Goal: Transaction & Acquisition: Book appointment/travel/reservation

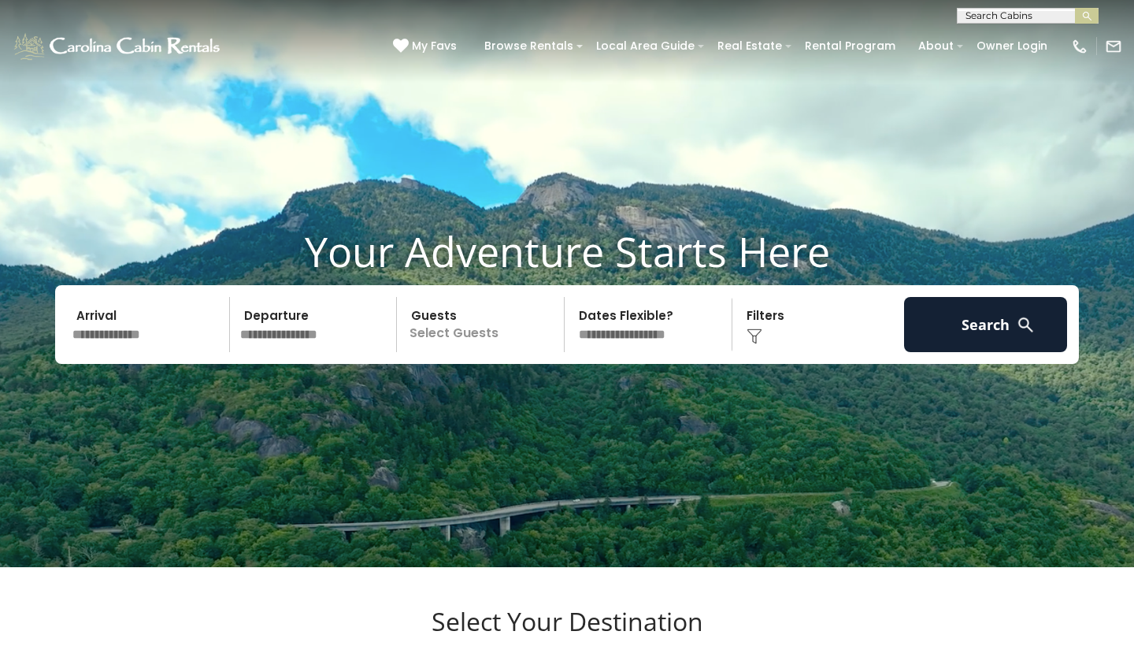
click at [448, 46] on span "My Favs" at bounding box center [434, 46] width 45 height 17
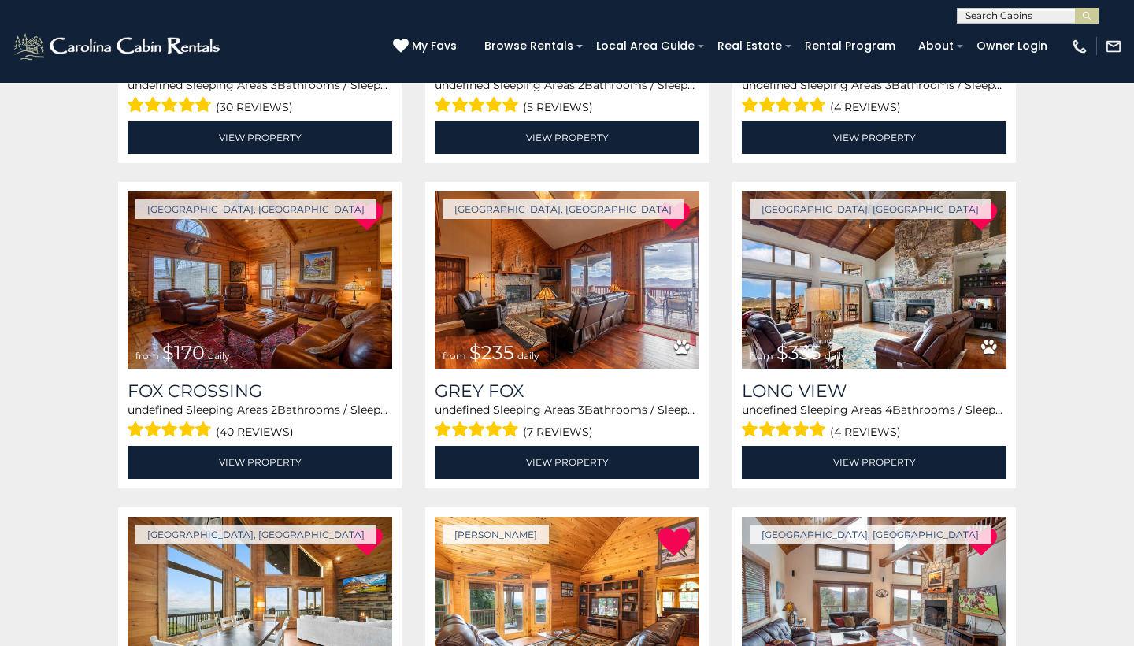
scroll to position [533, 0]
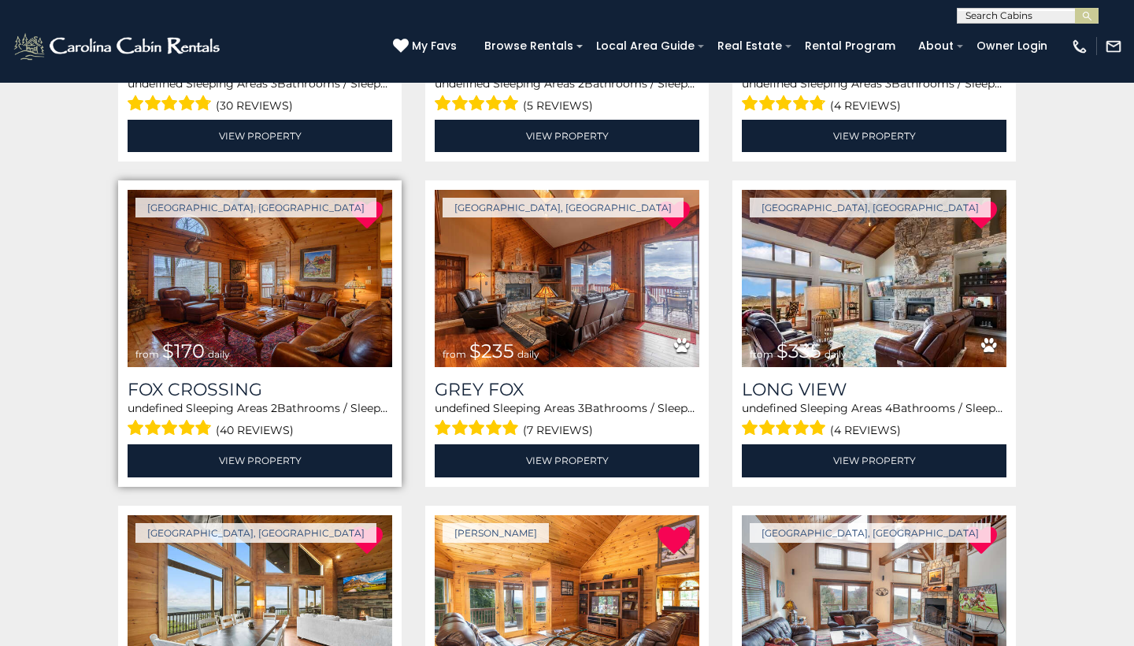
click at [258, 297] on img at bounding box center [260, 278] width 265 height 177
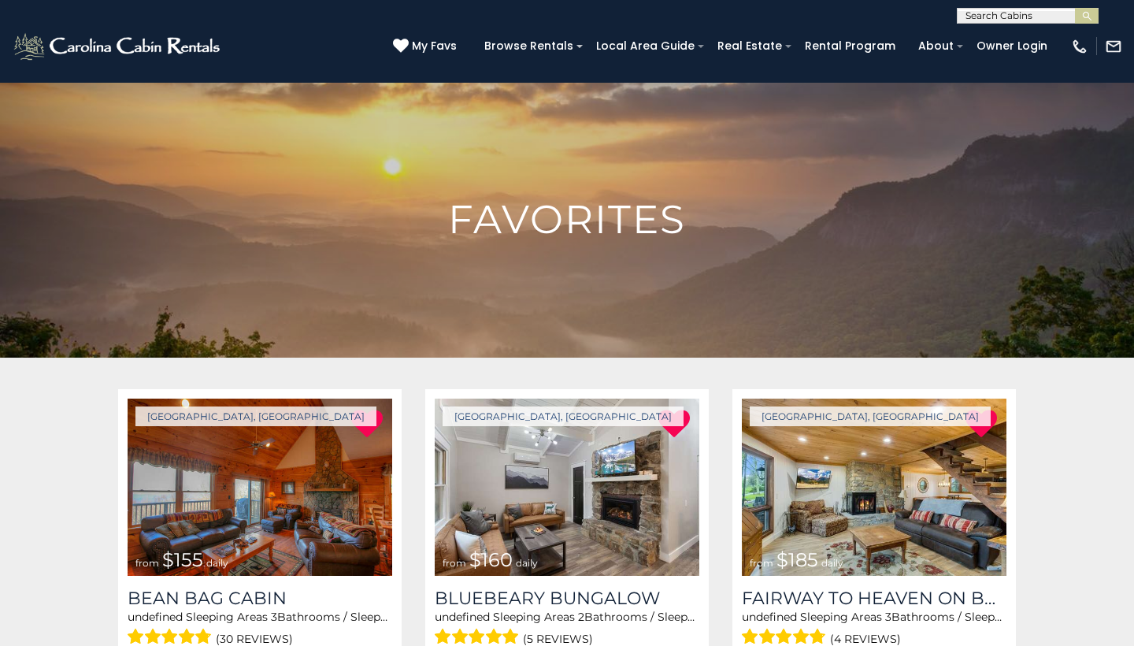
scroll to position [0, 0]
click at [999, 24] on div "(828) 295-6000 My Favs Browse Rentals Local Area Guide Activities & Attractions…" at bounding box center [567, 53] width 1134 height 59
click at [999, 14] on input "text" at bounding box center [1027, 19] width 138 height 16
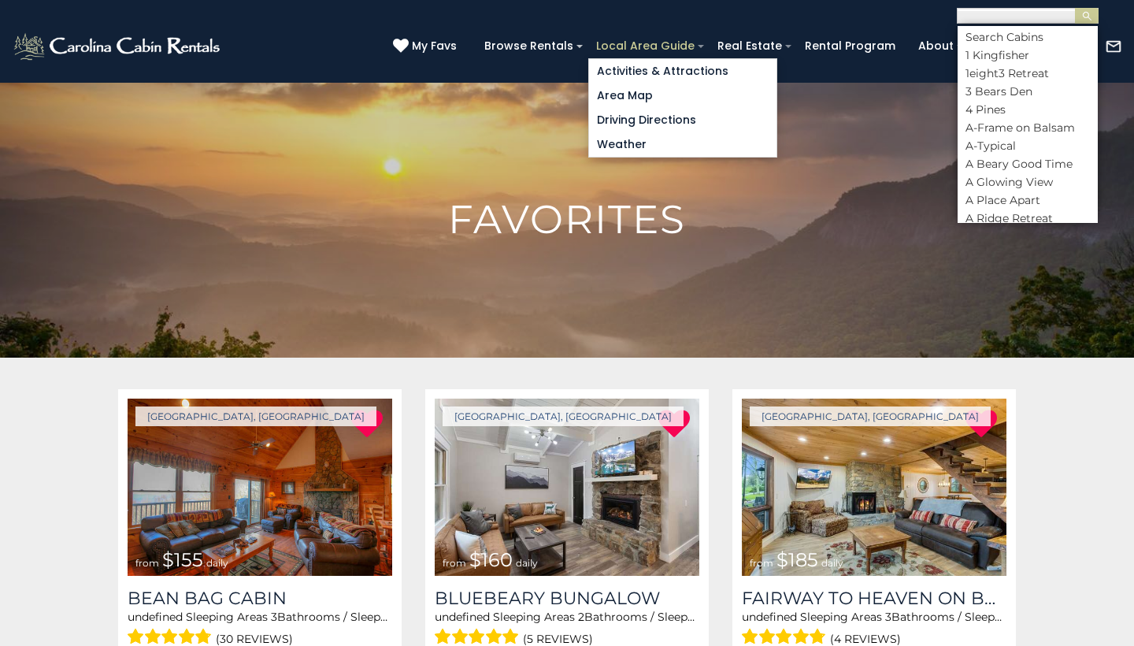
click at [696, 49] on link "Local Area Guide" at bounding box center [645, 46] width 114 height 24
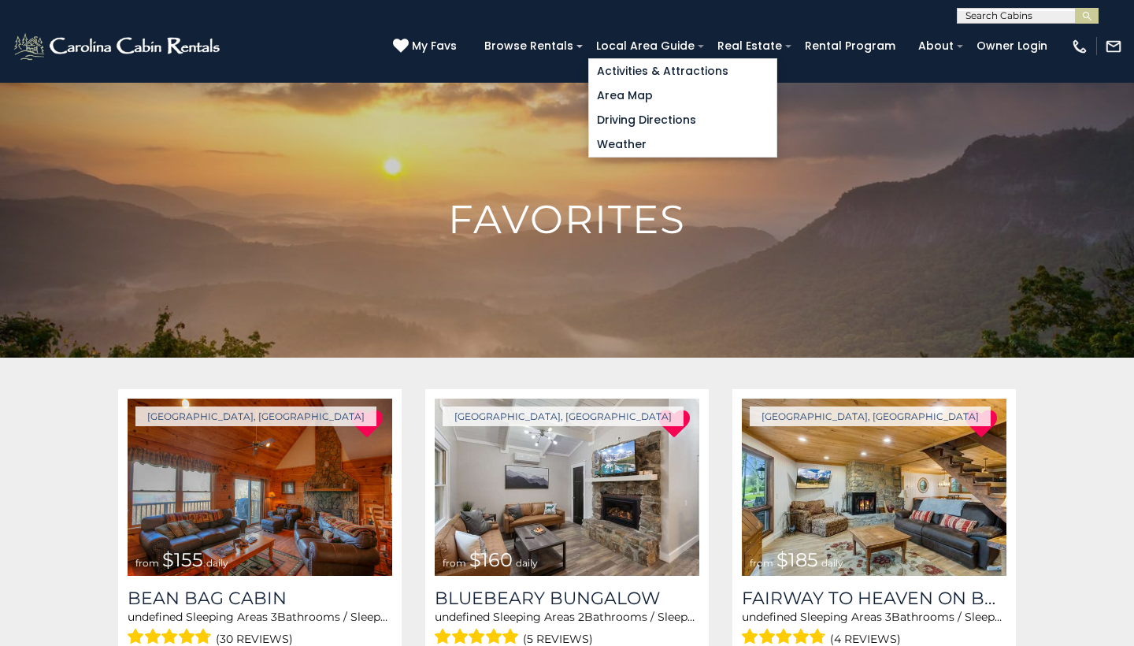
click at [450, 49] on span "My Favs" at bounding box center [434, 46] width 45 height 17
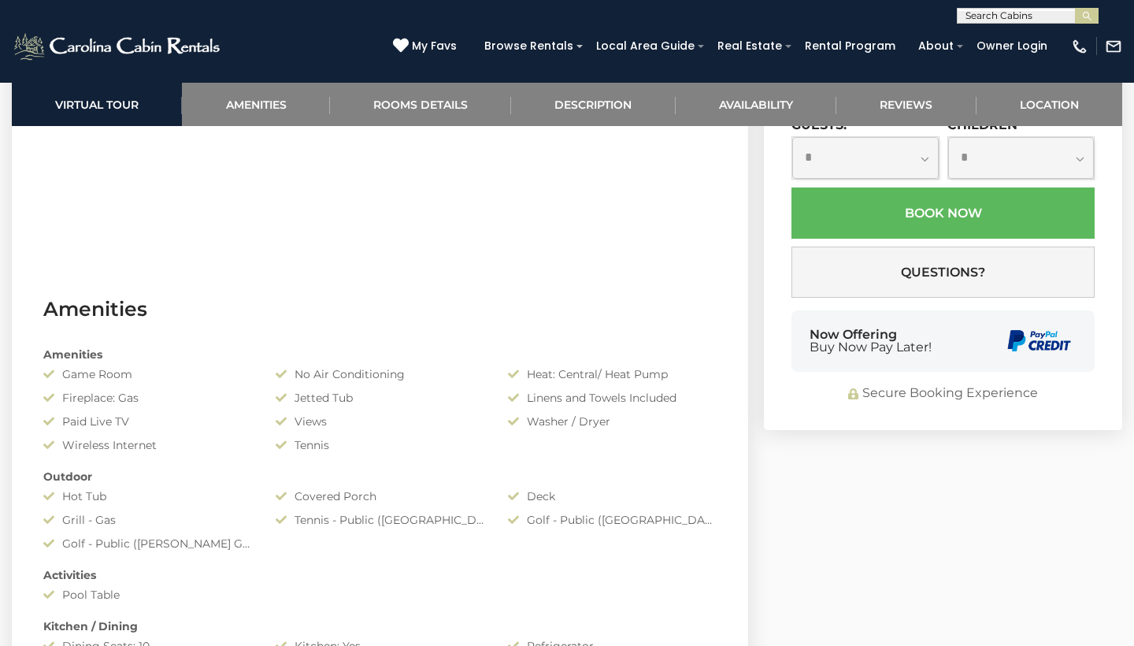
scroll to position [815, 0]
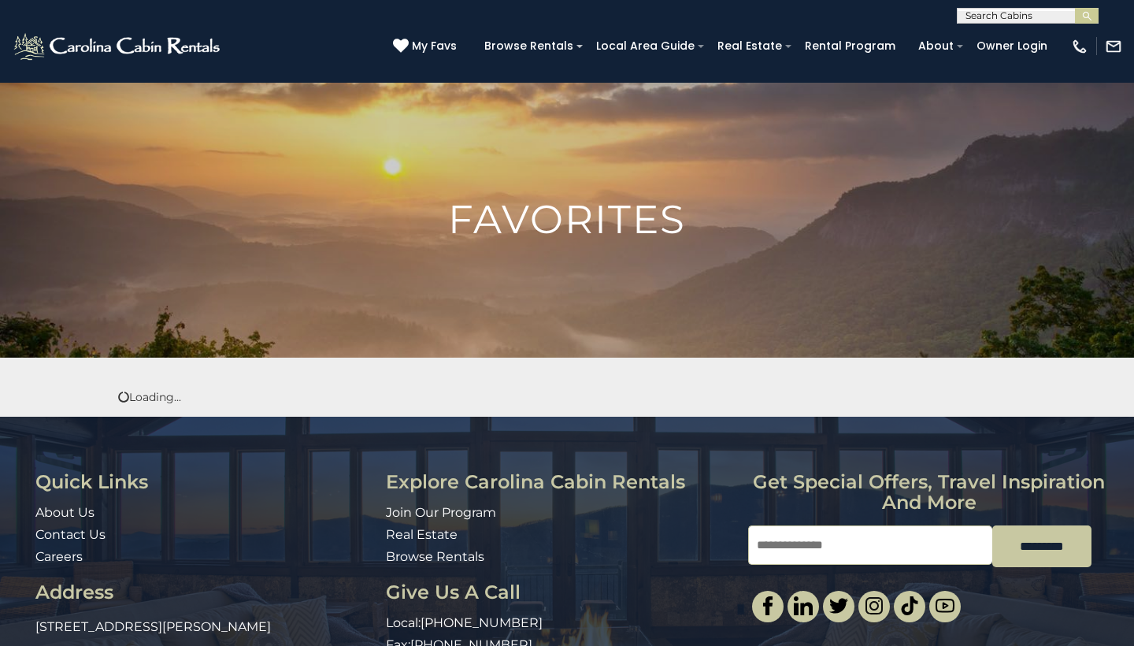
click at [145, 46] on img at bounding box center [118, 47] width 213 height 32
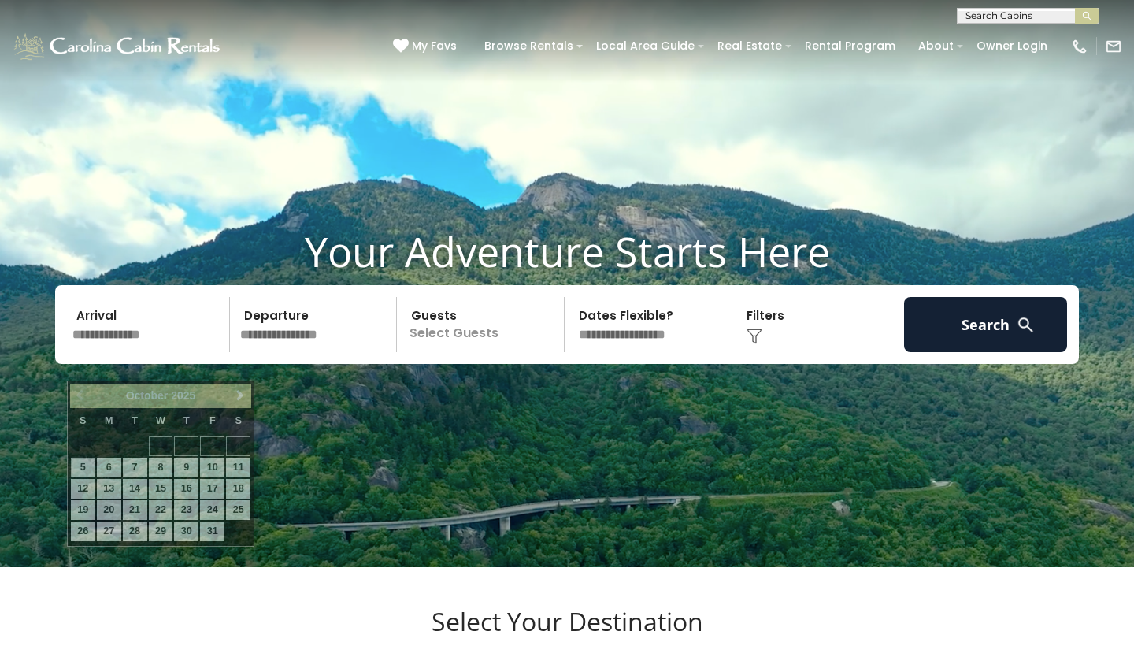
click at [109, 352] on input "text" at bounding box center [148, 324] width 163 height 55
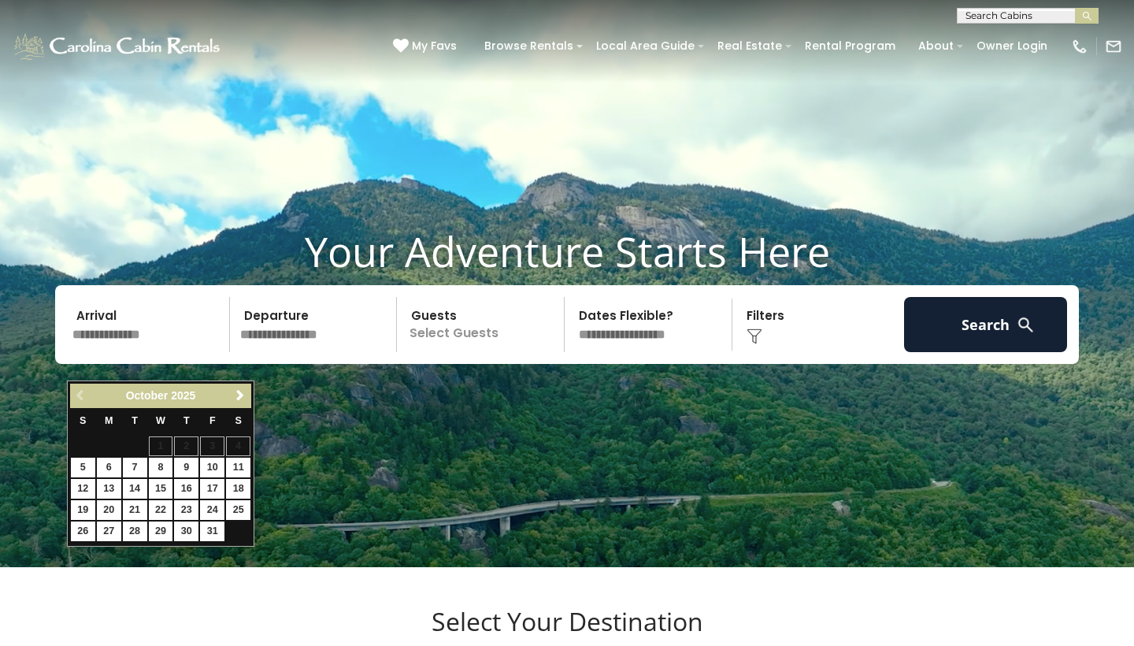
click at [247, 384] on div "Previous Next October 2025" at bounding box center [160, 396] width 181 height 24
click at [245, 393] on span "Next" at bounding box center [240, 395] width 13 height 13
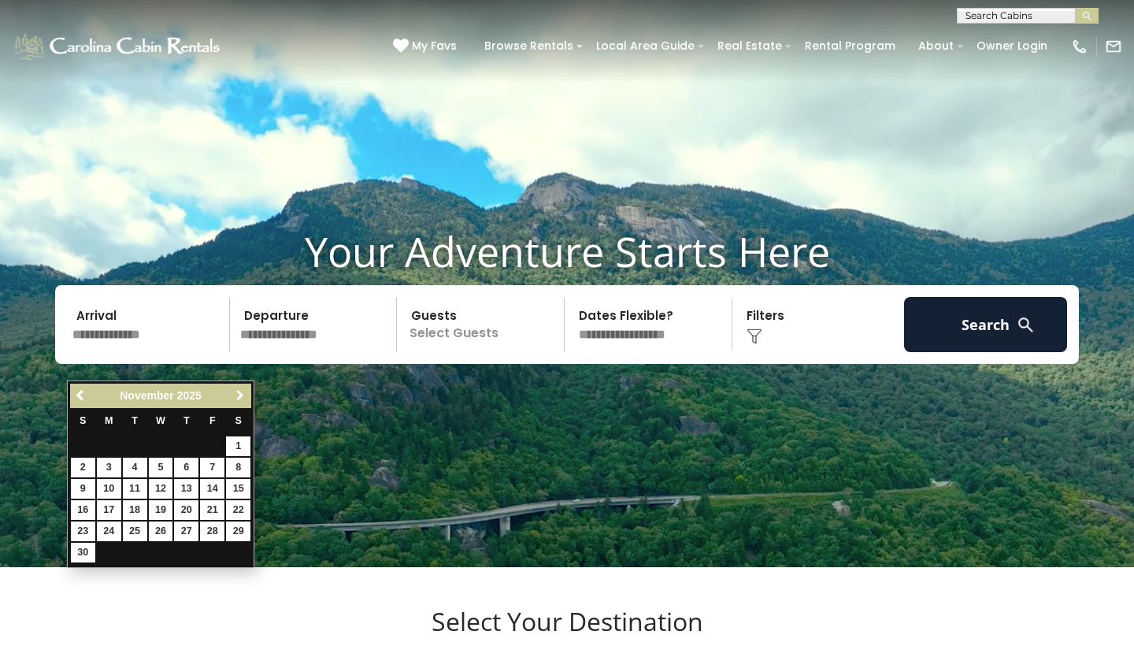
click at [245, 393] on span "Next" at bounding box center [240, 395] width 13 height 13
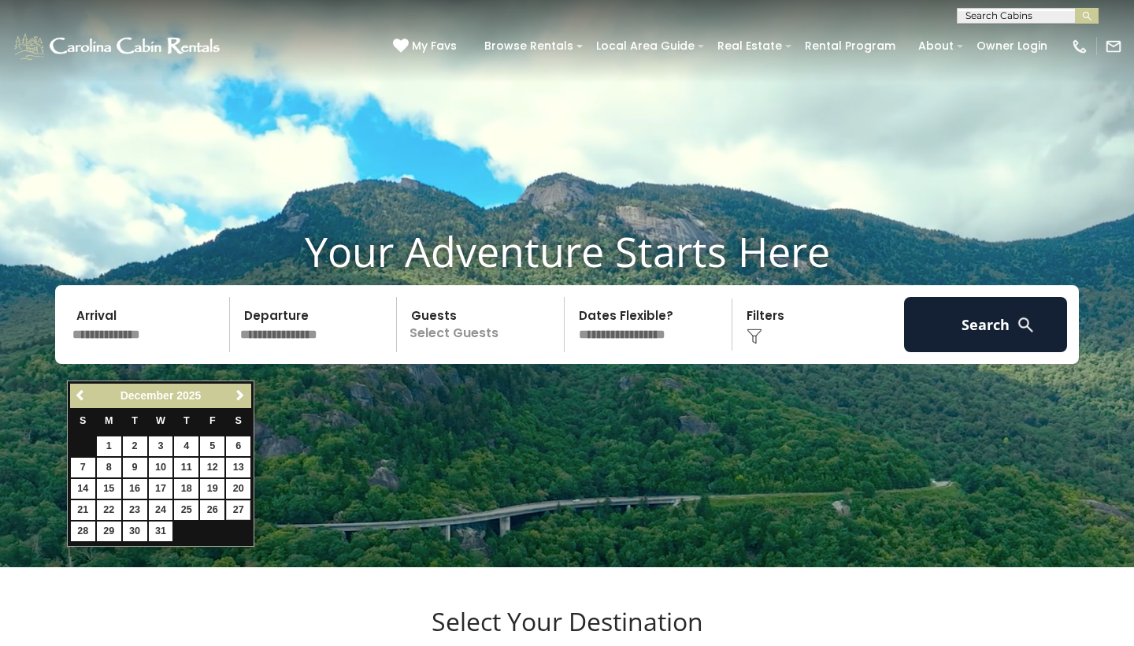
click at [234, 505] on link "27" at bounding box center [238, 510] width 24 height 20
type input "********"
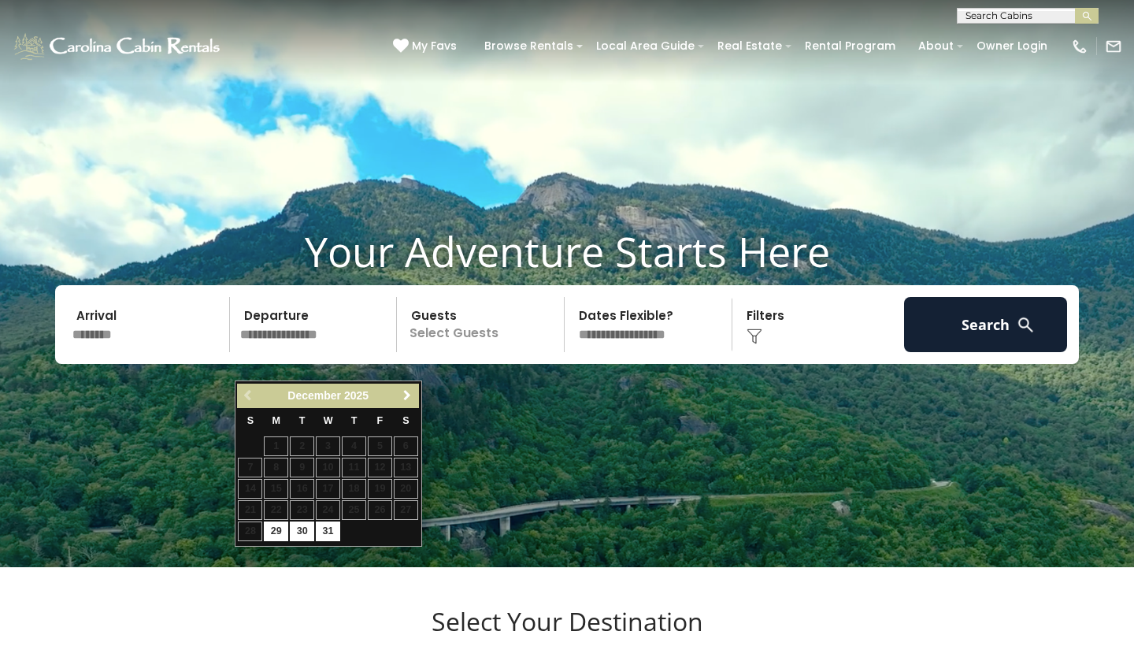
click at [402, 405] on link "Next" at bounding box center [408, 396] width 20 height 20
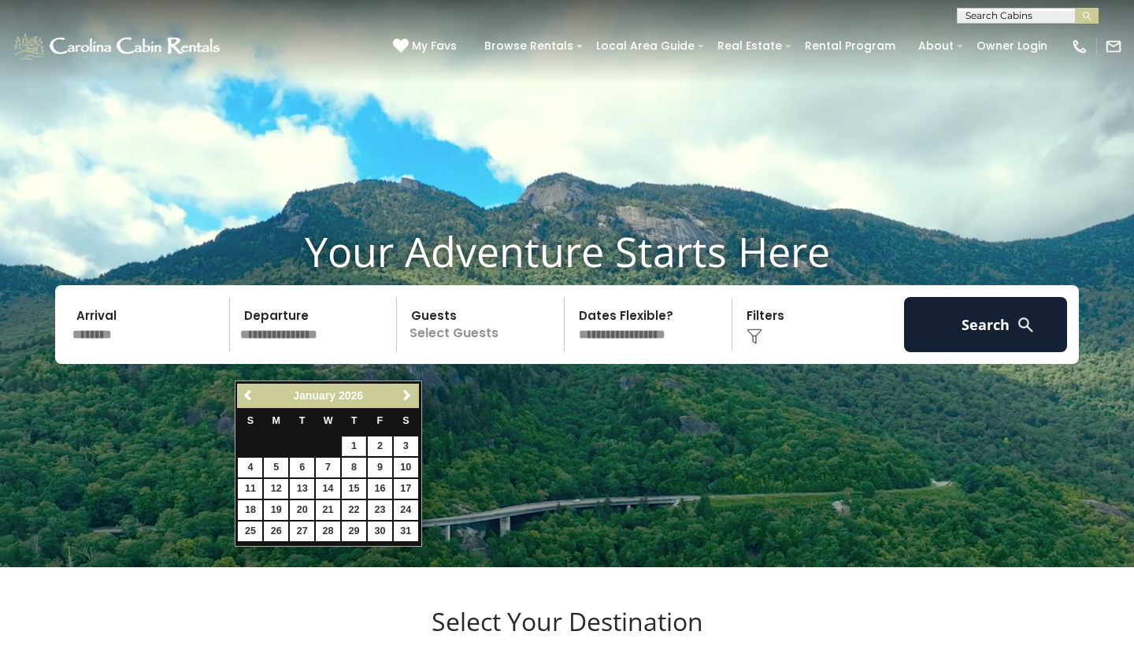
click at [351, 441] on link "1" at bounding box center [354, 446] width 24 height 20
type input "******"
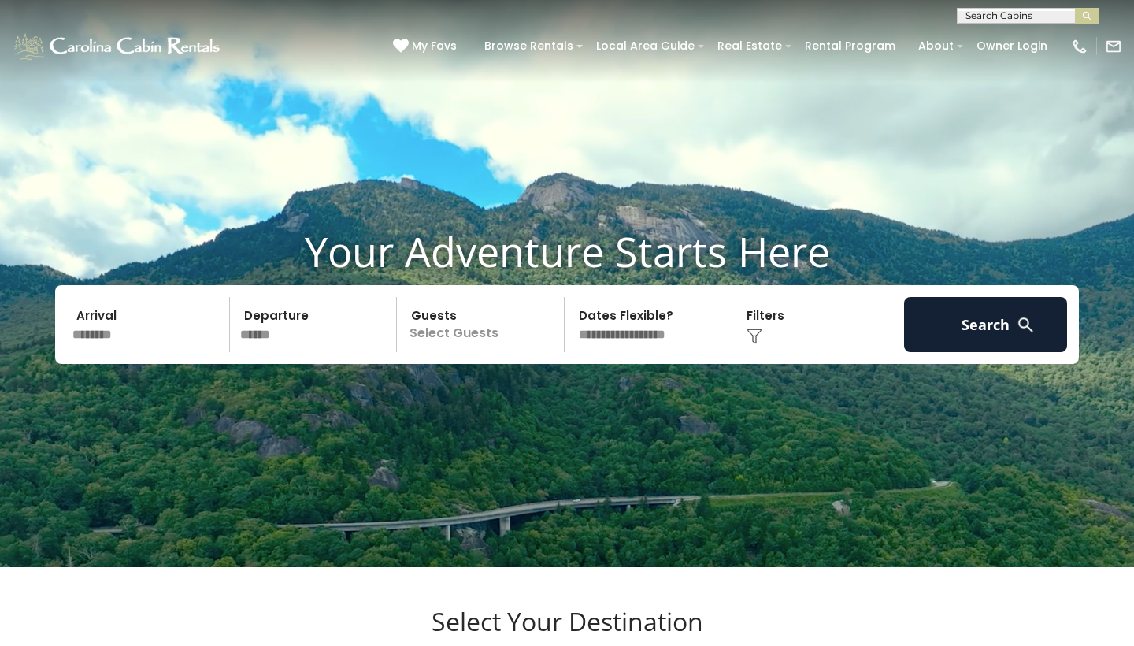
click at [436, 352] on p "Select Guests" at bounding box center [483, 324] width 162 height 55
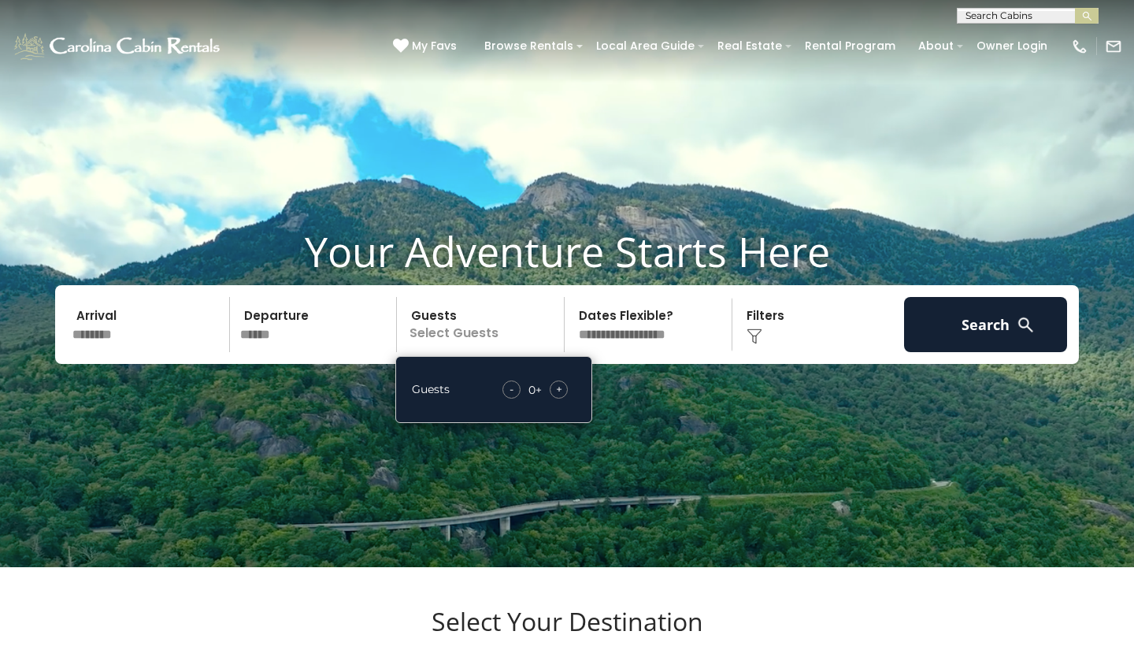
click at [544, 399] on div "- 0 + +" at bounding box center [535, 389] width 81 height 18
click at [568, 399] on div "- 0 + +" at bounding box center [535, 389] width 81 height 18
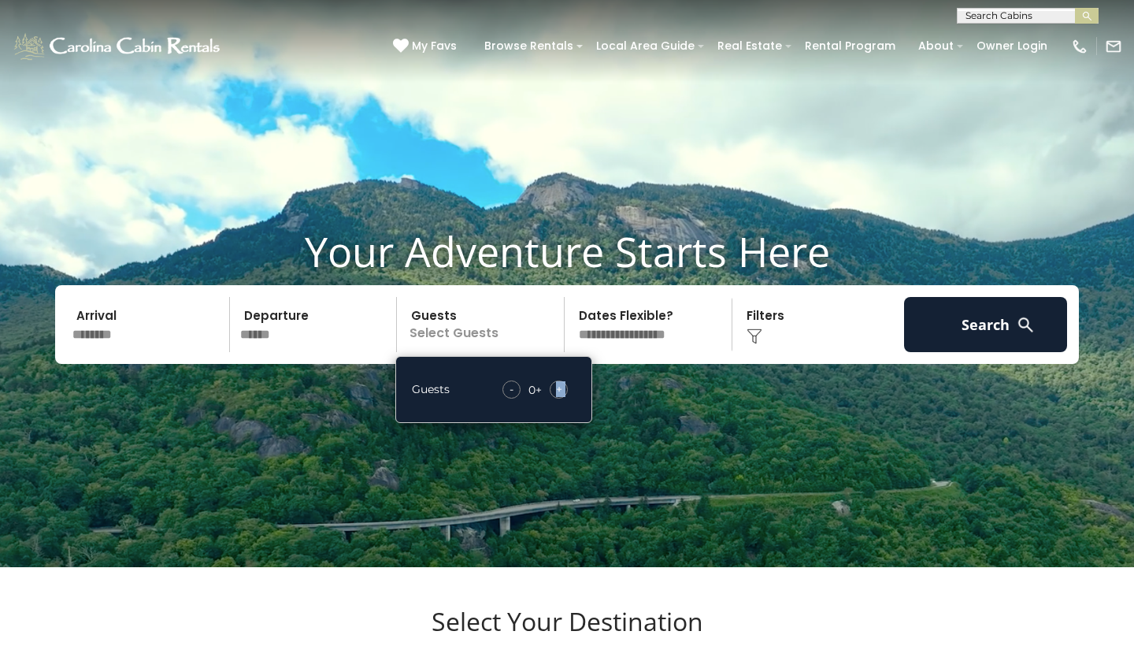
click at [557, 397] on span "+" at bounding box center [559, 389] width 6 height 16
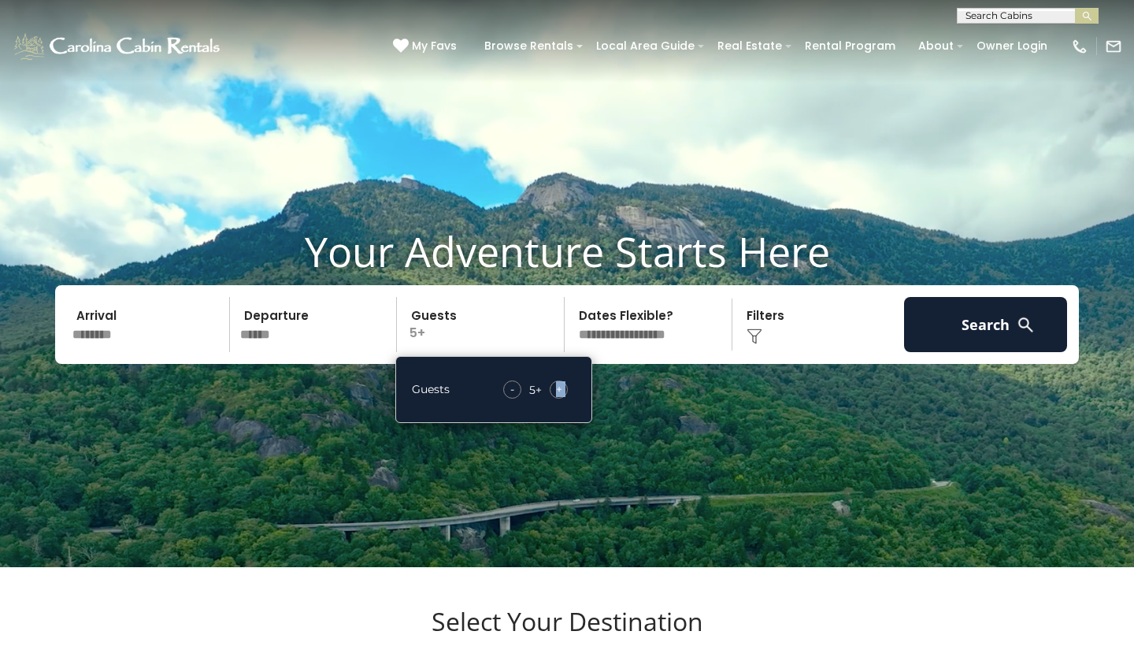
click at [557, 397] on span "+" at bounding box center [559, 389] width 6 height 16
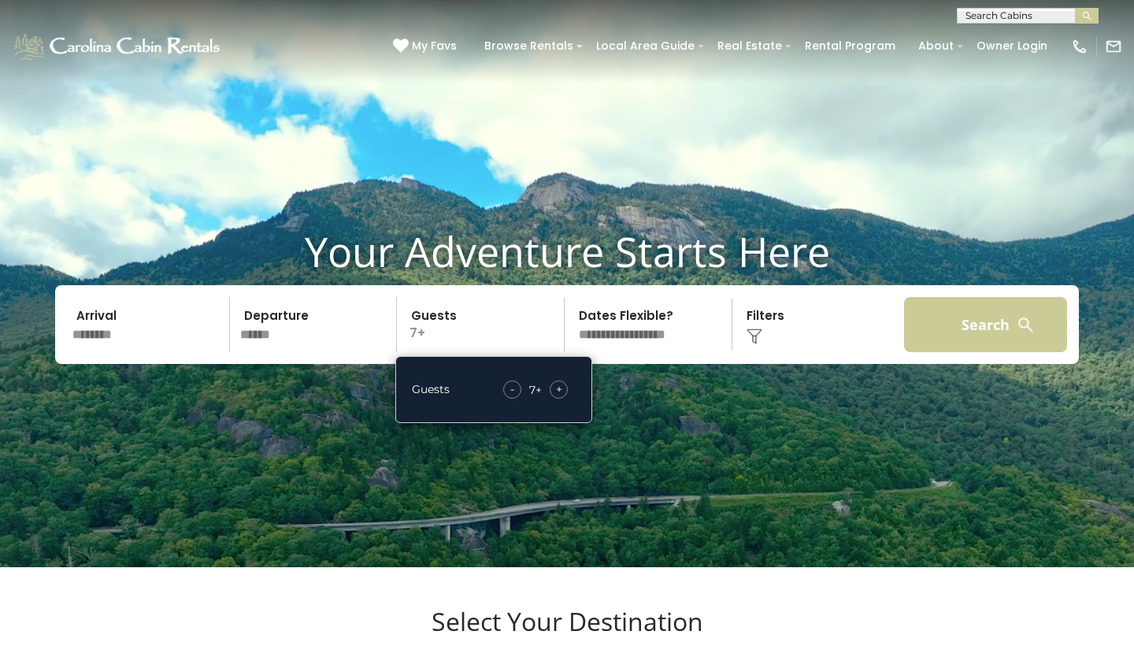
click at [966, 349] on button "Search" at bounding box center [985, 324] width 163 height 55
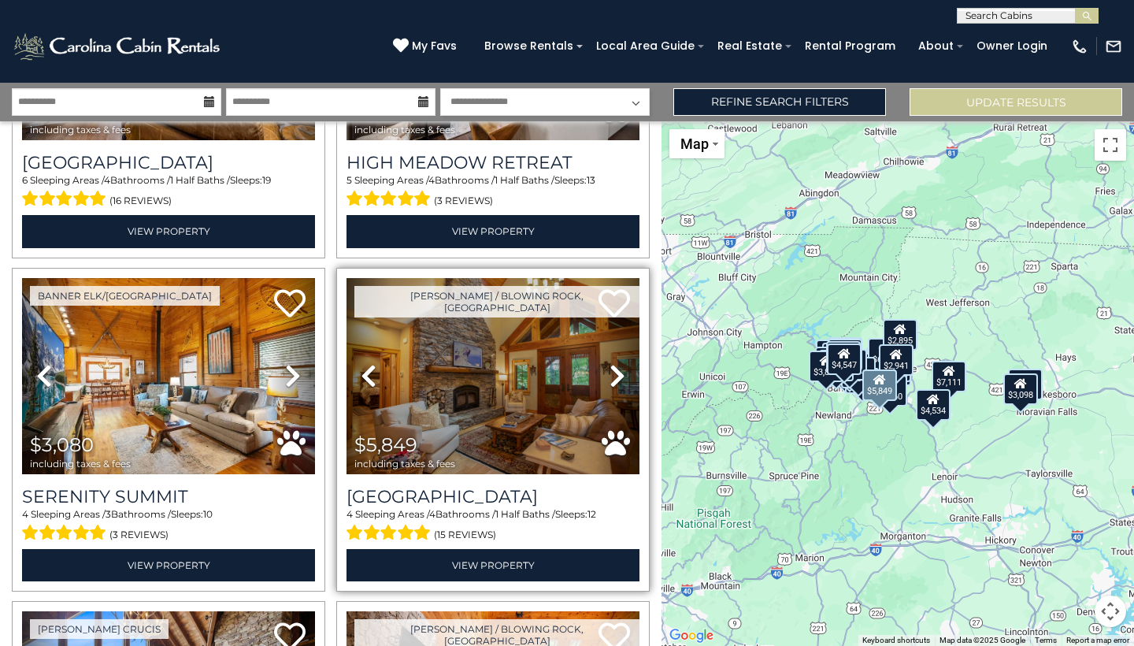
scroll to position [249, 0]
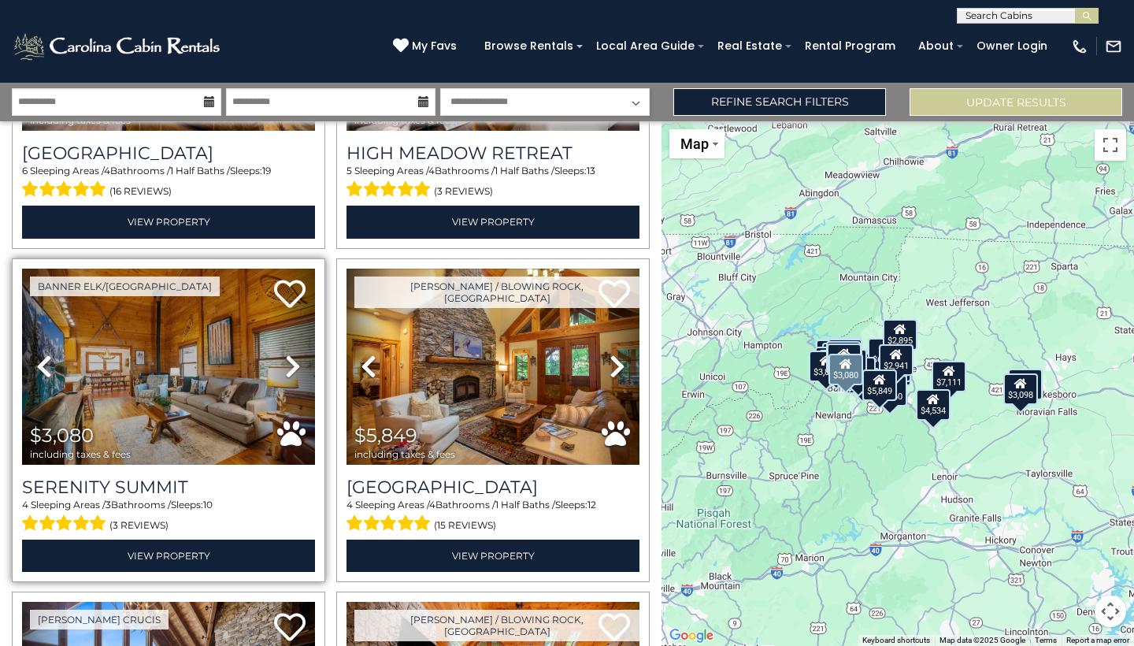
click at [290, 365] on icon at bounding box center [293, 366] width 16 height 25
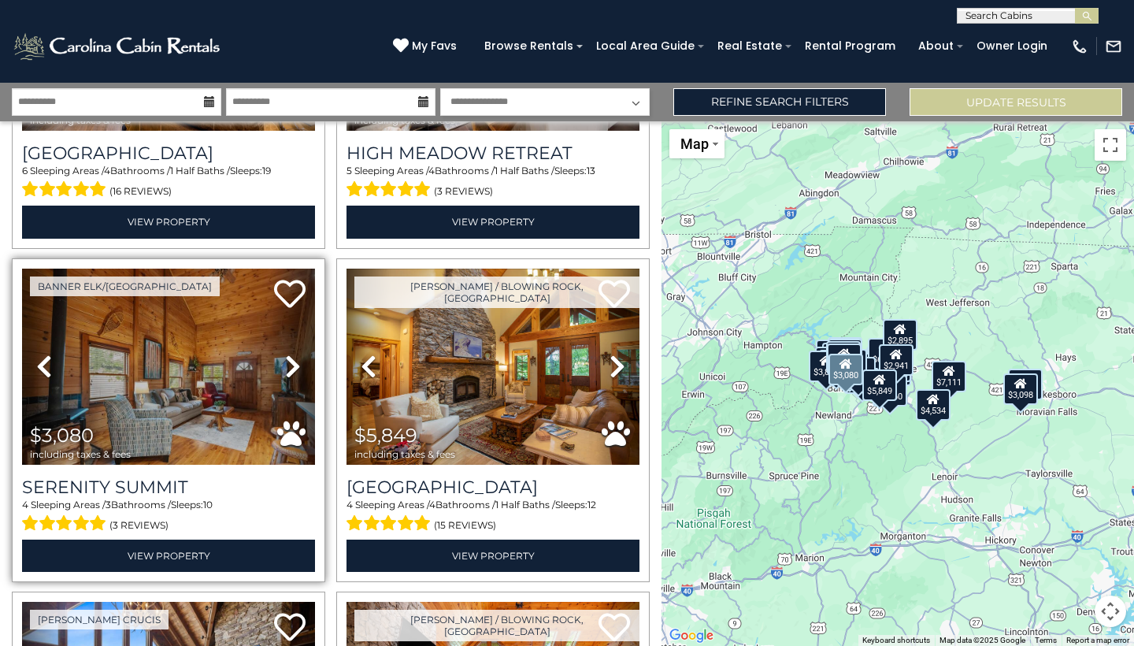
click at [290, 365] on icon at bounding box center [293, 366] width 16 height 25
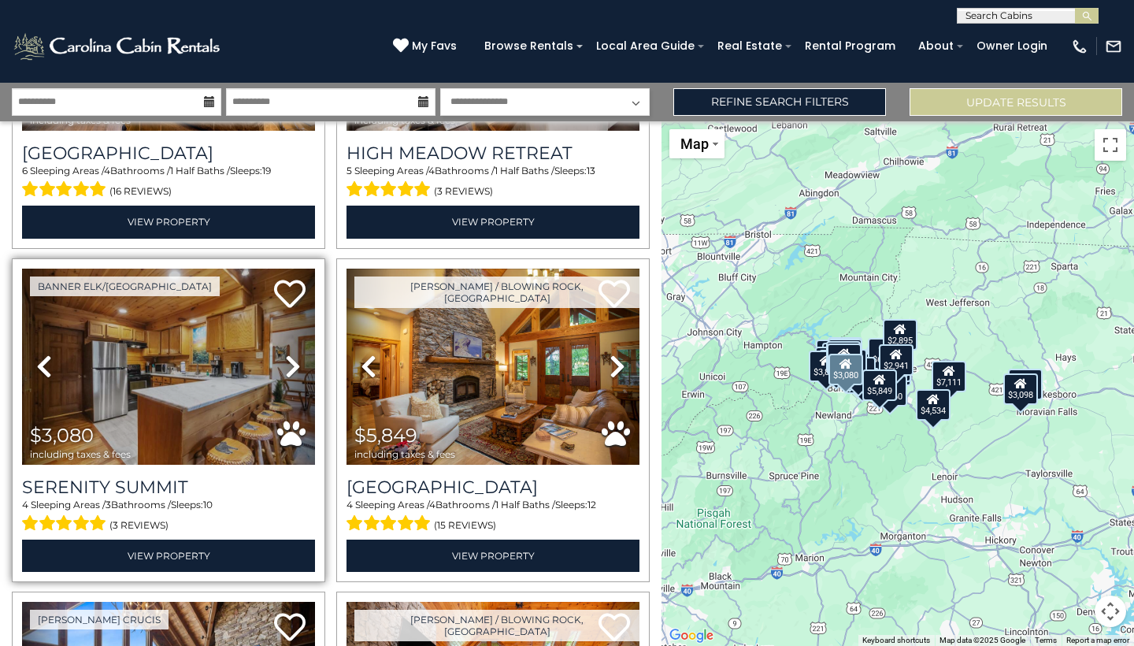
click at [290, 365] on icon at bounding box center [293, 366] width 16 height 25
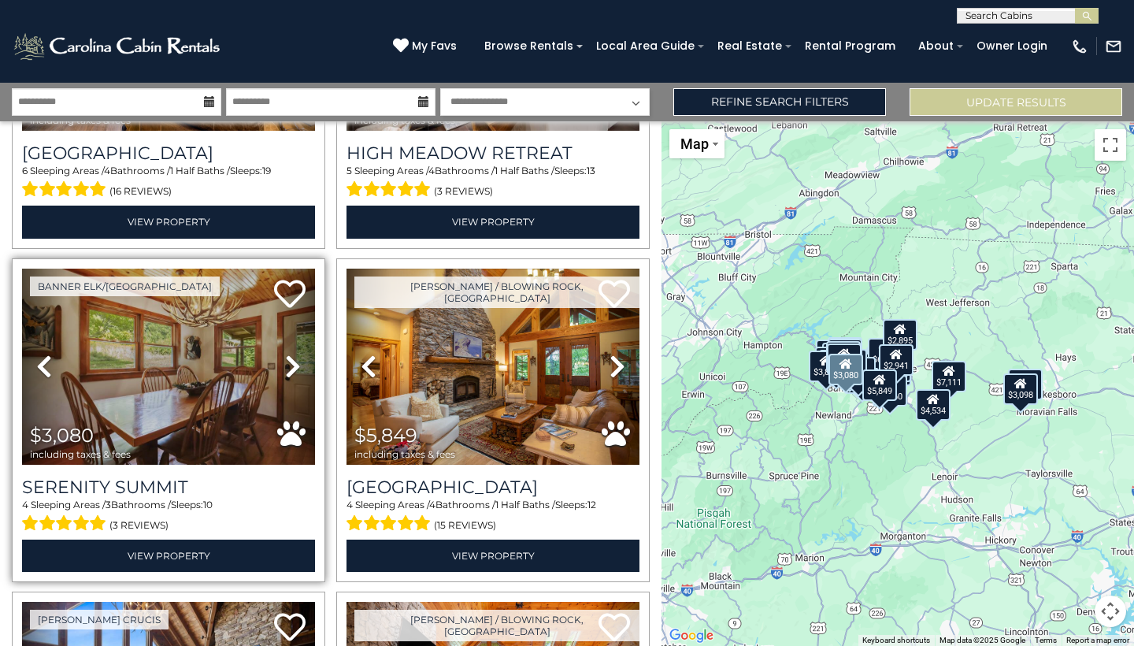
click at [290, 365] on icon at bounding box center [293, 366] width 16 height 25
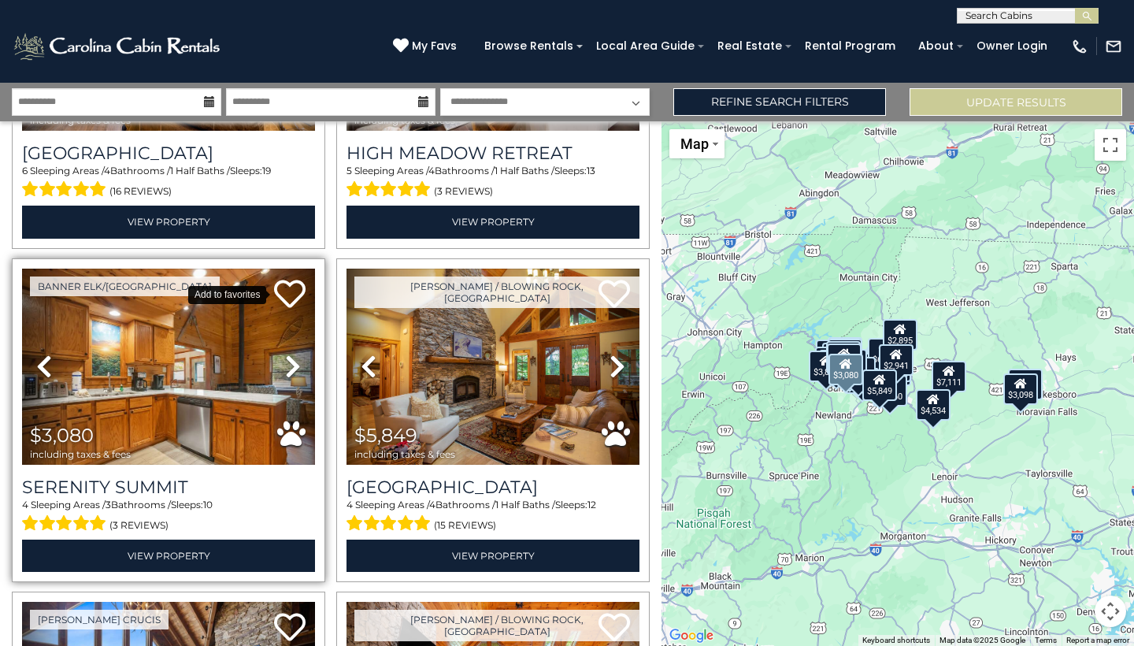
click at [297, 299] on icon at bounding box center [290, 294] width 32 height 32
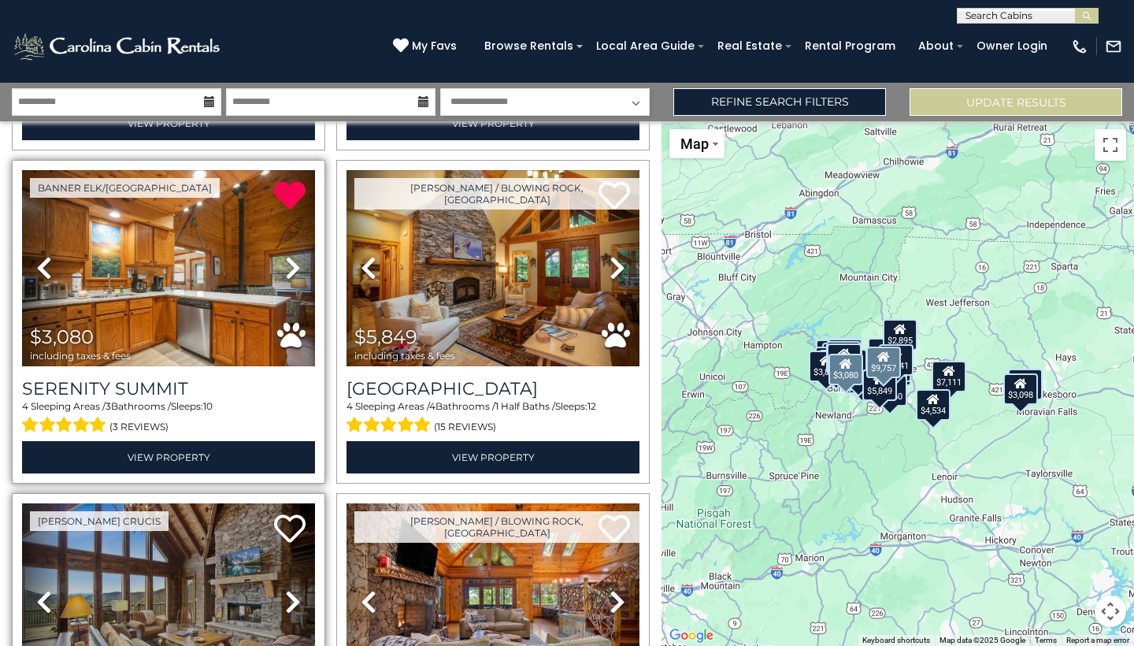
scroll to position [347, 0]
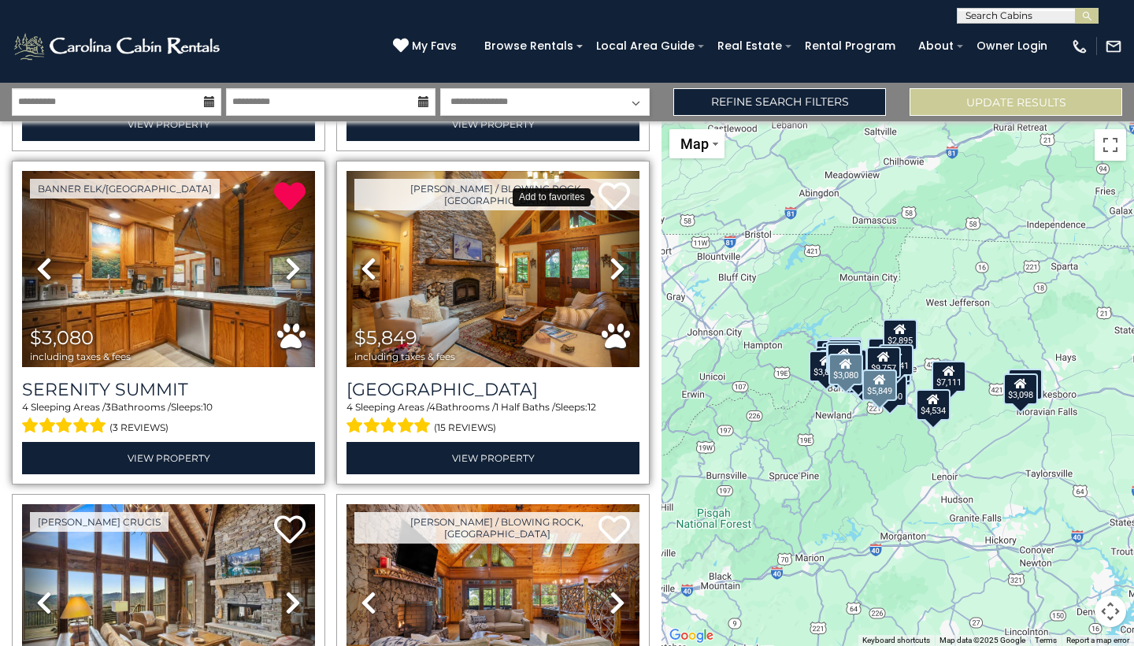
click at [621, 194] on icon at bounding box center [615, 196] width 32 height 32
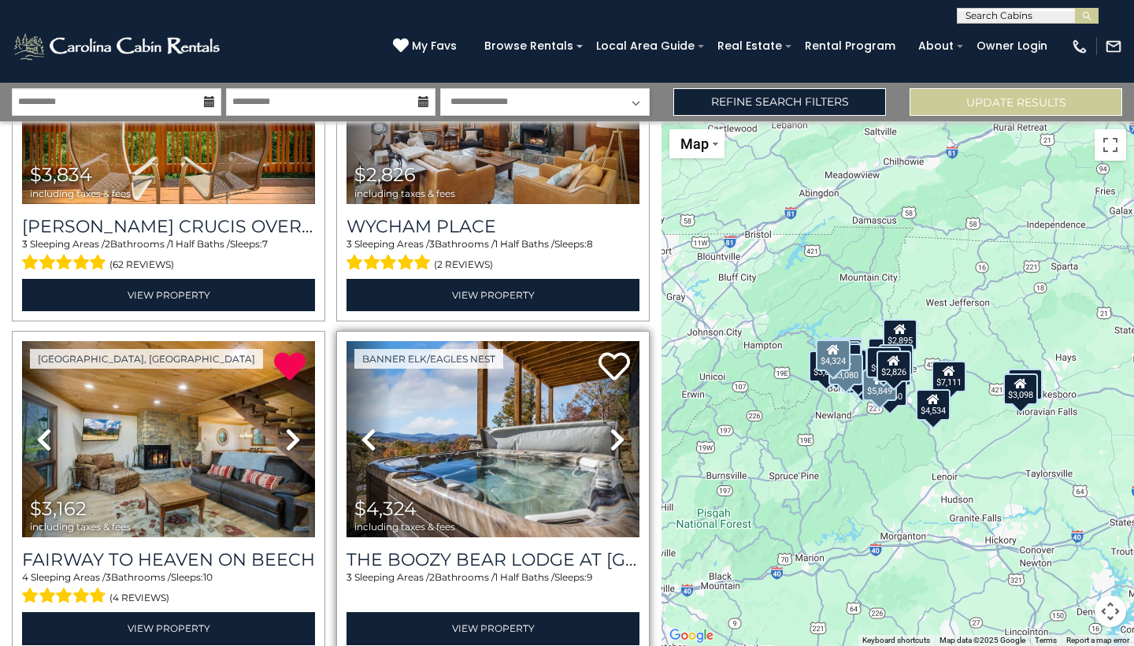
scroll to position [1231, 0]
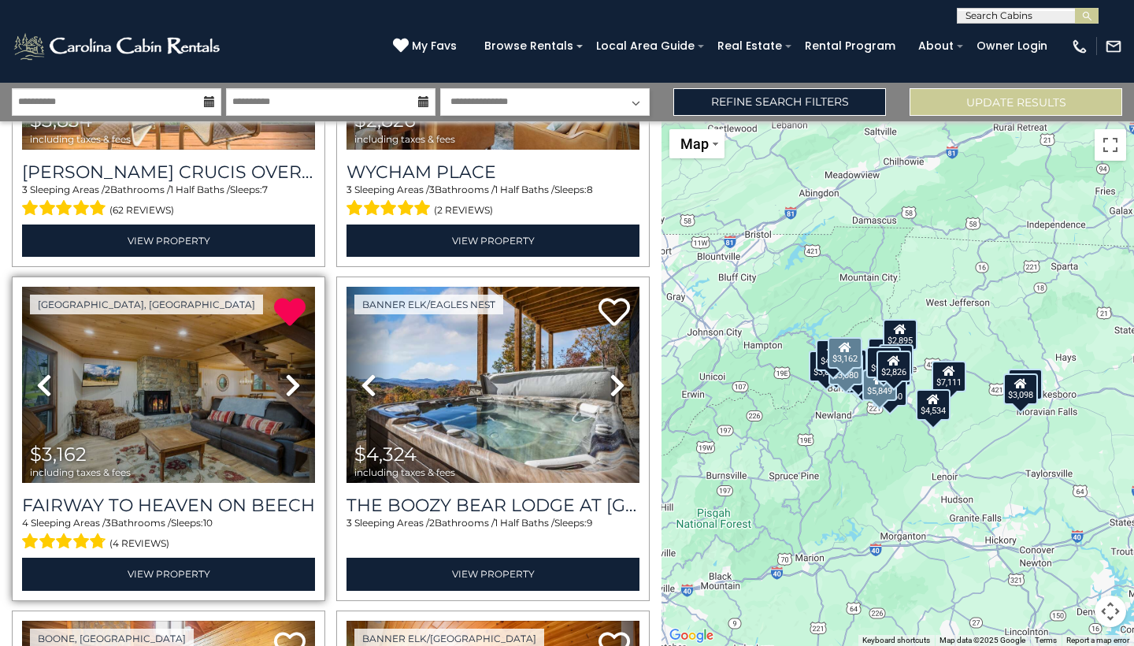
click at [291, 395] on icon at bounding box center [293, 385] width 16 height 25
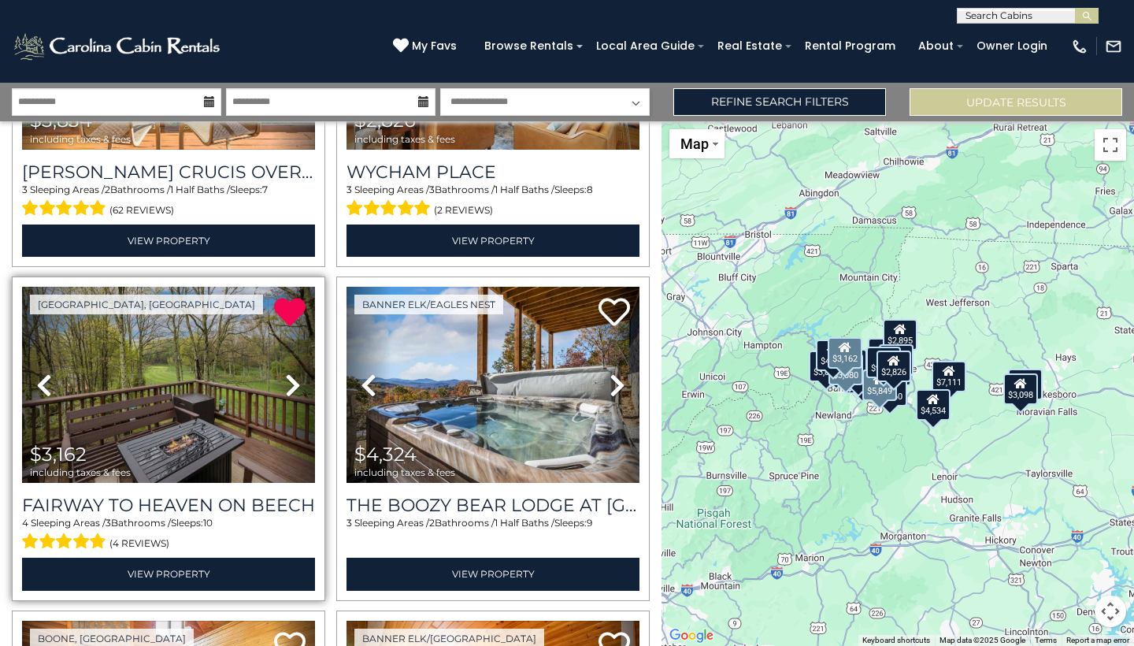
click at [291, 393] on icon at bounding box center [293, 385] width 16 height 25
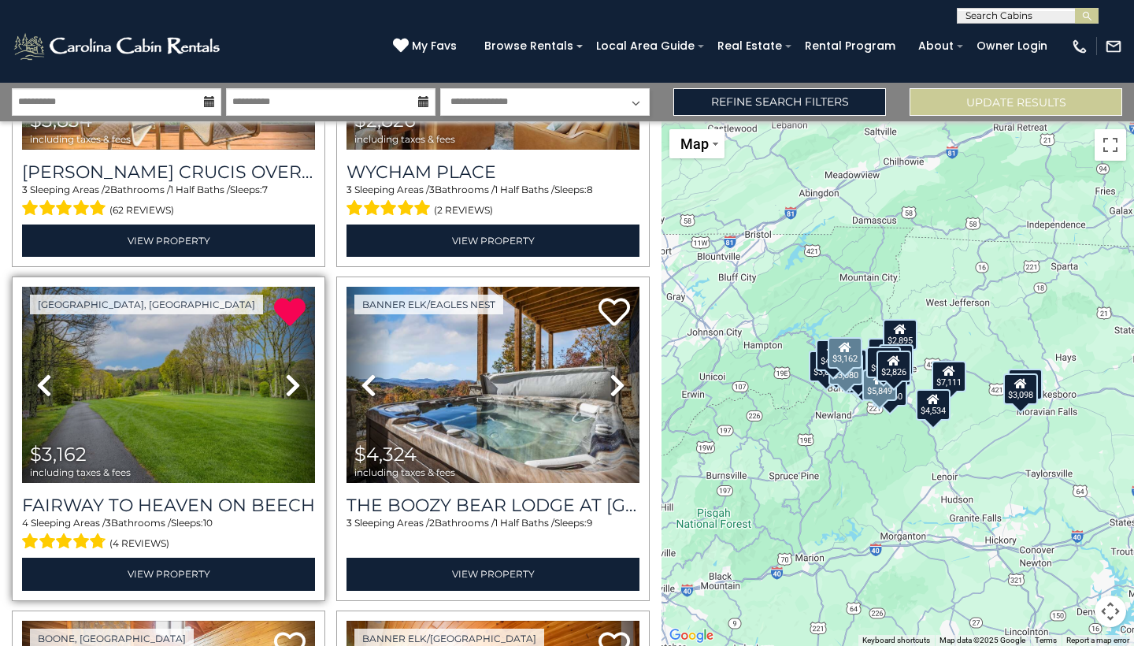
click at [291, 393] on icon at bounding box center [293, 385] width 16 height 25
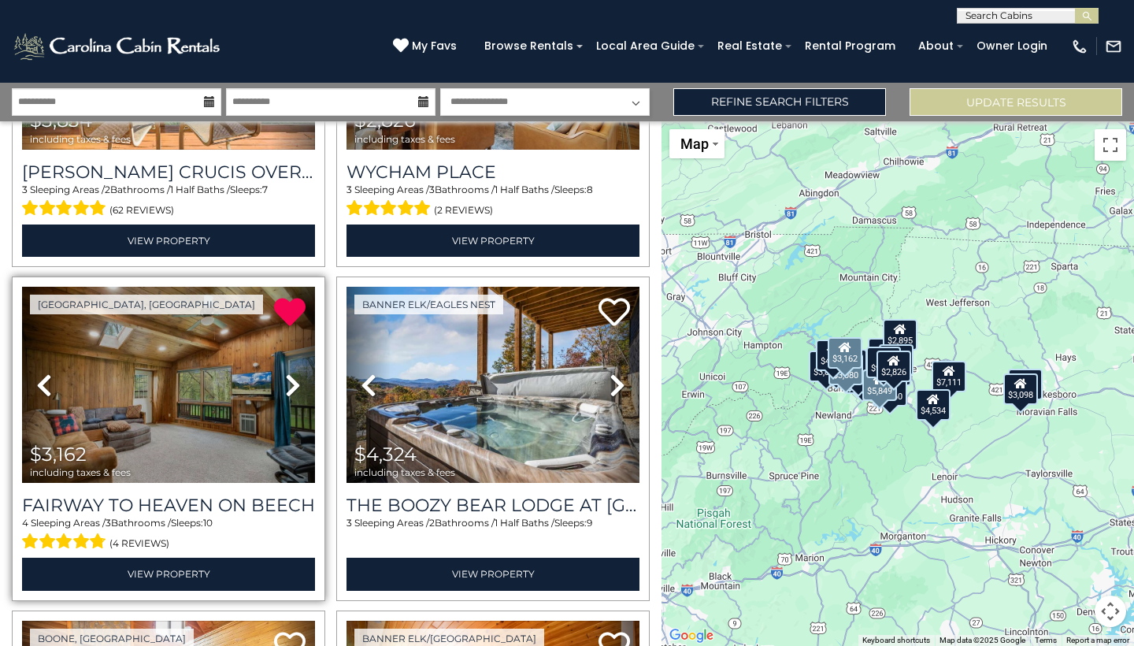
click at [291, 393] on icon at bounding box center [293, 385] width 16 height 25
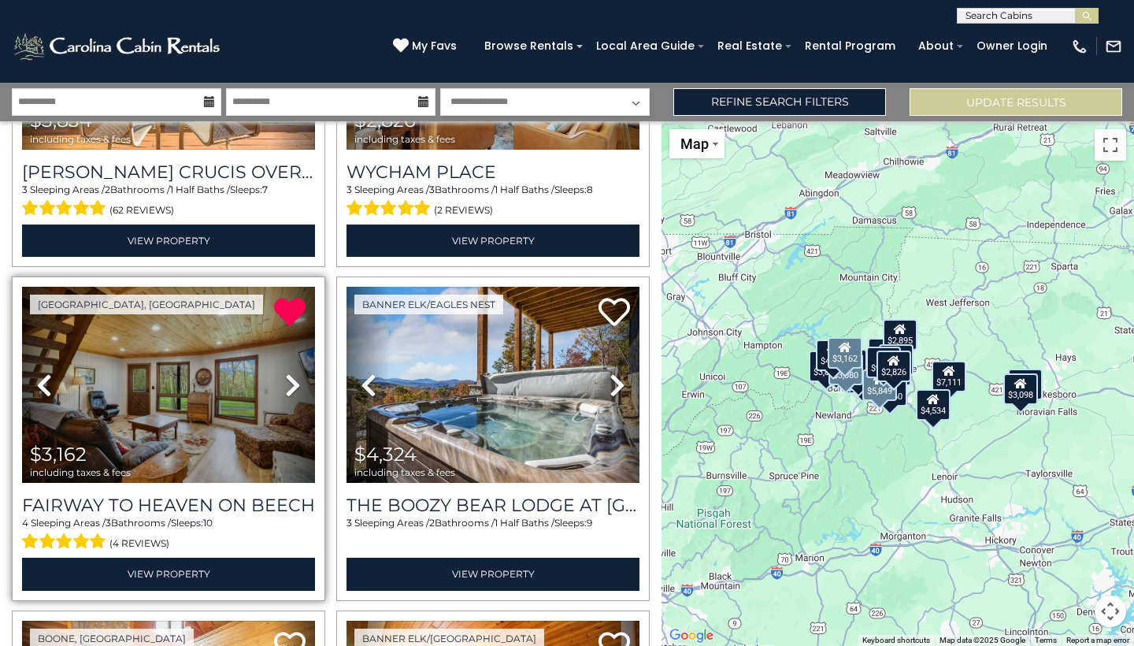
click at [291, 393] on icon at bounding box center [293, 385] width 16 height 25
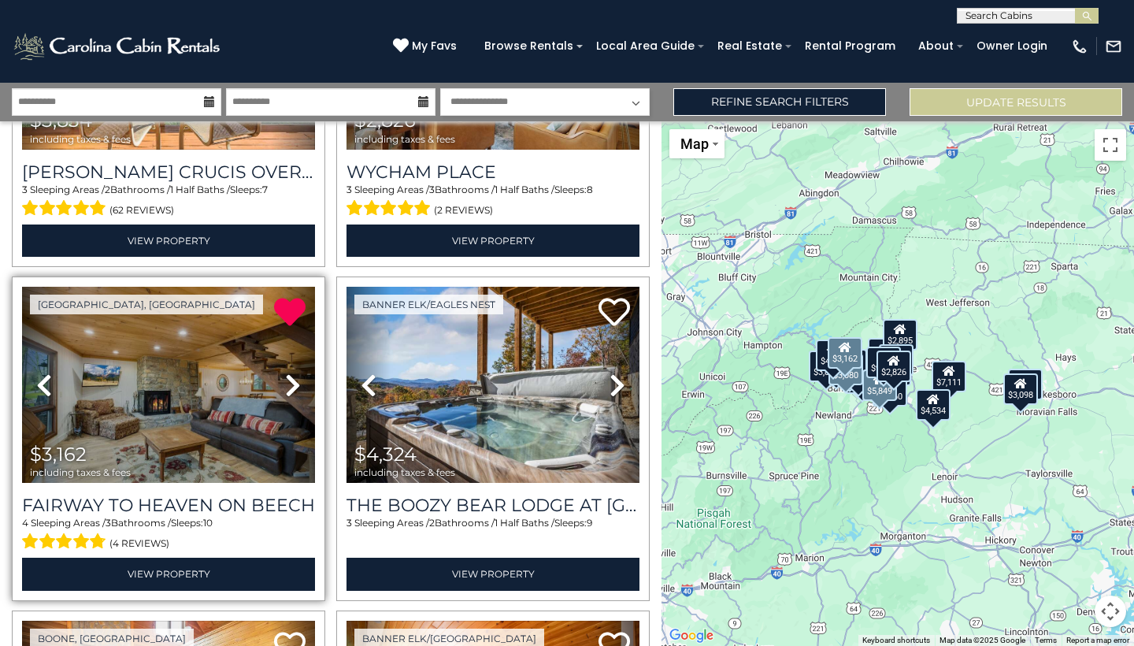
click at [291, 393] on icon at bounding box center [293, 385] width 16 height 25
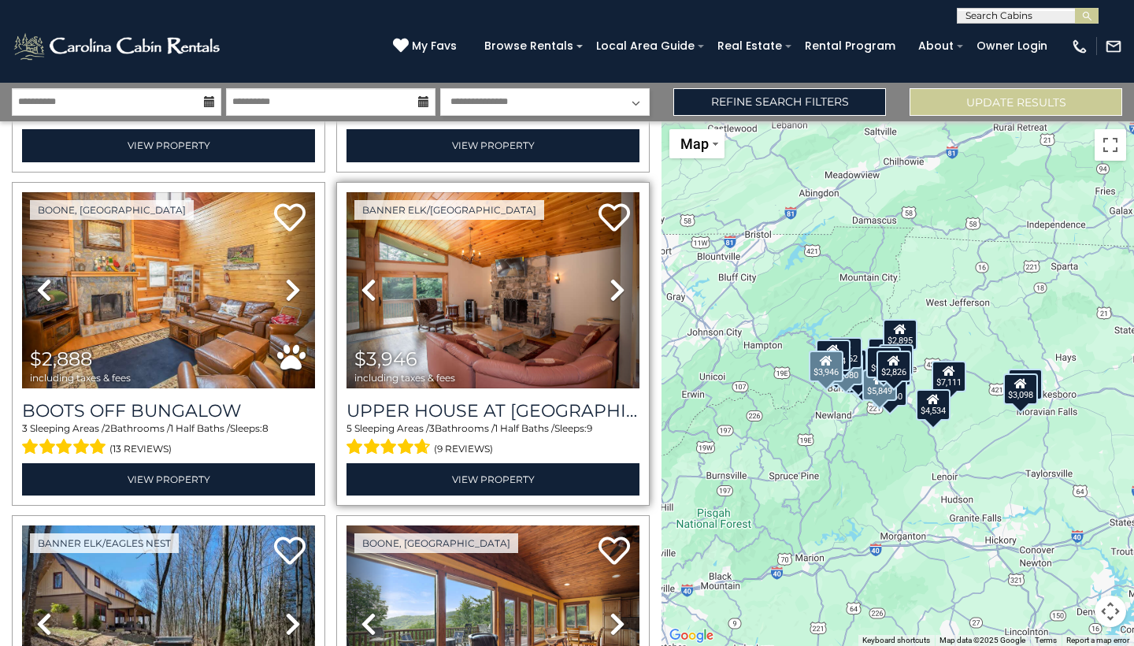
scroll to position [1653, 0]
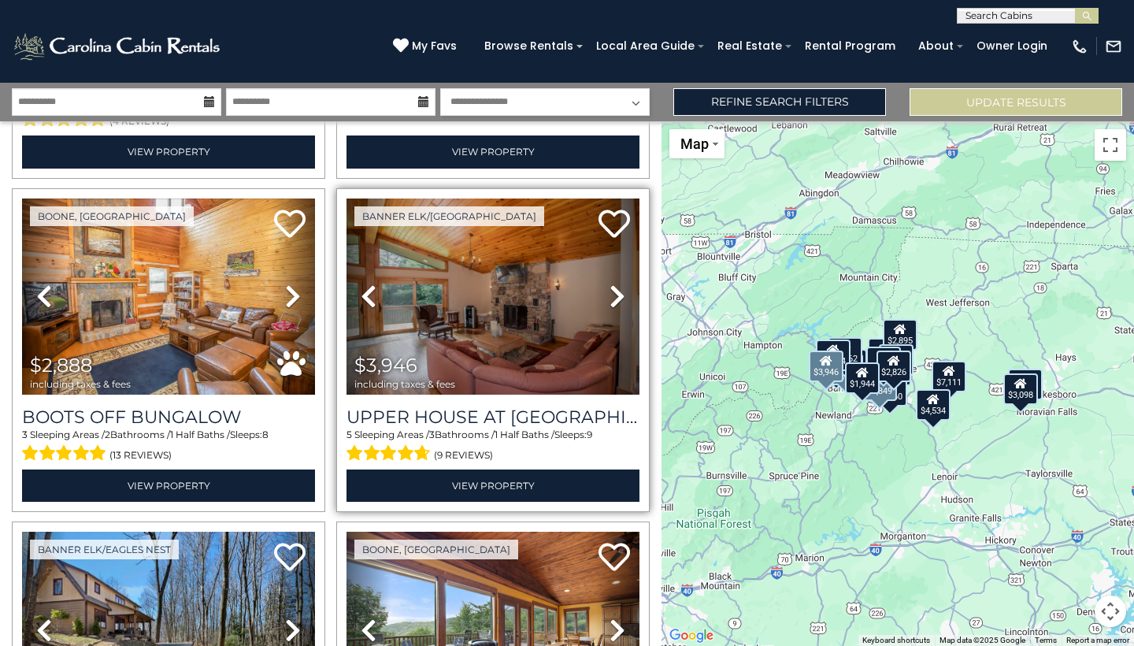
click at [612, 291] on icon at bounding box center [618, 296] width 16 height 25
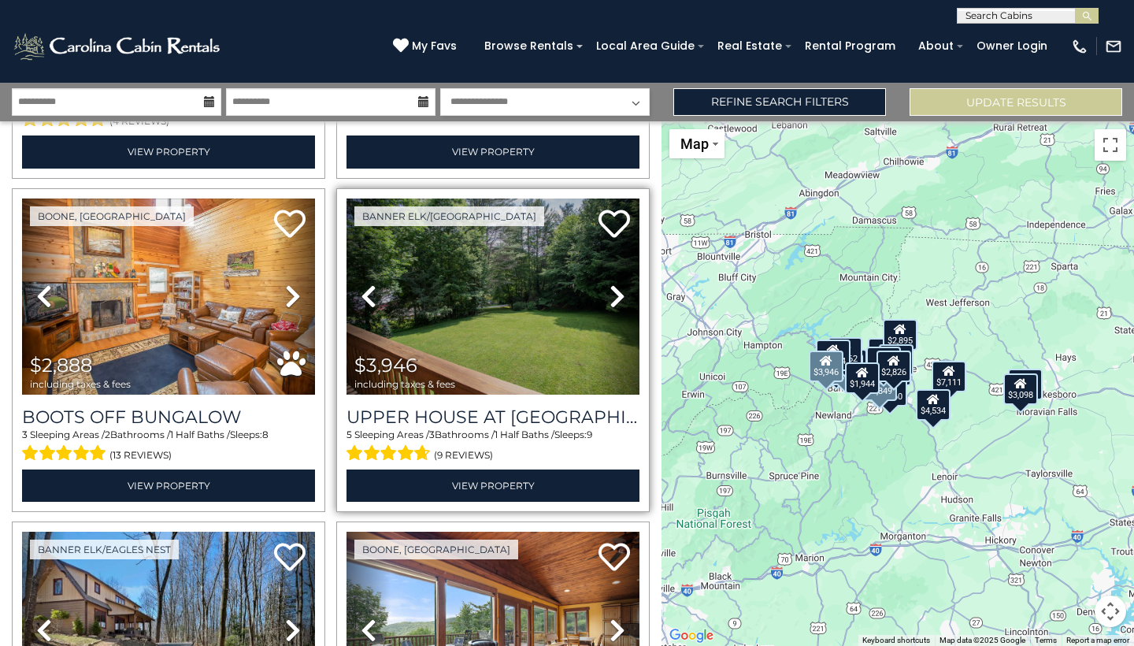
click at [615, 297] on icon at bounding box center [618, 296] width 16 height 25
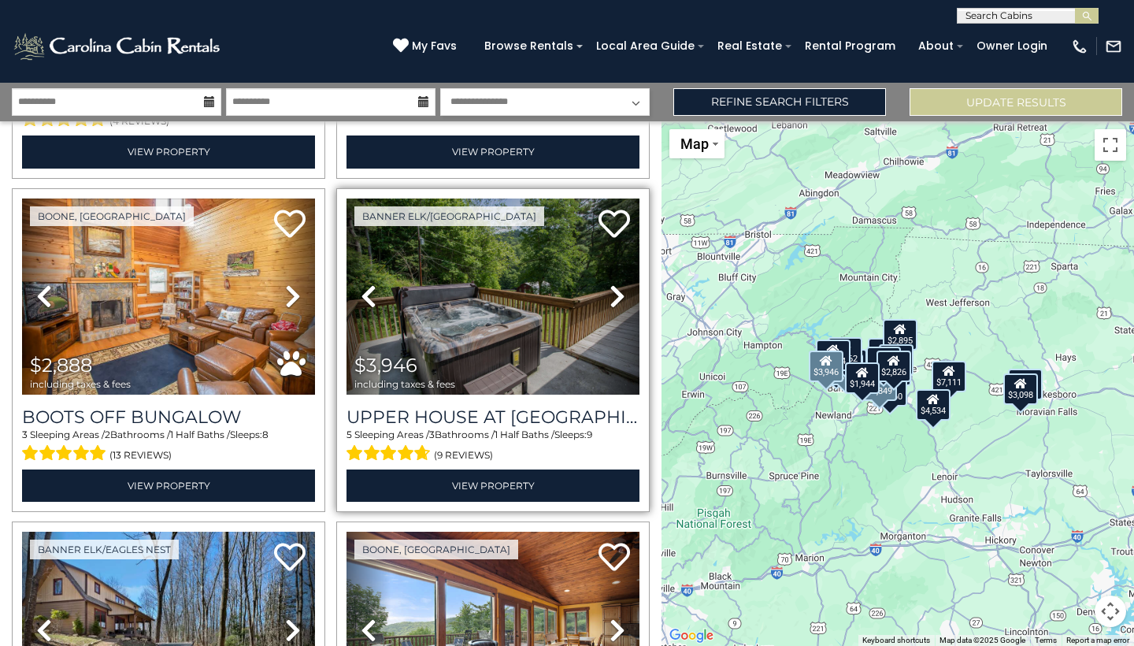
click at [615, 297] on icon at bounding box center [618, 296] width 16 height 25
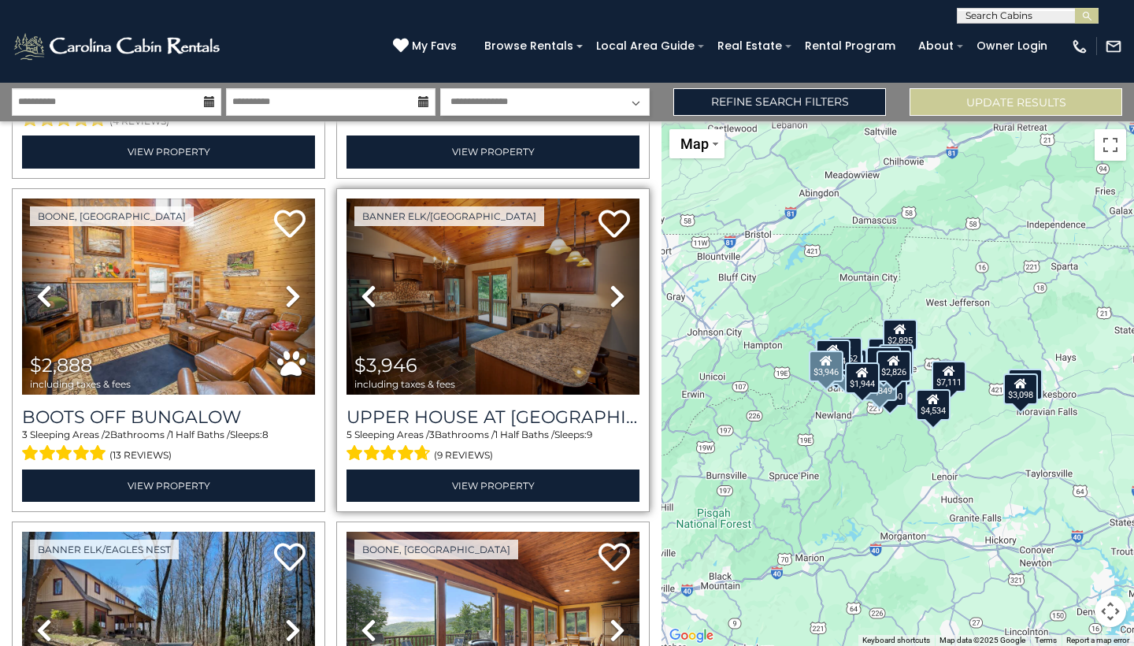
click at [615, 297] on icon at bounding box center [618, 296] width 16 height 25
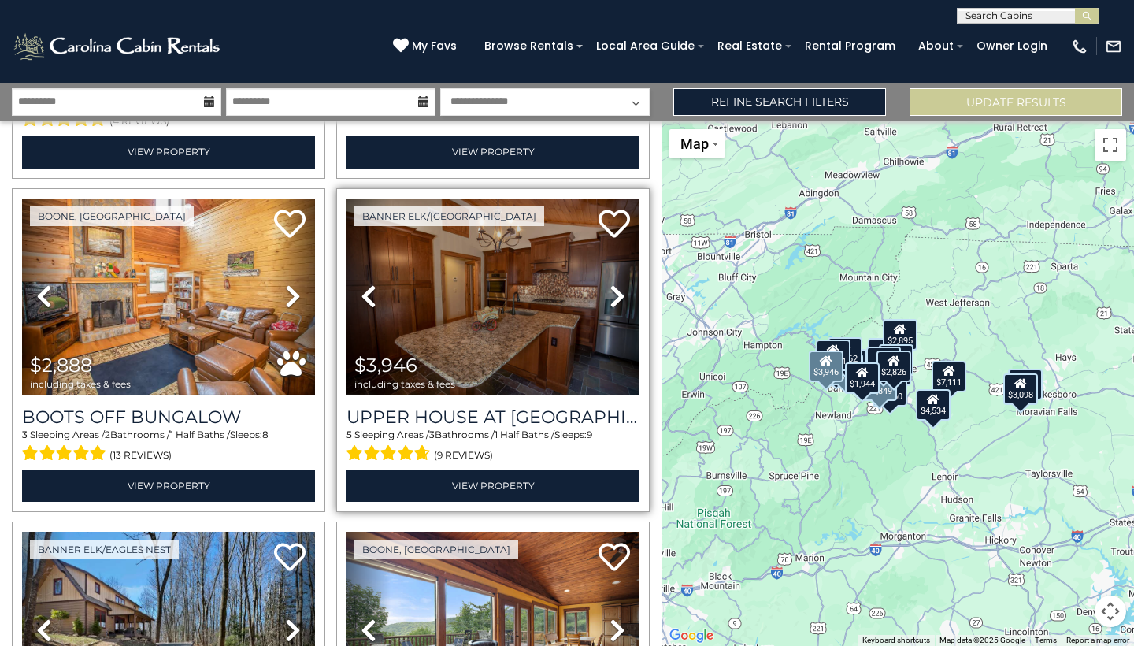
click at [615, 297] on icon at bounding box center [618, 296] width 16 height 25
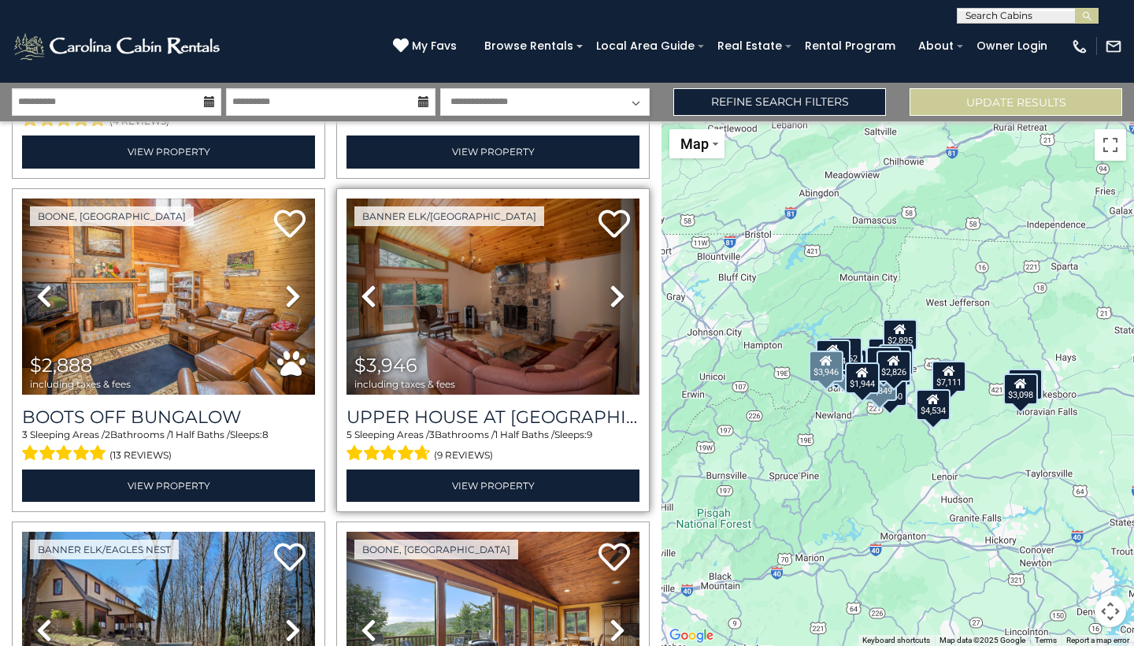
click at [615, 297] on icon at bounding box center [618, 296] width 16 height 25
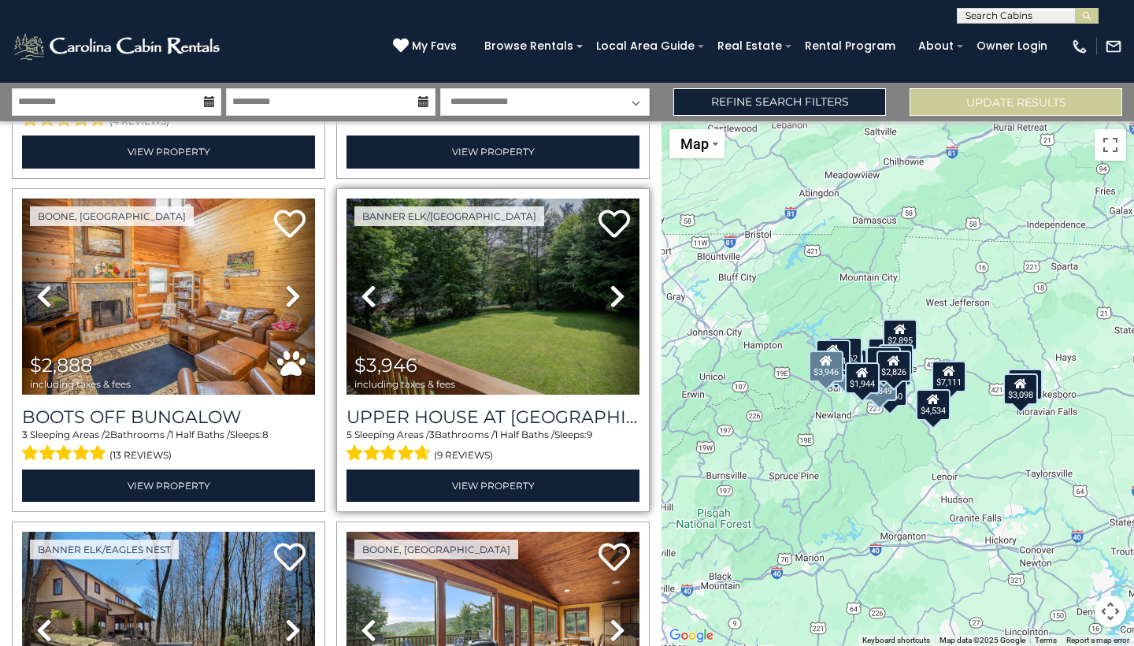
click at [615, 297] on icon at bounding box center [618, 296] width 16 height 25
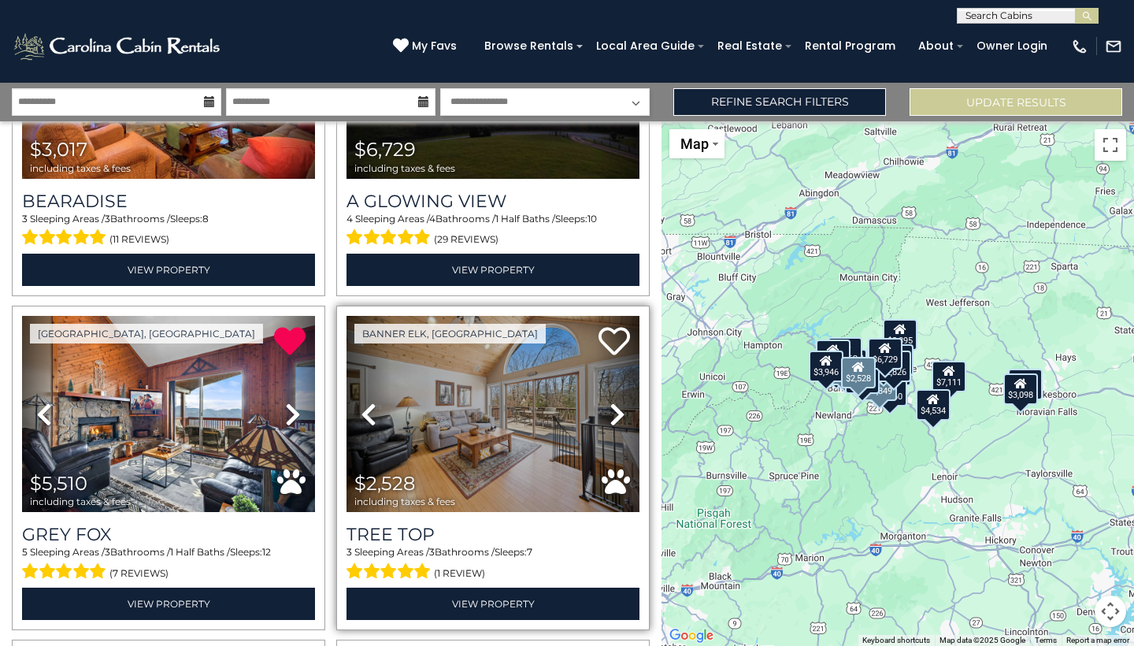
scroll to position [2616, 0]
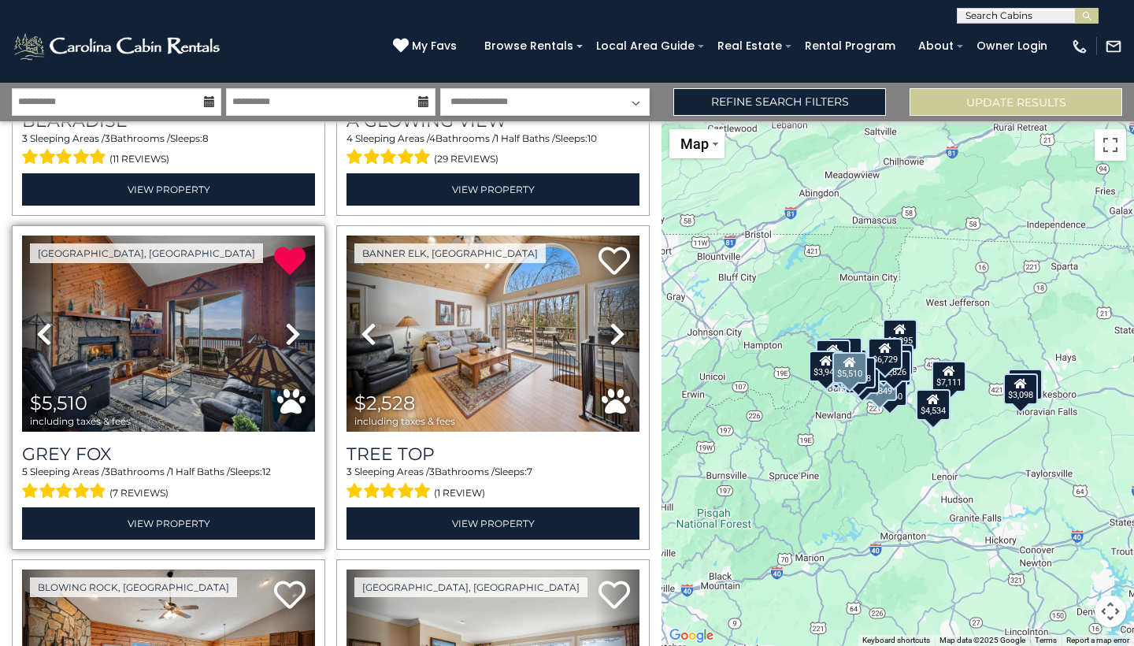
click at [286, 336] on icon at bounding box center [293, 333] width 16 height 25
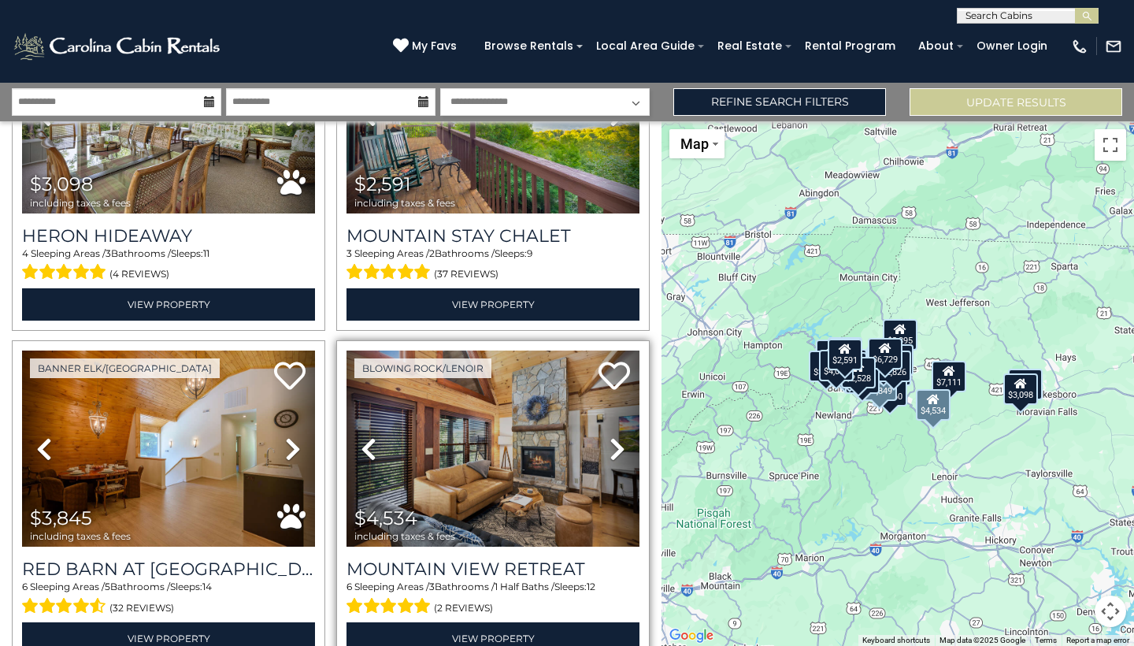
scroll to position [3840, 0]
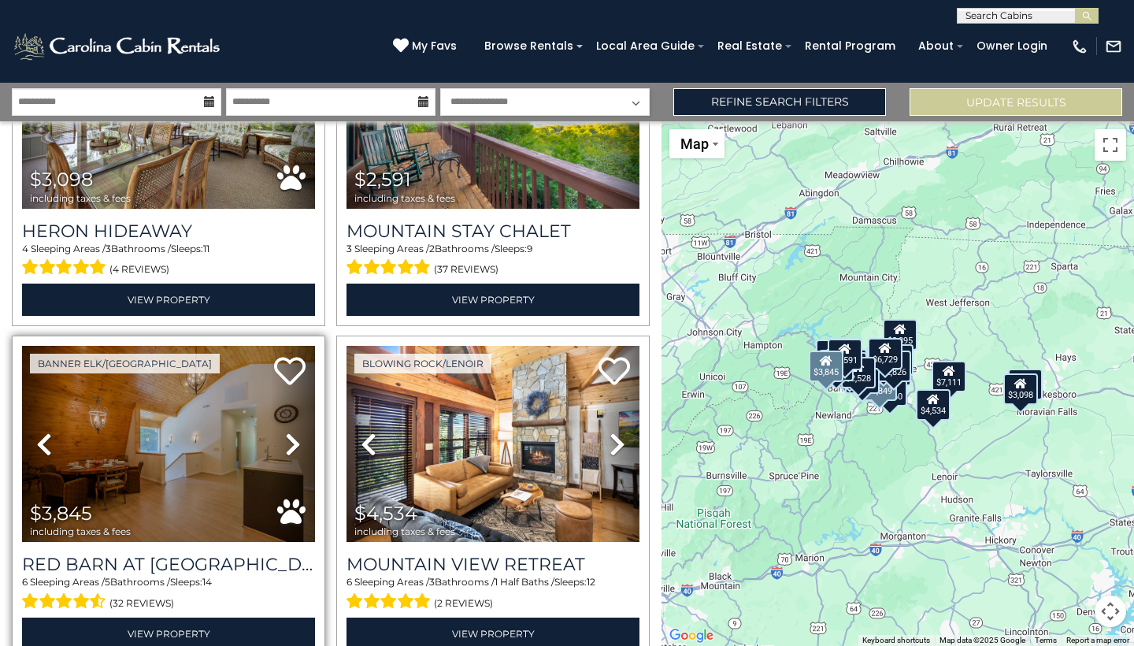
click at [293, 436] on icon at bounding box center [293, 444] width 16 height 25
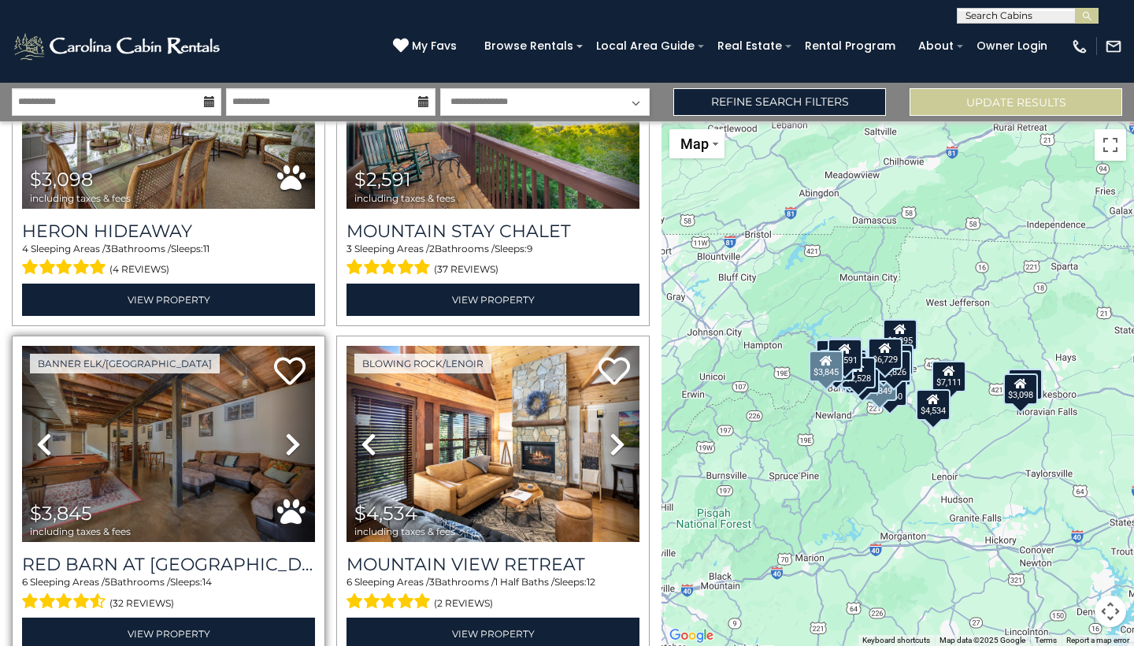
click at [293, 436] on icon at bounding box center [293, 444] width 16 height 25
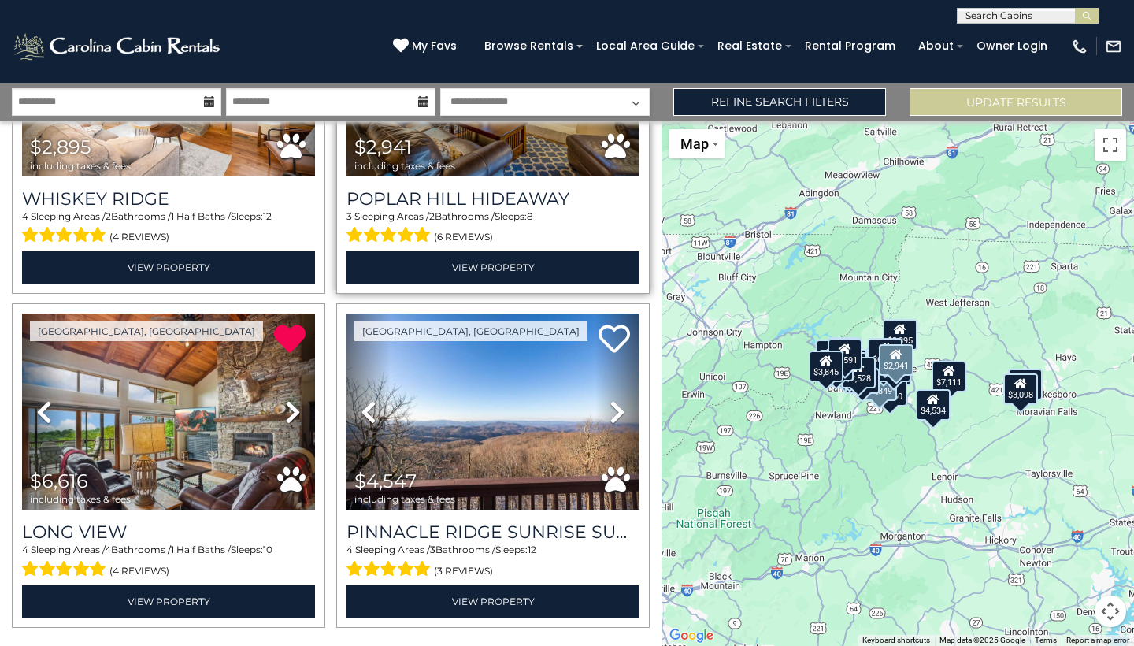
scroll to position [4571, 0]
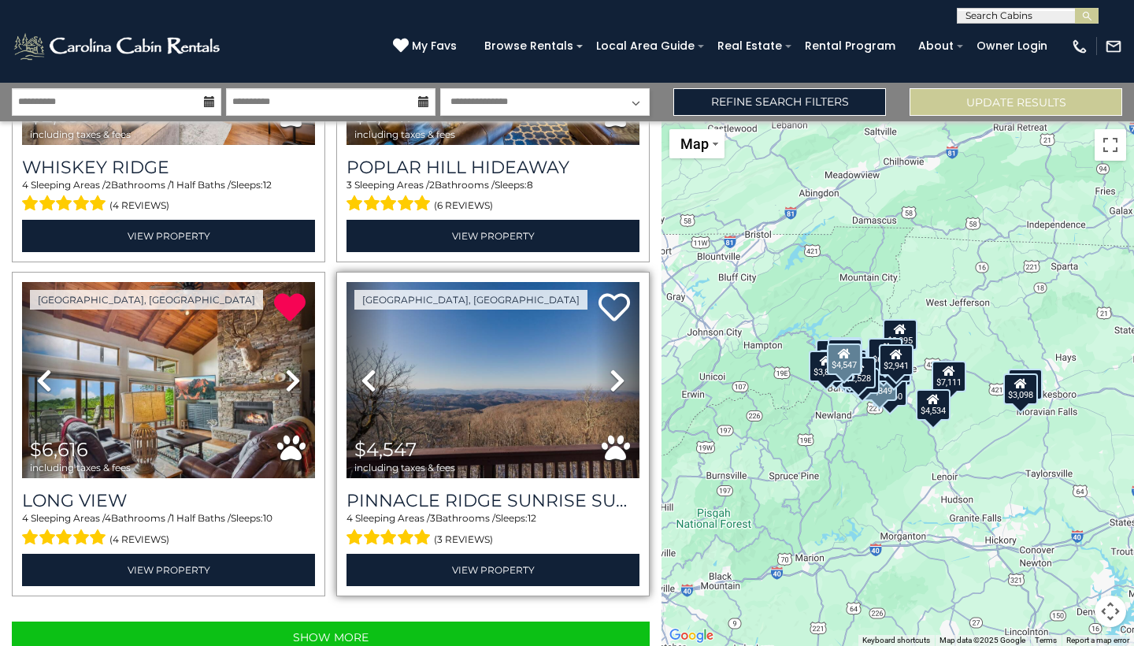
click at [615, 371] on icon at bounding box center [618, 380] width 16 height 25
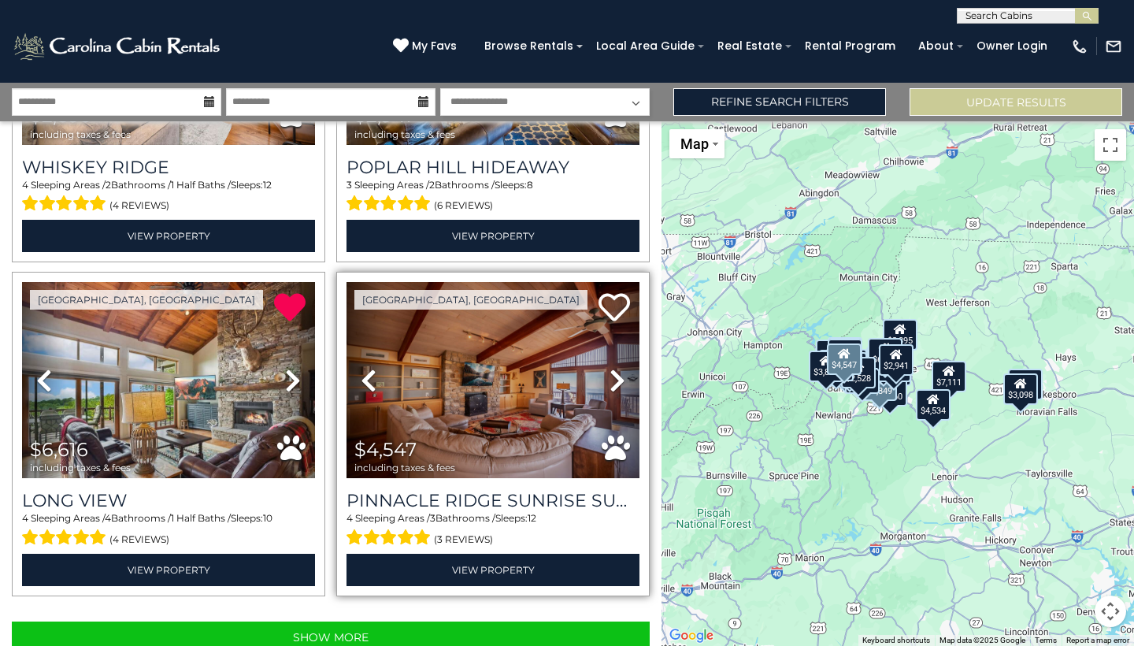
click at [615, 371] on icon at bounding box center [618, 380] width 16 height 25
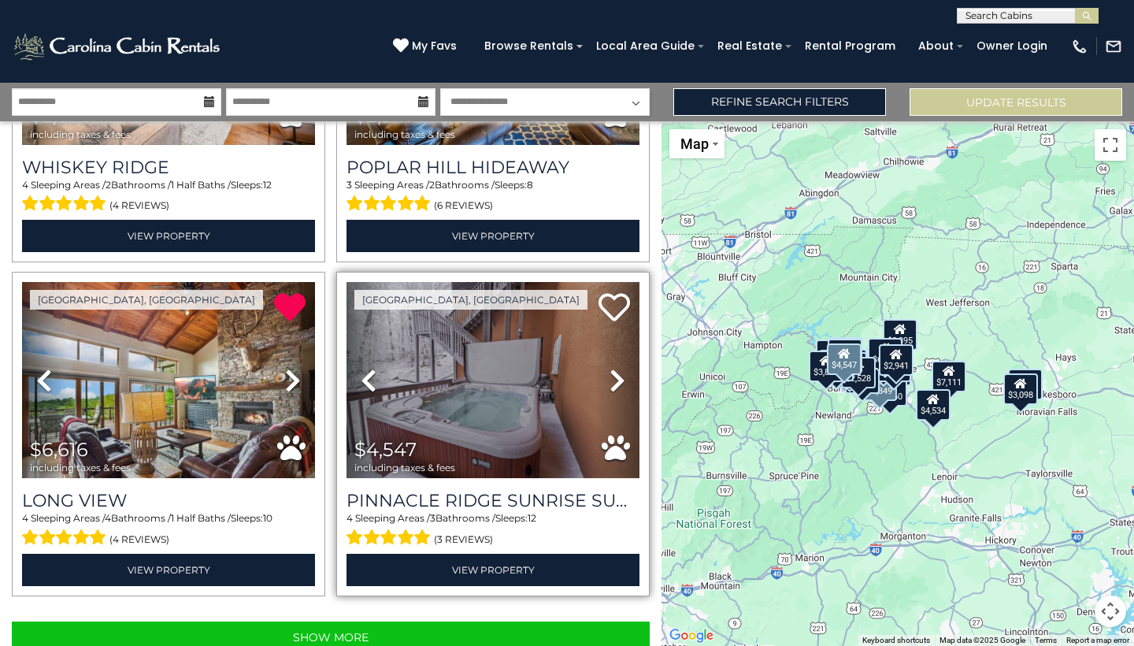
click at [615, 371] on icon at bounding box center [618, 380] width 16 height 25
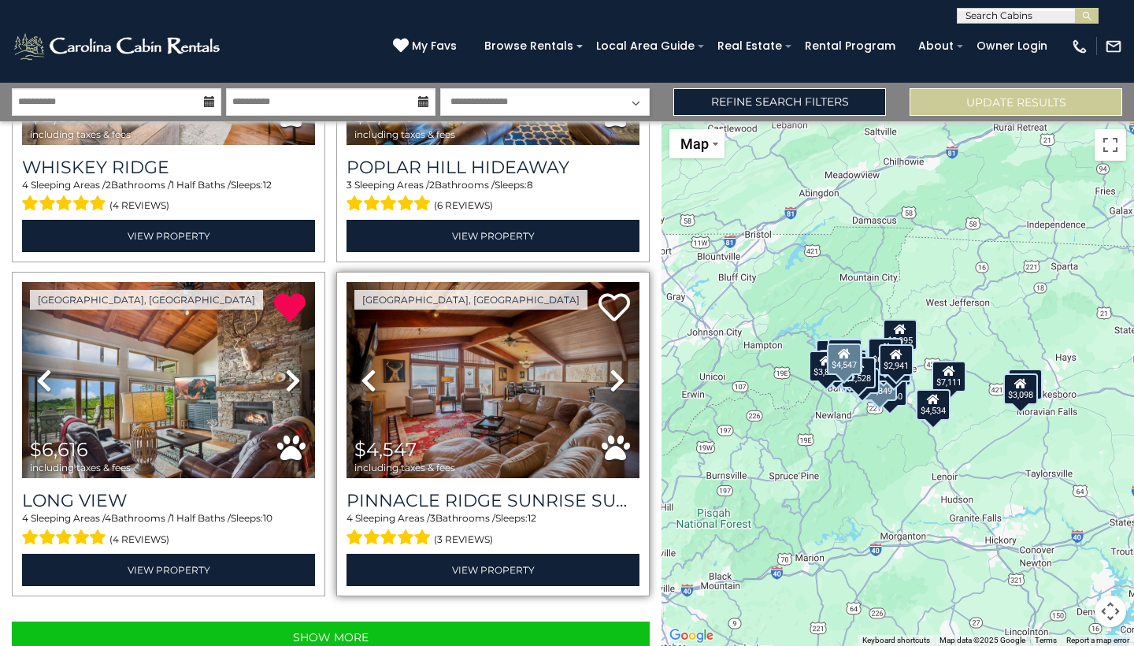
click at [615, 371] on icon at bounding box center [618, 380] width 16 height 25
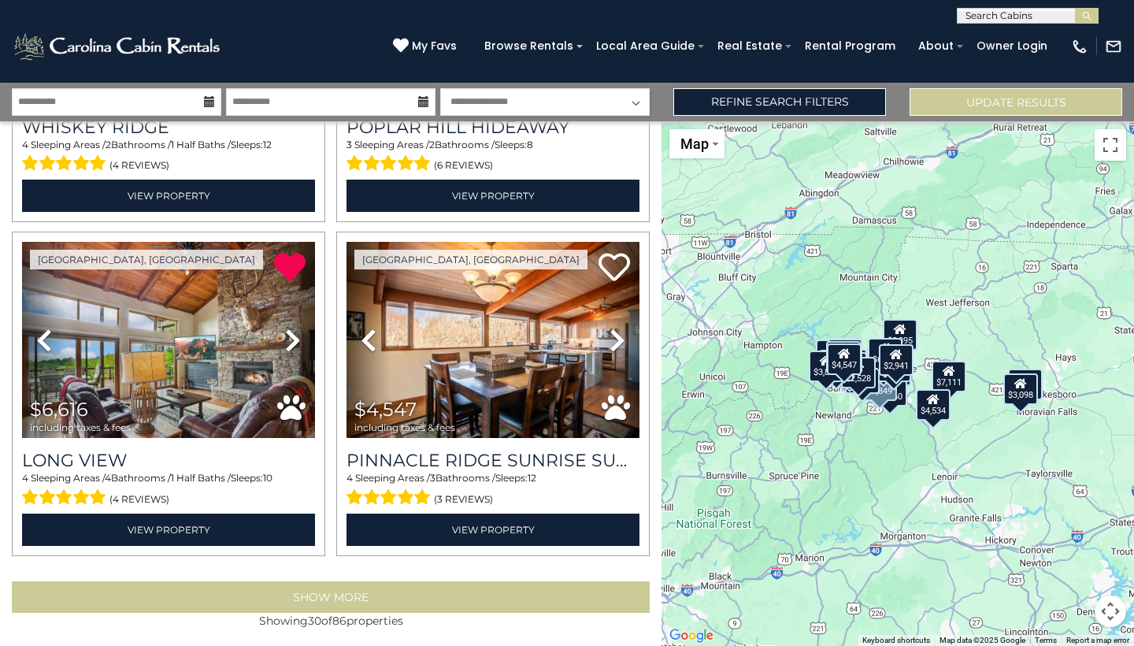
click at [354, 596] on button "Show More" at bounding box center [331, 597] width 638 height 32
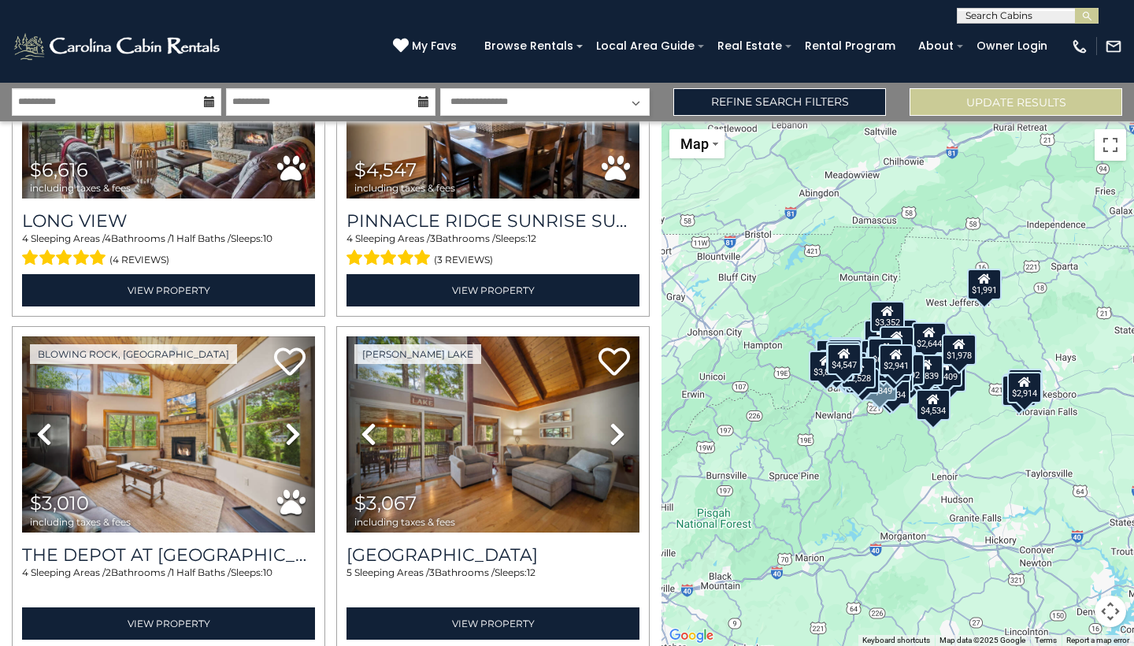
scroll to position [4862, 0]
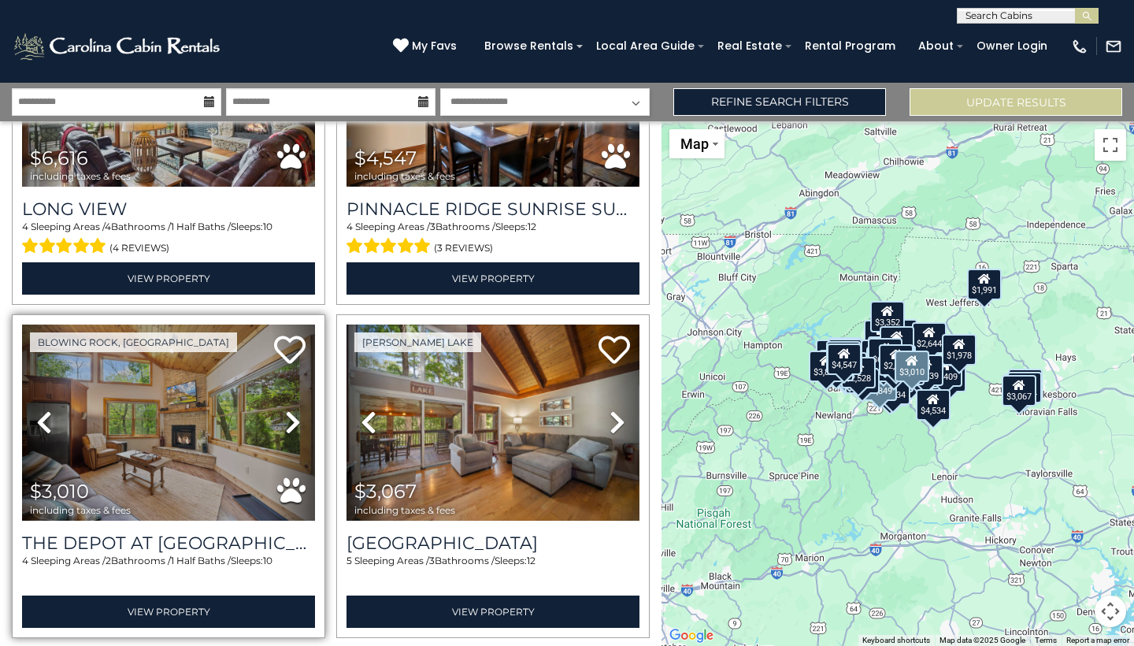
click at [284, 425] on link "Next" at bounding box center [293, 422] width 44 height 196
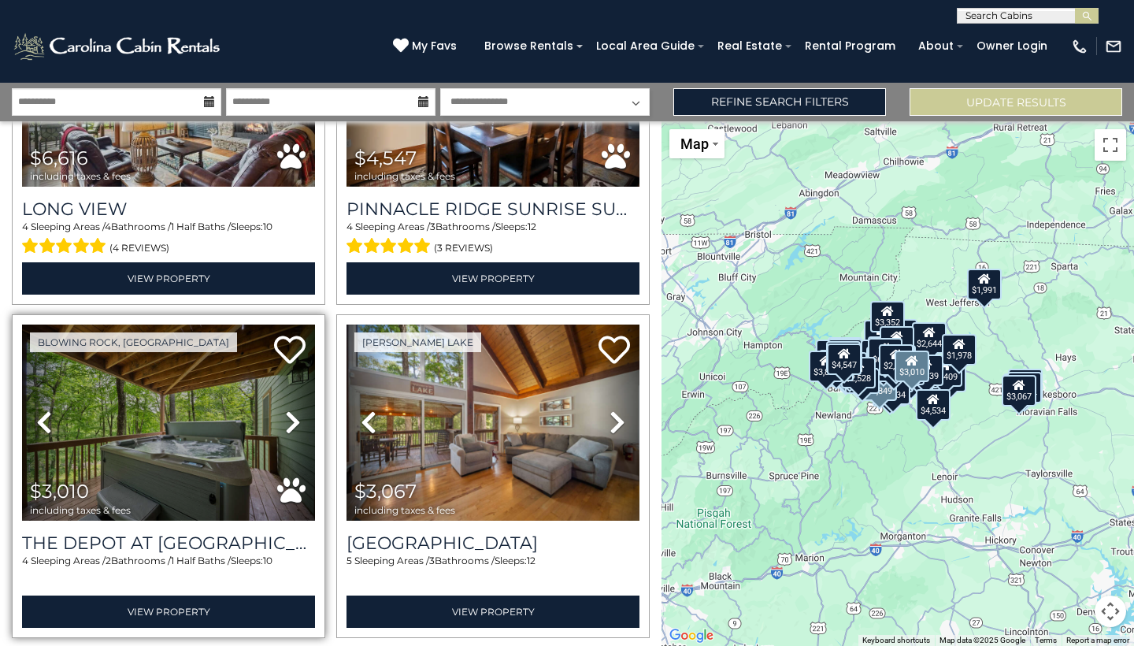
click at [284, 425] on link "Next" at bounding box center [293, 422] width 44 height 196
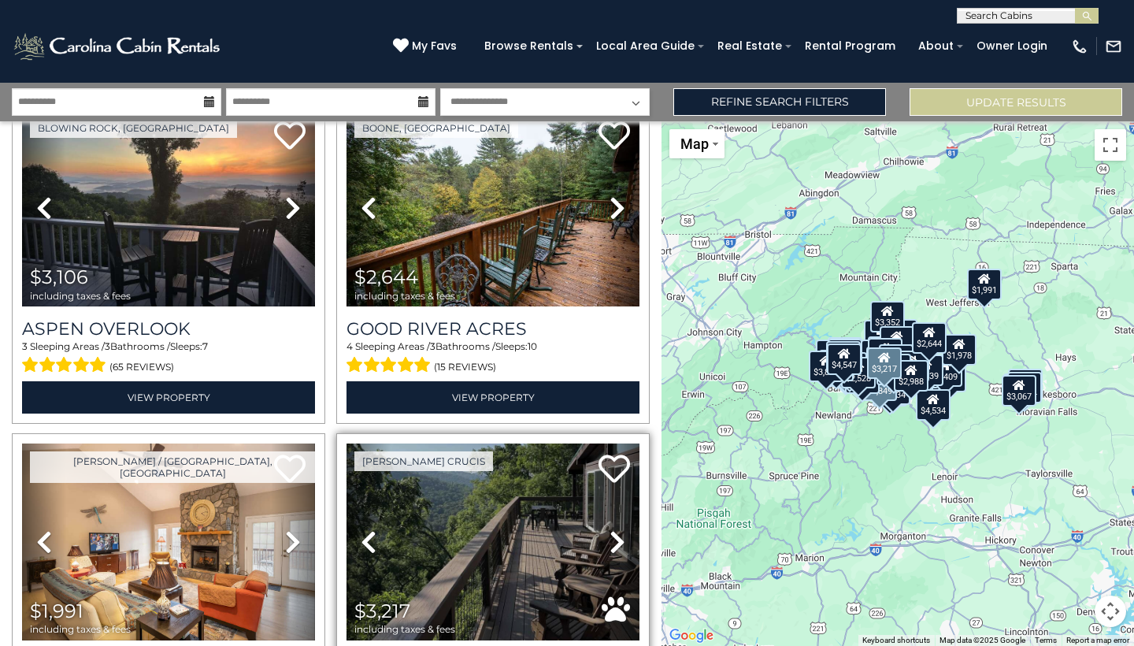
scroll to position [6365, 0]
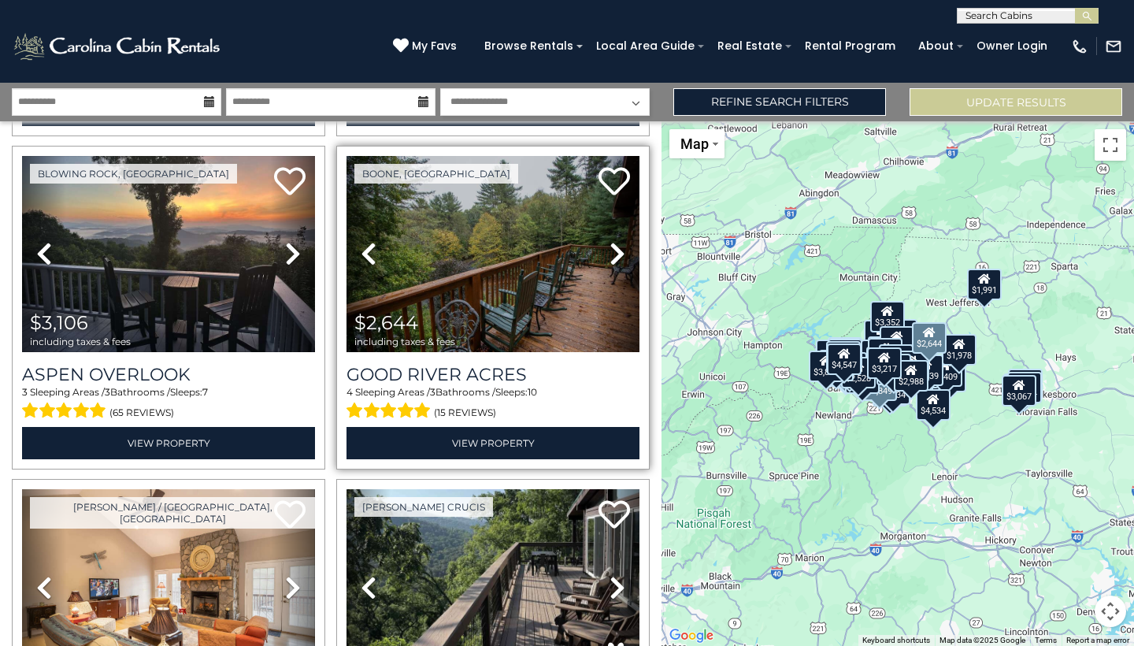
click at [608, 250] on link "Next" at bounding box center [617, 254] width 44 height 196
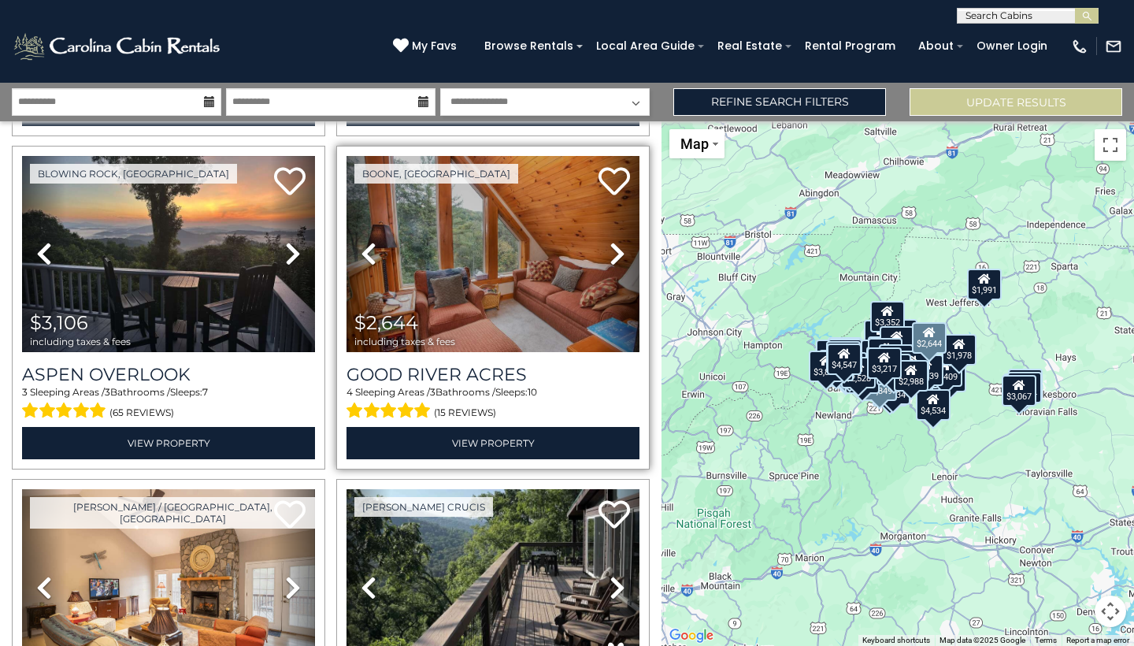
click at [608, 250] on link "Next" at bounding box center [617, 254] width 44 height 196
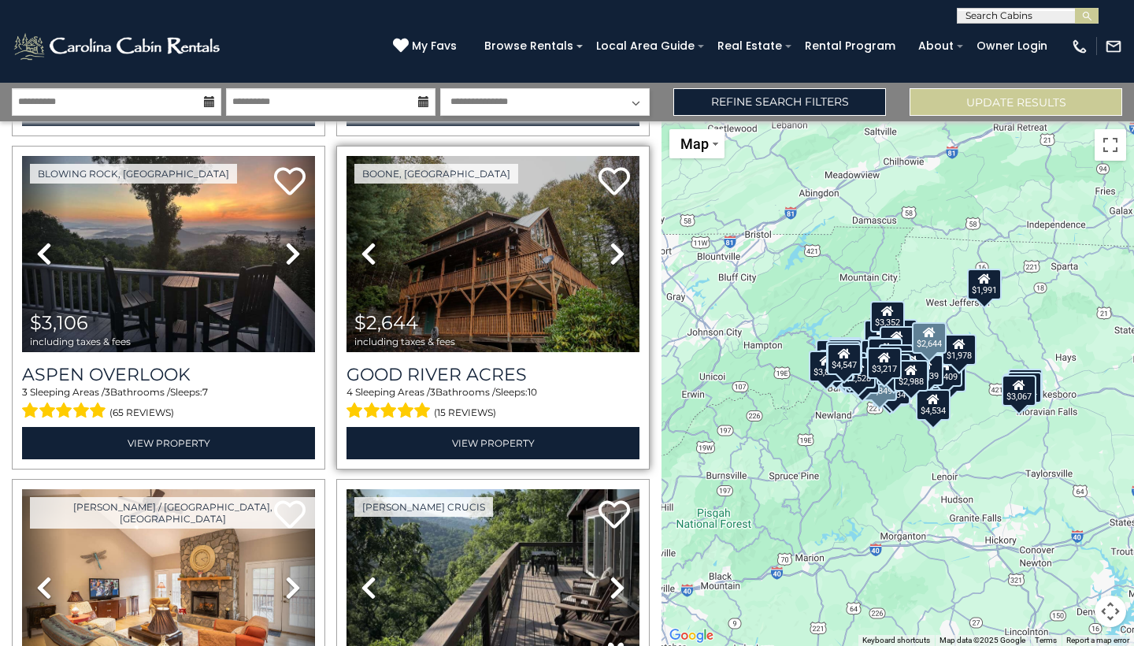
click at [492, 287] on img at bounding box center [493, 254] width 293 height 196
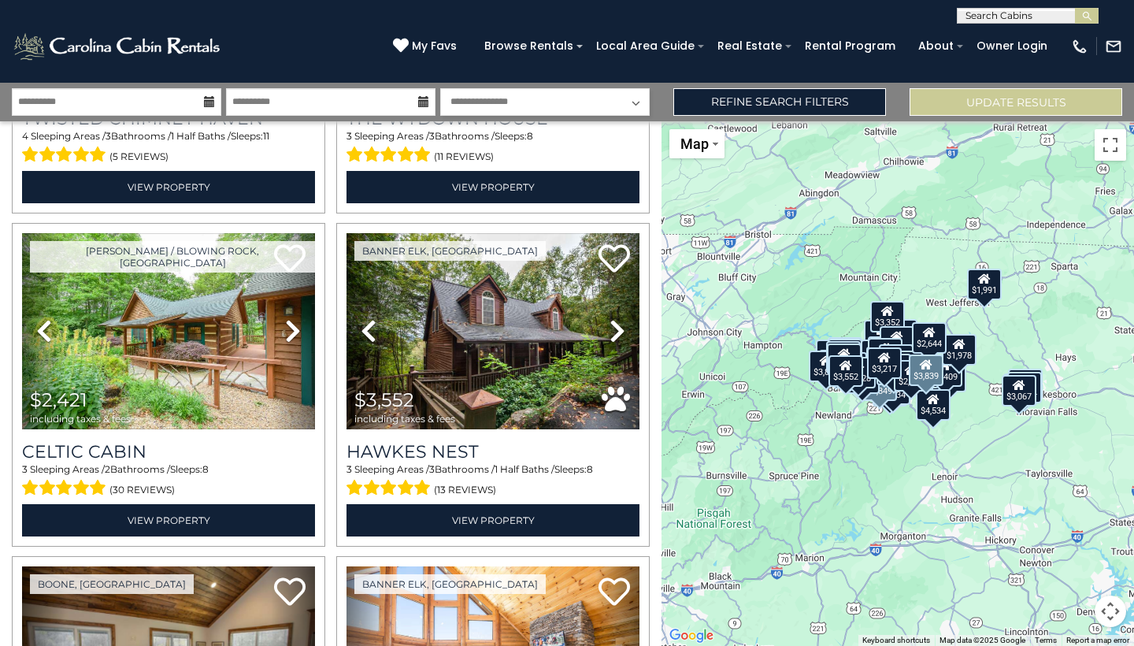
scroll to position [6827, 0]
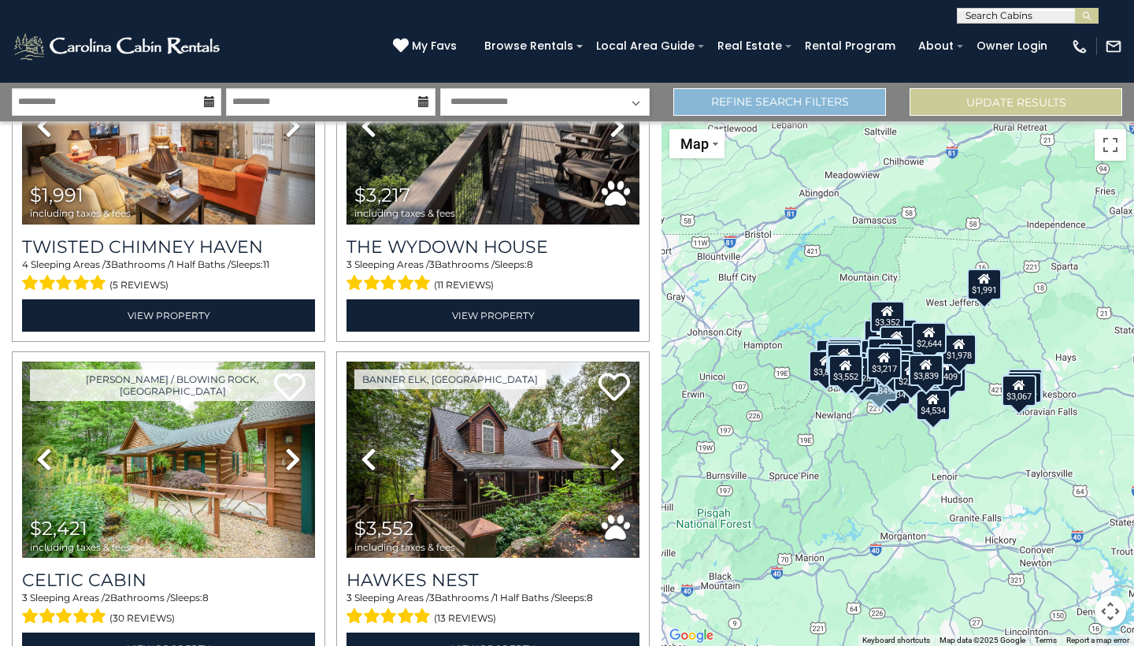
click at [831, 102] on link "Refine Search Filters" at bounding box center [779, 102] width 213 height 28
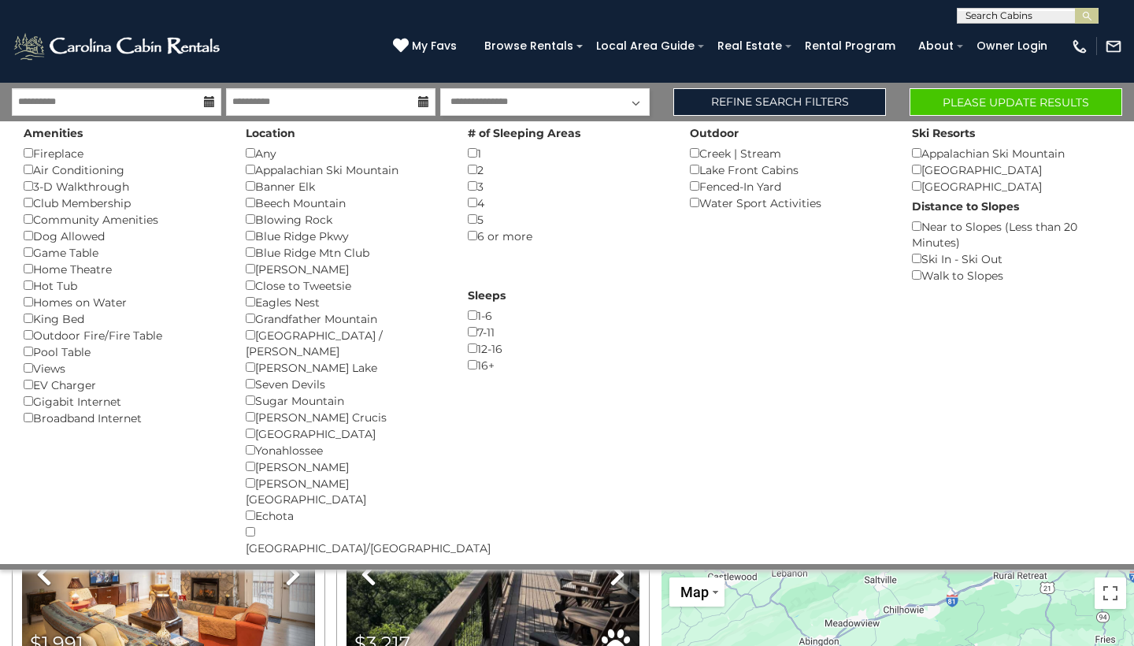
click at [29, 159] on div "Fireplace ()" at bounding box center [123, 153] width 198 height 17
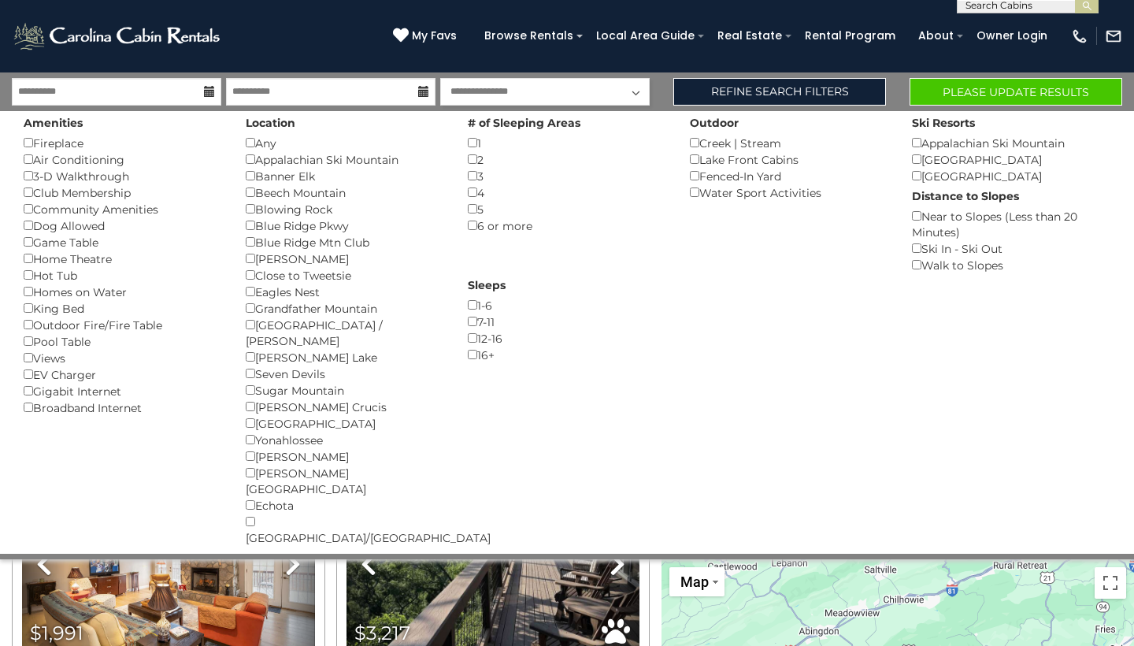
scroll to position [0, 0]
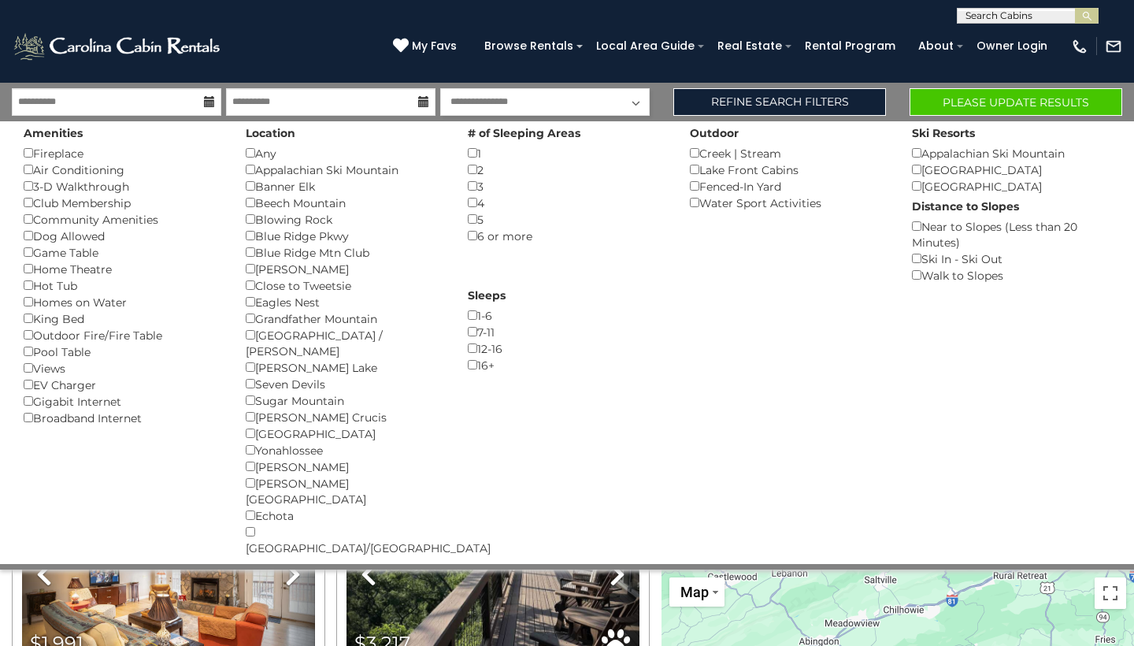
click at [1011, 102] on button "Please Update Results" at bounding box center [1016, 102] width 213 height 28
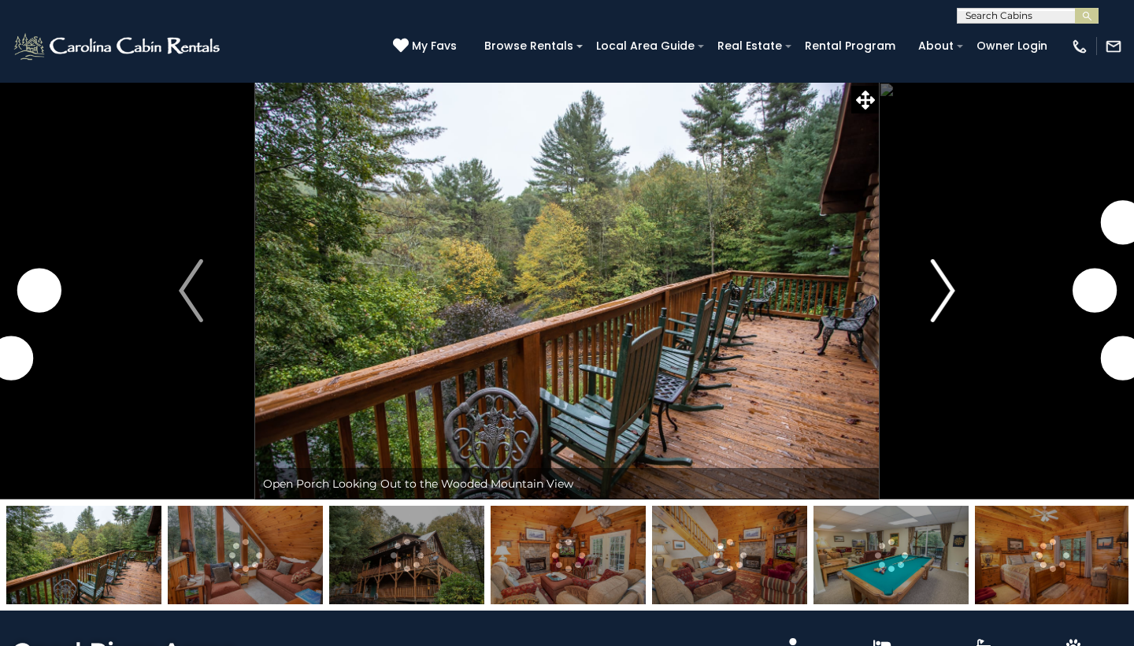
click at [939, 302] on img "Next" at bounding box center [943, 290] width 24 height 63
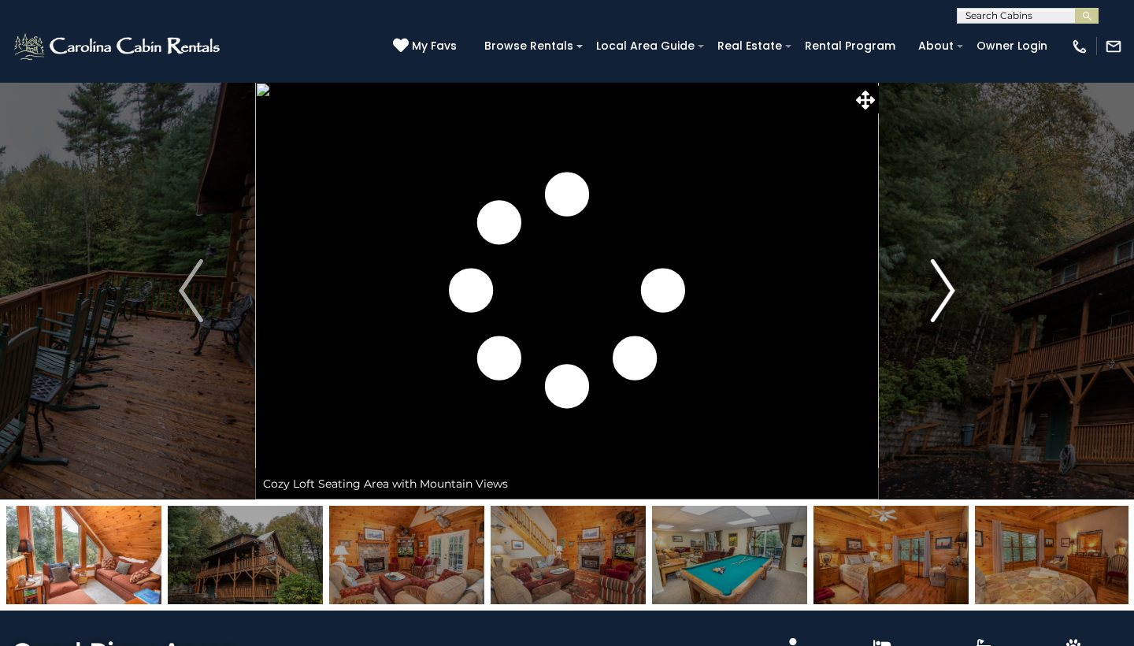
click at [940, 302] on img "Next" at bounding box center [943, 290] width 24 height 63
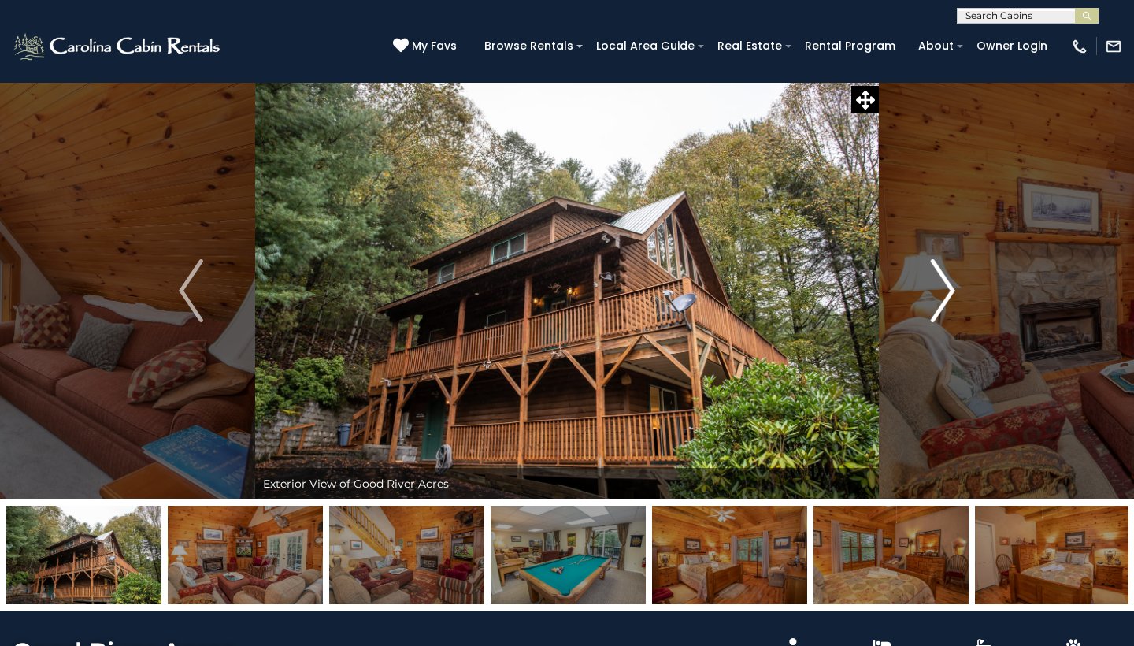
click at [940, 302] on img "Next" at bounding box center [943, 290] width 24 height 63
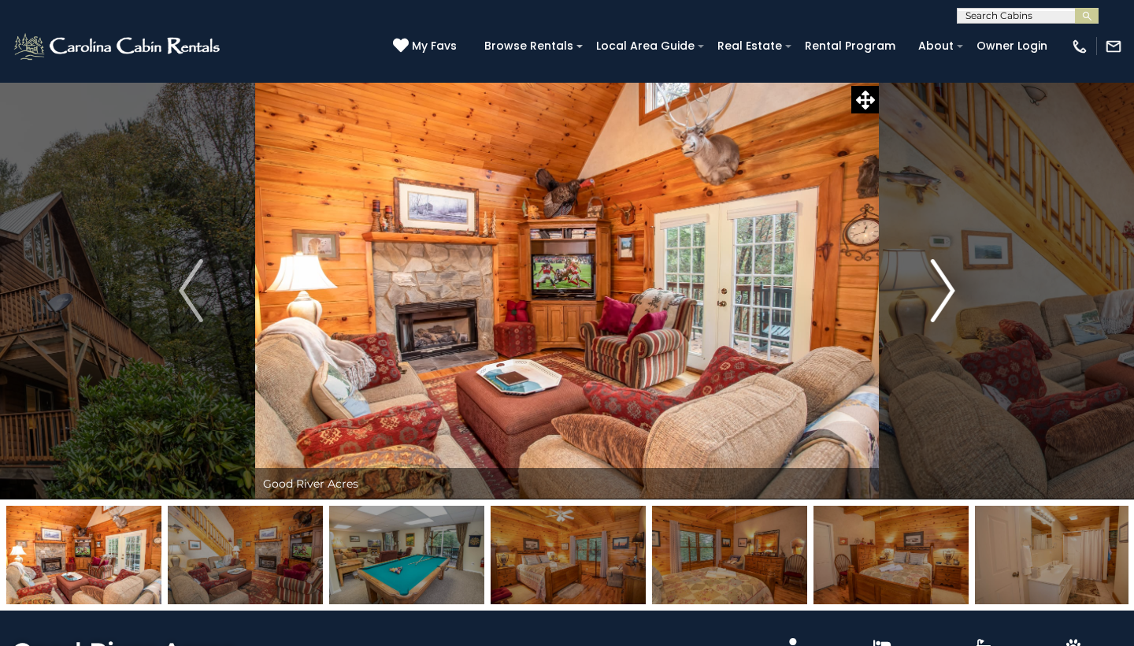
click at [940, 302] on img "Next" at bounding box center [943, 290] width 24 height 63
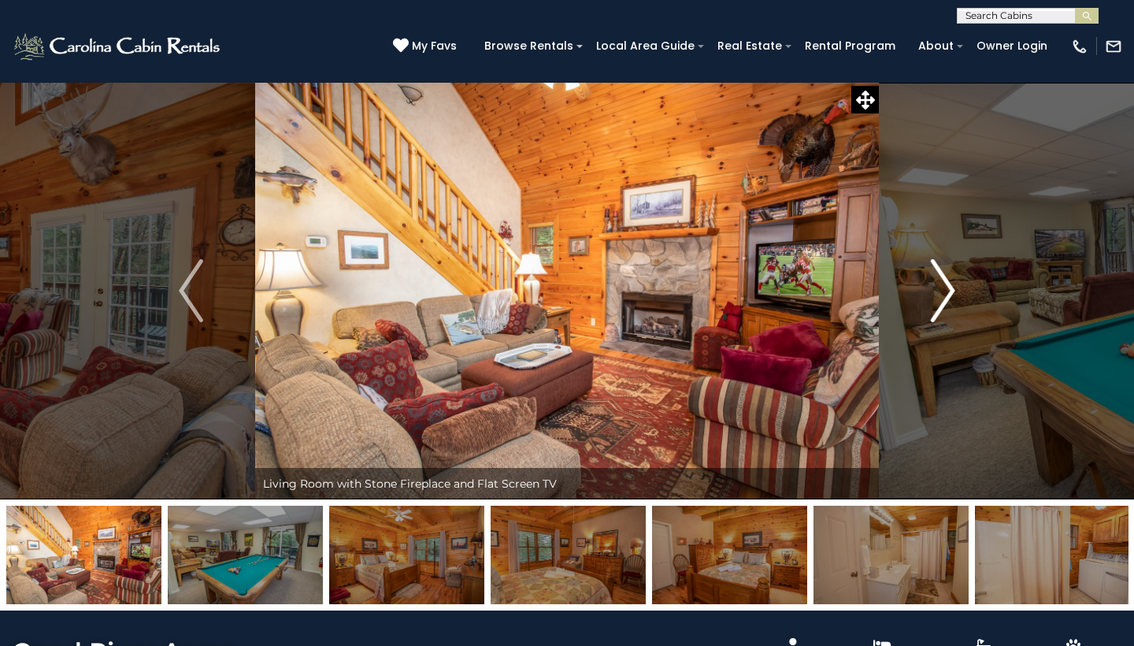
click at [940, 302] on img "Next" at bounding box center [943, 290] width 24 height 63
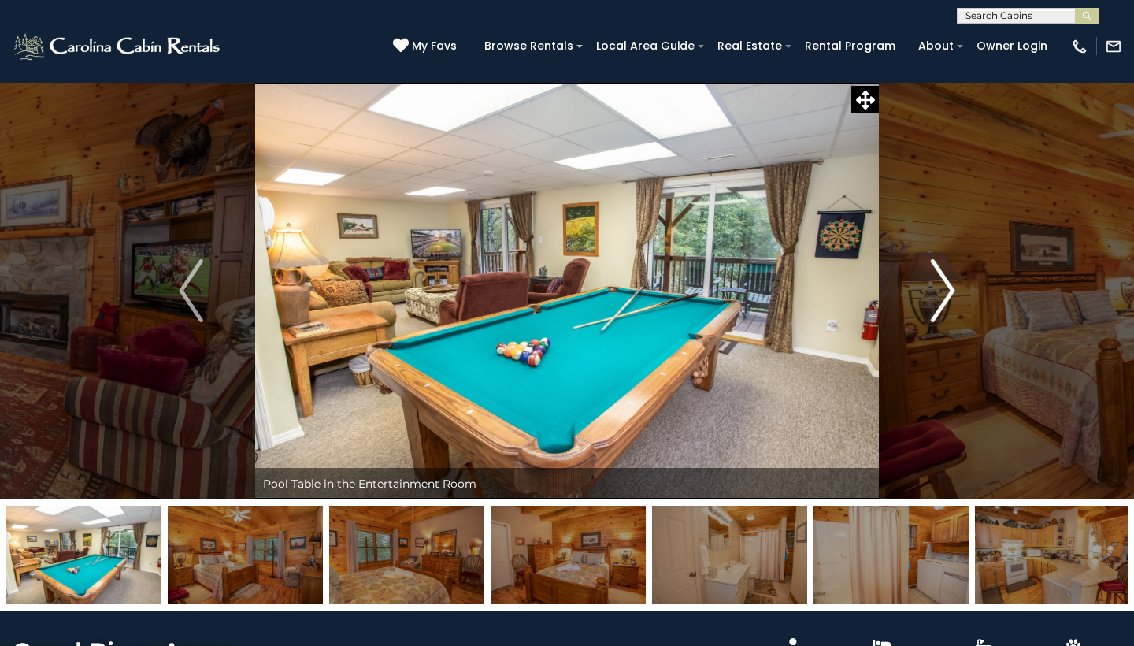
click at [940, 302] on img "Next" at bounding box center [943, 290] width 24 height 63
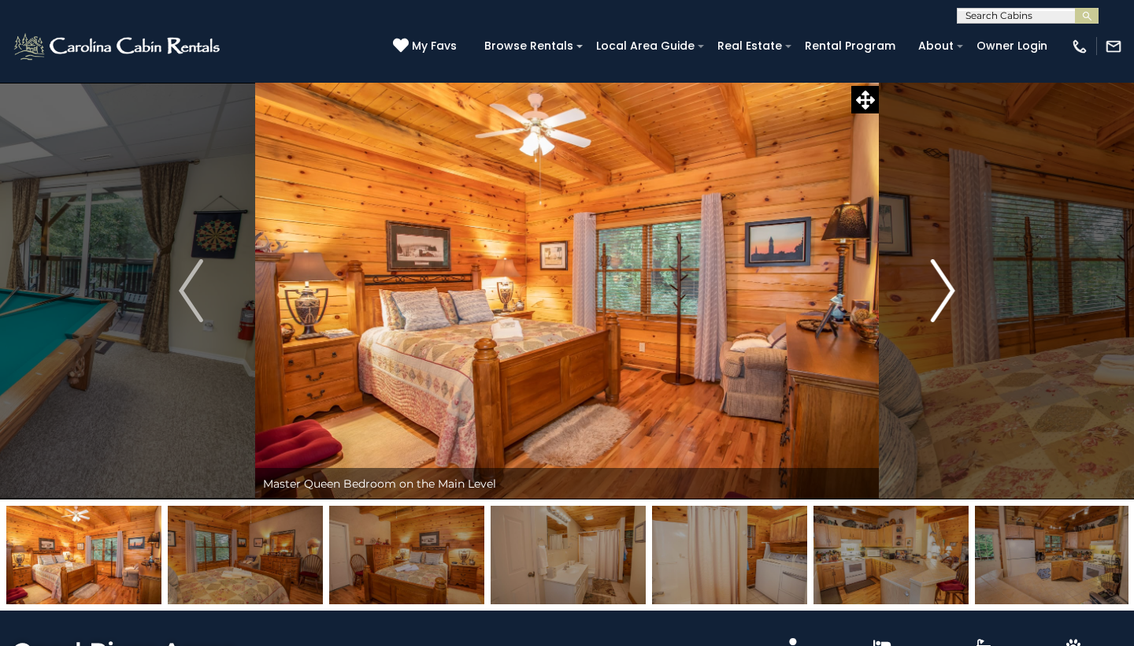
click at [940, 302] on img "Next" at bounding box center [943, 290] width 24 height 63
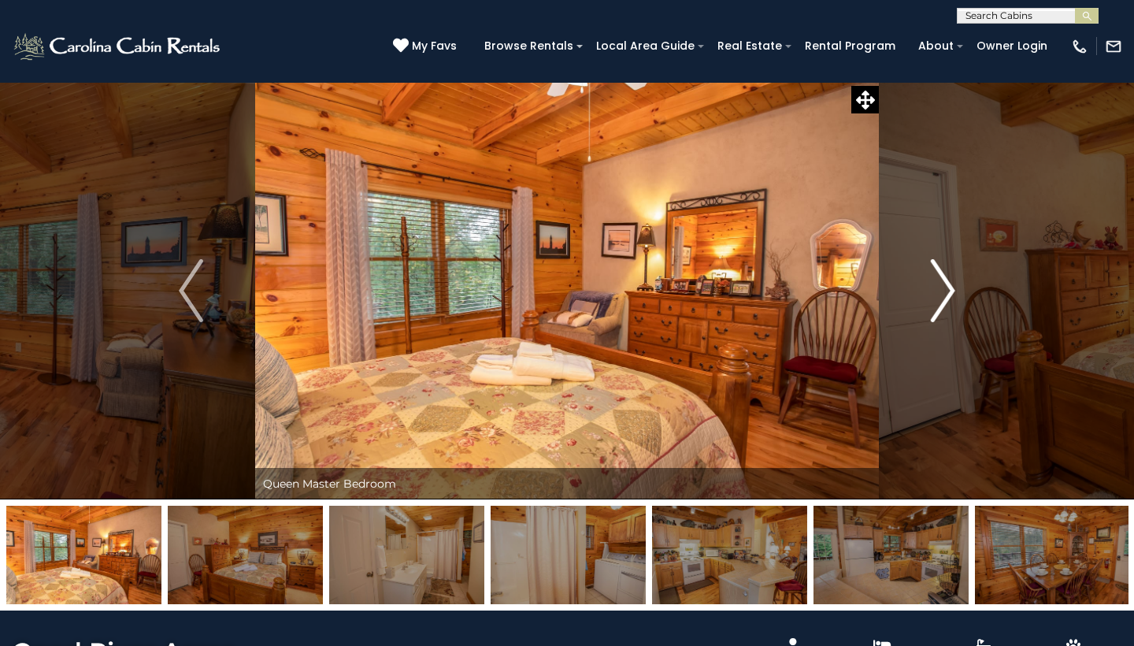
click at [940, 302] on img "Next" at bounding box center [943, 290] width 24 height 63
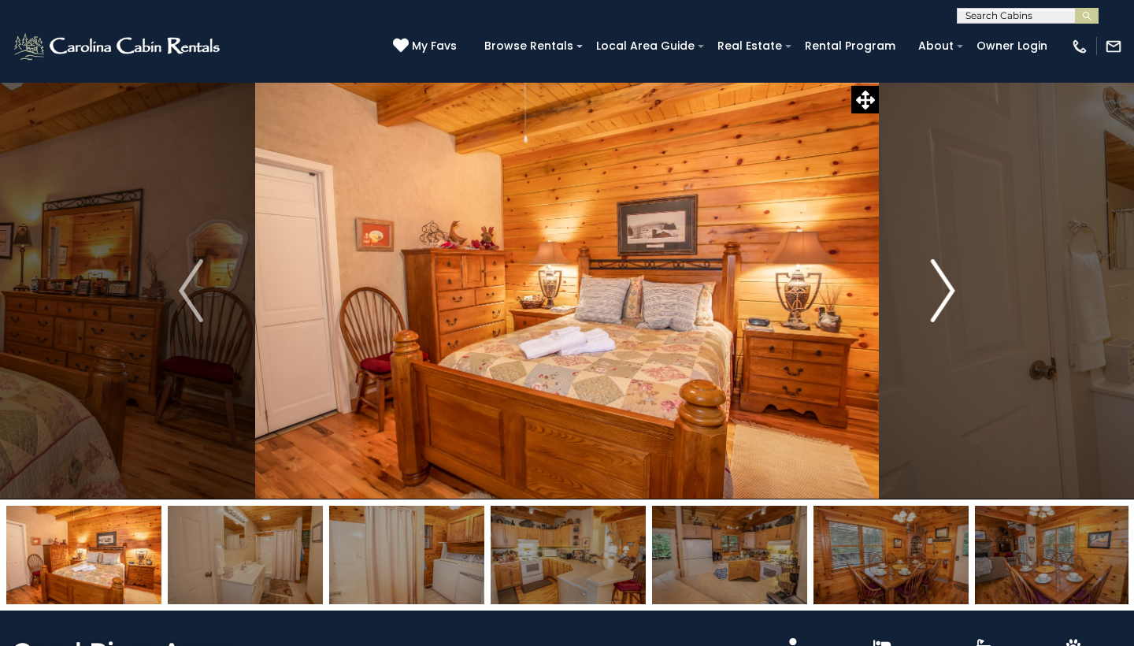
click at [940, 302] on img "Next" at bounding box center [943, 290] width 24 height 63
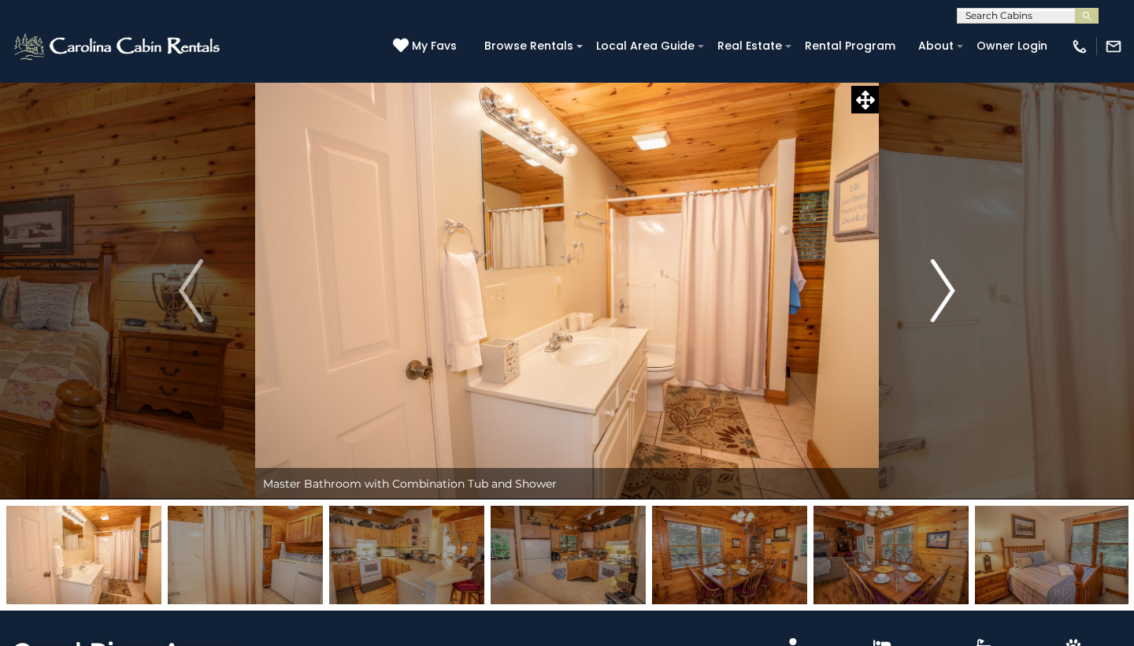
click at [940, 302] on img "Next" at bounding box center [943, 290] width 24 height 63
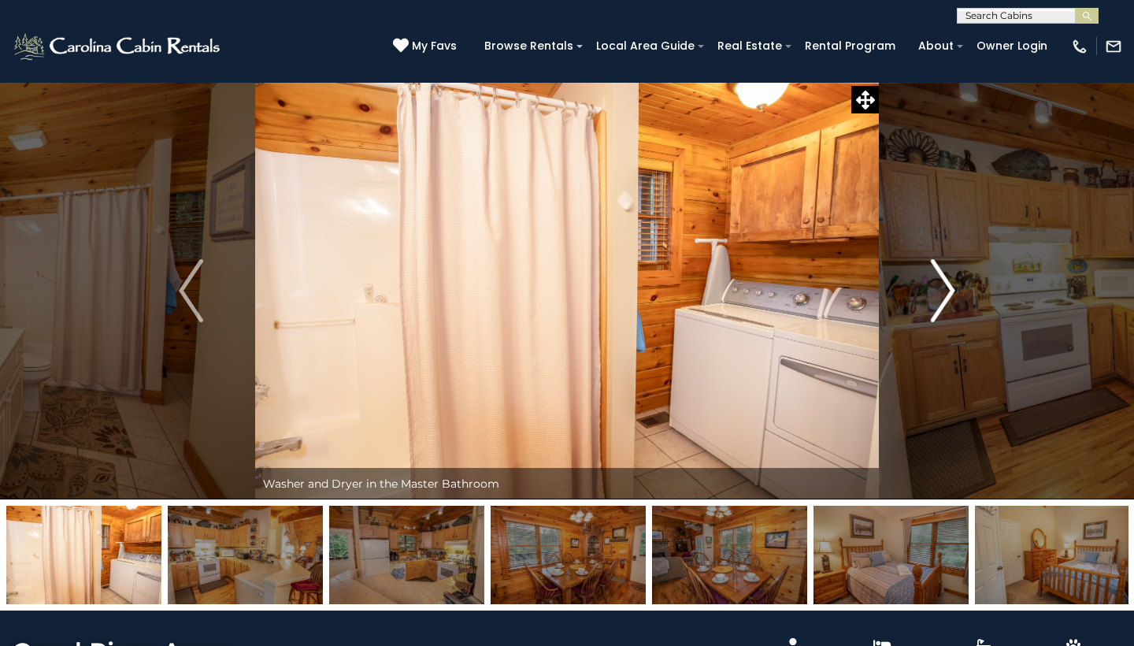
click at [940, 302] on img "Next" at bounding box center [943, 290] width 24 height 63
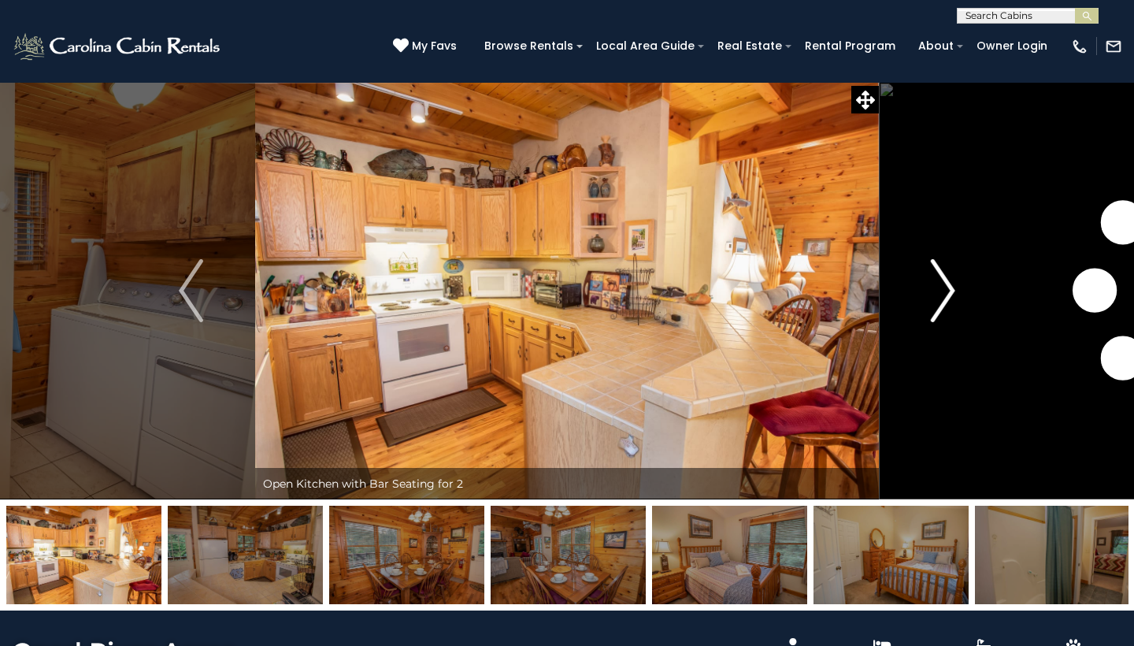
click at [940, 302] on img "Next" at bounding box center [943, 290] width 24 height 63
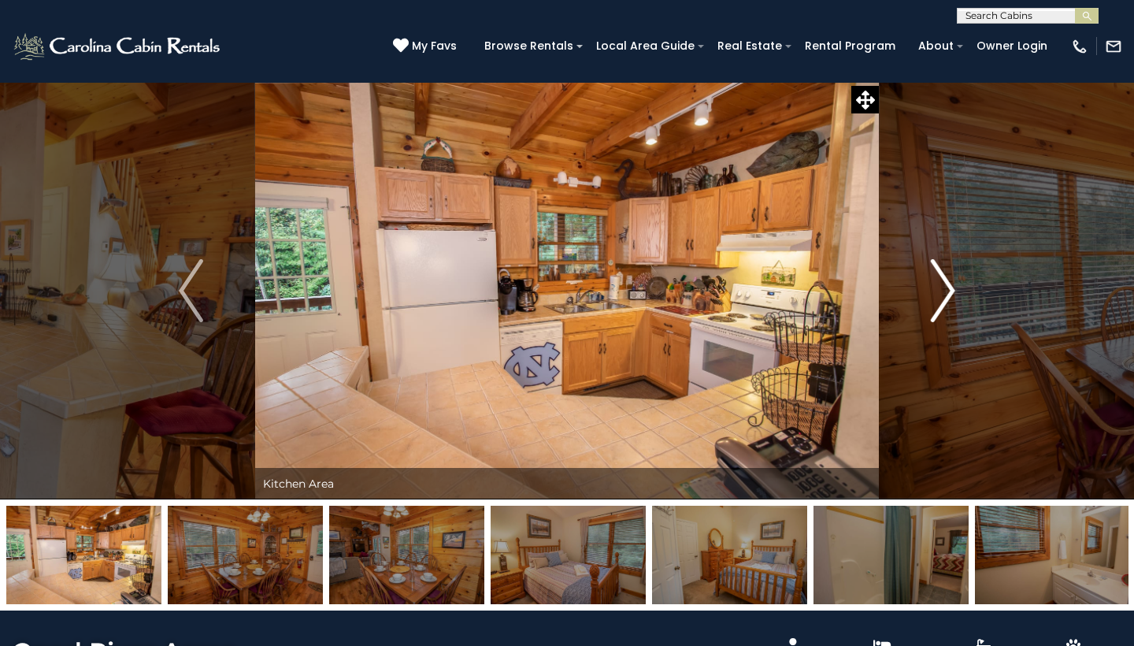
click at [940, 302] on img "Next" at bounding box center [943, 290] width 24 height 63
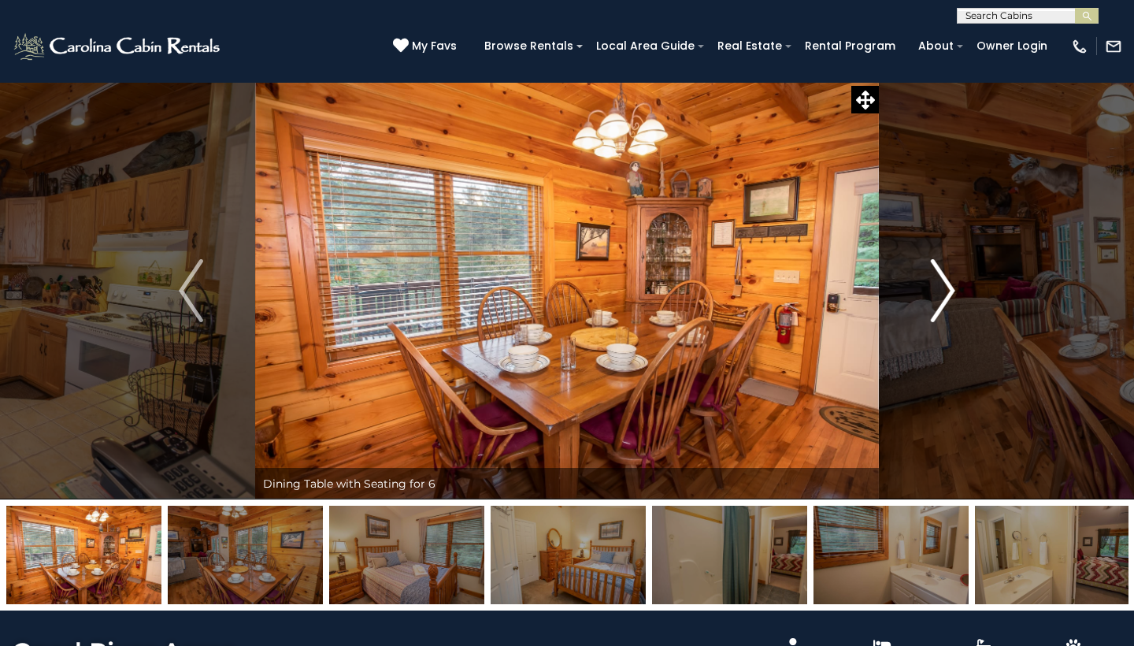
click at [940, 302] on img "Next" at bounding box center [943, 290] width 24 height 63
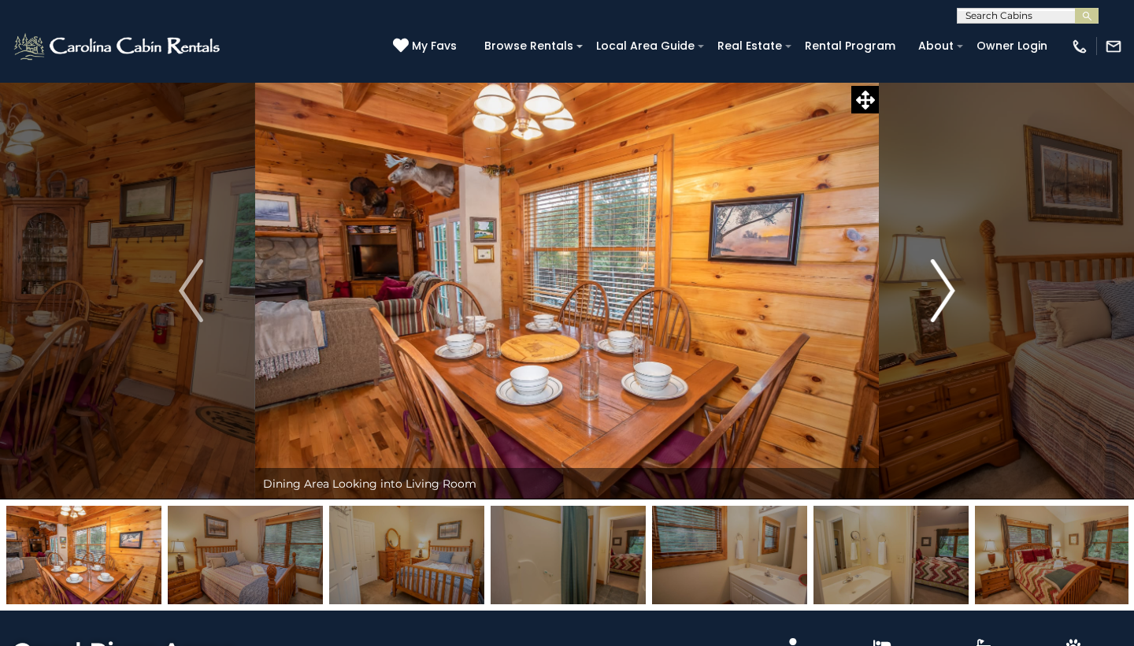
click at [940, 302] on img "Next" at bounding box center [943, 290] width 24 height 63
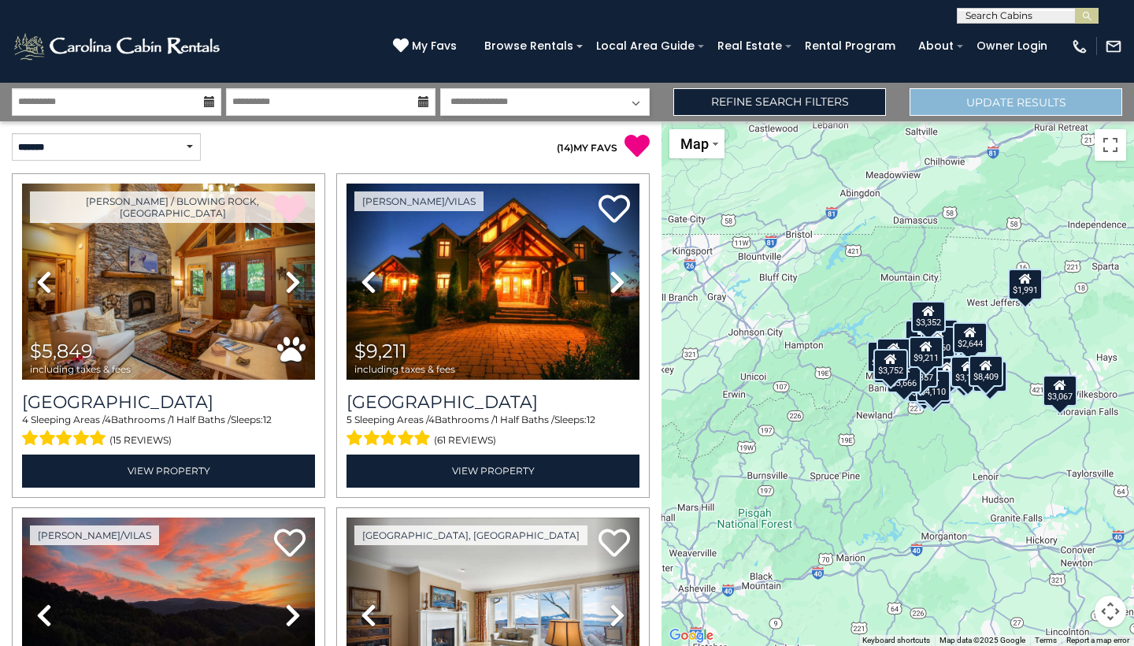
click at [1006, 93] on button "Update Results" at bounding box center [1016, 102] width 213 height 28
click at [962, 104] on button "Update Results" at bounding box center [1016, 102] width 213 height 28
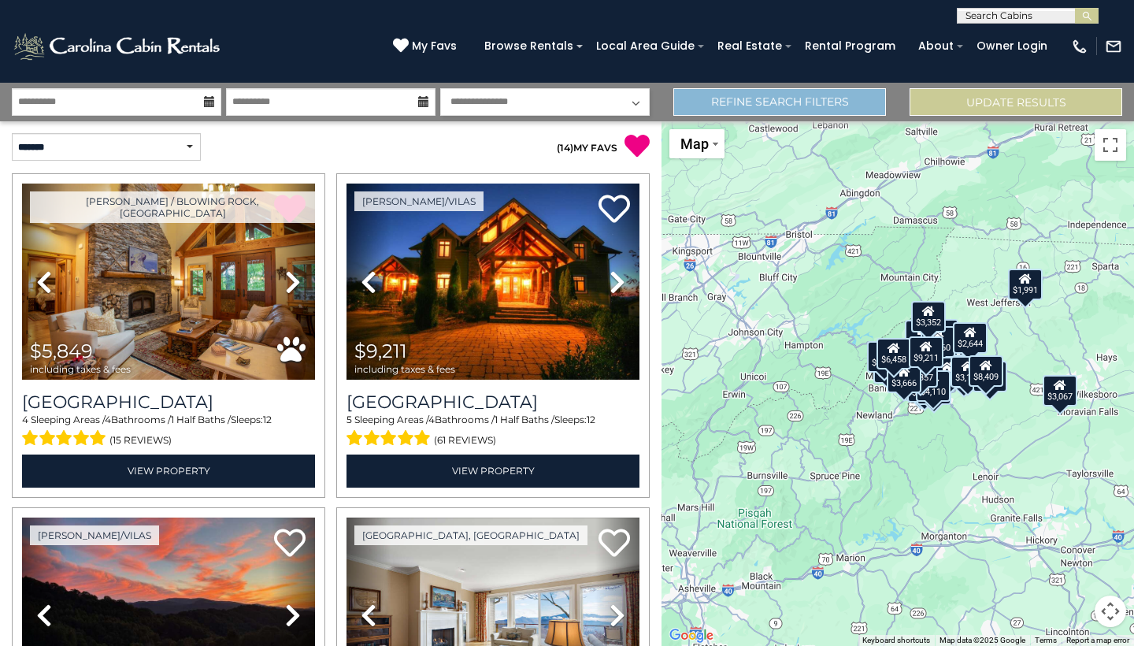
click at [818, 106] on link "Refine Search Filters" at bounding box center [779, 102] width 213 height 28
click at [793, 98] on link "Refine Search Filters" at bounding box center [779, 102] width 213 height 28
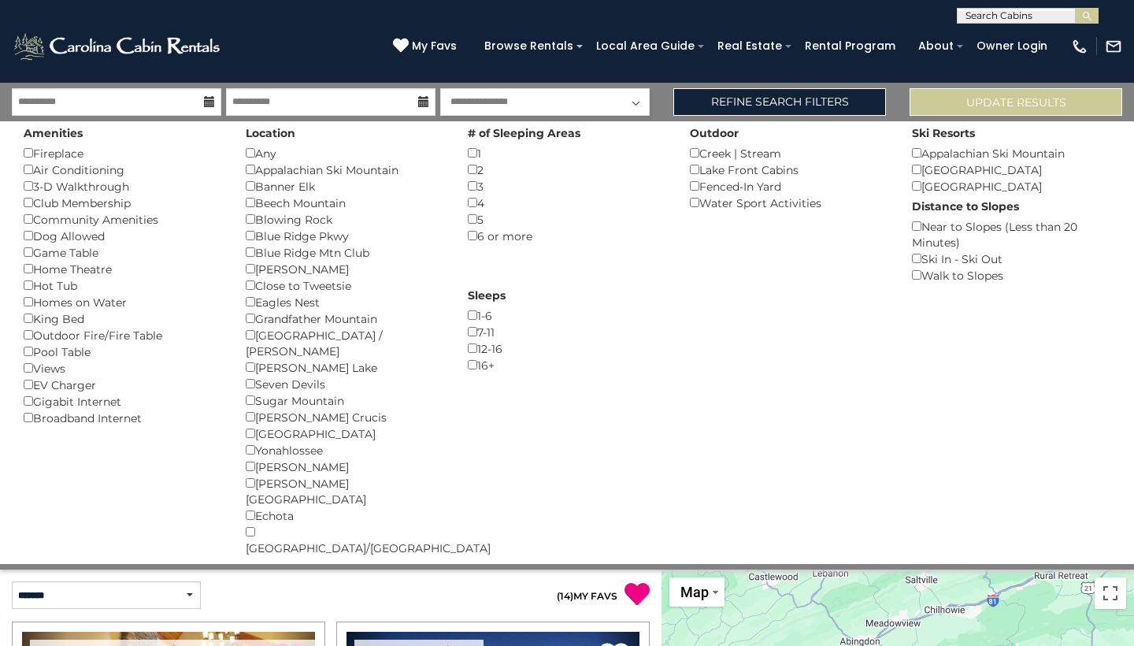
click at [472, 363] on div "16+ ()" at bounding box center [567, 365] width 198 height 17
click at [475, 364] on div "16+ ()" at bounding box center [567, 365] width 198 height 17
click at [995, 112] on button "Please Update Results" at bounding box center [1016, 102] width 213 height 28
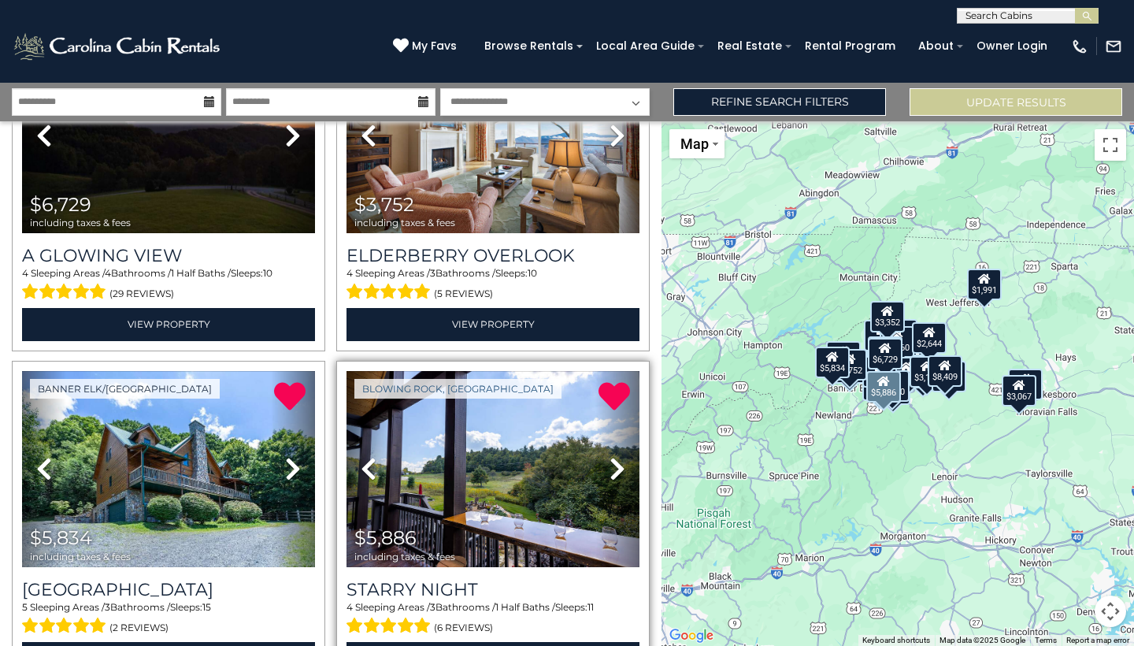
scroll to position [914, 0]
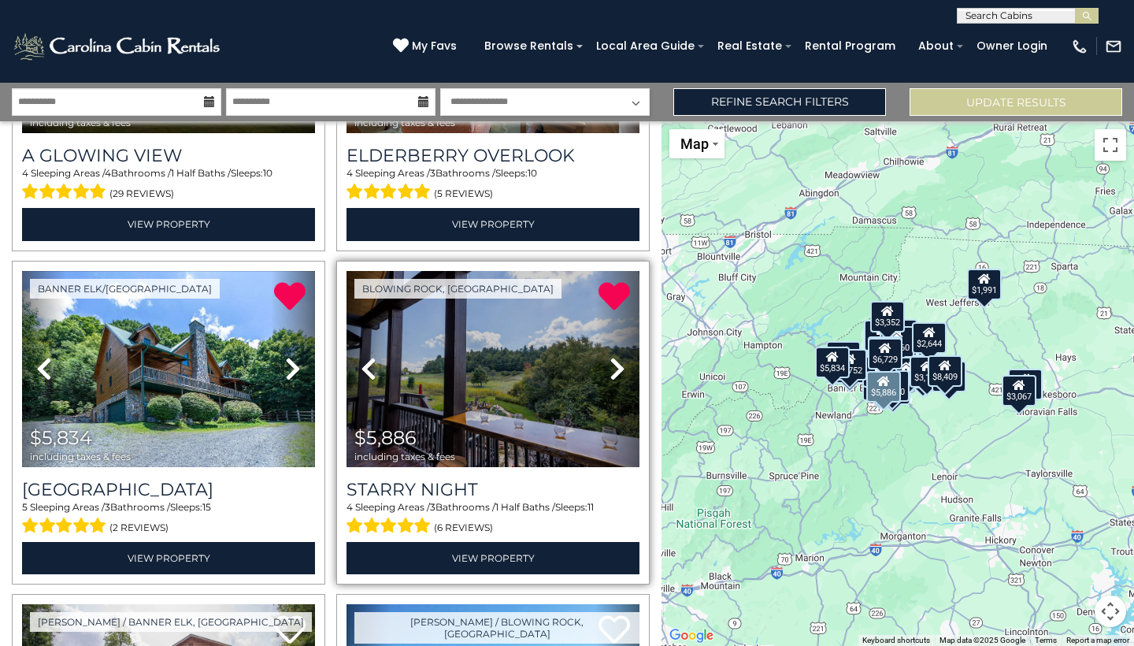
click at [607, 383] on link "Next" at bounding box center [617, 369] width 44 height 196
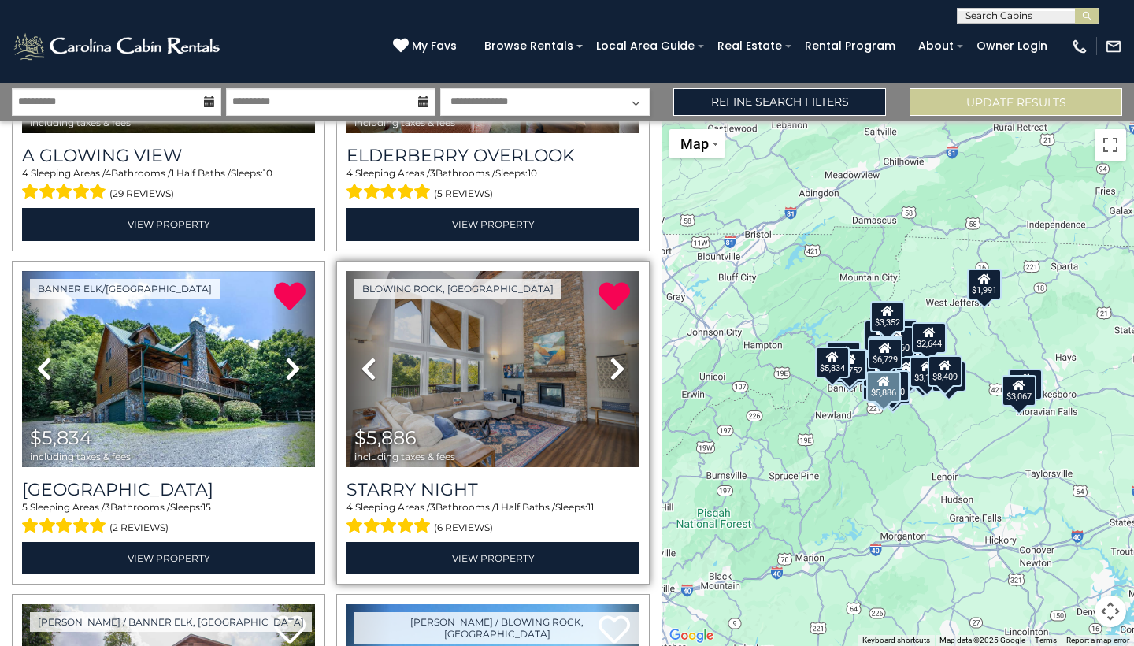
click at [607, 383] on link "Next" at bounding box center [617, 369] width 44 height 196
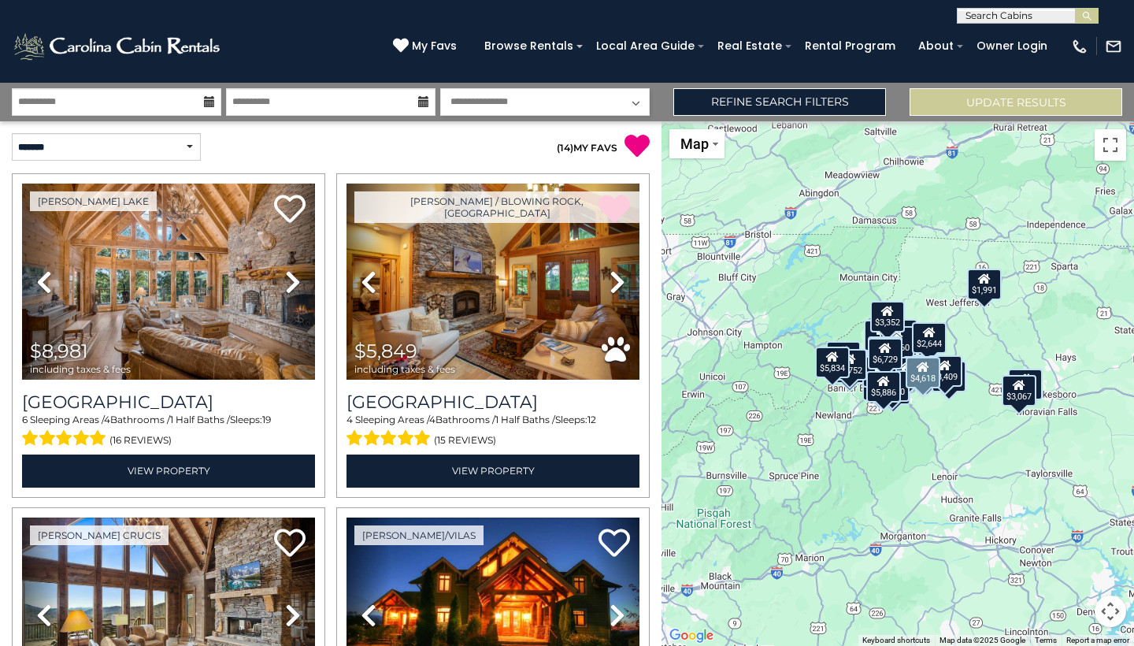
scroll to position [0, 0]
select select "*********"
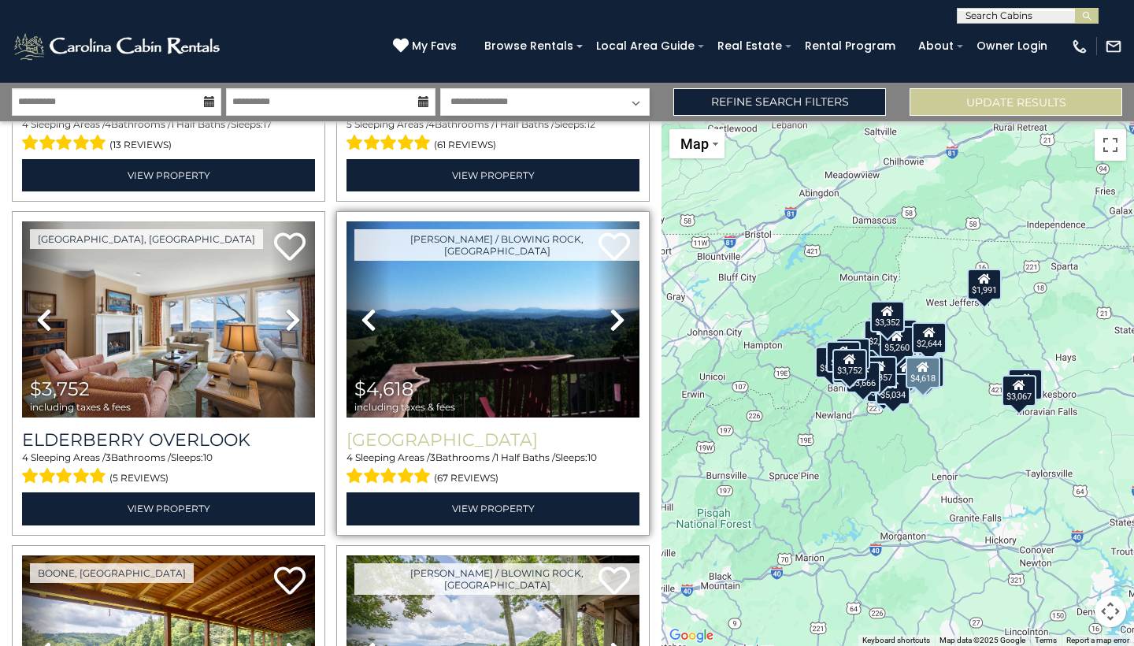
scroll to position [641, 0]
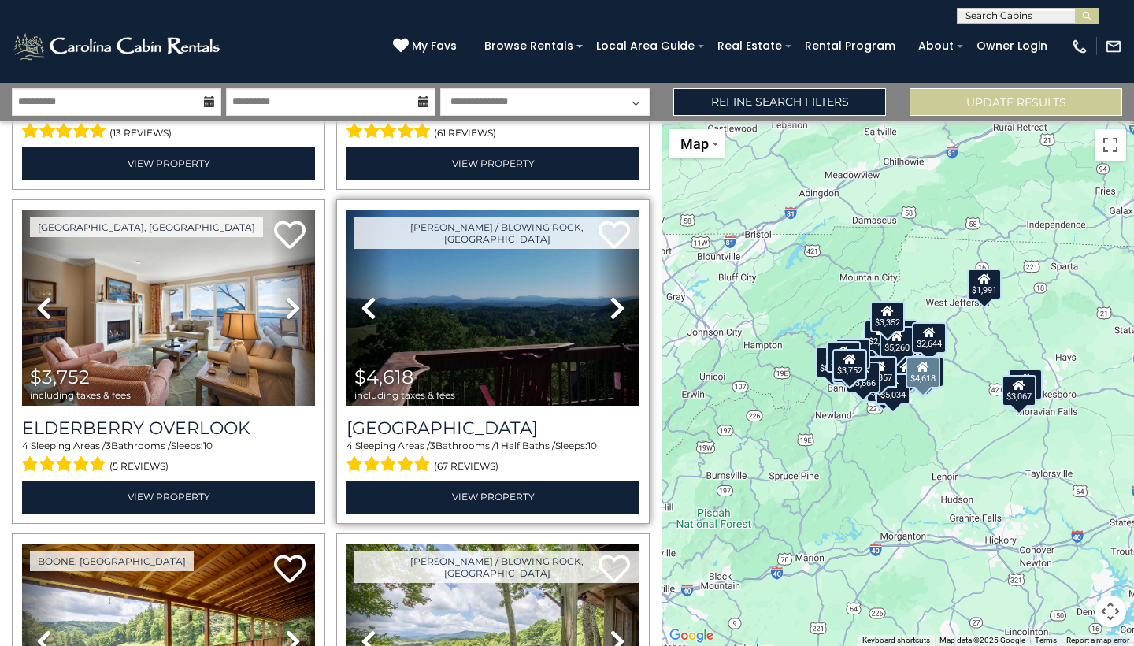
click at [618, 303] on icon at bounding box center [618, 307] width 16 height 25
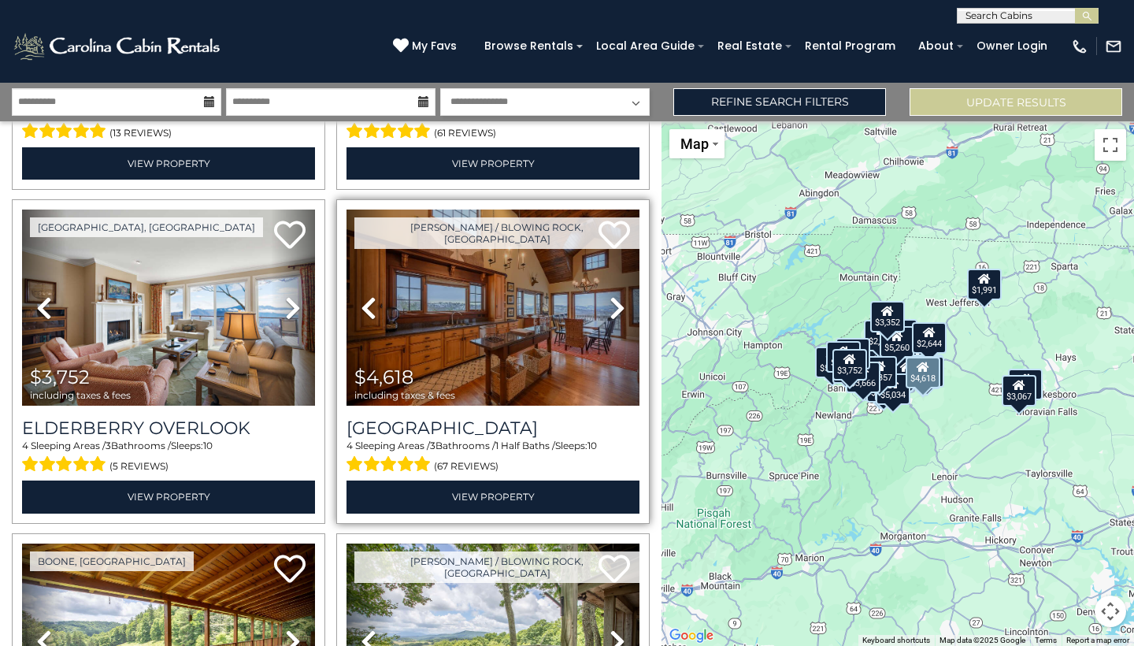
click at [618, 303] on icon at bounding box center [618, 307] width 16 height 25
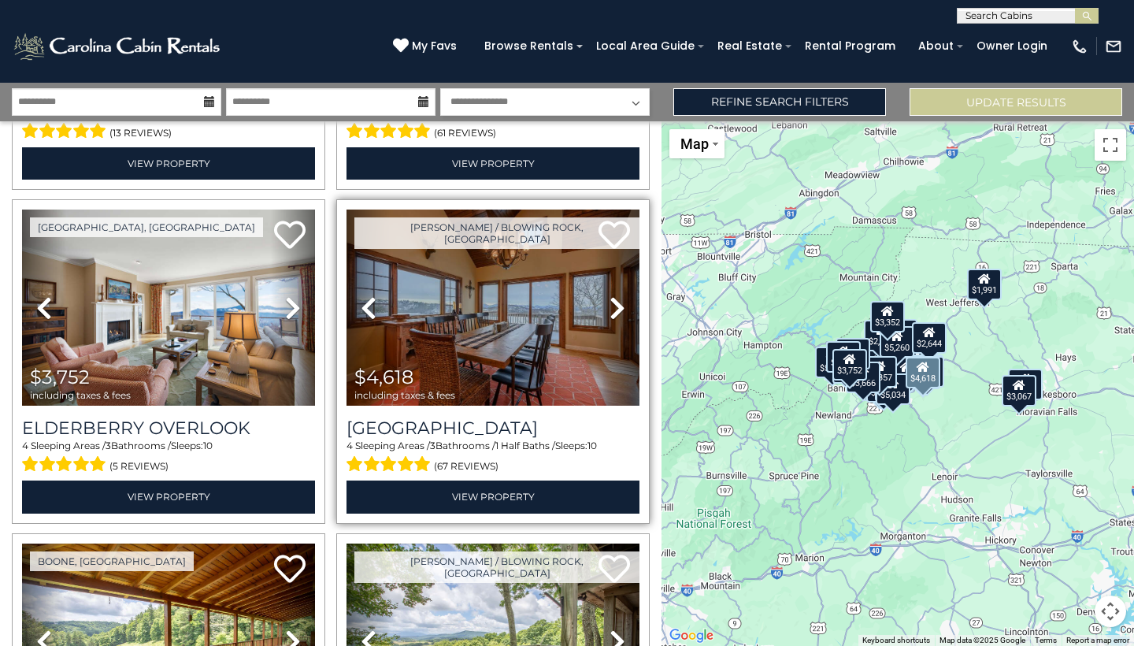
click at [618, 303] on icon at bounding box center [618, 307] width 16 height 25
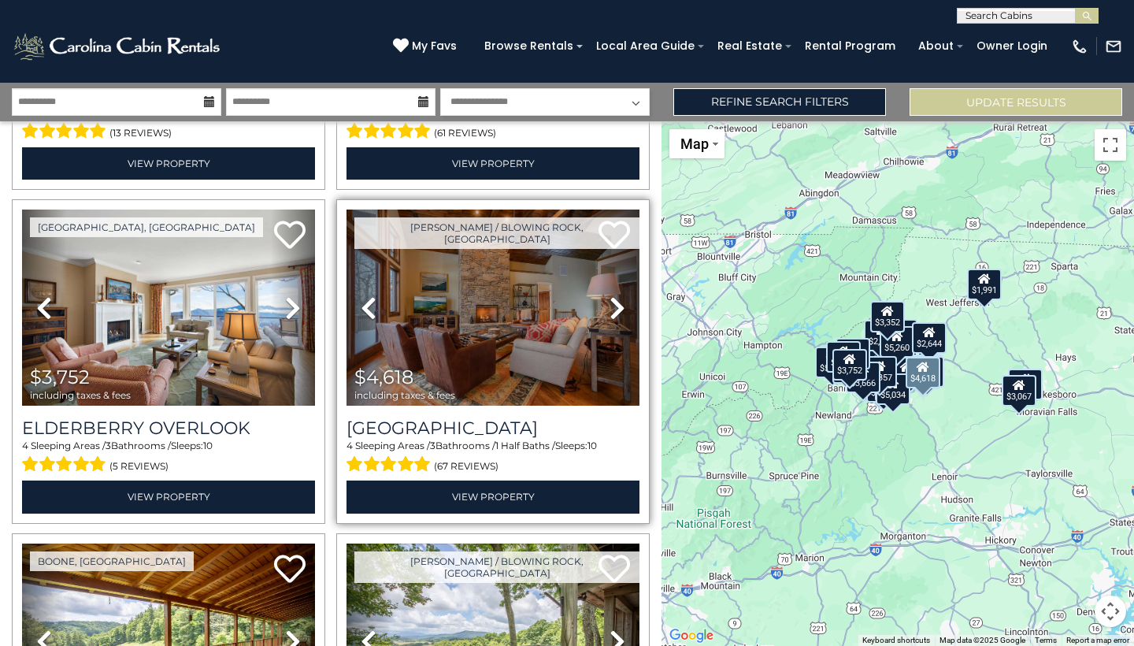
click at [618, 303] on icon at bounding box center [618, 307] width 16 height 25
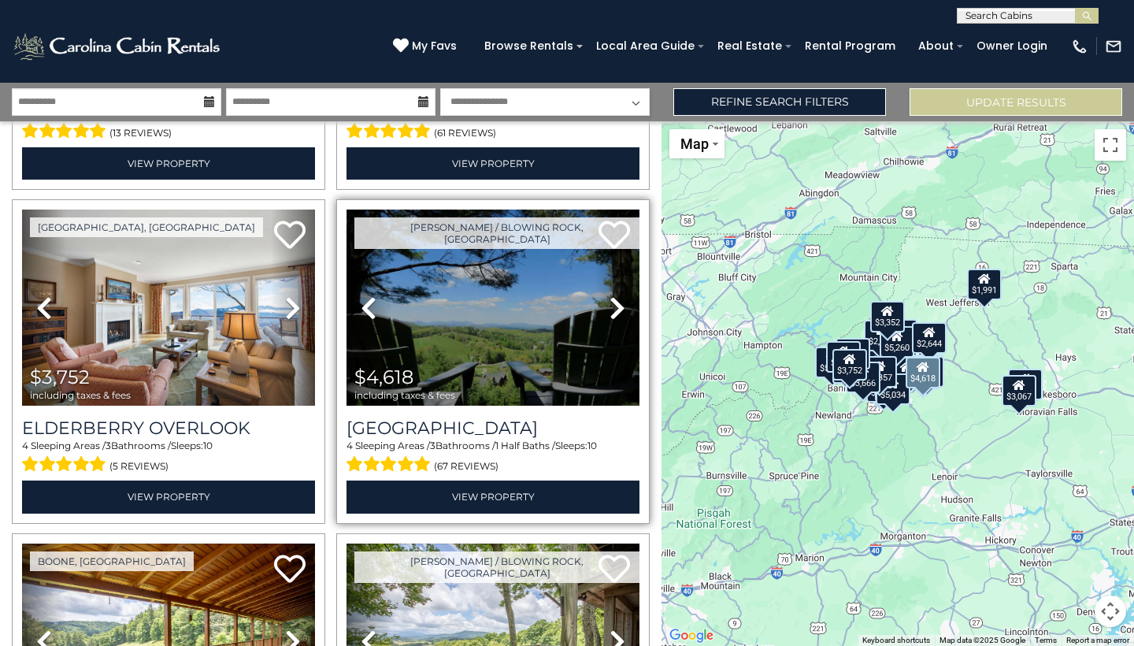
click at [618, 303] on icon at bounding box center [618, 307] width 16 height 25
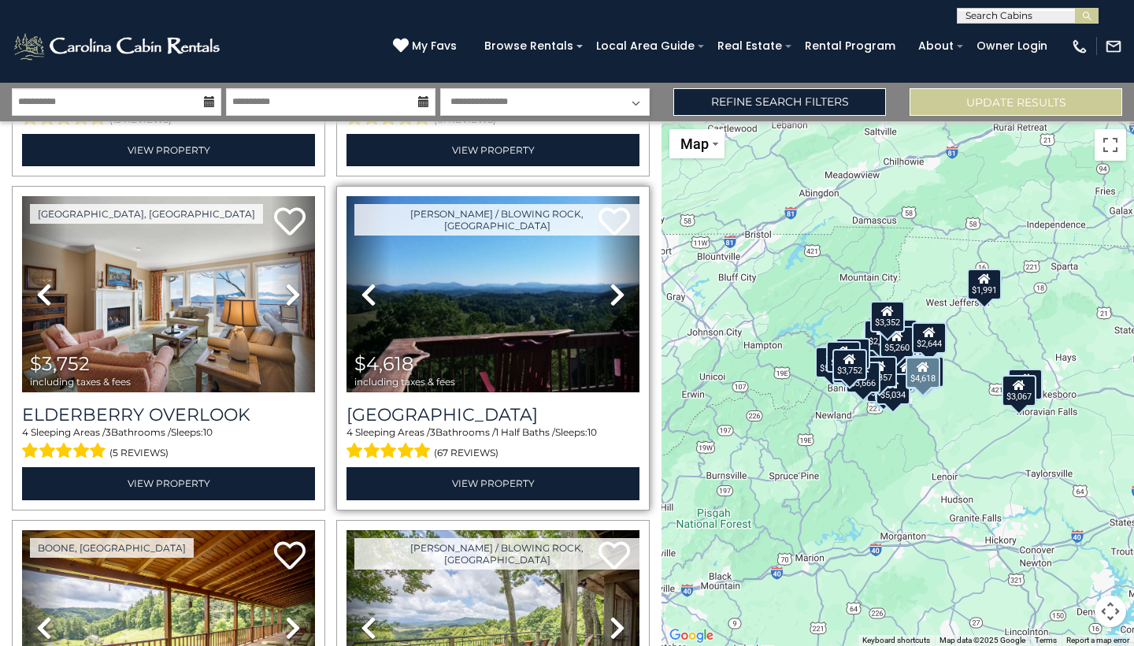
scroll to position [707, 0]
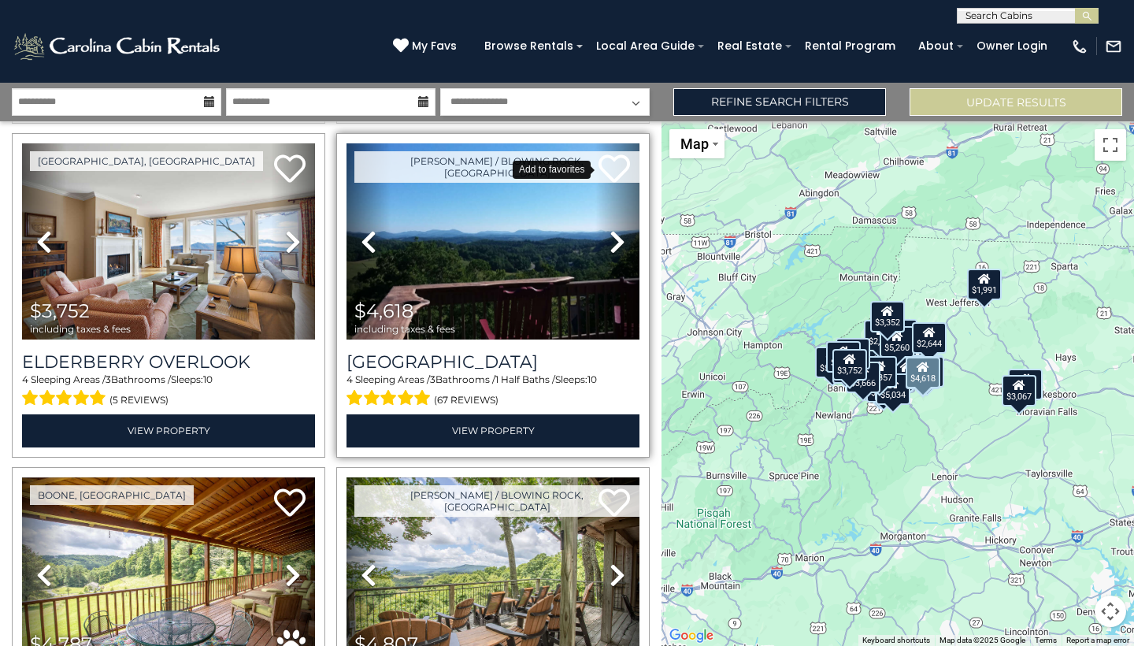
click at [621, 168] on icon at bounding box center [615, 169] width 32 height 32
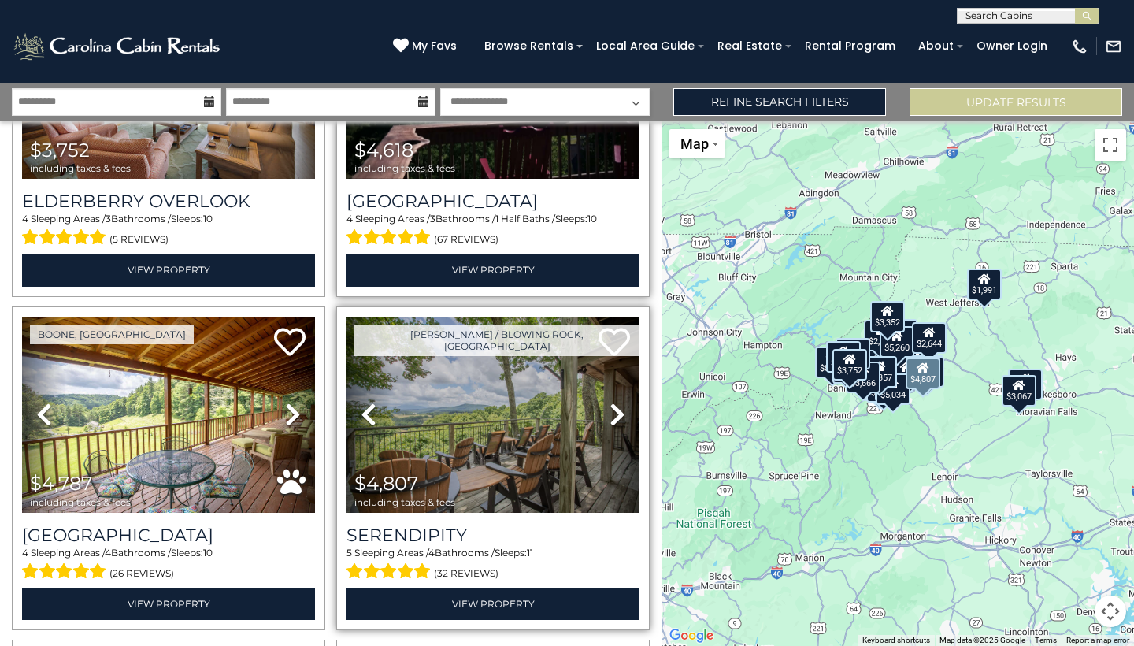
scroll to position [869, 0]
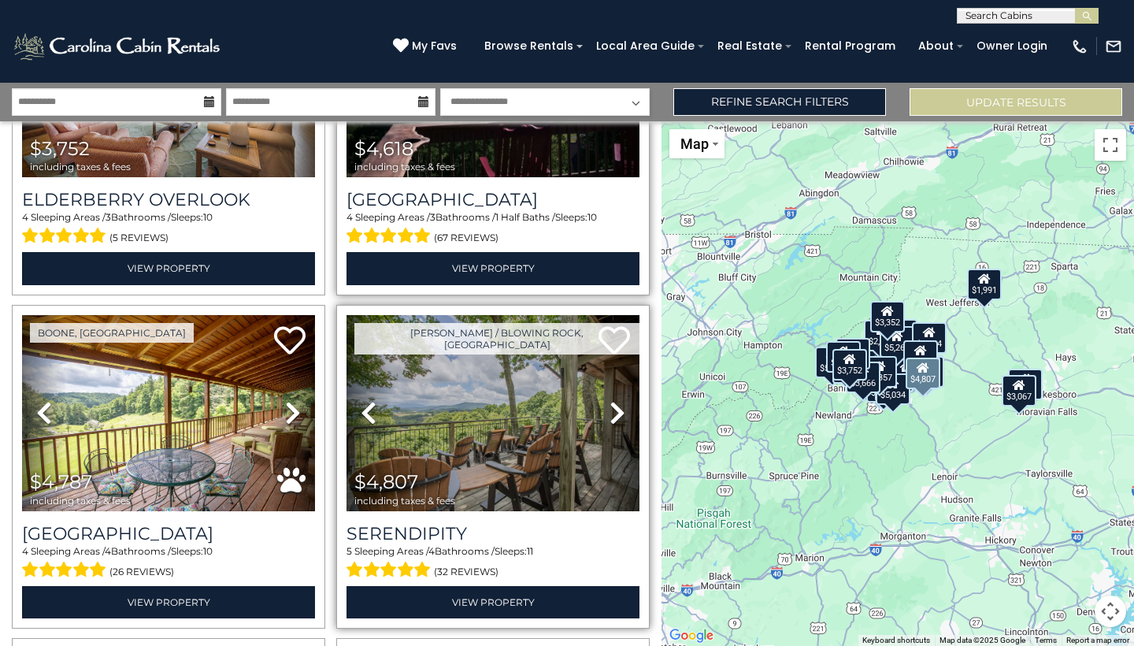
click at [613, 413] on icon at bounding box center [618, 412] width 16 height 25
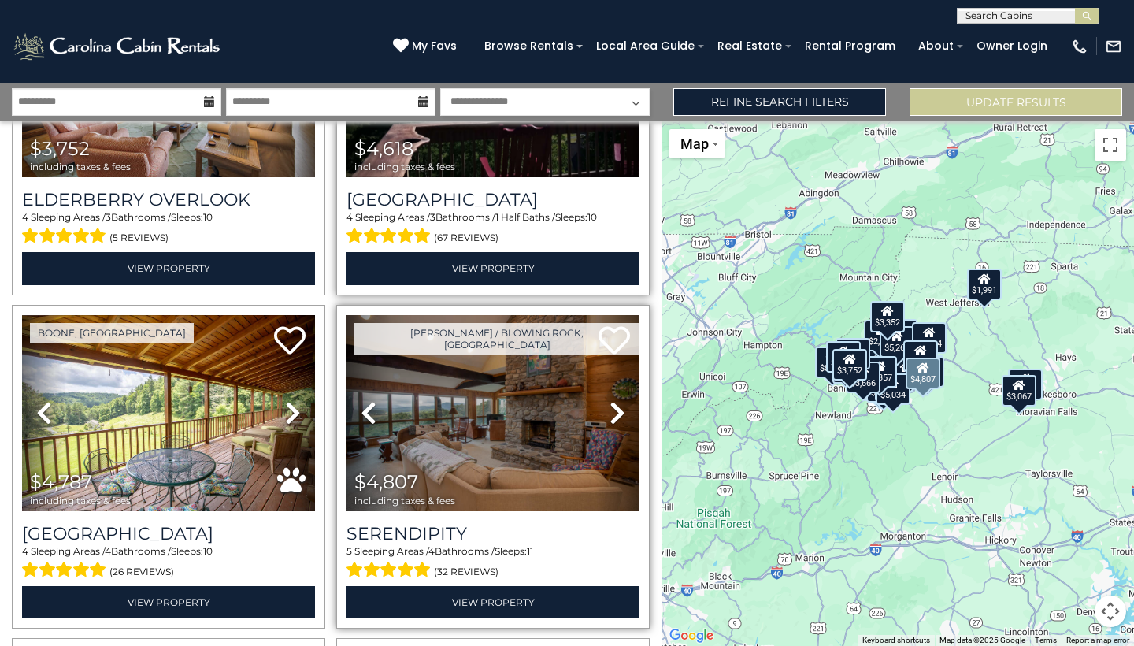
click at [613, 414] on icon at bounding box center [618, 412] width 16 height 25
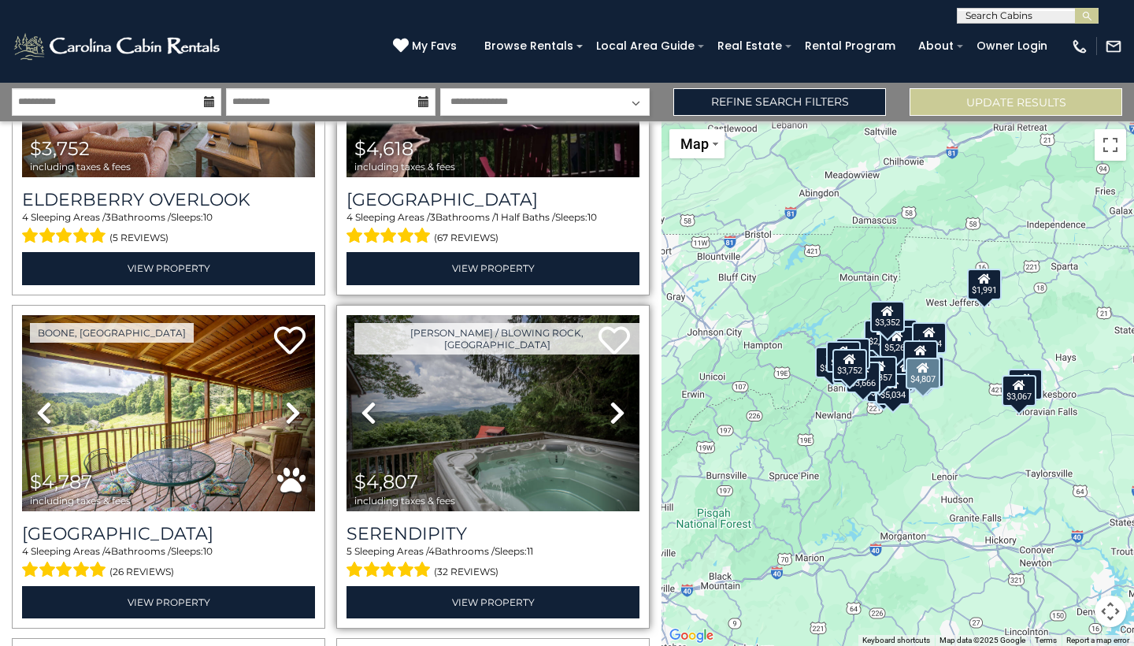
click at [613, 414] on icon at bounding box center [618, 412] width 16 height 25
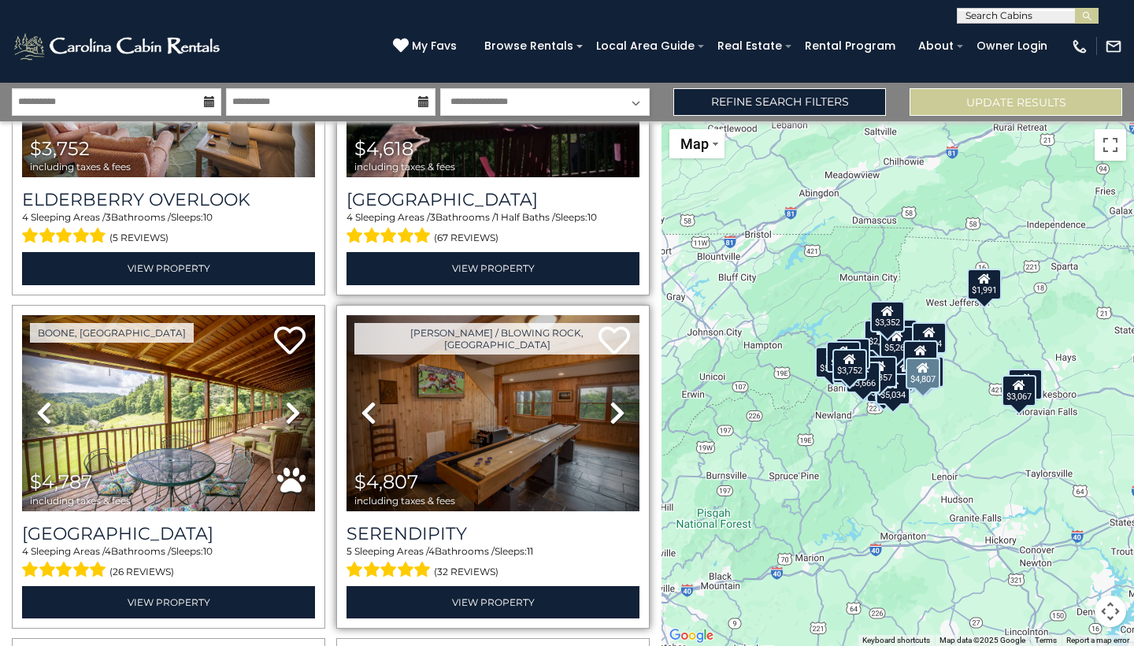
click at [613, 414] on icon at bounding box center [618, 412] width 16 height 25
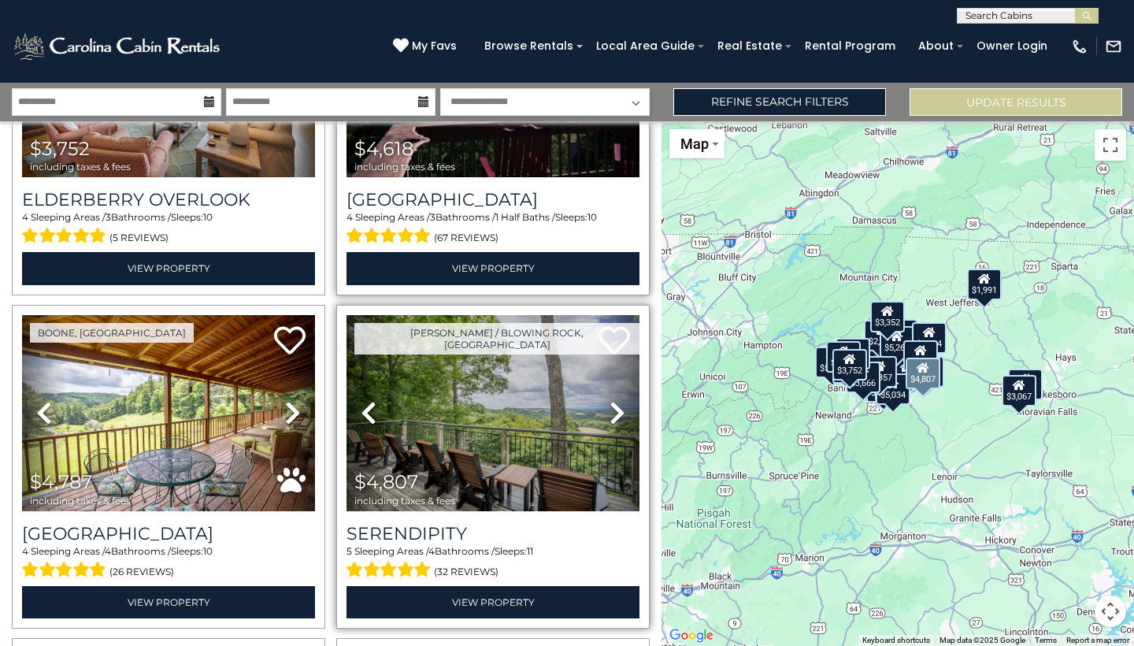
click at [613, 414] on icon at bounding box center [618, 412] width 16 height 25
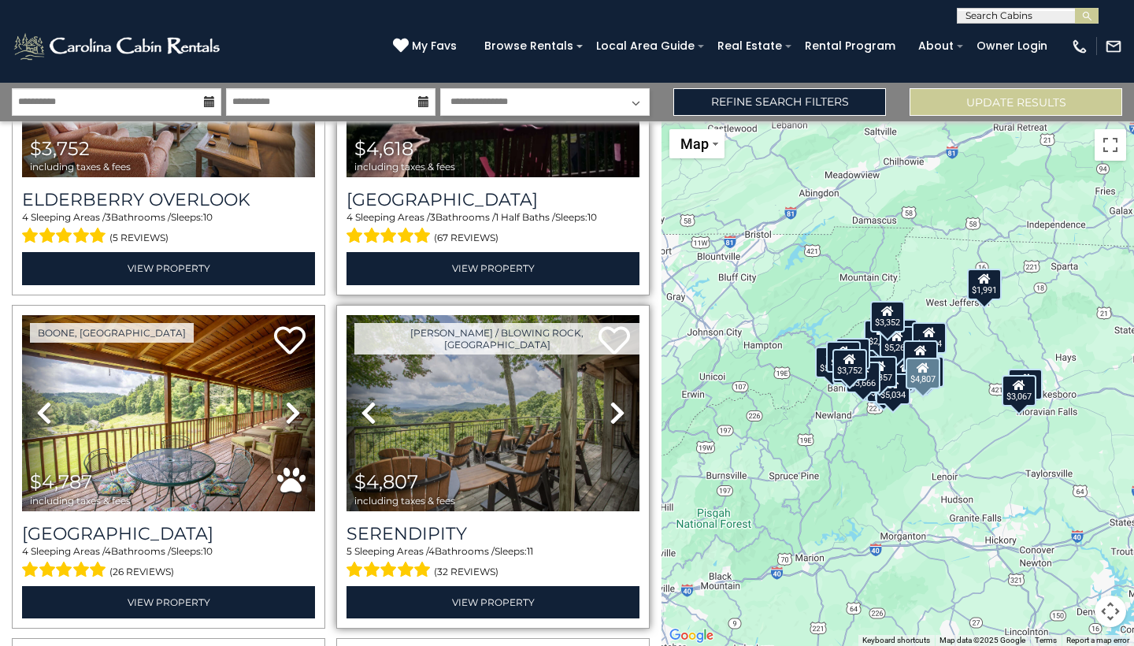
click at [613, 414] on icon at bounding box center [618, 412] width 16 height 25
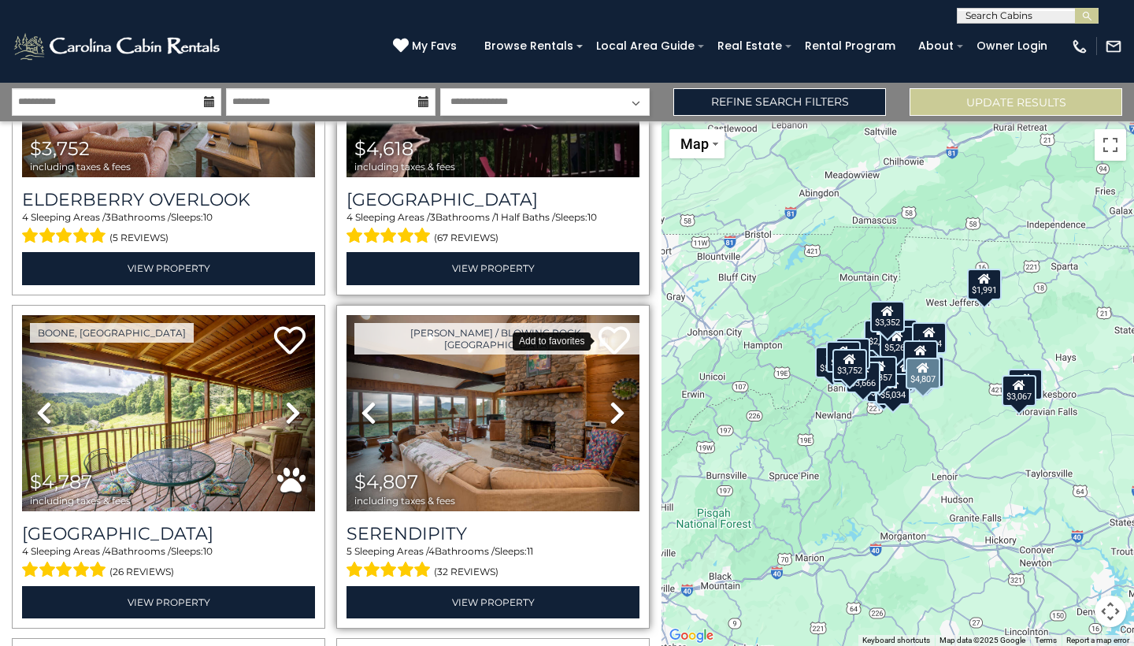
click at [613, 331] on icon at bounding box center [615, 340] width 32 height 32
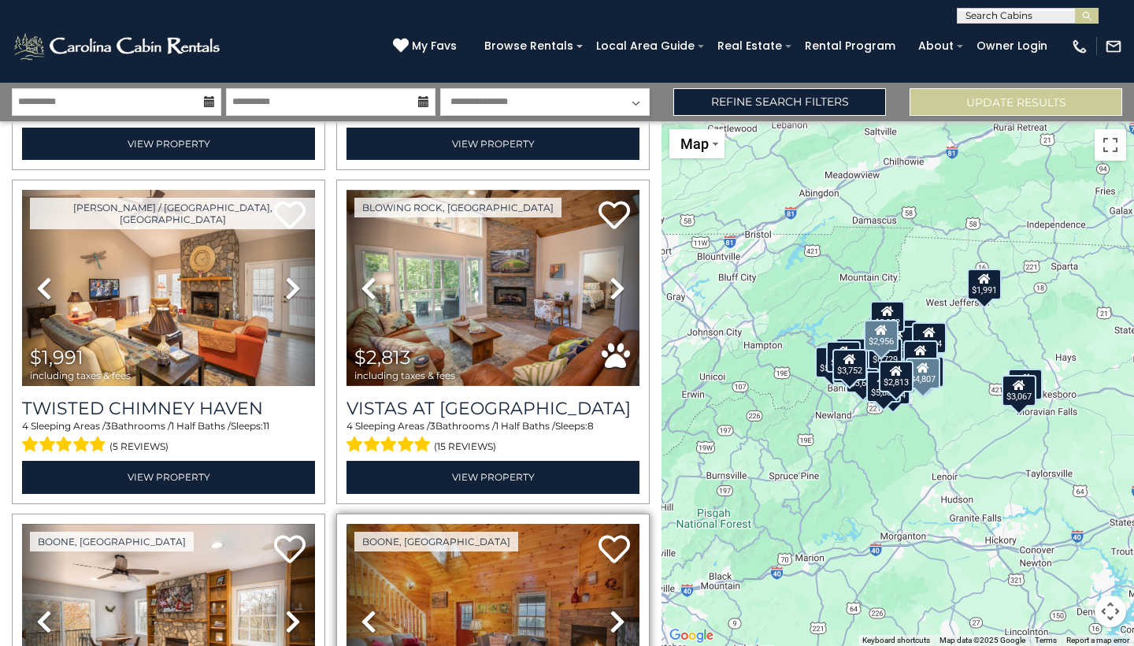
scroll to position [1978, 0]
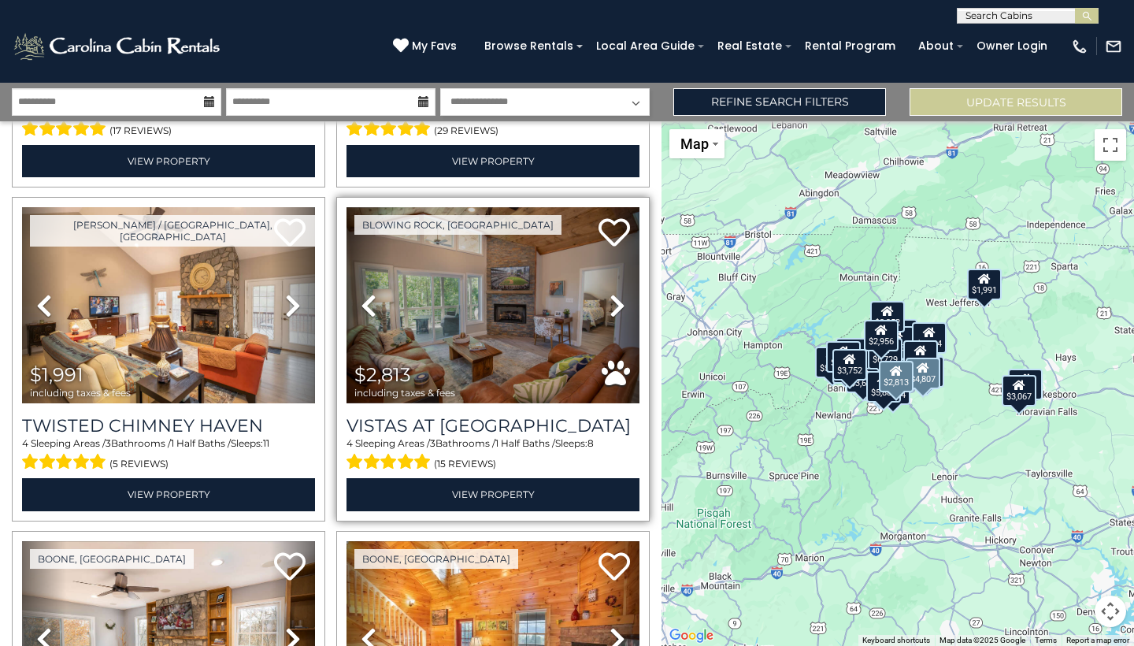
click at [625, 301] on icon at bounding box center [618, 305] width 16 height 25
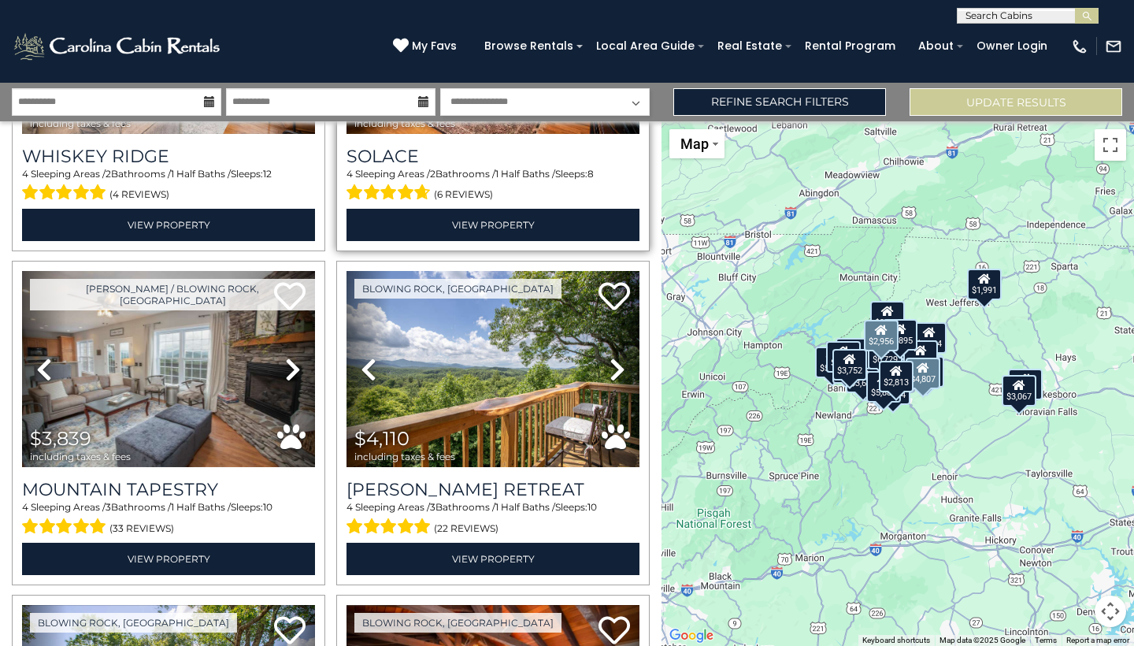
scroll to position [2586, 0]
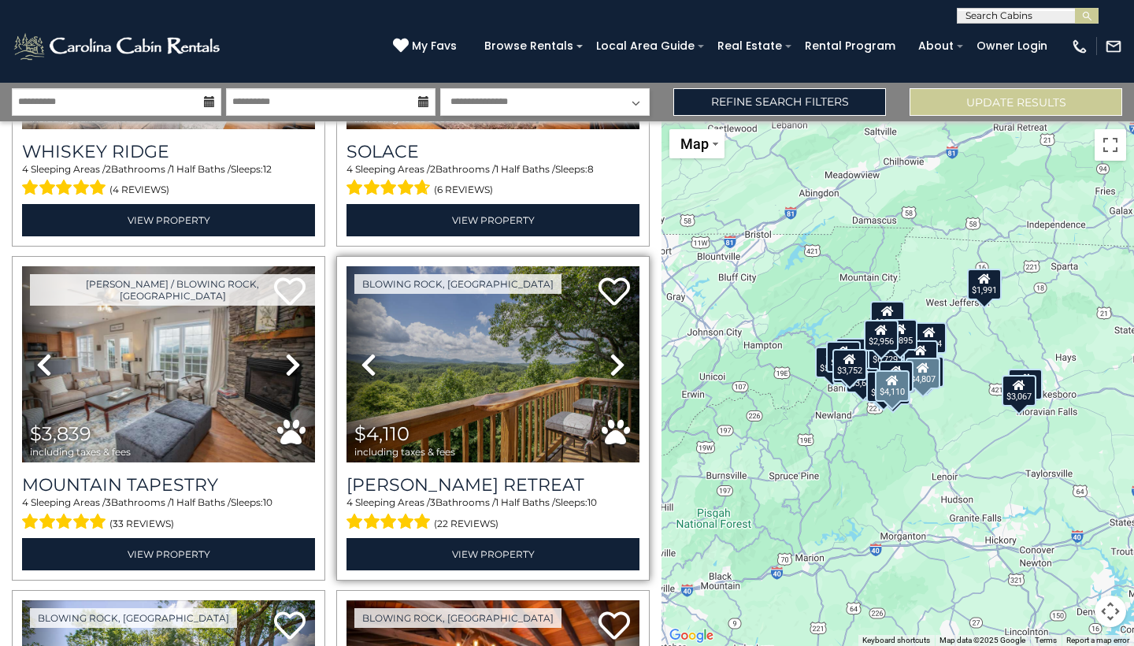
click at [620, 362] on icon at bounding box center [618, 364] width 16 height 25
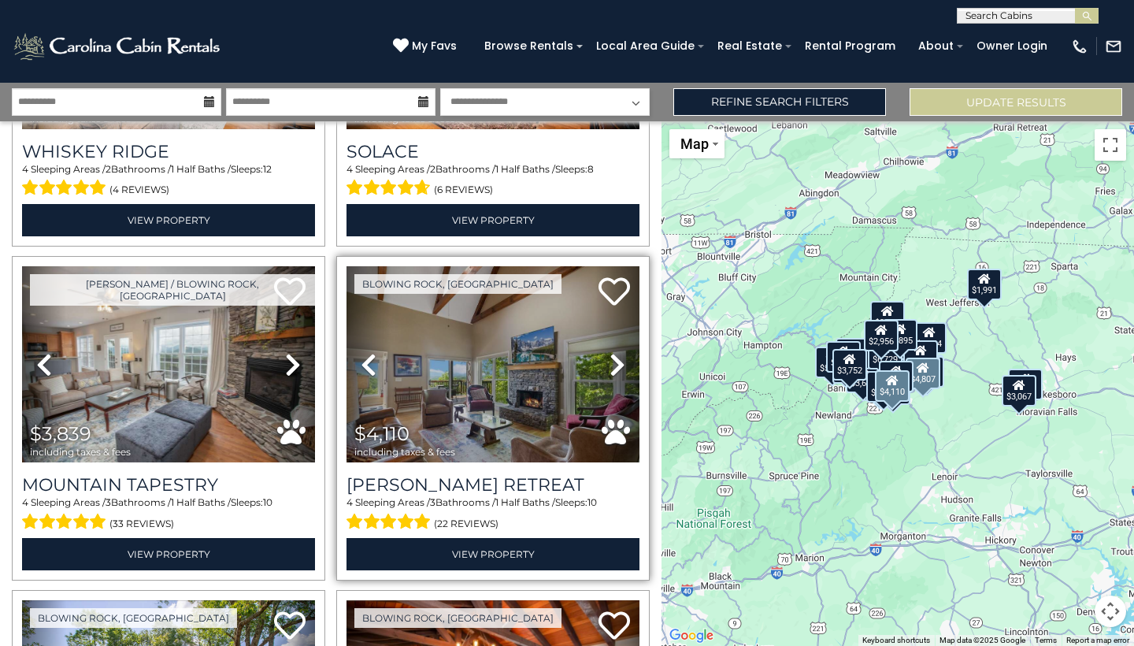
click at [620, 362] on icon at bounding box center [618, 364] width 16 height 25
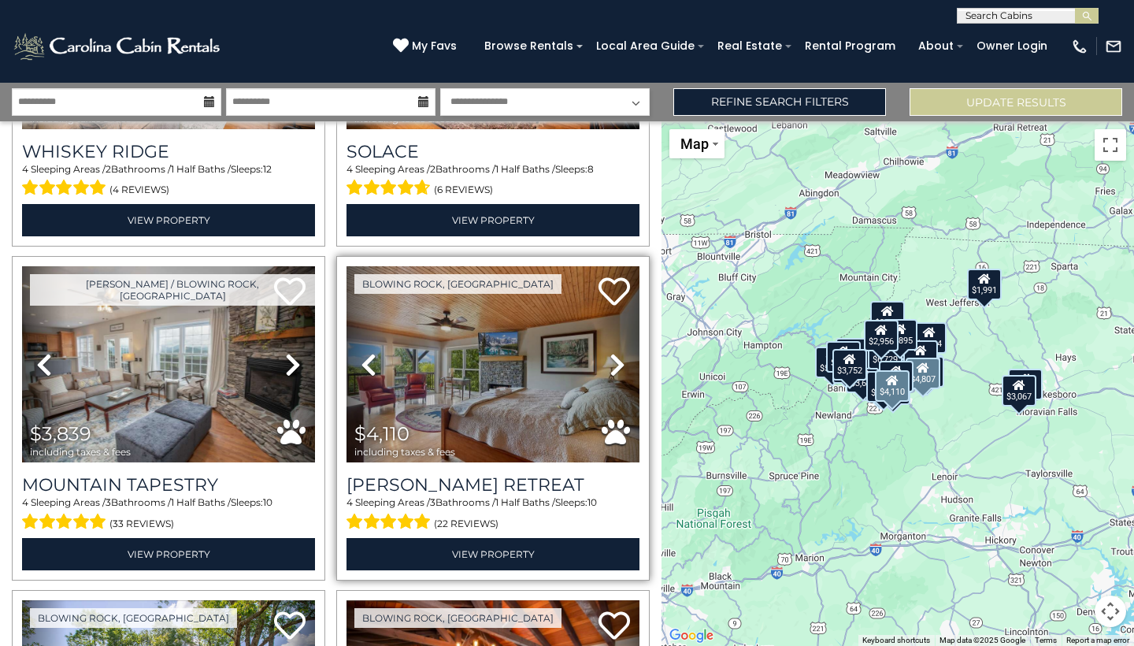
click at [620, 362] on icon at bounding box center [618, 364] width 16 height 25
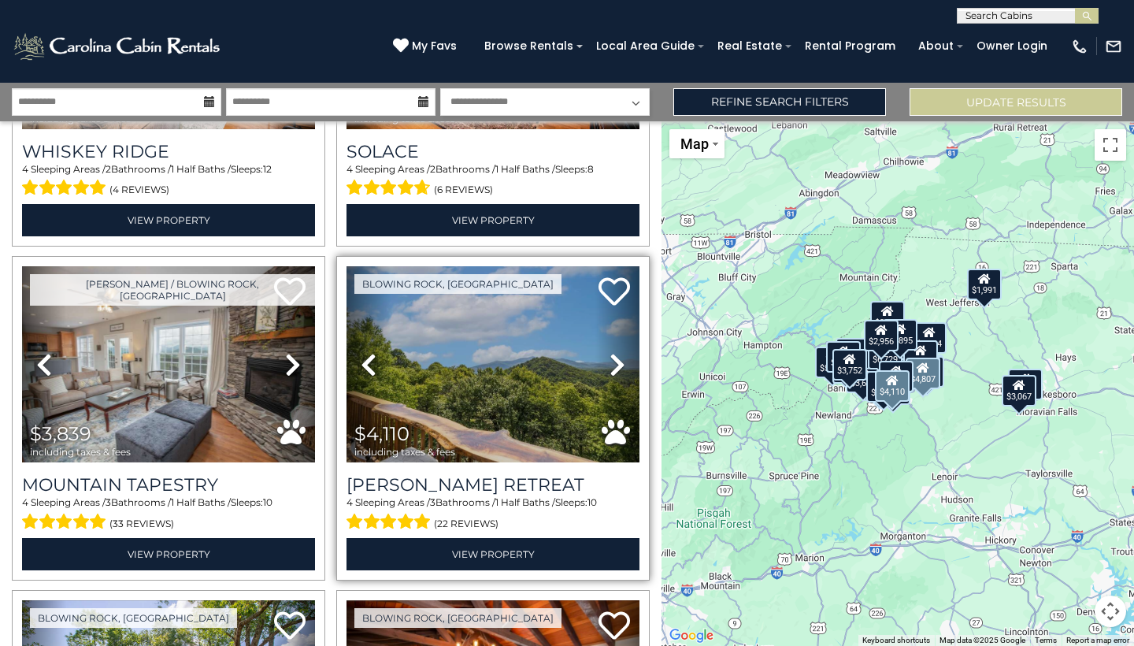
click at [620, 362] on icon at bounding box center [618, 364] width 16 height 25
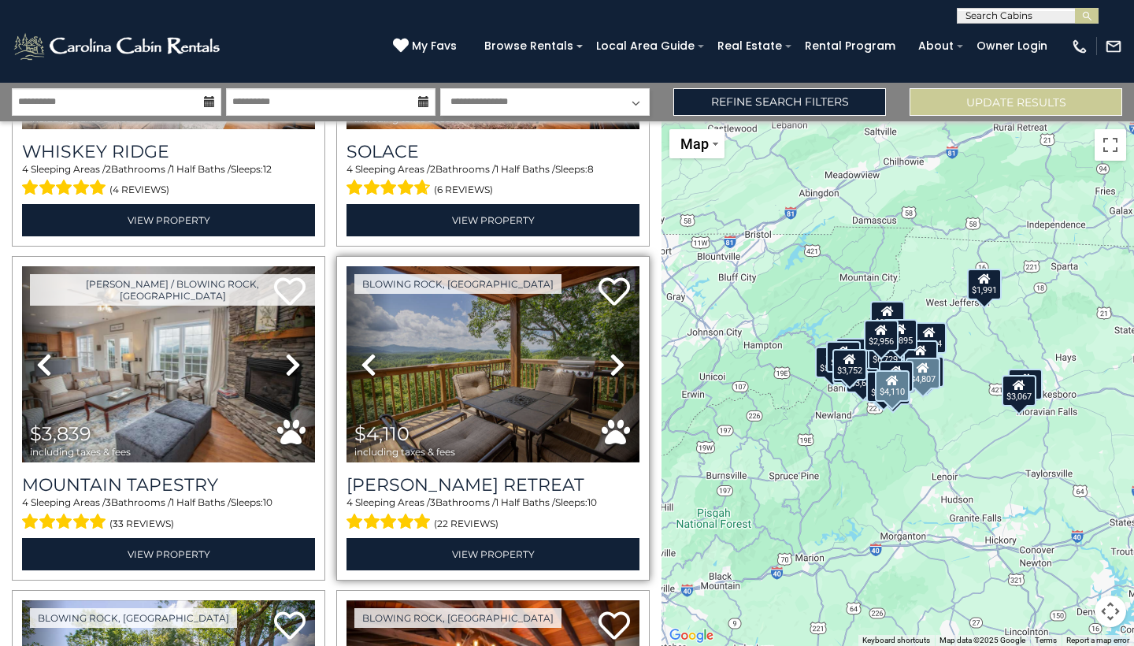
click at [620, 362] on icon at bounding box center [618, 364] width 16 height 25
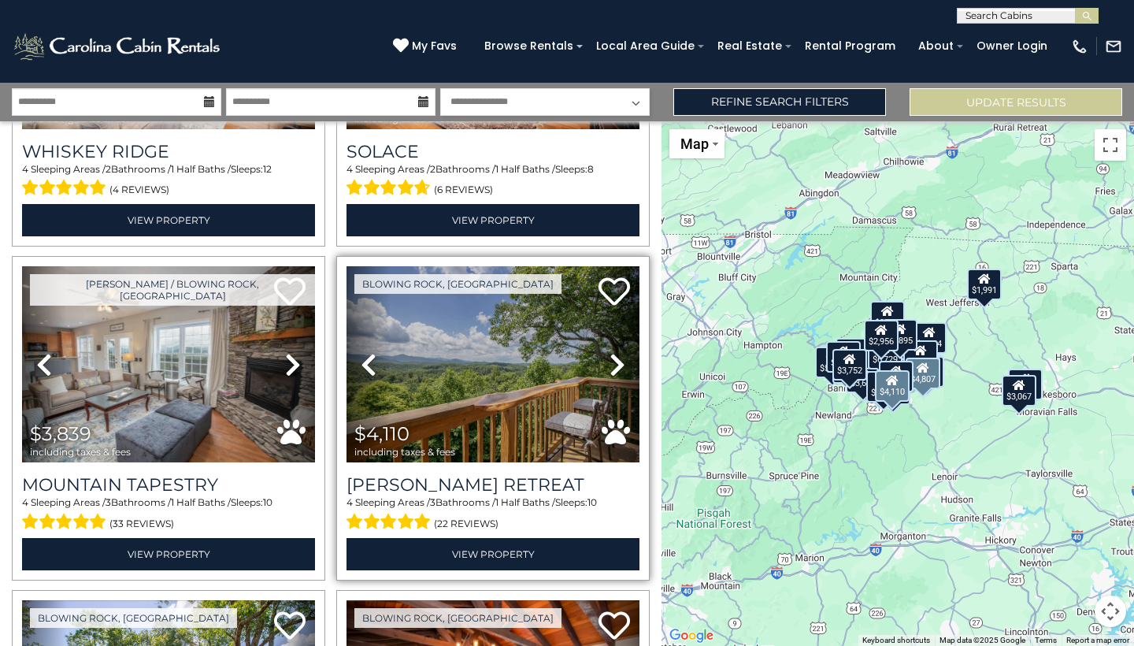
click at [620, 362] on icon at bounding box center [618, 364] width 16 height 25
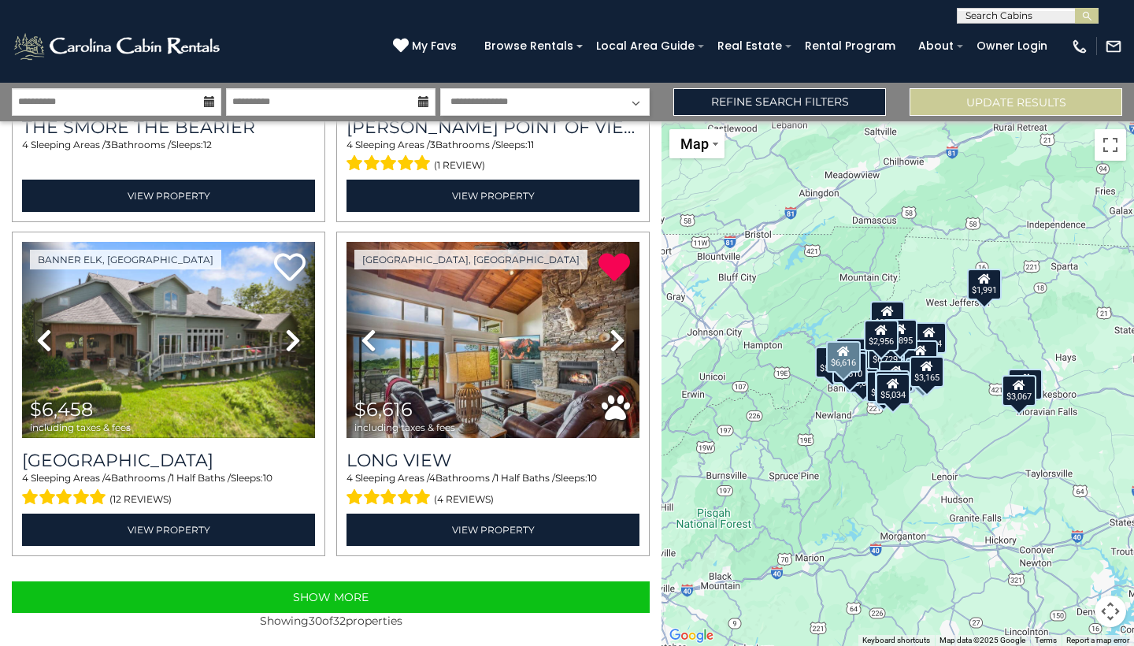
scroll to position [0, 0]
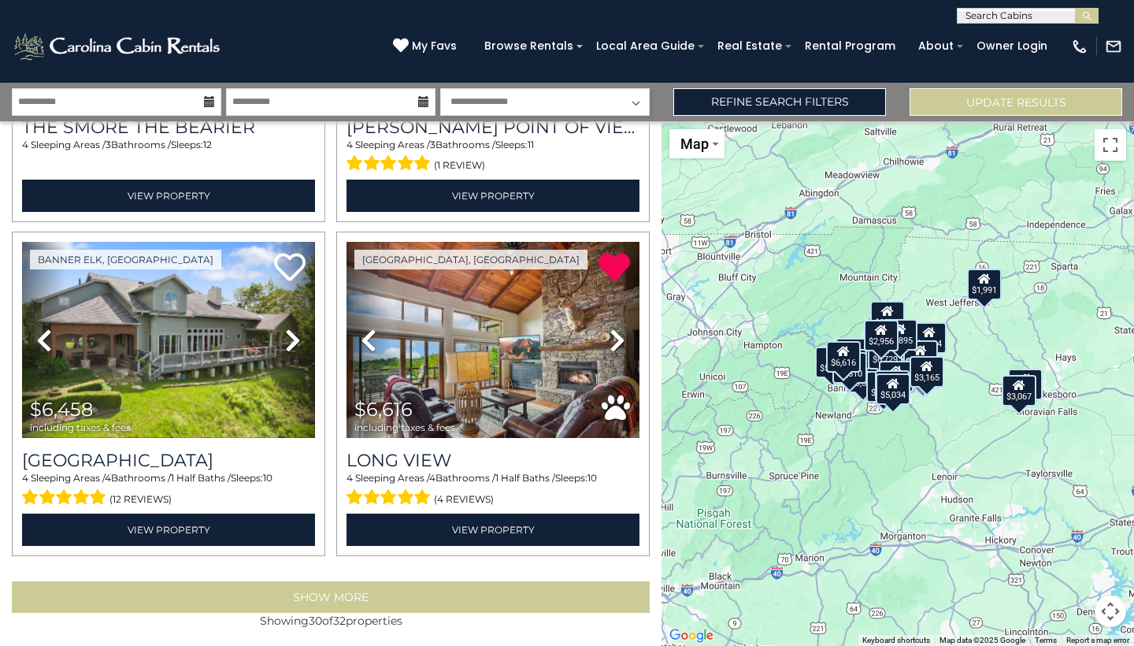
click at [436, 596] on button "Show More" at bounding box center [331, 597] width 638 height 32
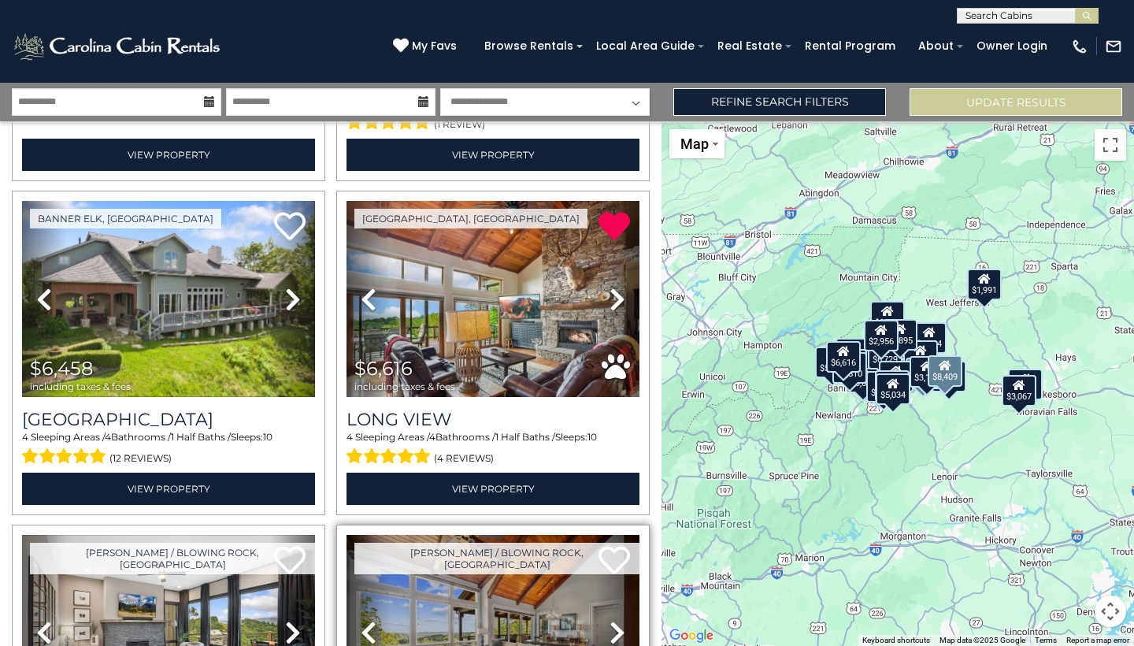
scroll to position [4649, 0]
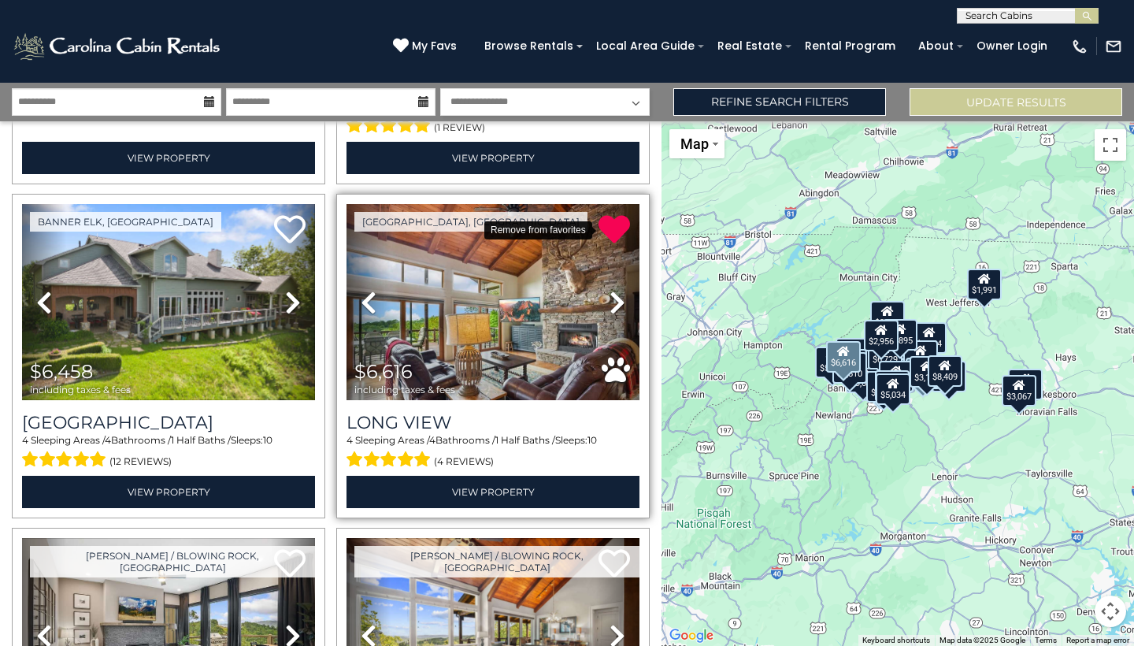
click at [616, 228] on icon at bounding box center [615, 229] width 32 height 32
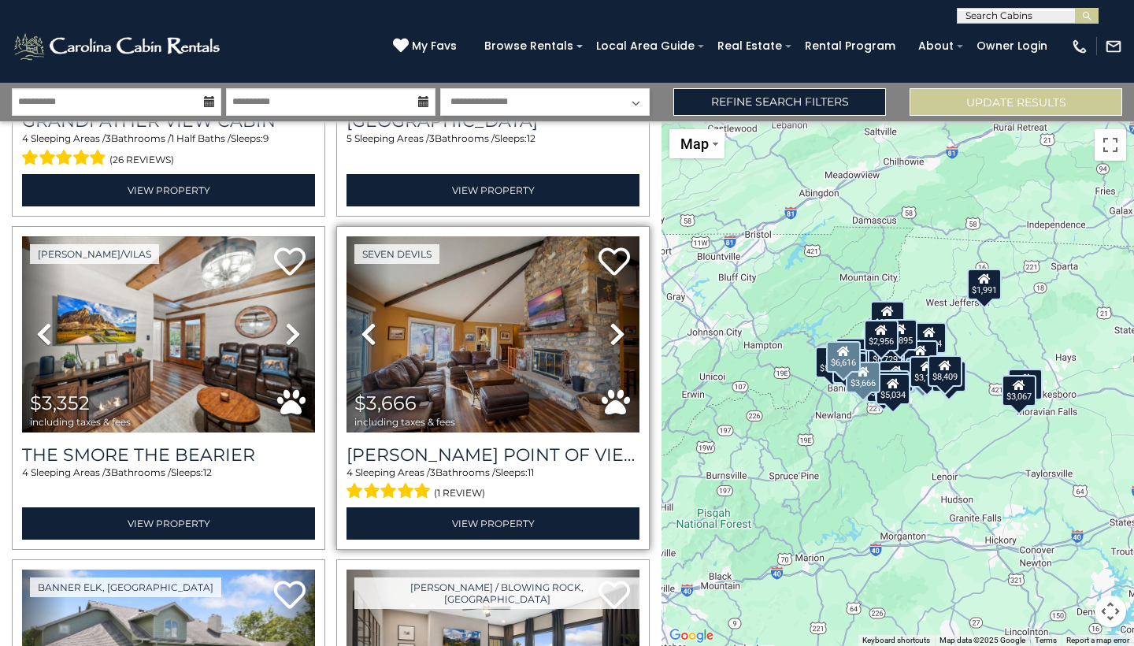
scroll to position [4283, 0]
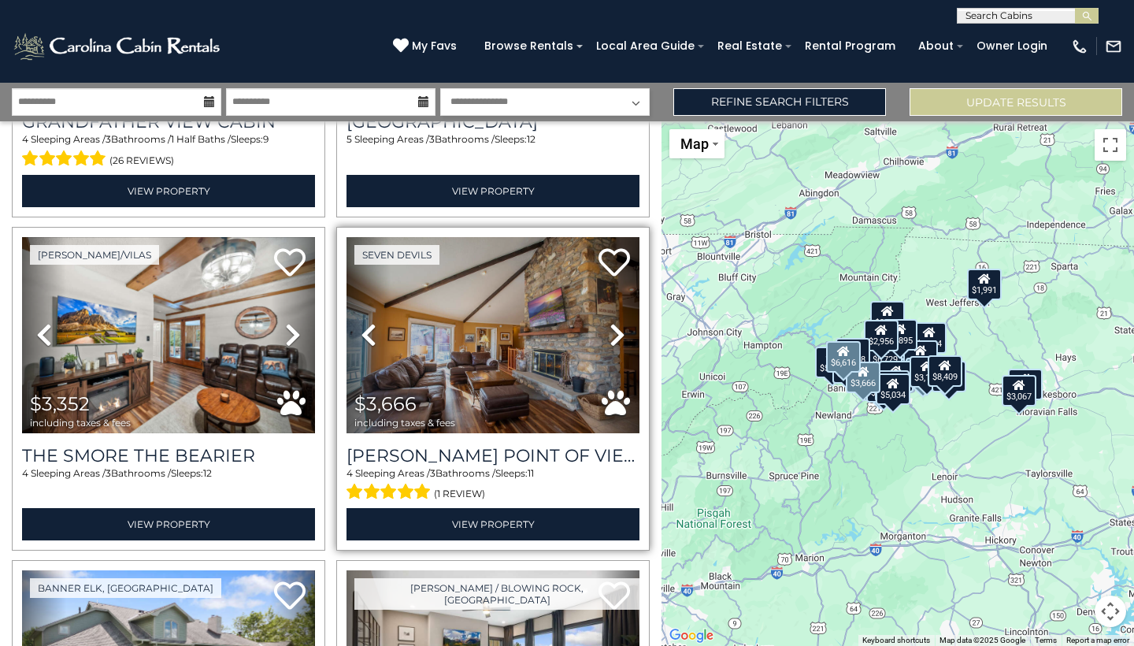
click at [621, 326] on icon at bounding box center [618, 334] width 16 height 25
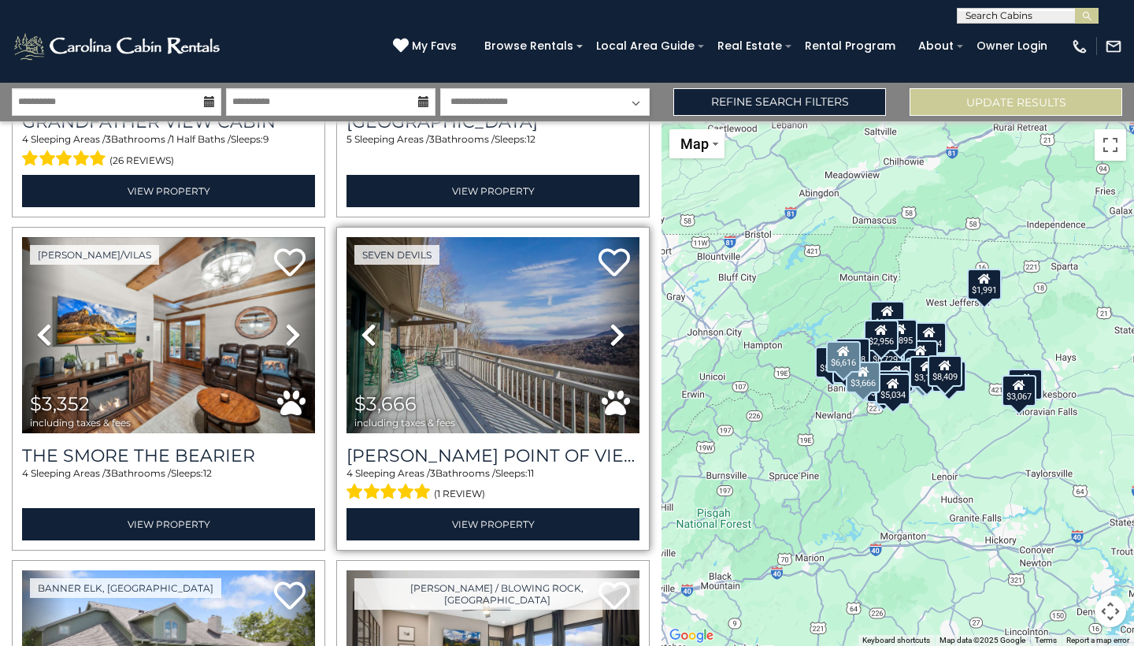
click at [620, 326] on icon at bounding box center [618, 334] width 16 height 25
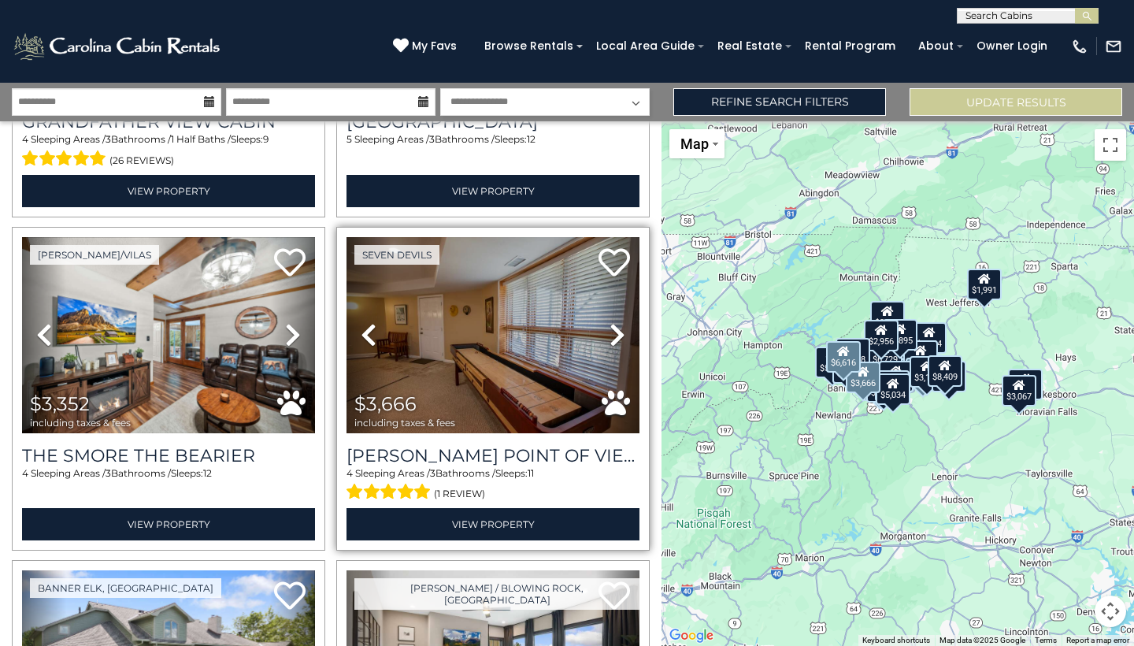
click at [620, 326] on icon at bounding box center [618, 334] width 16 height 25
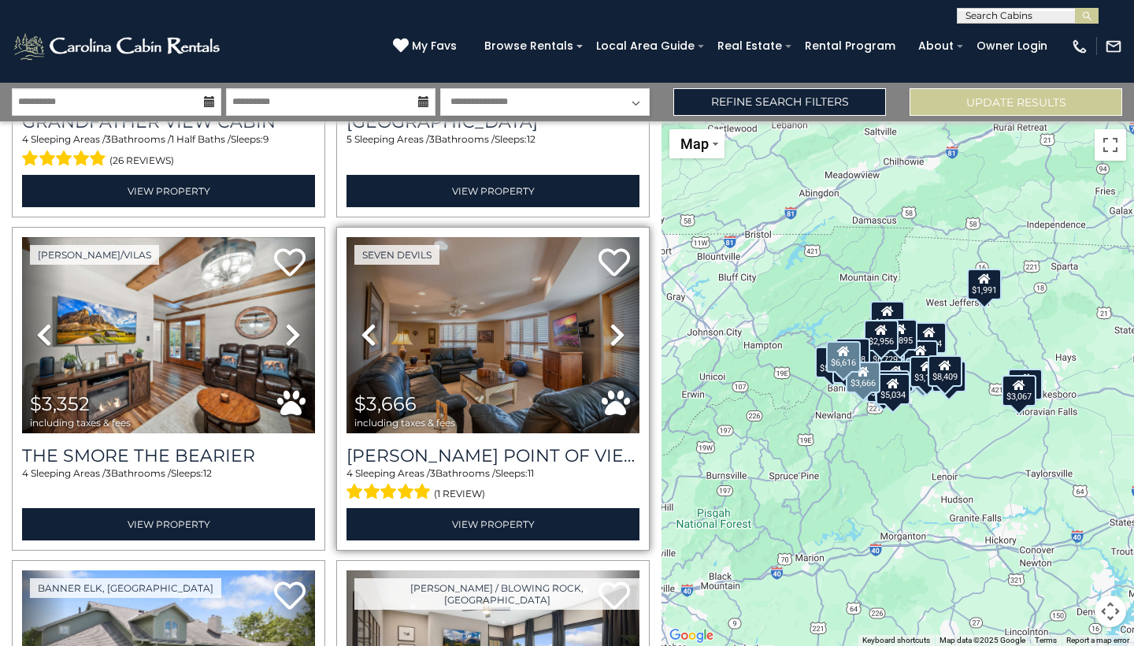
click at [620, 326] on icon at bounding box center [618, 334] width 16 height 25
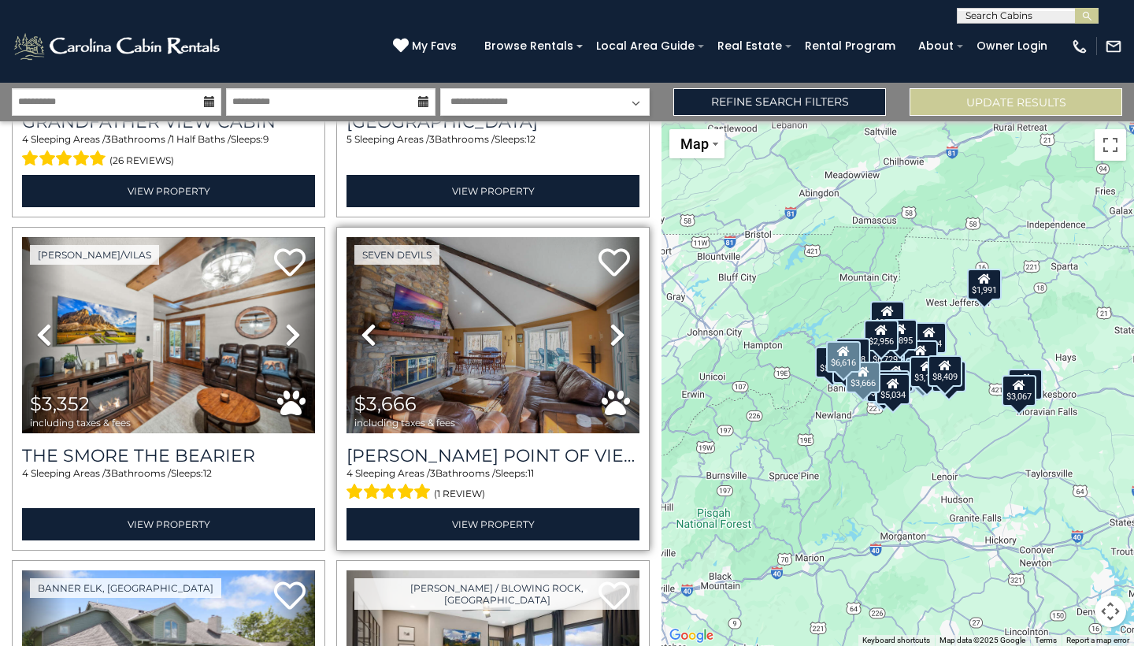
click at [620, 327] on icon at bounding box center [618, 334] width 16 height 25
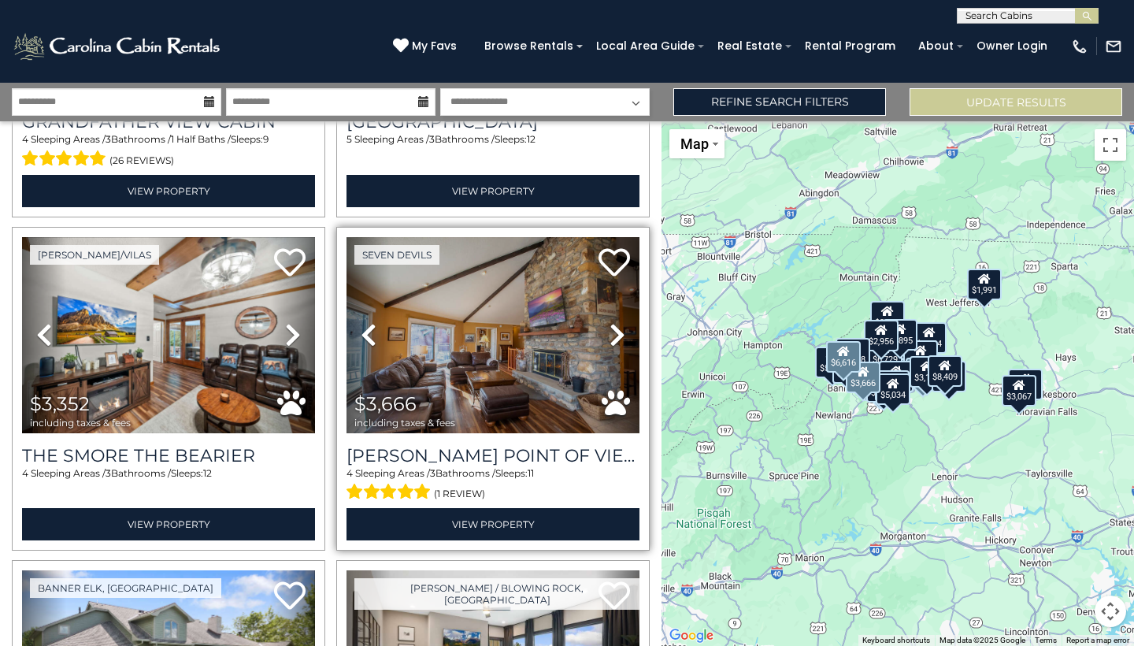
click at [620, 327] on icon at bounding box center [618, 334] width 16 height 25
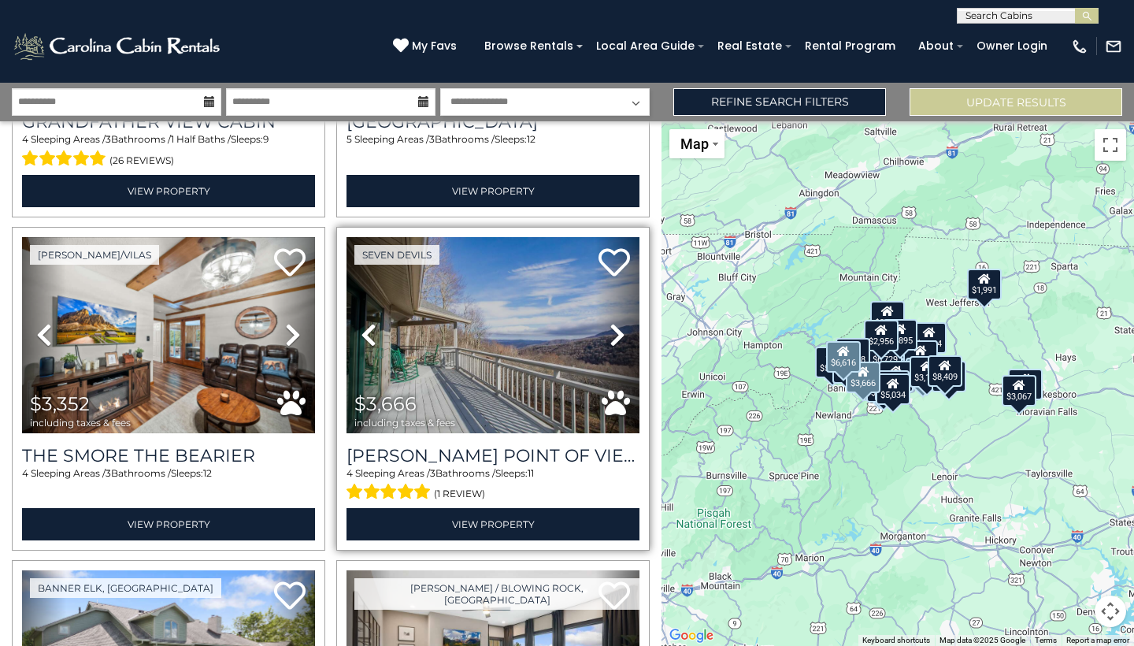
click at [620, 327] on icon at bounding box center [618, 334] width 16 height 25
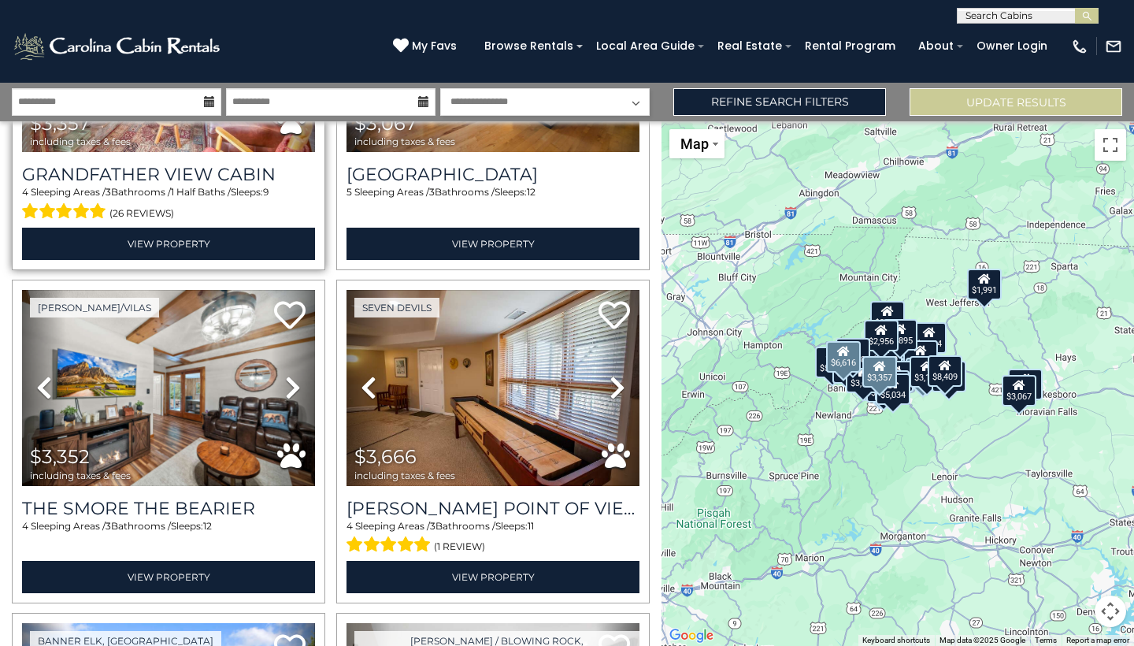
scroll to position [4231, 0]
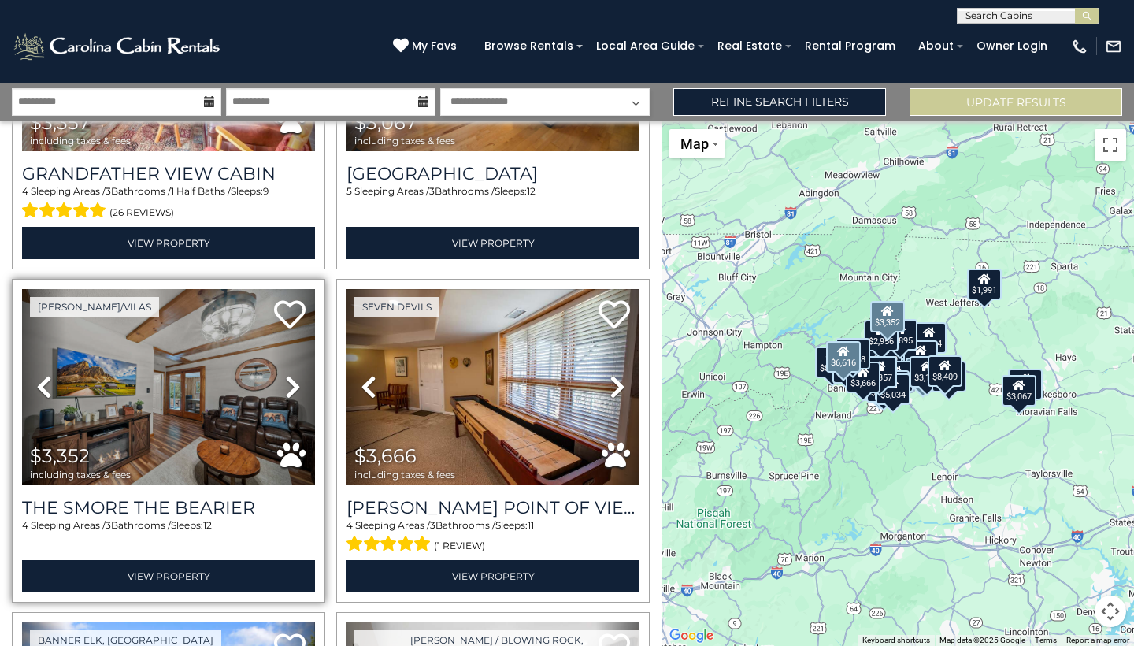
click at [292, 384] on icon at bounding box center [293, 386] width 16 height 25
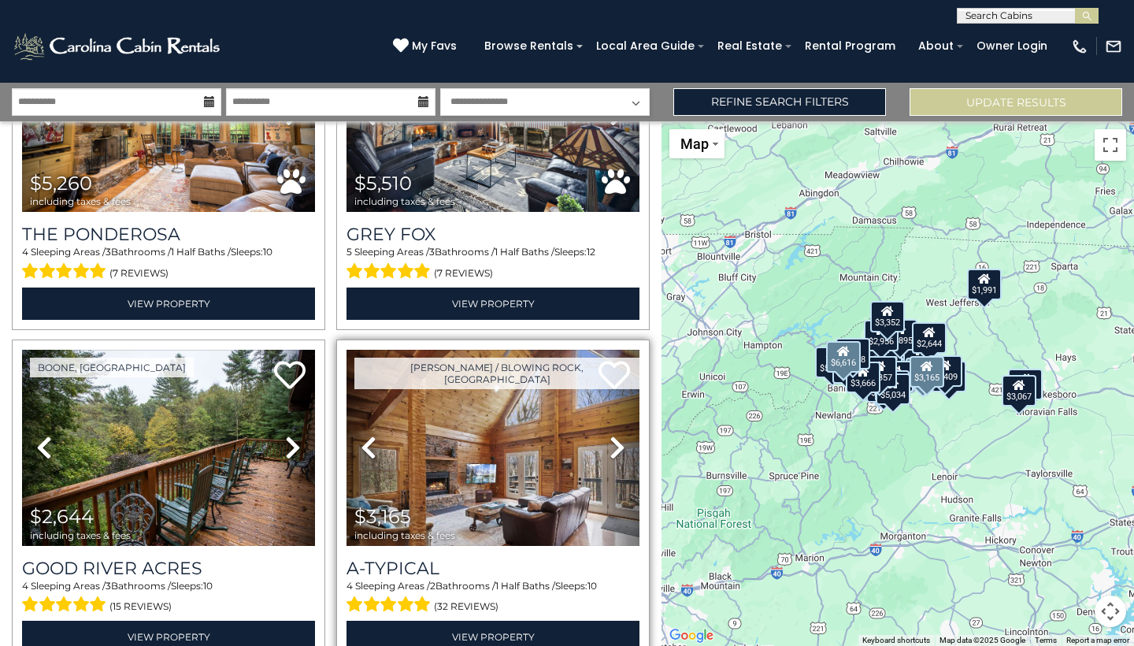
scroll to position [3509, 0]
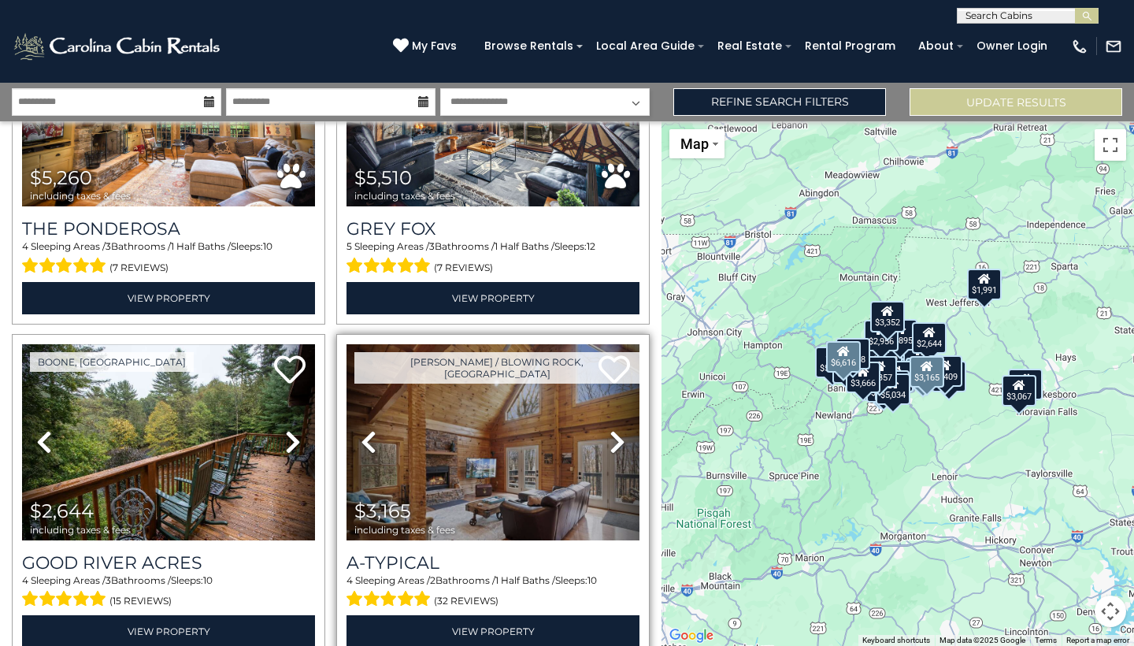
click at [618, 437] on icon at bounding box center [618, 441] width 16 height 25
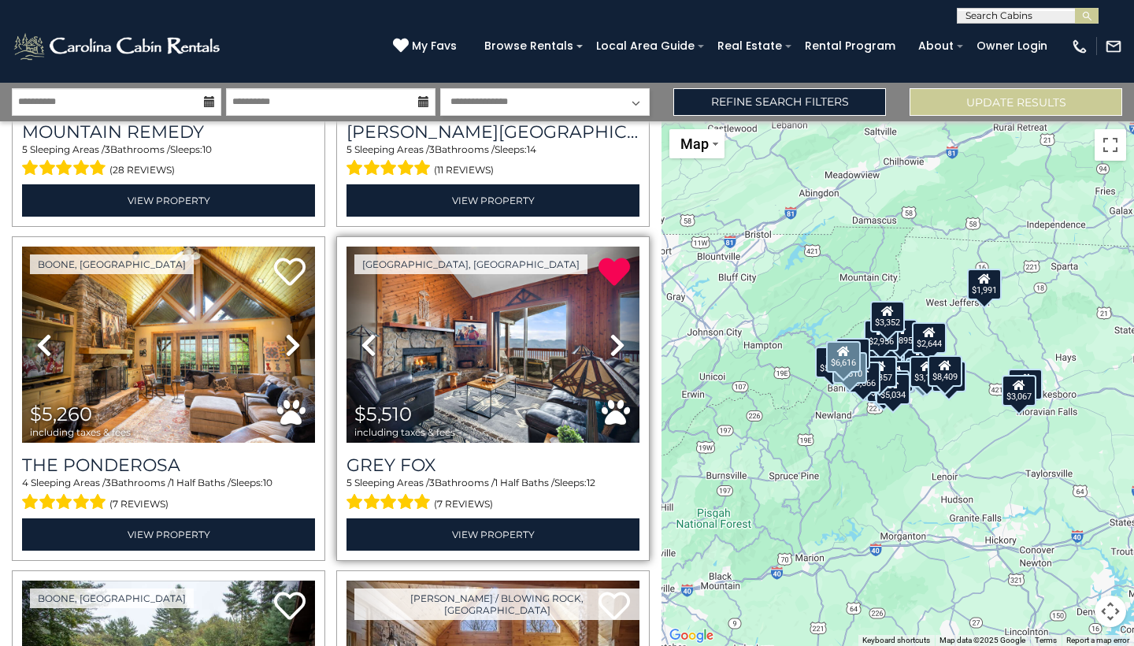
scroll to position [3268, 0]
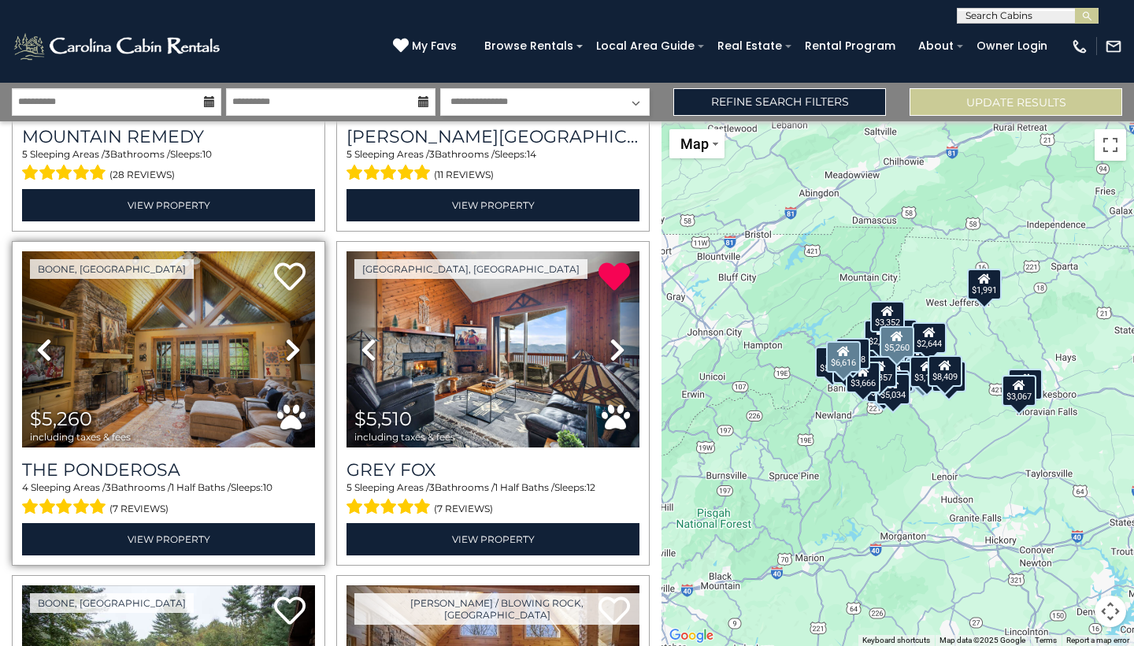
click at [292, 350] on icon at bounding box center [293, 349] width 16 height 25
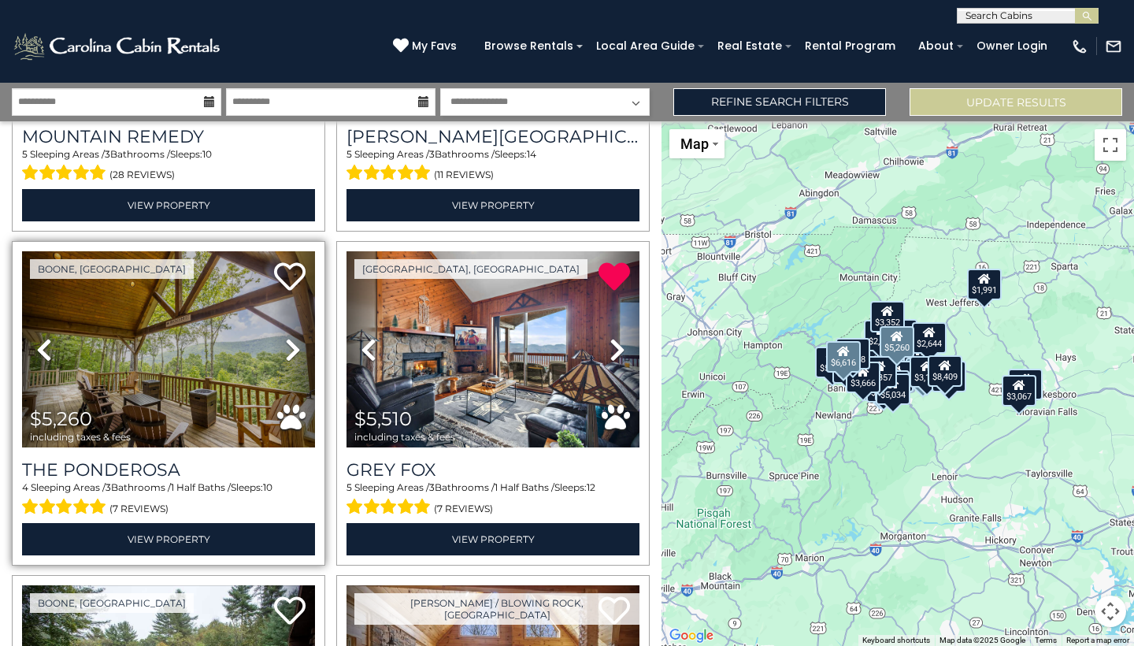
click at [292, 351] on icon at bounding box center [293, 349] width 16 height 25
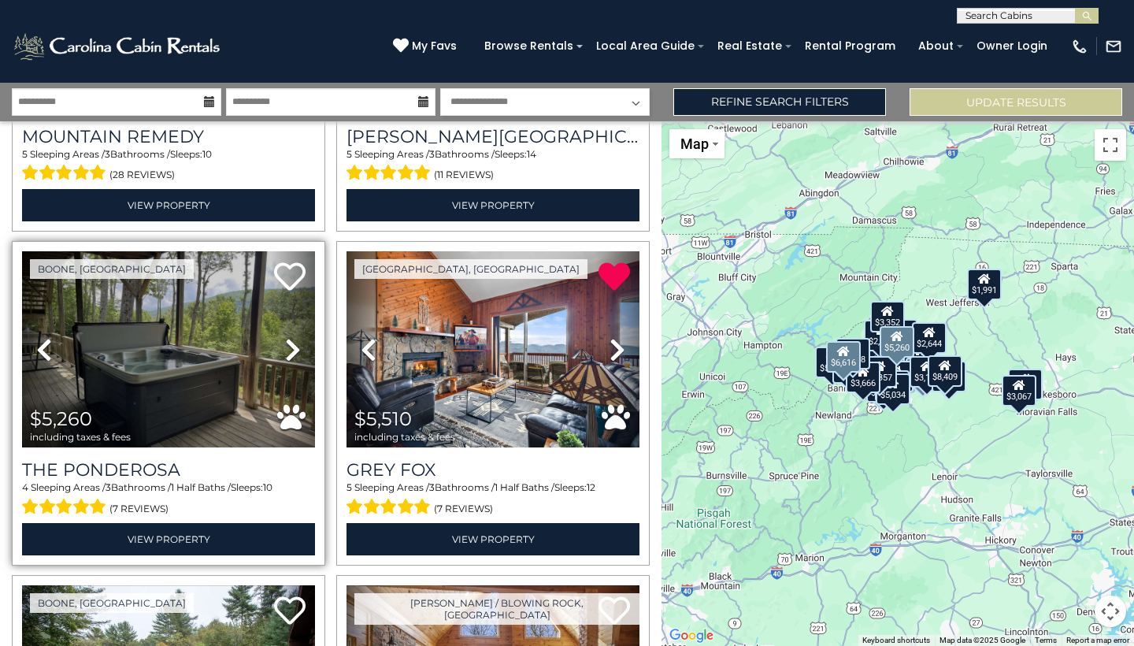
click at [292, 351] on icon at bounding box center [293, 349] width 16 height 25
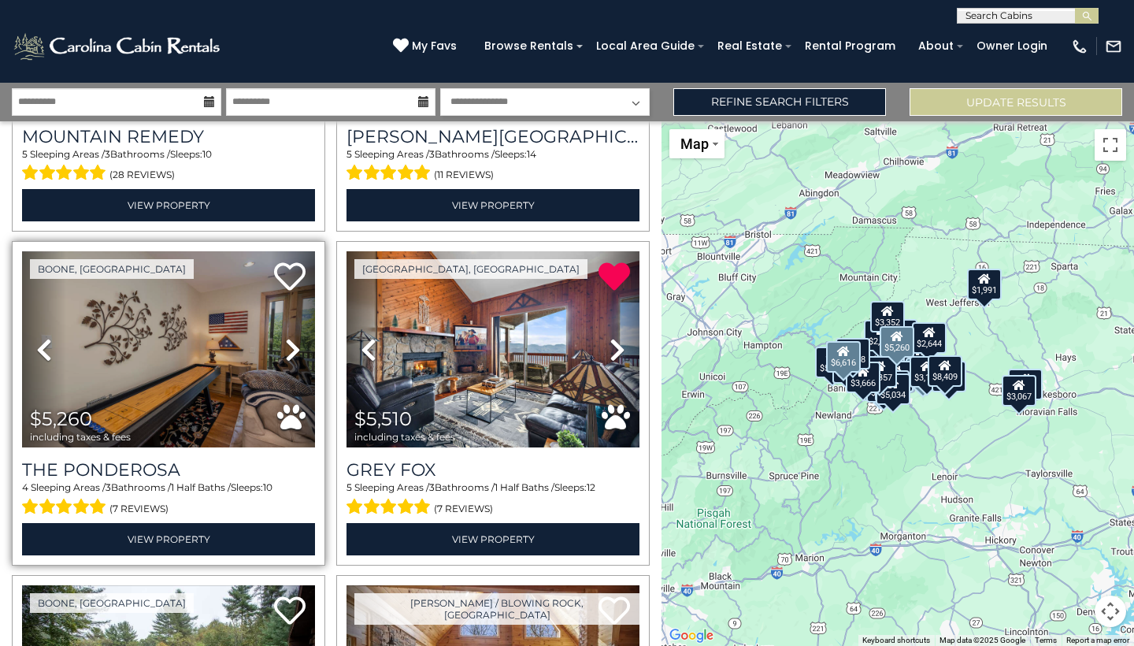
click at [292, 352] on icon at bounding box center [293, 349] width 16 height 25
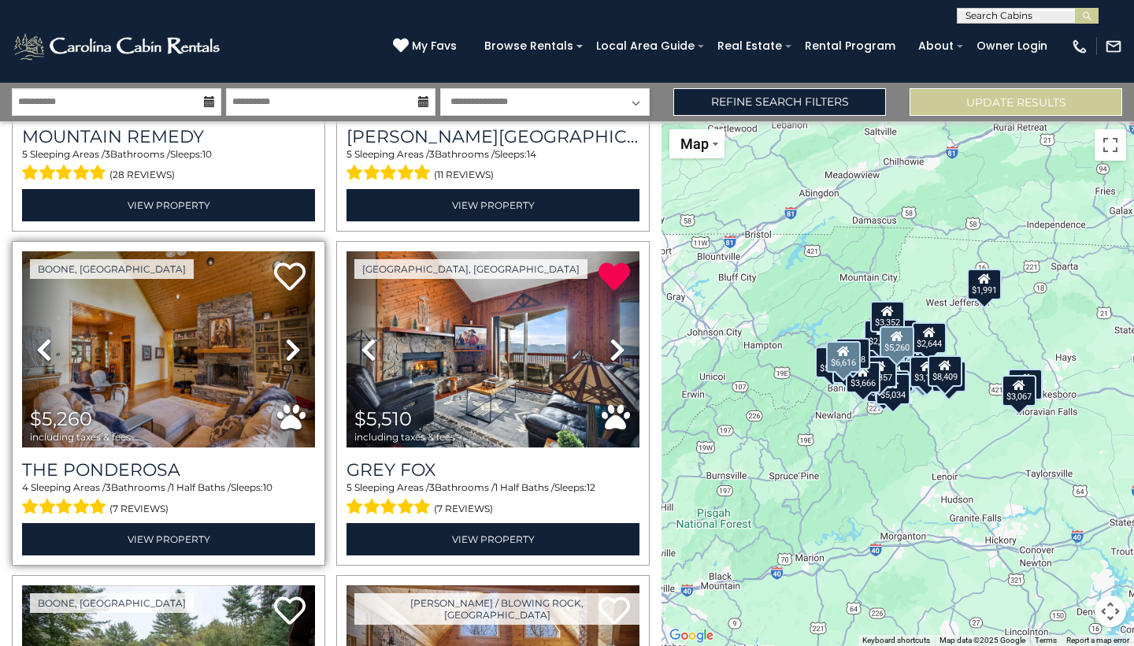
click at [292, 352] on icon at bounding box center [293, 349] width 16 height 25
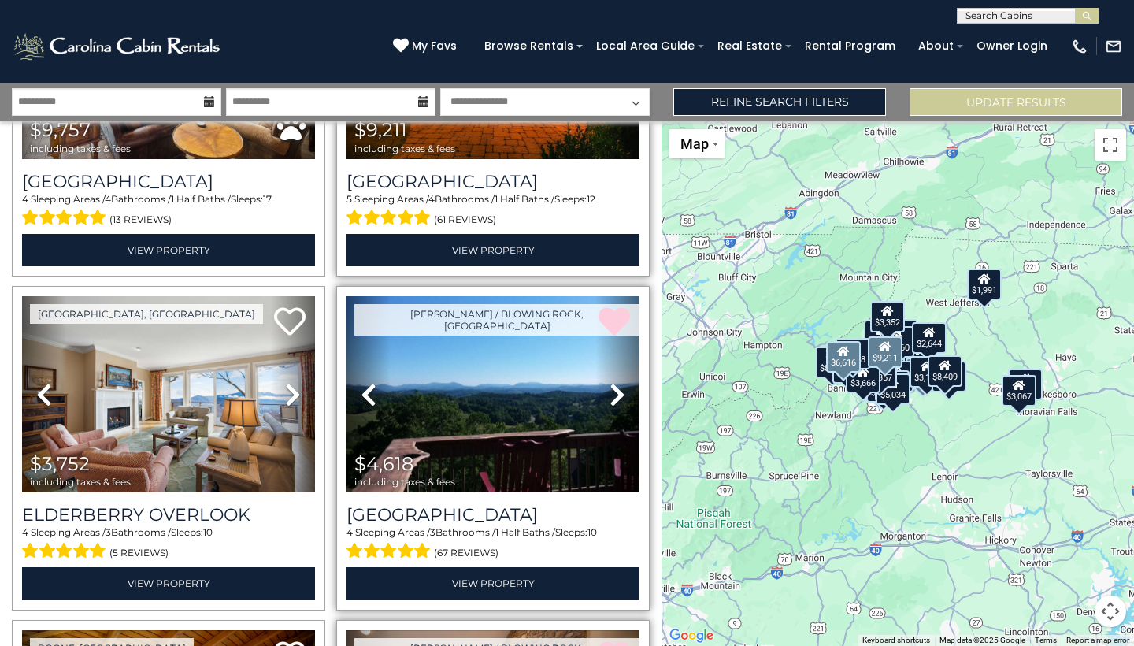
scroll to position [557, 0]
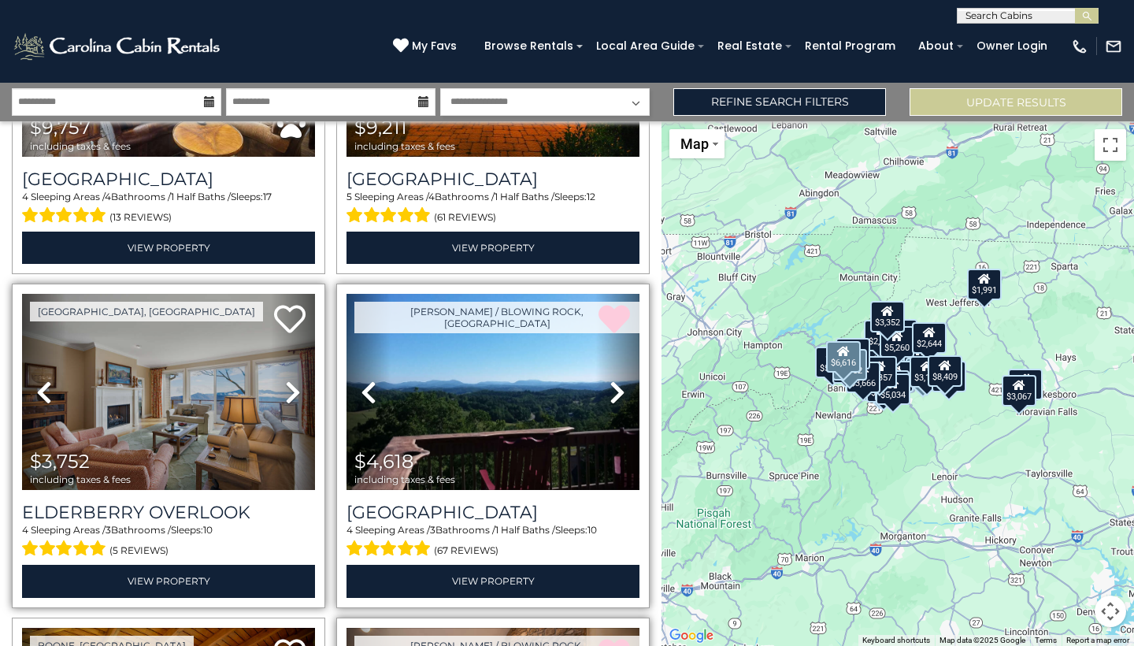
click at [295, 395] on icon at bounding box center [293, 392] width 16 height 25
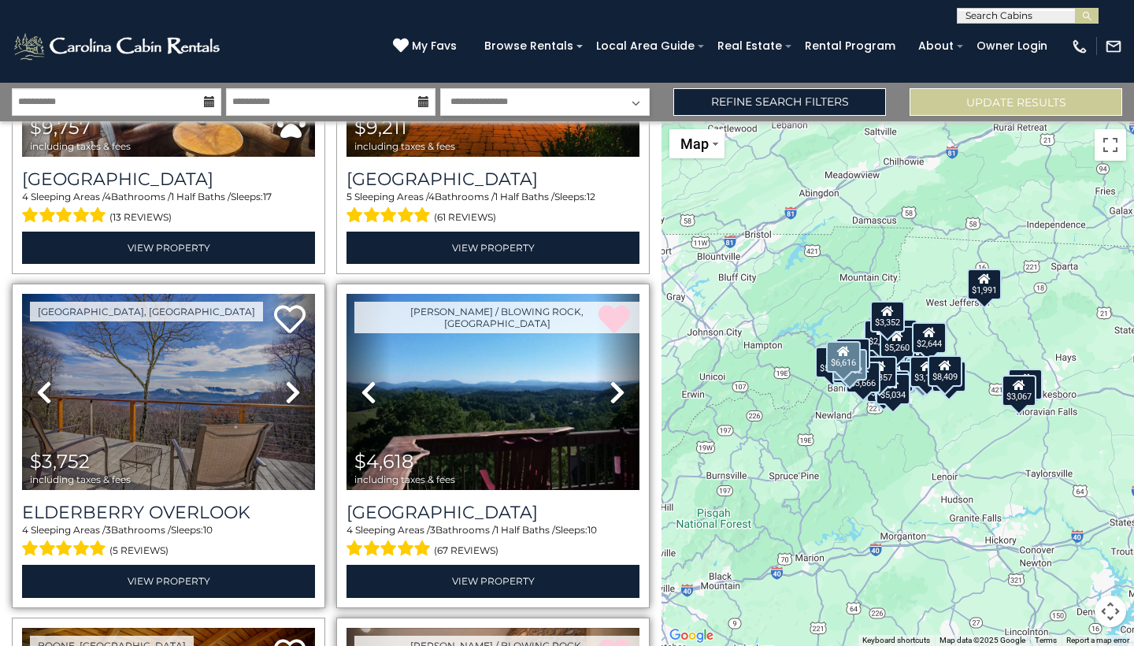
click at [295, 395] on icon at bounding box center [293, 392] width 16 height 25
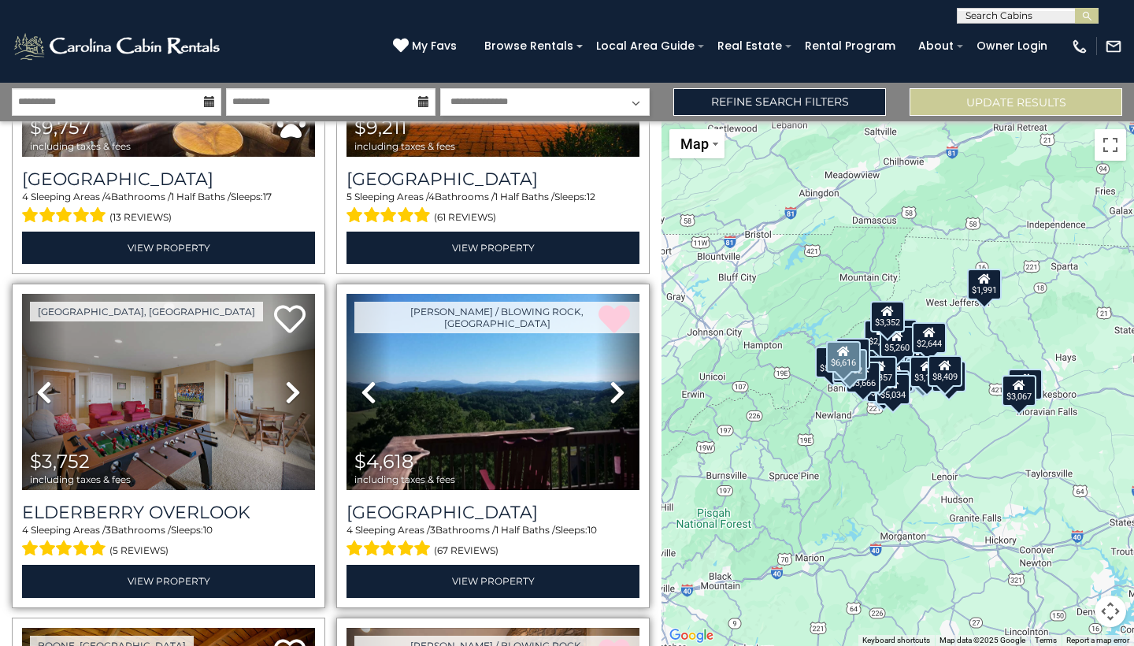
click at [295, 395] on icon at bounding box center [293, 392] width 16 height 25
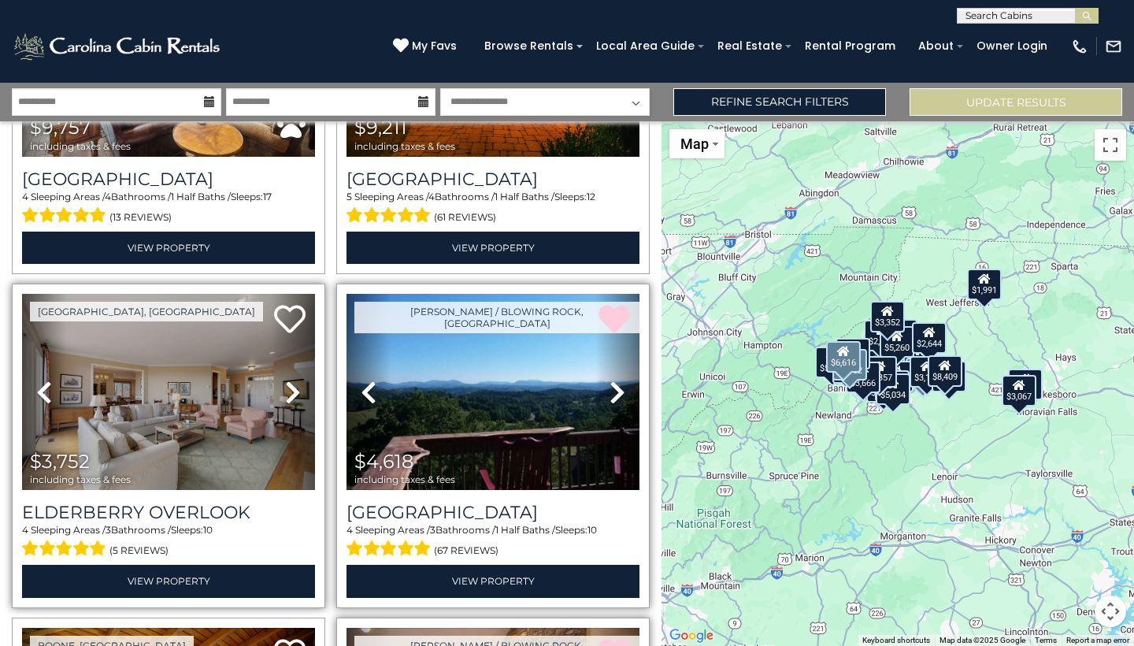
click at [295, 395] on icon at bounding box center [293, 392] width 16 height 25
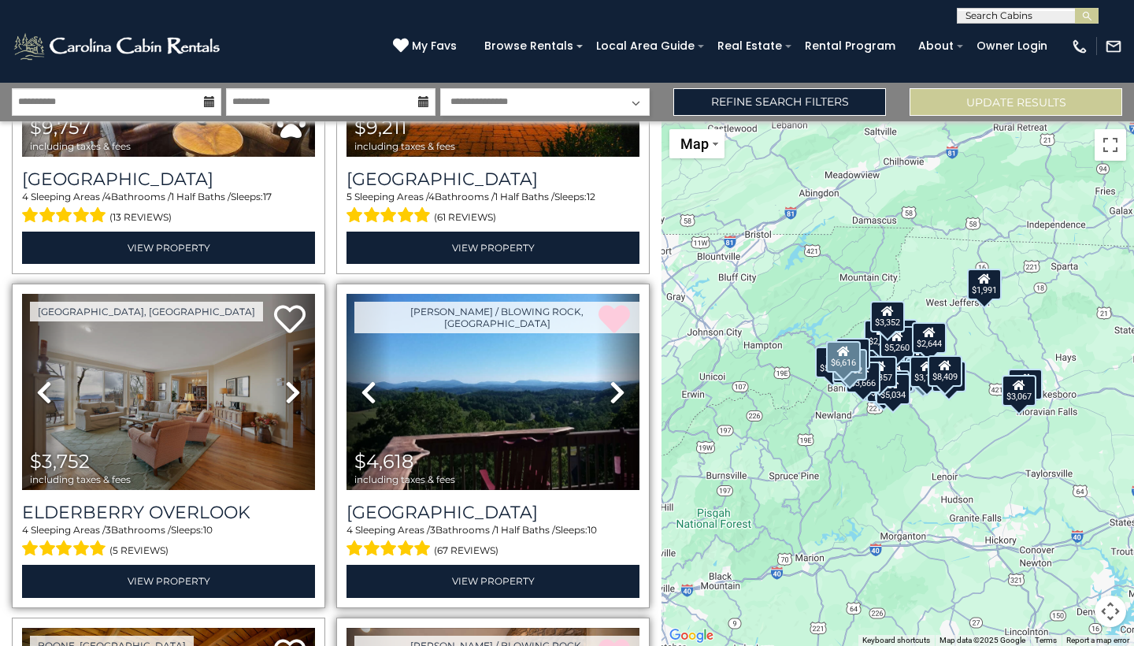
click at [295, 395] on icon at bounding box center [293, 392] width 16 height 25
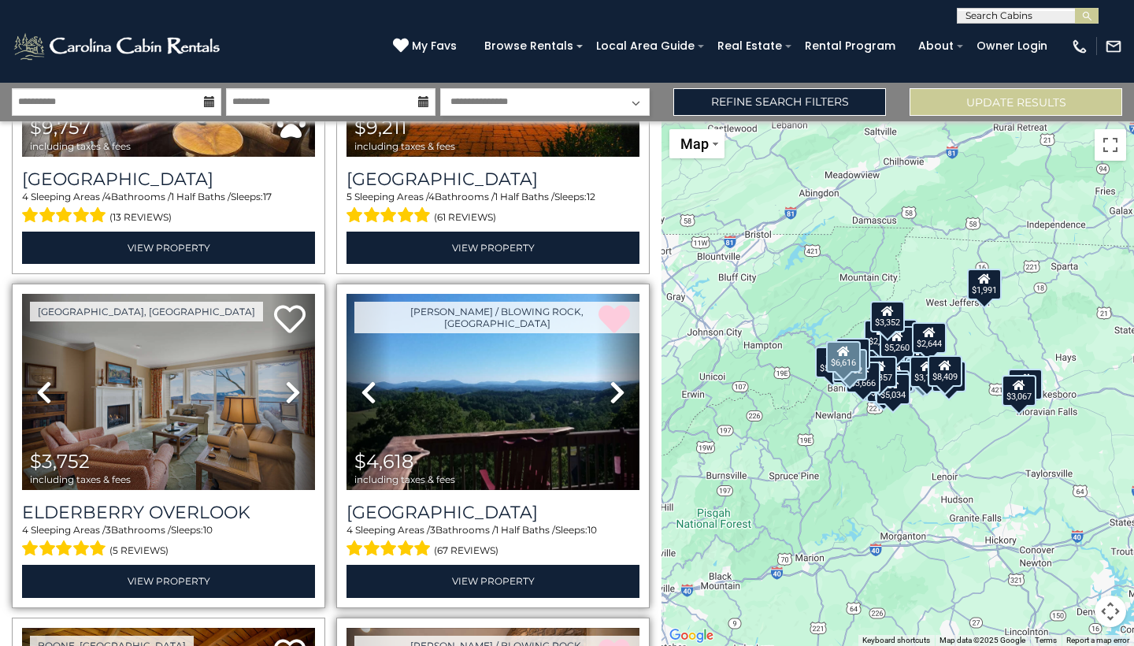
click at [295, 395] on icon at bounding box center [293, 392] width 16 height 25
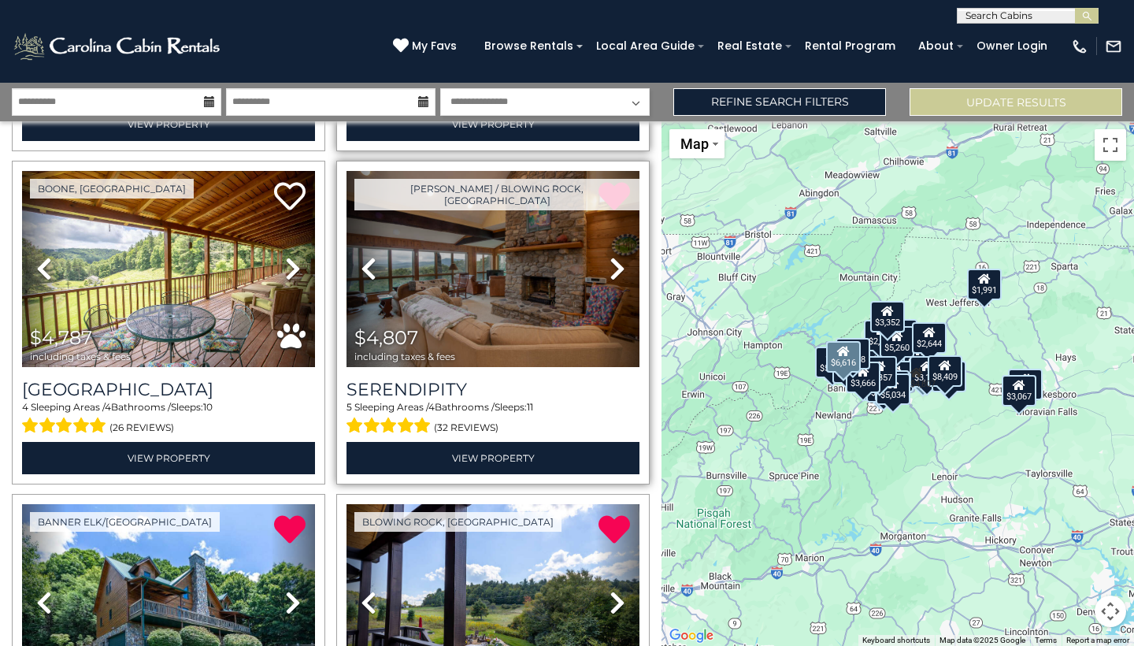
scroll to position [1018, 0]
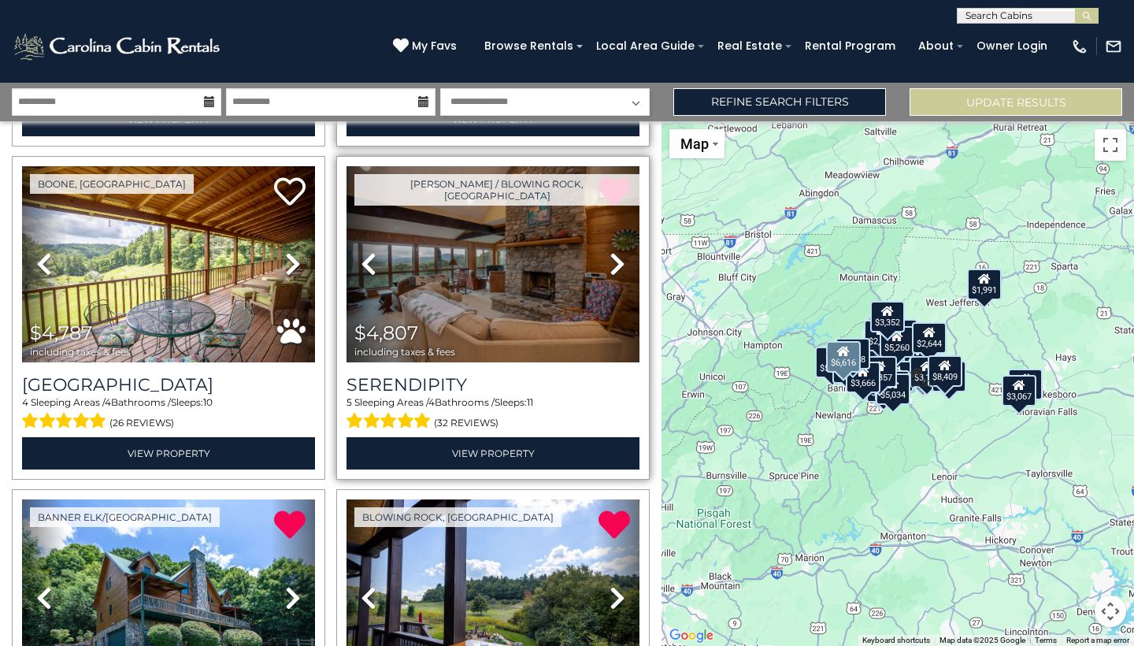
click at [620, 267] on icon at bounding box center [618, 263] width 16 height 25
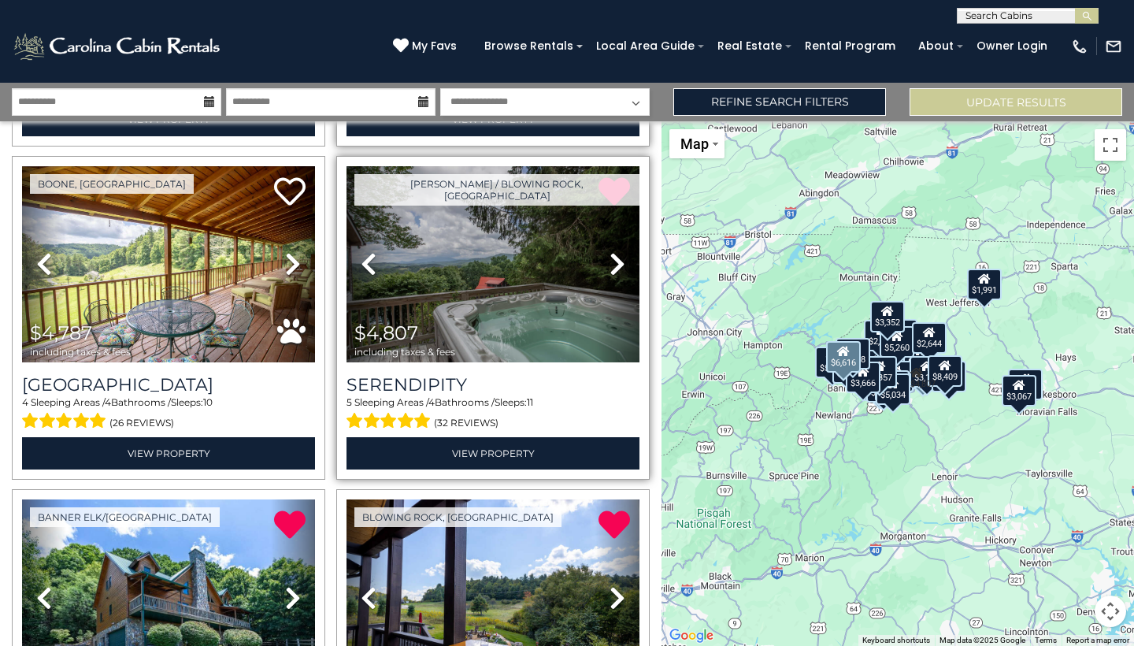
click at [619, 266] on icon at bounding box center [618, 263] width 16 height 25
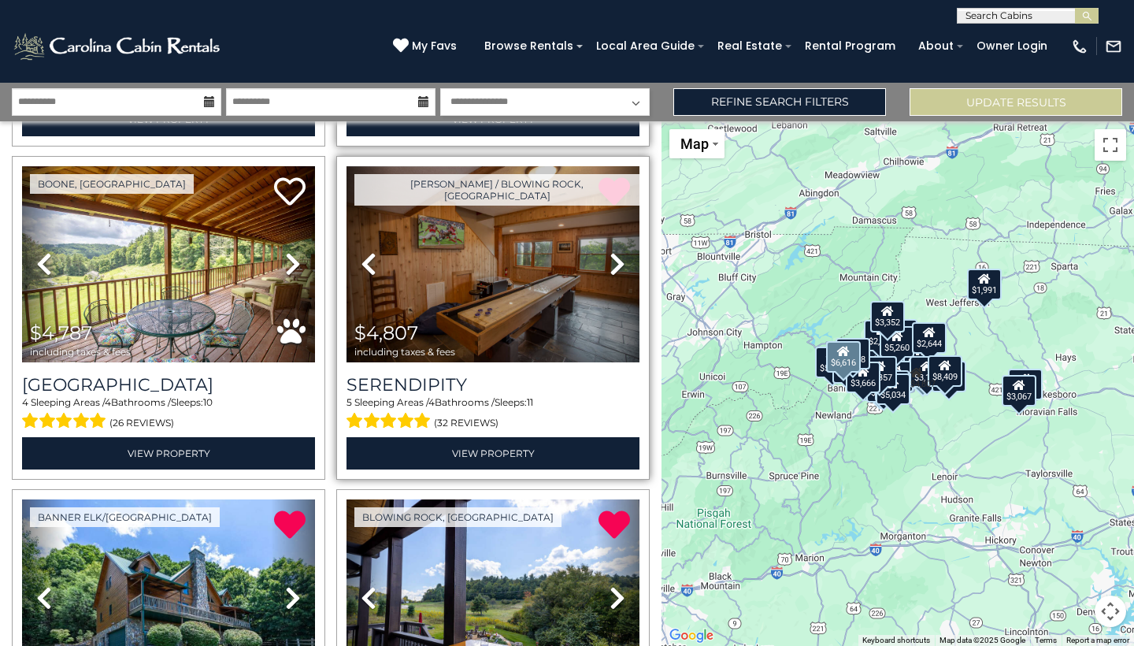
click at [617, 269] on icon at bounding box center [618, 263] width 16 height 25
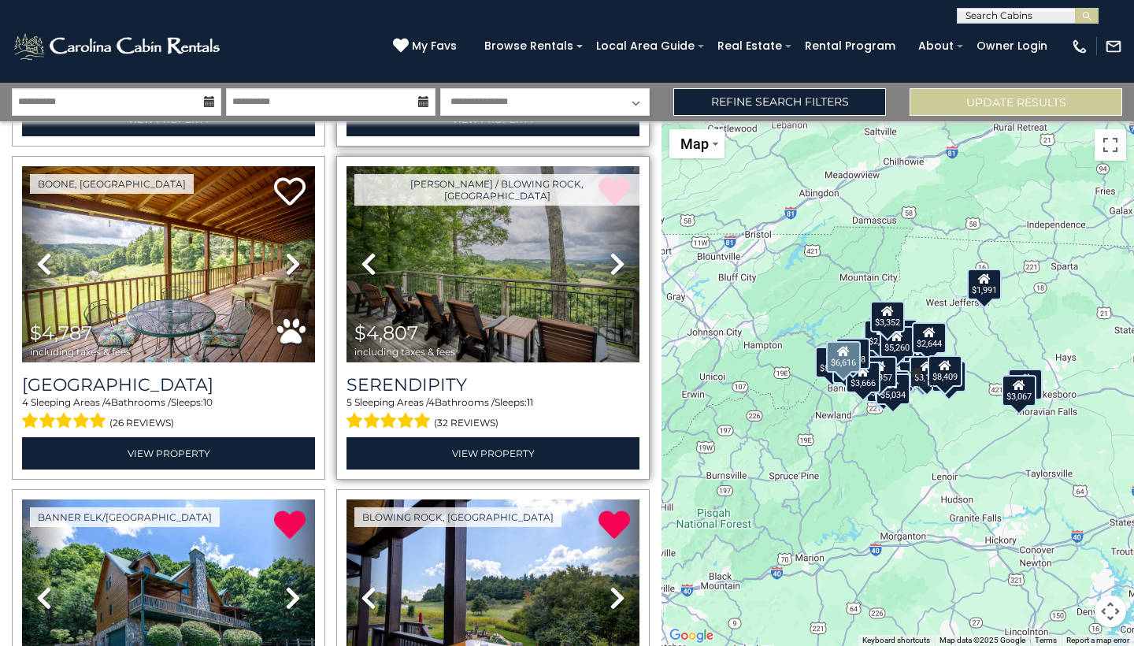
click at [614, 272] on icon at bounding box center [618, 263] width 16 height 25
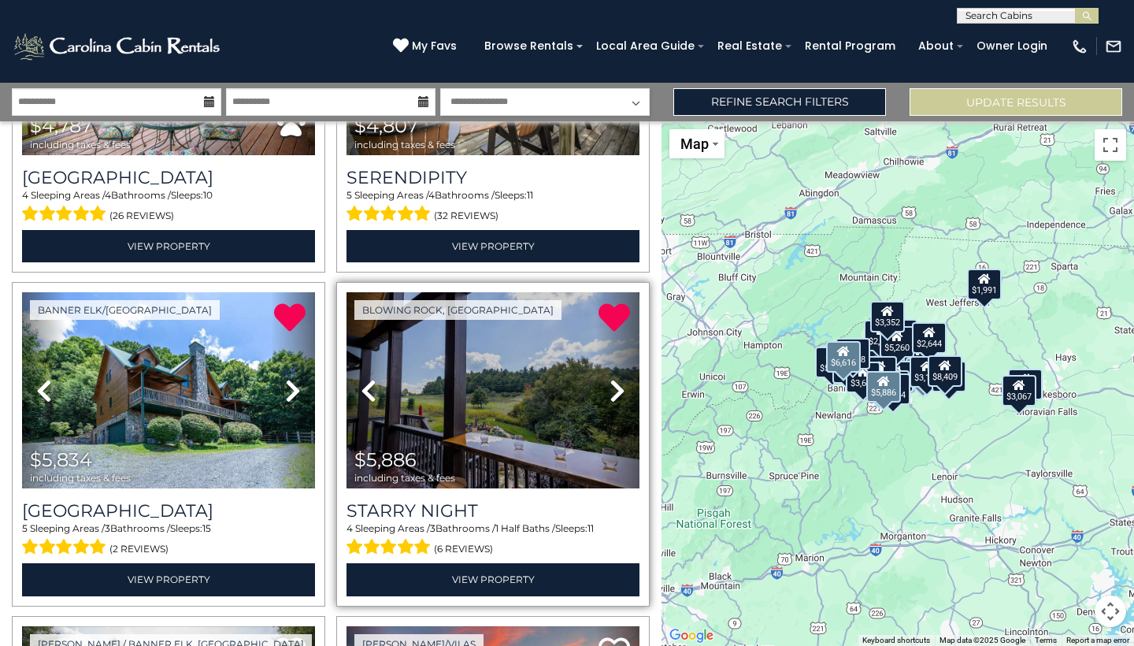
scroll to position [1244, 0]
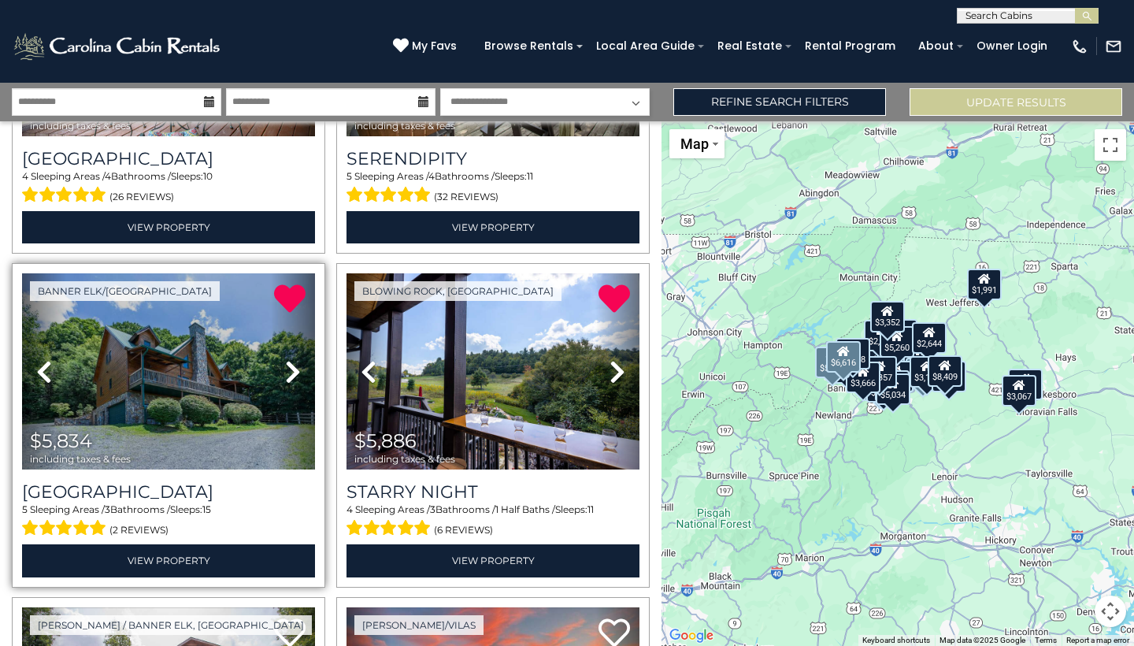
click at [293, 359] on icon at bounding box center [293, 371] width 16 height 25
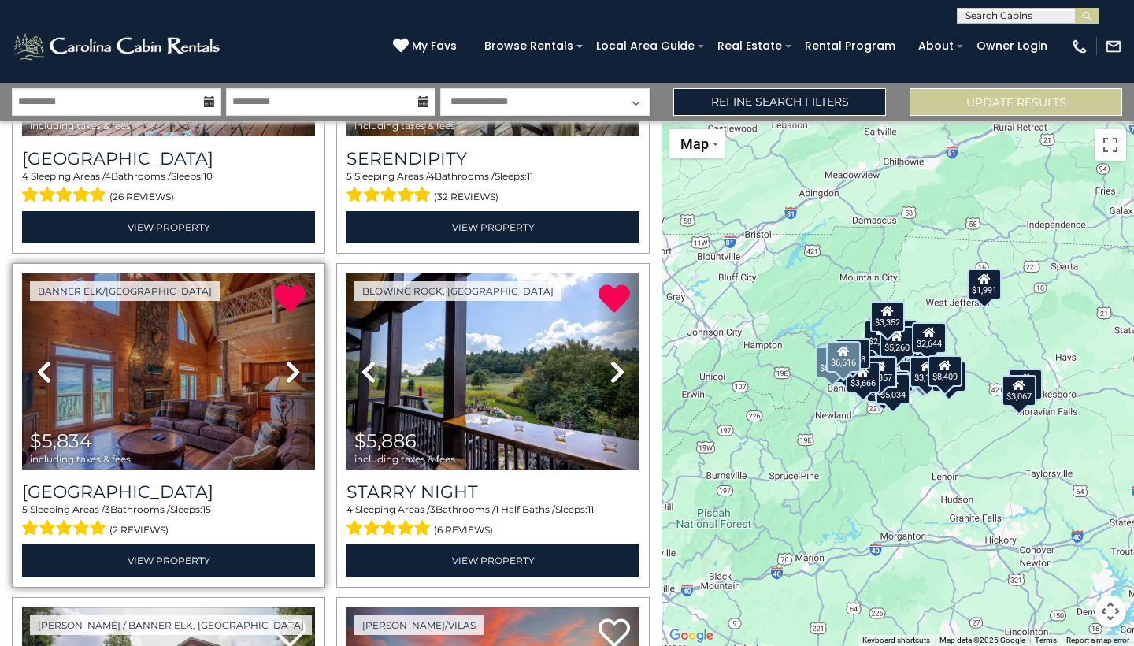
click at [293, 359] on icon at bounding box center [293, 371] width 16 height 25
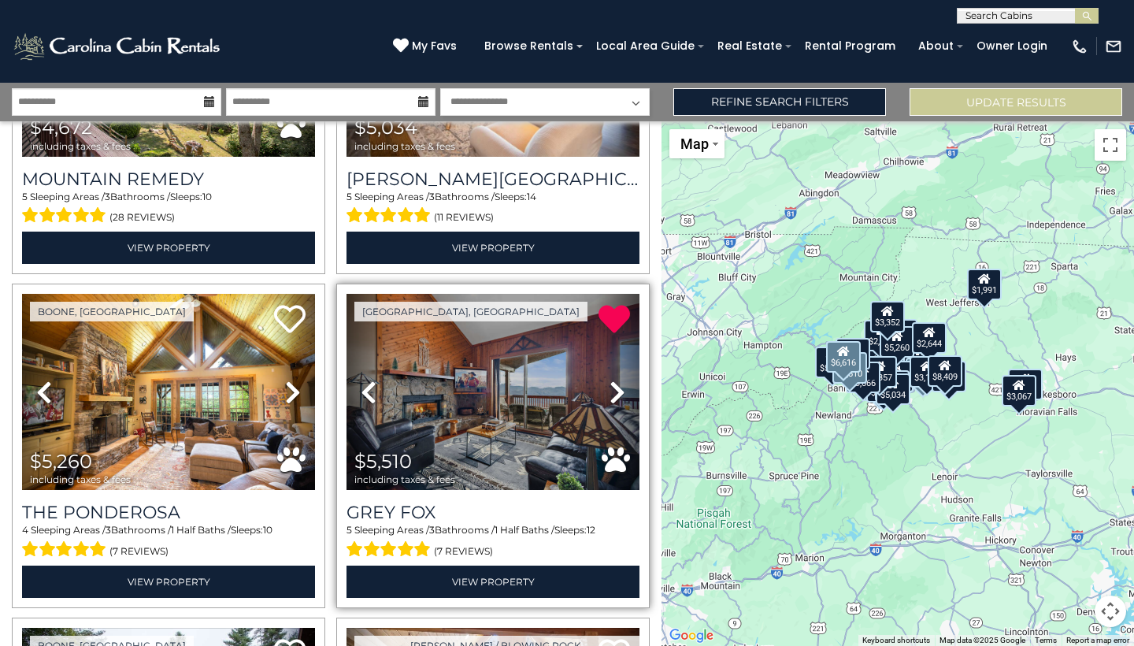
scroll to position [3239, 0]
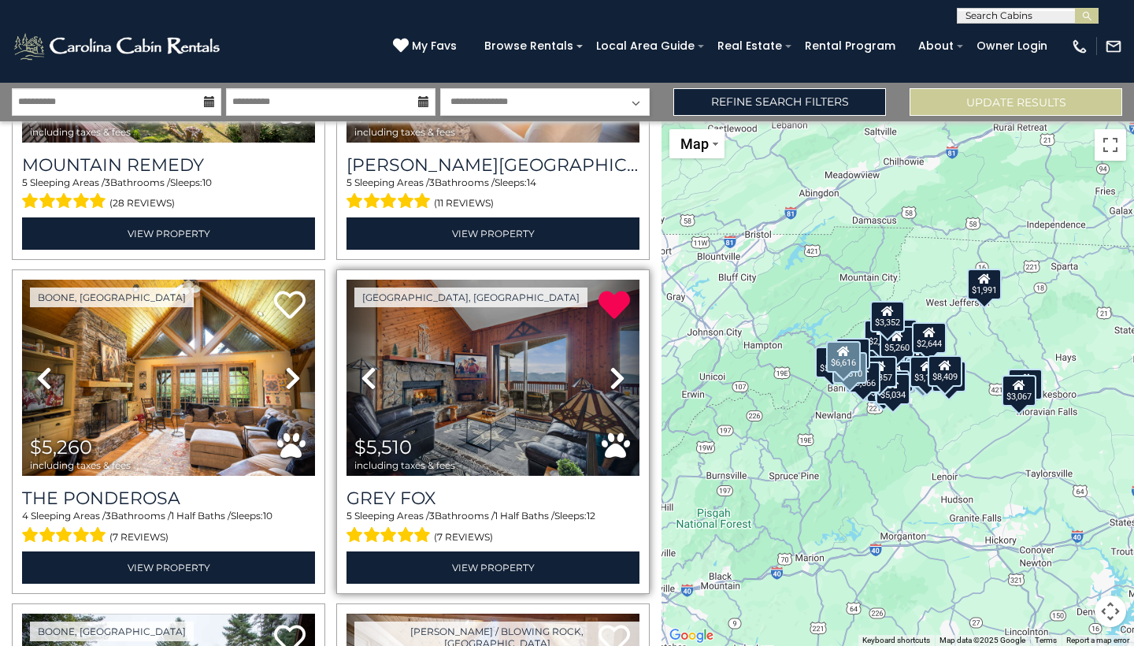
click at [616, 383] on icon at bounding box center [618, 377] width 16 height 25
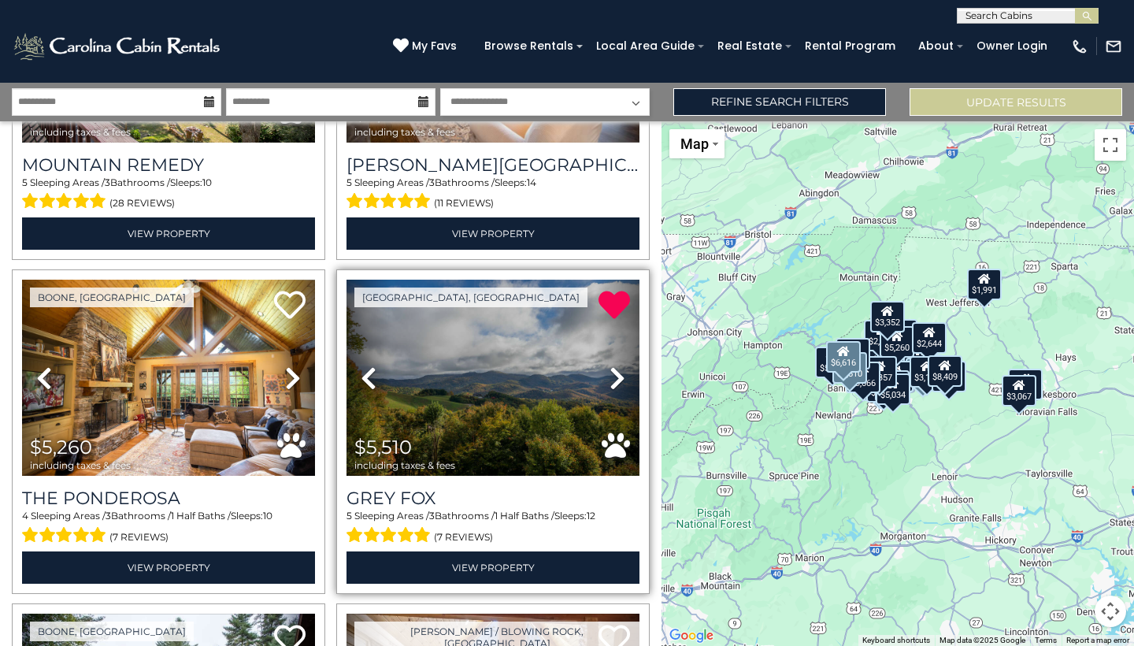
click at [543, 366] on img at bounding box center [493, 378] width 293 height 196
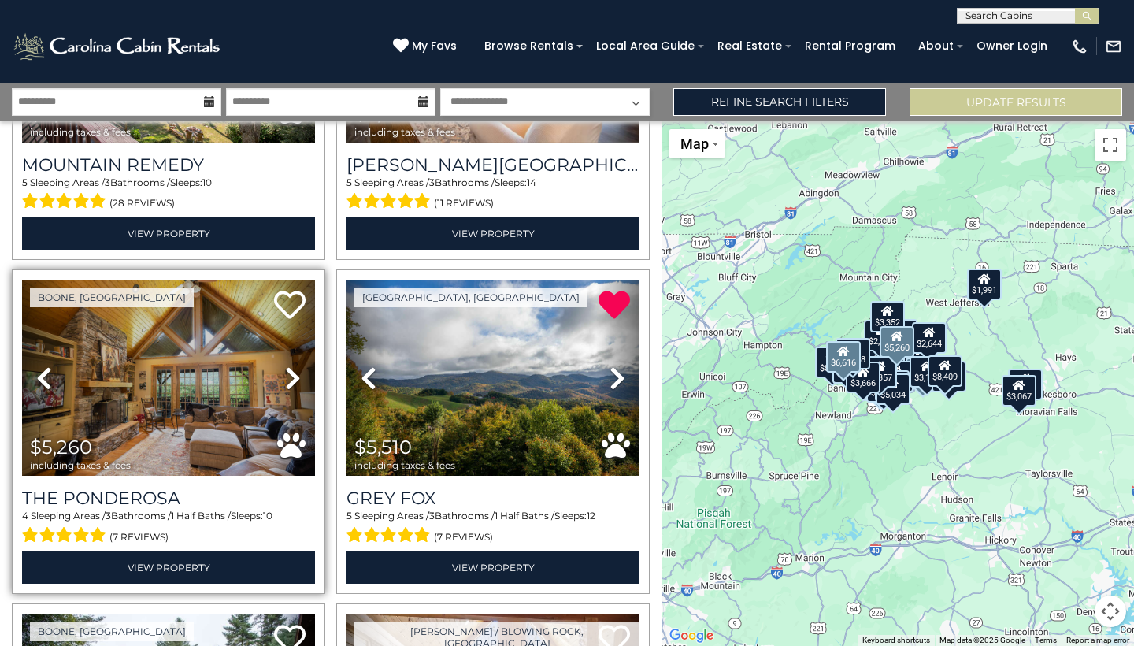
click at [256, 387] on img at bounding box center [168, 378] width 293 height 196
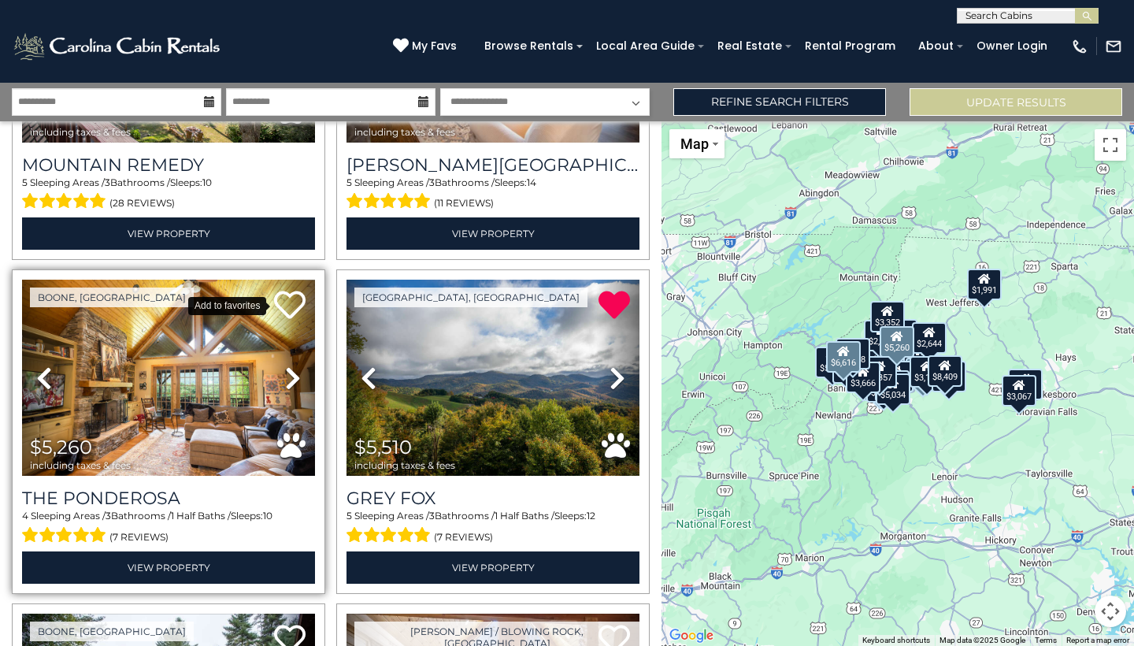
click at [291, 298] on icon at bounding box center [290, 305] width 32 height 32
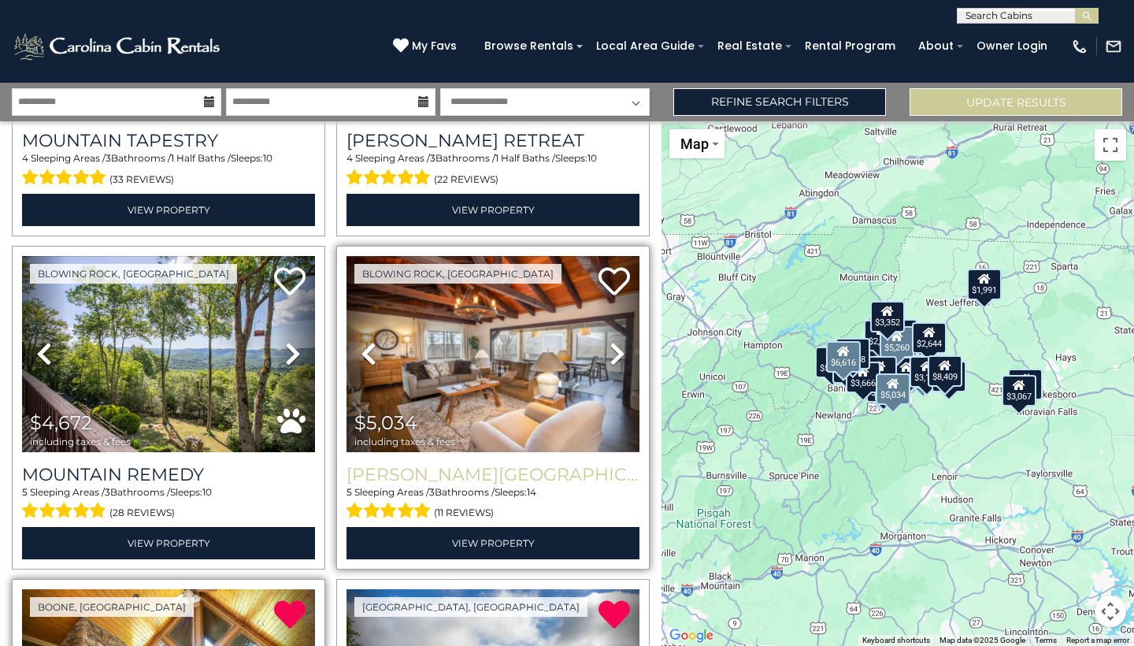
scroll to position [2975, 0]
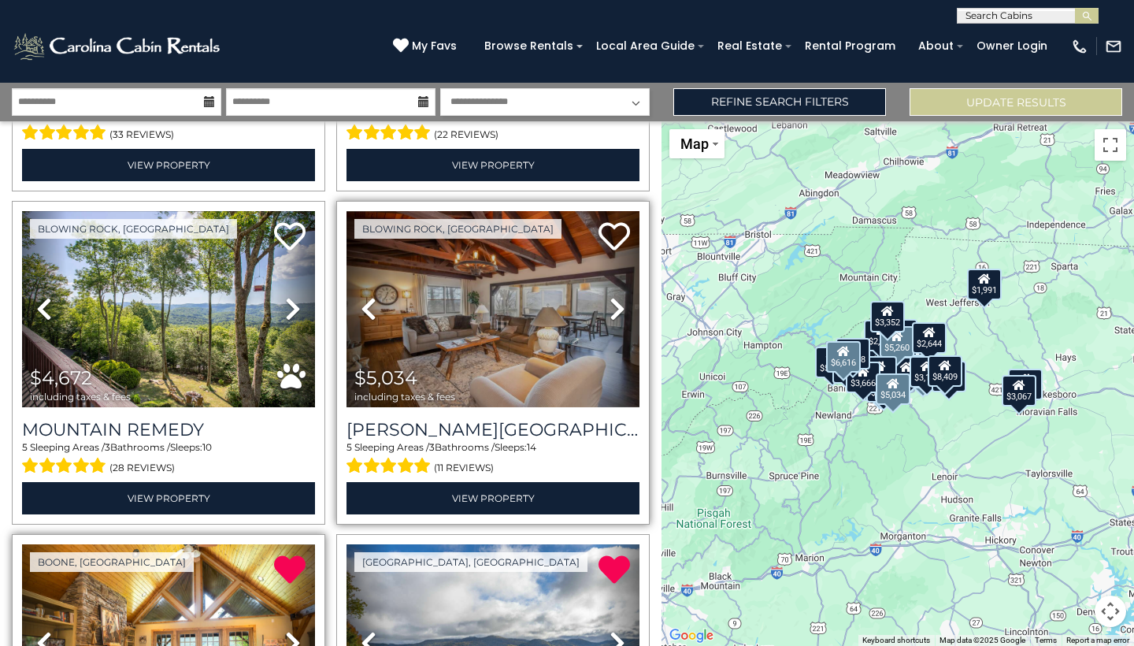
click at [621, 303] on icon at bounding box center [618, 308] width 16 height 25
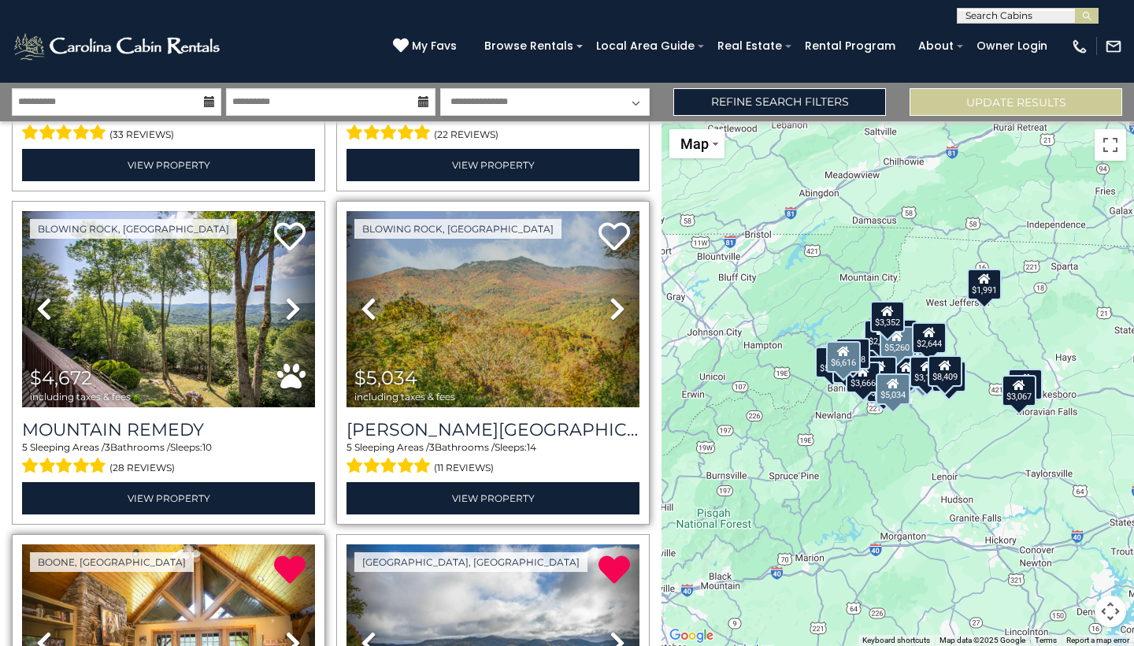
click at [617, 302] on icon at bounding box center [618, 308] width 16 height 25
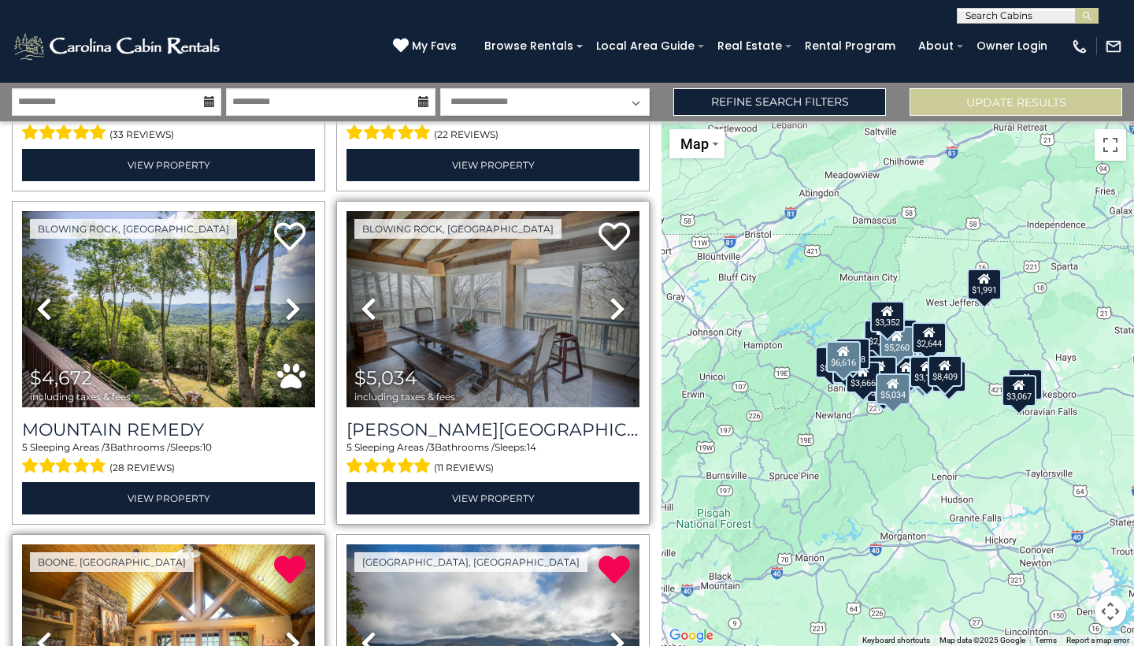
click at [617, 302] on icon at bounding box center [618, 308] width 16 height 25
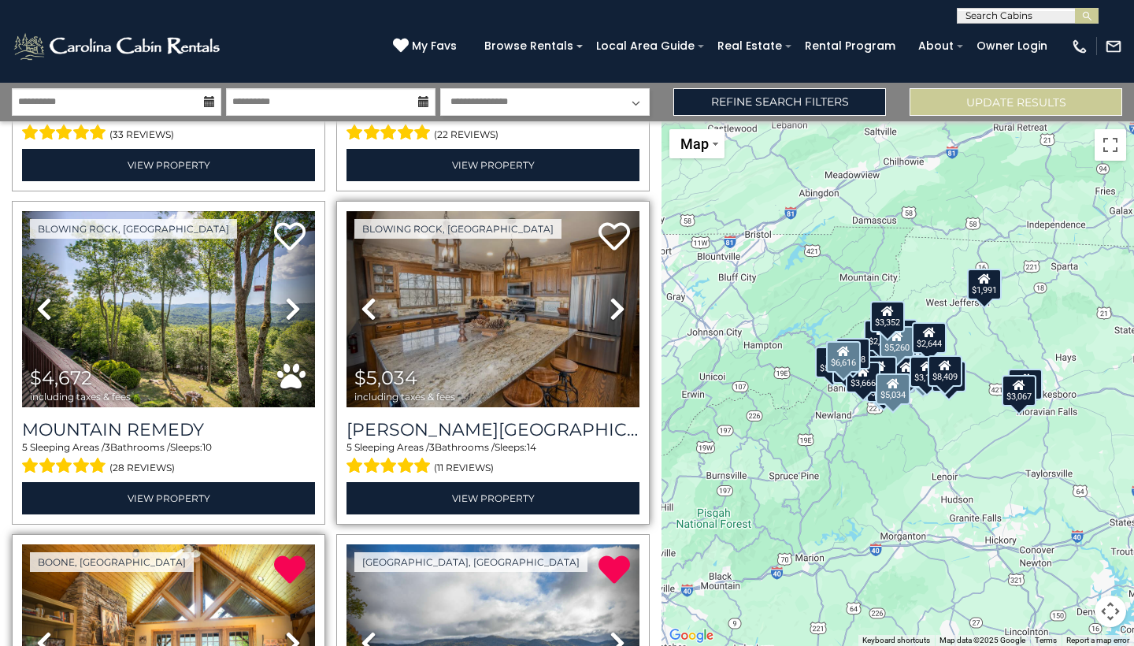
click at [617, 302] on icon at bounding box center [618, 308] width 16 height 25
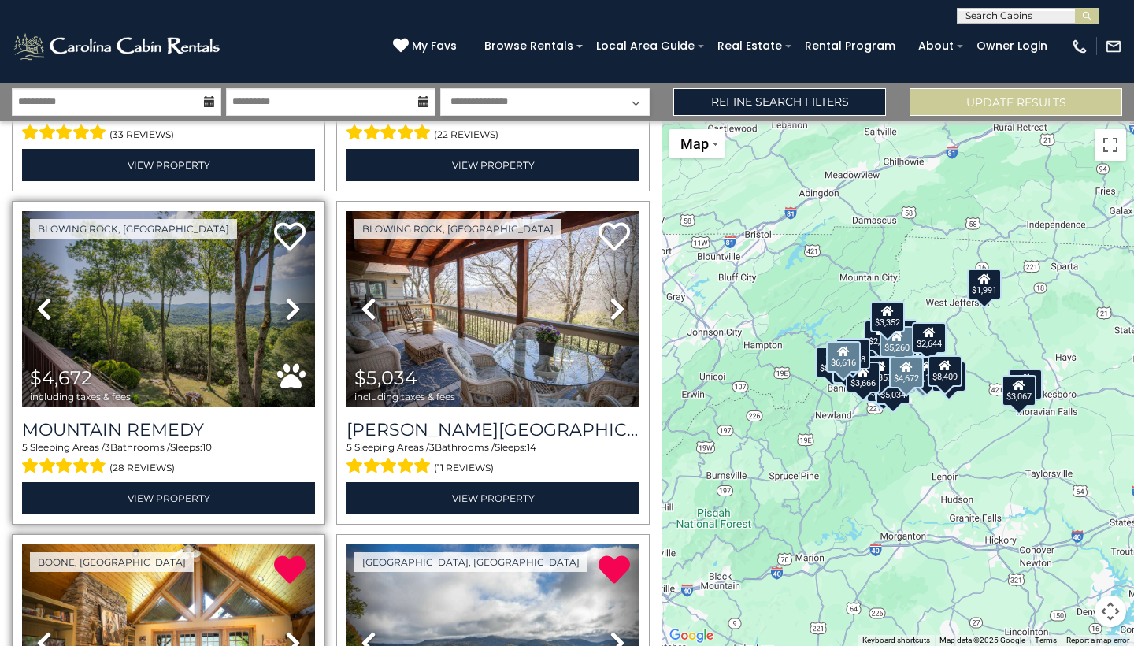
click at [285, 307] on icon at bounding box center [293, 308] width 16 height 25
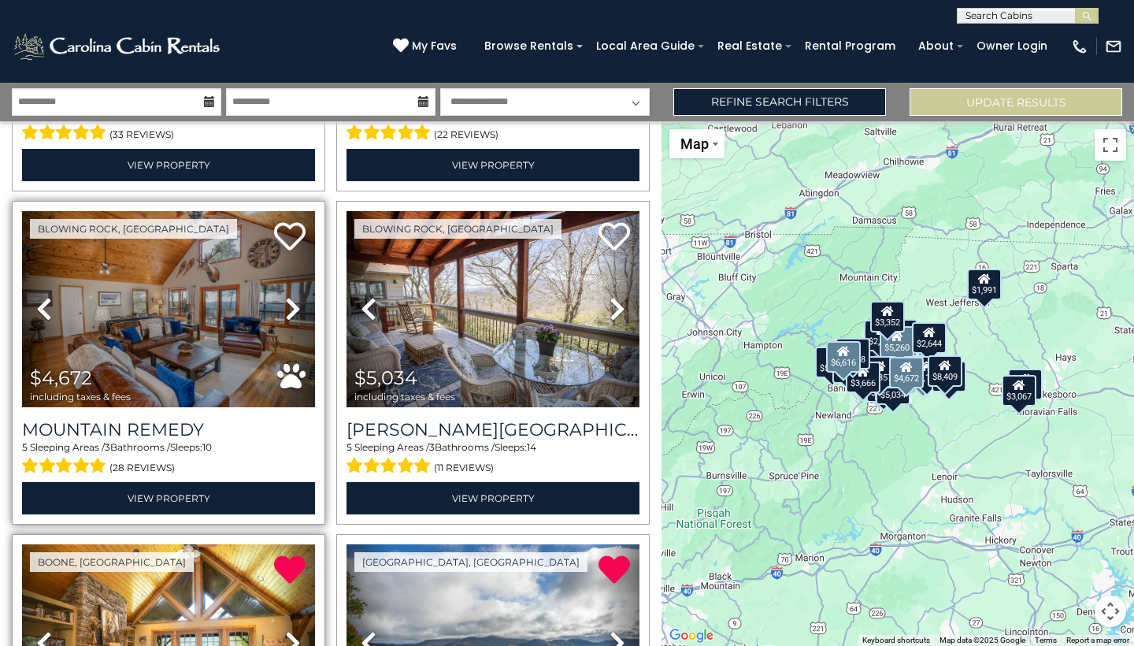
click at [285, 307] on icon at bounding box center [293, 308] width 16 height 25
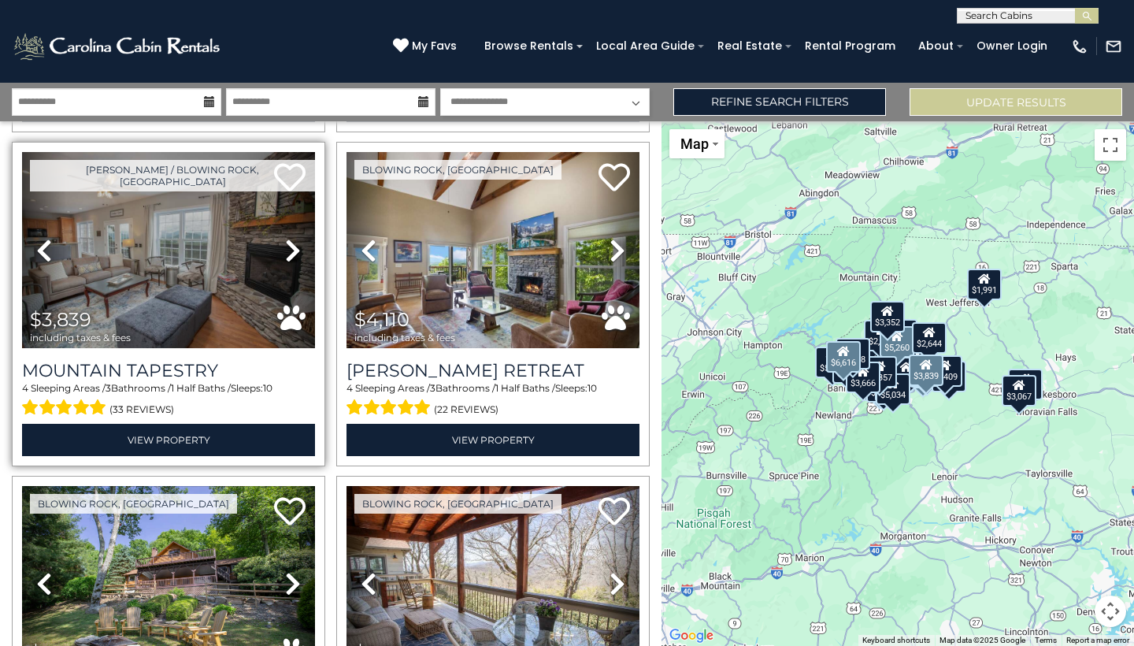
scroll to position [2673, 0]
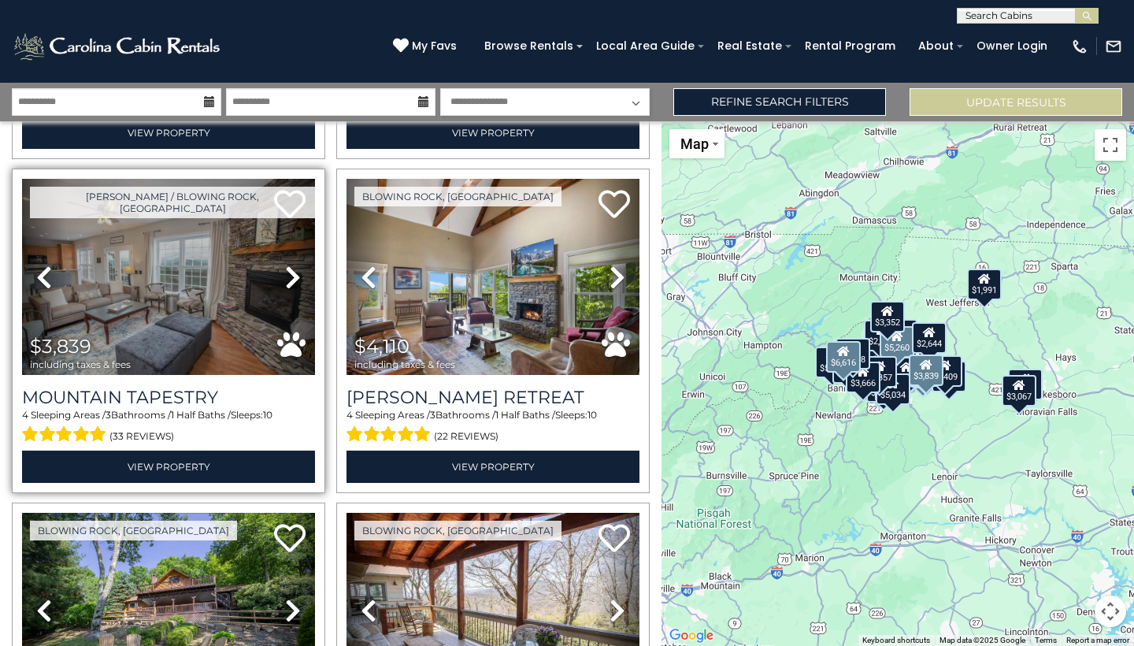
click at [291, 279] on icon at bounding box center [293, 277] width 16 height 25
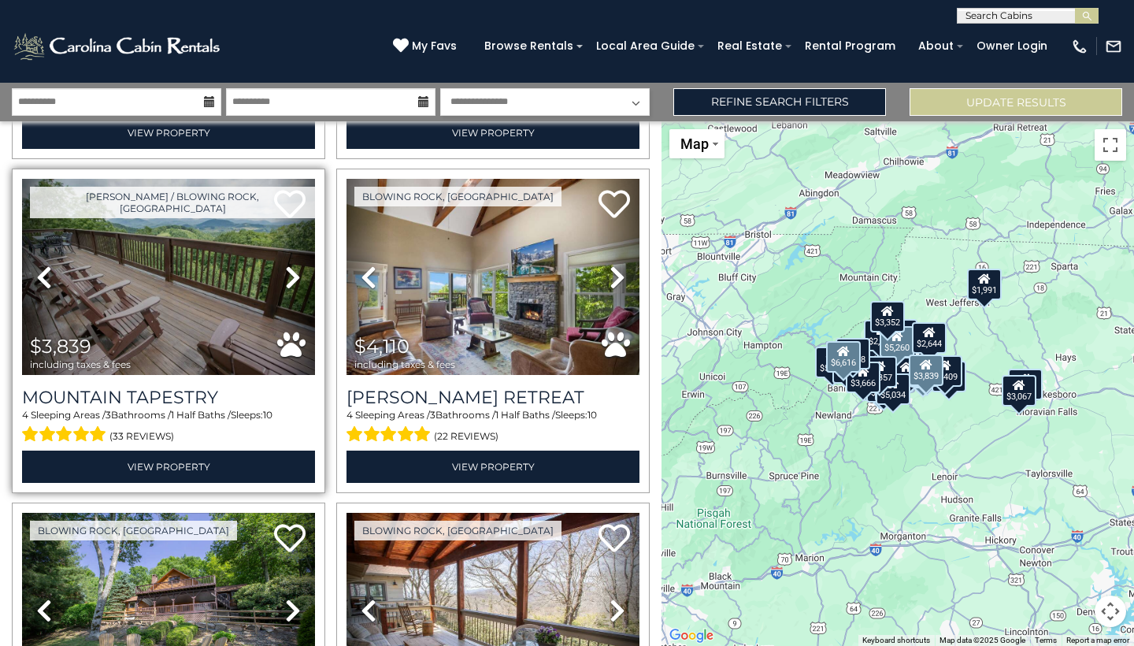
click at [291, 279] on icon at bounding box center [293, 277] width 16 height 25
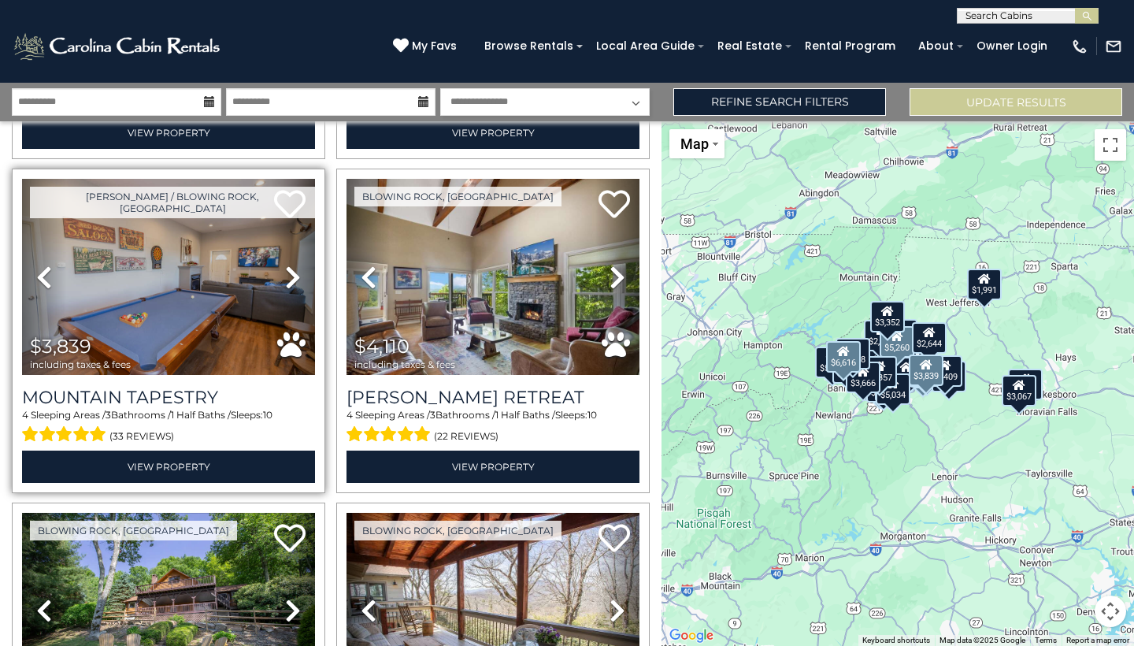
click at [34, 269] on link "Previous" at bounding box center [44, 277] width 44 height 196
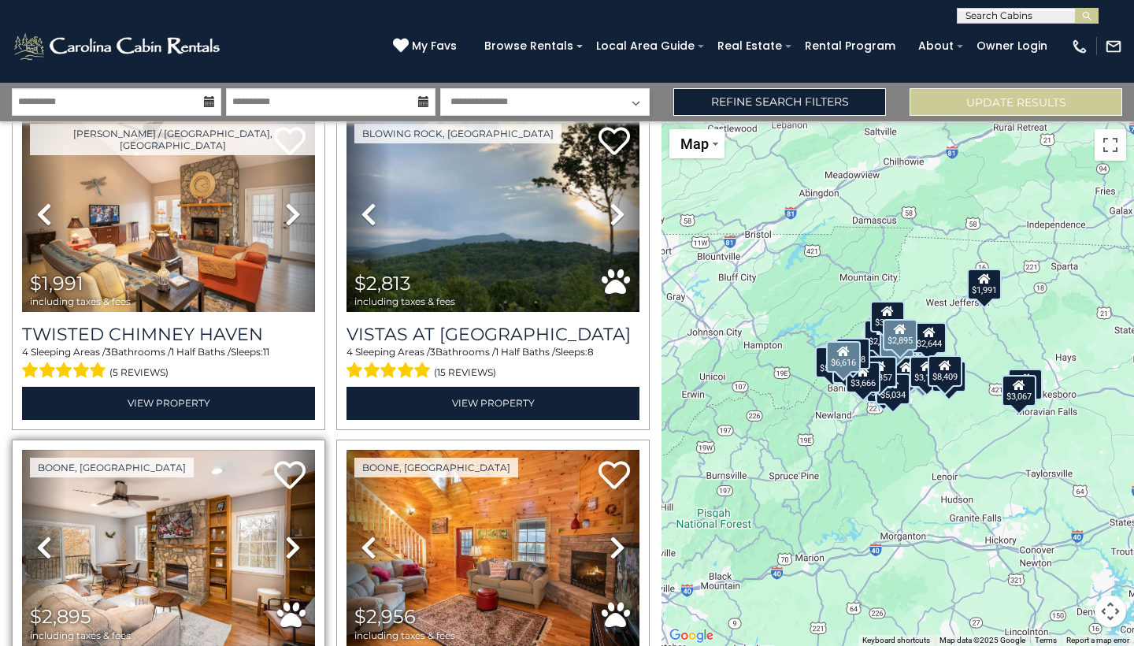
scroll to position [1957, 0]
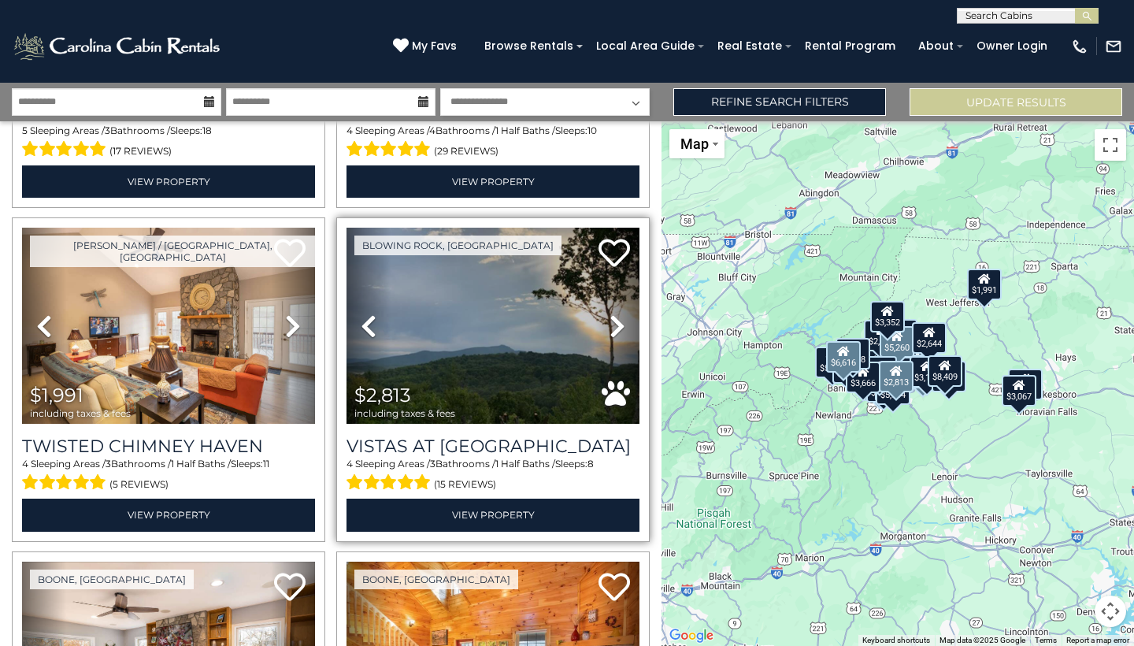
click at [614, 314] on icon at bounding box center [618, 325] width 16 height 25
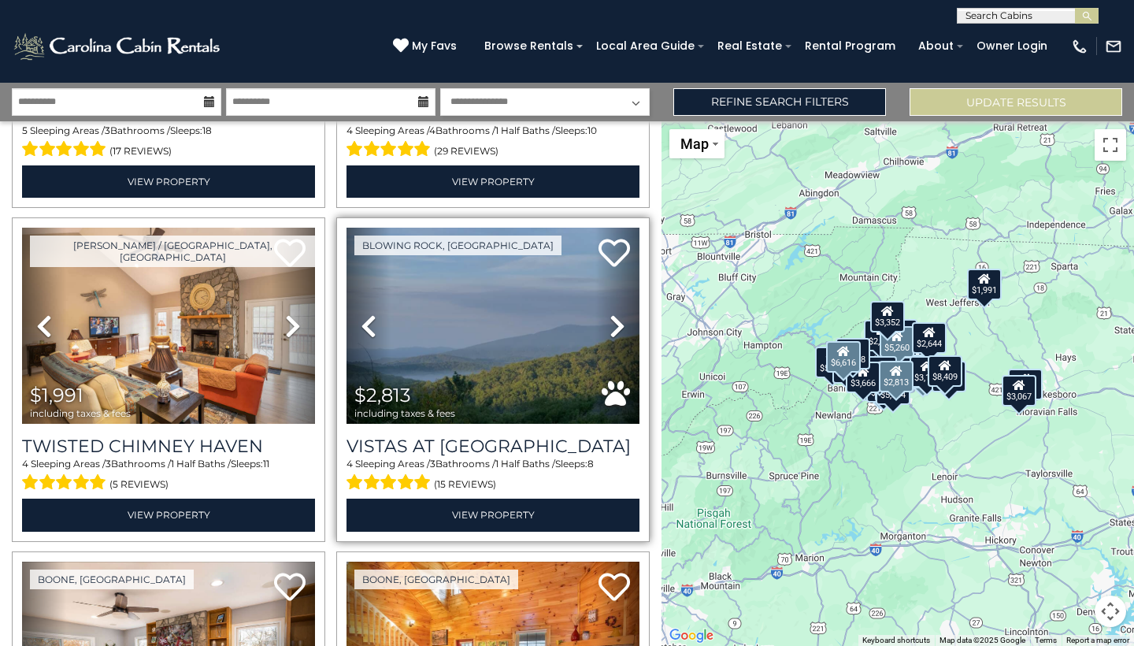
click at [614, 314] on icon at bounding box center [618, 325] width 16 height 25
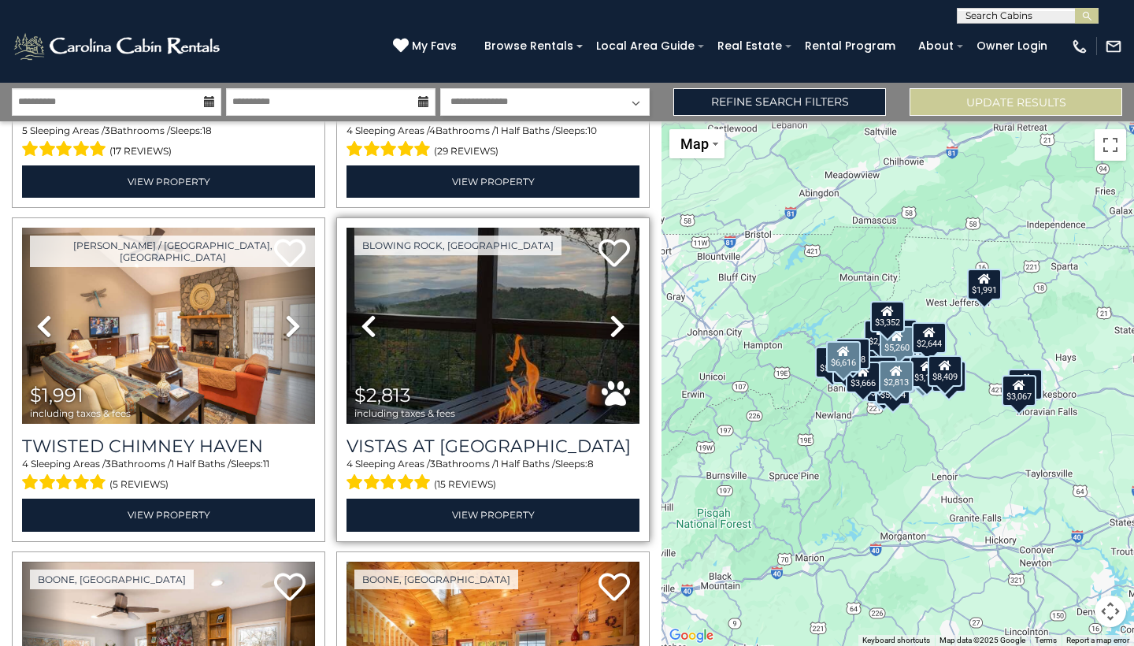
click at [614, 314] on icon at bounding box center [618, 325] width 16 height 25
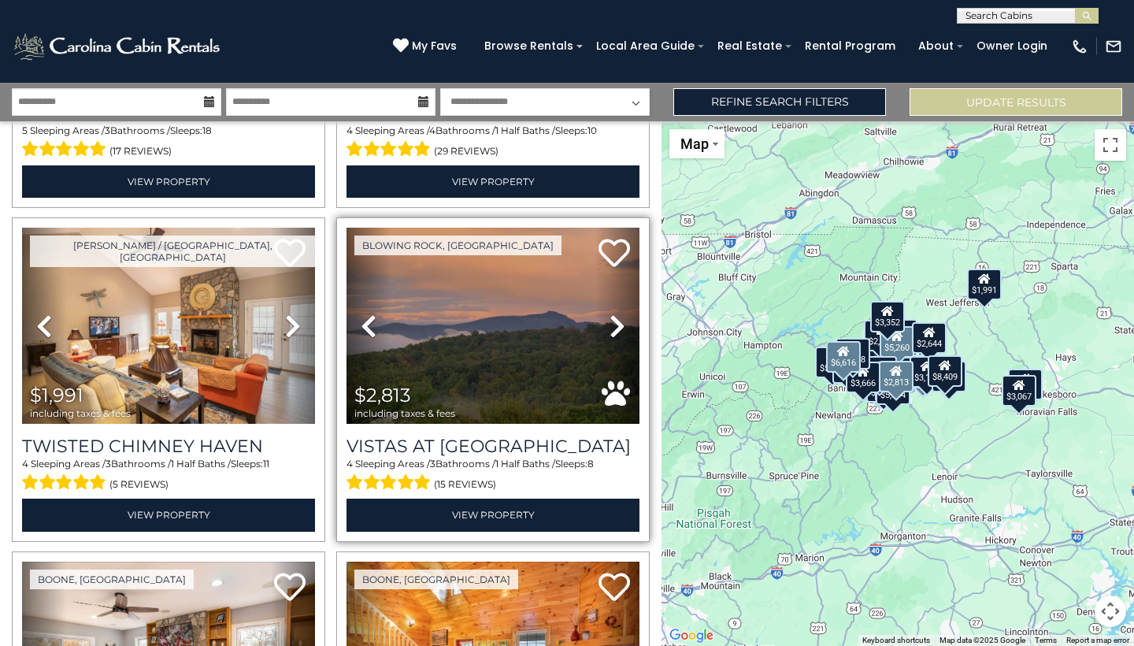
click at [614, 314] on icon at bounding box center [618, 325] width 16 height 25
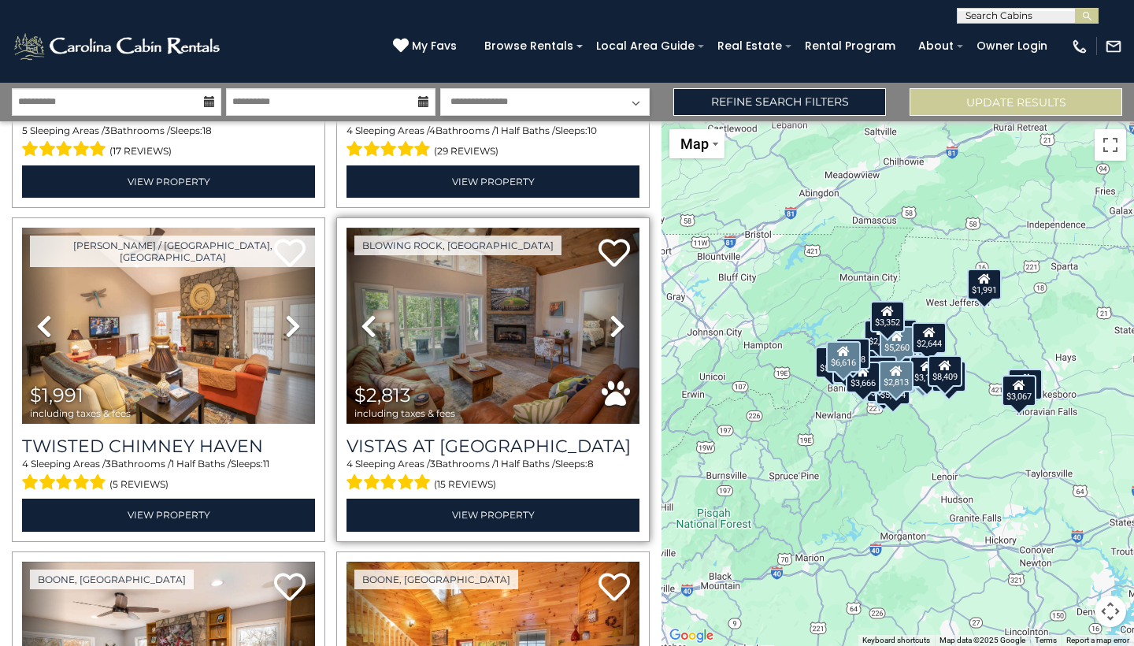
click at [623, 325] on icon at bounding box center [618, 325] width 16 height 25
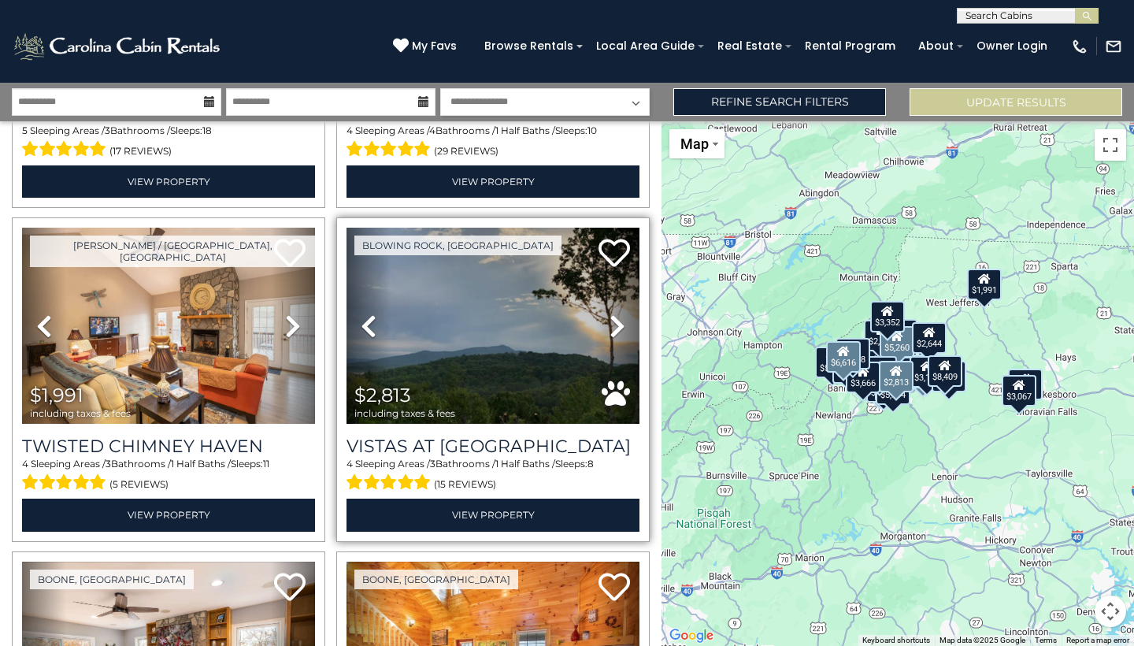
click at [623, 325] on icon at bounding box center [618, 325] width 16 height 25
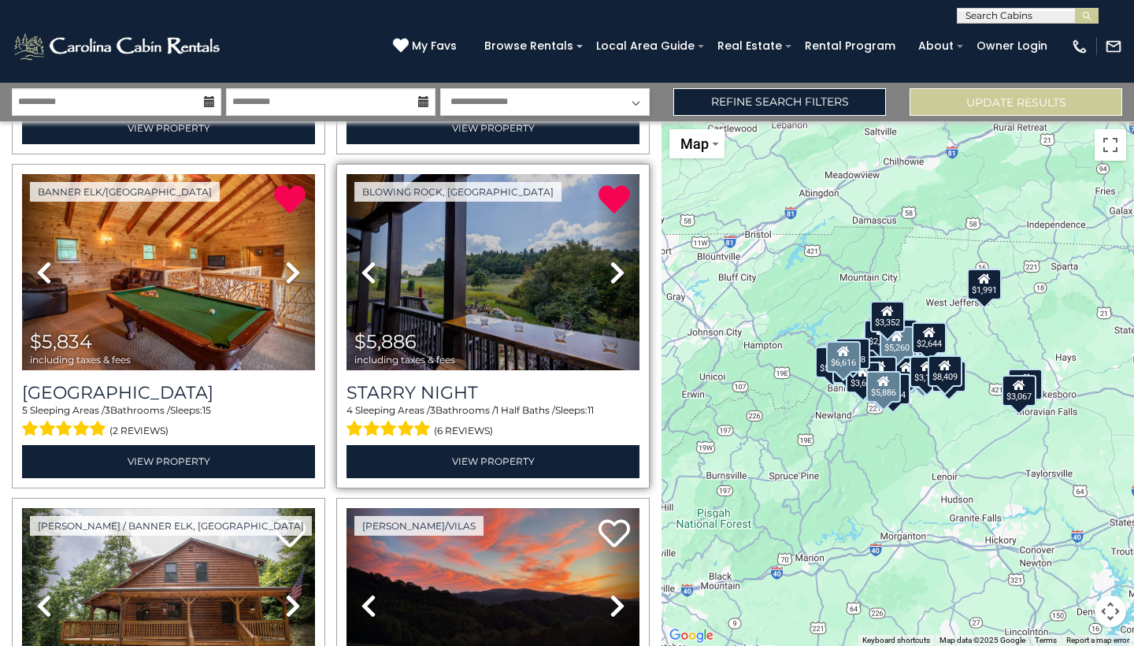
scroll to position [1355, 0]
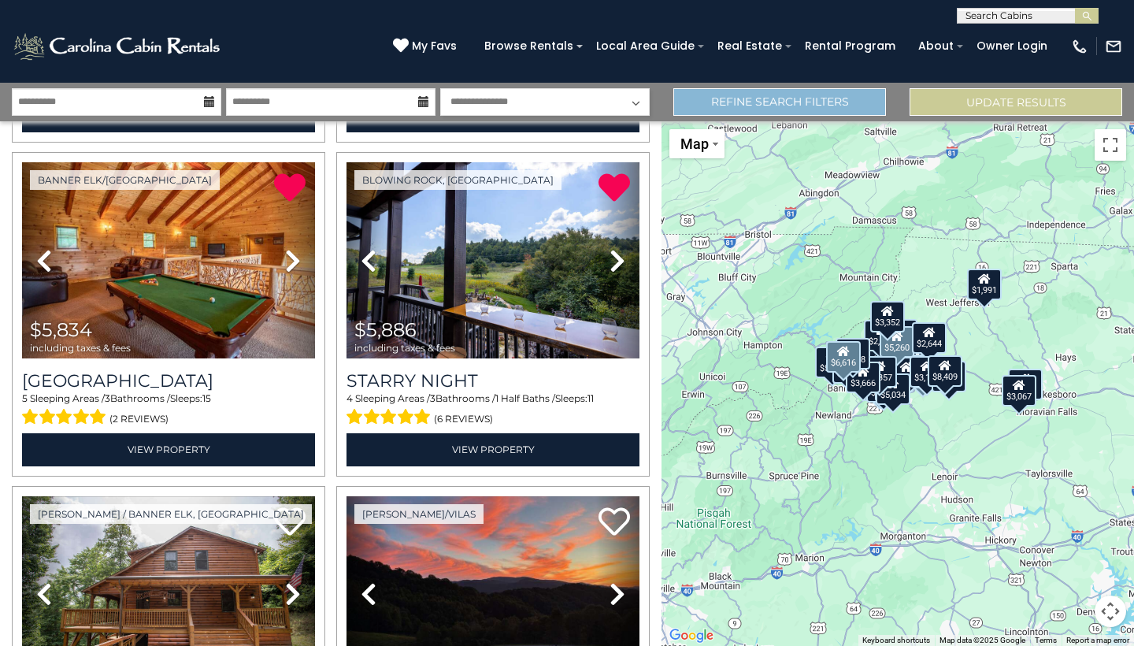
click at [782, 101] on link "Refine Search Filters" at bounding box center [779, 102] width 213 height 28
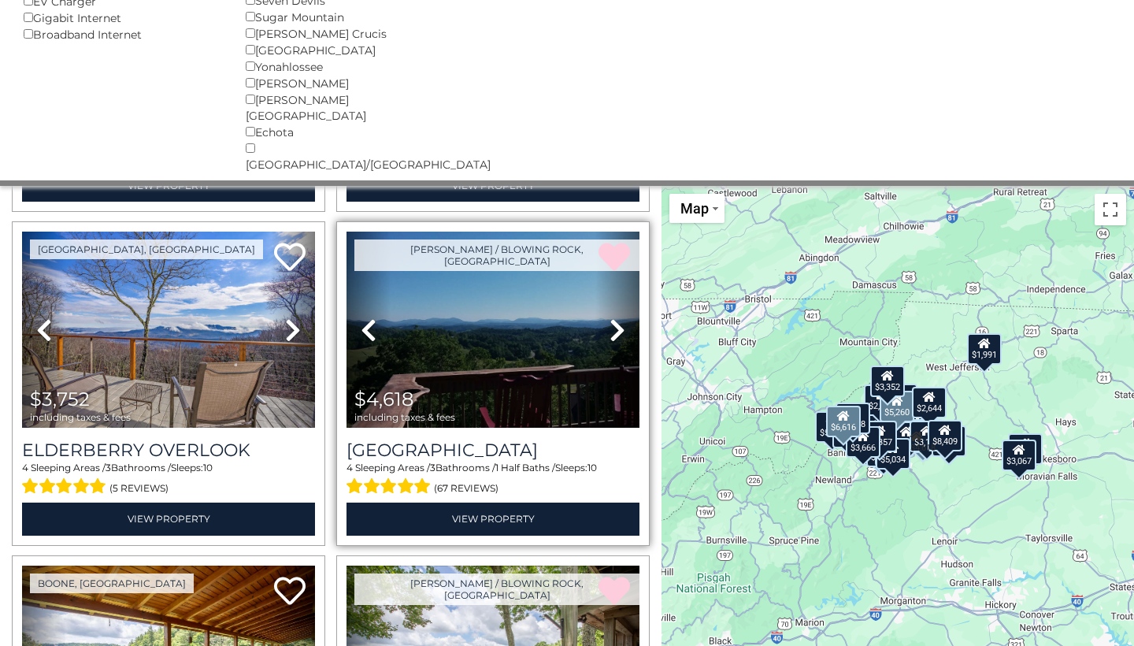
scroll to position [686, 0]
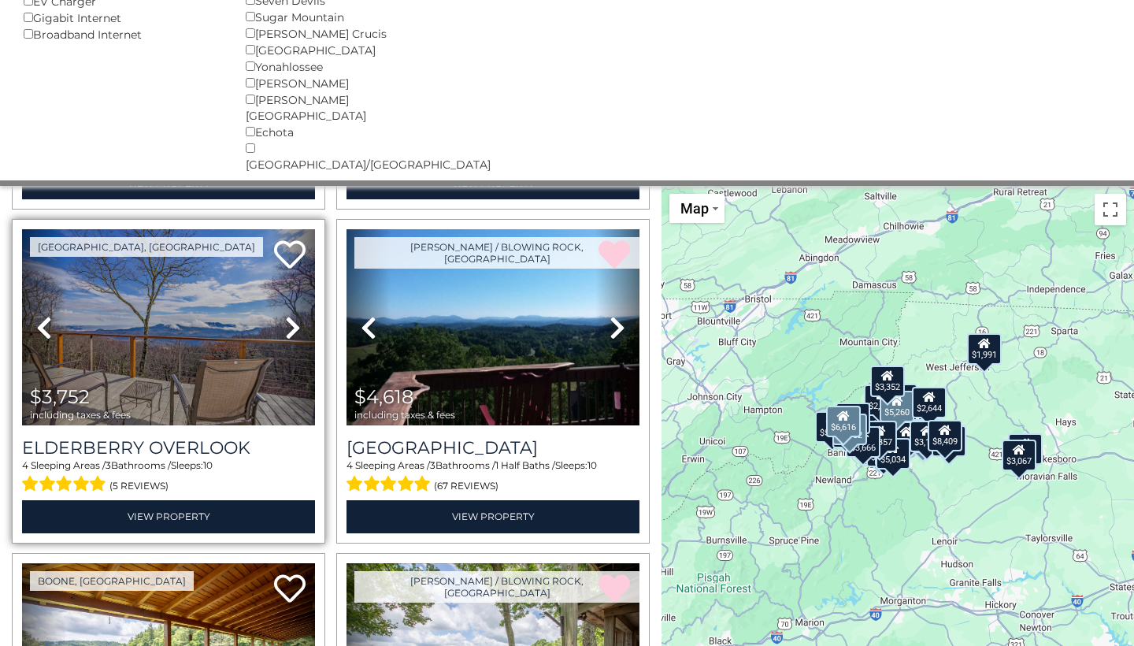
click at [291, 275] on link "Next" at bounding box center [293, 327] width 44 height 196
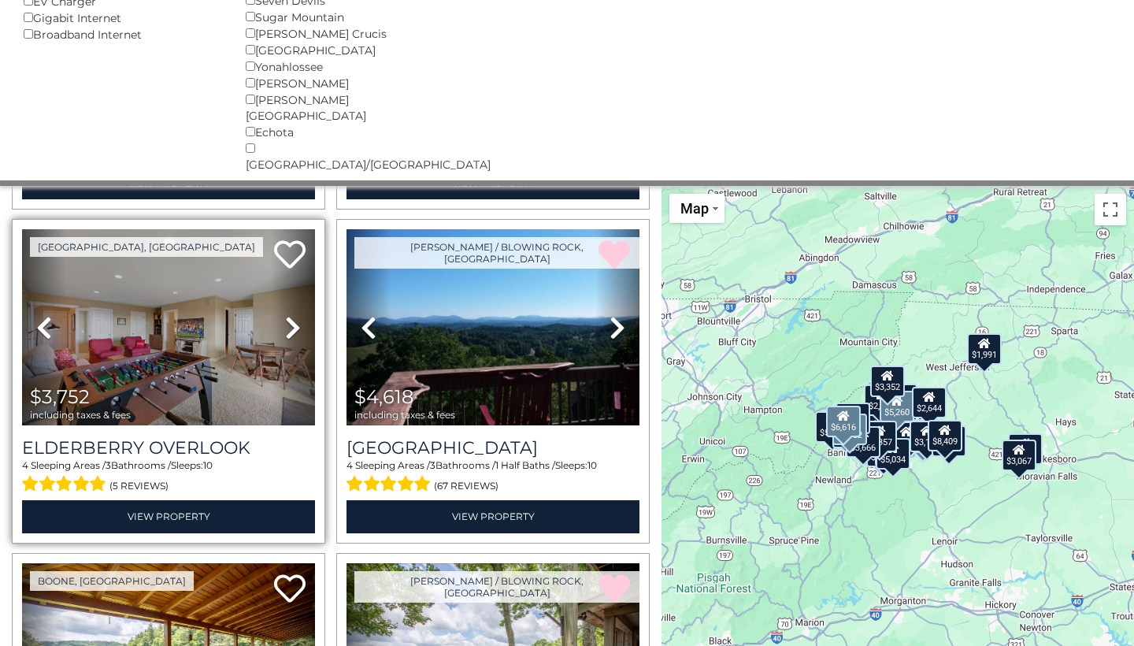
click at [241, 287] on img at bounding box center [168, 327] width 293 height 196
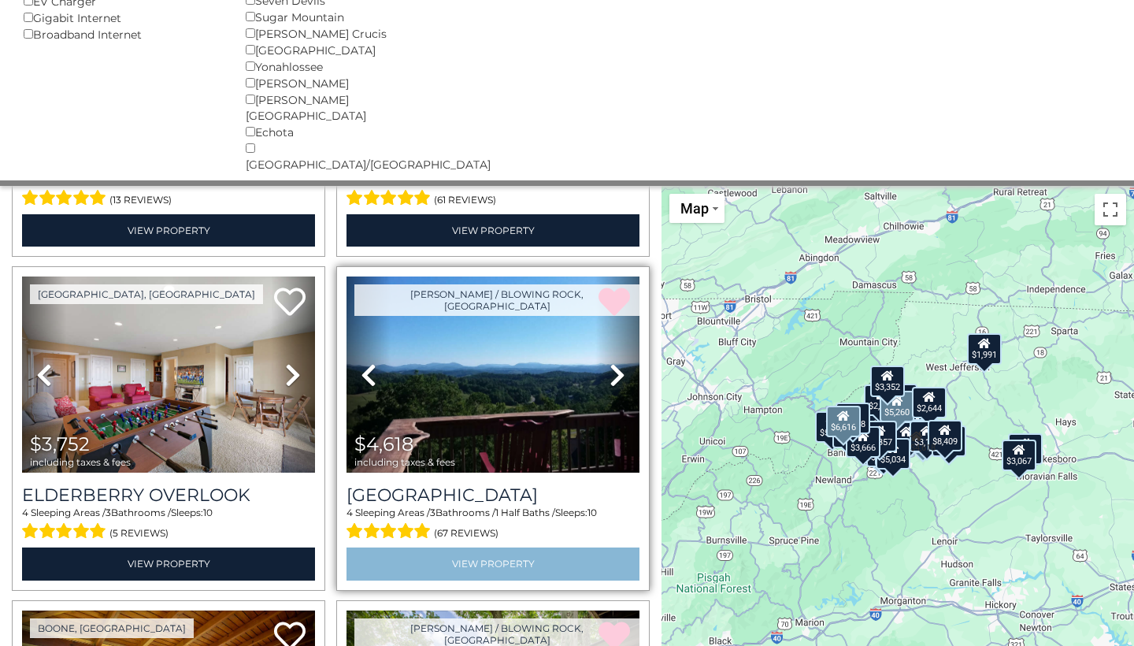
scroll to position [640, 0]
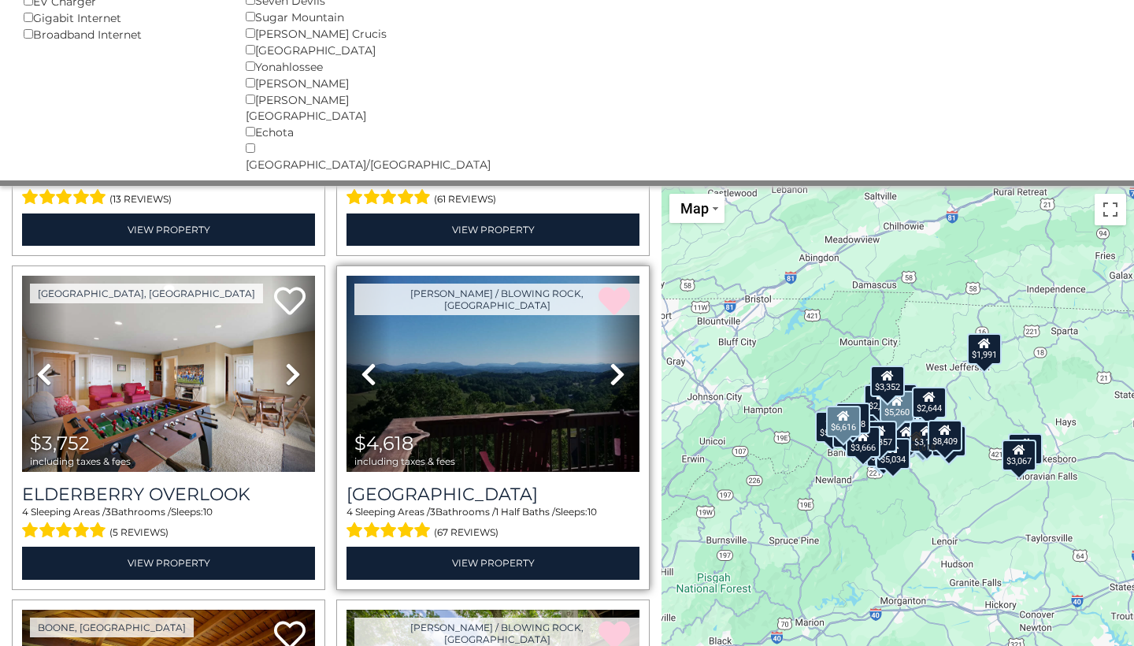
click at [611, 361] on icon at bounding box center [618, 373] width 16 height 25
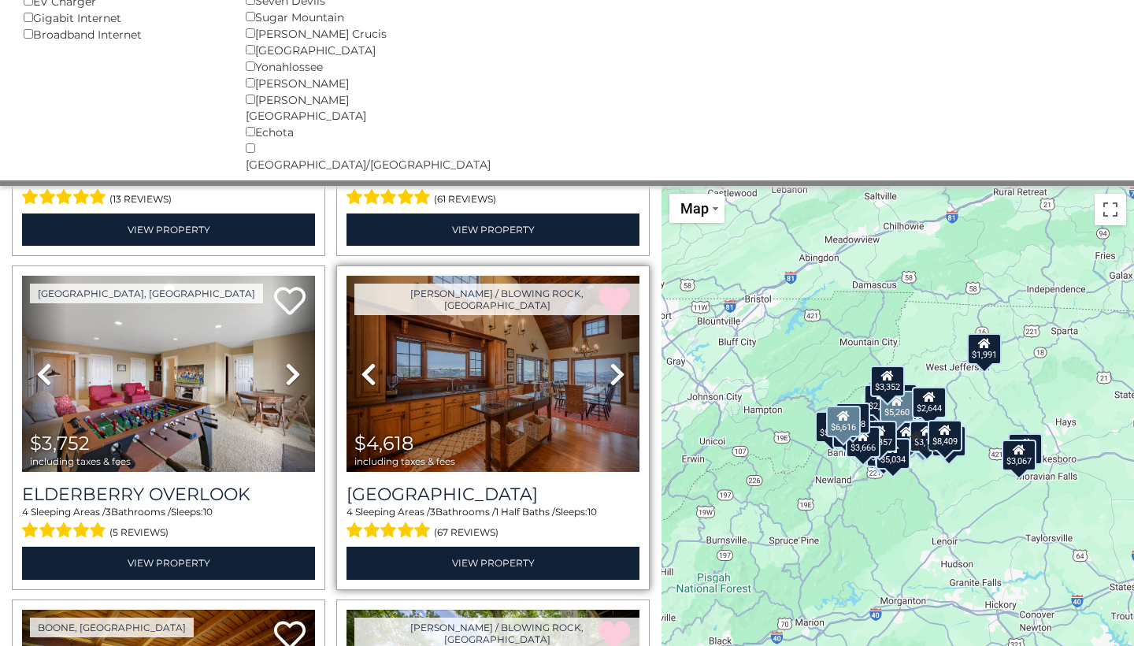
click at [611, 361] on icon at bounding box center [618, 373] width 16 height 25
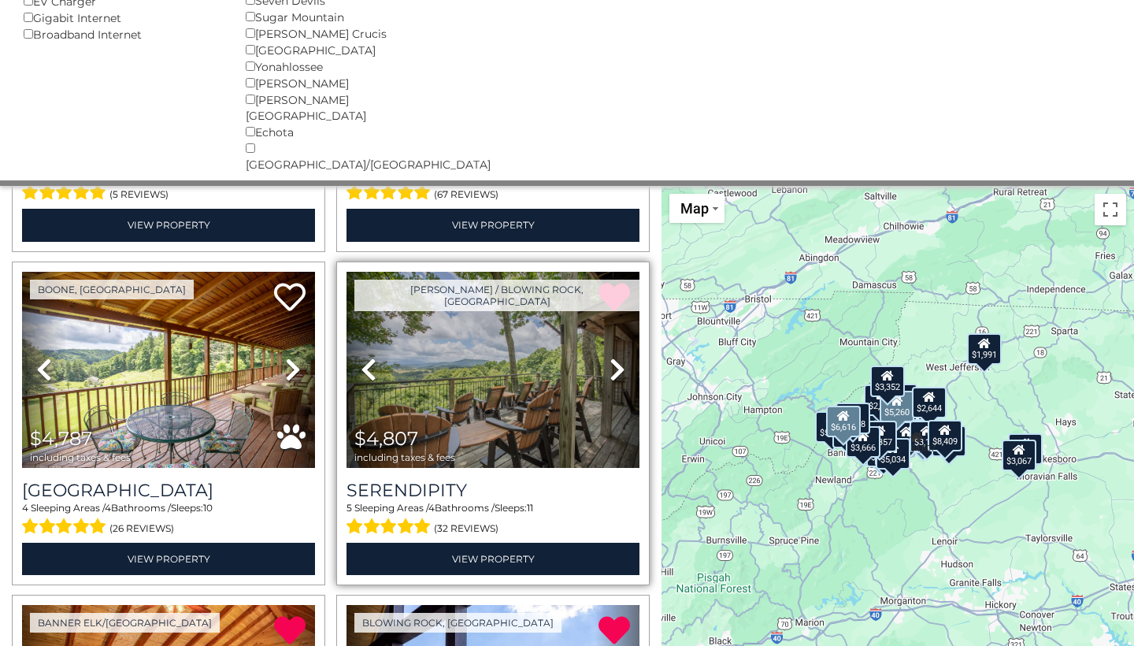
scroll to position [979, 0]
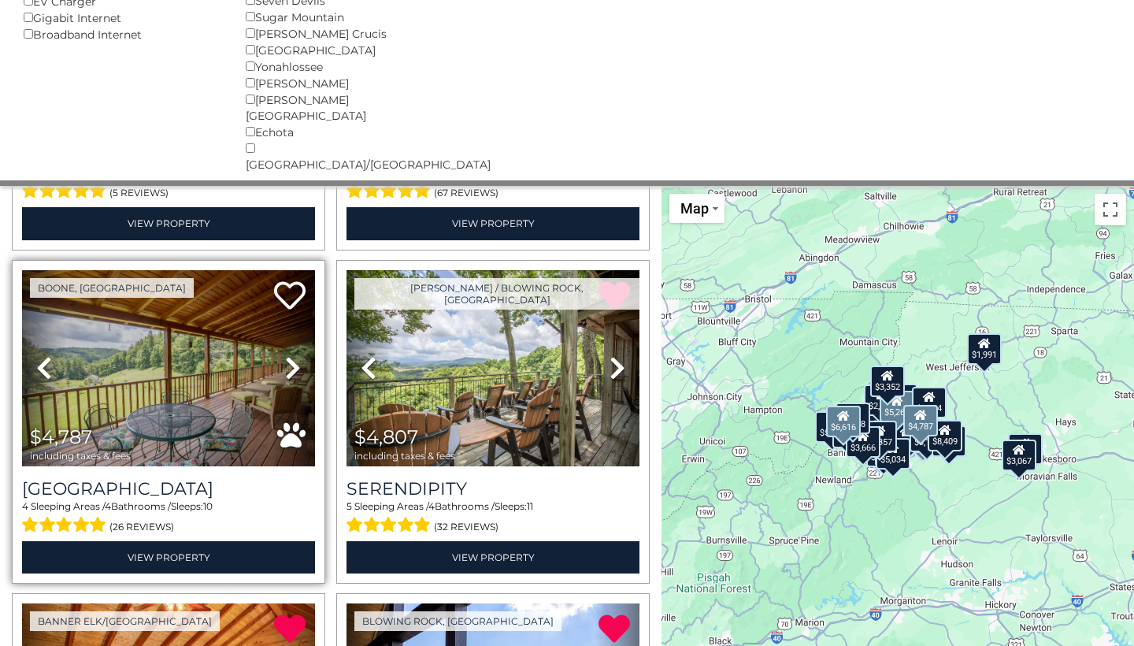
click at [284, 321] on link "Next" at bounding box center [293, 368] width 44 height 196
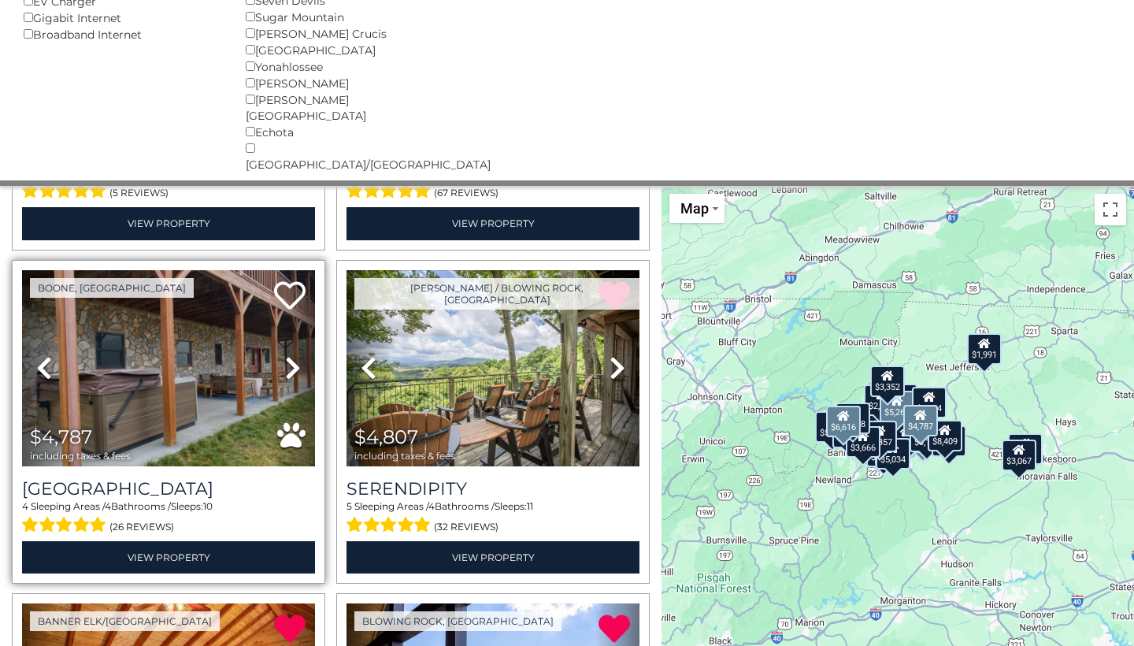
click at [286, 316] on link "Next" at bounding box center [293, 368] width 44 height 196
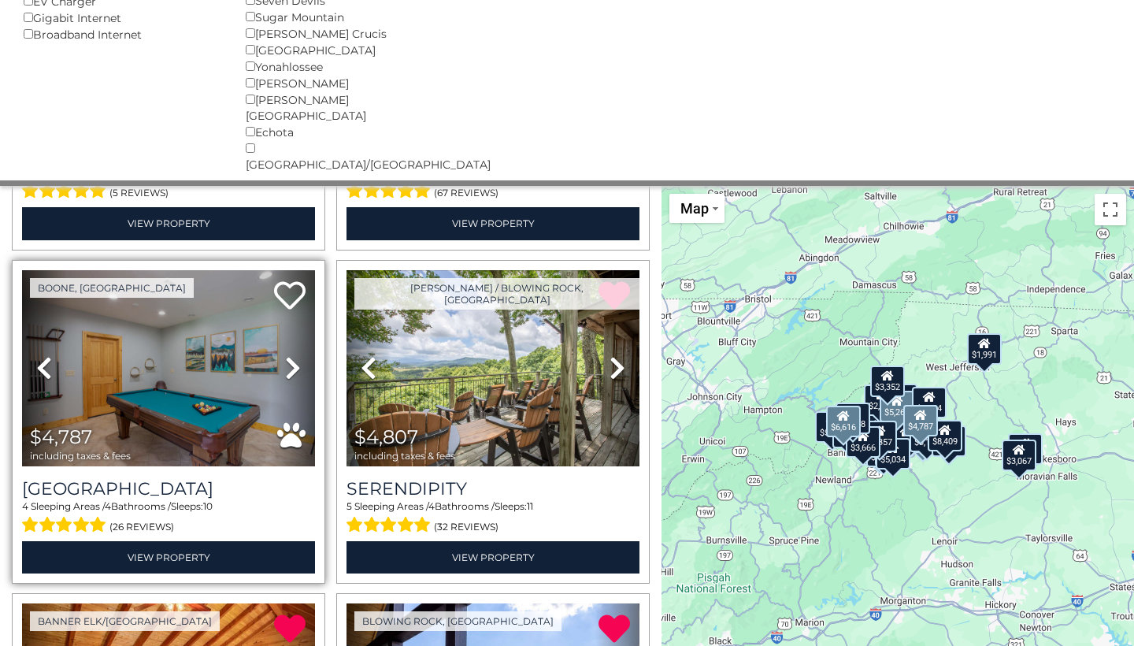
click at [286, 316] on link "Next" at bounding box center [293, 368] width 44 height 196
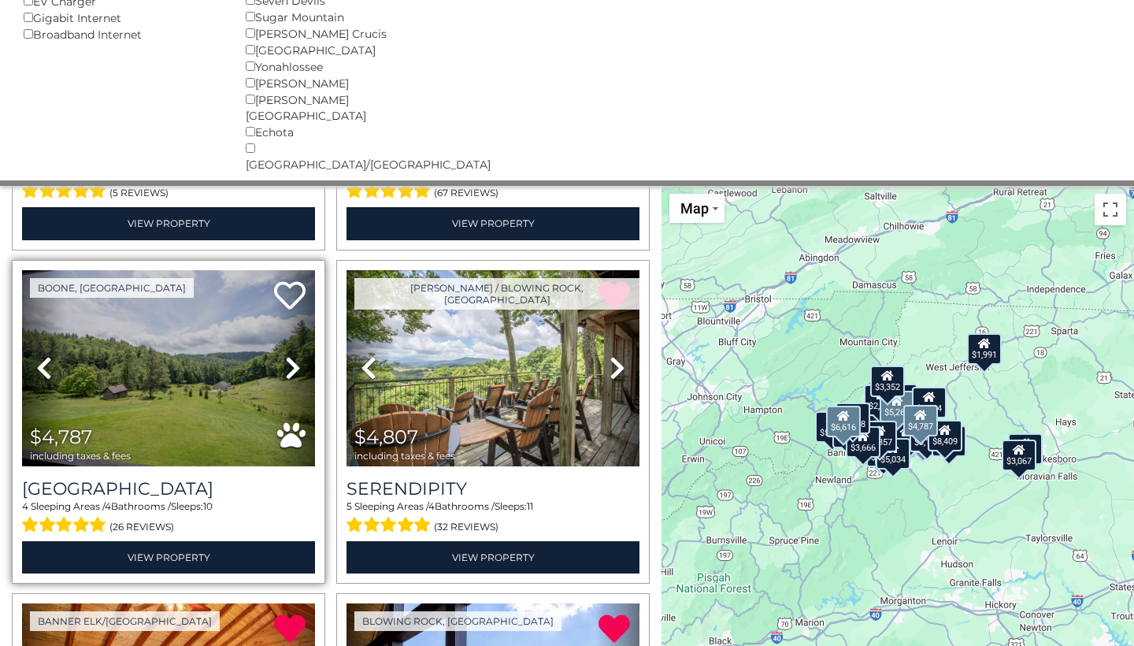
click at [286, 316] on link "Next" at bounding box center [293, 368] width 44 height 196
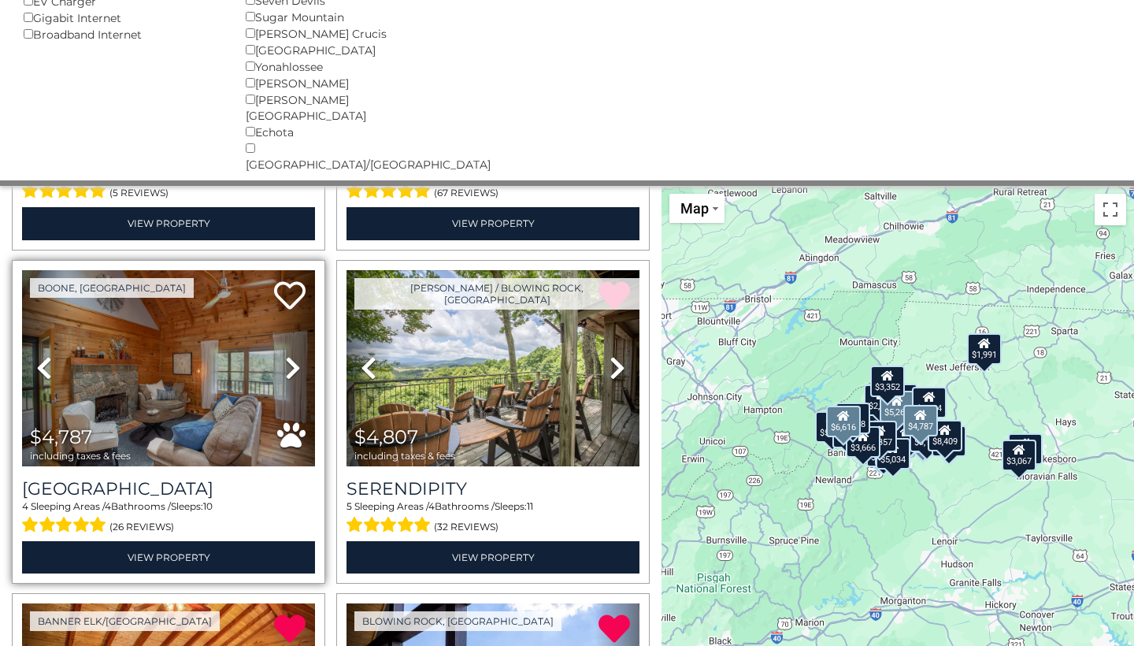
click at [286, 316] on link "Next" at bounding box center [293, 368] width 44 height 196
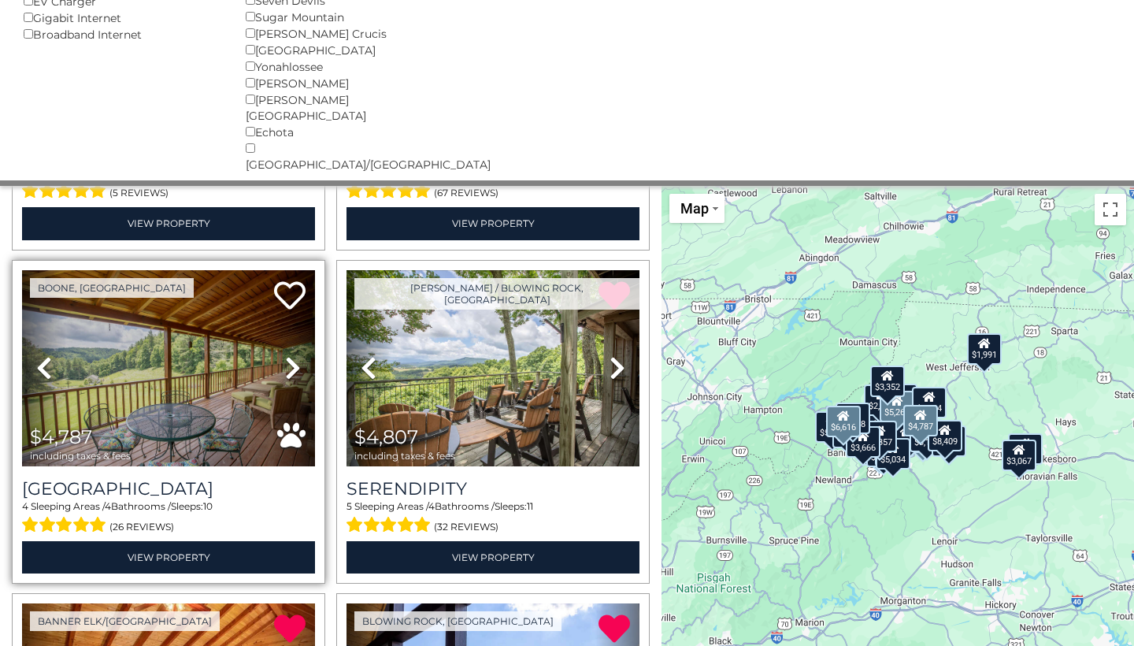
click at [286, 316] on link "Next" at bounding box center [293, 368] width 44 height 196
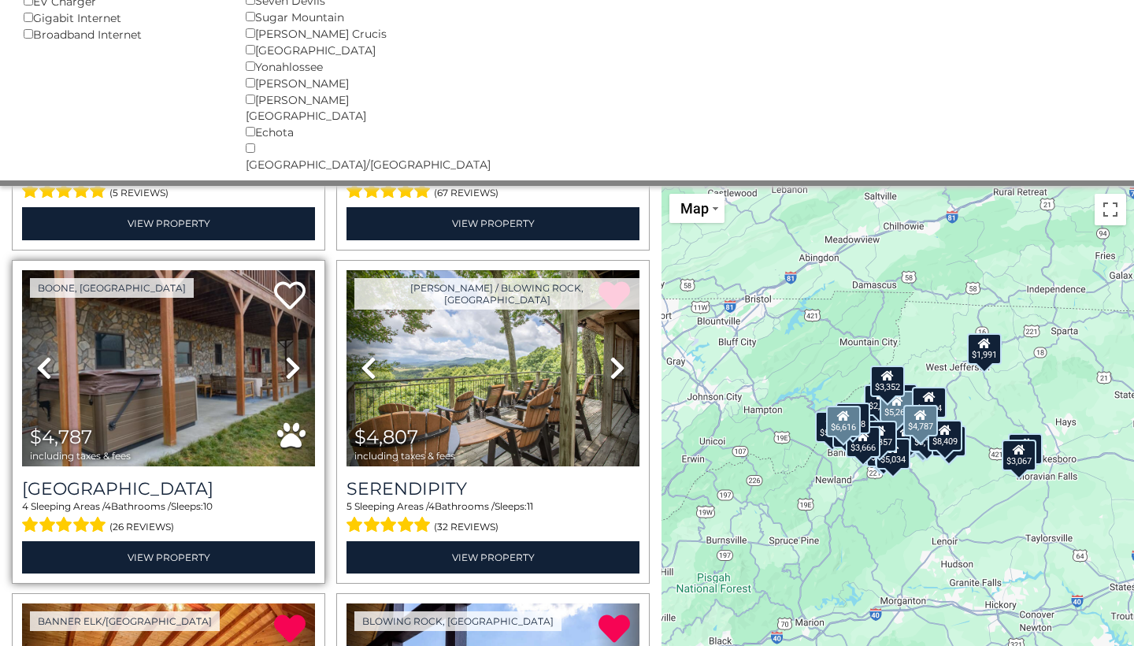
click at [286, 316] on link "Next" at bounding box center [293, 368] width 44 height 196
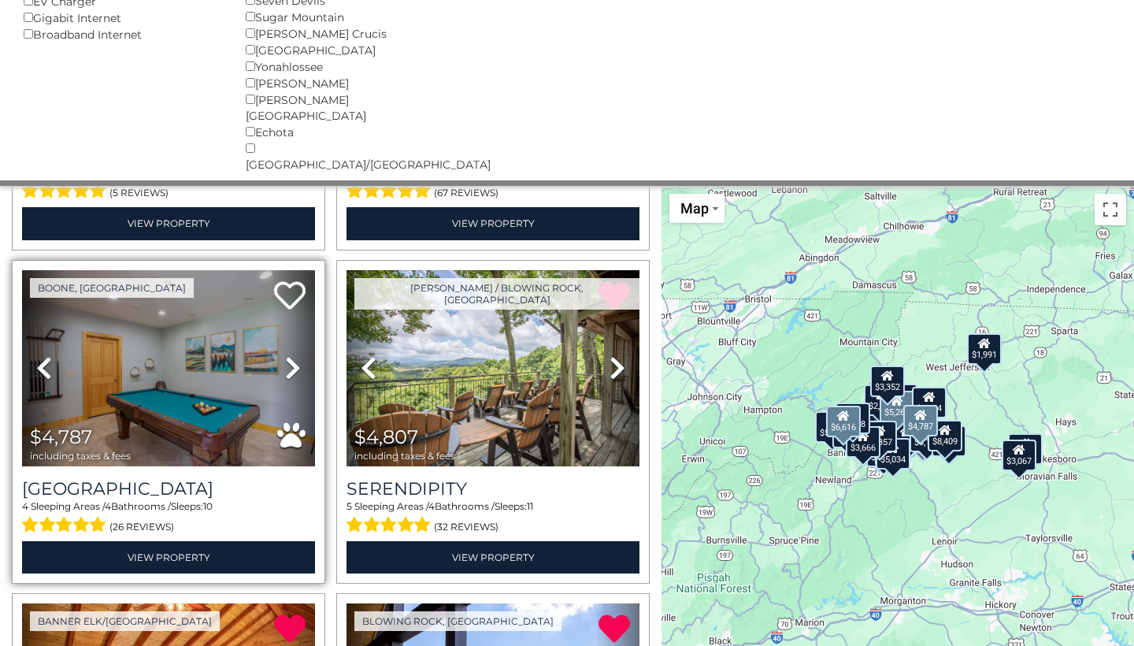
click at [286, 316] on link "Next" at bounding box center [293, 368] width 44 height 196
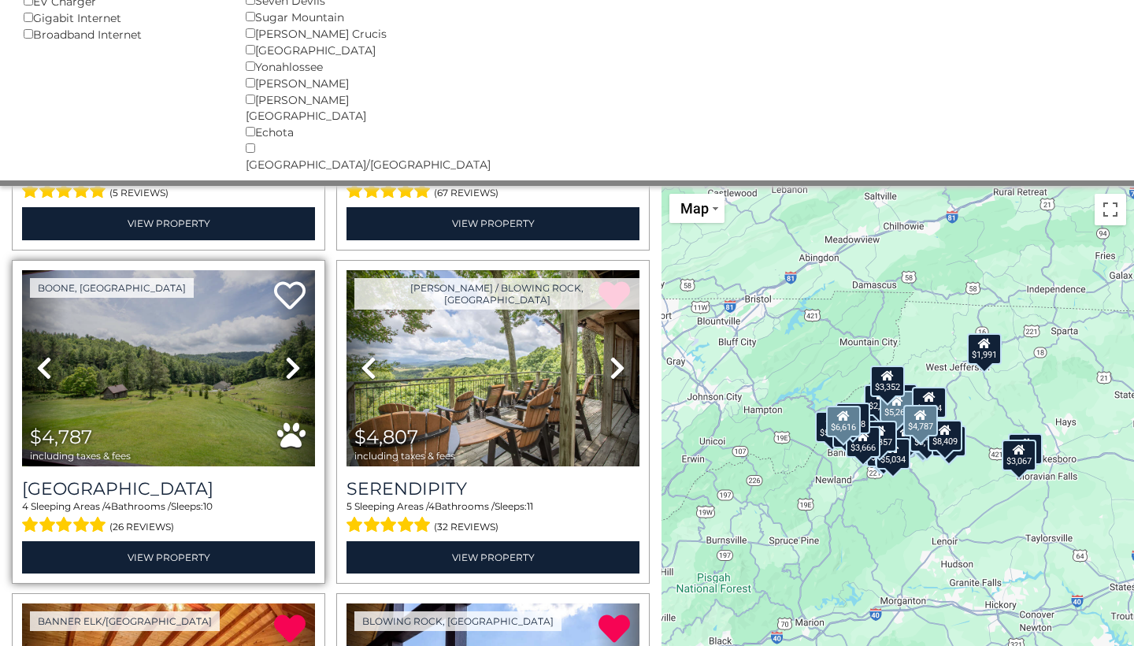
click at [286, 316] on link "Next" at bounding box center [293, 368] width 44 height 196
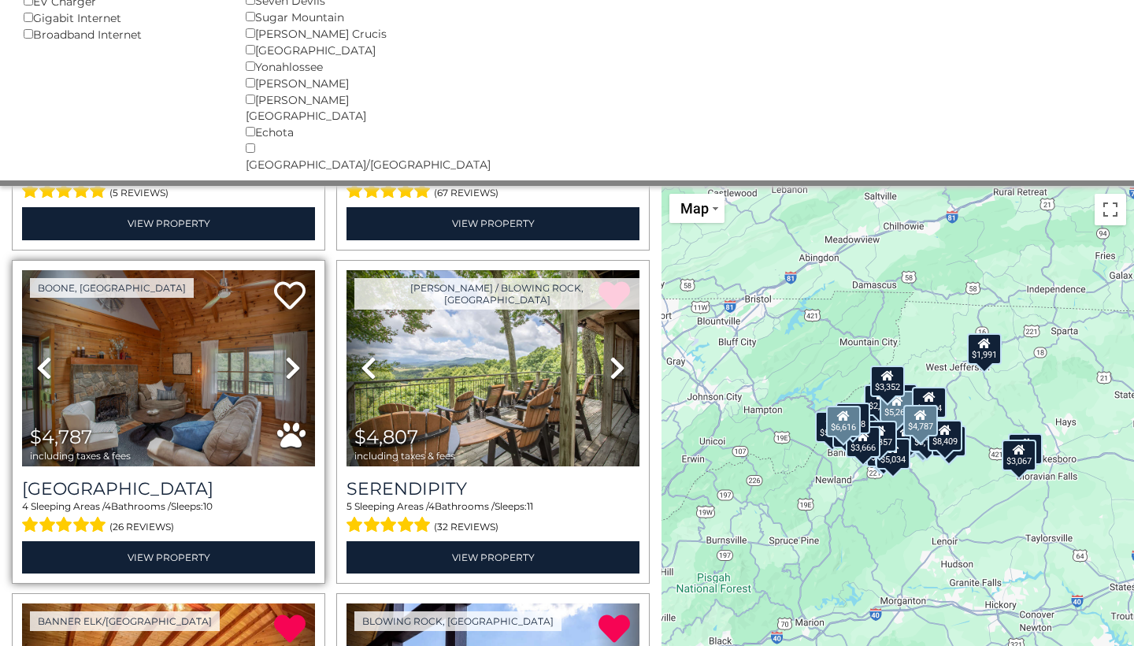
click at [286, 316] on link "Next" at bounding box center [293, 368] width 44 height 196
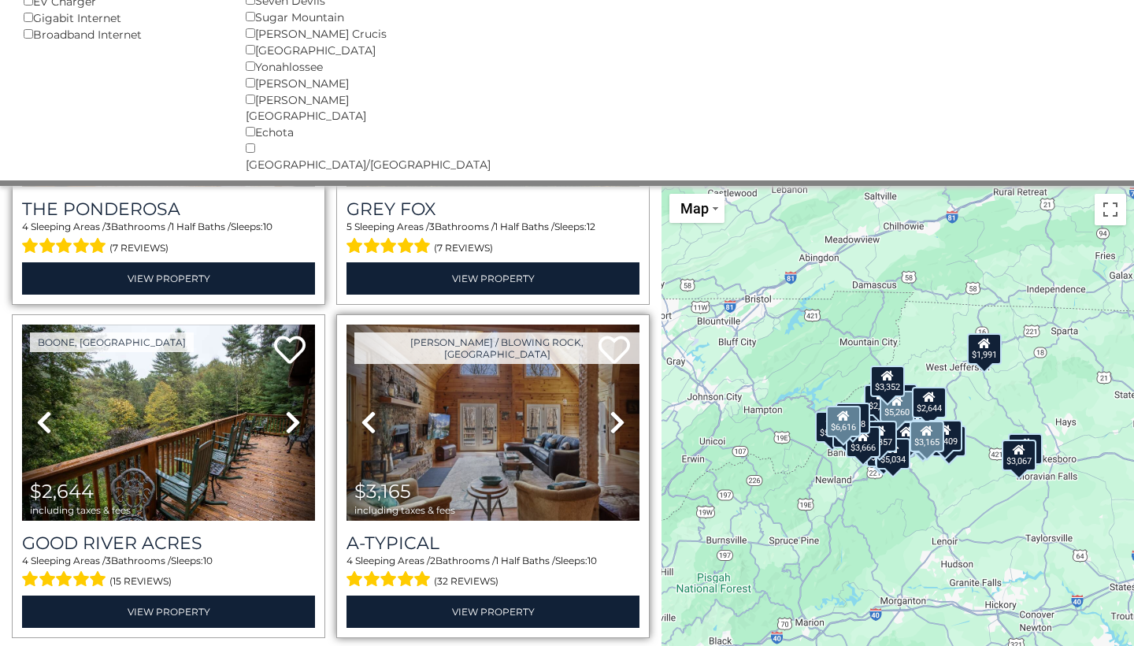
scroll to position [3599, 0]
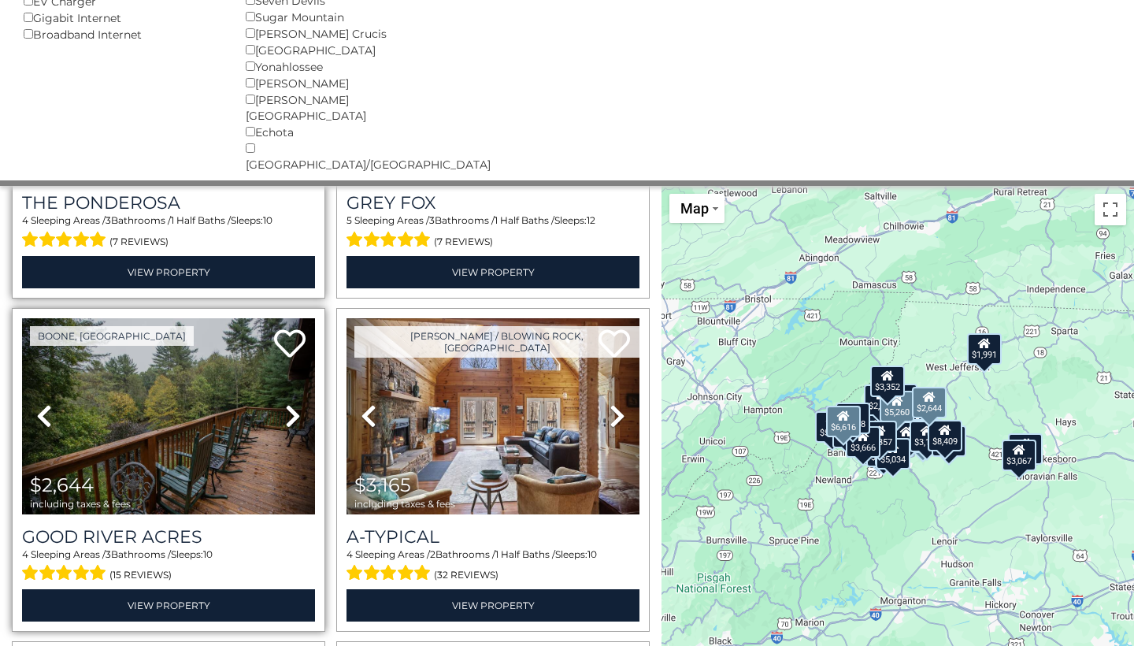
click at [289, 403] on icon at bounding box center [293, 415] width 16 height 25
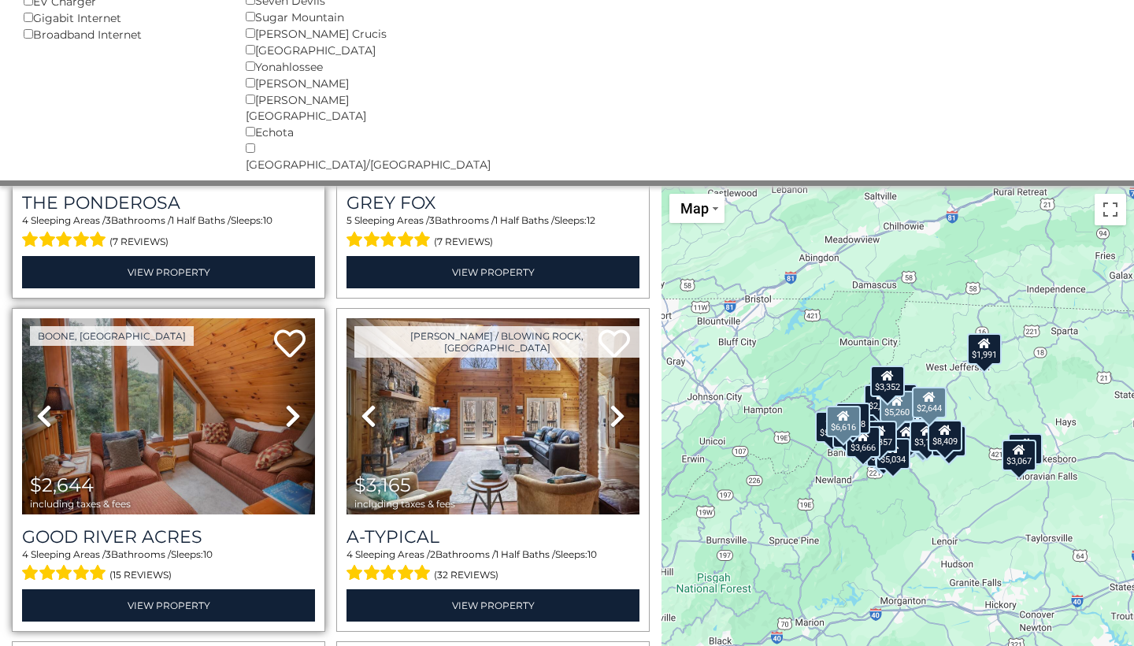
click at [289, 403] on icon at bounding box center [293, 415] width 16 height 25
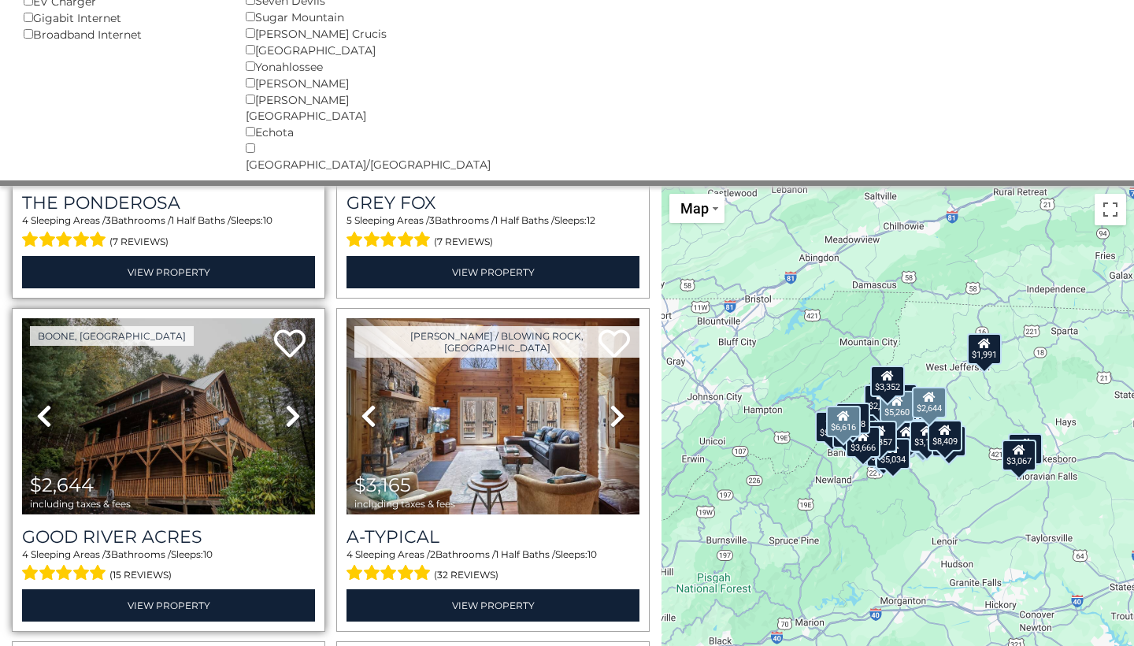
click at [225, 322] on img at bounding box center [168, 416] width 293 height 196
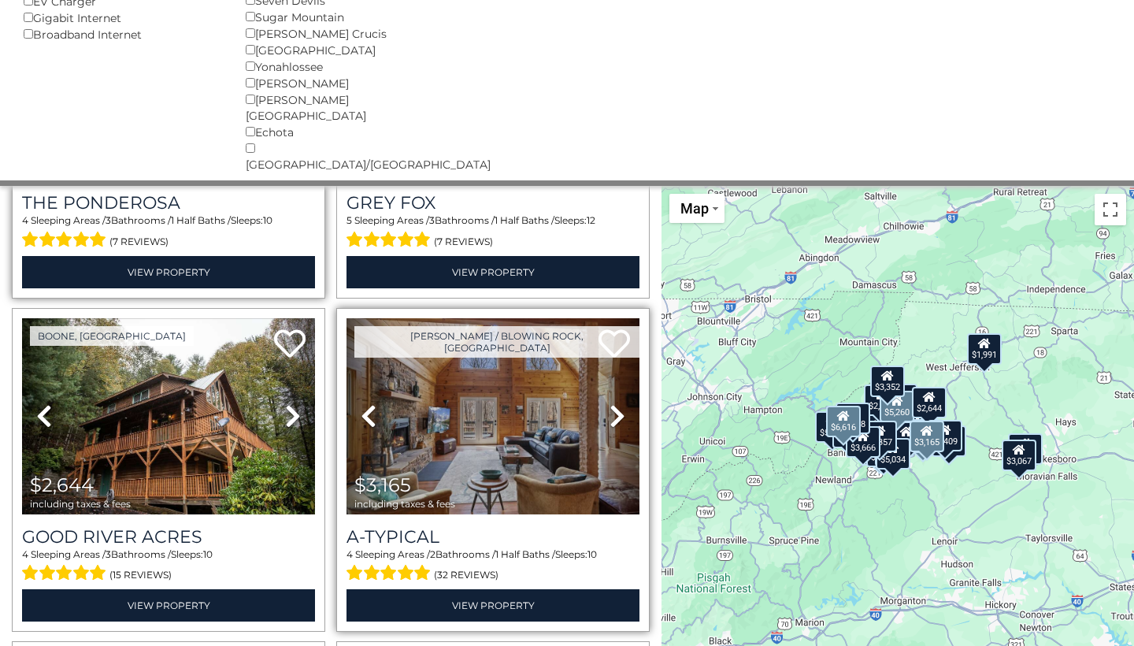
click at [473, 354] on img at bounding box center [493, 416] width 293 height 196
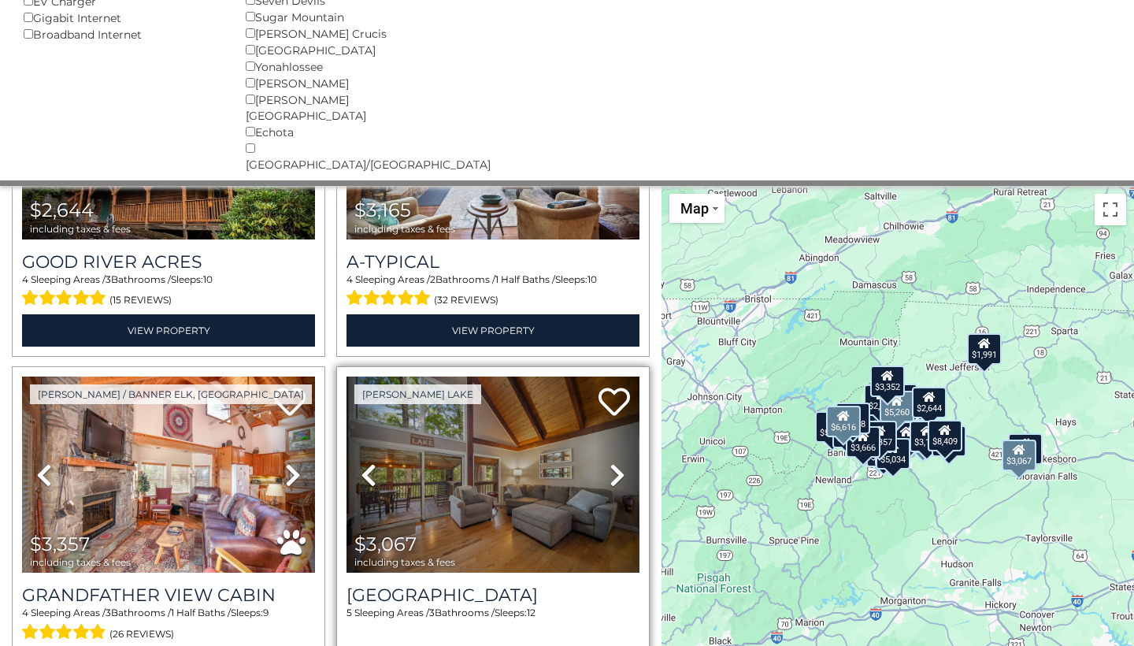
scroll to position [3876, 0]
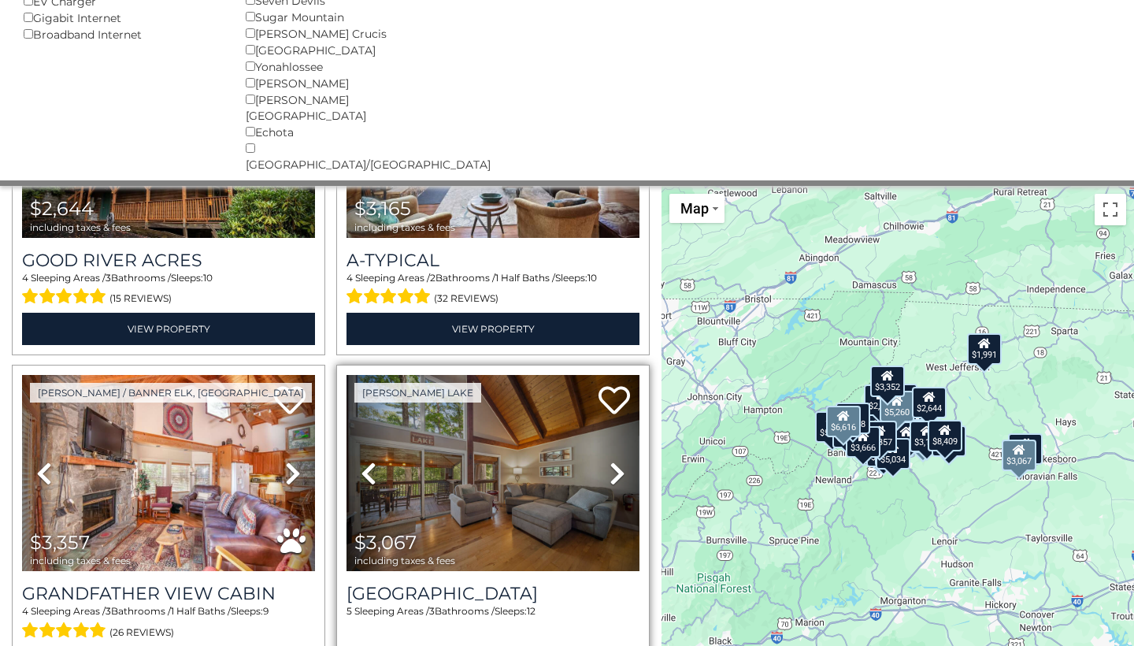
click at [614, 461] on icon at bounding box center [618, 473] width 16 height 25
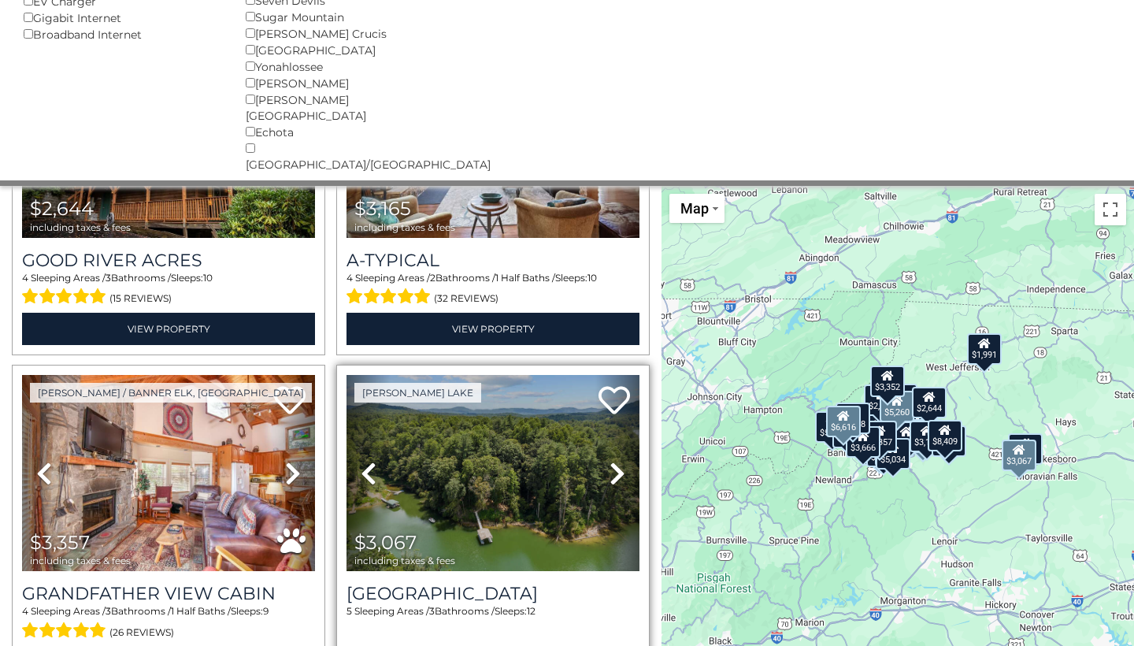
click at [614, 461] on icon at bounding box center [618, 473] width 16 height 25
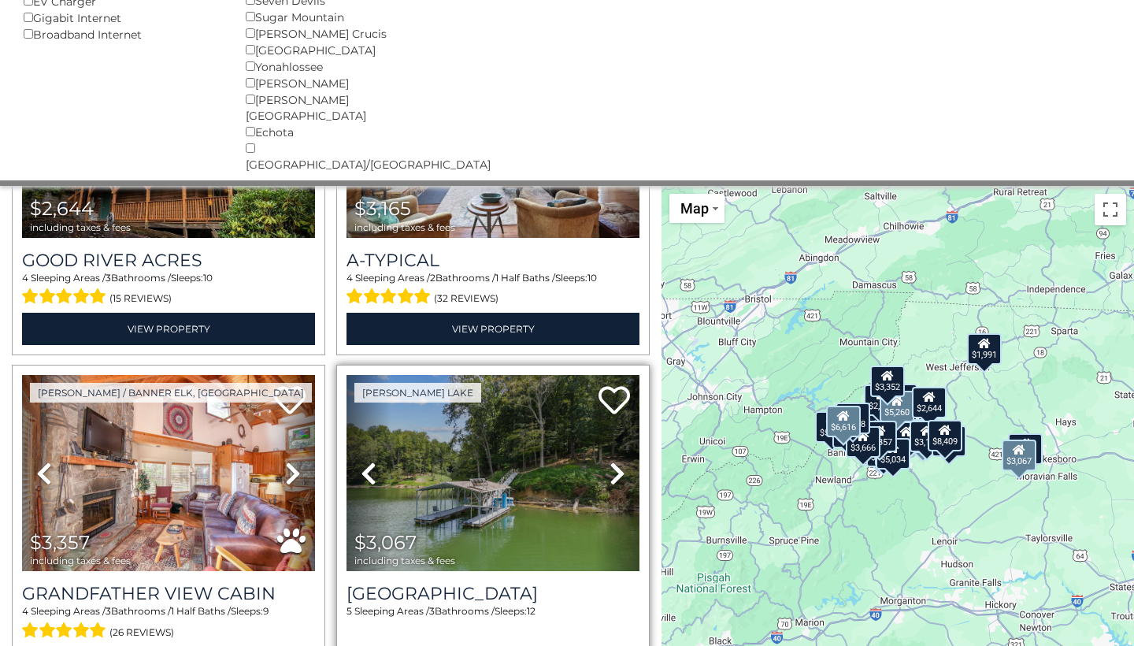
click at [614, 461] on icon at bounding box center [618, 473] width 16 height 25
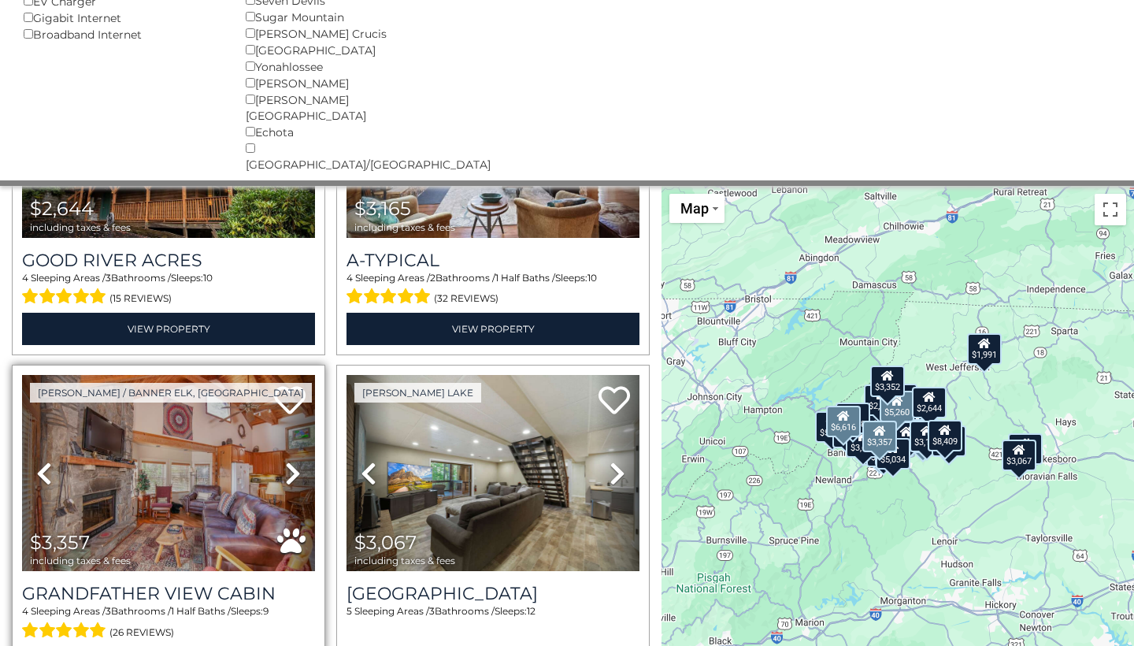
click at [287, 461] on icon at bounding box center [293, 473] width 16 height 25
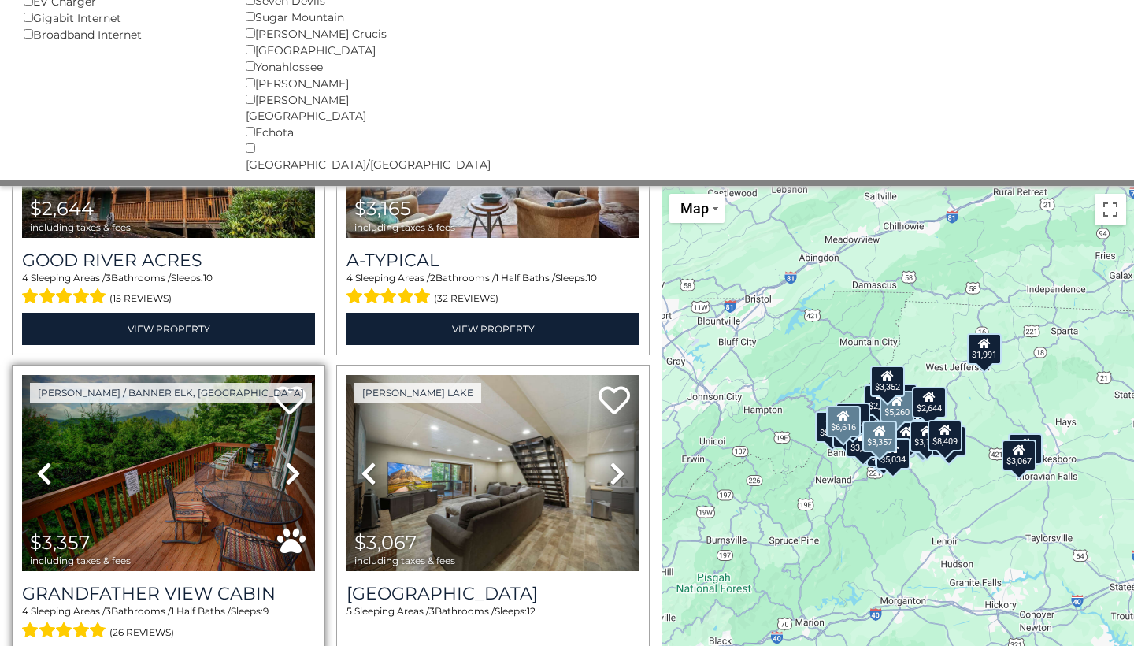
click at [287, 461] on icon at bounding box center [293, 473] width 16 height 25
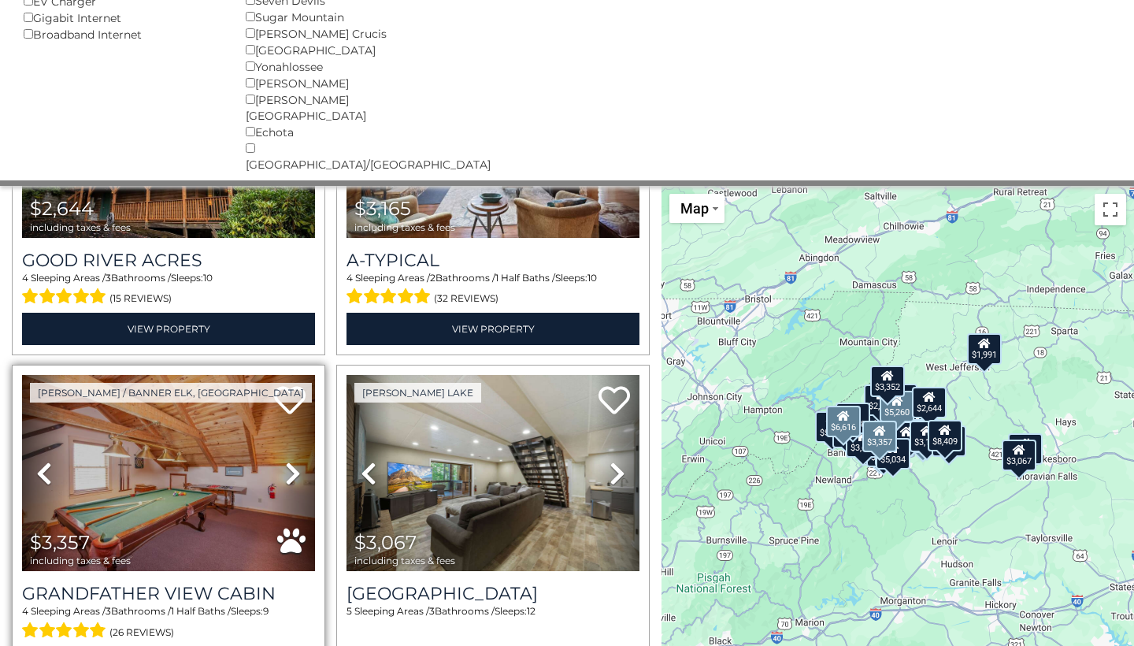
click at [287, 461] on icon at bounding box center [293, 473] width 16 height 25
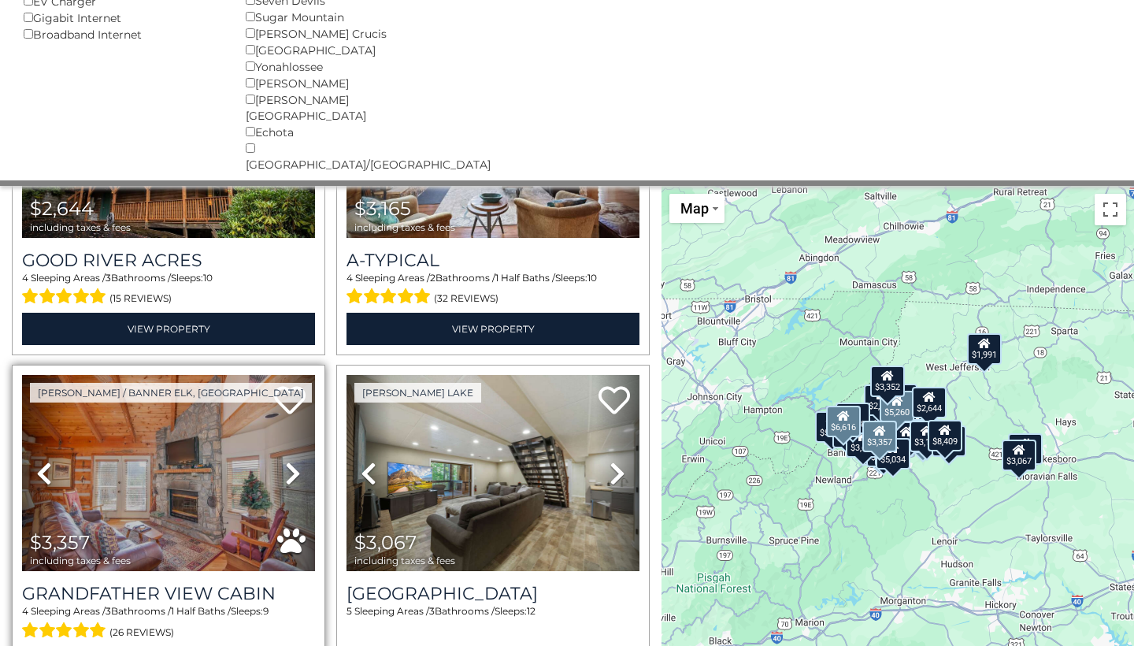
click at [287, 461] on icon at bounding box center [293, 473] width 16 height 25
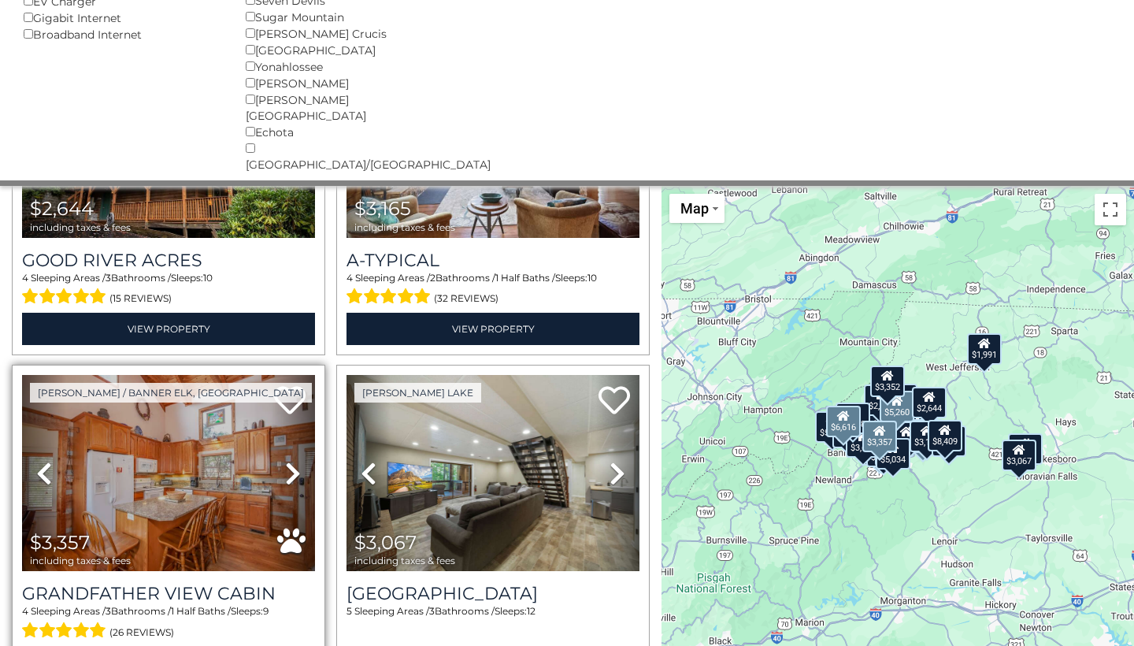
click at [287, 461] on icon at bounding box center [293, 473] width 16 height 25
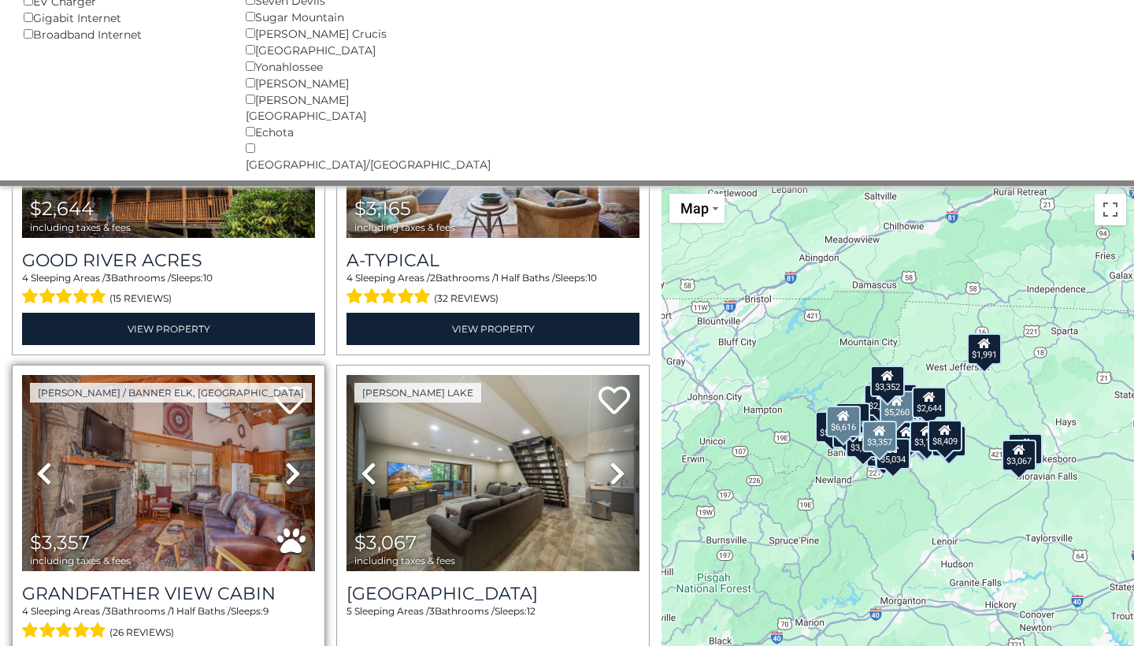
click at [287, 461] on icon at bounding box center [293, 473] width 16 height 25
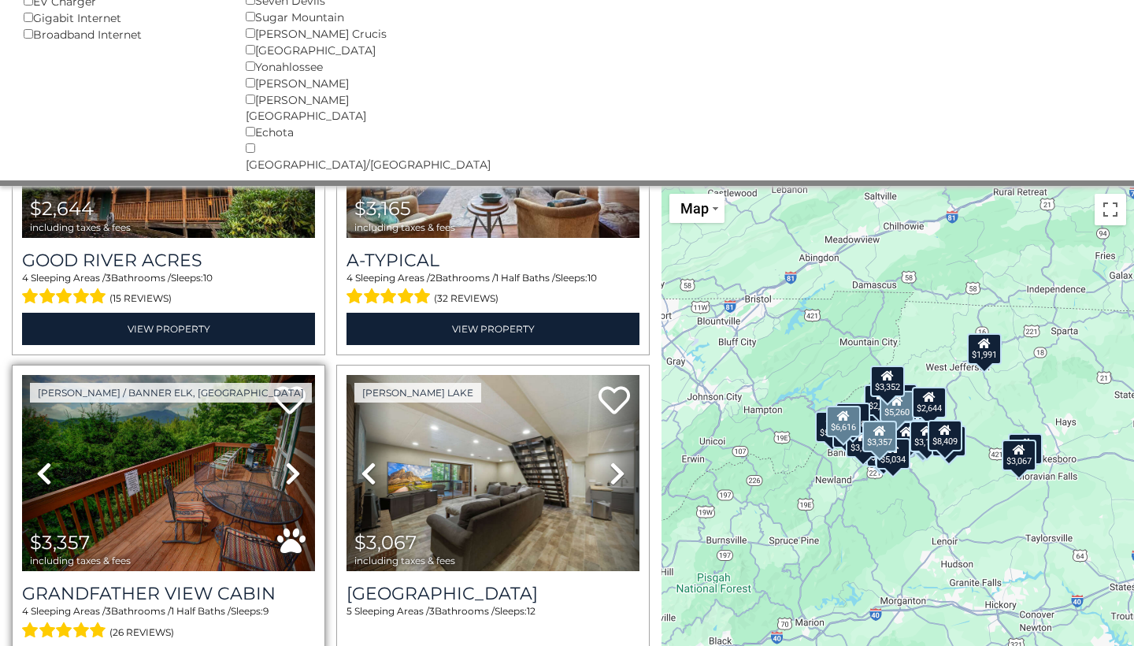
click at [206, 399] on img at bounding box center [168, 473] width 293 height 196
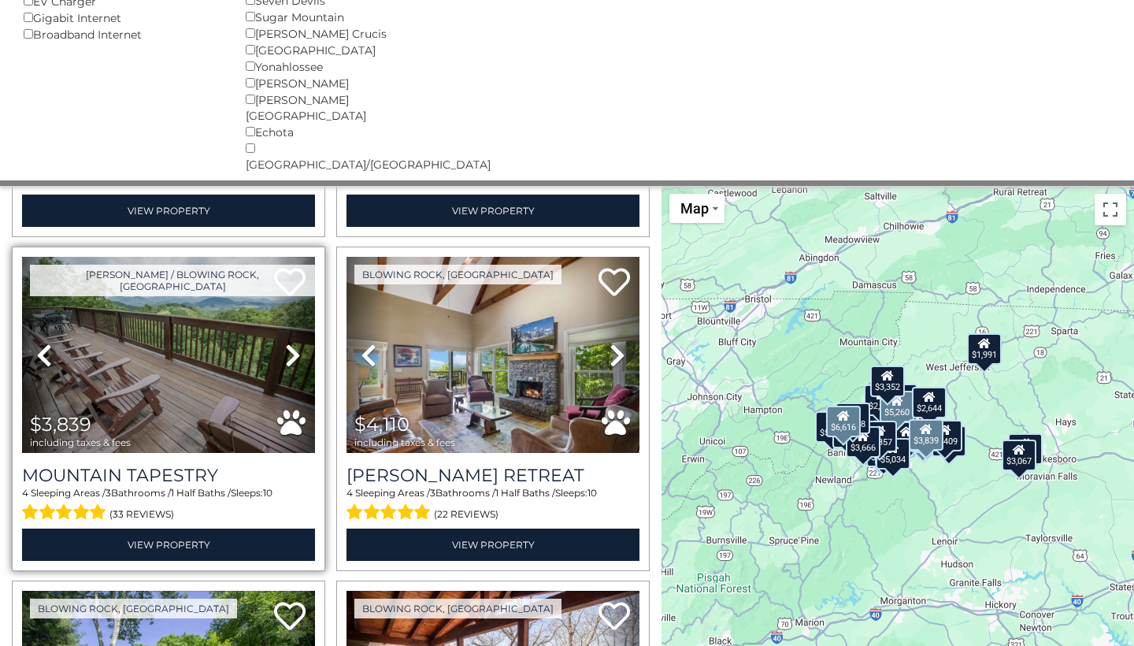
scroll to position [2656, 0]
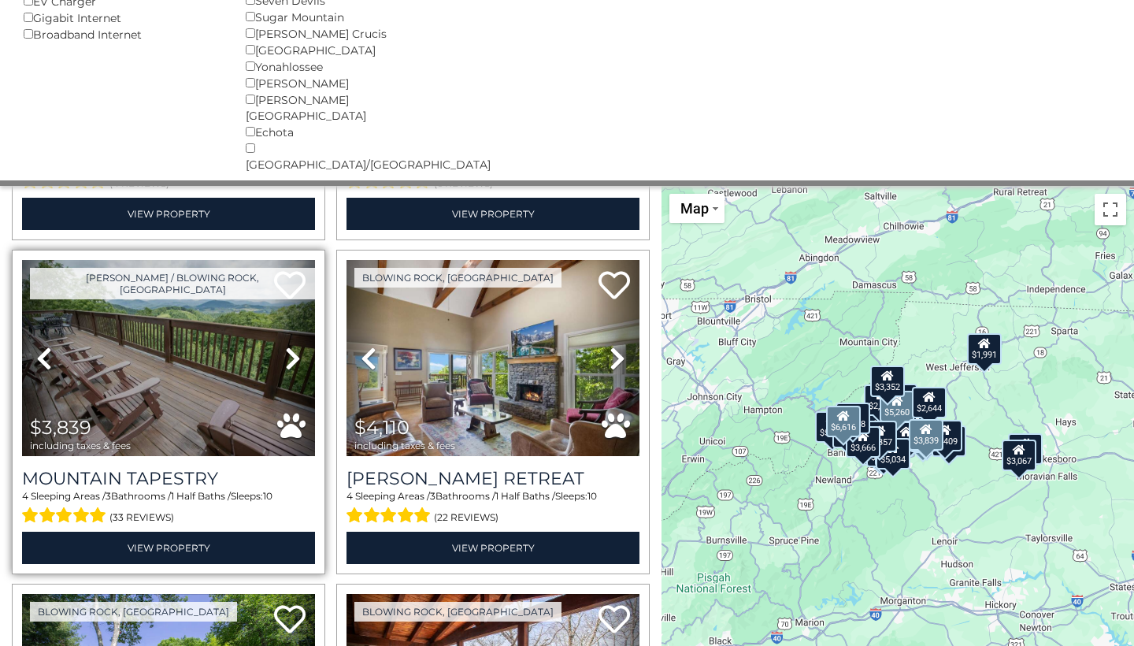
click at [285, 346] on icon at bounding box center [293, 358] width 16 height 25
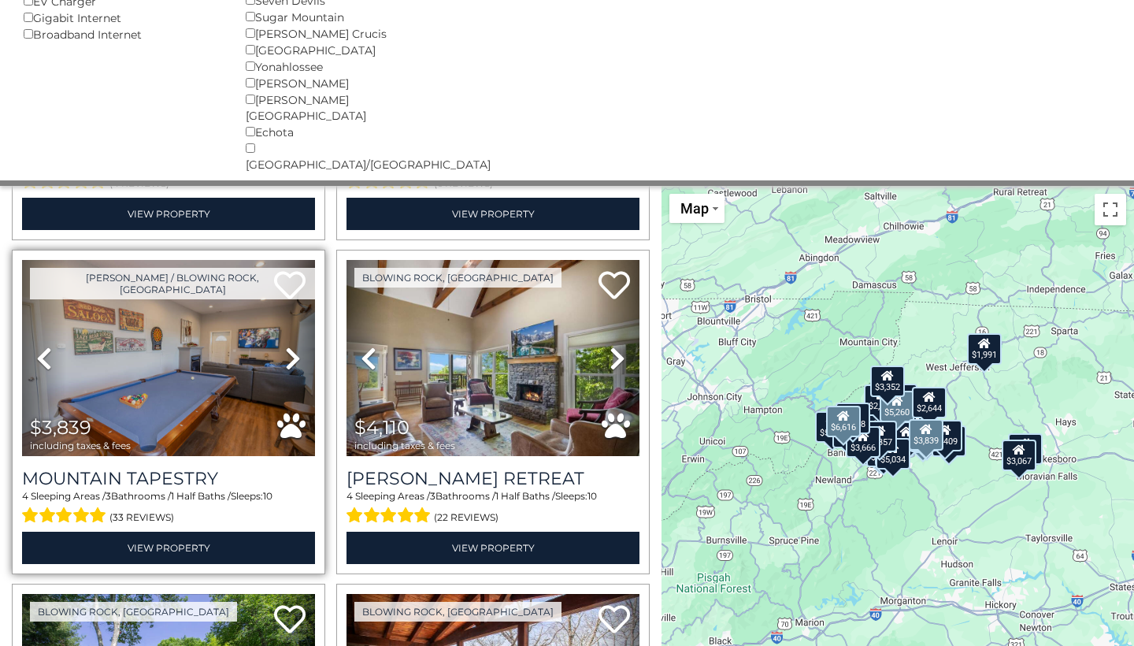
click at [285, 346] on icon at bounding box center [293, 358] width 16 height 25
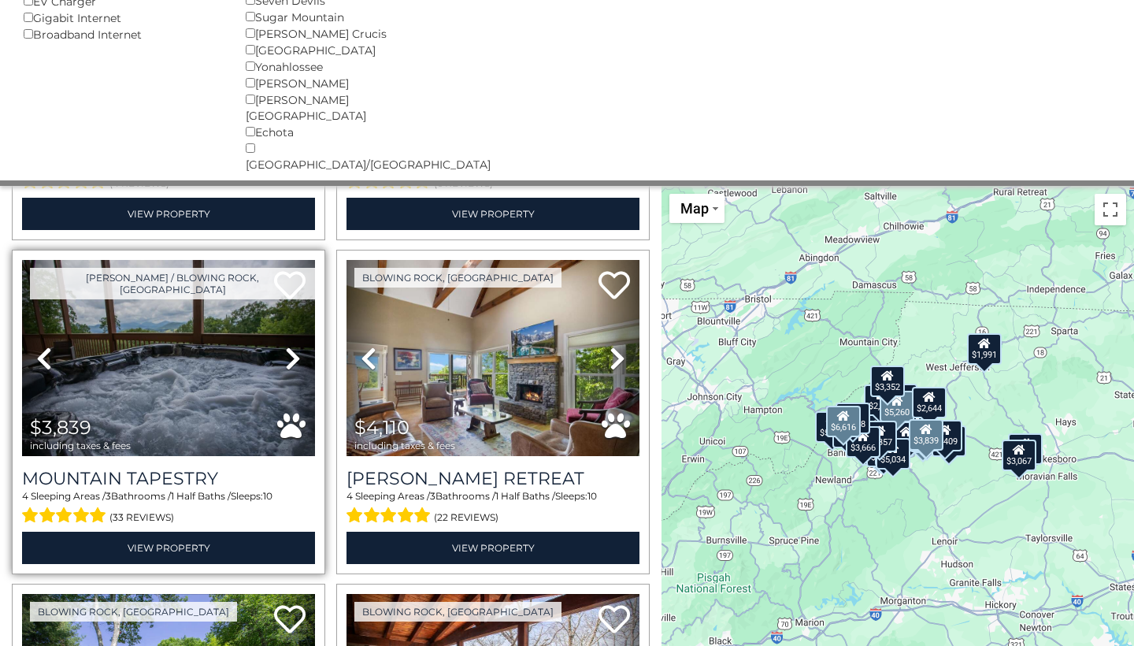
click at [285, 346] on icon at bounding box center [293, 358] width 16 height 25
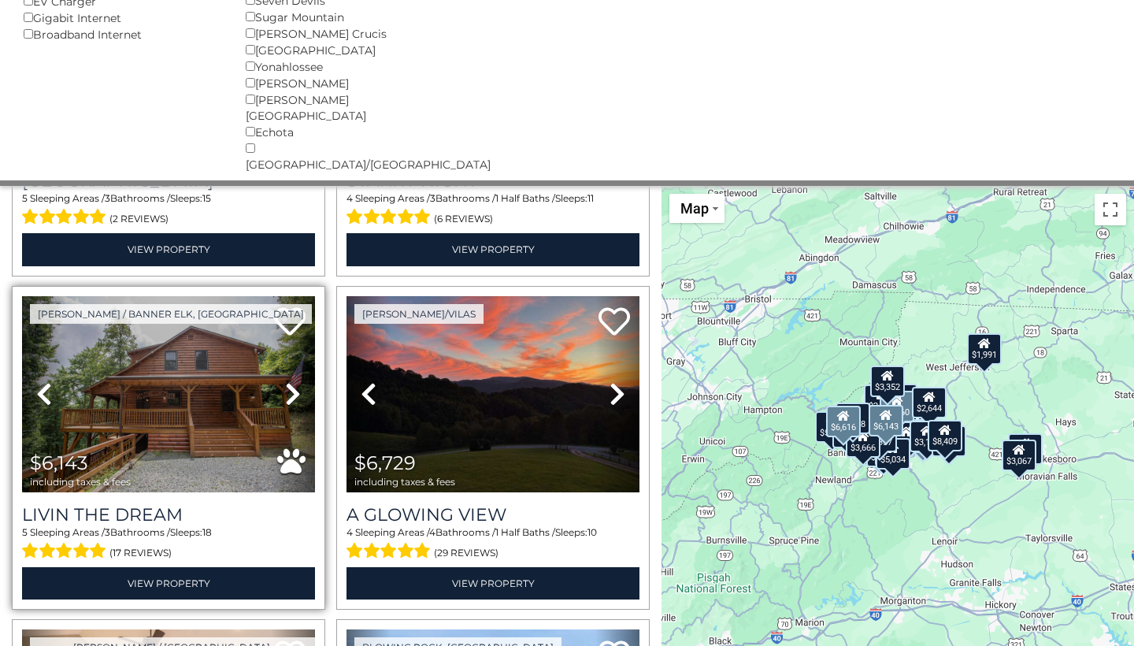
scroll to position [1618, 0]
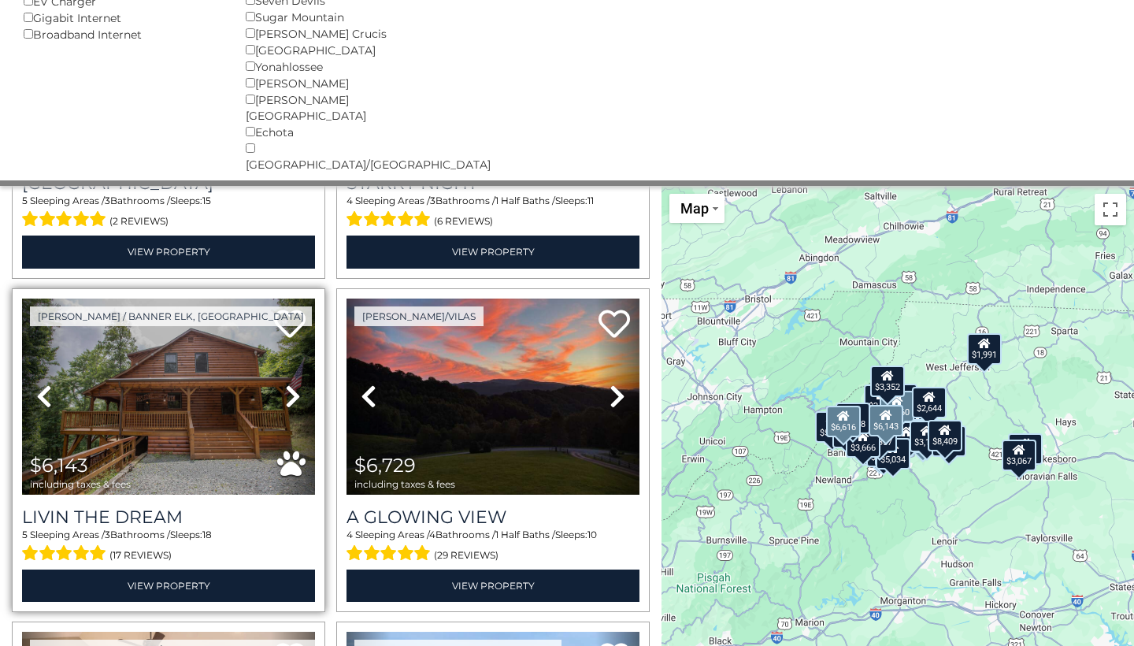
click at [294, 384] on icon at bounding box center [293, 396] width 16 height 25
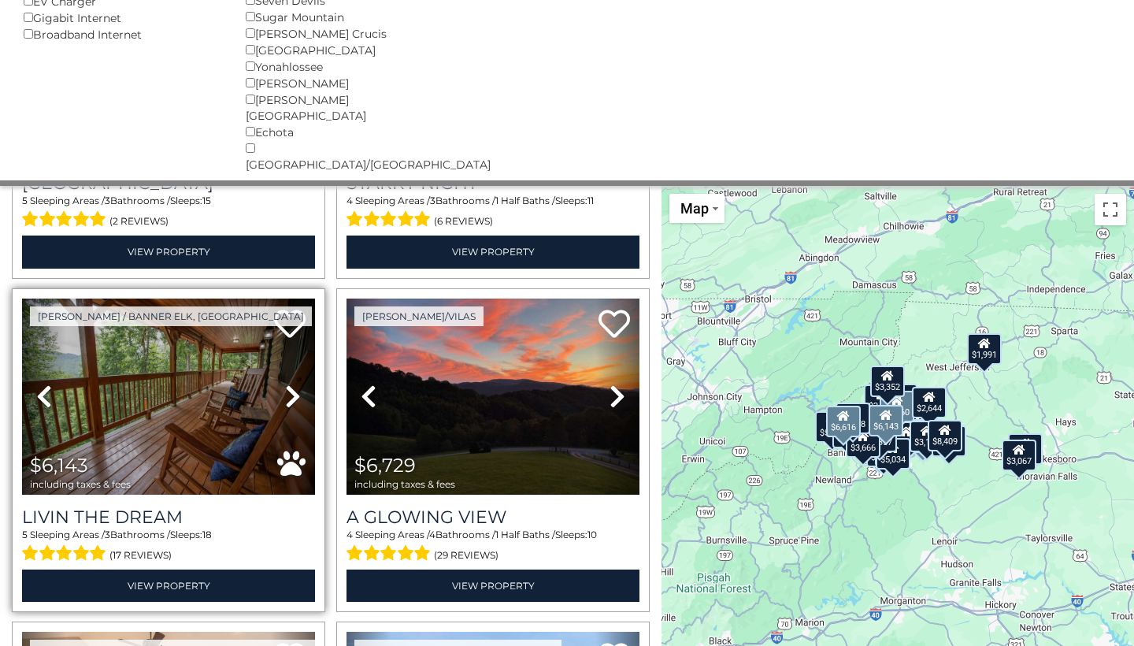
click at [294, 384] on icon at bounding box center [293, 396] width 16 height 25
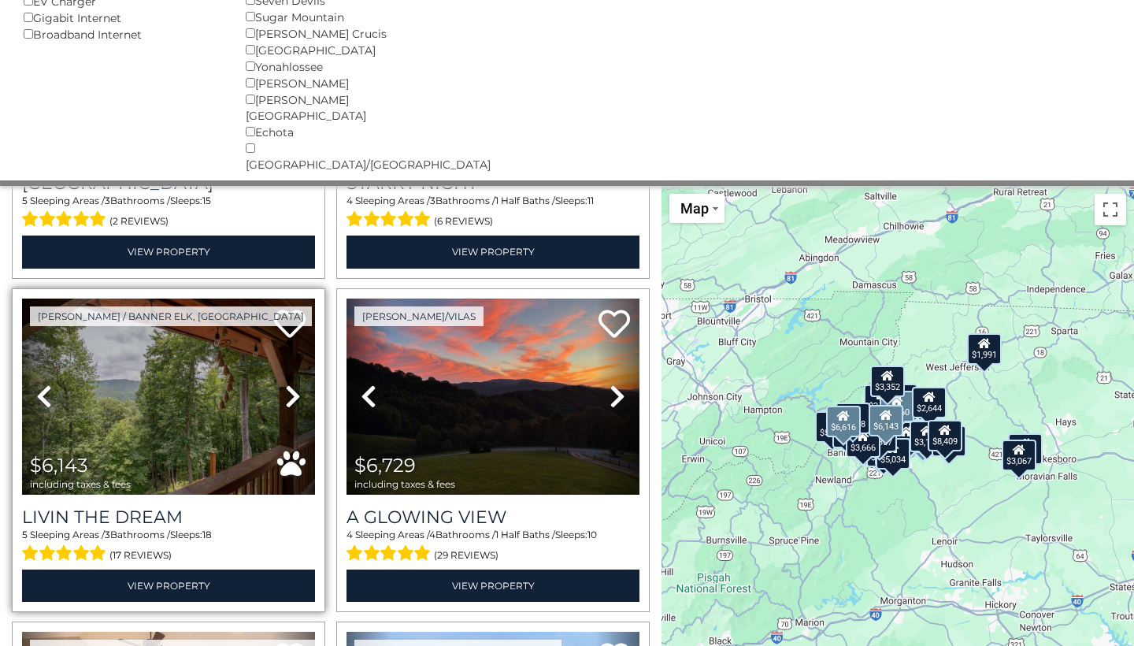
click at [294, 384] on icon at bounding box center [293, 396] width 16 height 25
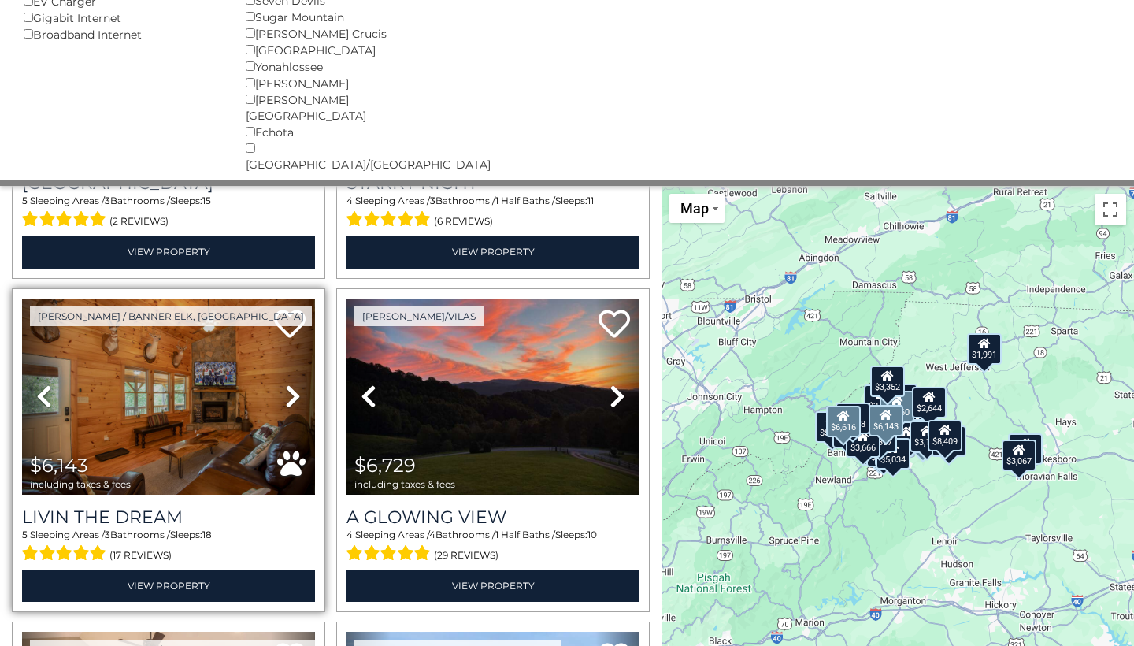
click at [294, 384] on icon at bounding box center [293, 396] width 16 height 25
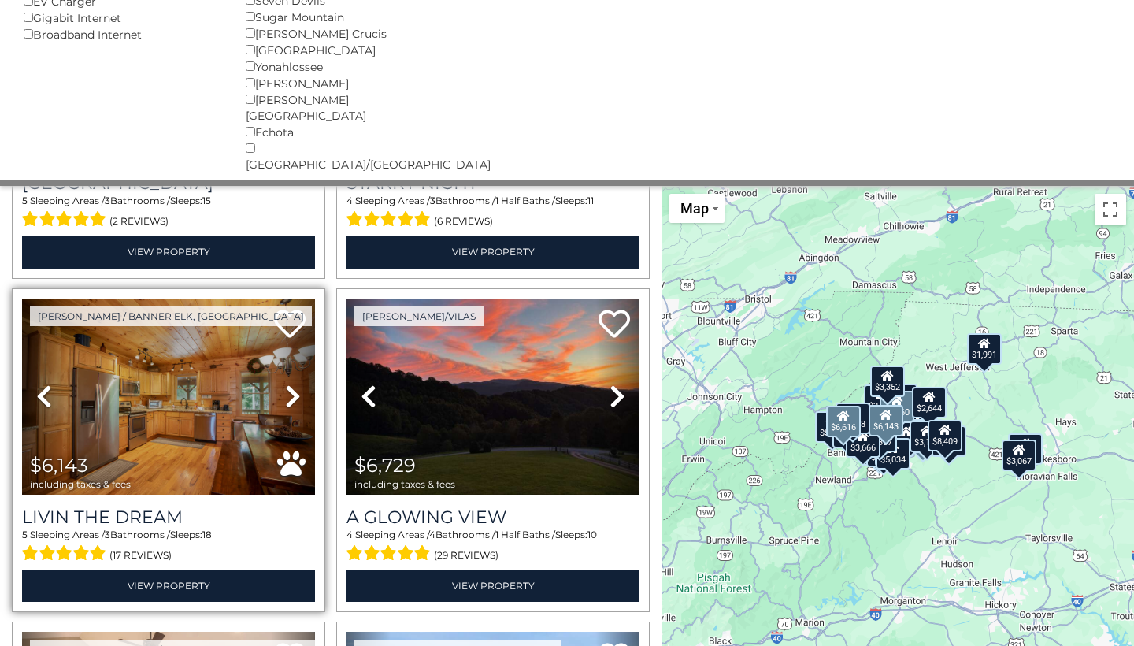
click at [294, 384] on icon at bounding box center [293, 396] width 16 height 25
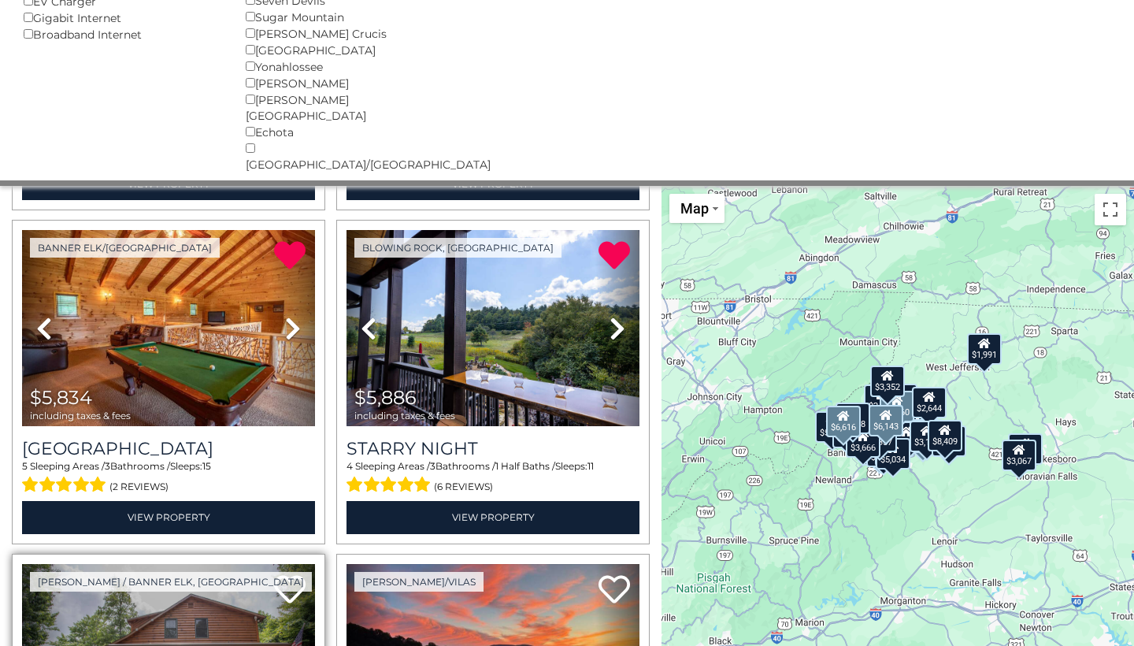
scroll to position [1251, 0]
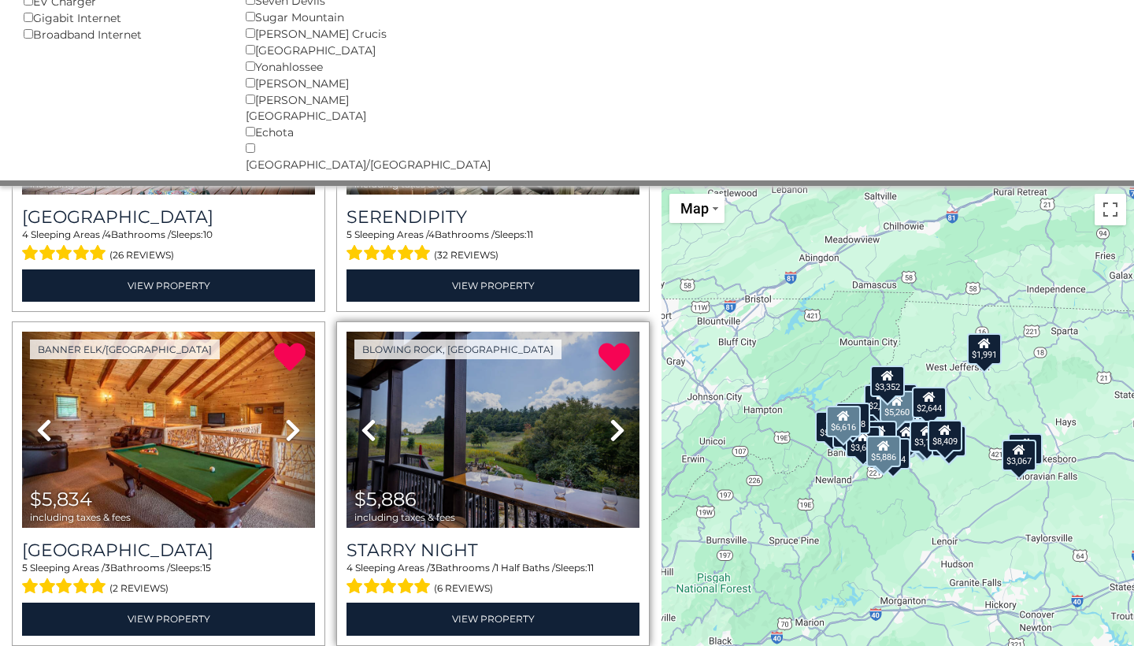
click at [617, 417] on icon at bounding box center [618, 429] width 16 height 25
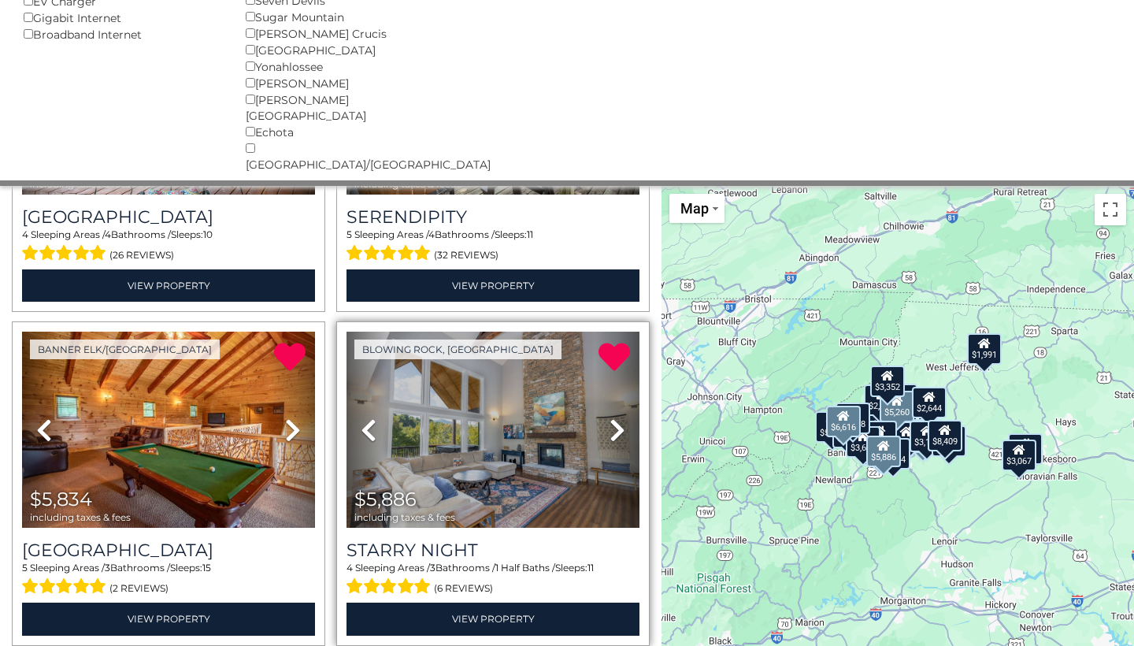
click at [617, 417] on icon at bounding box center [618, 429] width 16 height 25
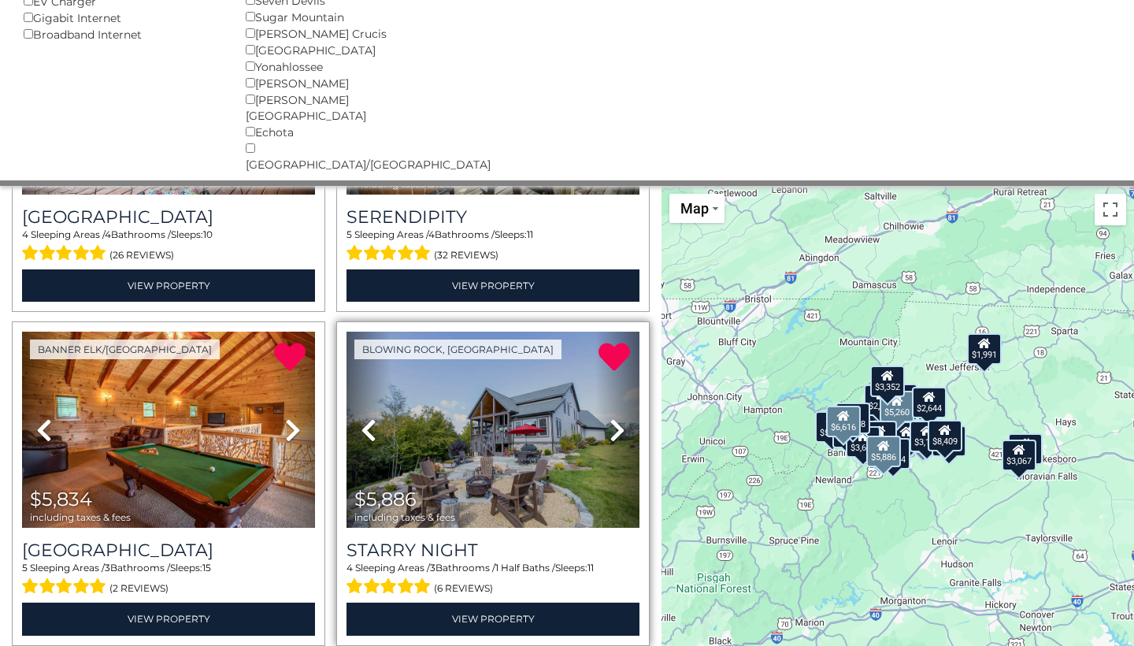
click at [617, 417] on icon at bounding box center [618, 429] width 16 height 25
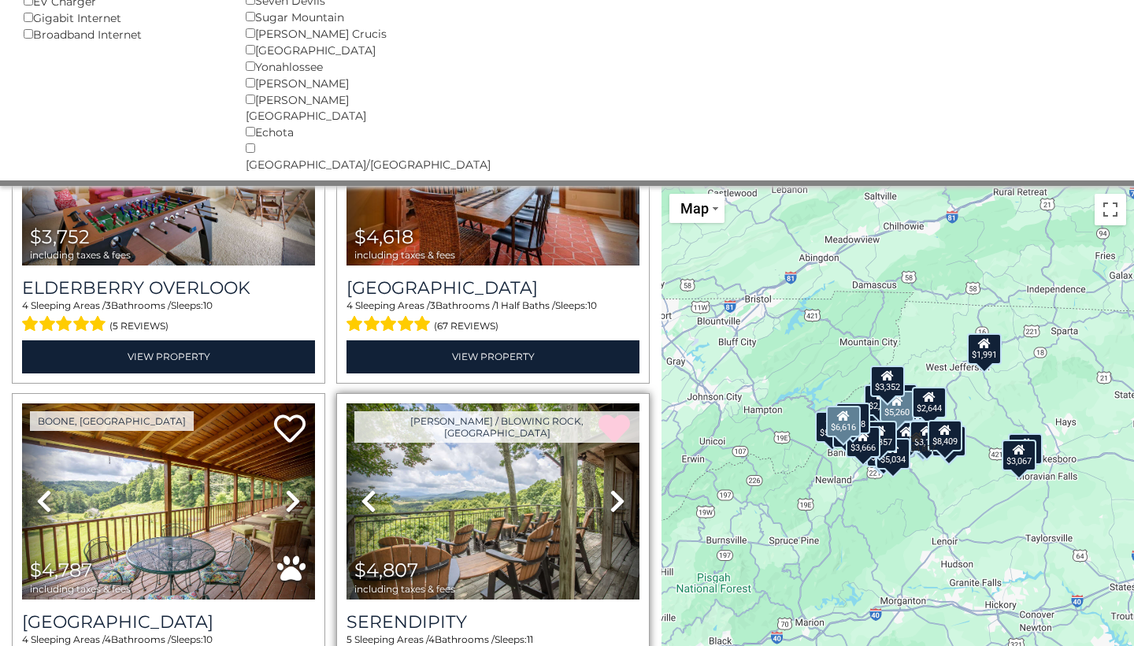
scroll to position [791, 0]
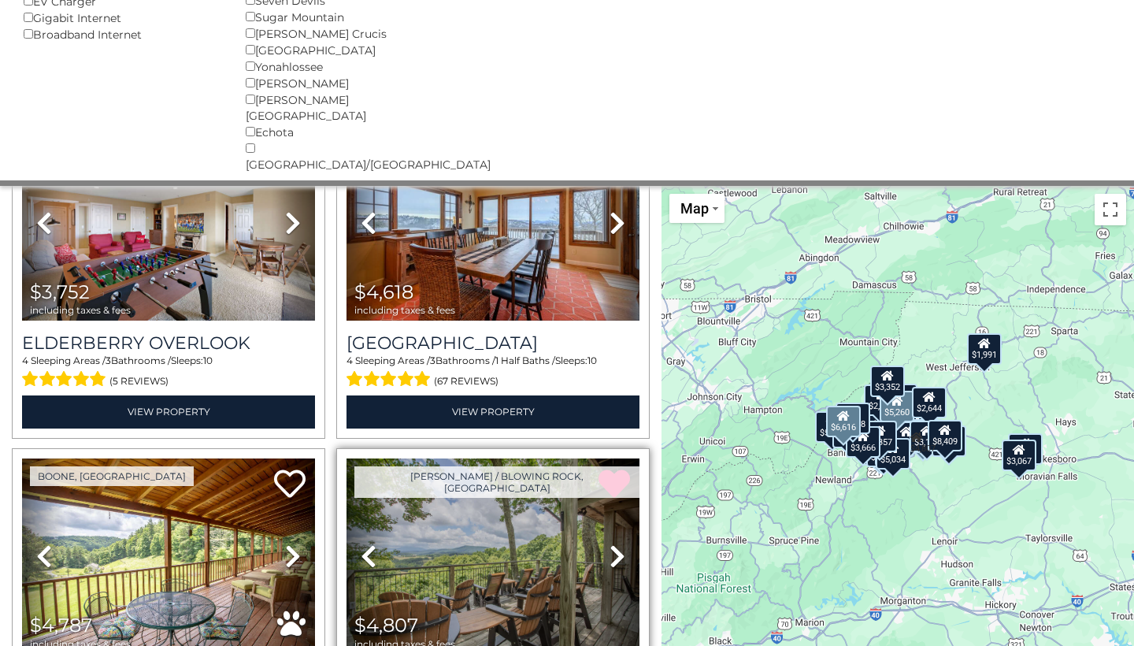
click at [512, 458] on img at bounding box center [493, 556] width 293 height 196
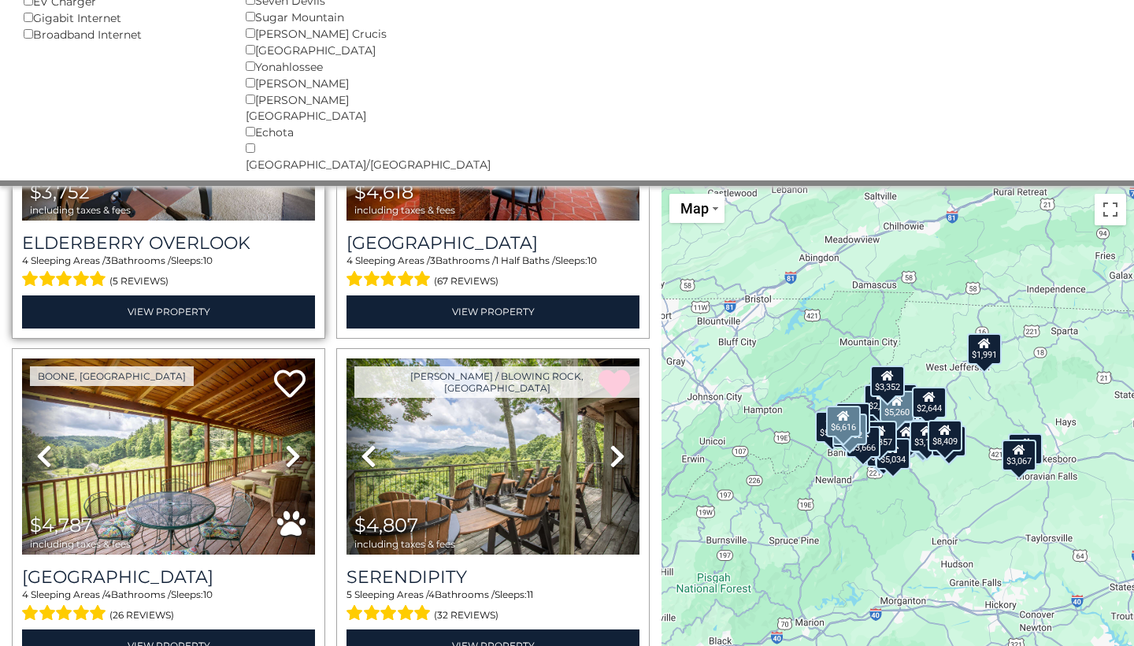
scroll to position [895, 0]
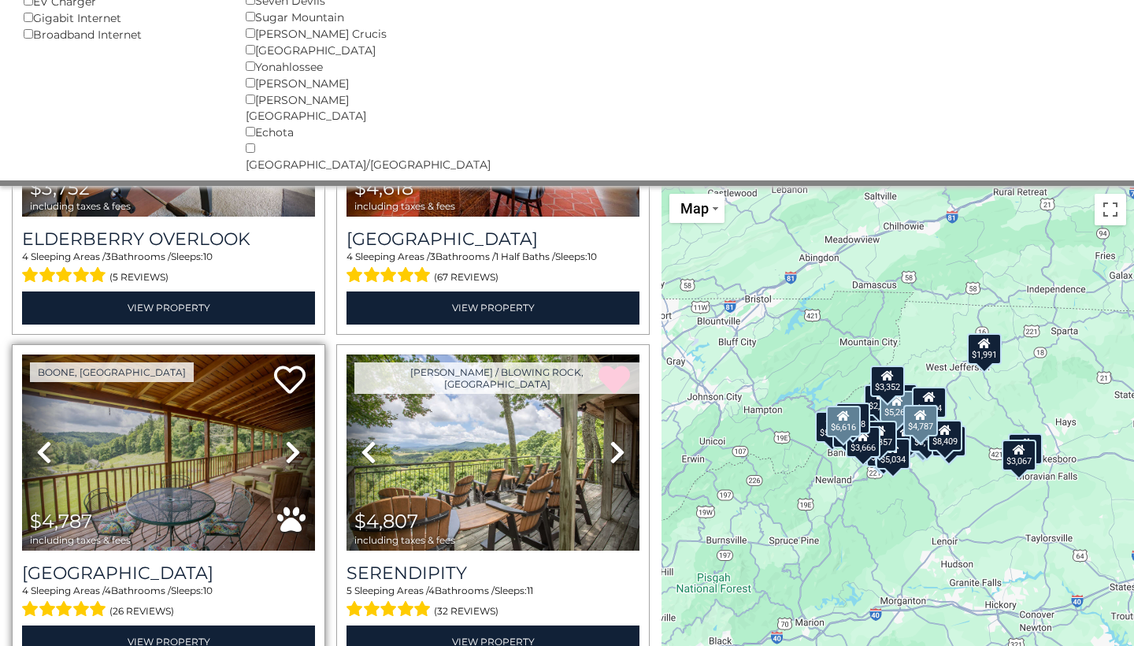
click at [292, 439] on icon at bounding box center [293, 451] width 16 height 25
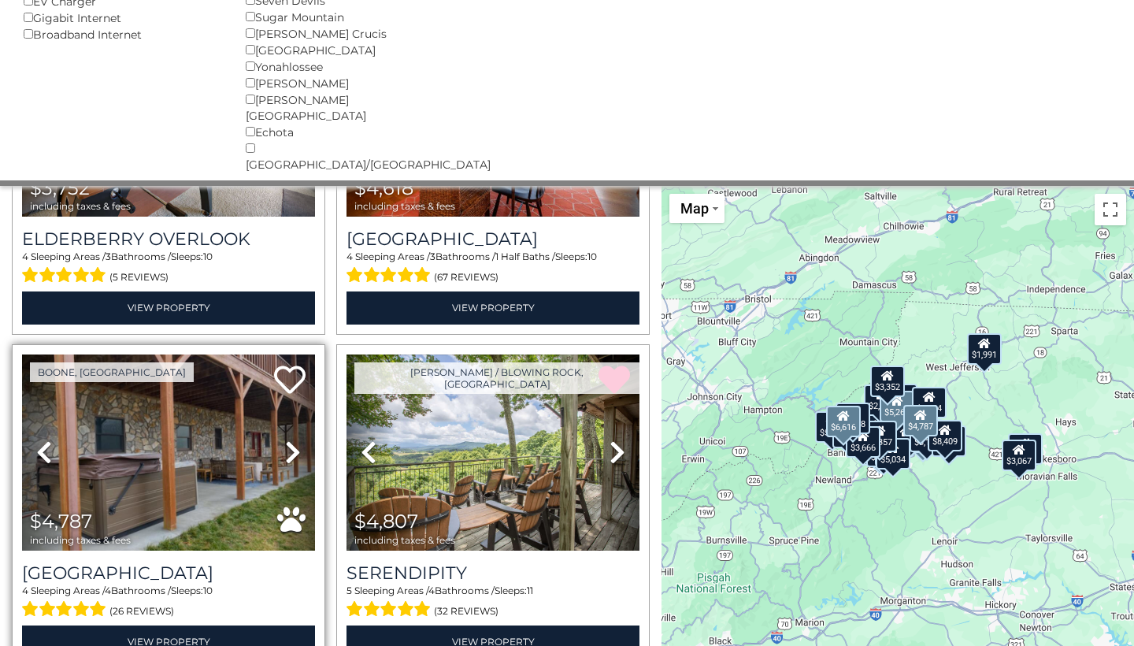
click at [291, 439] on icon at bounding box center [293, 451] width 16 height 25
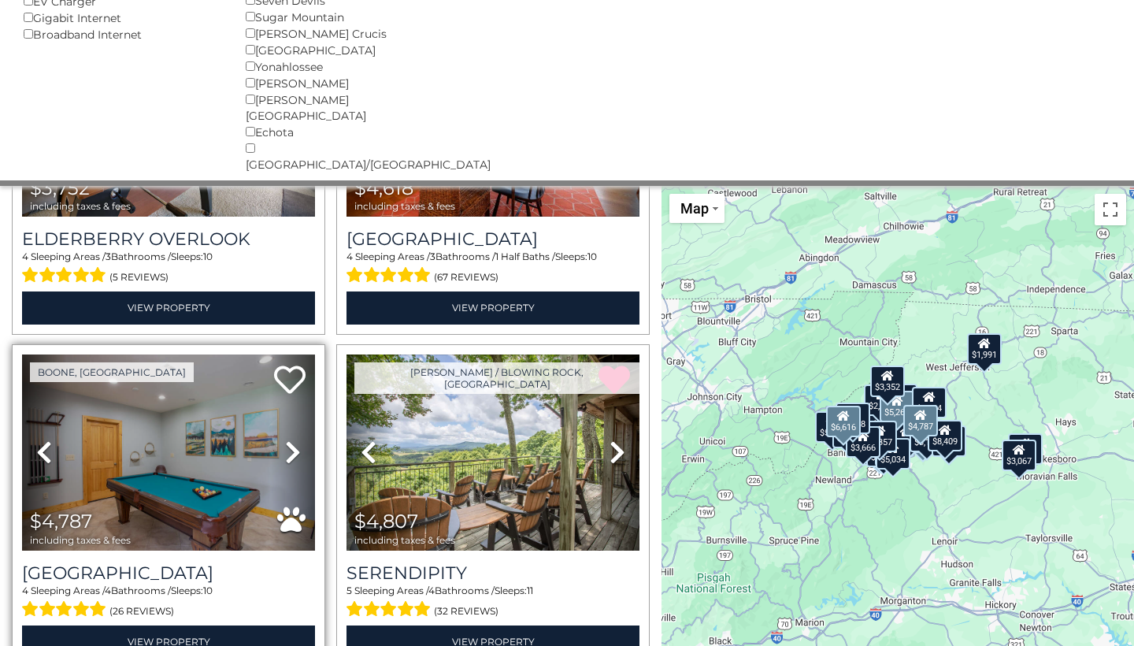
click at [291, 439] on icon at bounding box center [293, 451] width 16 height 25
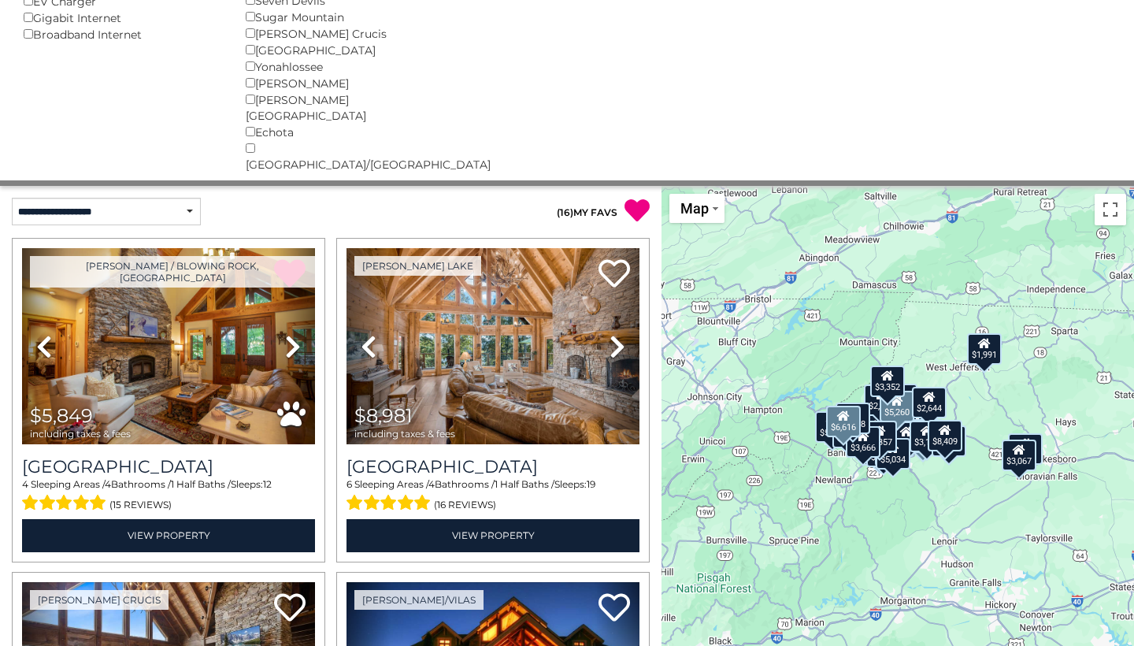
scroll to position [0, 0]
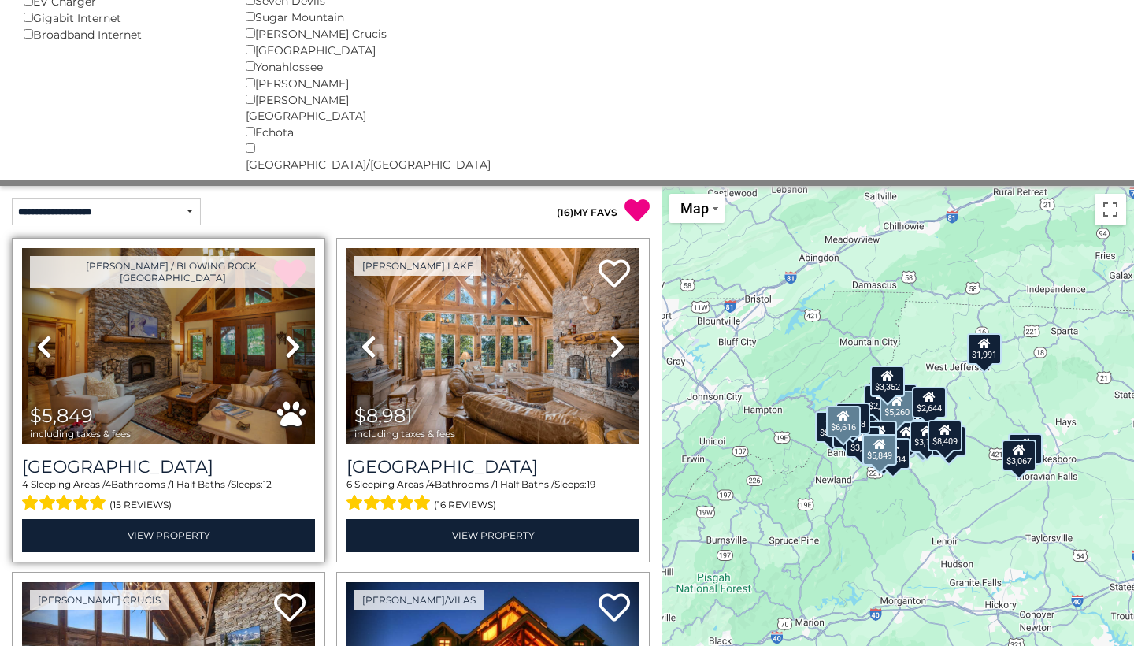
click at [291, 334] on icon at bounding box center [293, 346] width 16 height 25
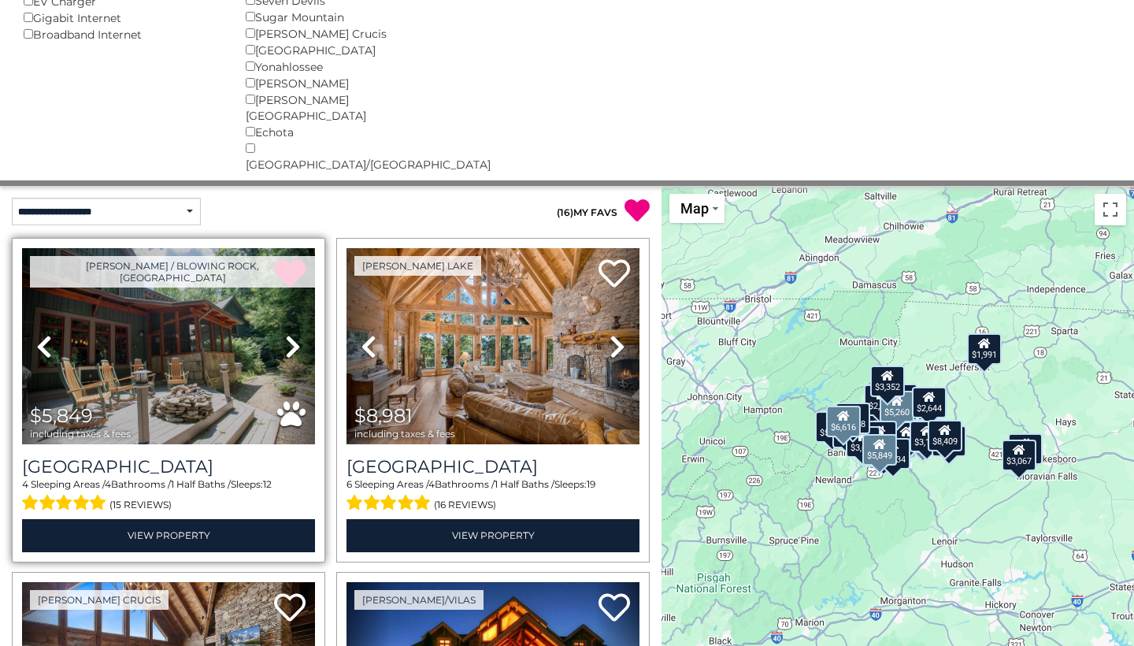
click at [291, 334] on icon at bounding box center [293, 346] width 16 height 25
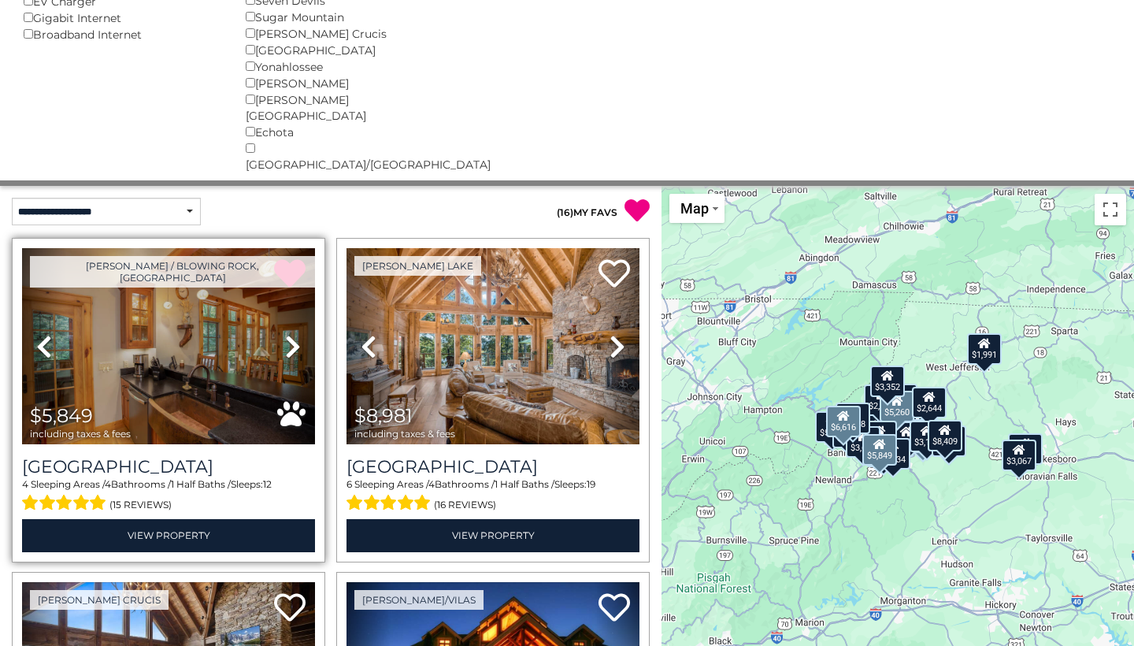
click at [291, 334] on icon at bounding box center [293, 346] width 16 height 25
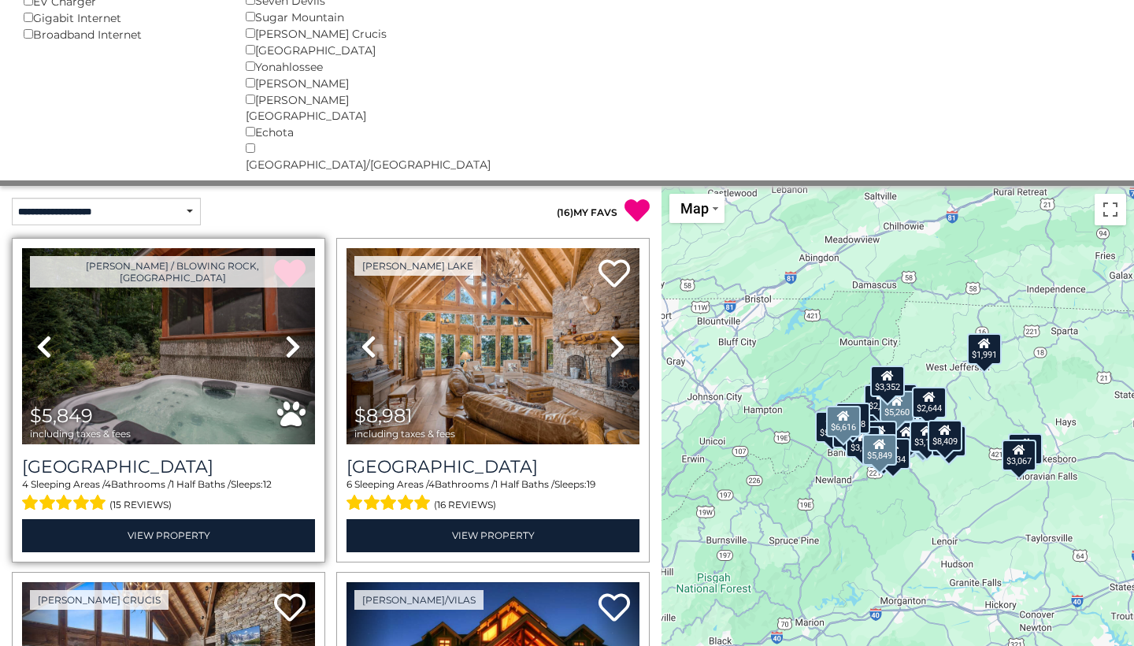
click at [291, 334] on icon at bounding box center [293, 346] width 16 height 25
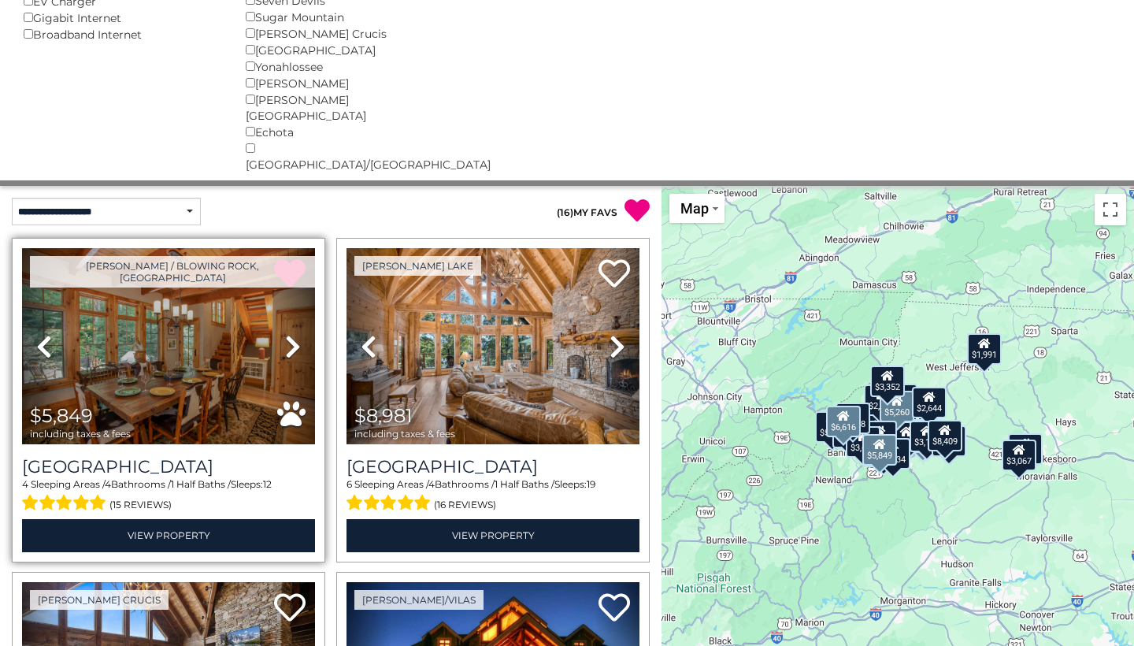
click at [214, 278] on img at bounding box center [168, 346] width 293 height 196
click at [211, 310] on img at bounding box center [168, 346] width 293 height 196
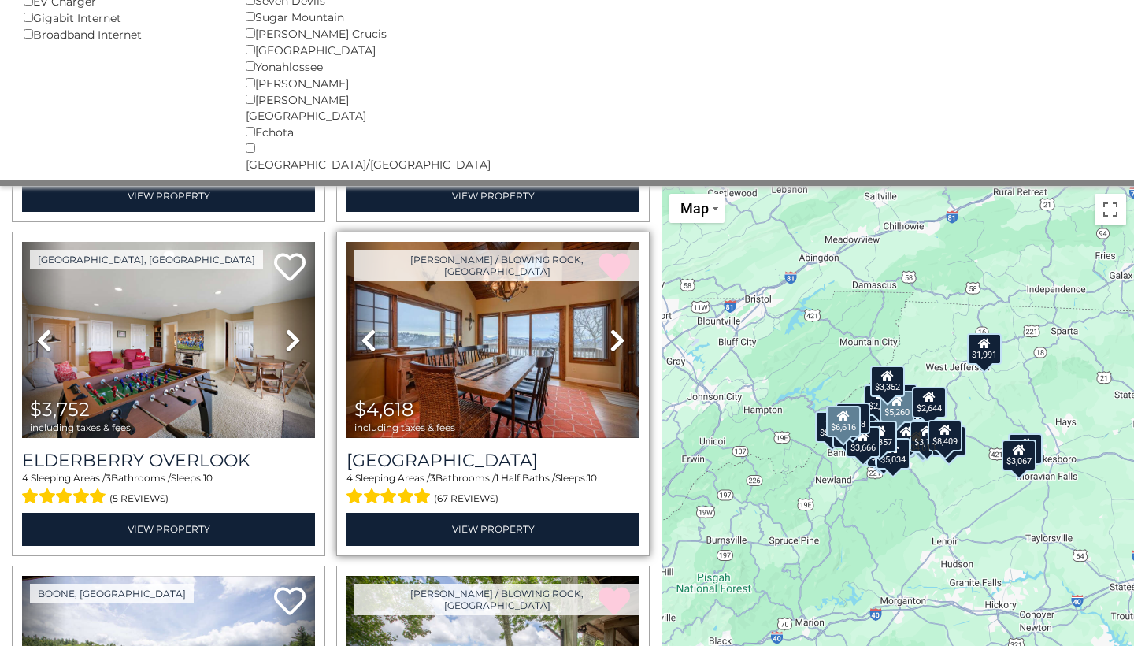
scroll to position [673, 0]
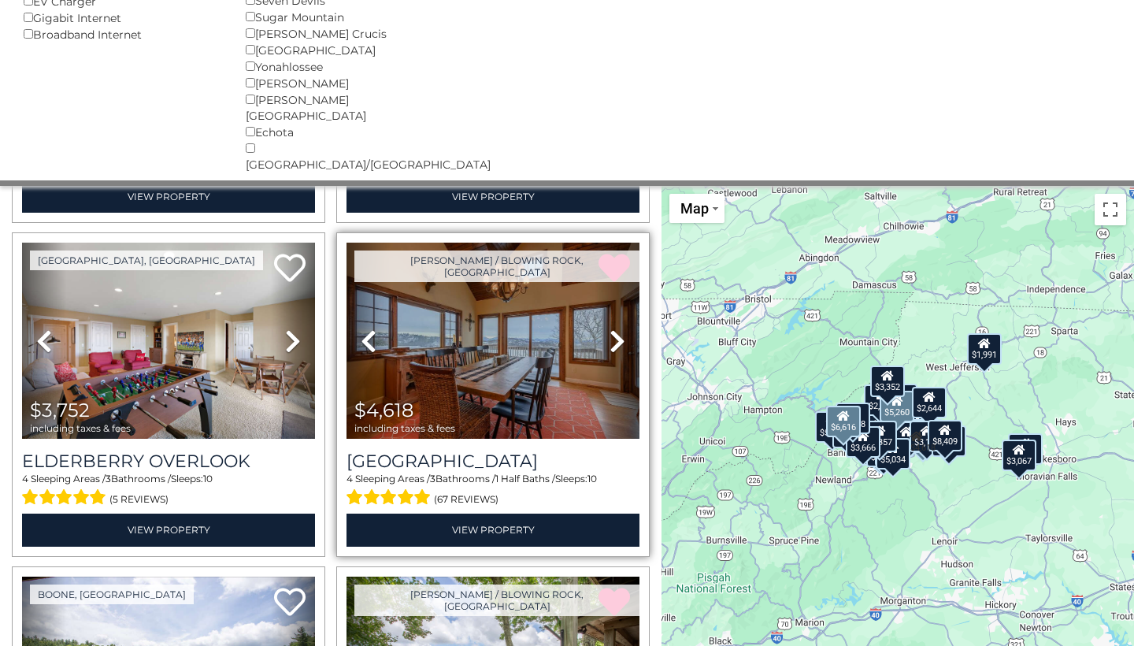
click at [608, 285] on link "Next" at bounding box center [617, 341] width 44 height 196
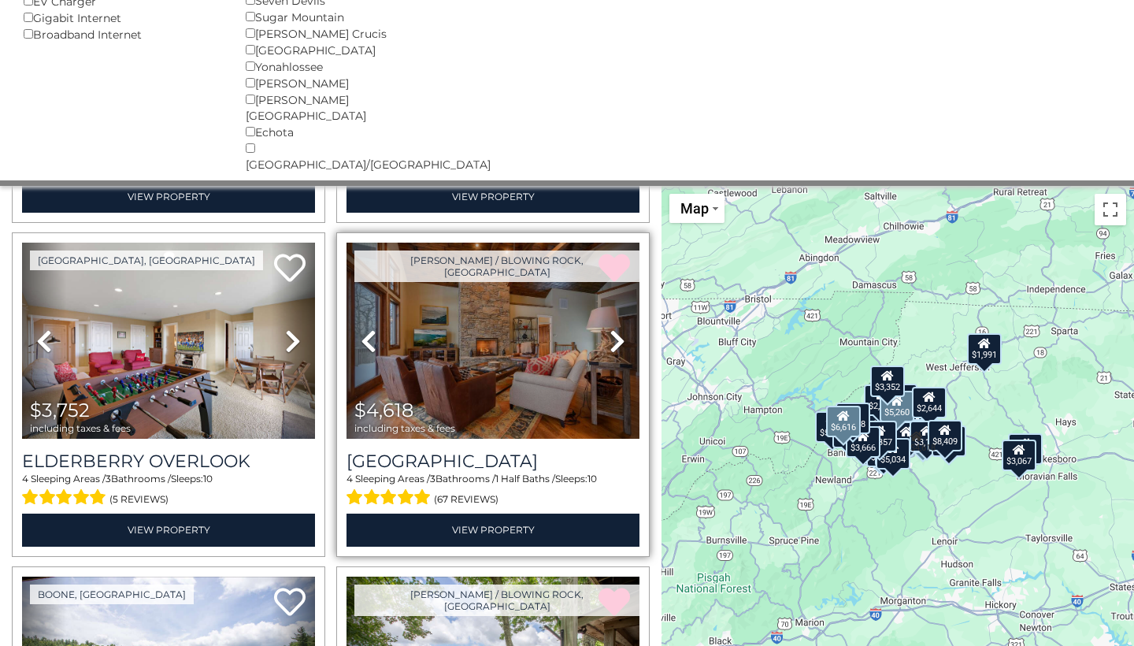
click at [608, 285] on link "Next" at bounding box center [617, 341] width 44 height 196
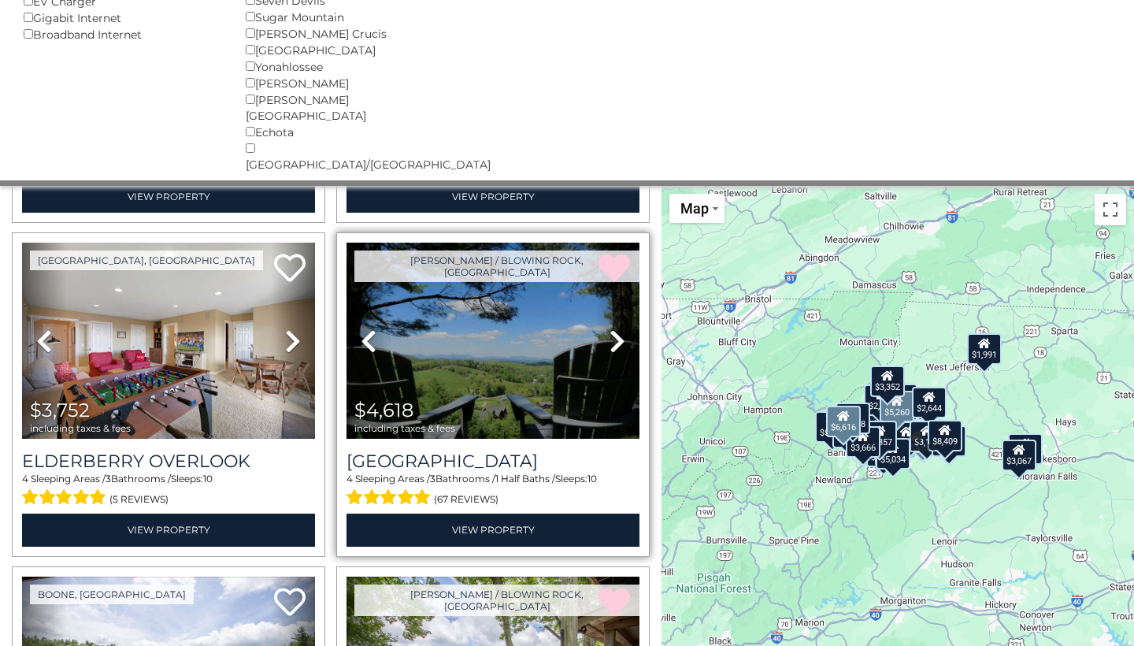
click at [608, 285] on link "Next" at bounding box center [617, 341] width 44 height 196
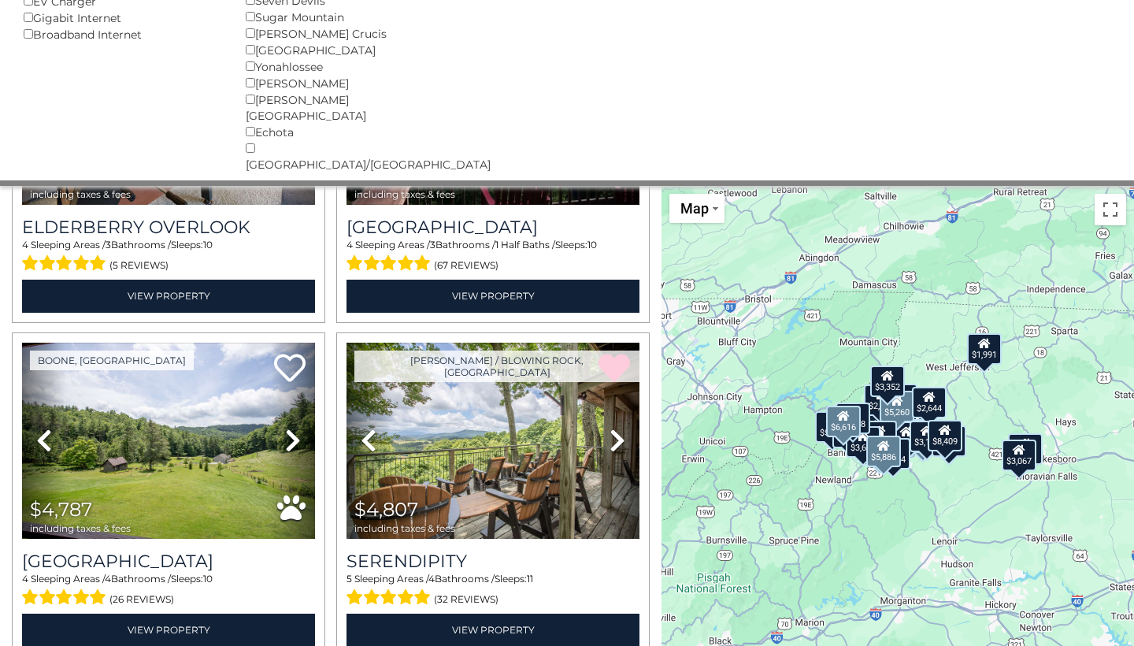
scroll to position [906, 0]
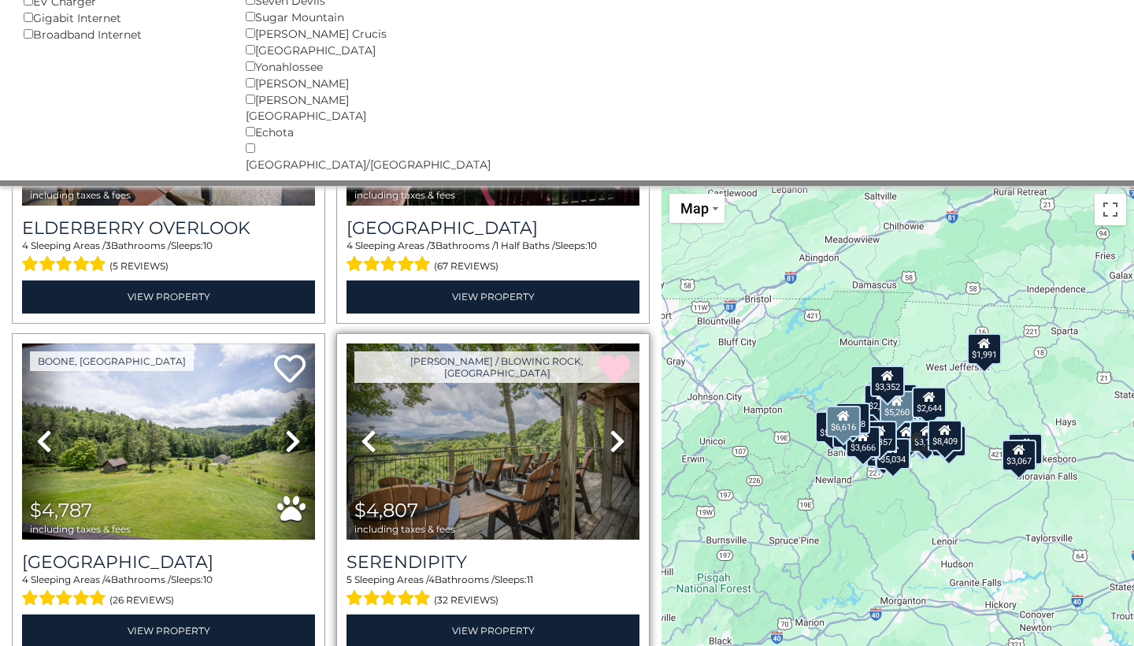
click at [515, 413] on img at bounding box center [493, 441] width 293 height 196
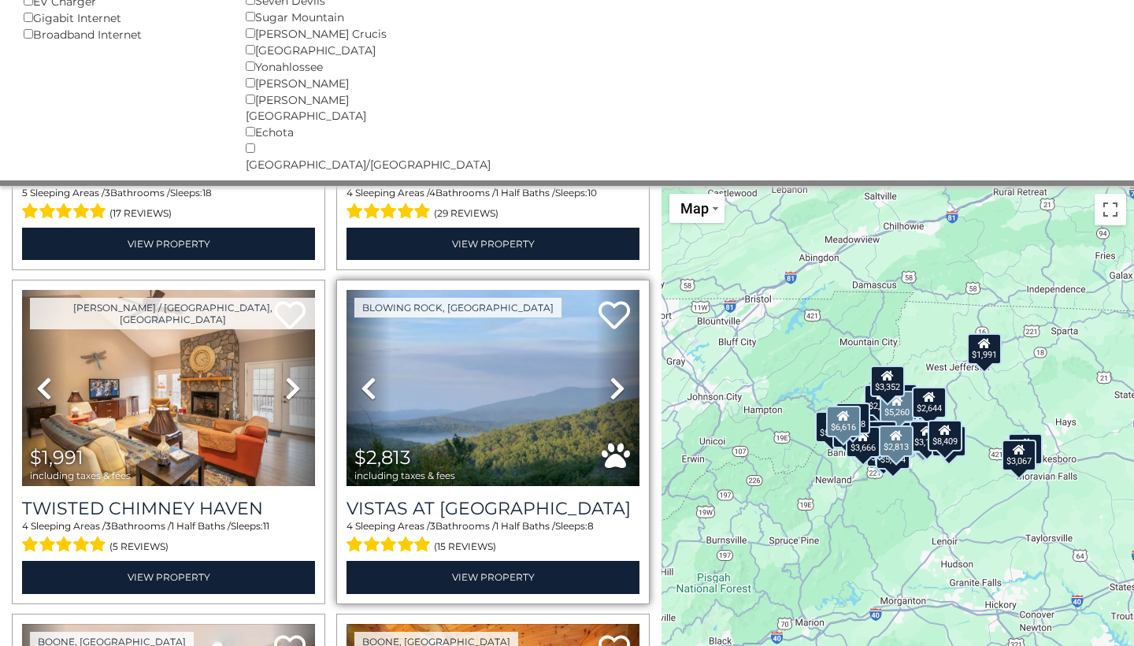
scroll to position [1962, 0]
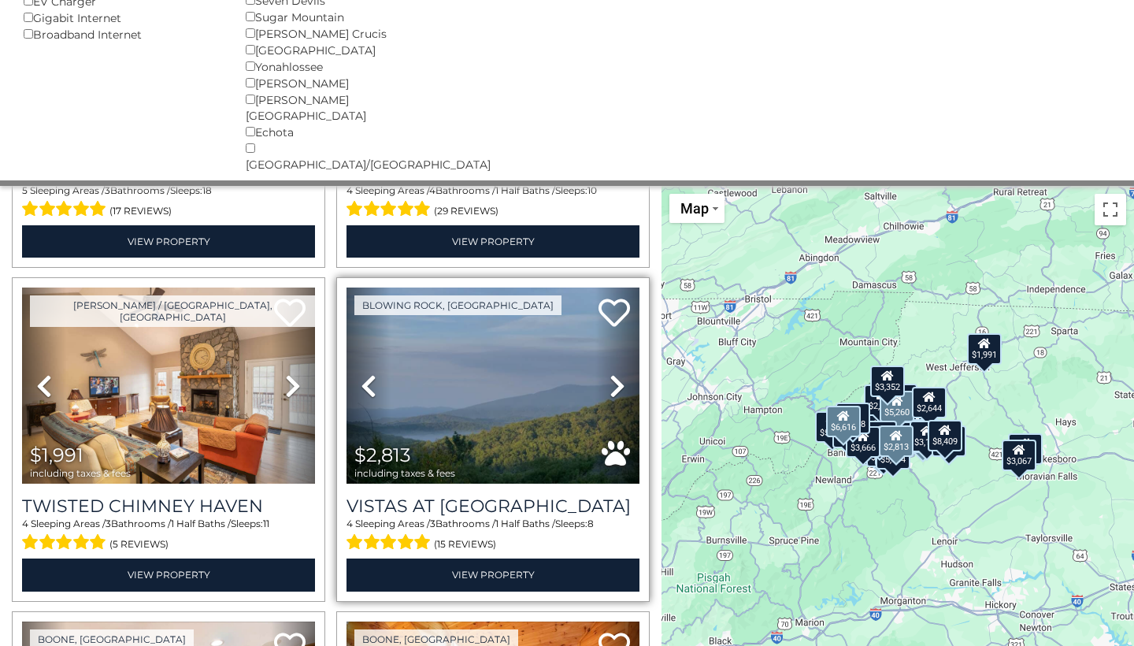
click at [616, 373] on icon at bounding box center [618, 385] width 16 height 25
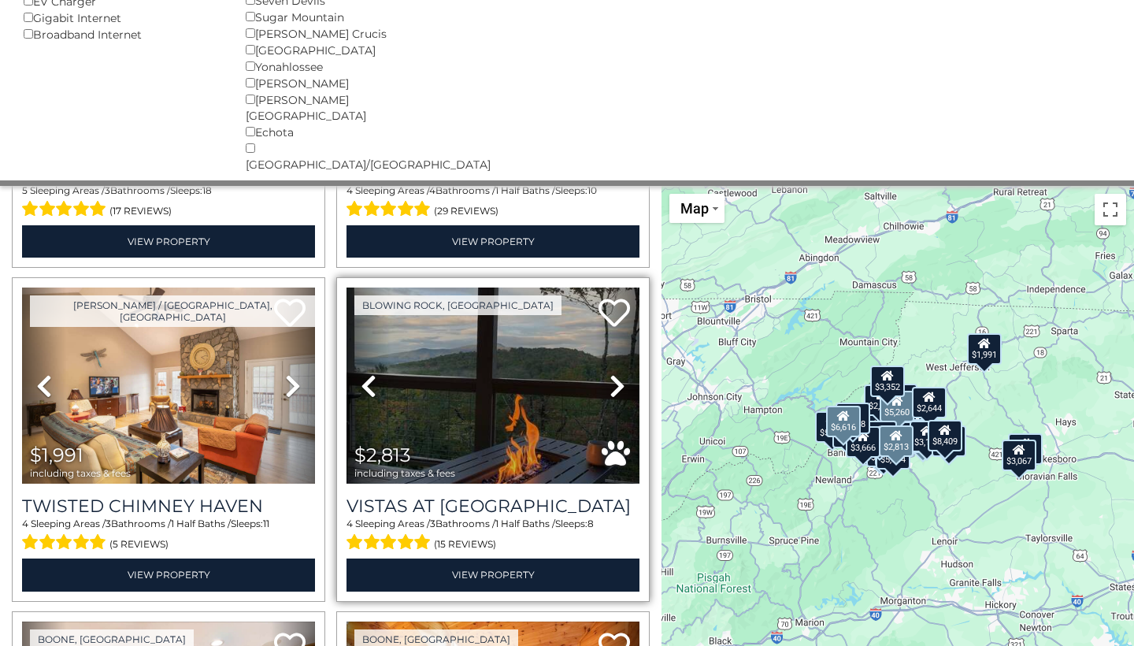
click at [616, 373] on icon at bounding box center [618, 385] width 16 height 25
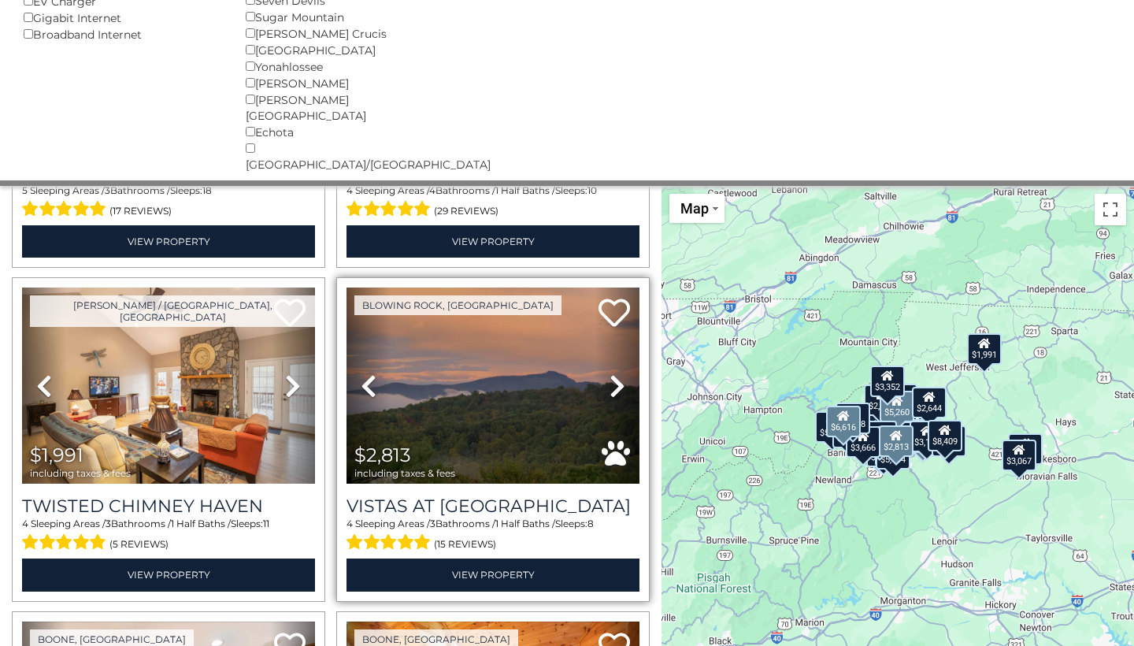
click at [615, 373] on icon at bounding box center [618, 385] width 16 height 25
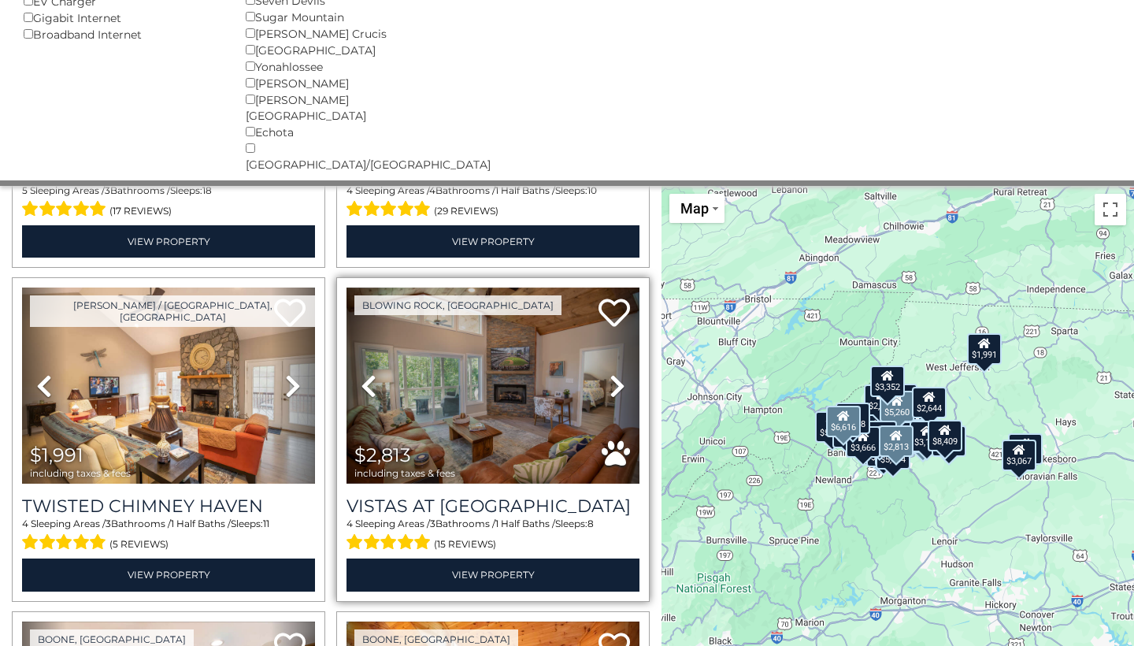
click at [615, 373] on icon at bounding box center [618, 385] width 16 height 25
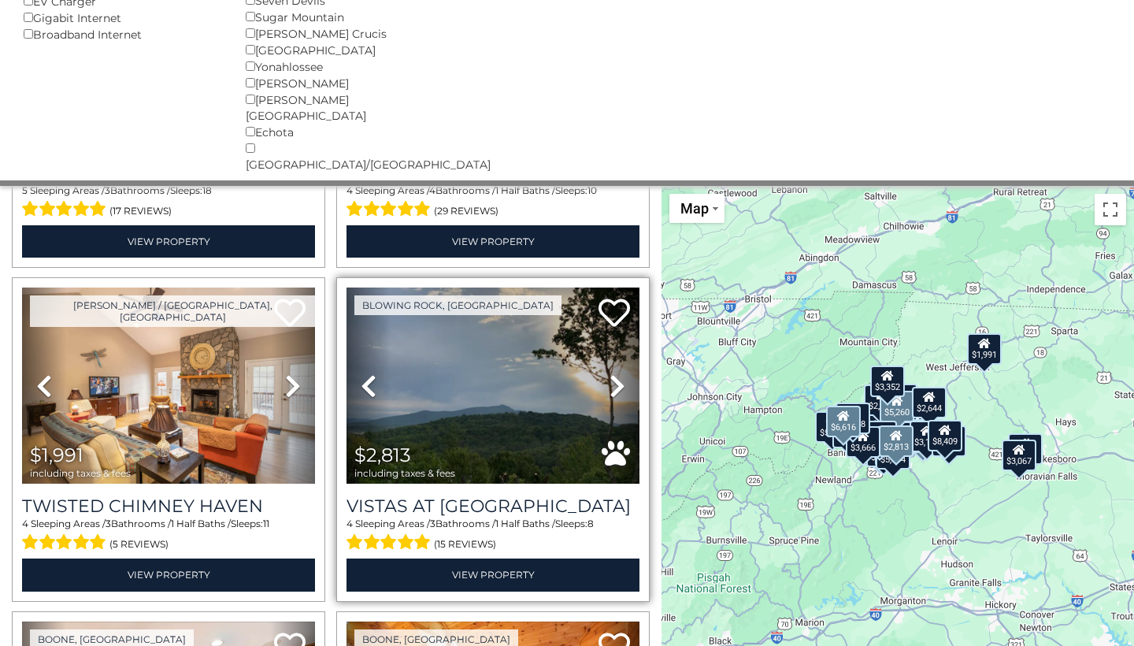
click at [614, 373] on icon at bounding box center [618, 385] width 16 height 25
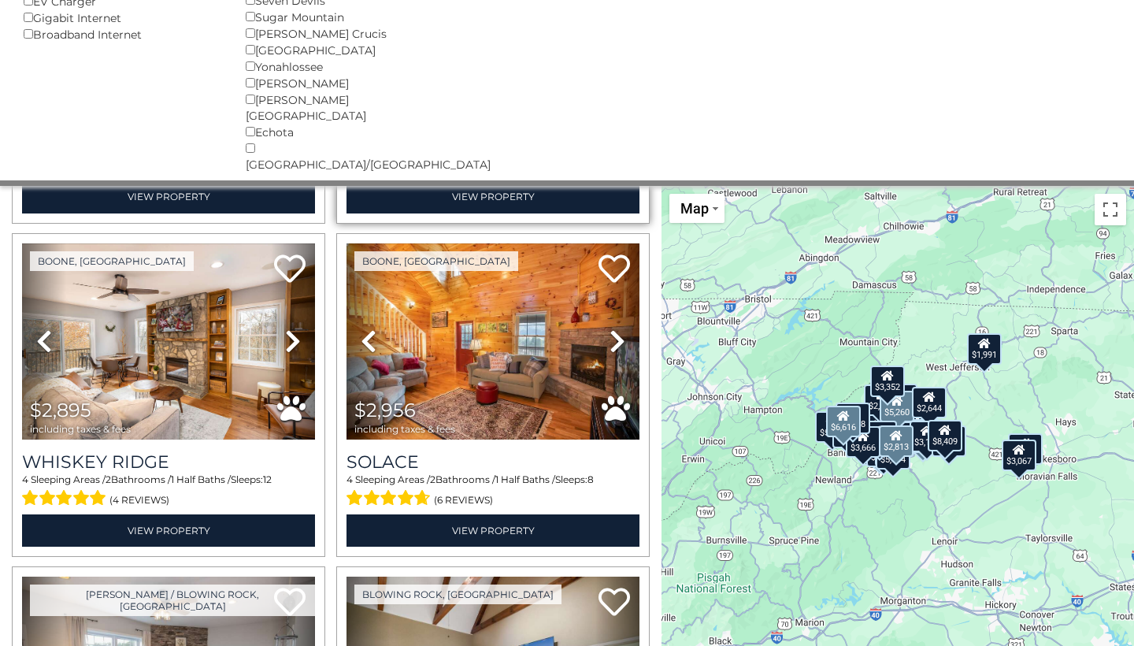
scroll to position [2349, 0]
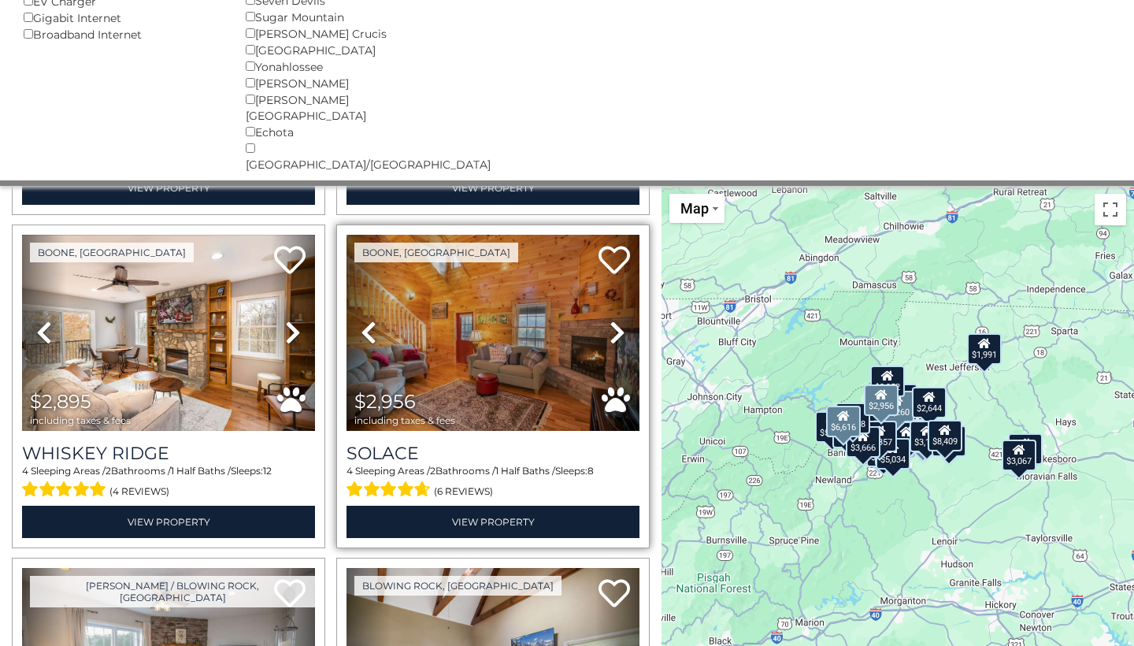
click at [609, 276] on link "Next" at bounding box center [617, 333] width 44 height 196
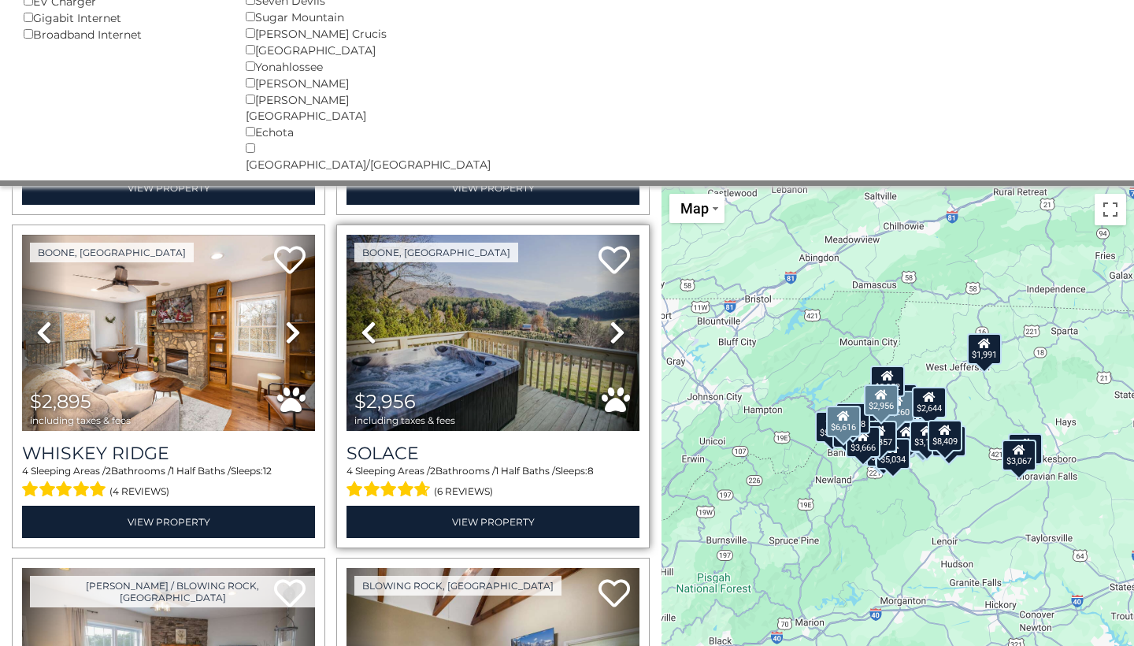
click at [609, 276] on link "Next" at bounding box center [617, 333] width 44 height 196
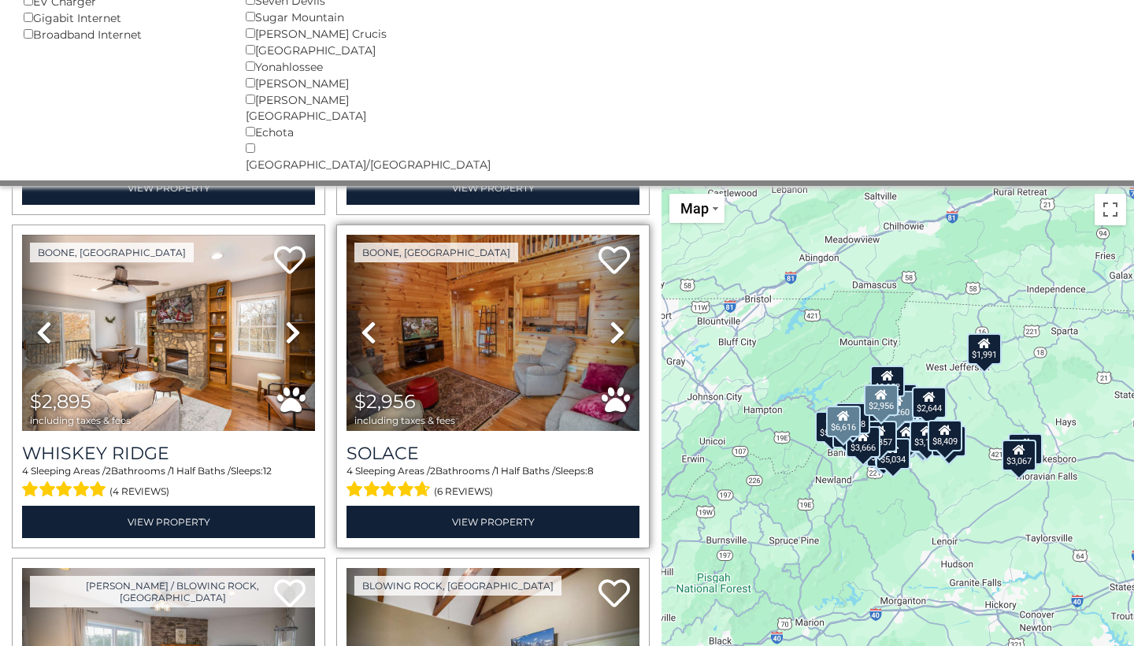
click at [370, 320] on icon at bounding box center [369, 332] width 16 height 25
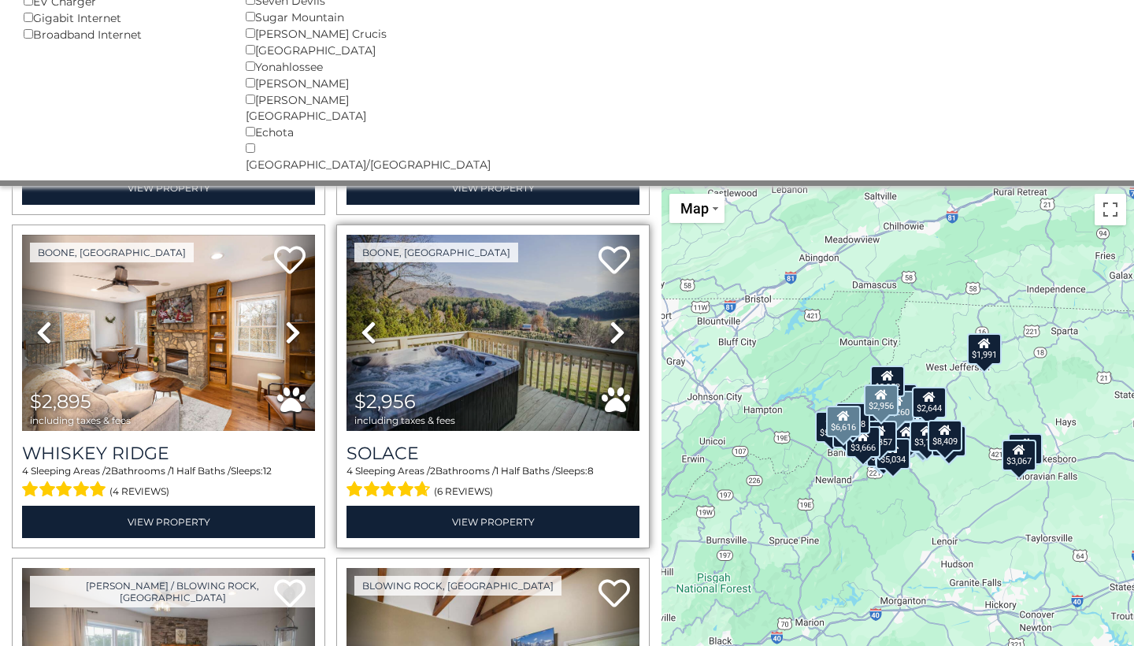
click at [621, 320] on icon at bounding box center [618, 332] width 16 height 25
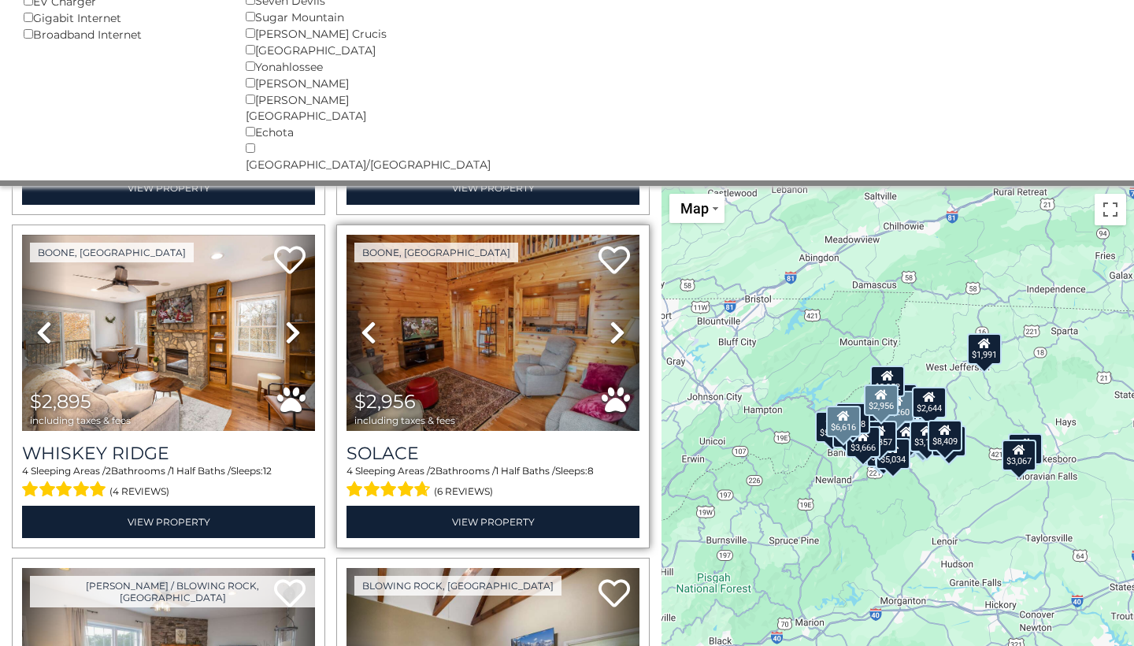
click at [621, 320] on icon at bounding box center [618, 332] width 16 height 25
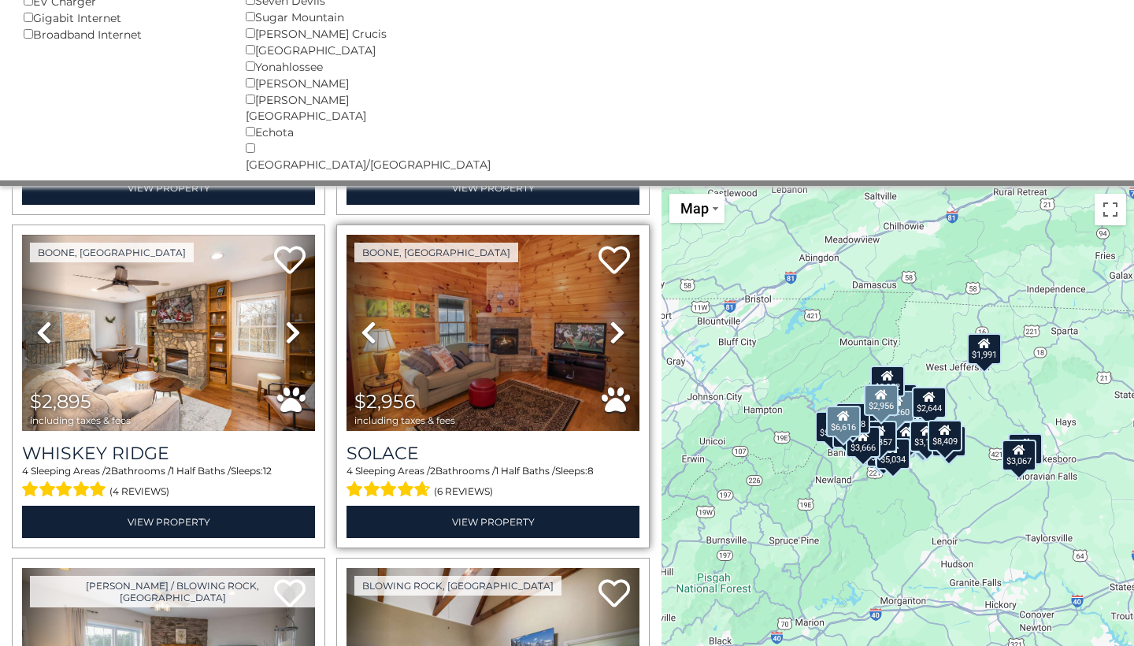
click at [621, 320] on icon at bounding box center [618, 332] width 16 height 25
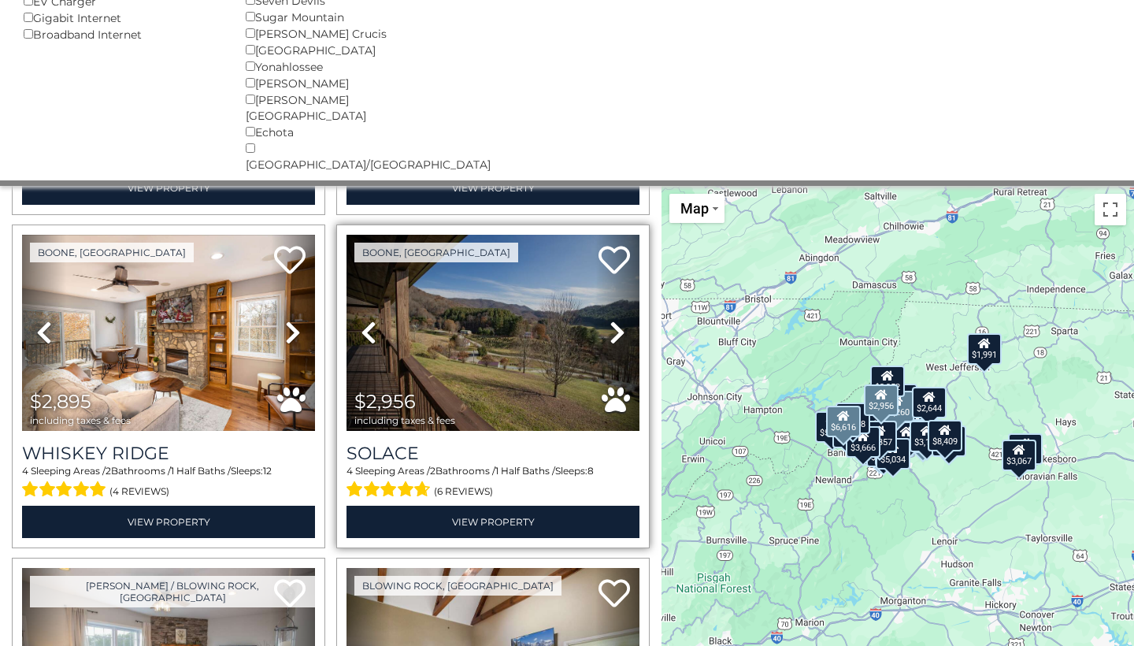
click at [621, 320] on icon at bounding box center [618, 332] width 16 height 25
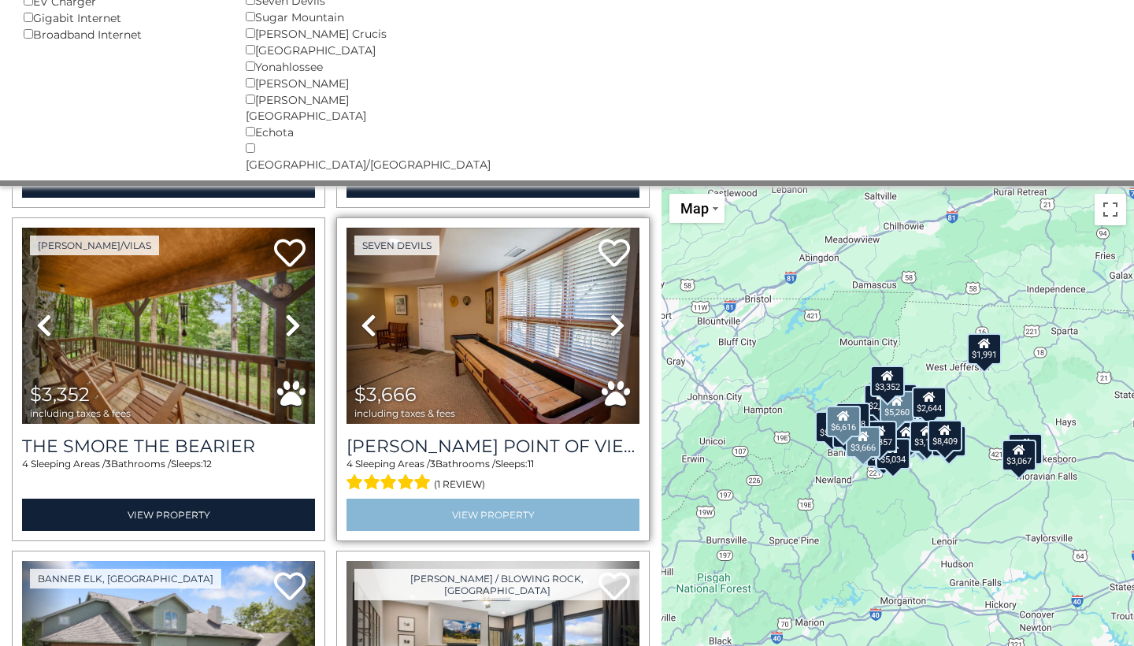
scroll to position [4281, 0]
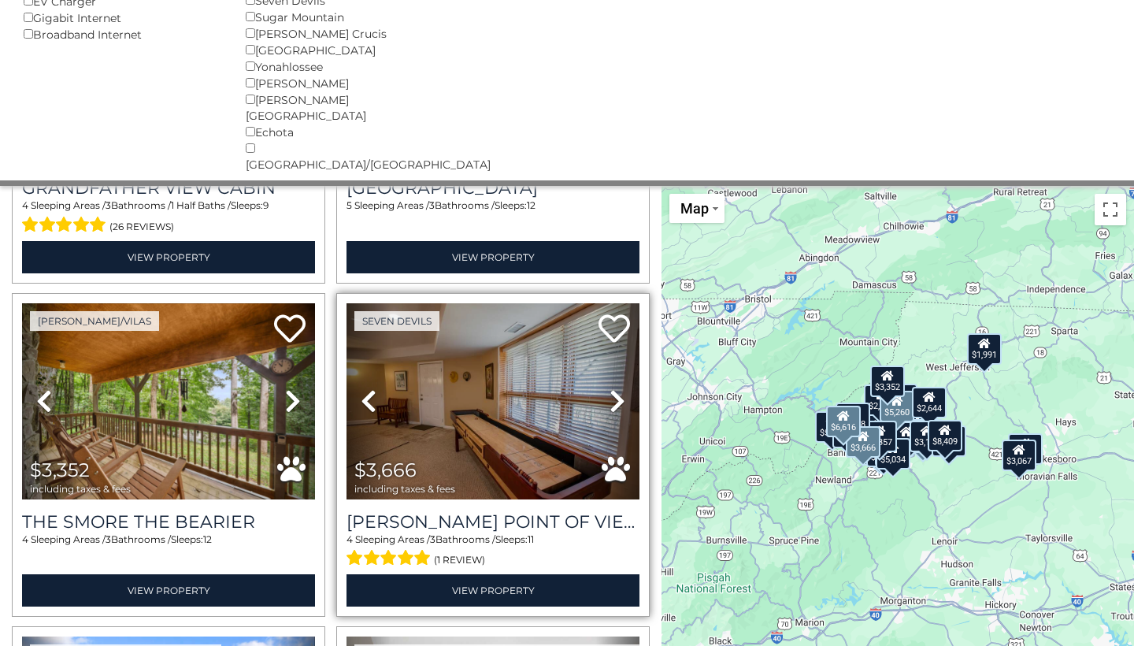
click at [614, 388] on icon at bounding box center [618, 400] width 16 height 25
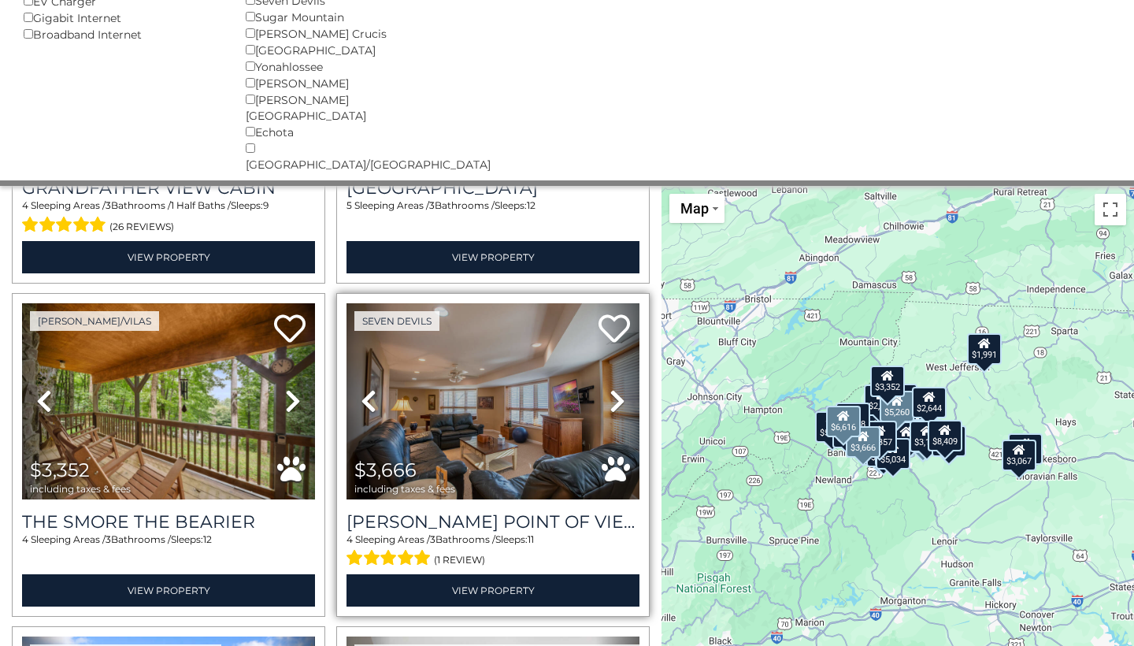
click at [614, 388] on icon at bounding box center [618, 400] width 16 height 25
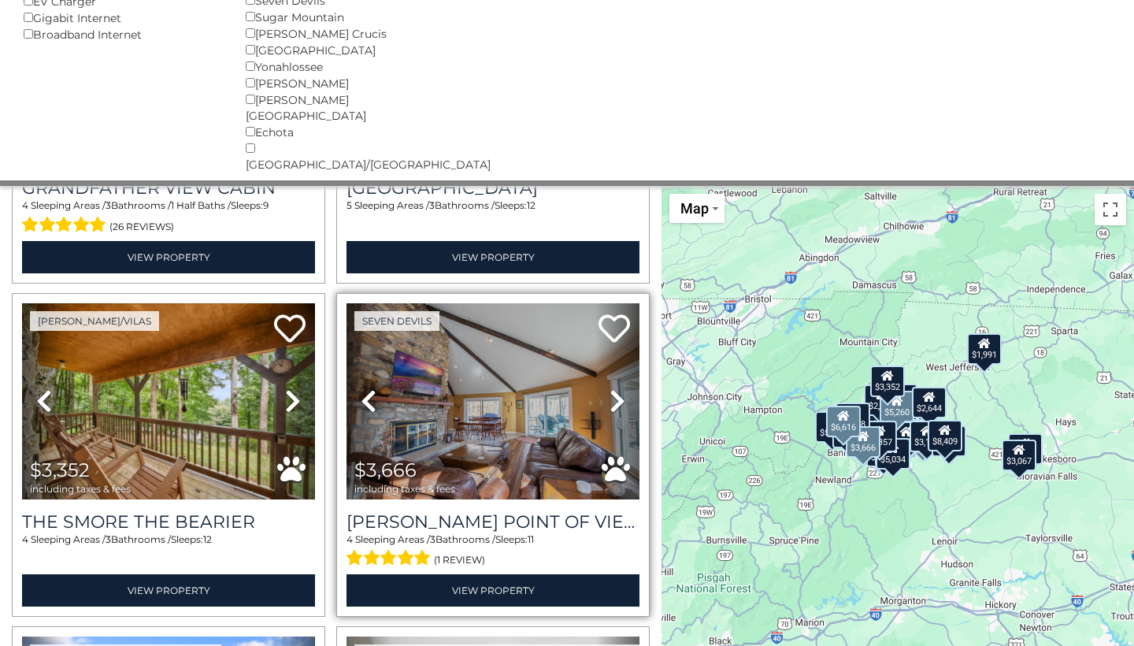
click at [614, 388] on icon at bounding box center [618, 400] width 16 height 25
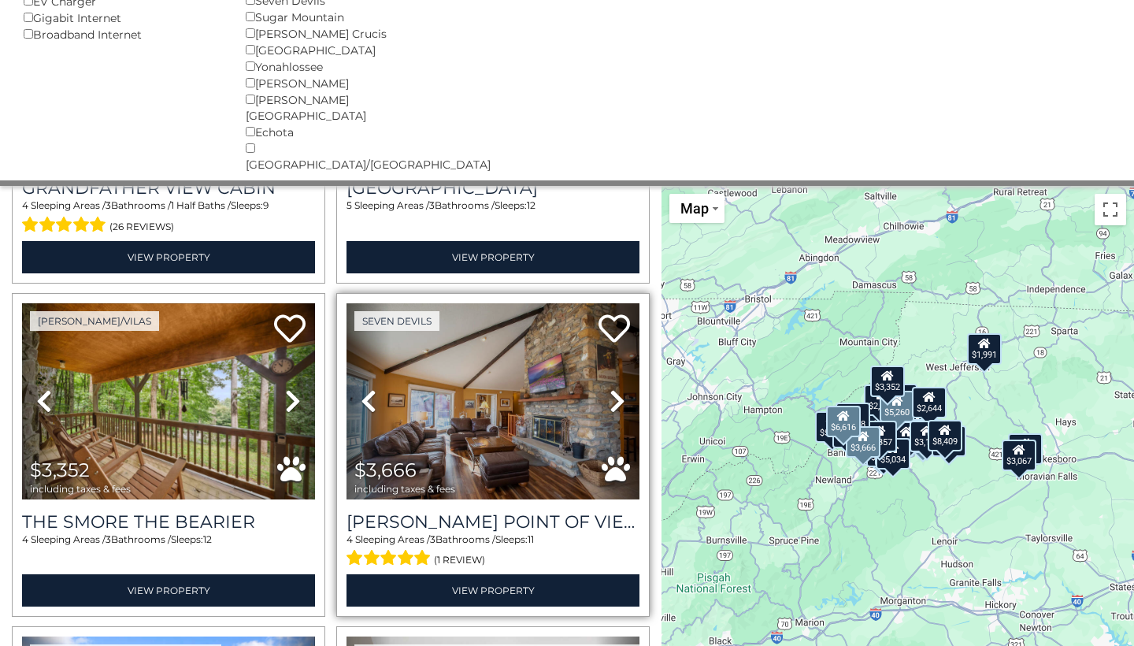
click at [614, 388] on icon at bounding box center [618, 400] width 16 height 25
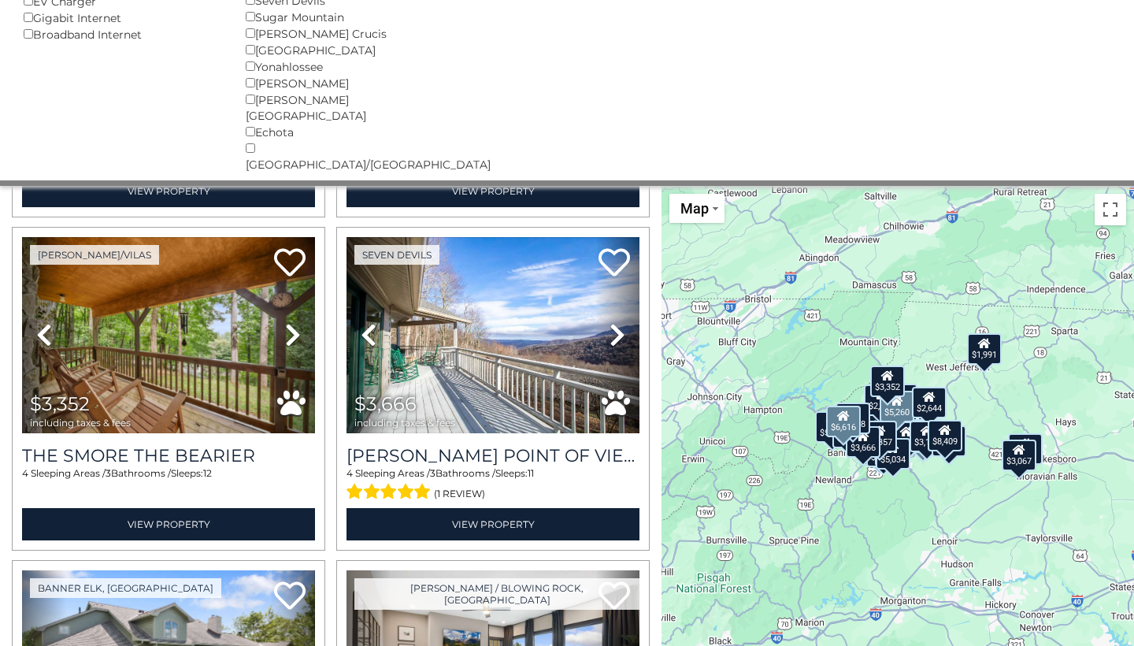
scroll to position [4344, 0]
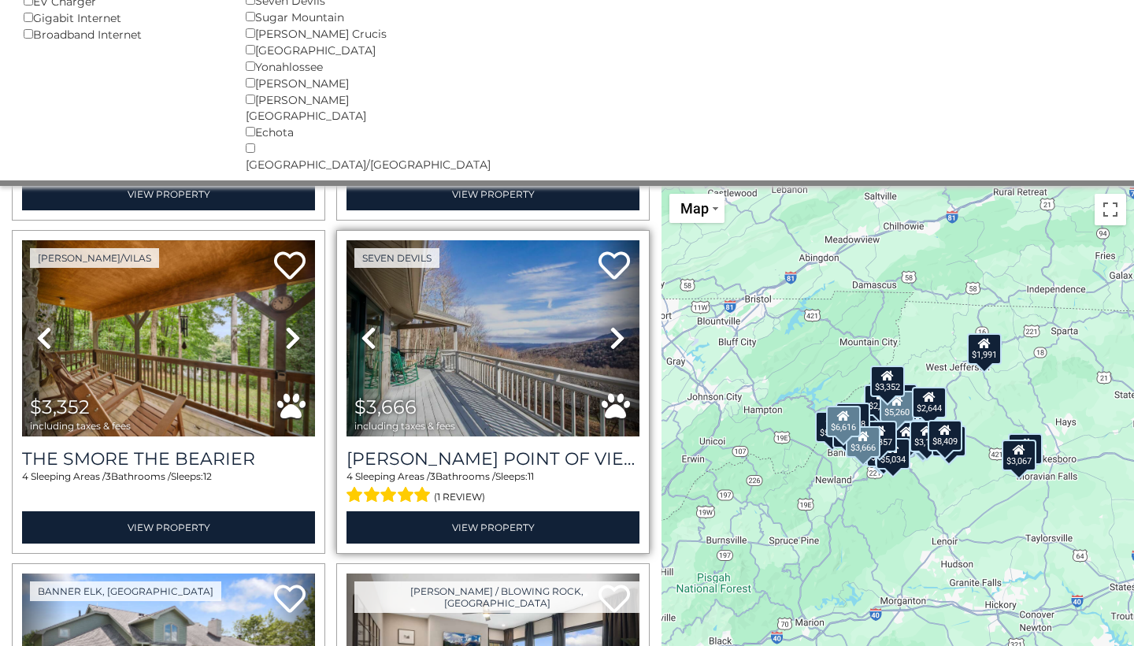
click at [616, 325] on icon at bounding box center [618, 337] width 16 height 25
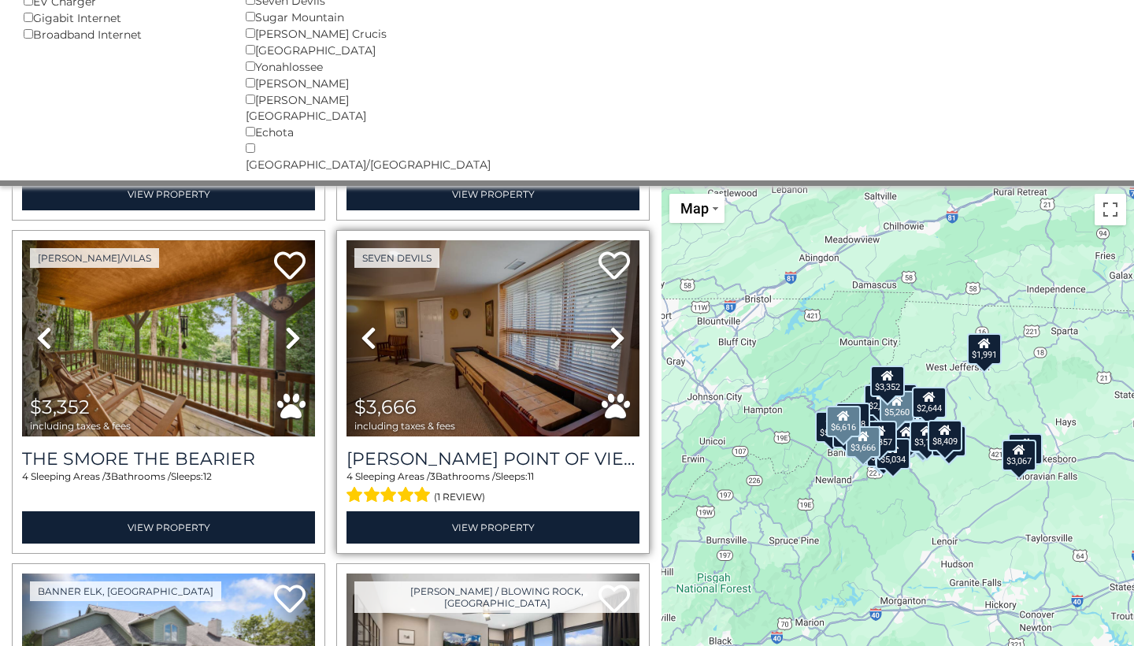
click at [521, 267] on img at bounding box center [493, 338] width 293 height 196
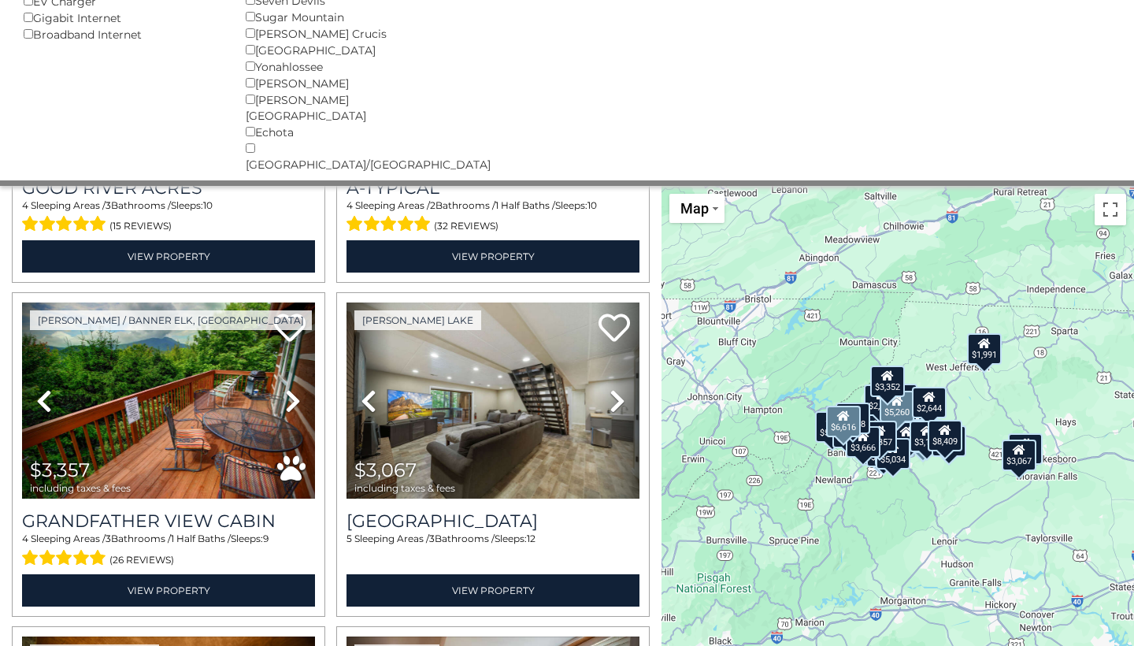
scroll to position [3929, 0]
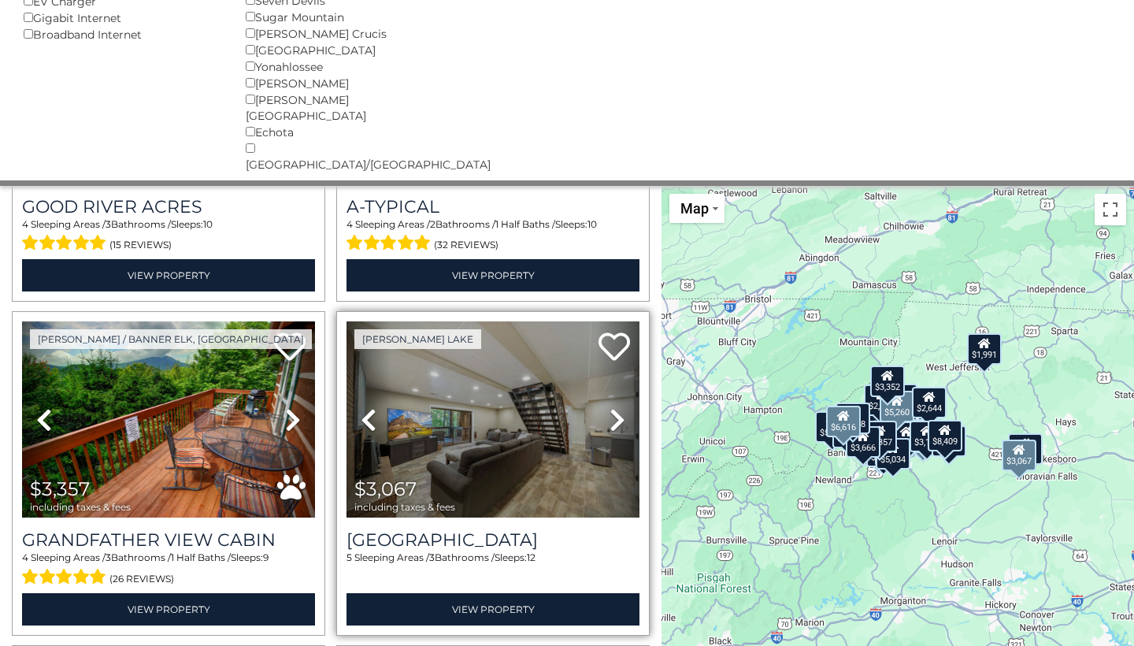
click at [610, 407] on icon at bounding box center [618, 419] width 16 height 25
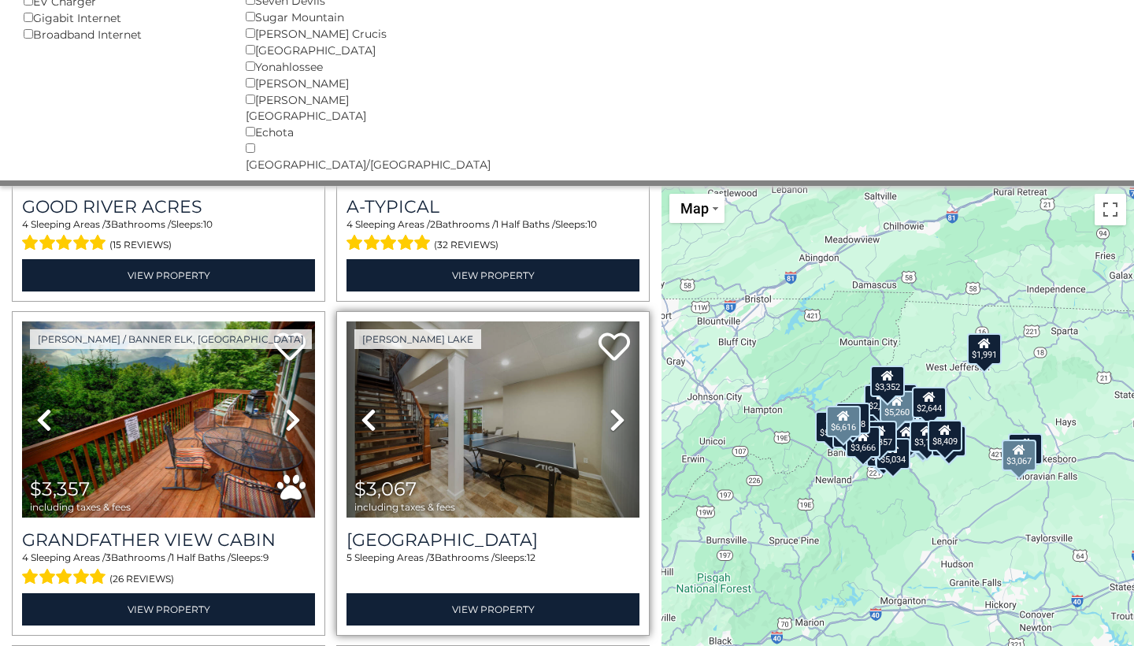
click at [610, 407] on icon at bounding box center [618, 419] width 16 height 25
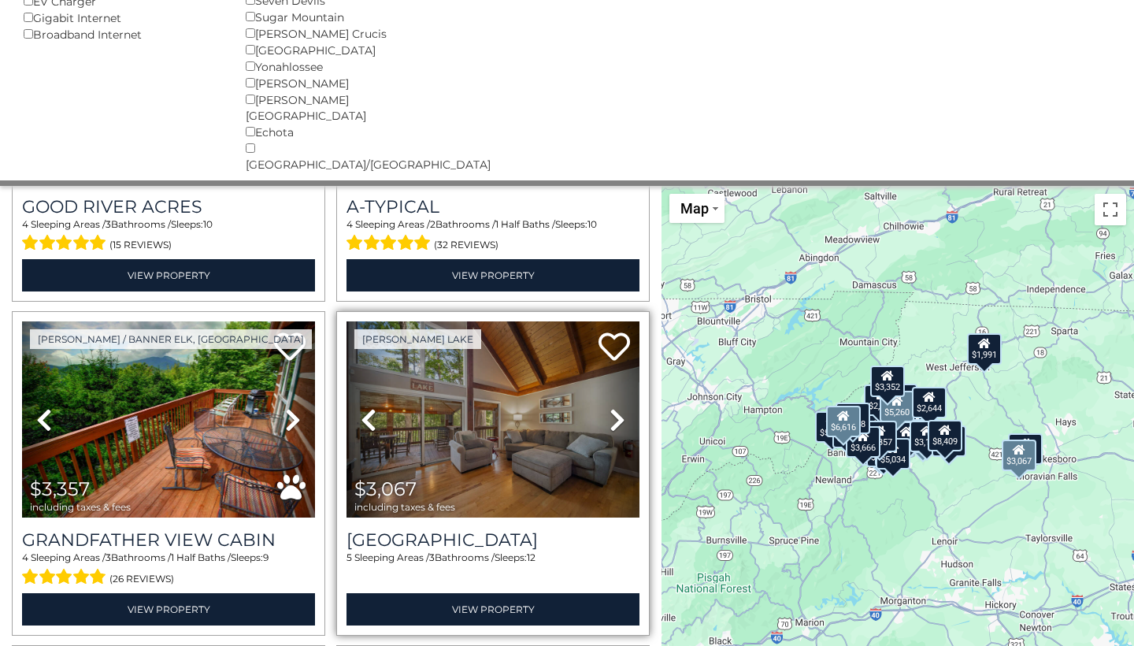
click at [610, 407] on icon at bounding box center [618, 419] width 16 height 25
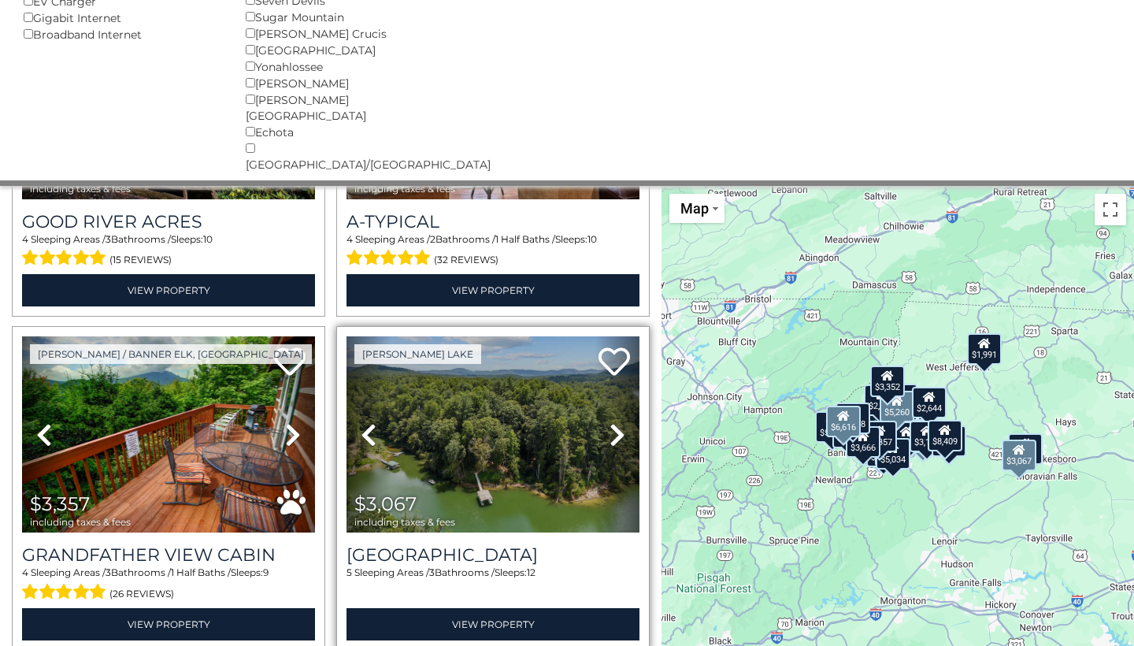
scroll to position [3911, 0]
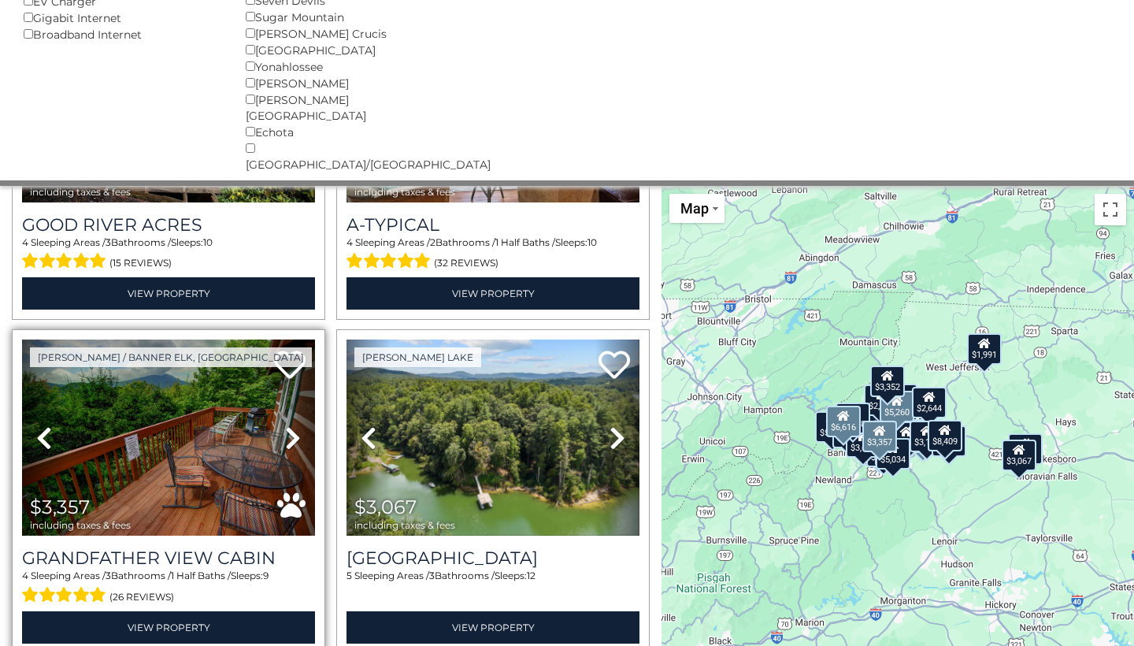
click at [210, 399] on img at bounding box center [168, 437] width 293 height 196
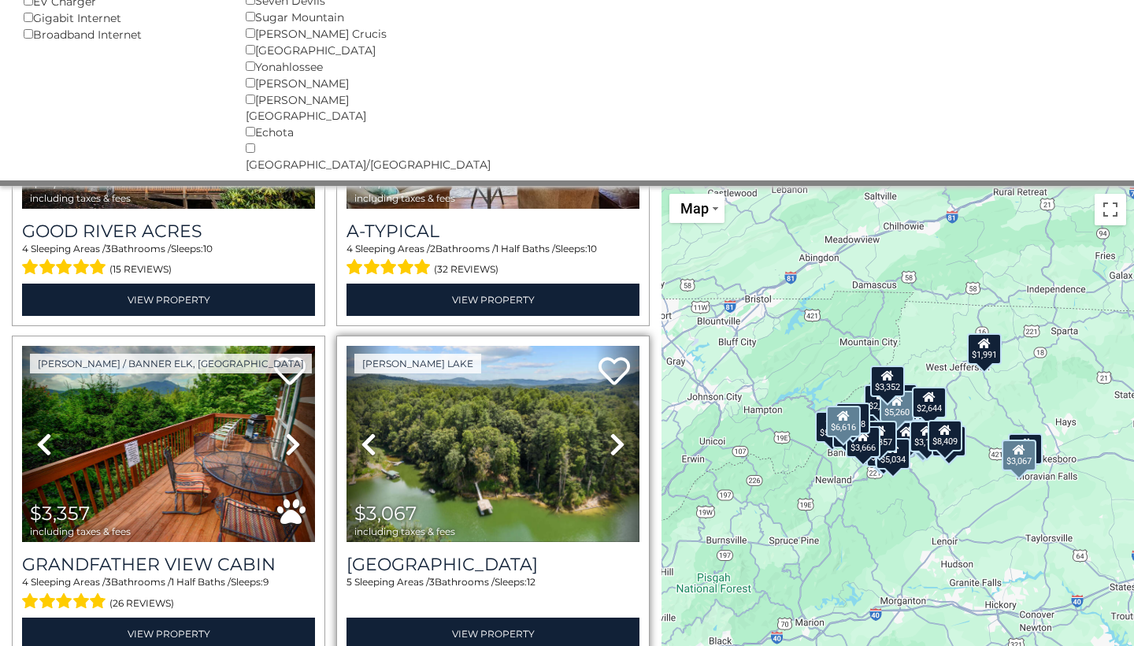
scroll to position [3880, 0]
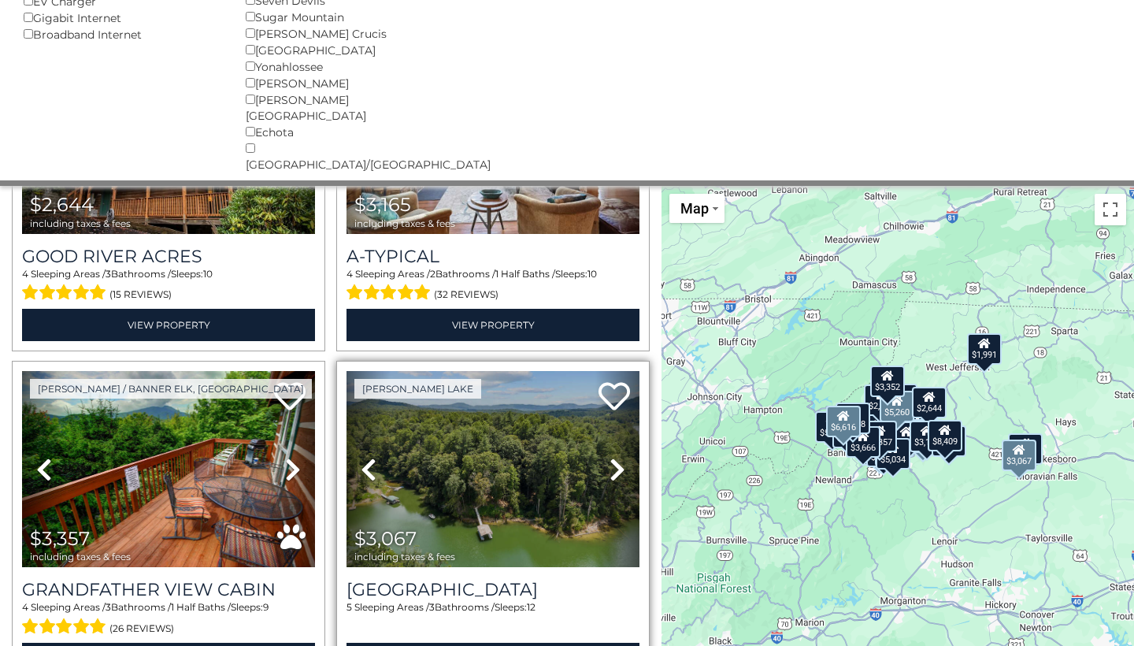
click at [617, 457] on icon at bounding box center [618, 469] width 16 height 25
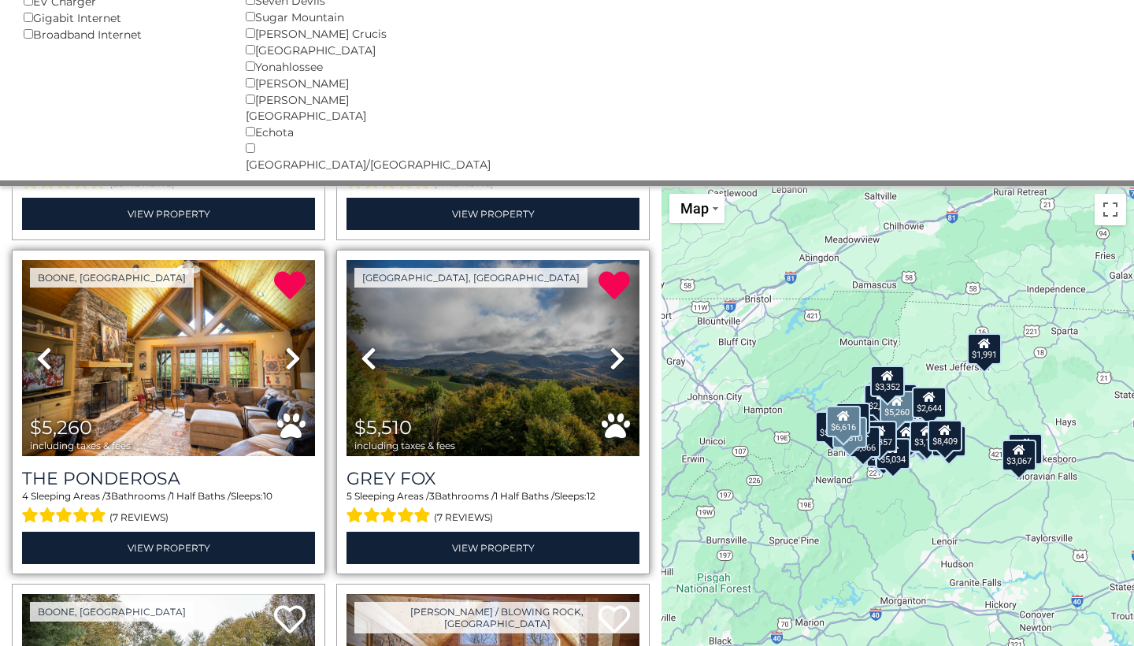
scroll to position [3263, 0]
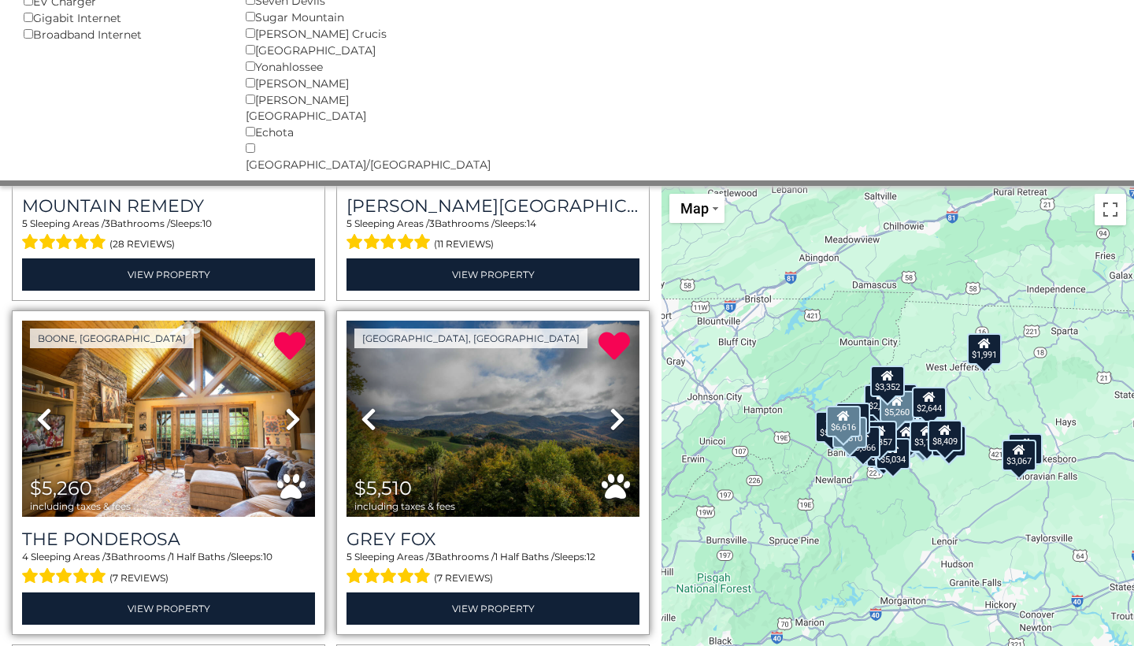
click at [547, 386] on img at bounding box center [493, 419] width 293 height 196
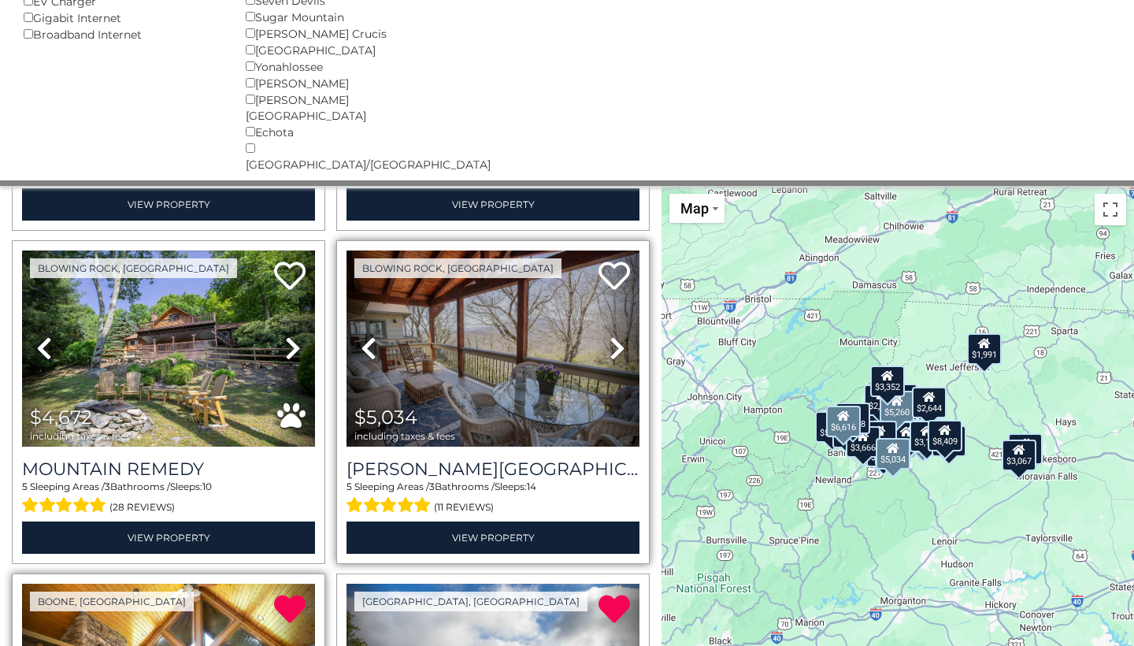
scroll to position [2973, 0]
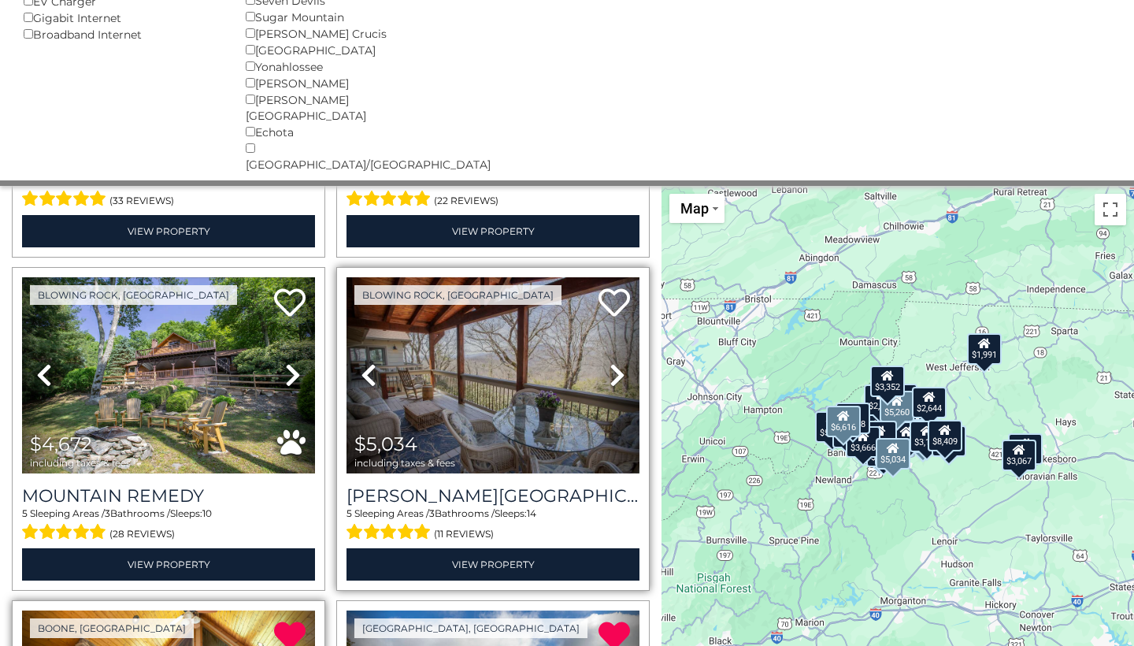
click at [525, 352] on img at bounding box center [493, 375] width 293 height 196
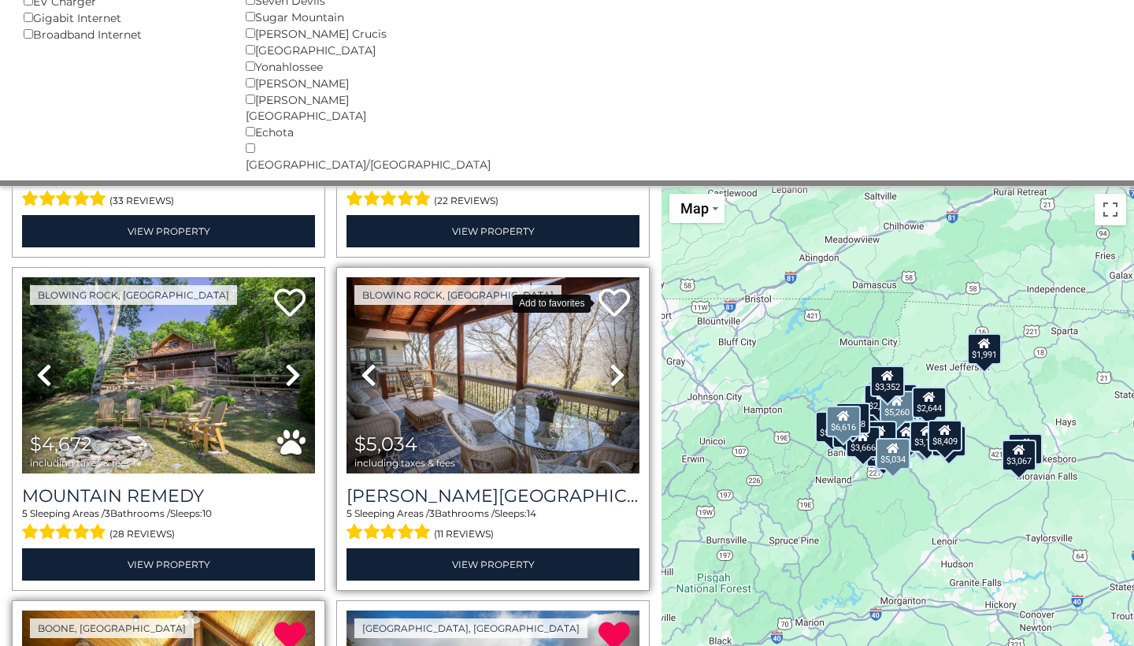
click at [610, 287] on icon at bounding box center [615, 303] width 32 height 32
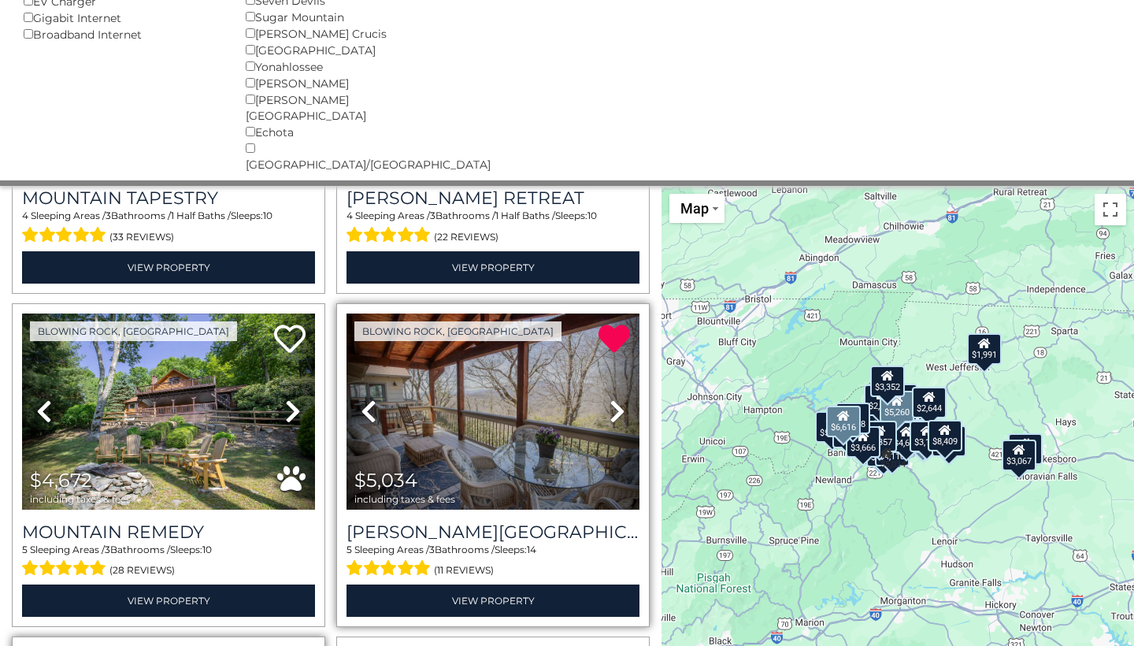
scroll to position [2935, 0]
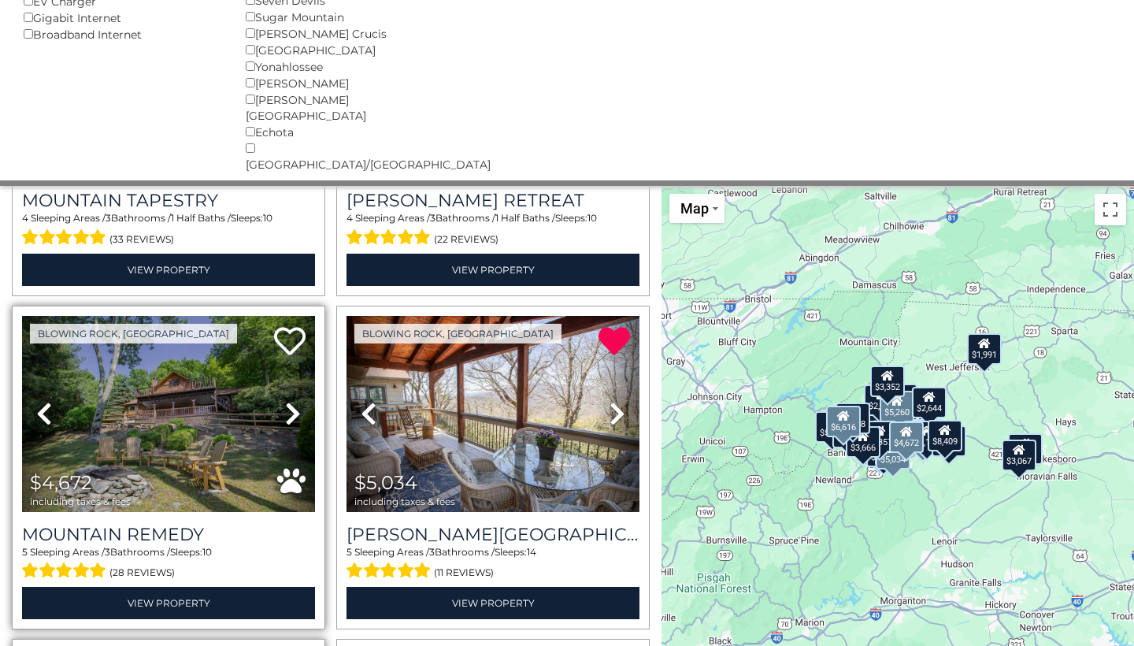
click at [301, 401] on icon at bounding box center [293, 413] width 16 height 25
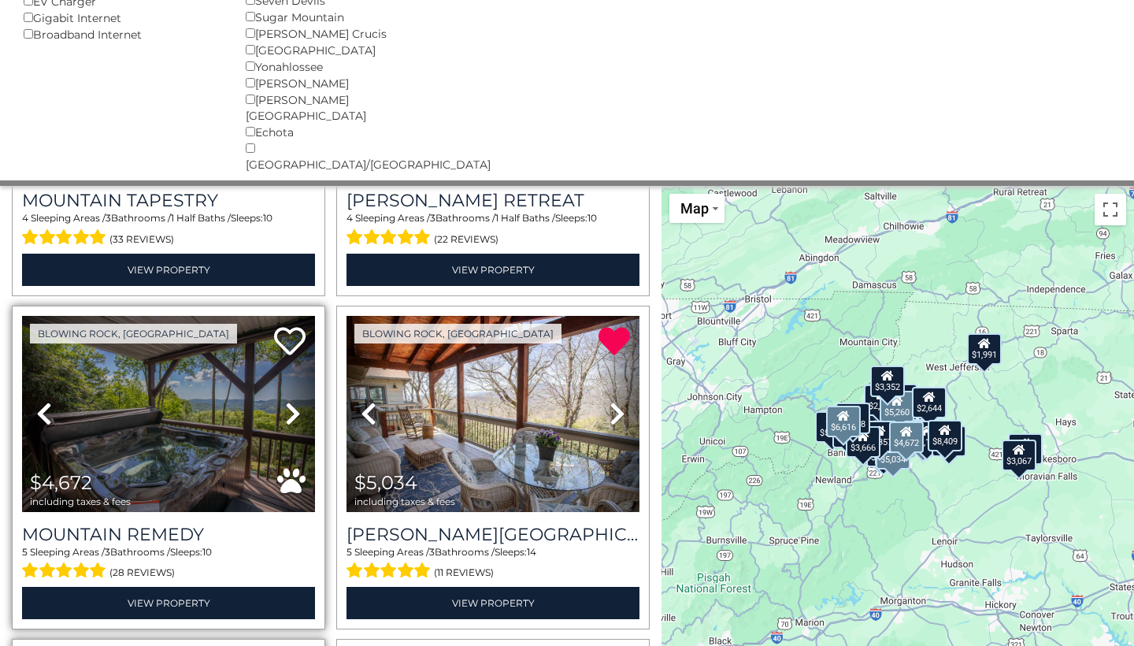
click at [295, 401] on icon at bounding box center [293, 413] width 16 height 25
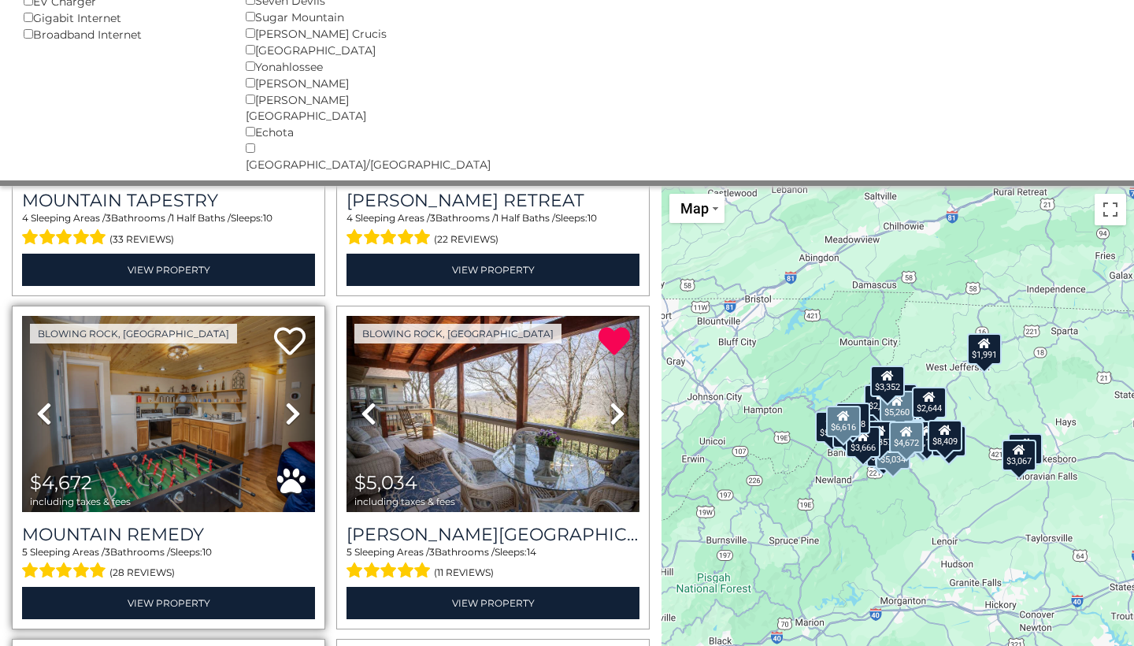
click at [295, 401] on icon at bounding box center [293, 413] width 16 height 25
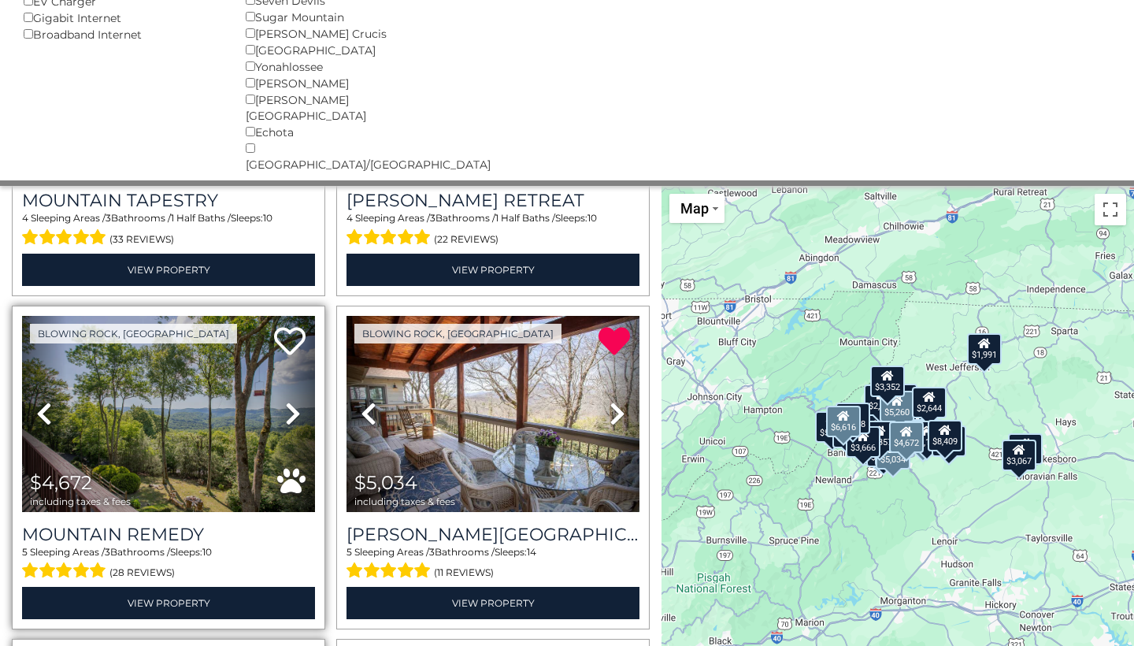
click at [163, 339] on img at bounding box center [168, 414] width 293 height 196
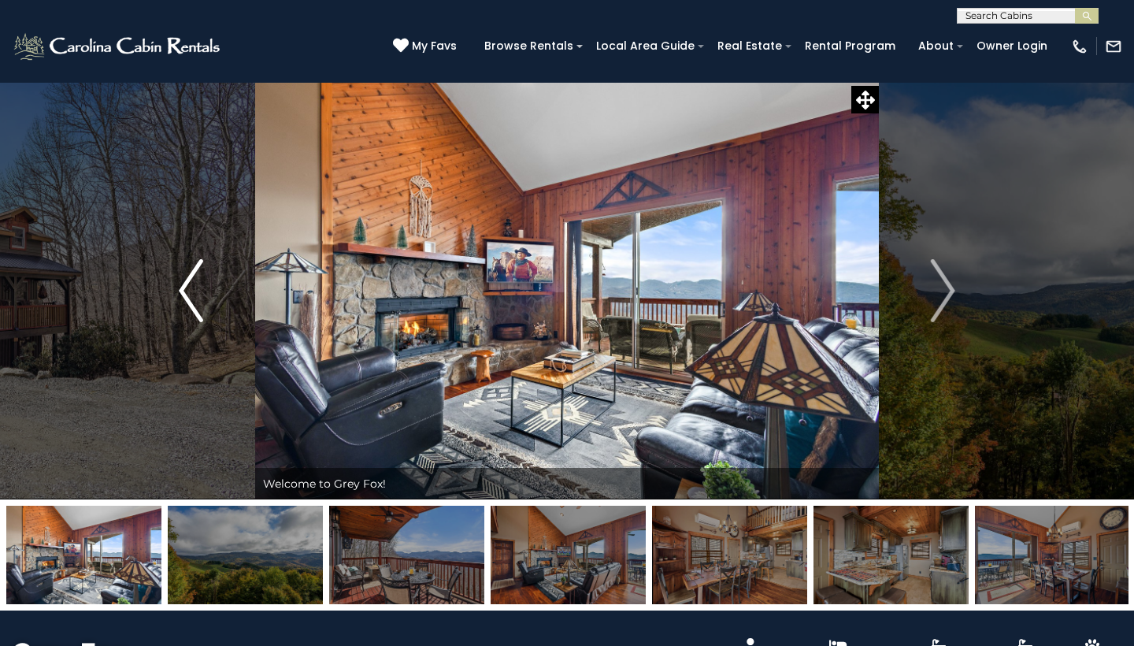
click at [200, 310] on img "Previous" at bounding box center [191, 290] width 24 height 63
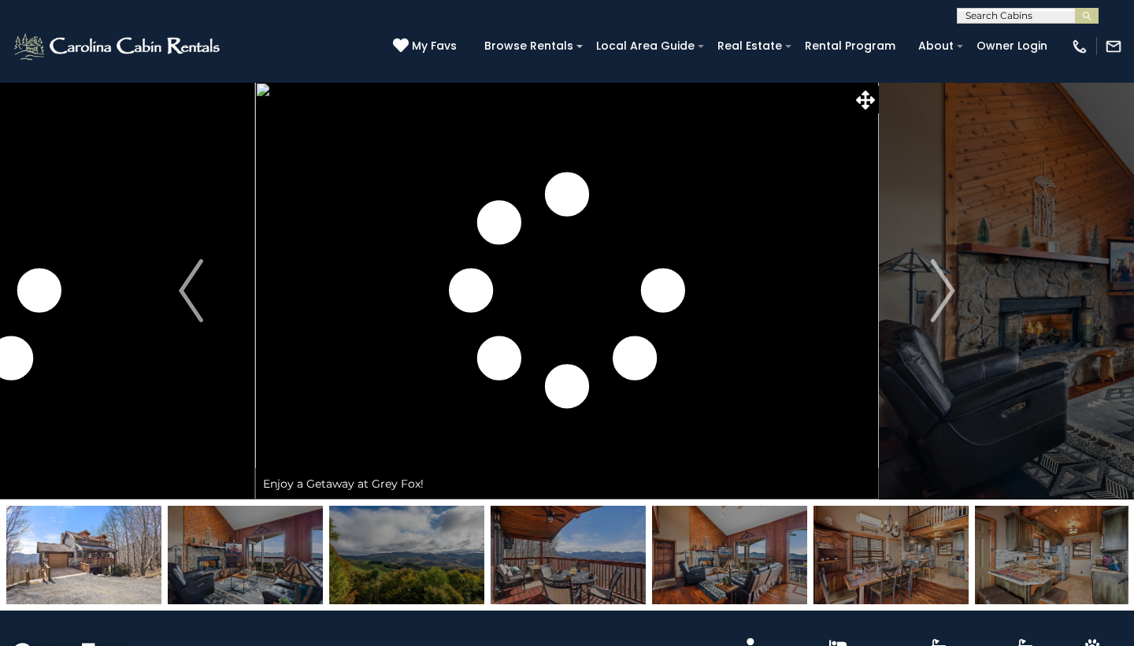
click at [78, 570] on img at bounding box center [83, 555] width 155 height 98
click at [87, 550] on img at bounding box center [83, 555] width 155 height 98
click at [122, 558] on img at bounding box center [83, 555] width 155 height 98
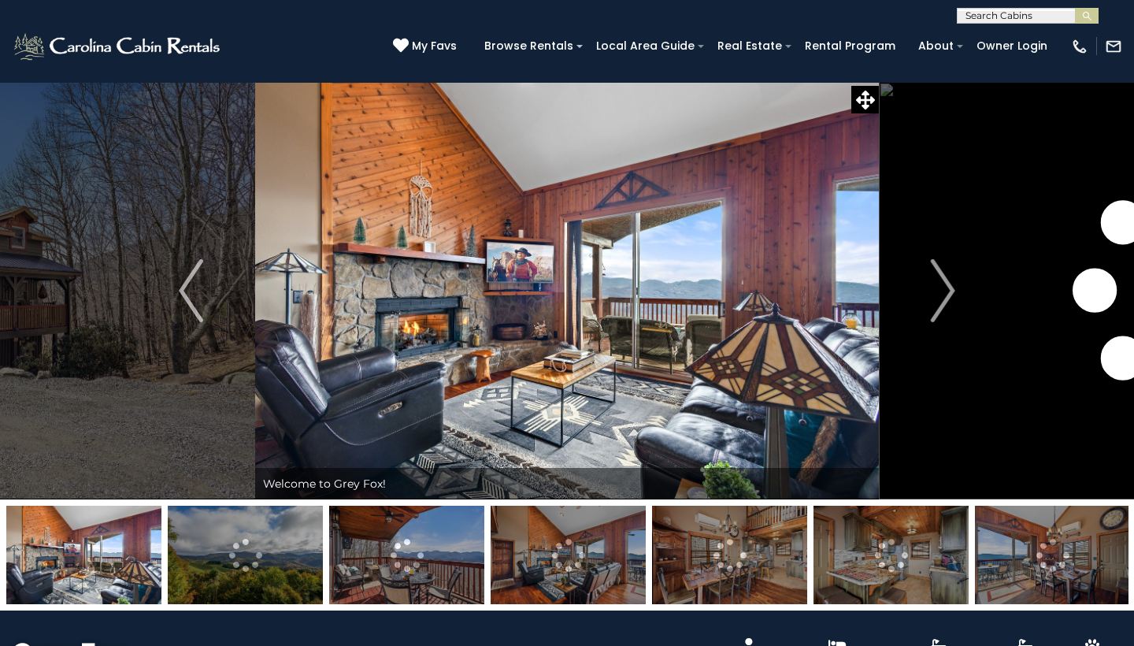
click at [68, 551] on img at bounding box center [83, 555] width 155 height 98
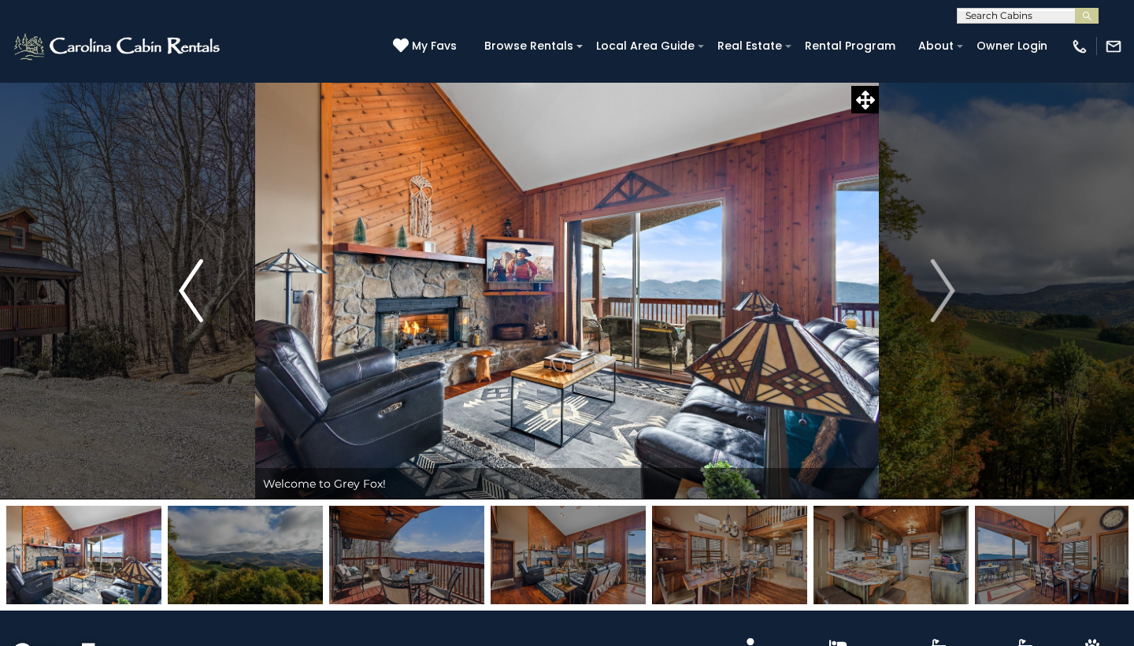
click at [196, 303] on img "Previous" at bounding box center [191, 290] width 24 height 63
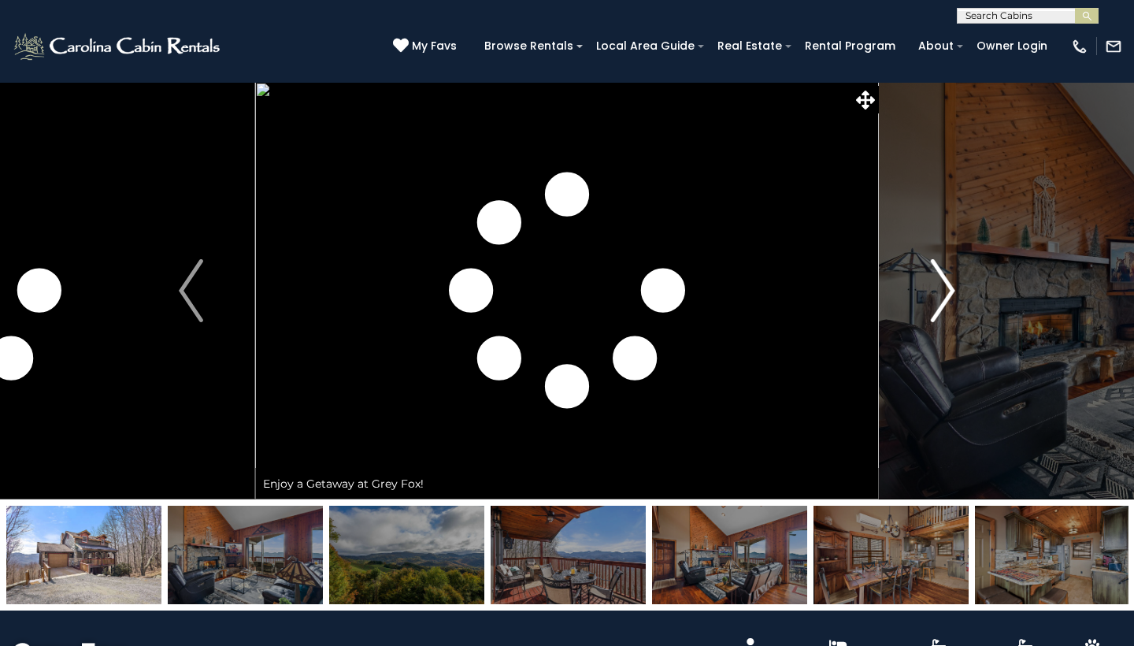
click at [947, 299] on img "Next" at bounding box center [943, 290] width 24 height 63
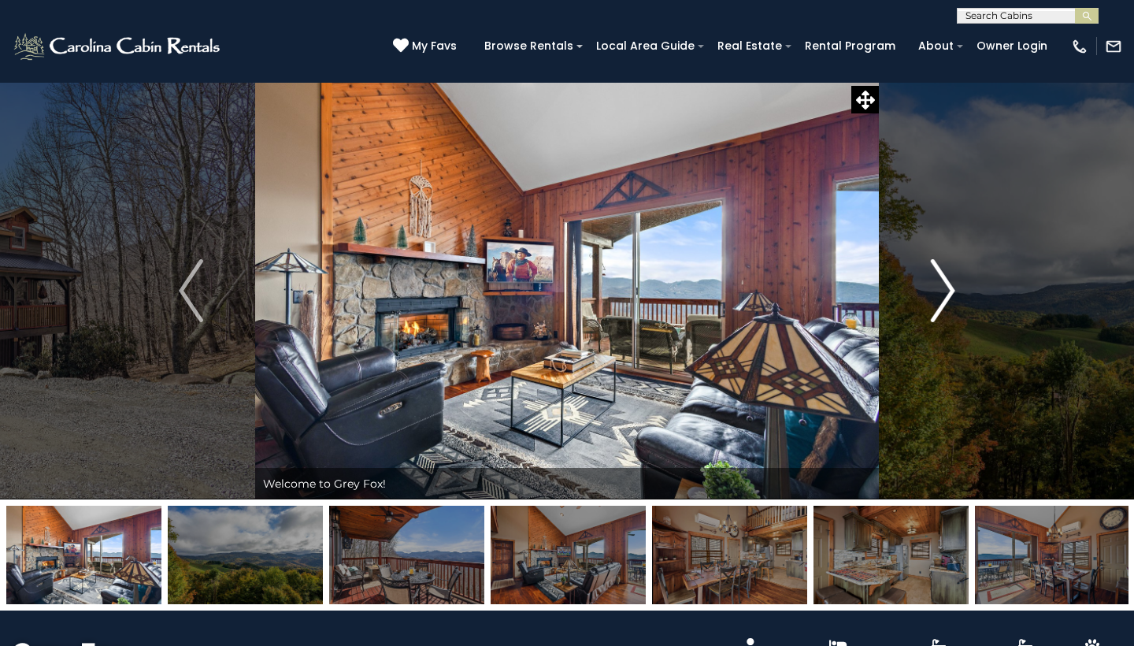
click at [947, 306] on img "Next" at bounding box center [943, 290] width 24 height 63
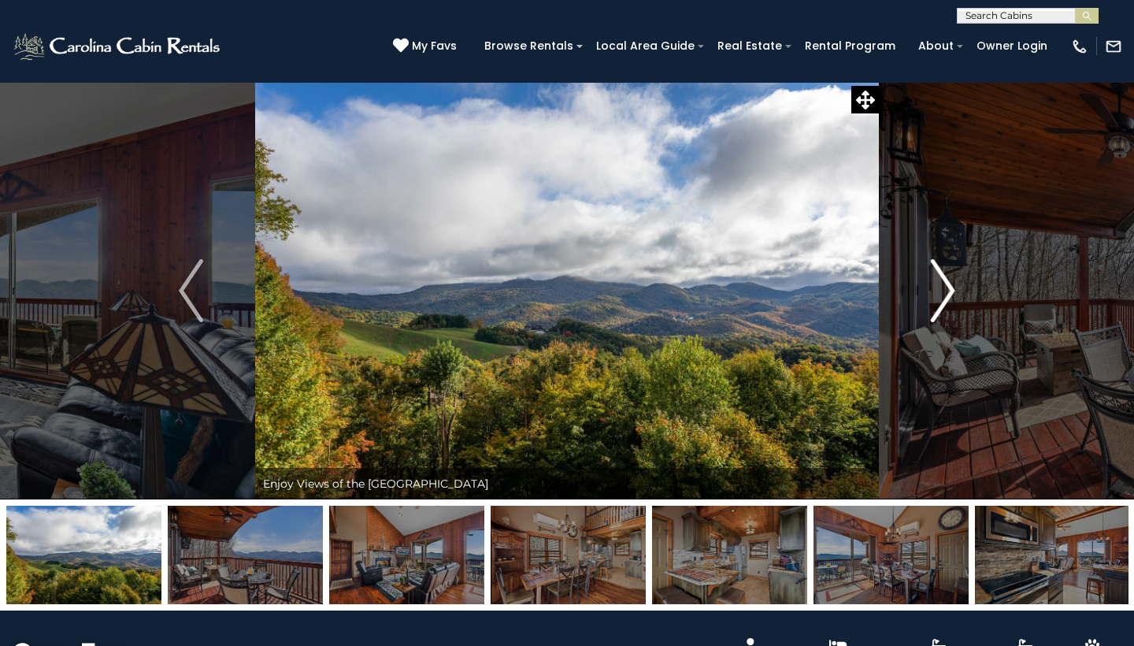
click at [947, 307] on img "Next" at bounding box center [943, 290] width 24 height 63
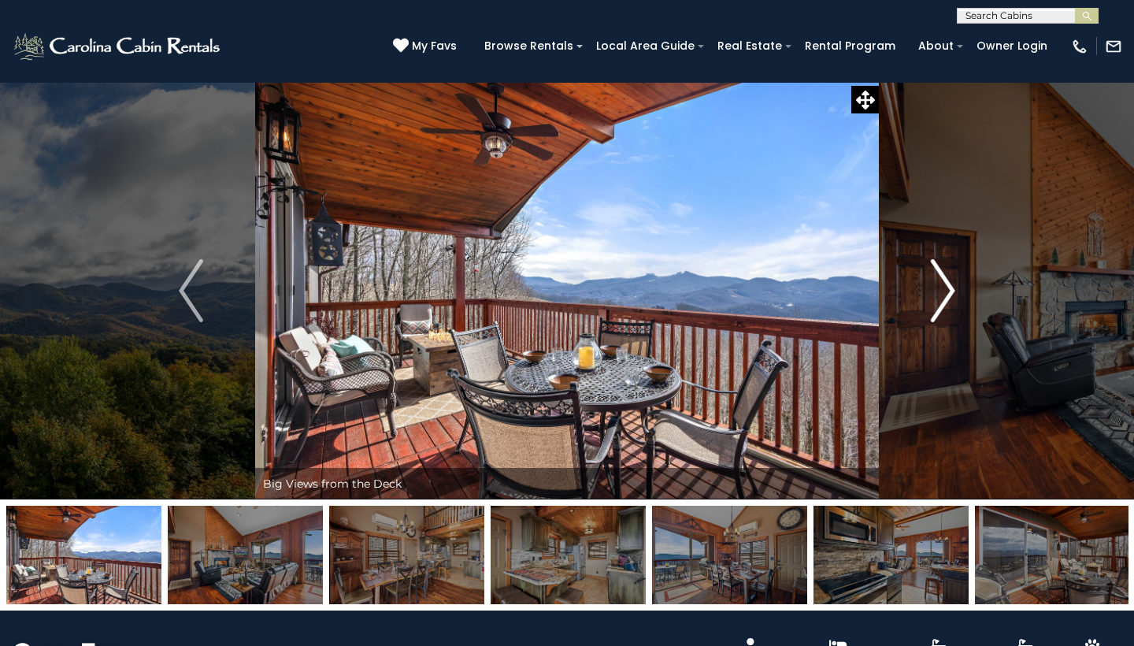
click at [947, 310] on img "Next" at bounding box center [943, 290] width 24 height 63
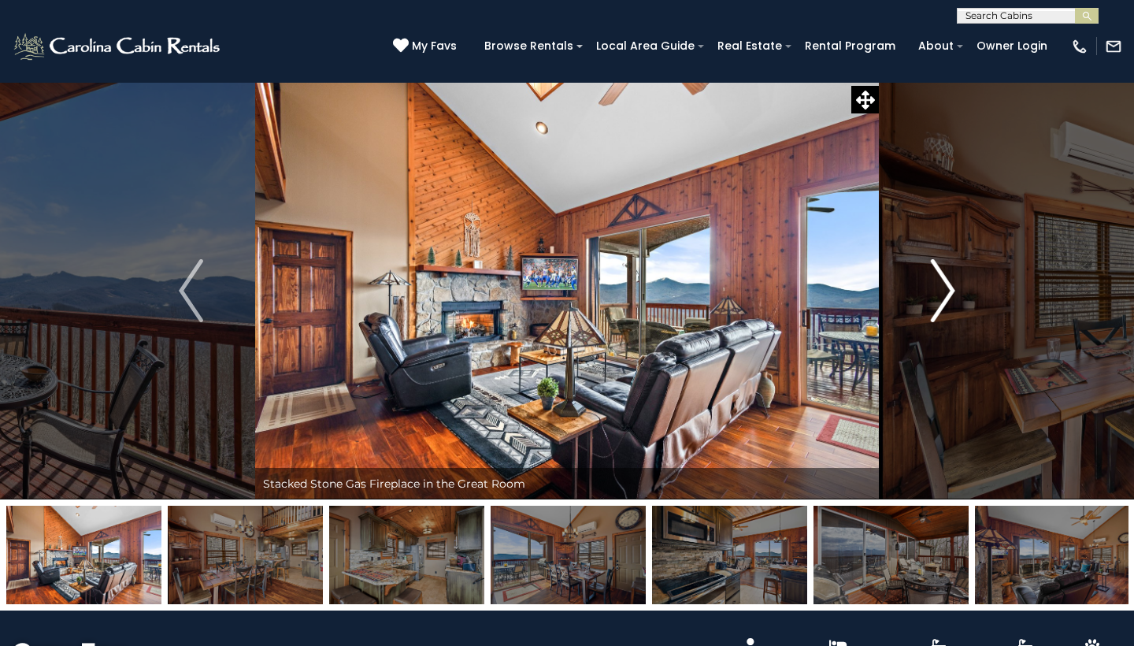
click at [947, 312] on img "Next" at bounding box center [943, 290] width 24 height 63
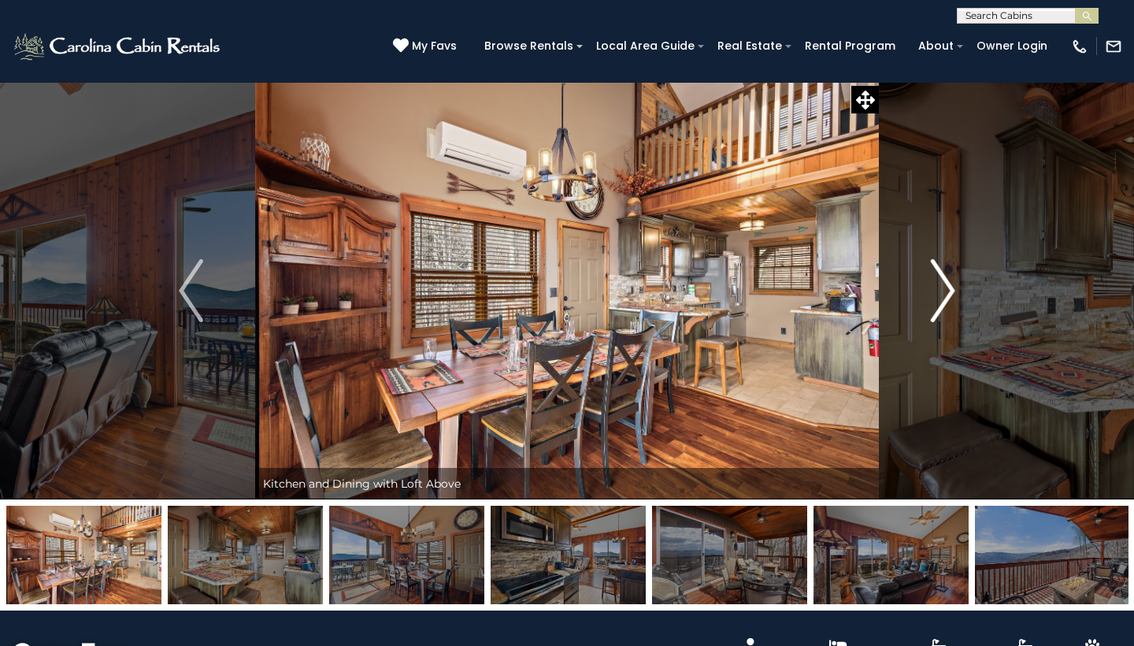
click at [947, 313] on img "Next" at bounding box center [943, 290] width 24 height 63
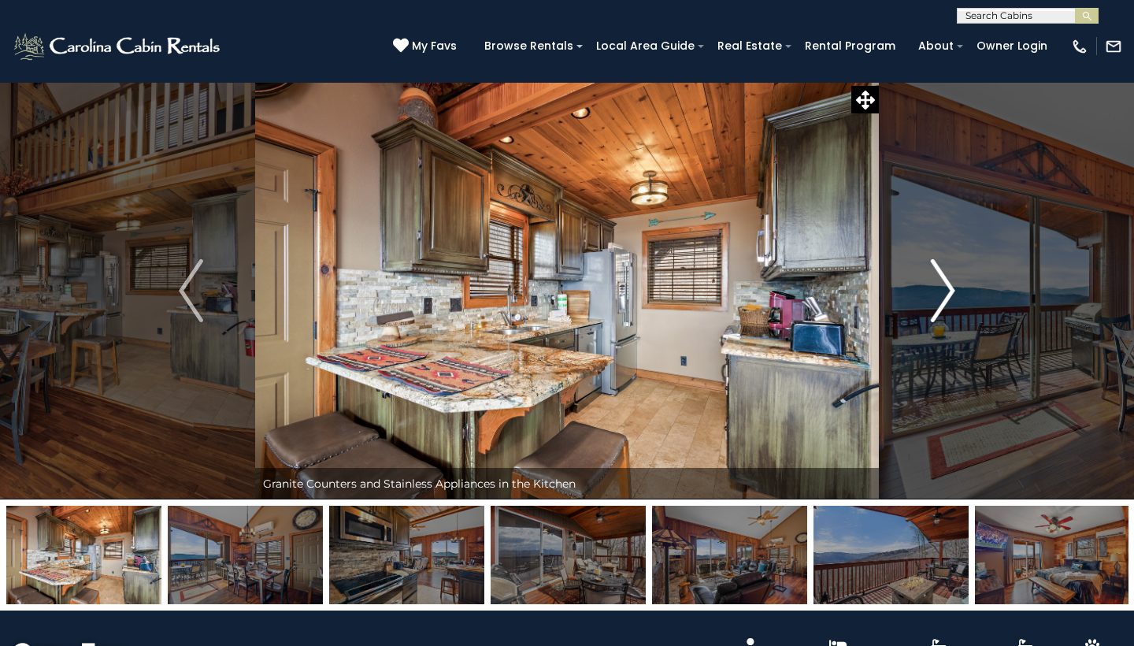
click at [946, 314] on img "Next" at bounding box center [943, 290] width 24 height 63
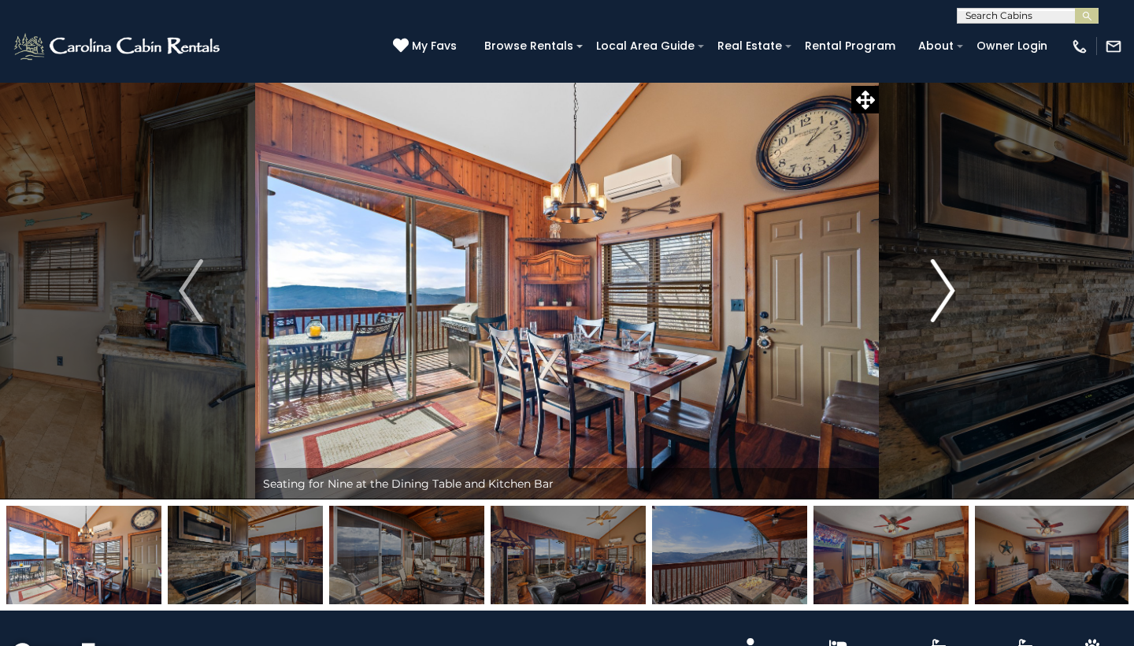
click at [945, 317] on img "Next" at bounding box center [943, 290] width 24 height 63
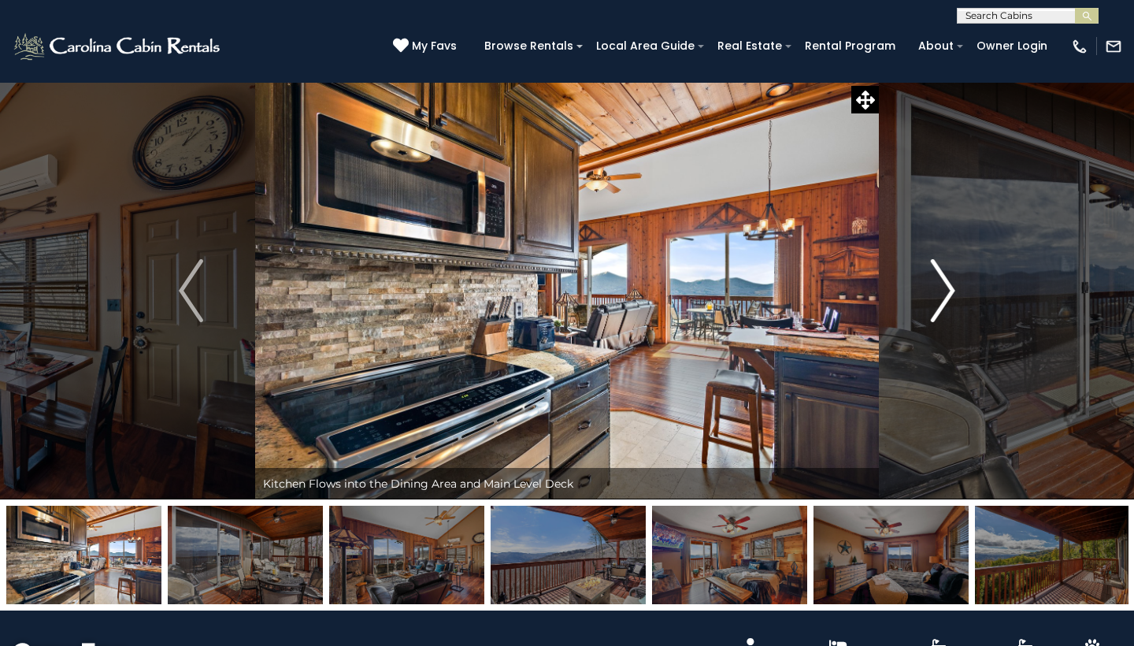
click at [945, 317] on img "Next" at bounding box center [943, 290] width 24 height 63
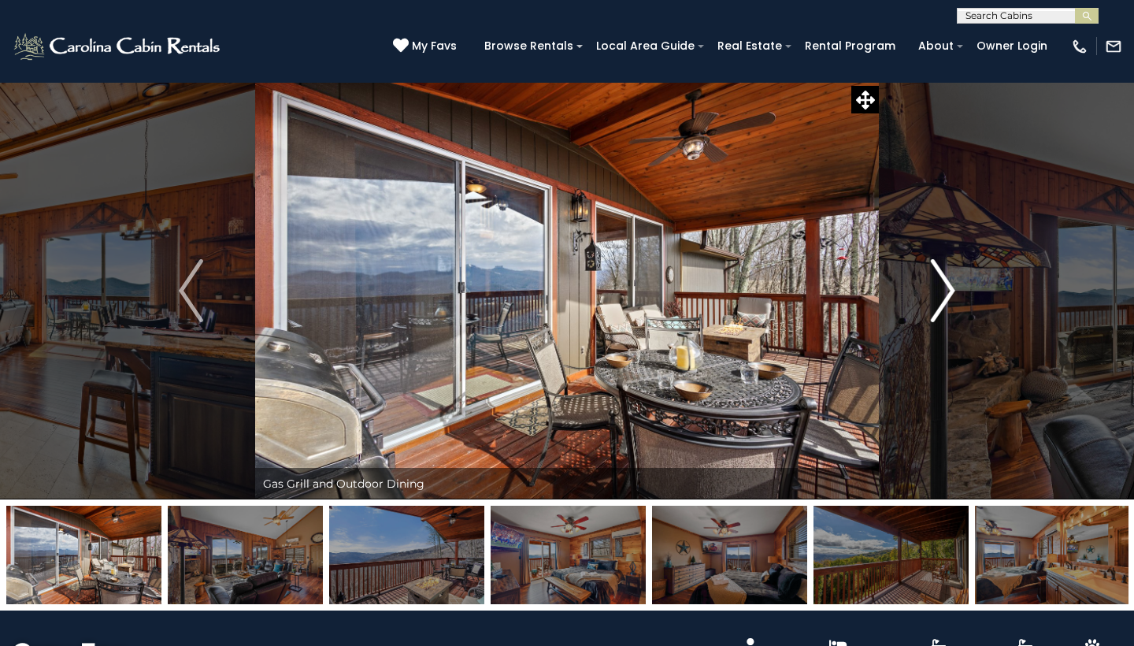
click at [945, 317] on img "Next" at bounding box center [943, 290] width 24 height 63
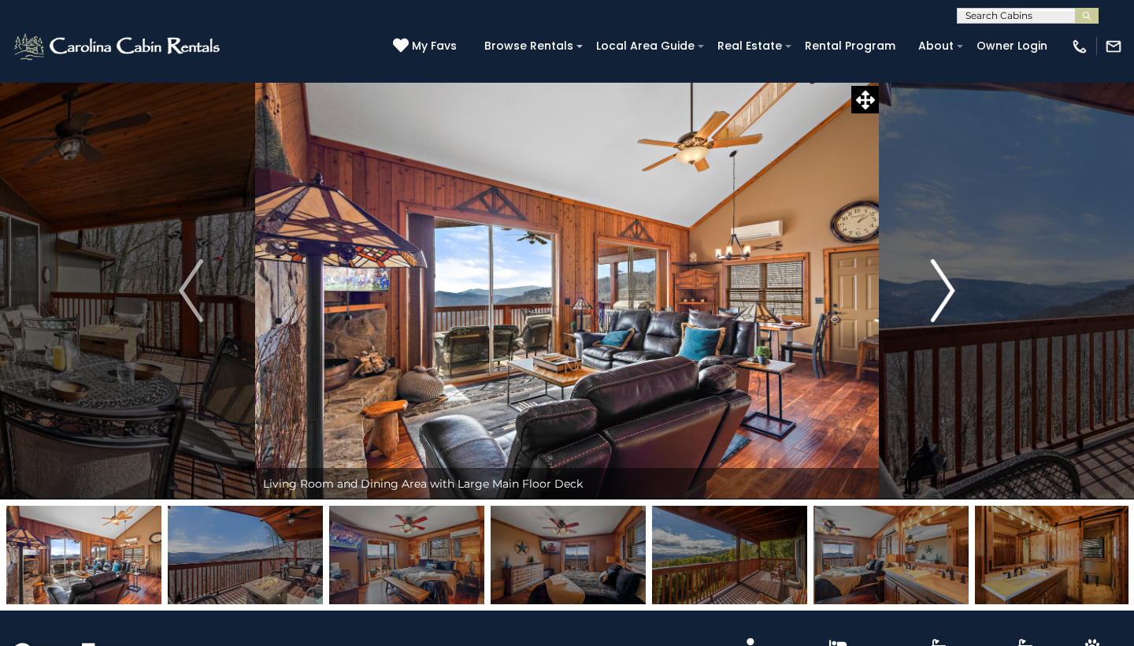
click at [945, 317] on img "Next" at bounding box center [943, 290] width 24 height 63
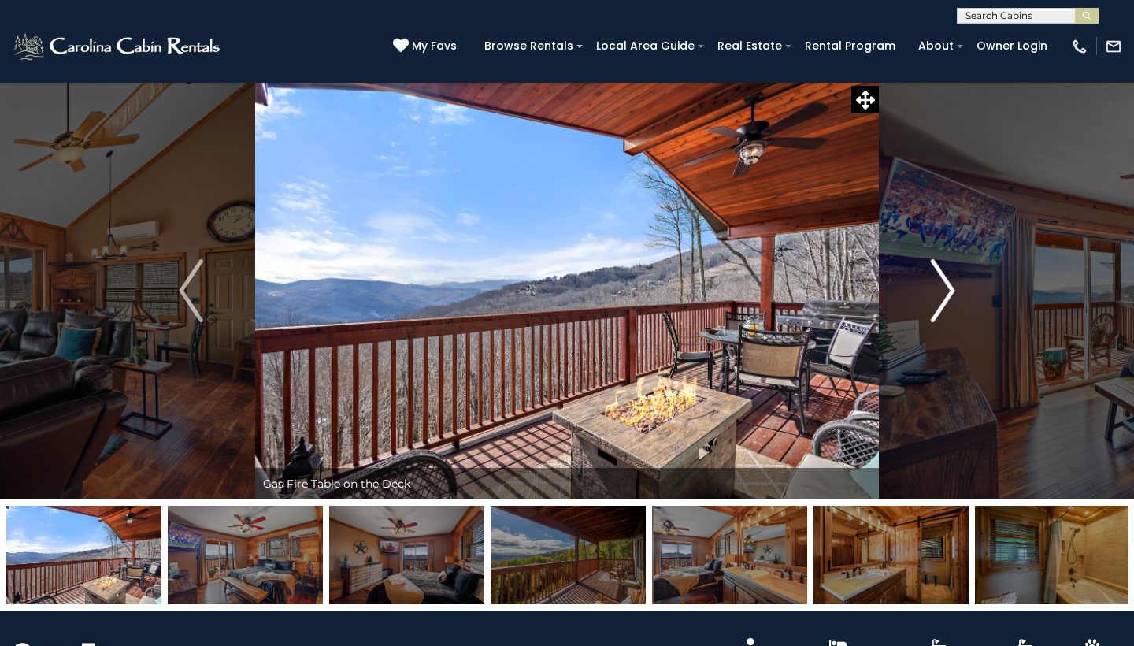
click at [945, 318] on img "Next" at bounding box center [943, 290] width 24 height 63
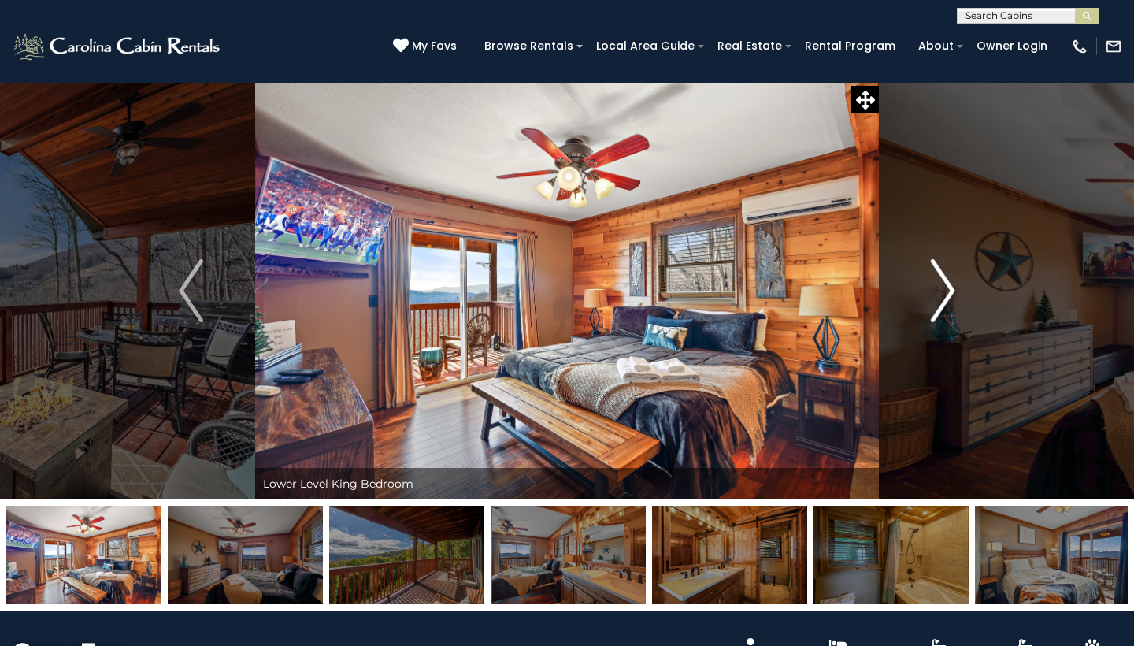
click at [945, 319] on img "Next" at bounding box center [943, 290] width 24 height 63
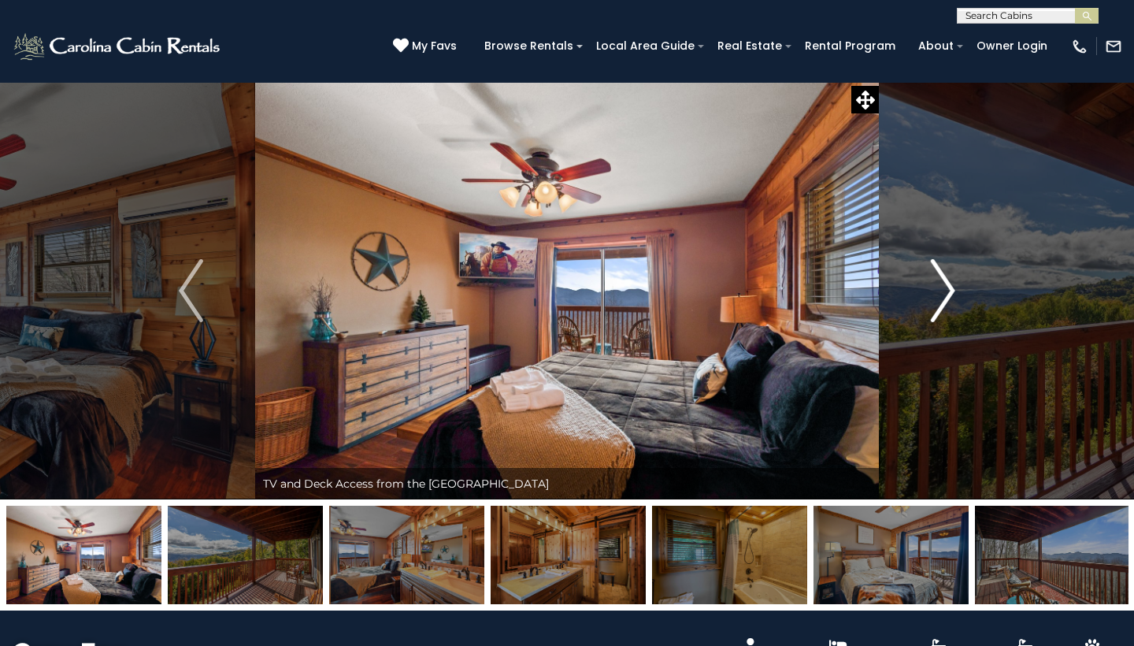
click at [945, 320] on img "Next" at bounding box center [943, 290] width 24 height 63
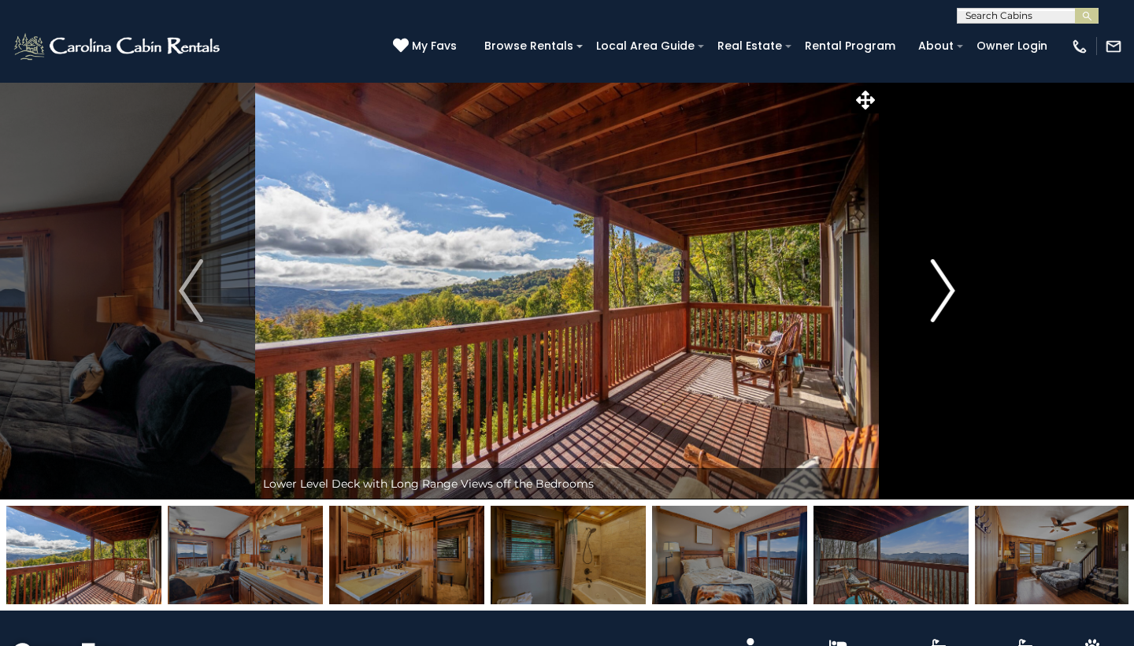
click at [945, 321] on img "Next" at bounding box center [943, 290] width 24 height 63
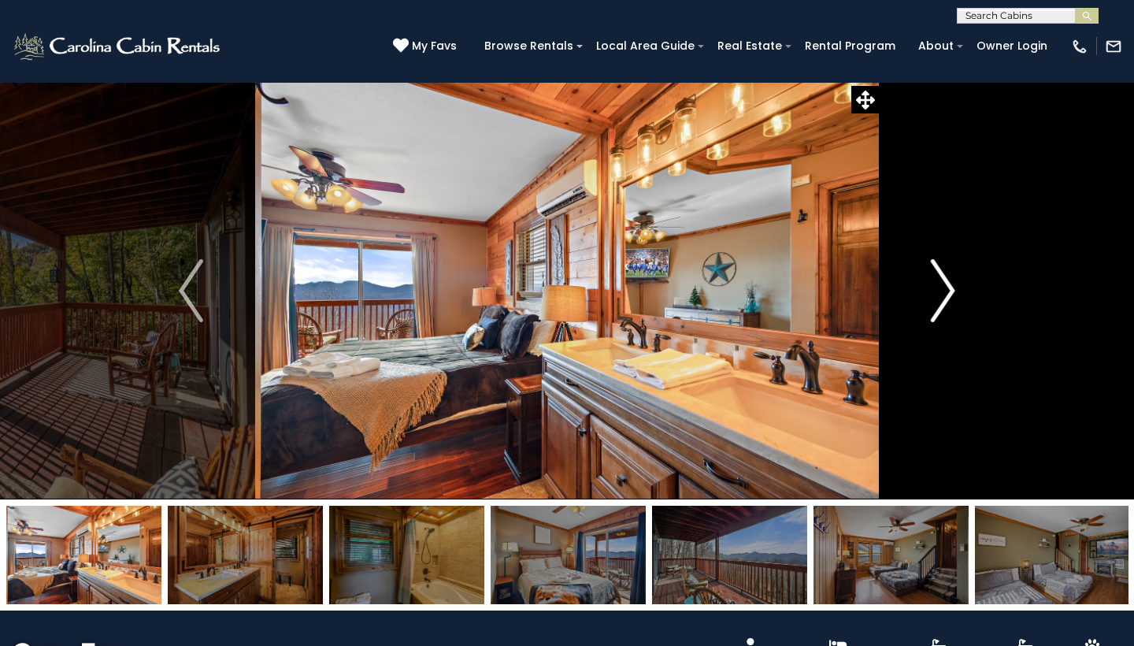
click at [942, 313] on img "Next" at bounding box center [943, 290] width 24 height 63
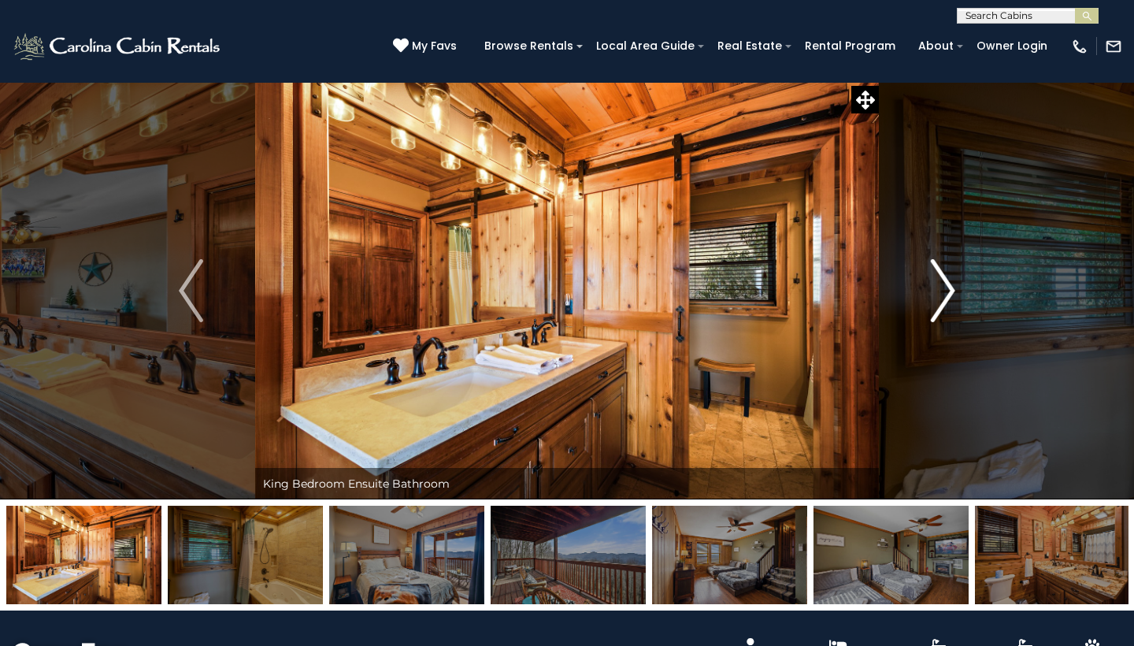
click at [942, 314] on img "Next" at bounding box center [943, 290] width 24 height 63
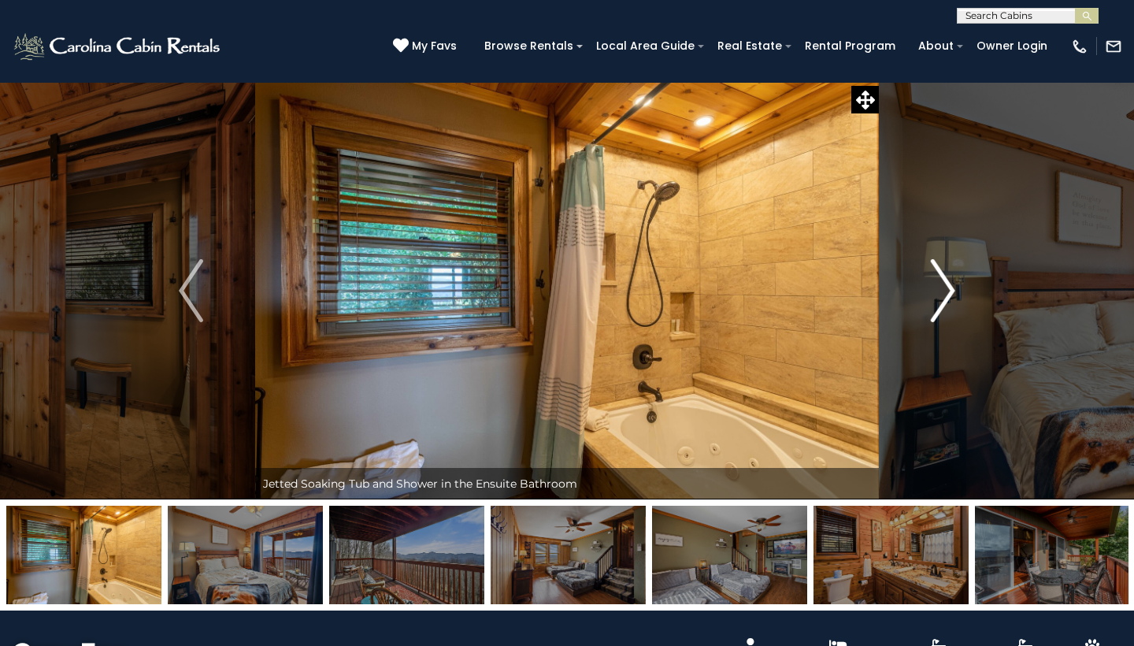
click at [942, 314] on img "Next" at bounding box center [943, 290] width 24 height 63
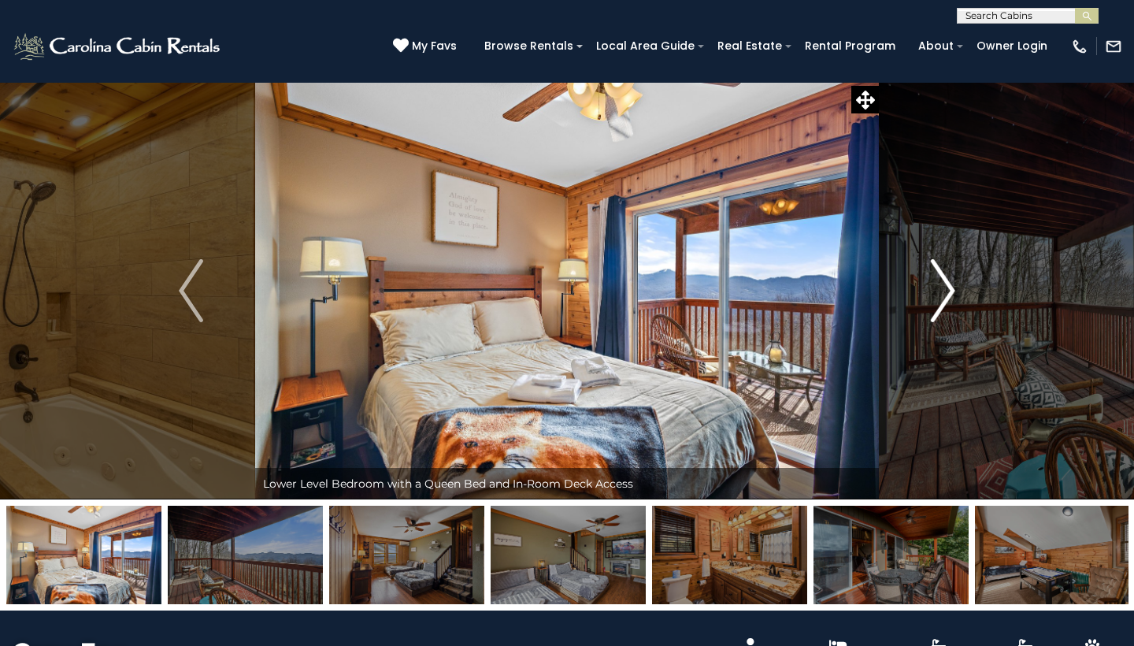
click at [941, 315] on img "Next" at bounding box center [943, 290] width 24 height 63
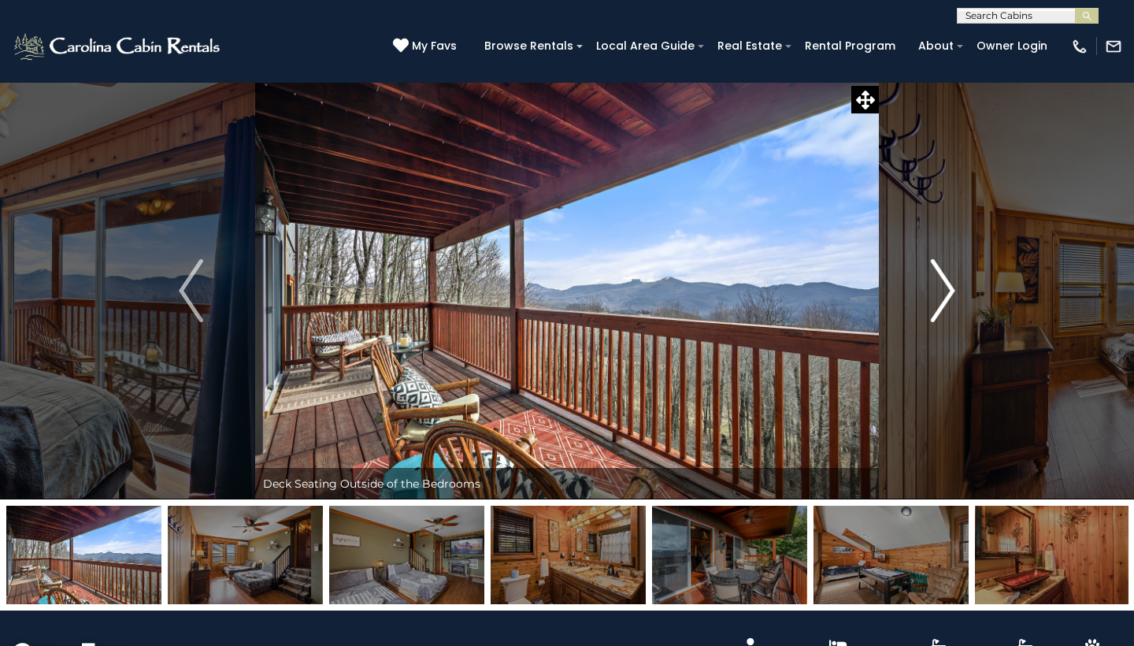
click at [941, 316] on img "Next" at bounding box center [943, 290] width 24 height 63
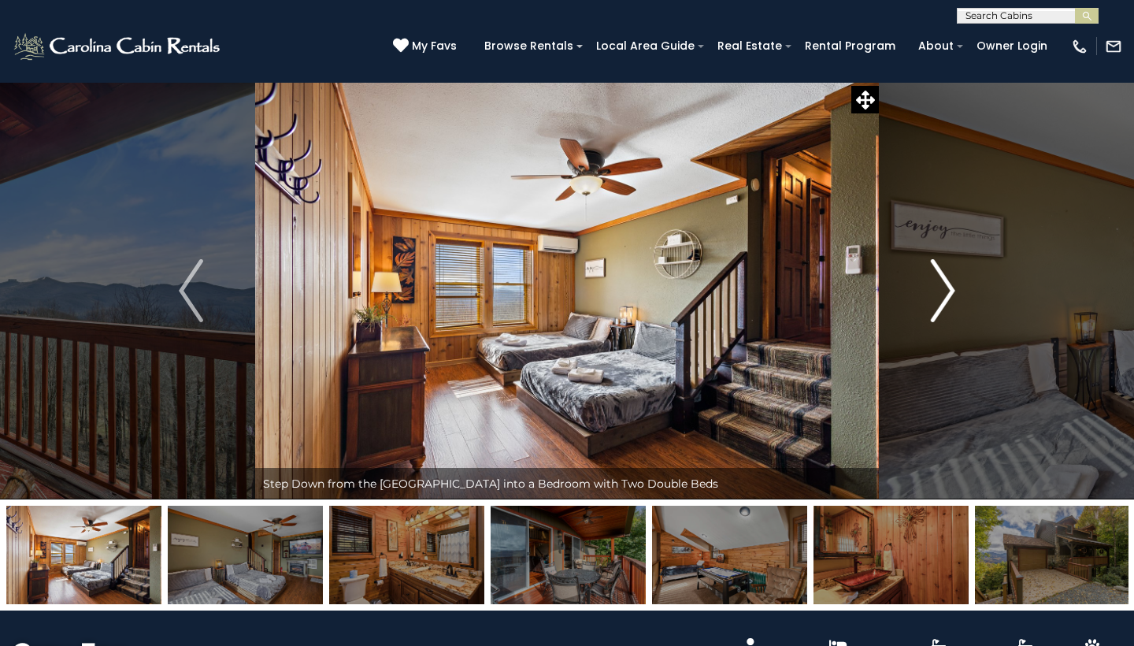
click at [941, 315] on img "Next" at bounding box center [943, 290] width 24 height 63
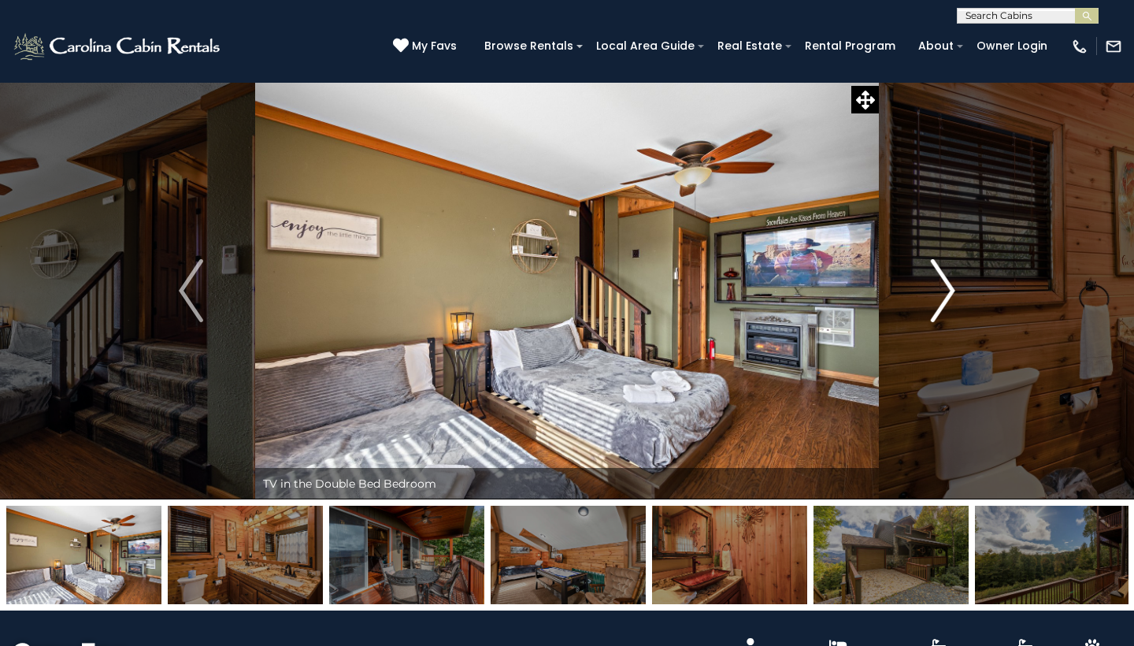
click at [941, 315] on img "Next" at bounding box center [943, 290] width 24 height 63
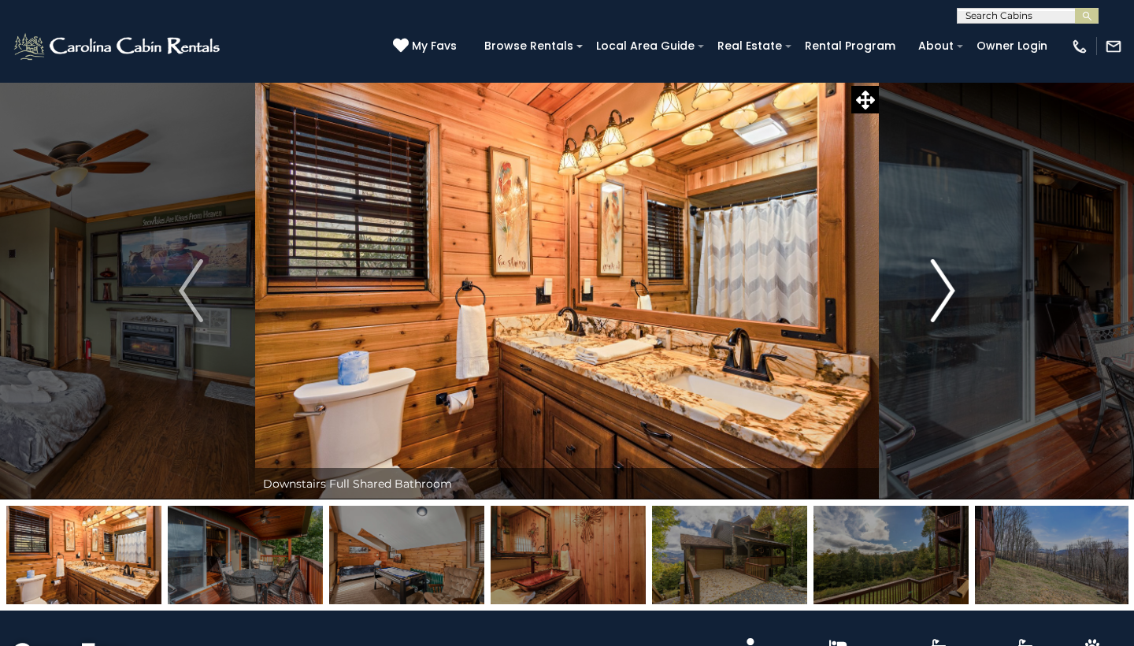
click at [941, 315] on img "Next" at bounding box center [943, 290] width 24 height 63
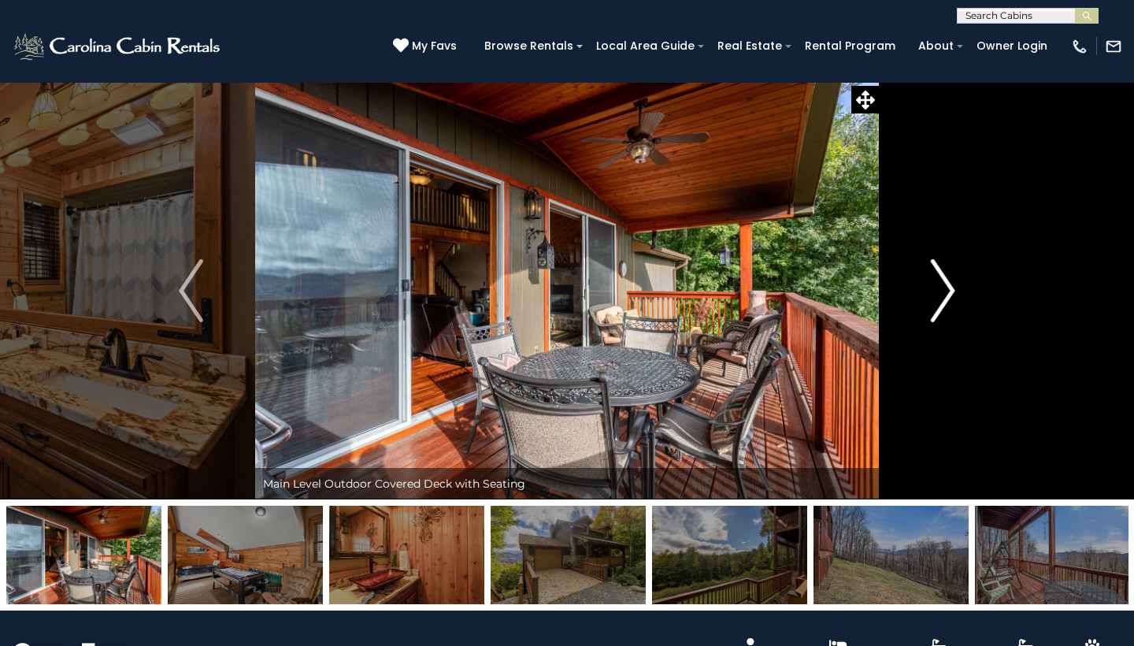
click at [941, 315] on img "Next" at bounding box center [943, 290] width 24 height 63
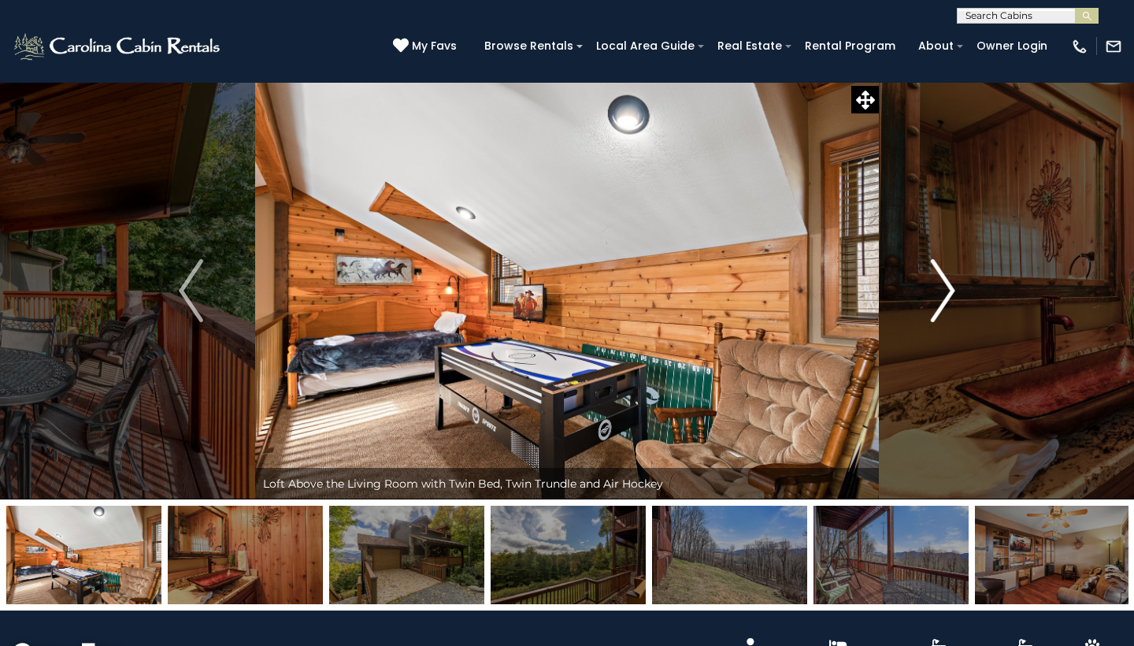
click at [941, 315] on img "Next" at bounding box center [943, 290] width 24 height 63
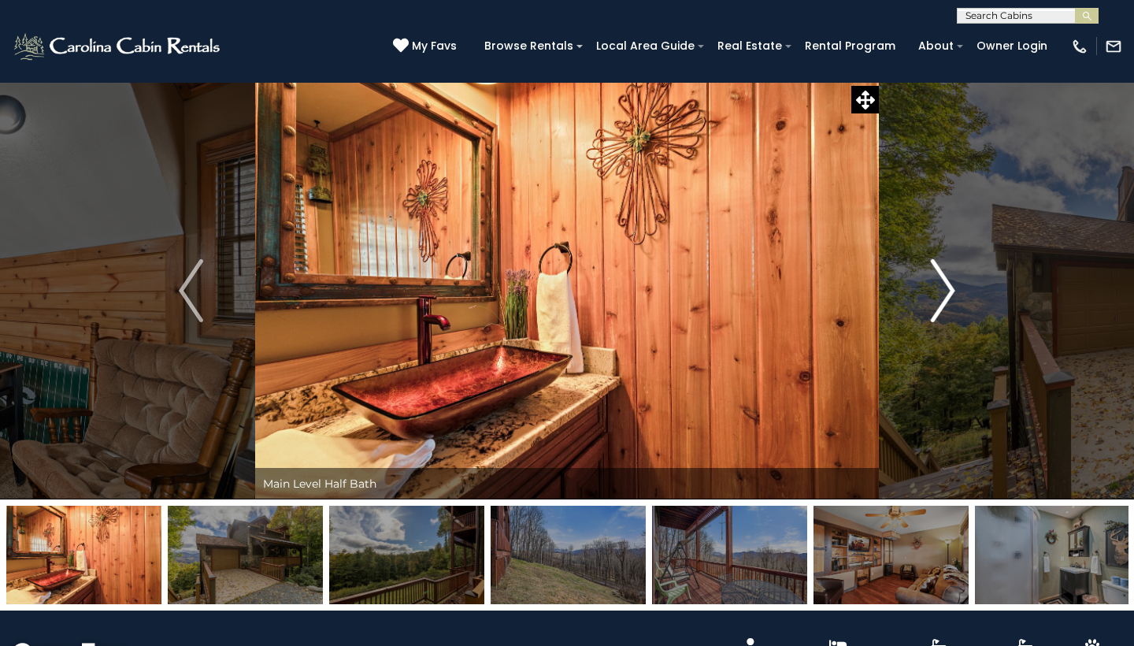
click at [941, 315] on img "Next" at bounding box center [943, 290] width 24 height 63
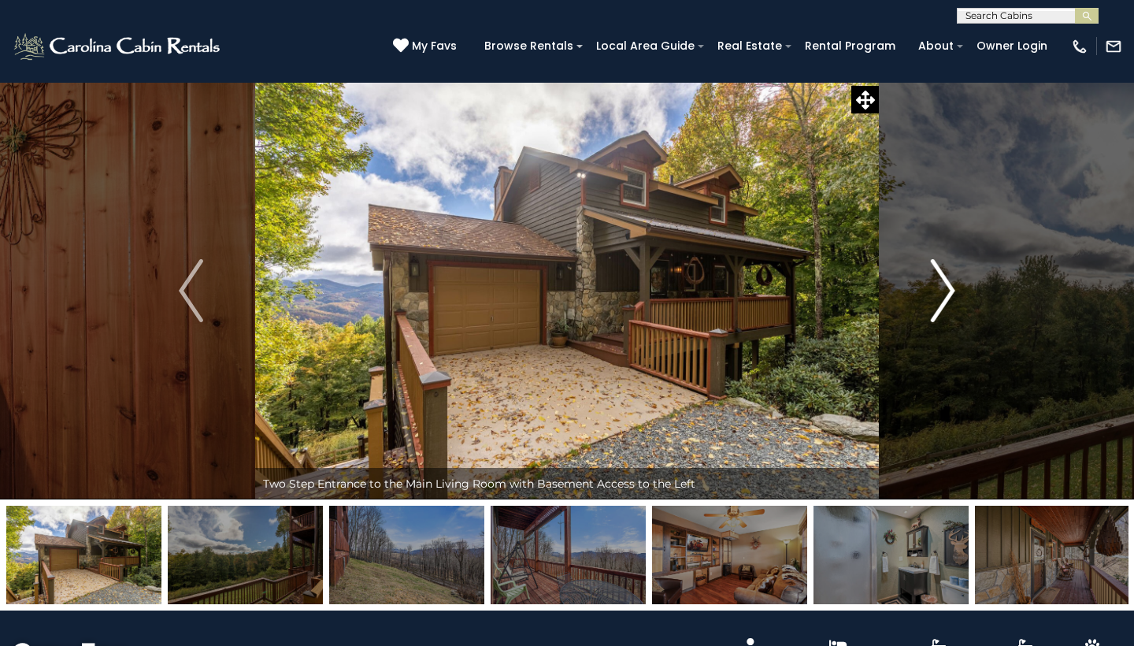
click at [941, 315] on img "Next" at bounding box center [943, 290] width 24 height 63
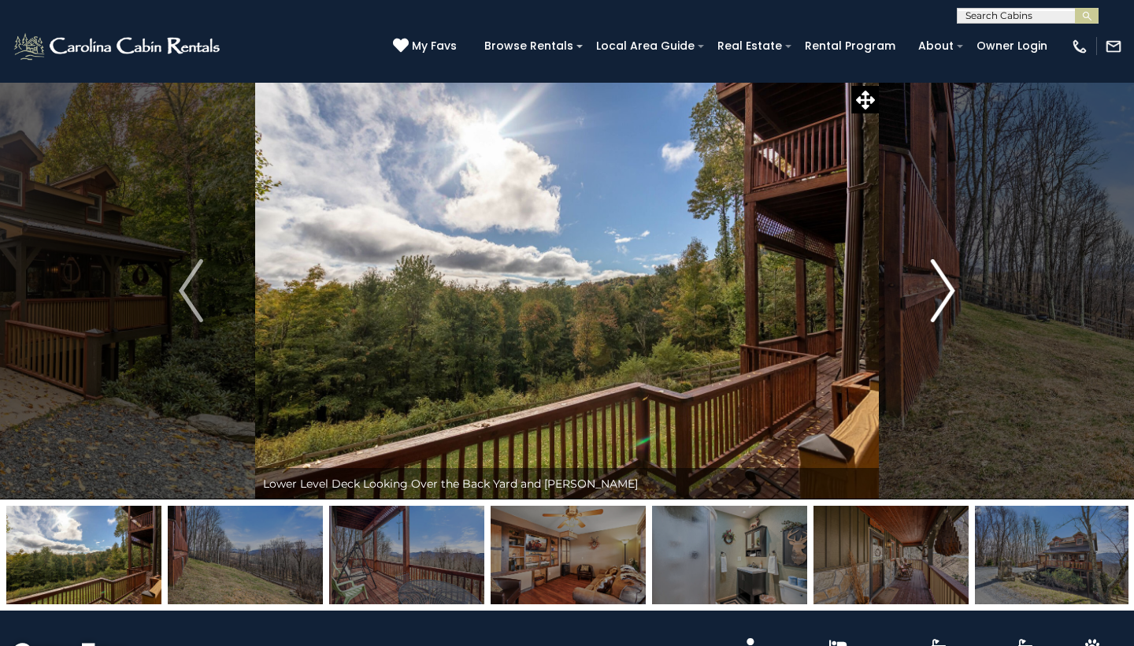
click at [941, 315] on img "Next" at bounding box center [943, 290] width 24 height 63
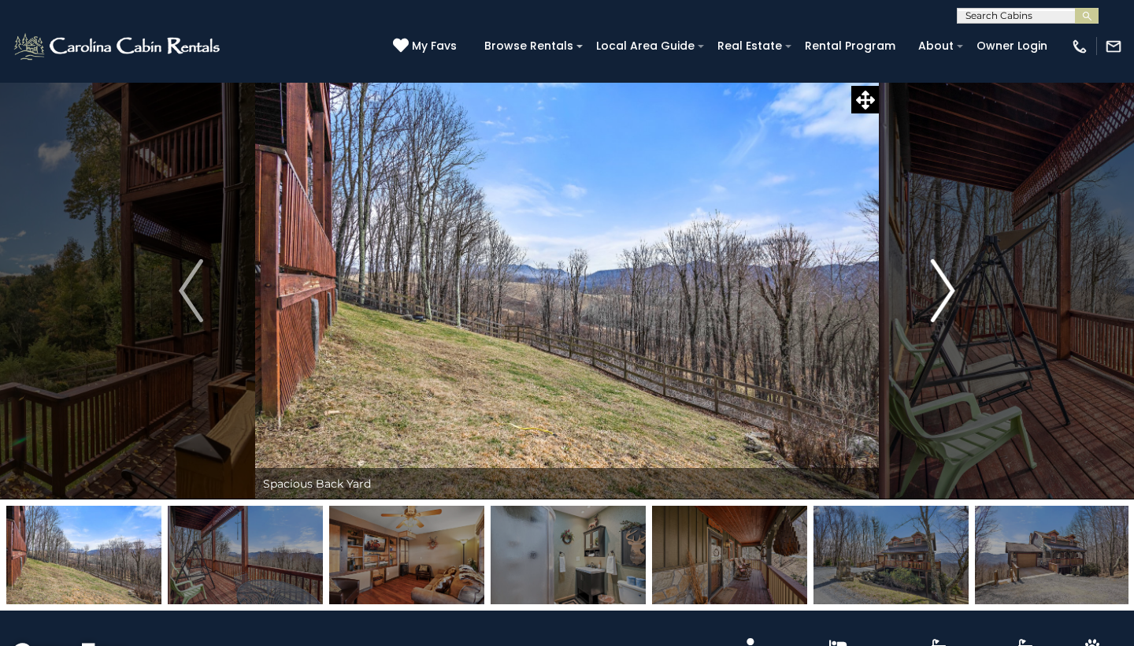
click at [941, 316] on img "Next" at bounding box center [943, 290] width 24 height 63
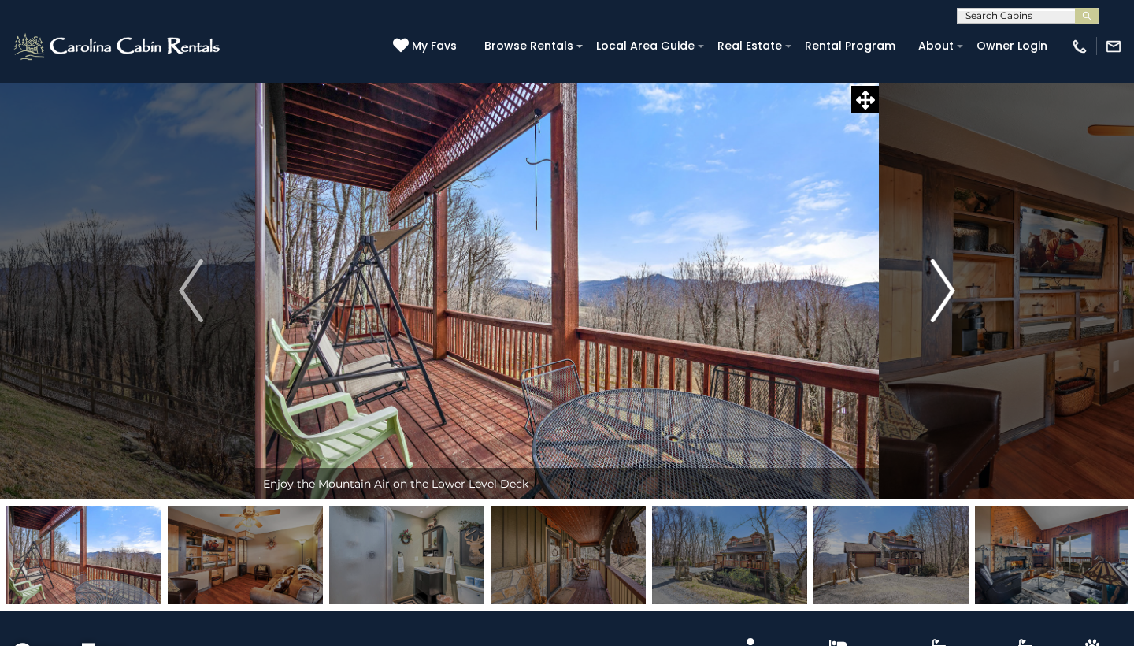
click at [941, 316] on img "Next" at bounding box center [943, 290] width 24 height 63
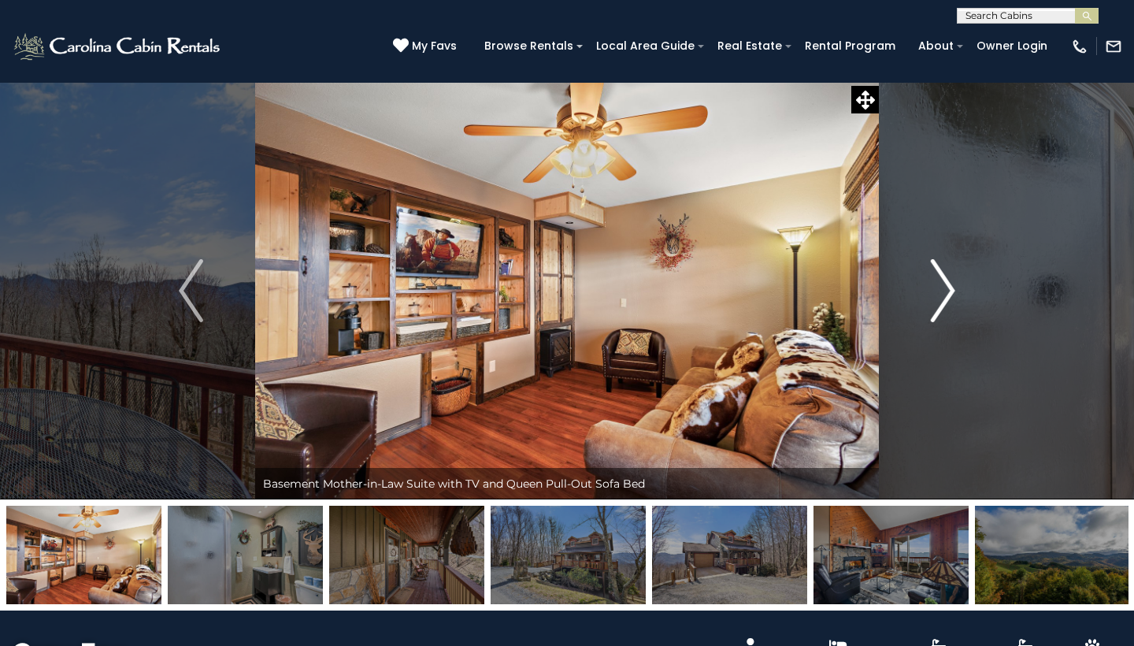
click at [942, 316] on img "Next" at bounding box center [943, 290] width 24 height 63
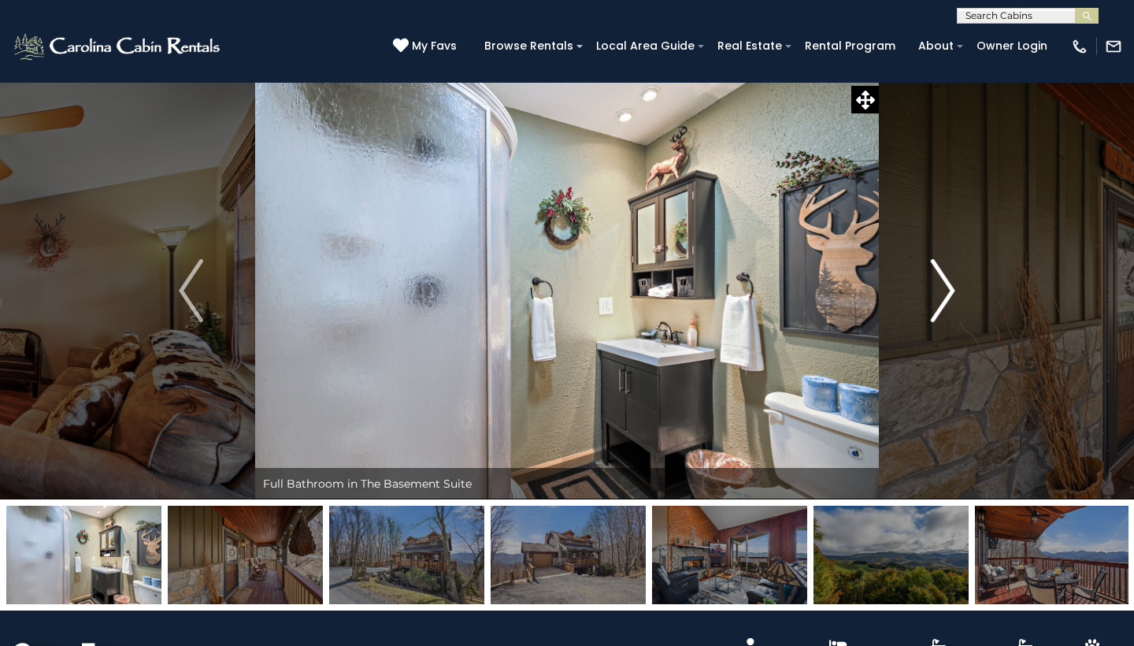
click at [942, 315] on img "Next" at bounding box center [943, 290] width 24 height 63
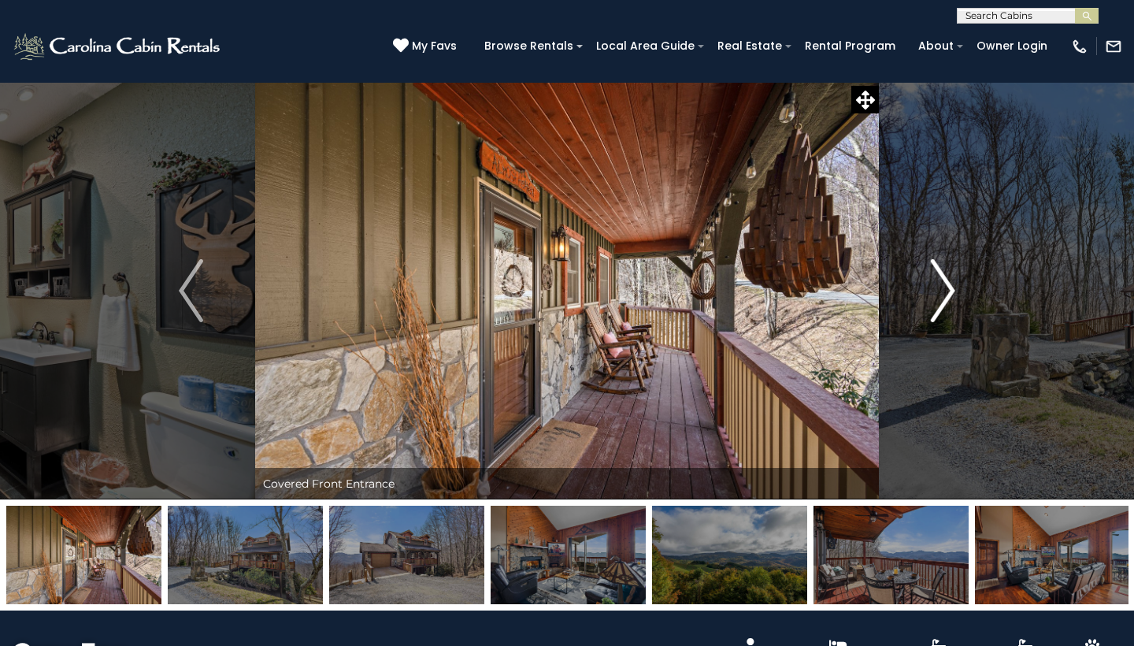
click at [942, 307] on img "Next" at bounding box center [943, 290] width 24 height 63
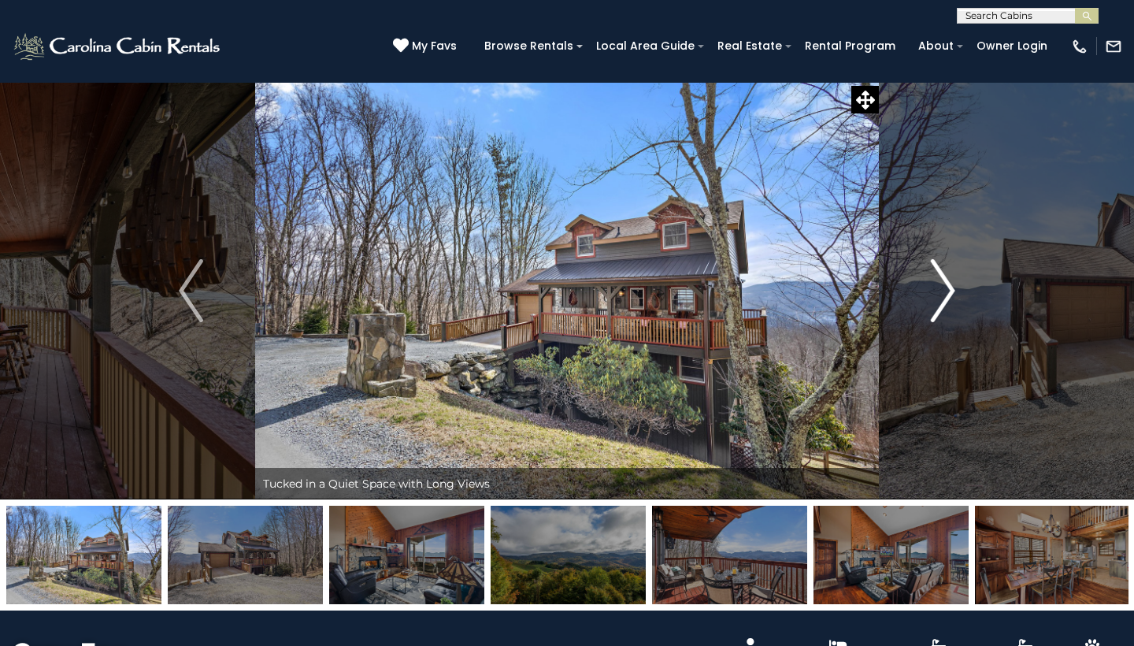
click at [942, 307] on img "Next" at bounding box center [943, 290] width 24 height 63
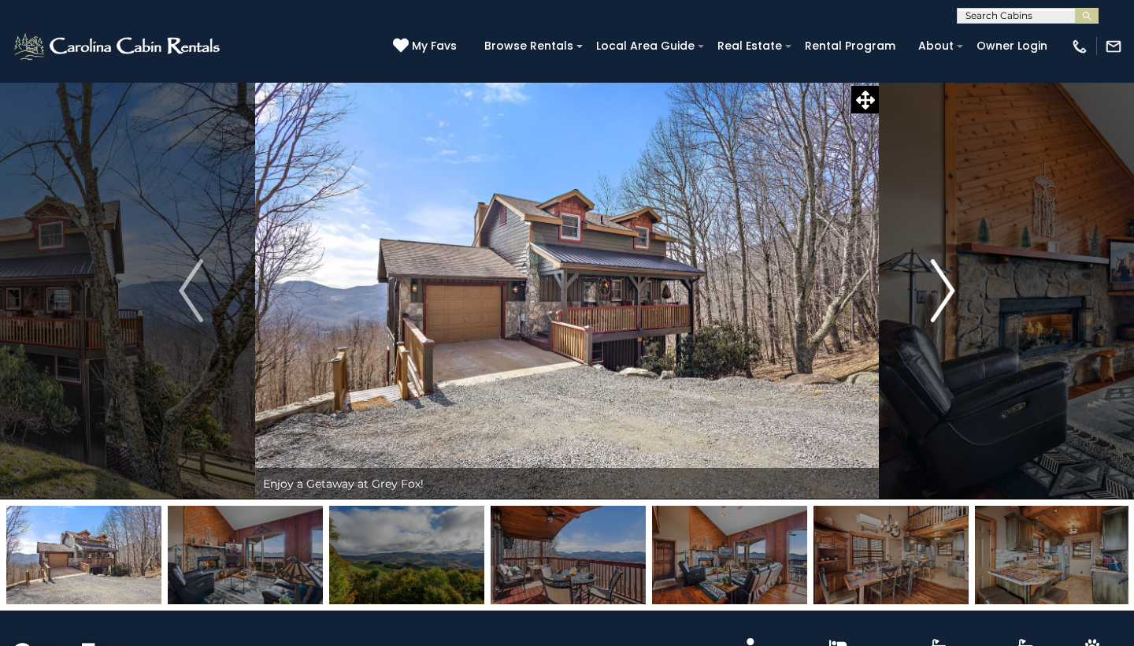
click at [942, 307] on img "Next" at bounding box center [943, 290] width 24 height 63
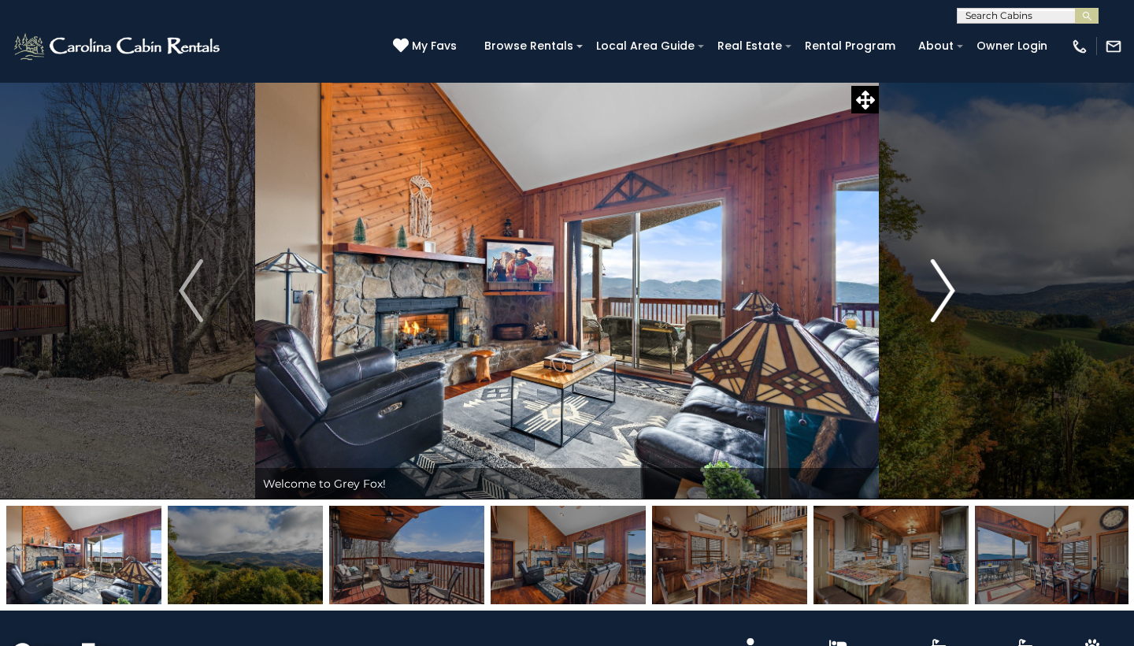
click at [942, 307] on img "Next" at bounding box center [943, 290] width 24 height 63
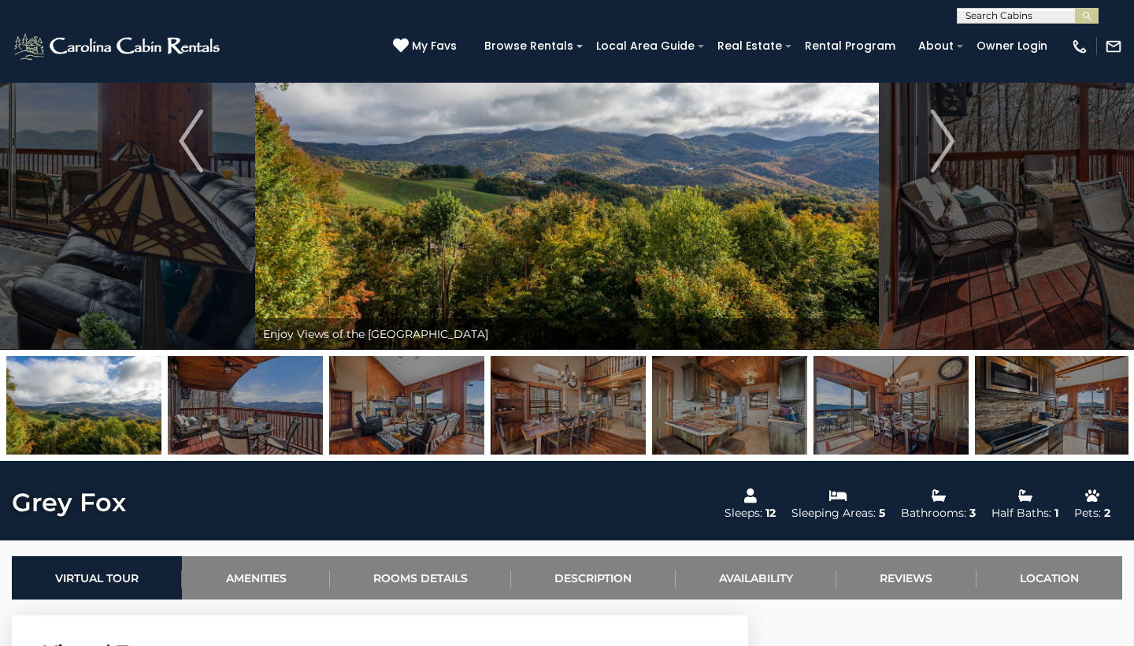
scroll to position [173, 0]
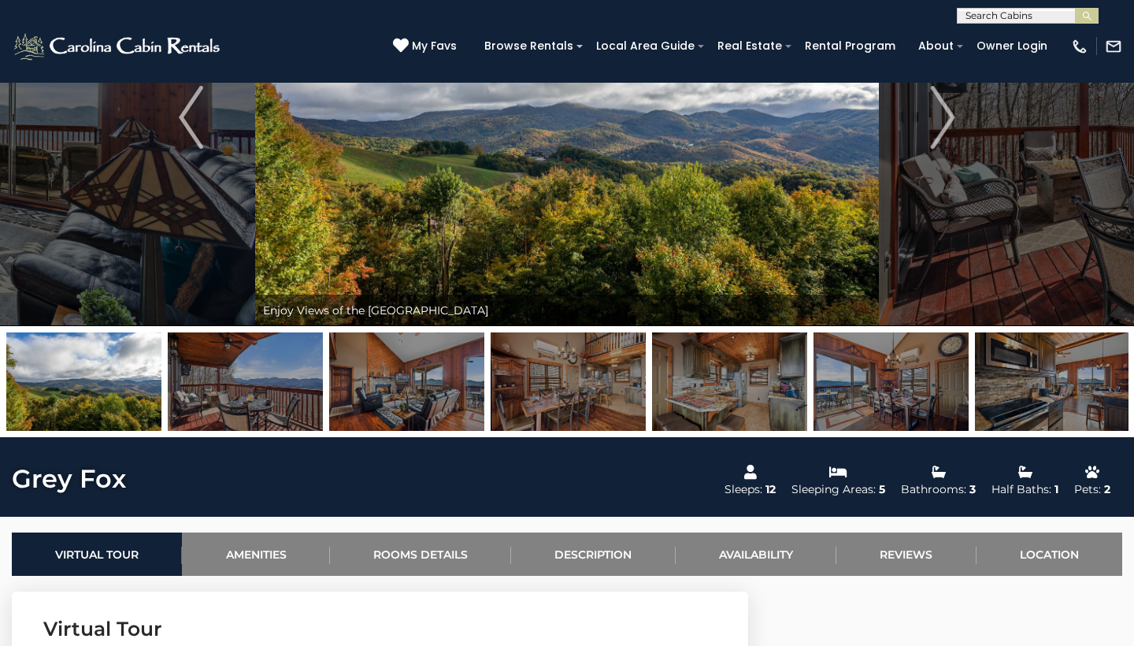
click at [591, 402] on img at bounding box center [568, 381] width 155 height 98
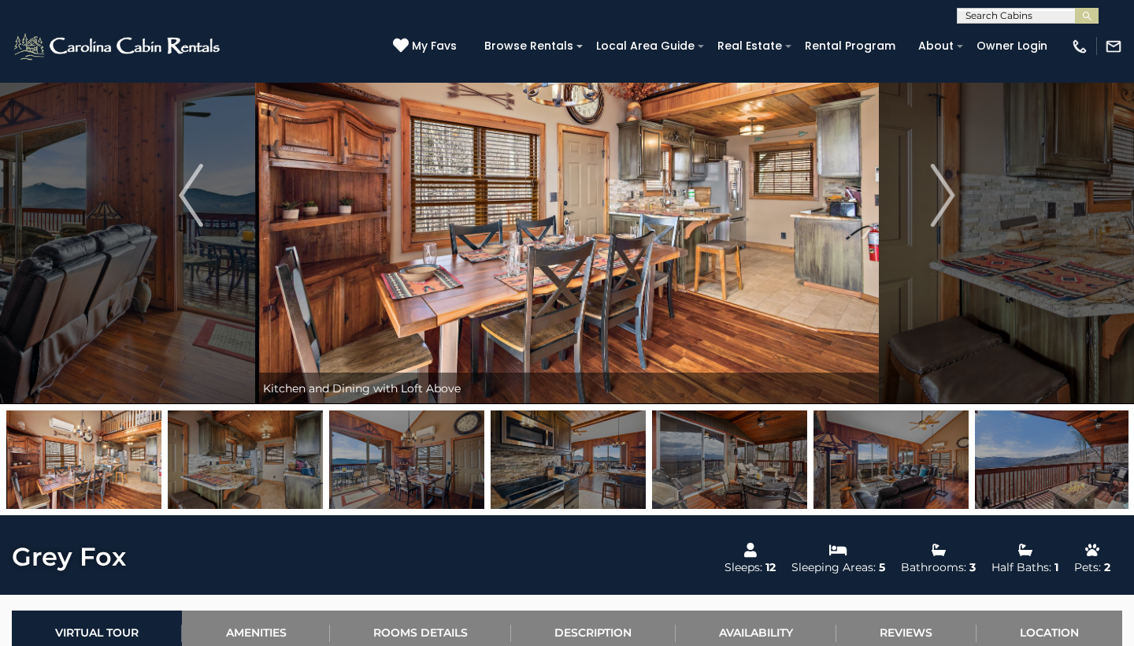
scroll to position [88, 0]
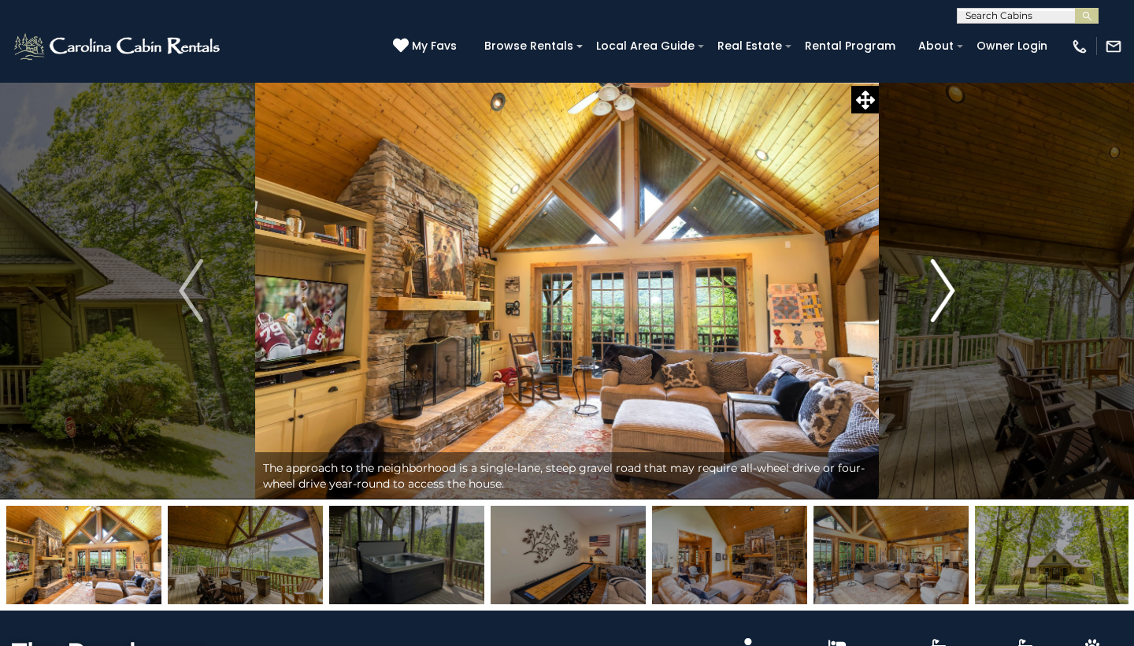
click at [936, 321] on img "Next" at bounding box center [943, 290] width 24 height 63
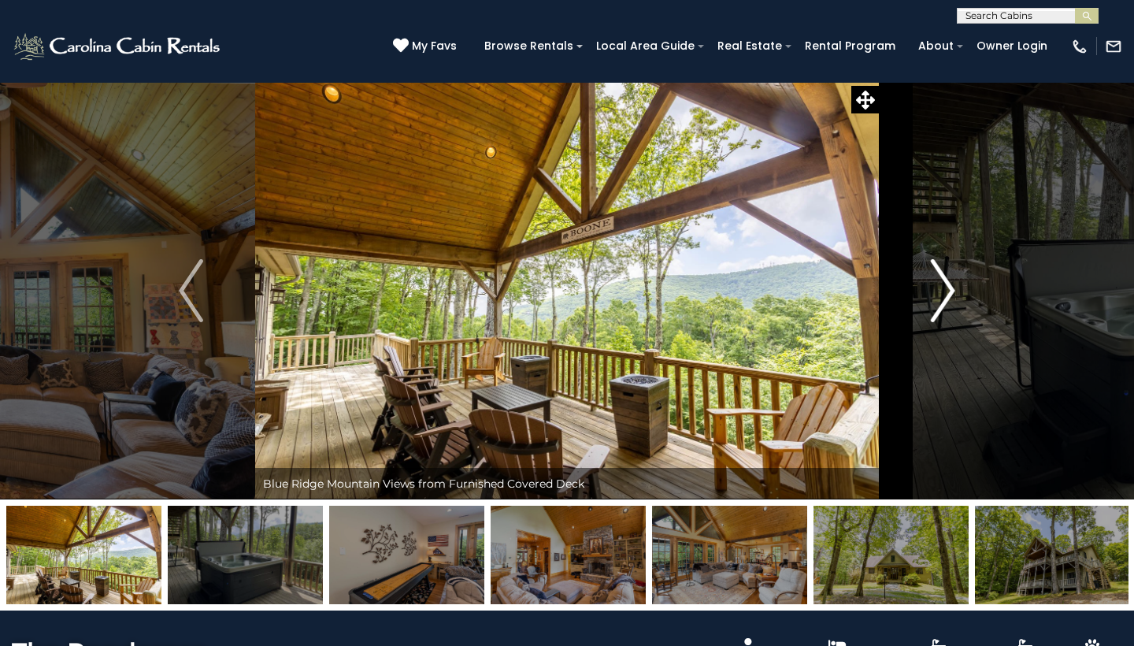
click at [936, 321] on img "Next" at bounding box center [943, 290] width 24 height 63
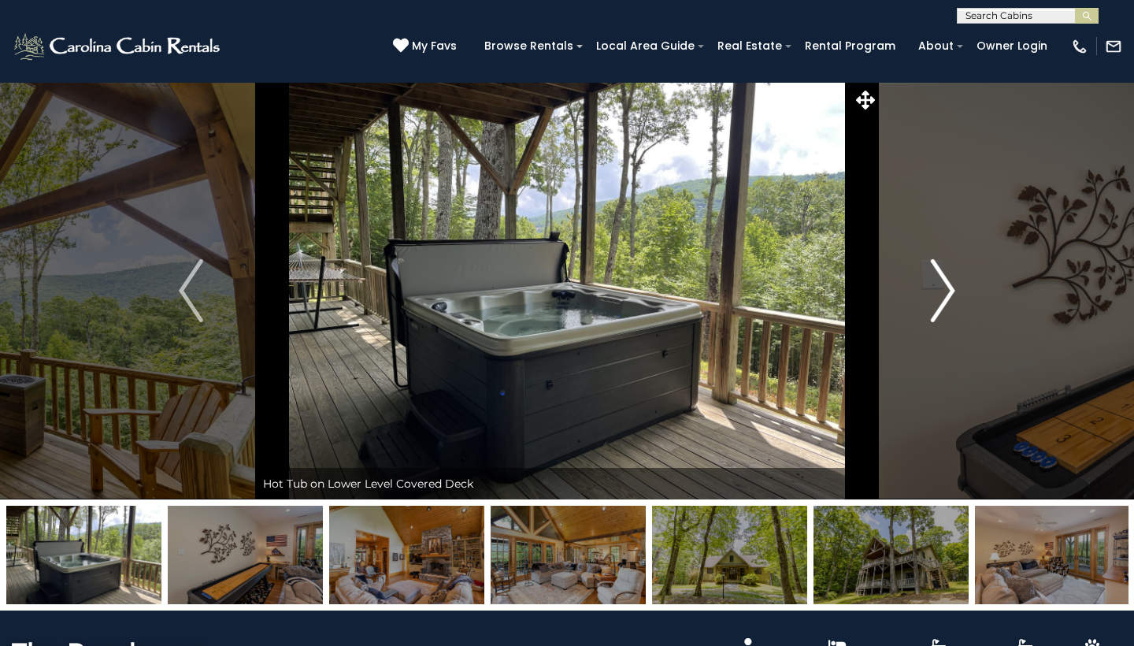
click at [936, 321] on img "Next" at bounding box center [943, 290] width 24 height 63
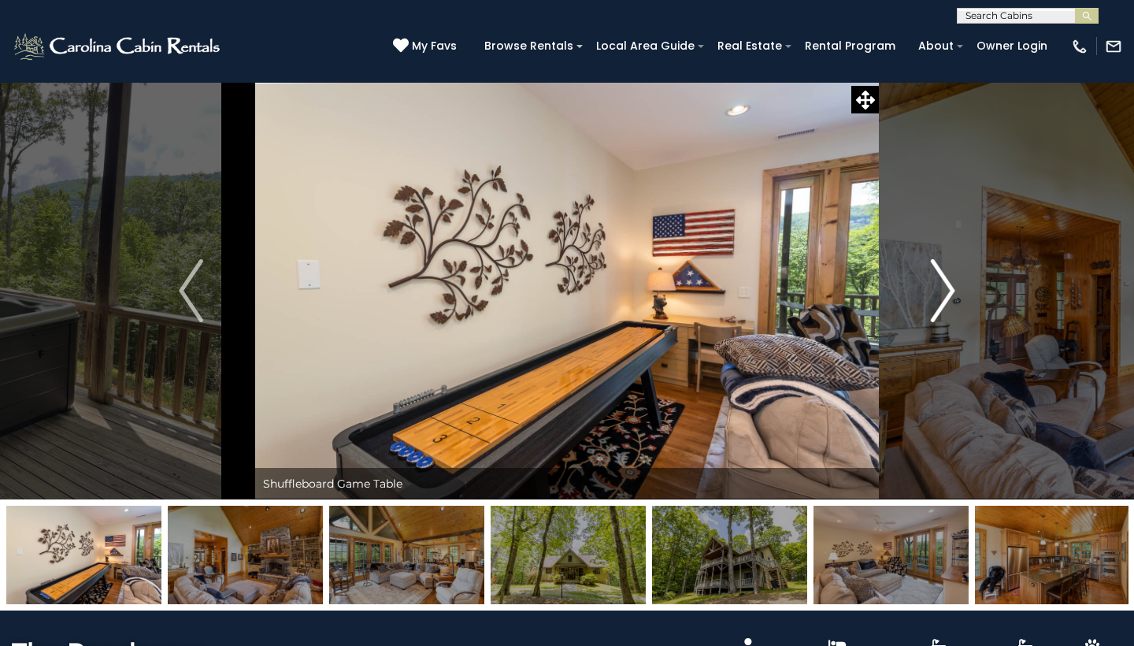
click at [936, 321] on img "Next" at bounding box center [943, 290] width 24 height 63
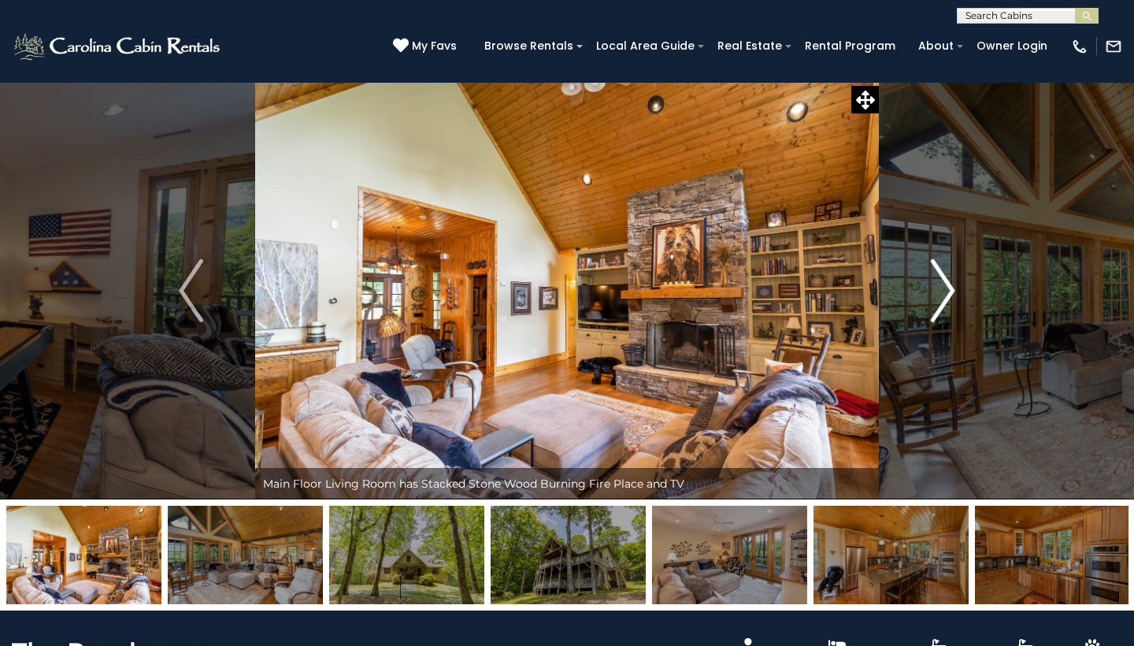
click at [936, 322] on button "Next" at bounding box center [943, 290] width 128 height 417
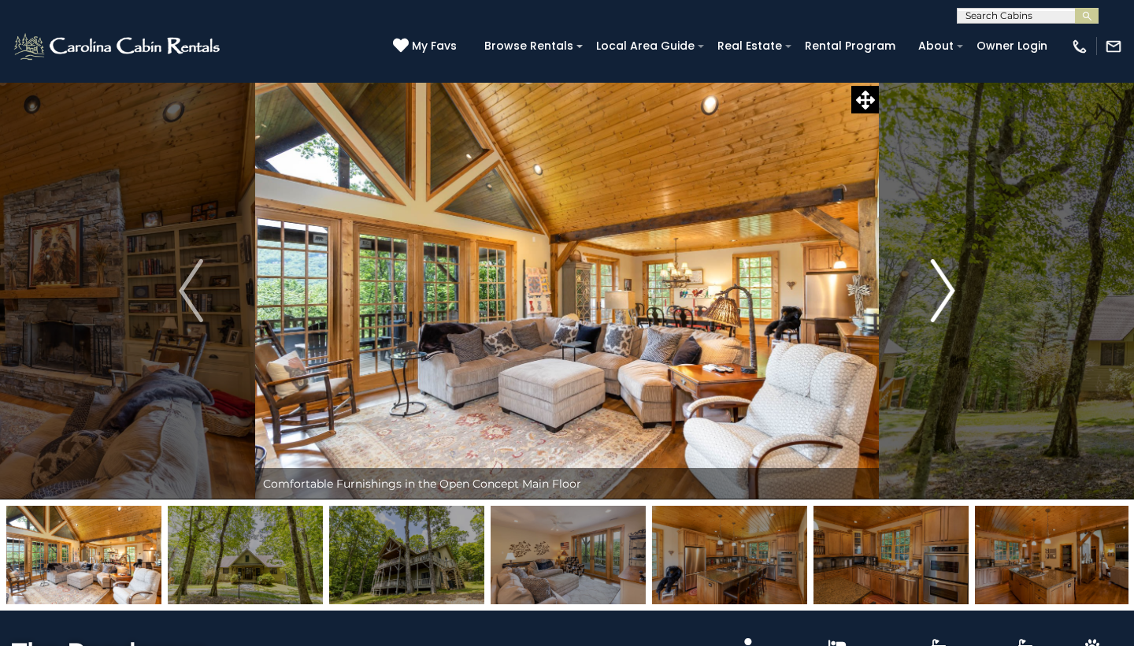
click at [936, 322] on button "Next" at bounding box center [943, 290] width 128 height 417
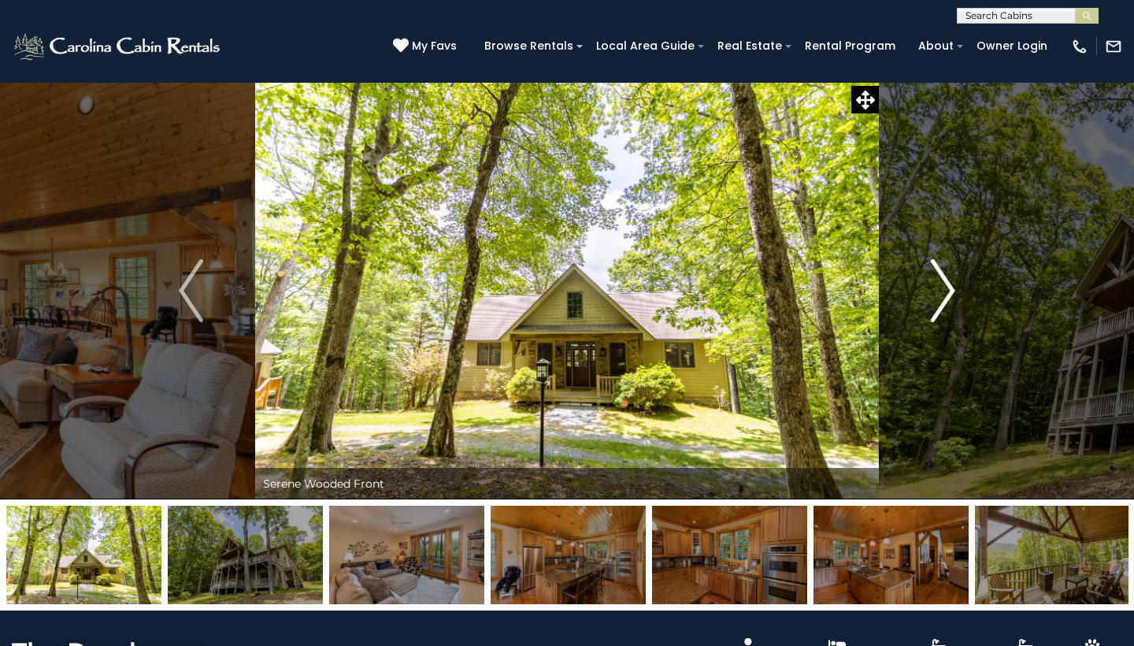
click at [936, 322] on button "Next" at bounding box center [943, 290] width 128 height 417
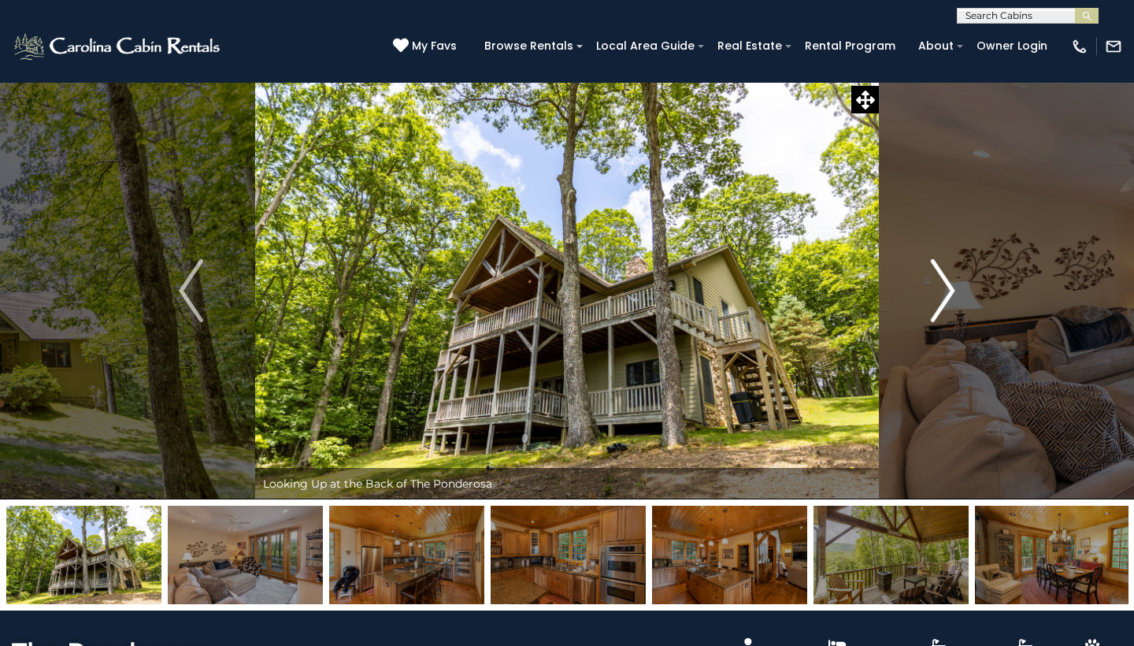
click at [936, 322] on button "Next" at bounding box center [943, 290] width 128 height 417
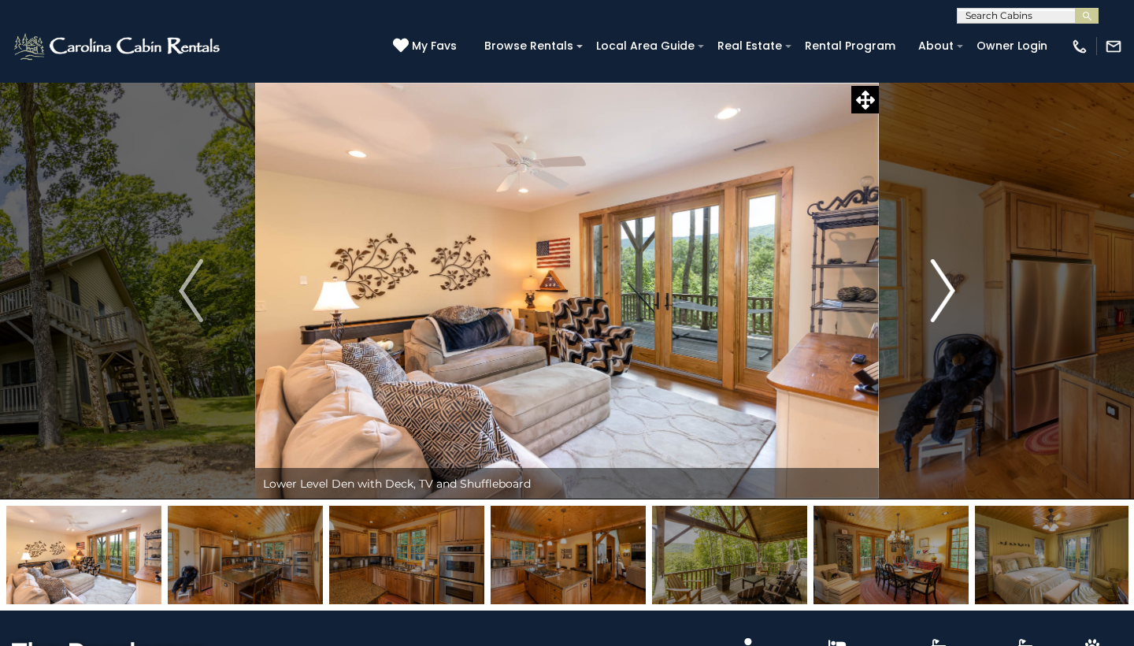
click at [936, 323] on button "Next" at bounding box center [943, 290] width 128 height 417
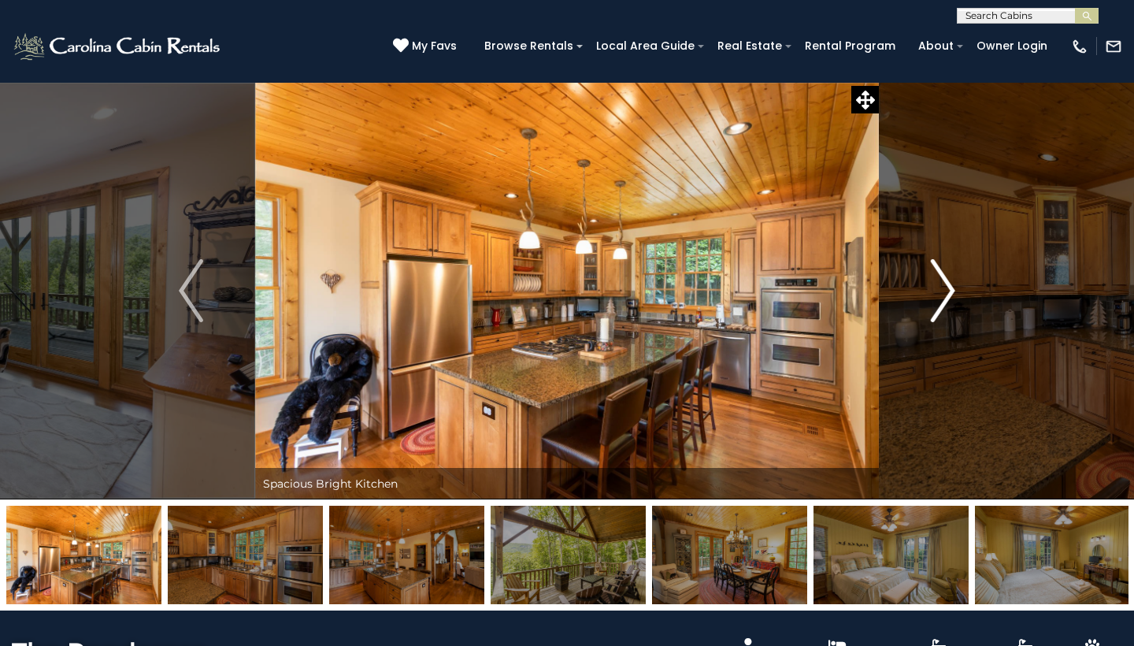
click at [936, 323] on button "Next" at bounding box center [943, 290] width 128 height 417
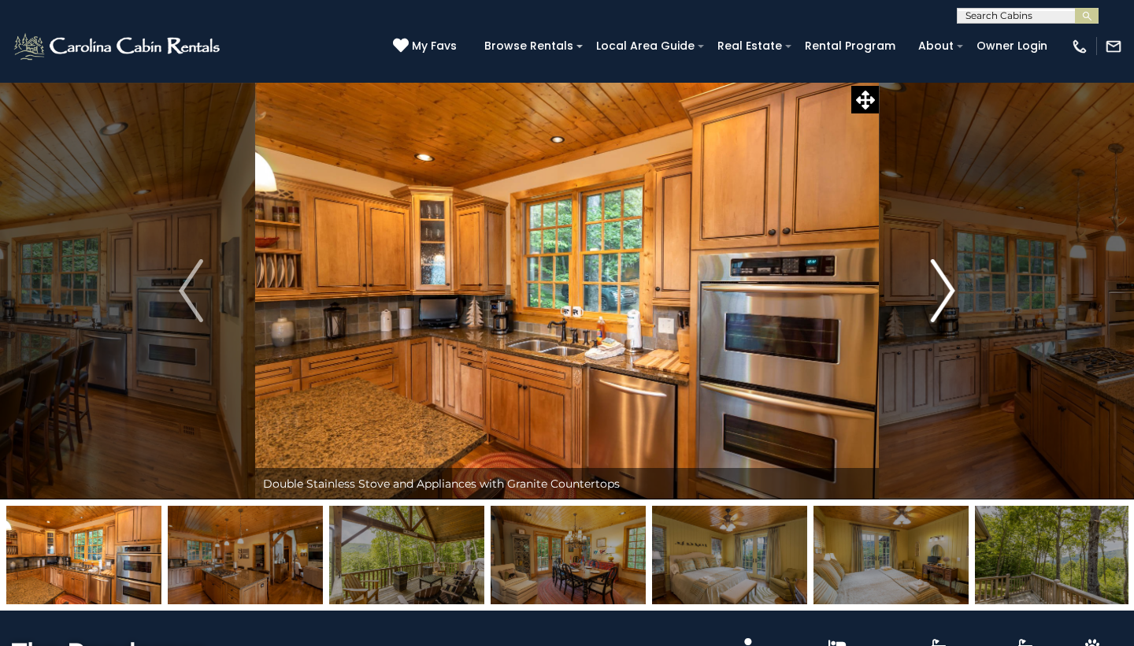
click at [936, 323] on button "Next" at bounding box center [943, 290] width 128 height 417
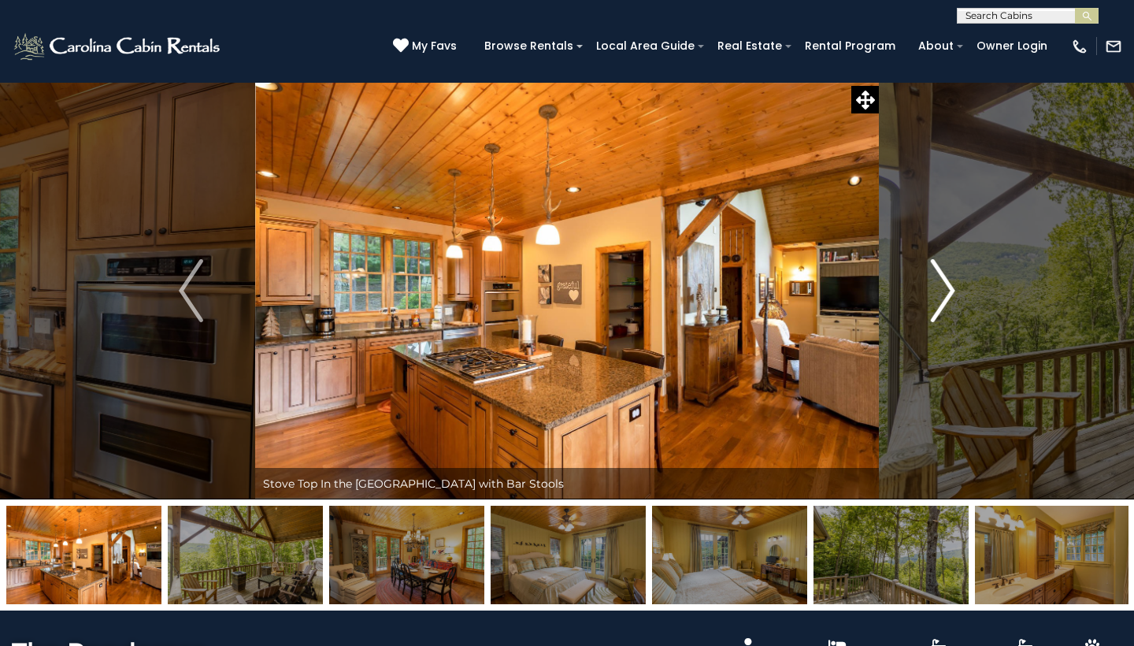
click at [936, 323] on button "Next" at bounding box center [943, 290] width 128 height 417
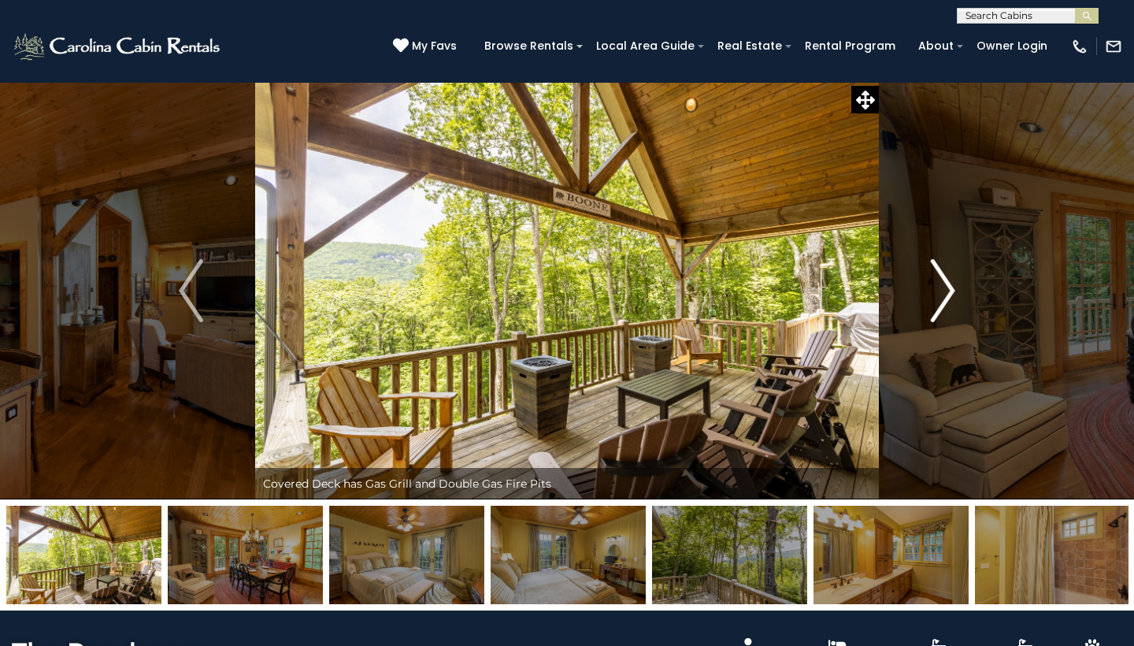
click at [936, 323] on button "Next" at bounding box center [943, 290] width 128 height 417
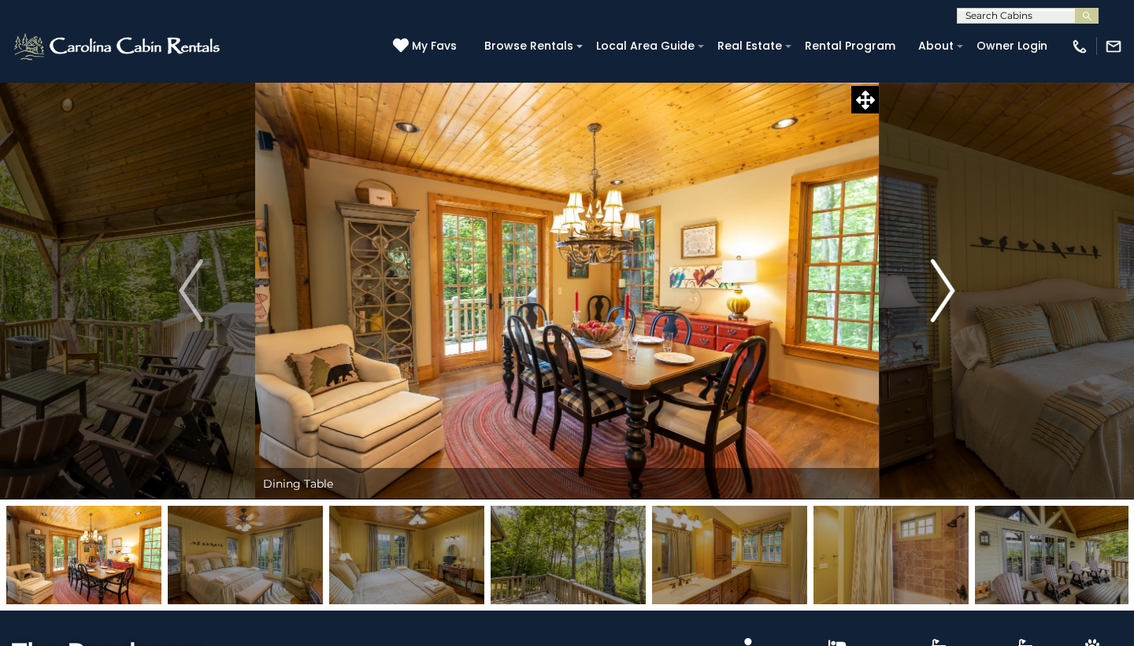
click at [936, 323] on button "Next" at bounding box center [943, 290] width 128 height 417
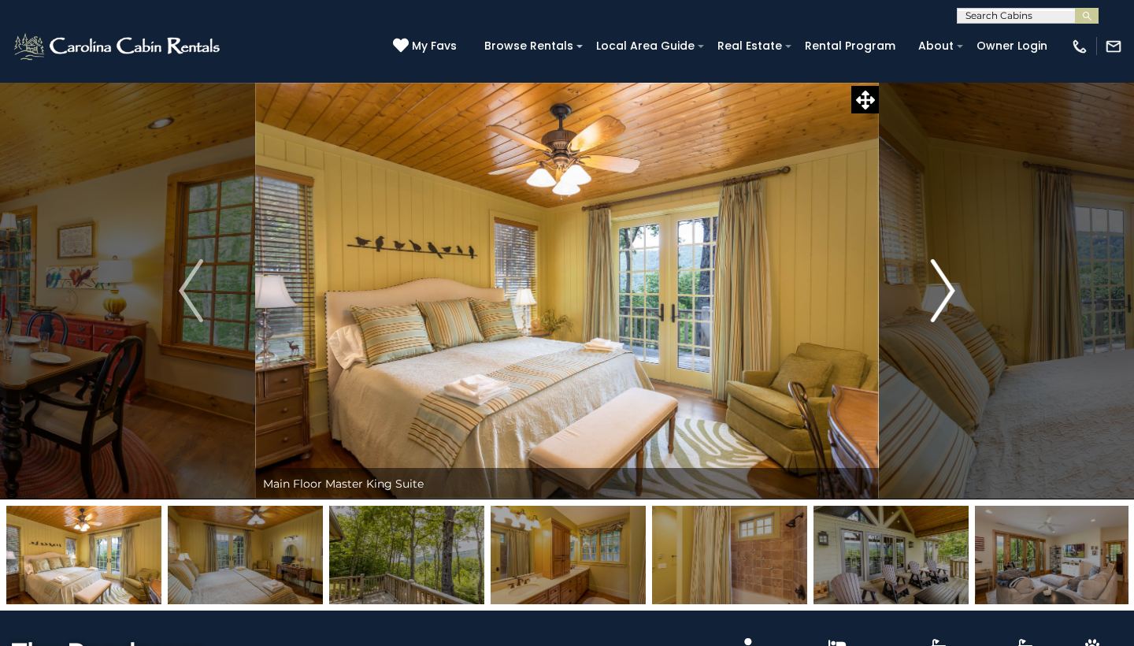
click at [936, 323] on button "Next" at bounding box center [943, 290] width 128 height 417
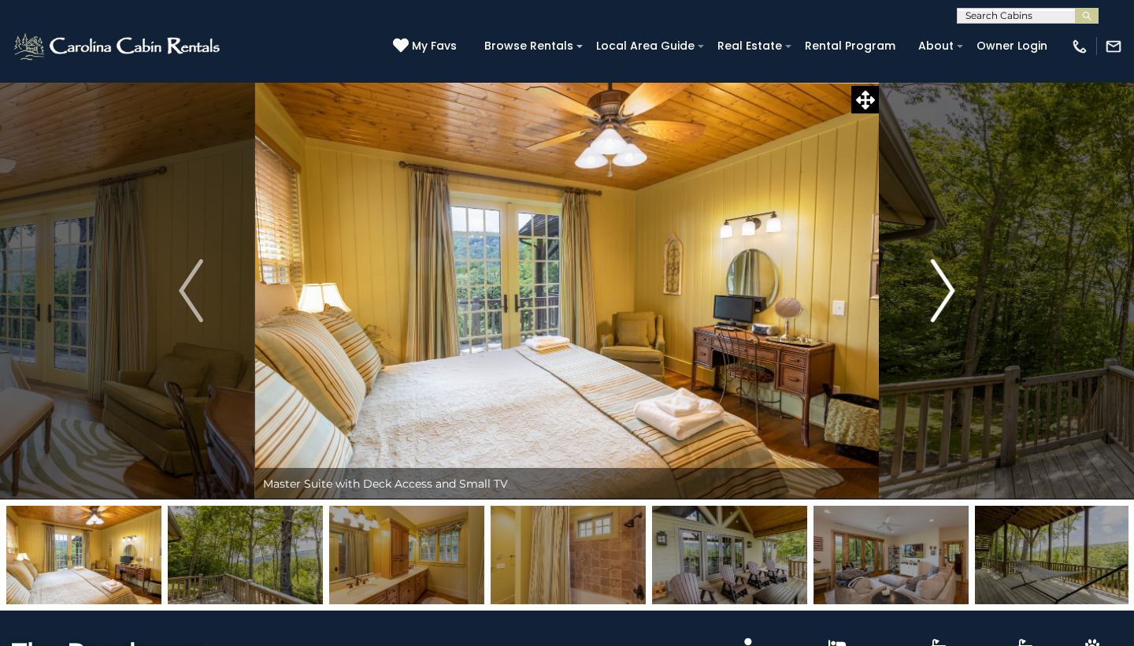
click at [944, 288] on img "Next" at bounding box center [943, 290] width 24 height 63
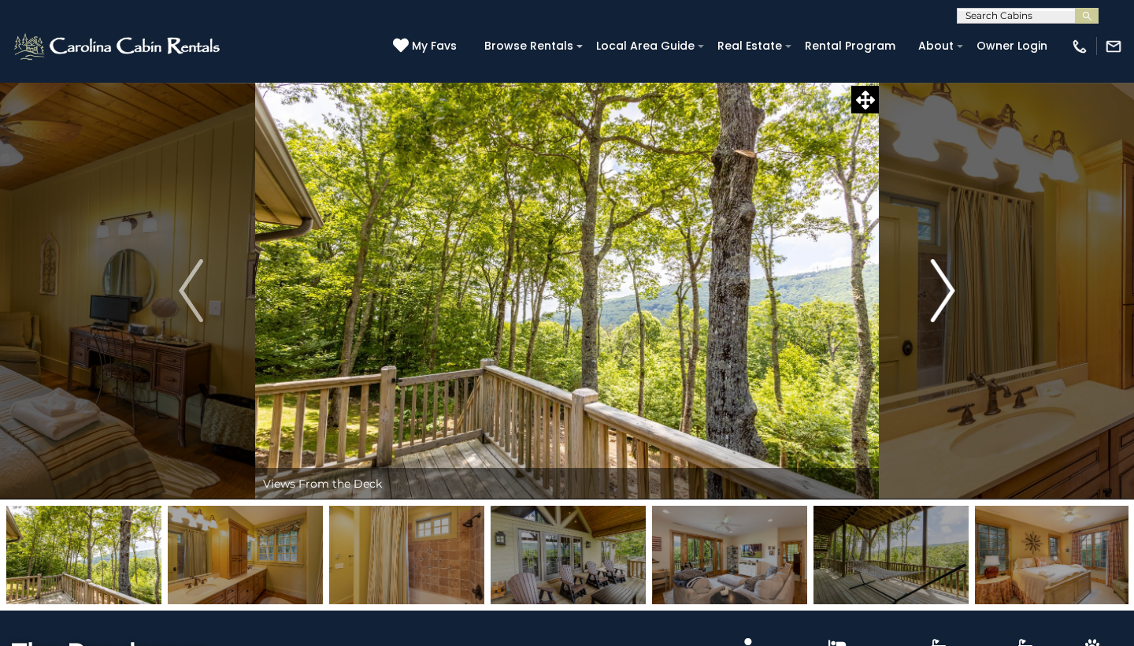
click at [944, 288] on img "Next" at bounding box center [943, 290] width 24 height 63
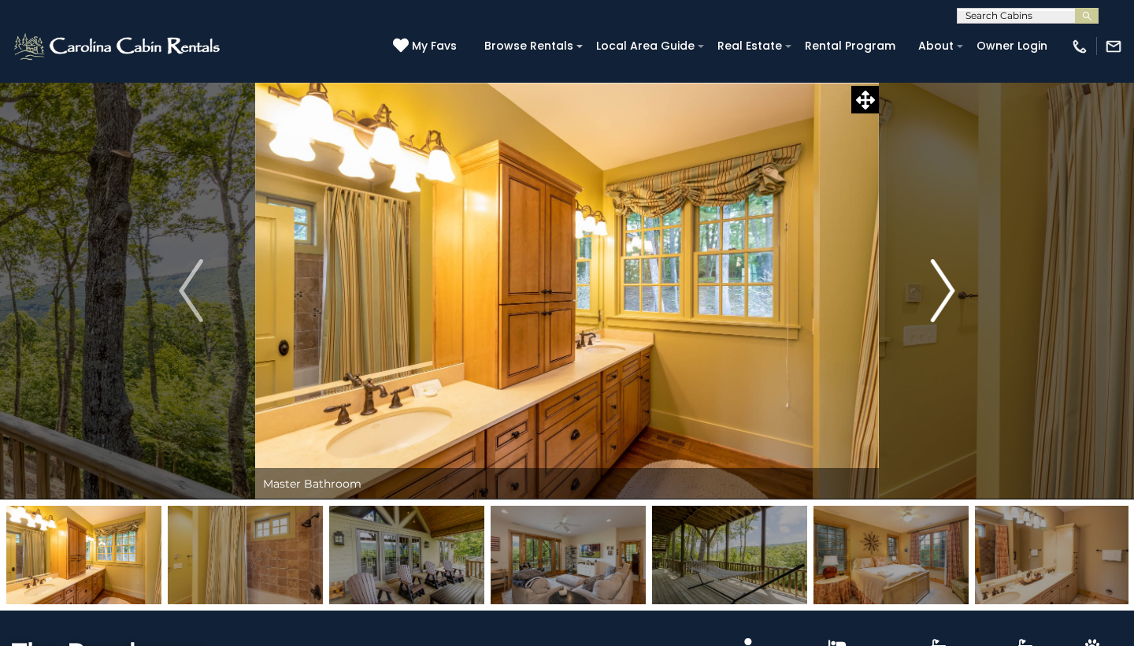
click at [944, 289] on img "Next" at bounding box center [943, 290] width 24 height 63
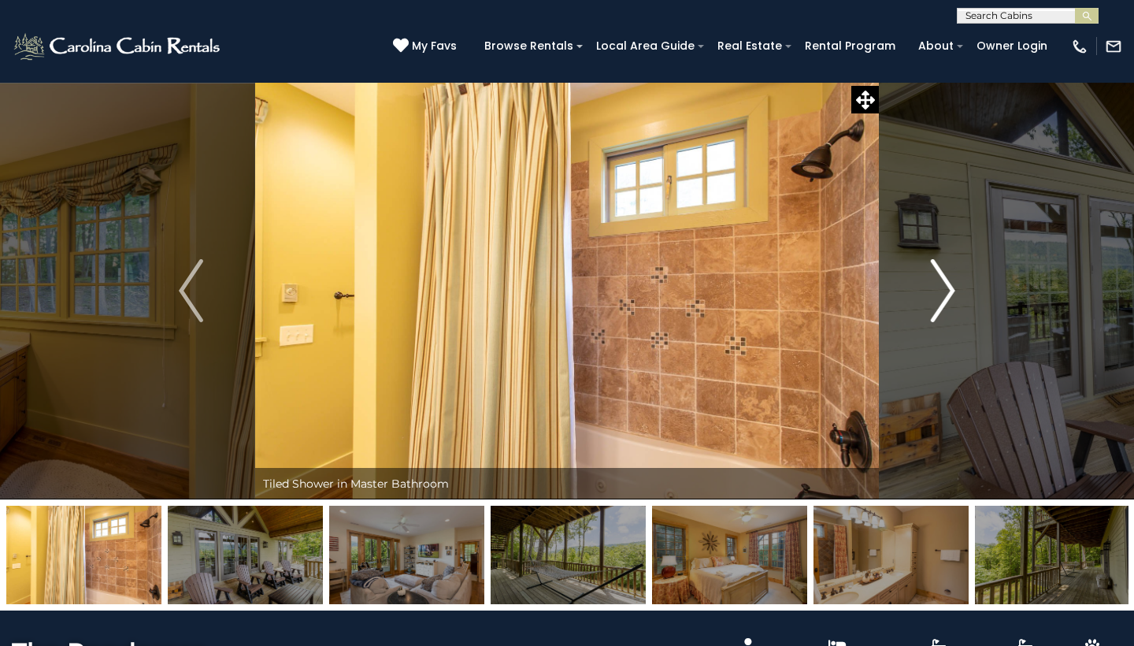
click at [943, 289] on img "Next" at bounding box center [943, 290] width 24 height 63
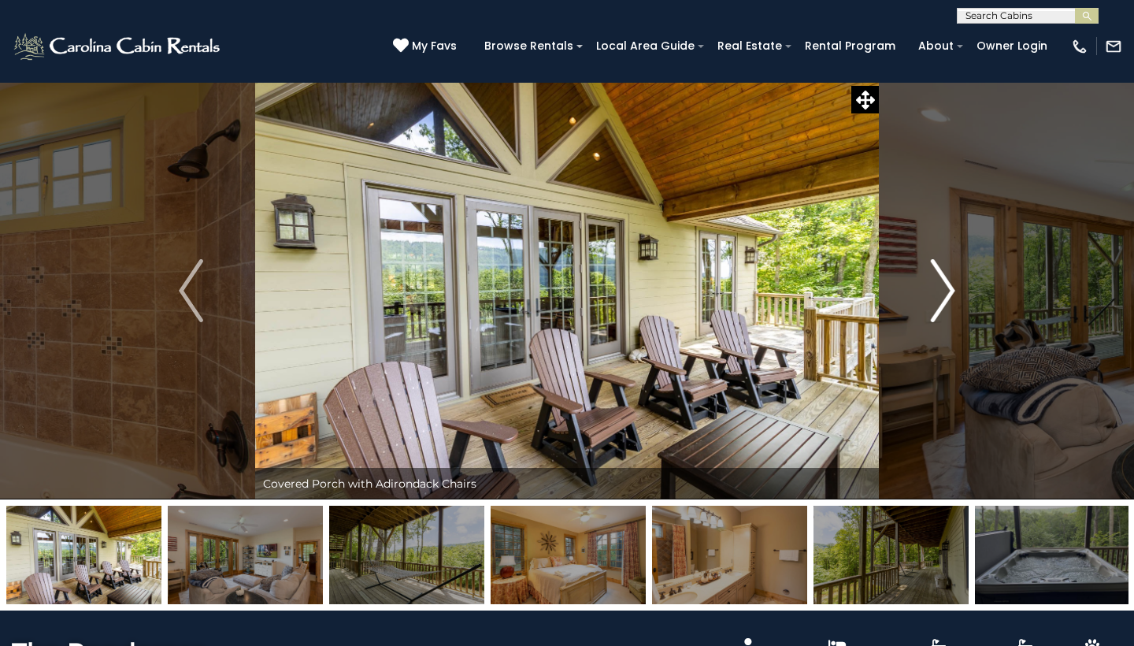
click at [942, 290] on img "Next" at bounding box center [943, 290] width 24 height 63
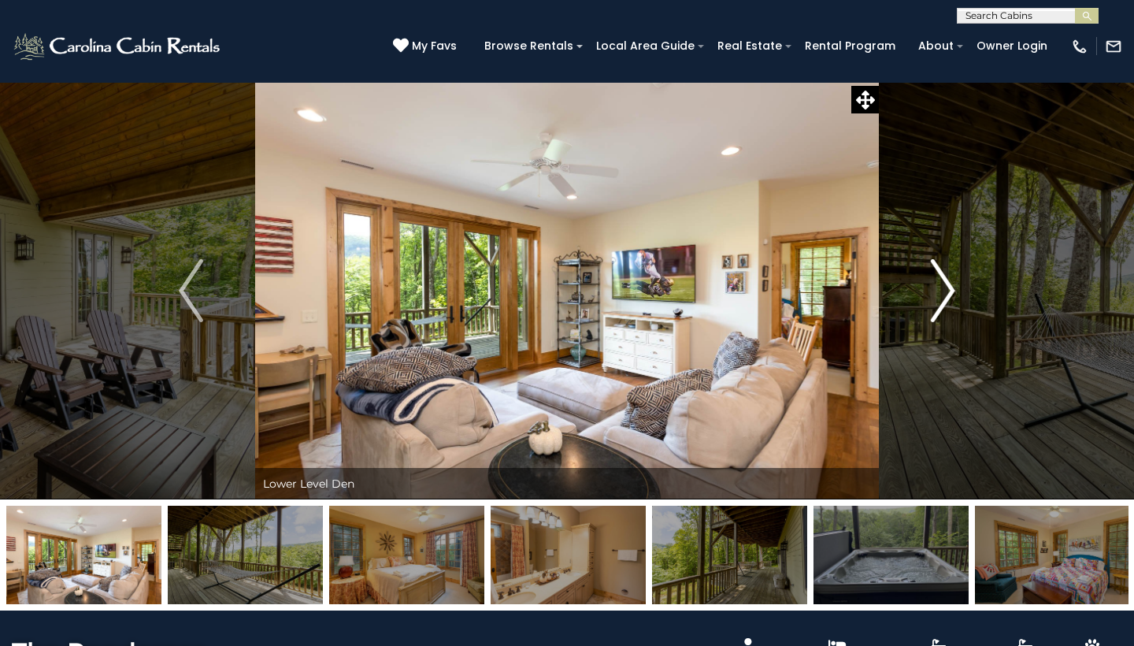
click at [941, 290] on img "Next" at bounding box center [943, 290] width 24 height 63
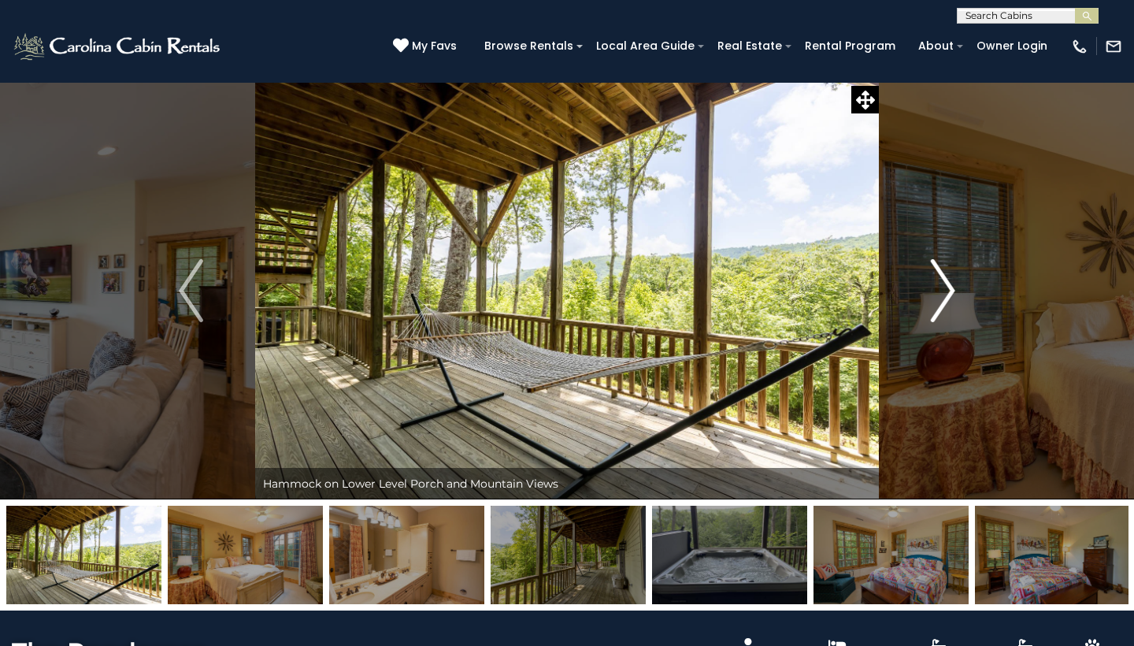
click at [941, 291] on img "Next" at bounding box center [943, 290] width 24 height 63
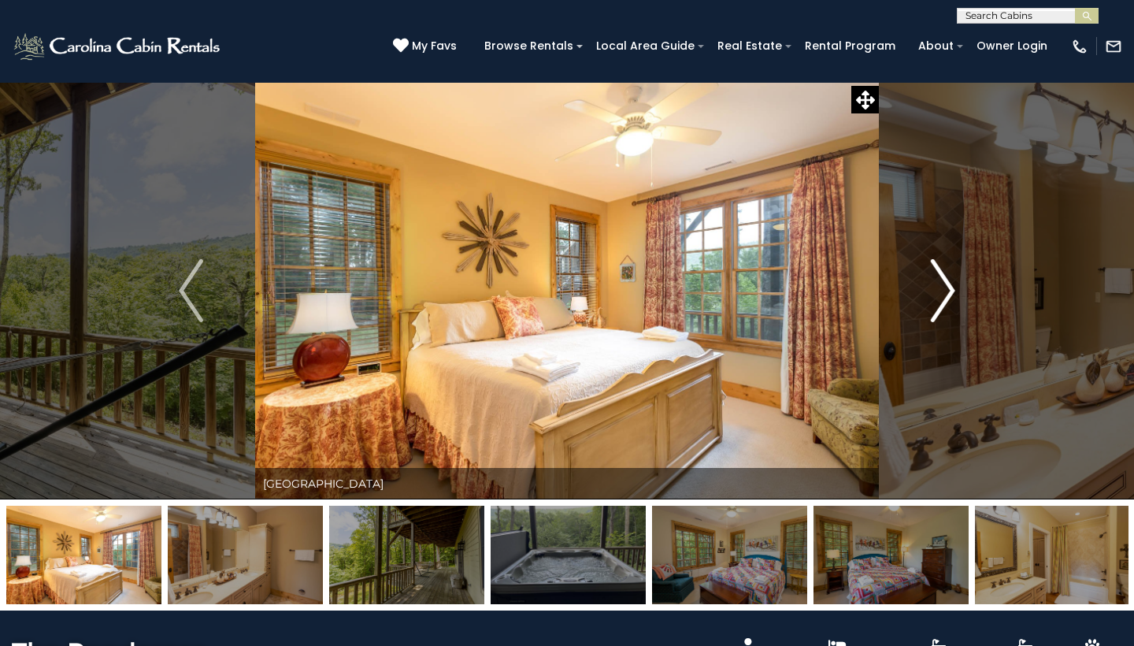
click at [941, 291] on img "Next" at bounding box center [943, 290] width 24 height 63
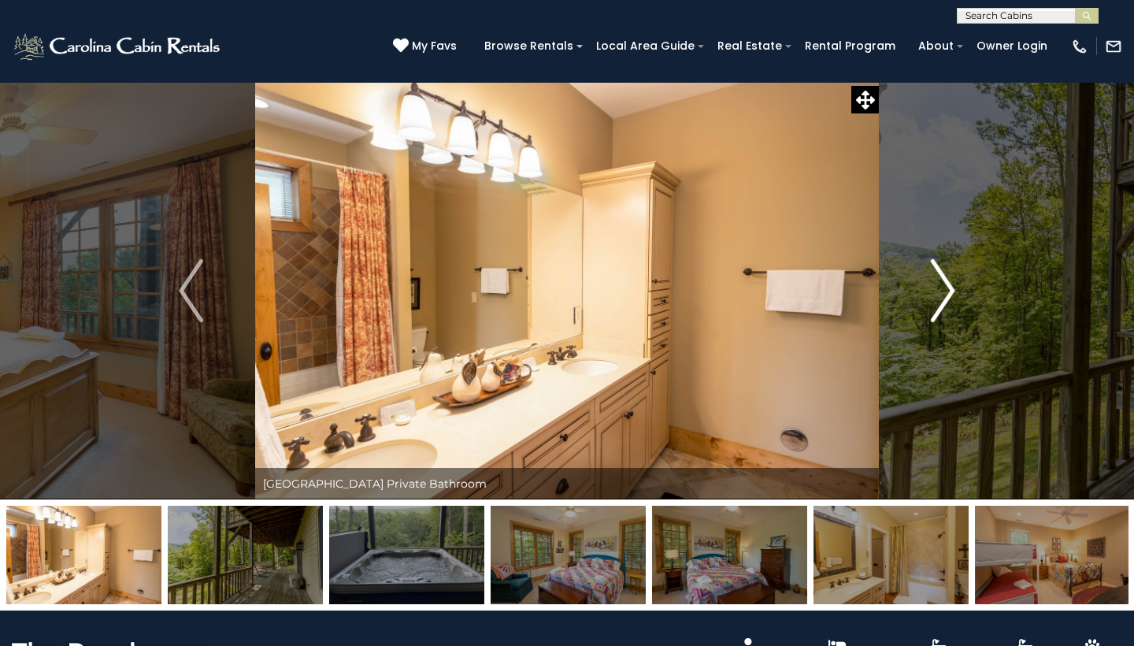
click at [940, 291] on img "Next" at bounding box center [943, 290] width 24 height 63
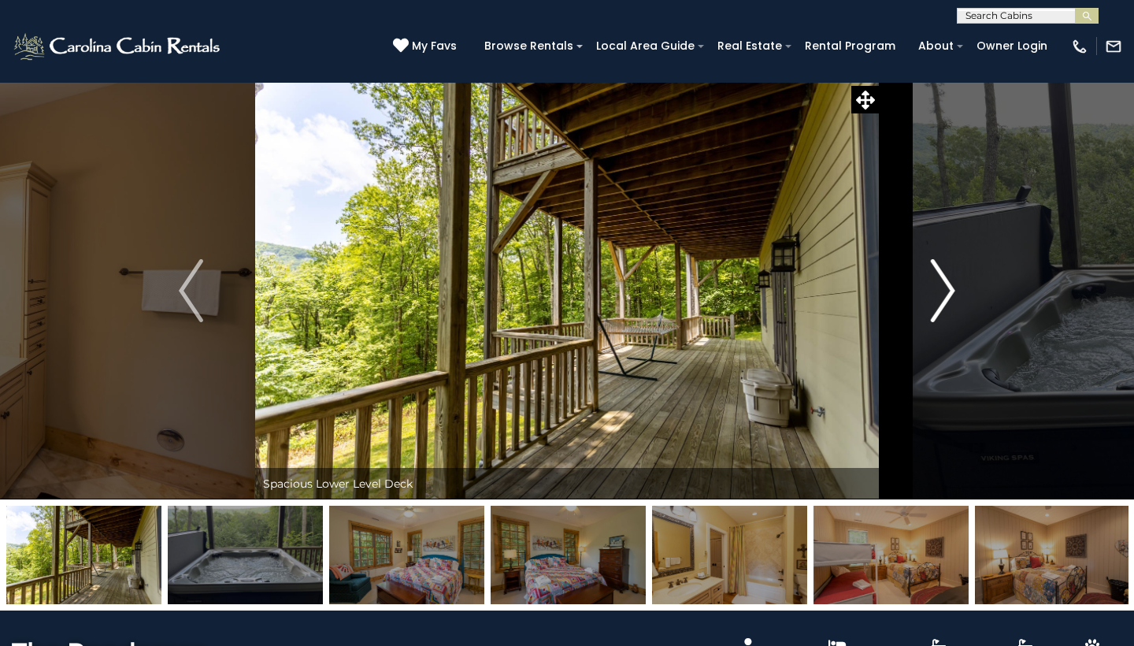
click at [937, 287] on img "Next" at bounding box center [943, 290] width 24 height 63
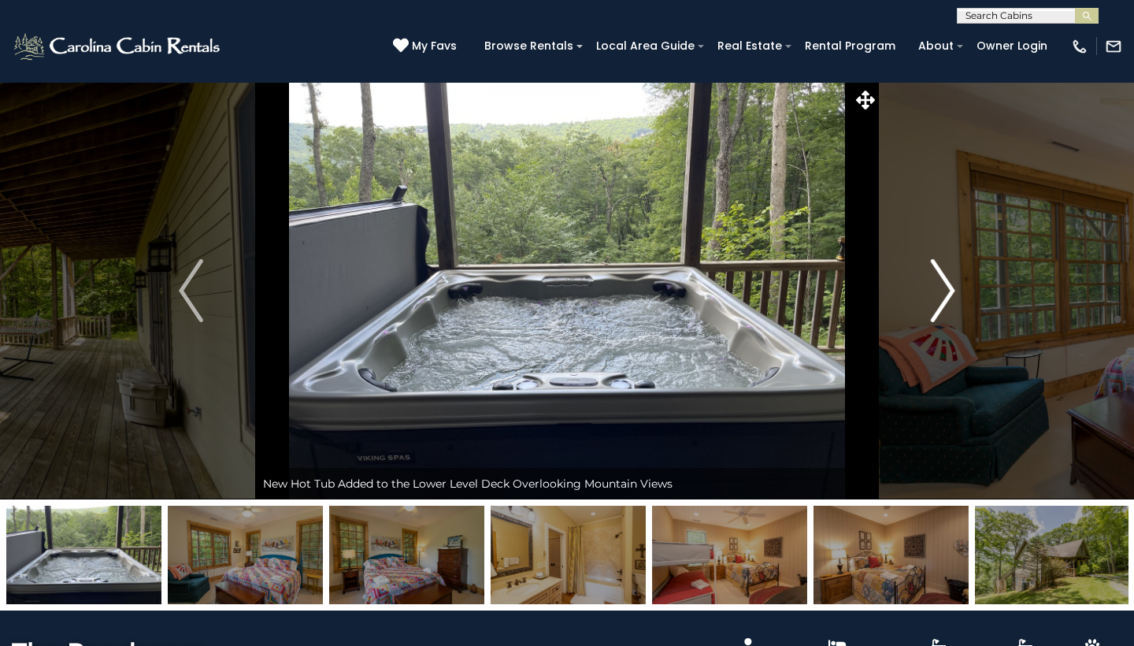
click at [937, 287] on img "Next" at bounding box center [943, 290] width 24 height 63
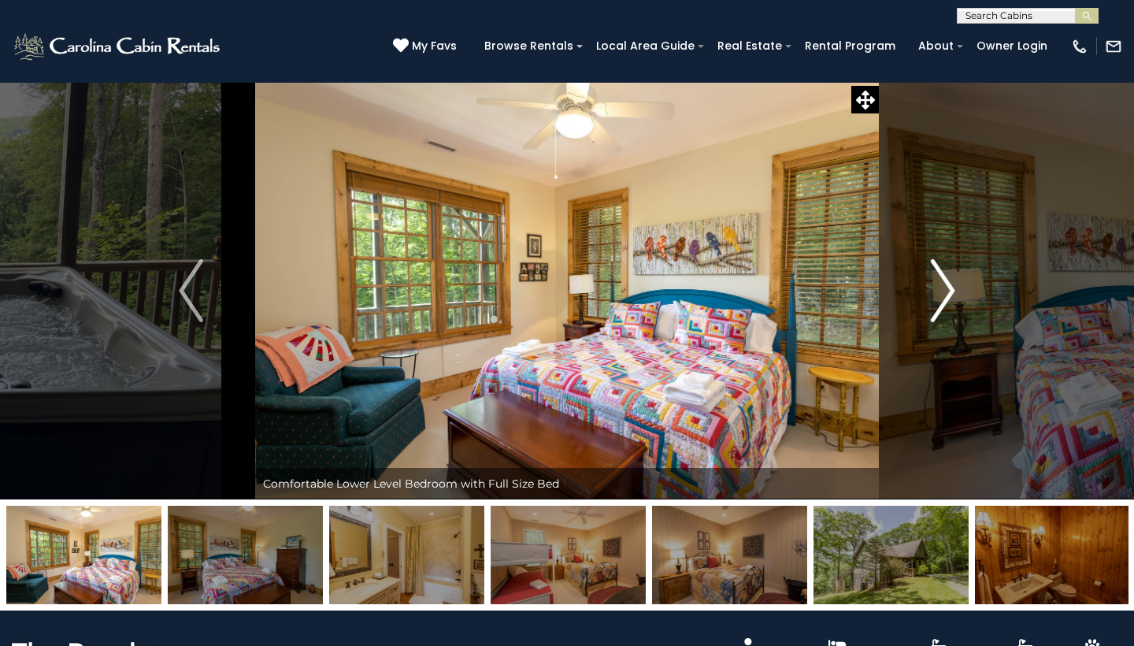
click at [937, 287] on img "Next" at bounding box center [943, 290] width 24 height 63
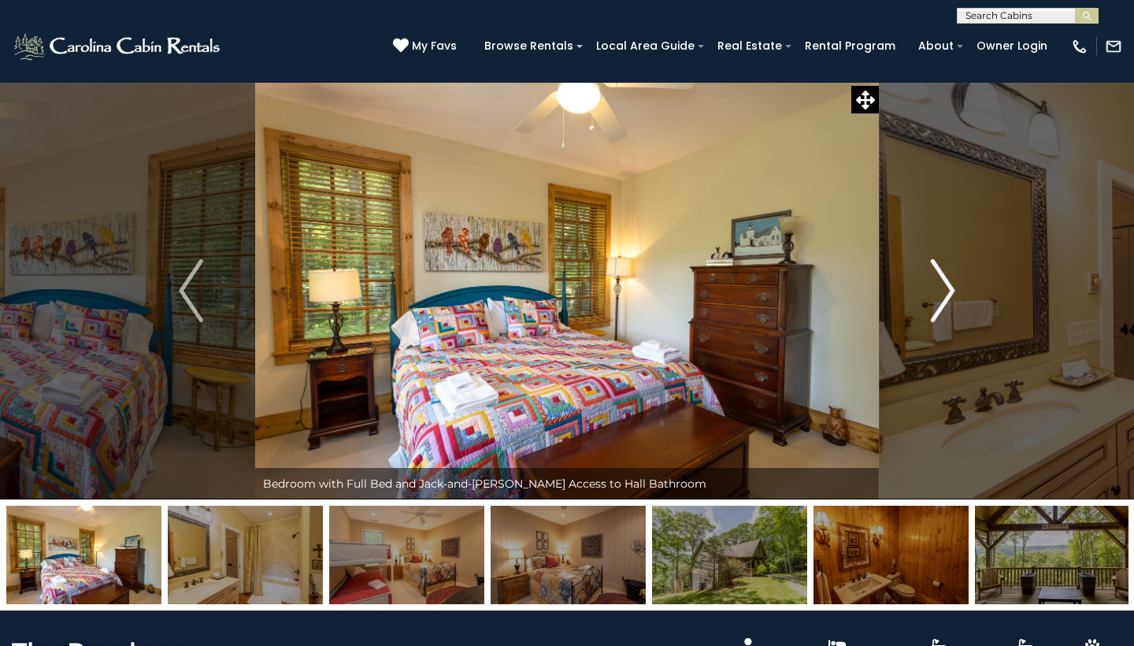
click at [937, 287] on img "Next" at bounding box center [943, 290] width 24 height 63
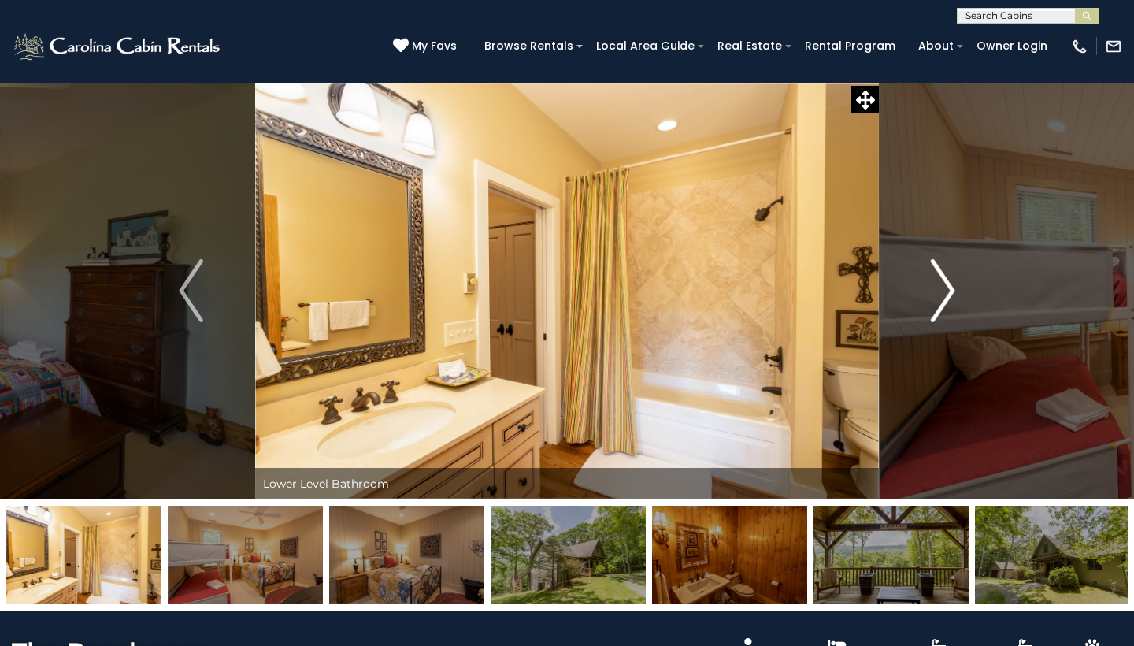
click at [937, 287] on img "Next" at bounding box center [943, 290] width 24 height 63
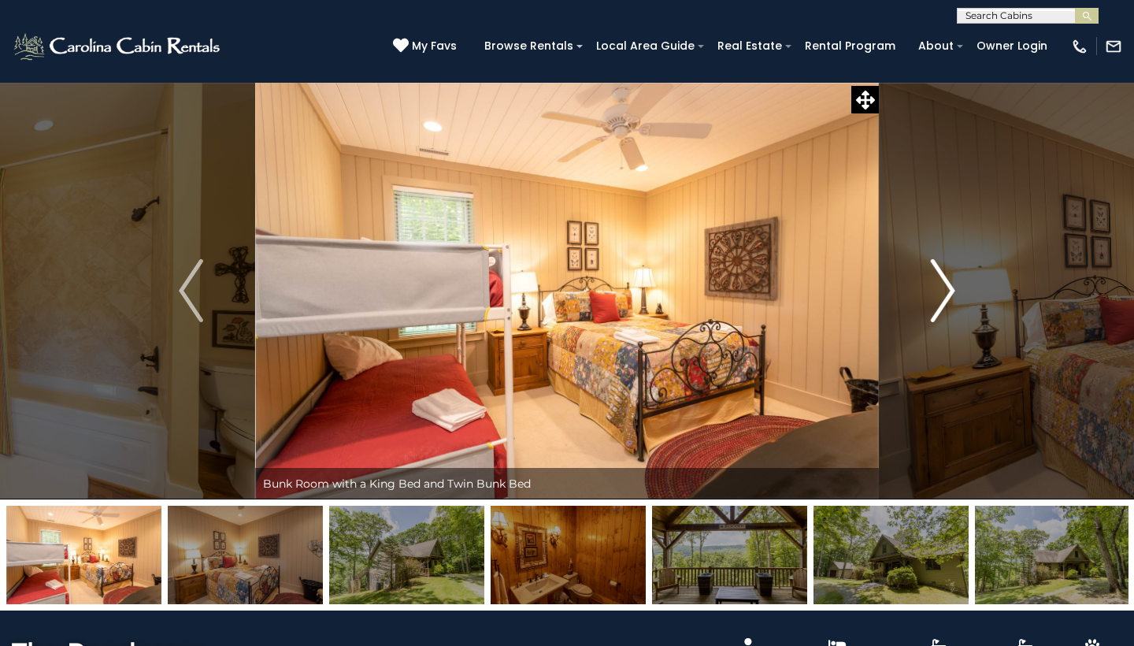
click at [937, 287] on img "Next" at bounding box center [943, 290] width 24 height 63
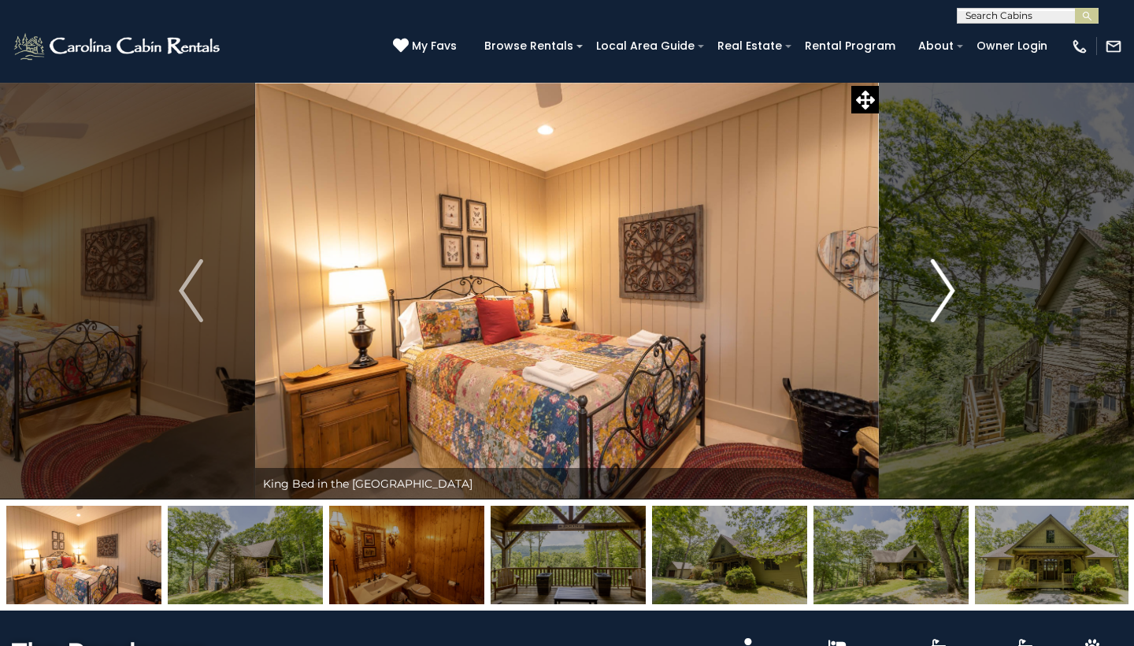
click at [937, 287] on img "Next" at bounding box center [943, 290] width 24 height 63
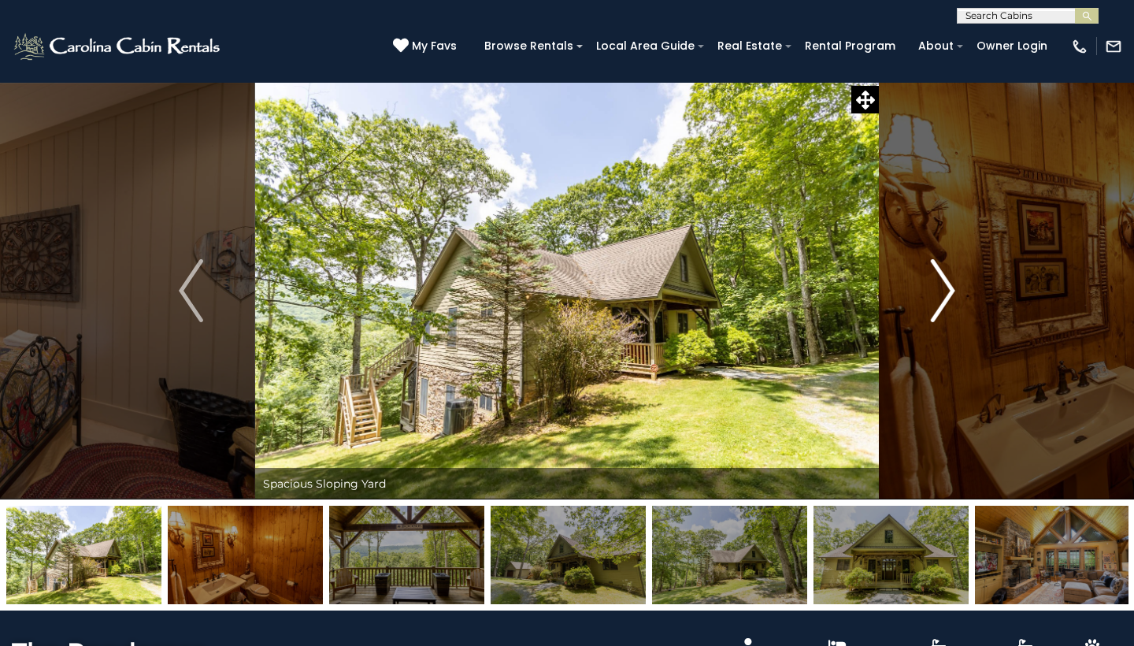
click at [937, 287] on img "Next" at bounding box center [943, 290] width 24 height 63
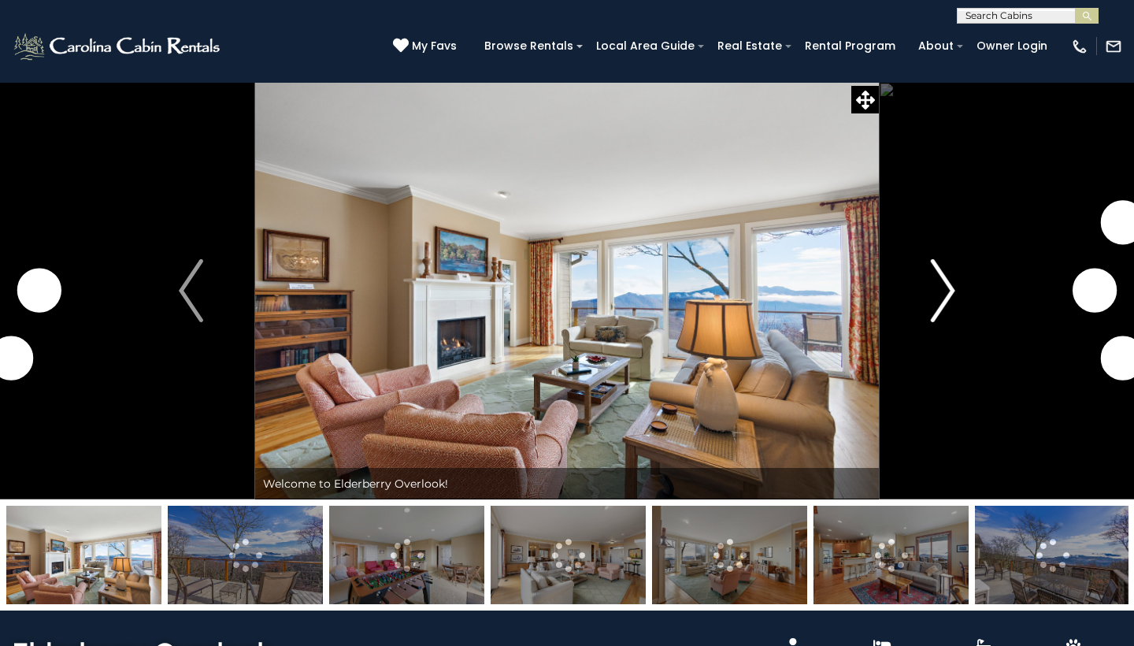
click at [943, 287] on img "Next" at bounding box center [943, 290] width 24 height 63
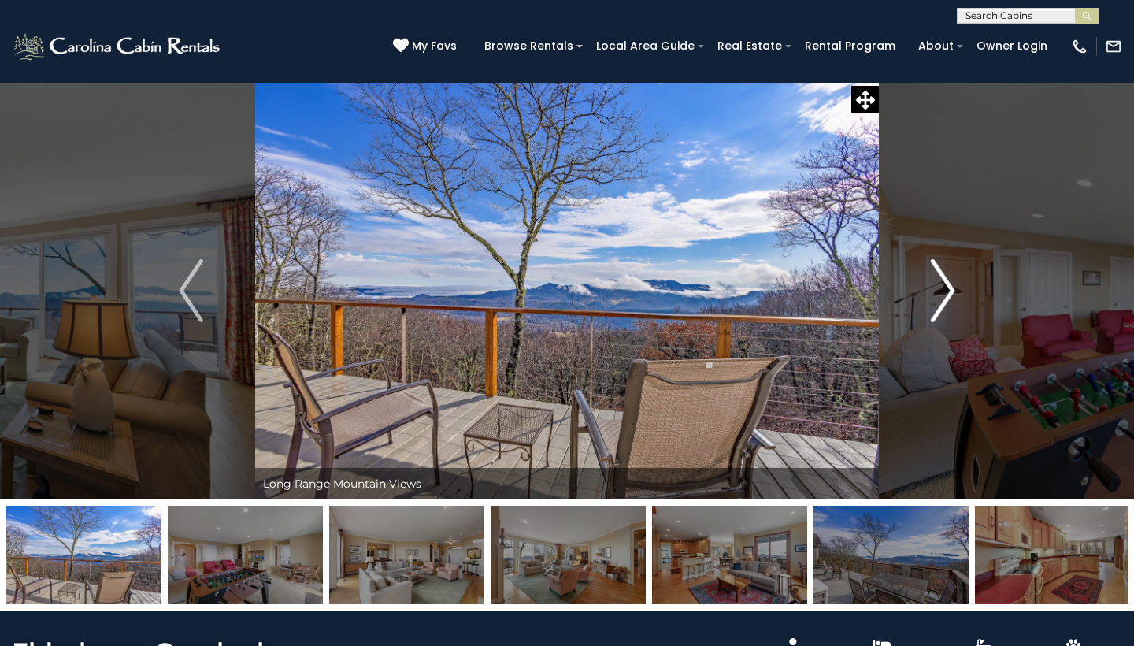
click at [952, 291] on img "Next" at bounding box center [943, 290] width 24 height 63
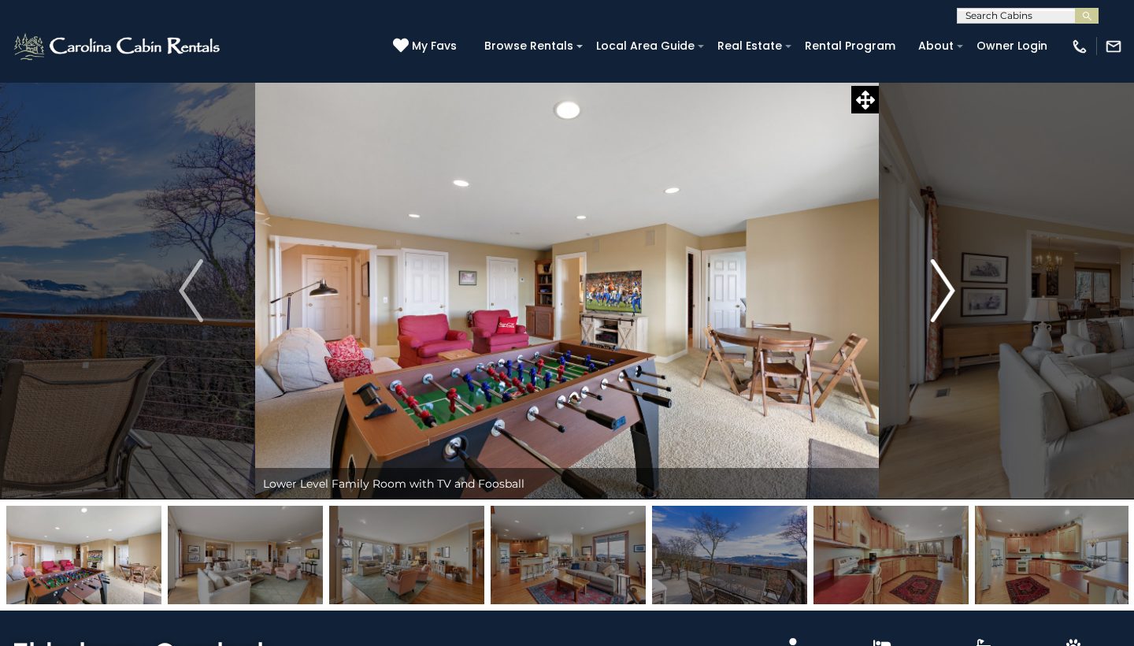
click at [952, 291] on img "Next" at bounding box center [943, 290] width 24 height 63
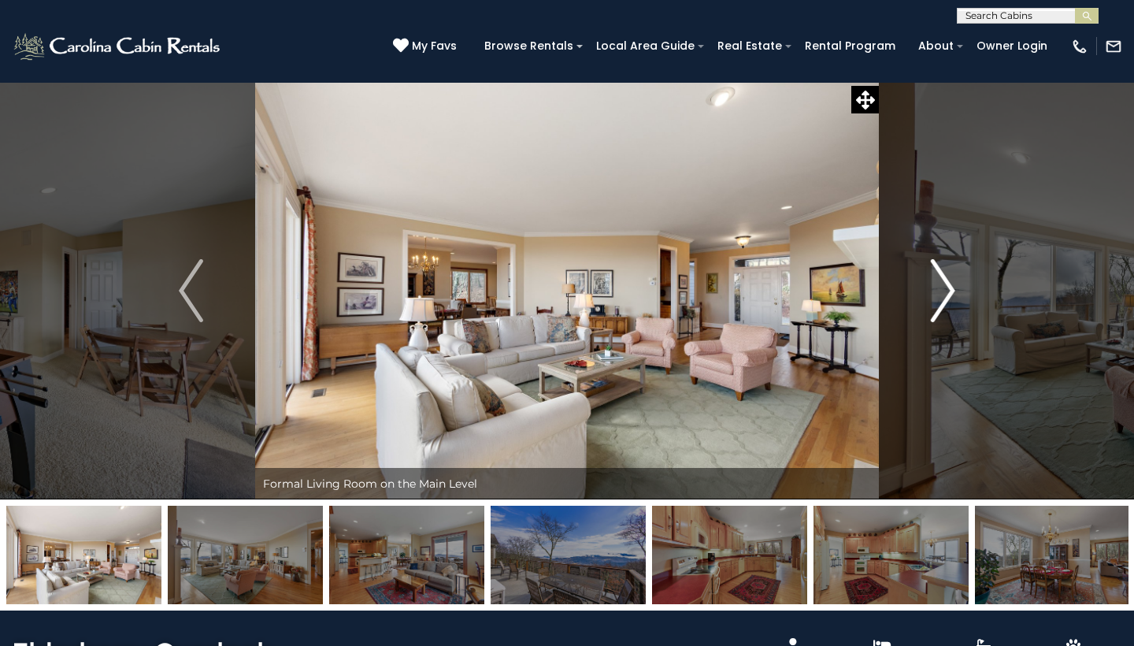
click at [952, 291] on img "Next" at bounding box center [943, 290] width 24 height 63
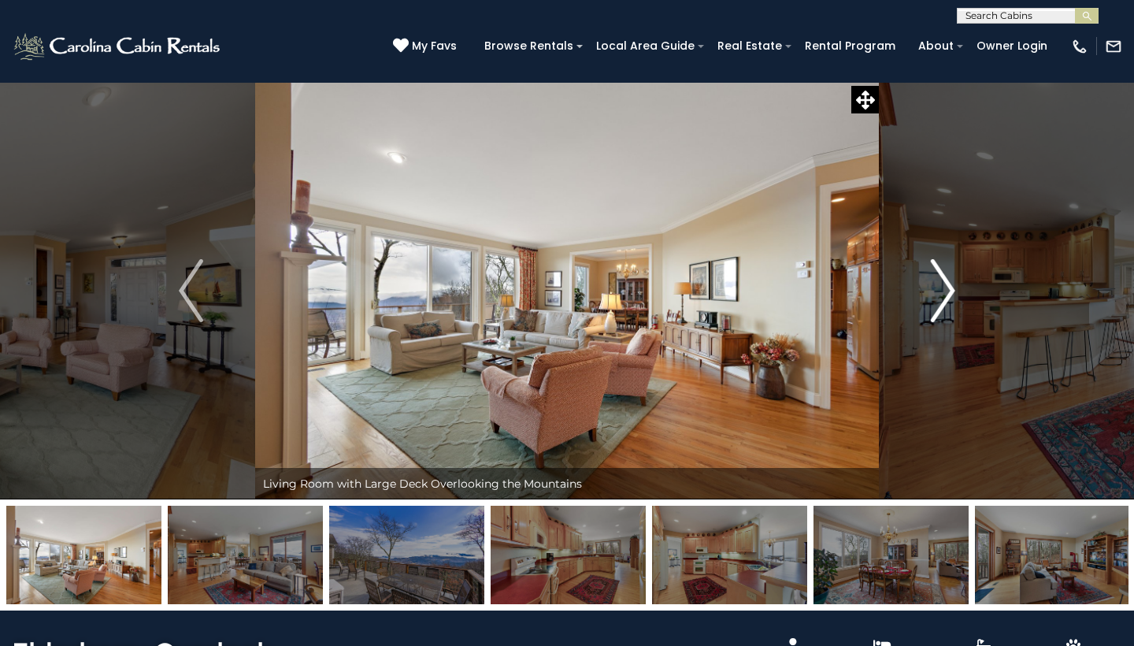
click at [953, 292] on img "Next" at bounding box center [943, 290] width 24 height 63
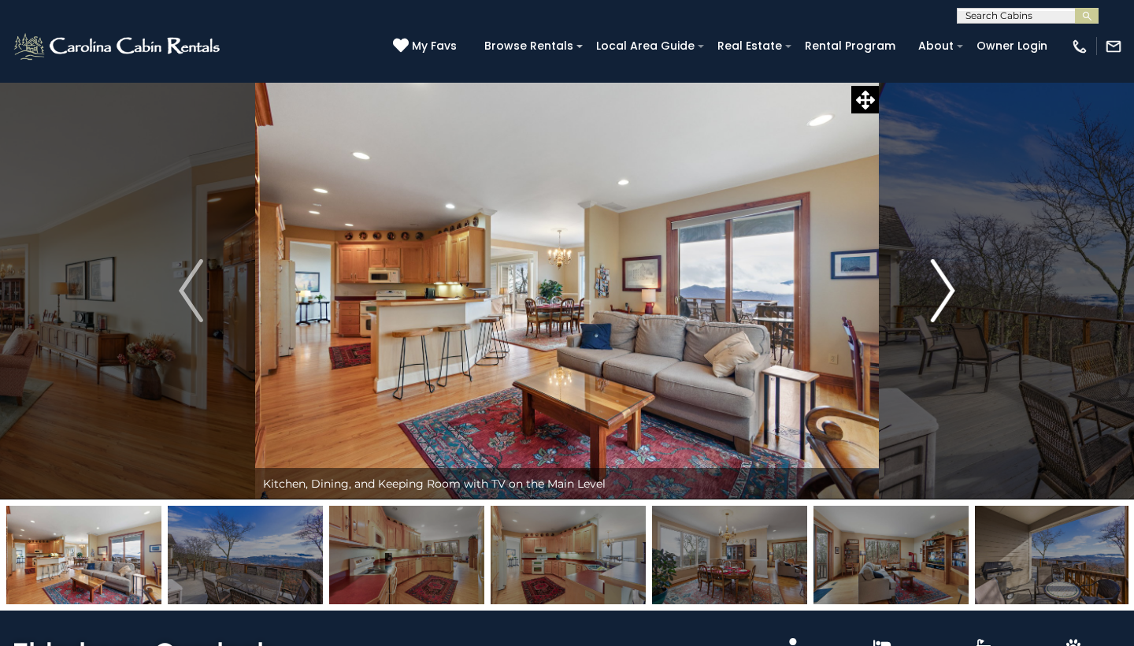
click at [953, 293] on img "Next" at bounding box center [943, 290] width 24 height 63
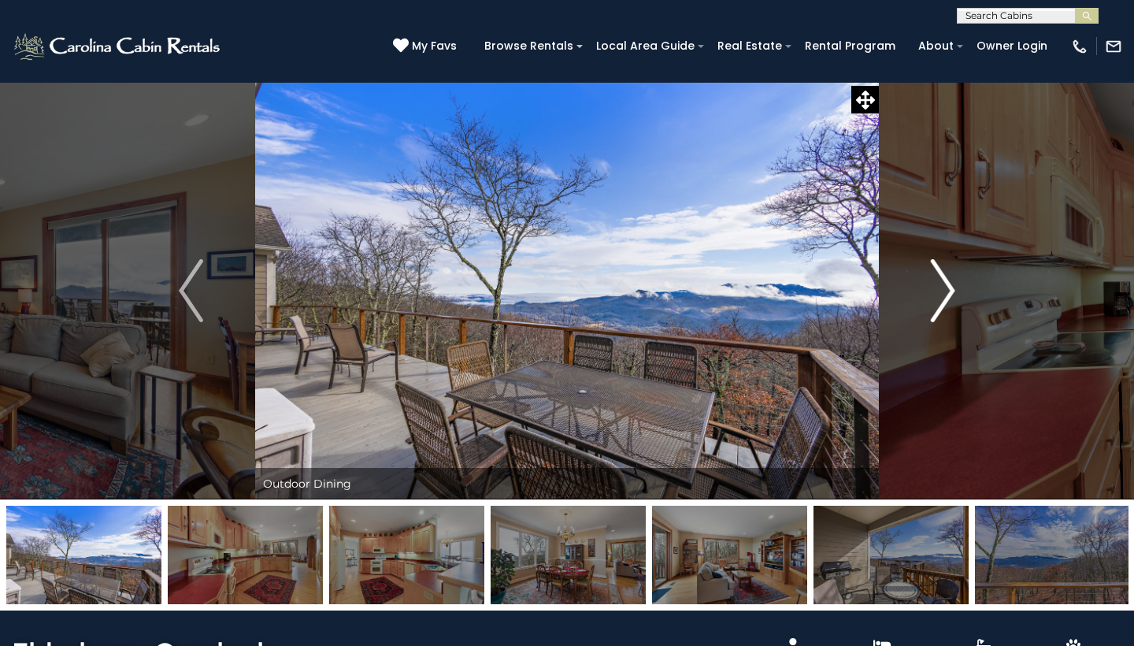
click at [954, 294] on img "Next" at bounding box center [943, 290] width 24 height 63
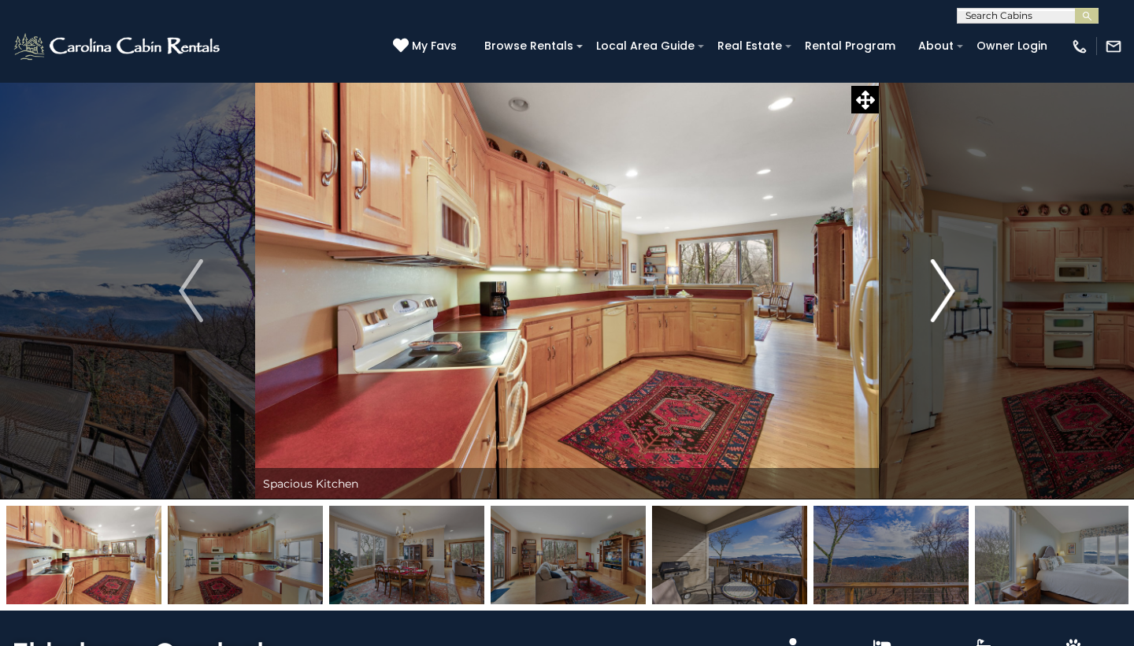
click at [954, 295] on img "Next" at bounding box center [943, 290] width 24 height 63
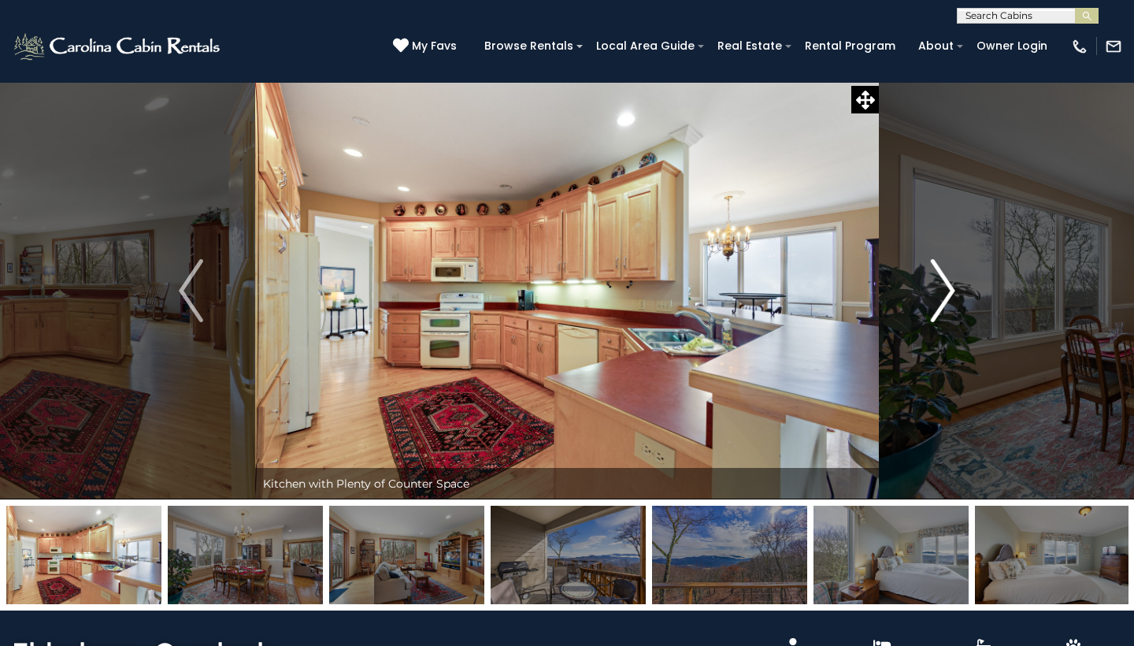
click at [955, 295] on img "Next" at bounding box center [943, 290] width 24 height 63
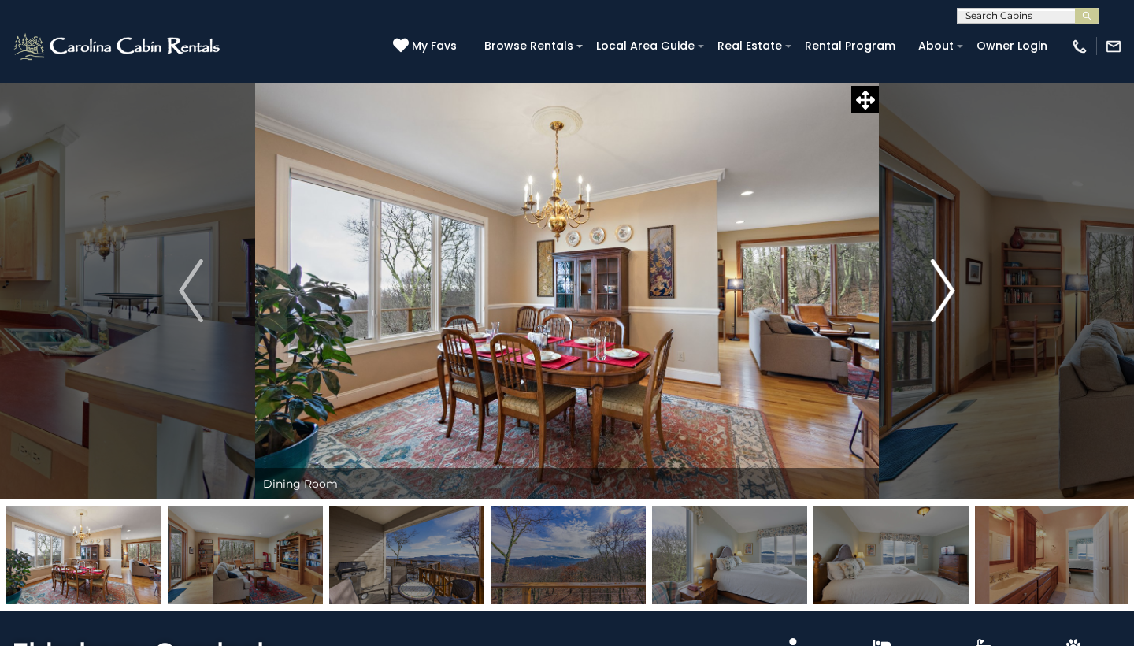
click at [955, 296] on img "Next" at bounding box center [943, 290] width 24 height 63
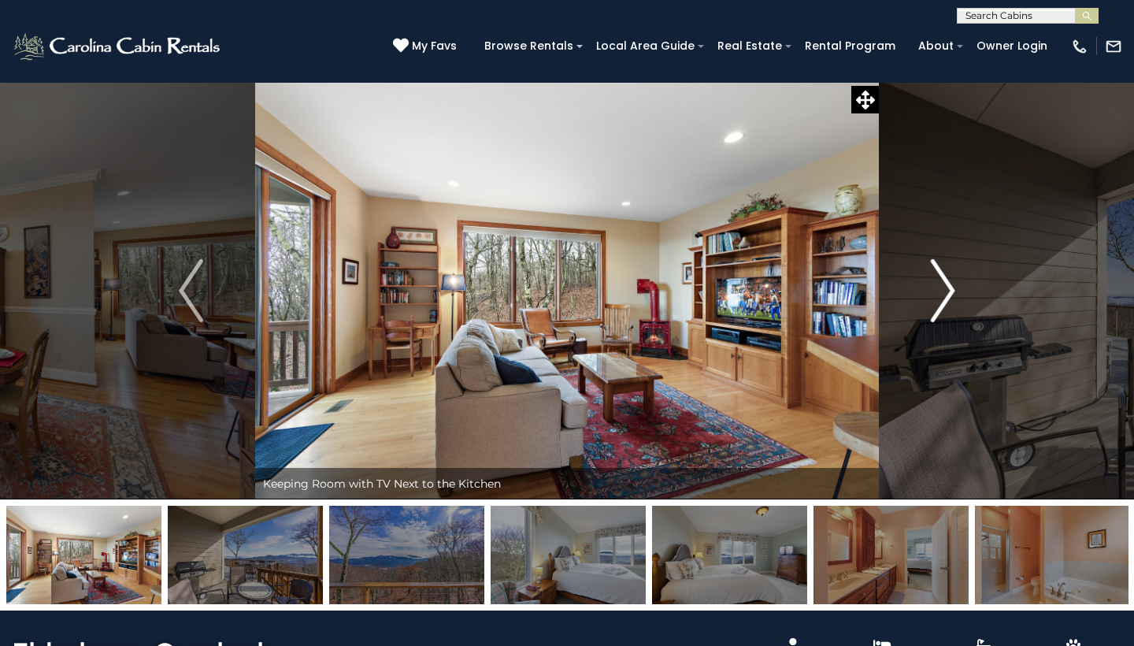
click at [955, 297] on img "Next" at bounding box center [943, 290] width 24 height 63
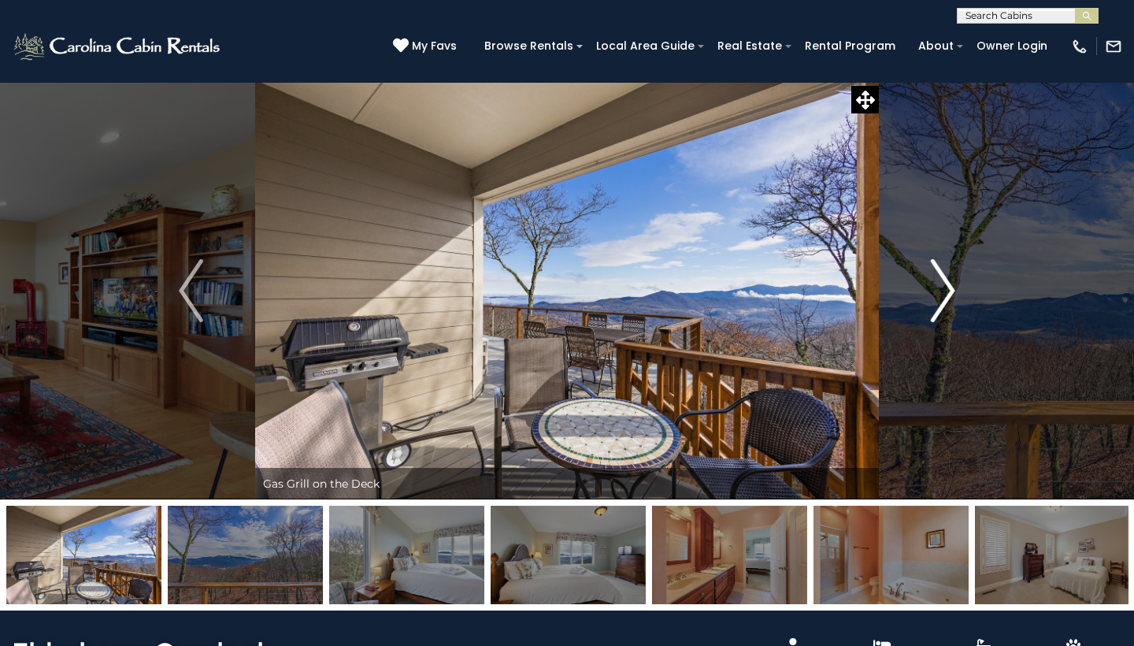
click at [955, 298] on img "Next" at bounding box center [943, 290] width 24 height 63
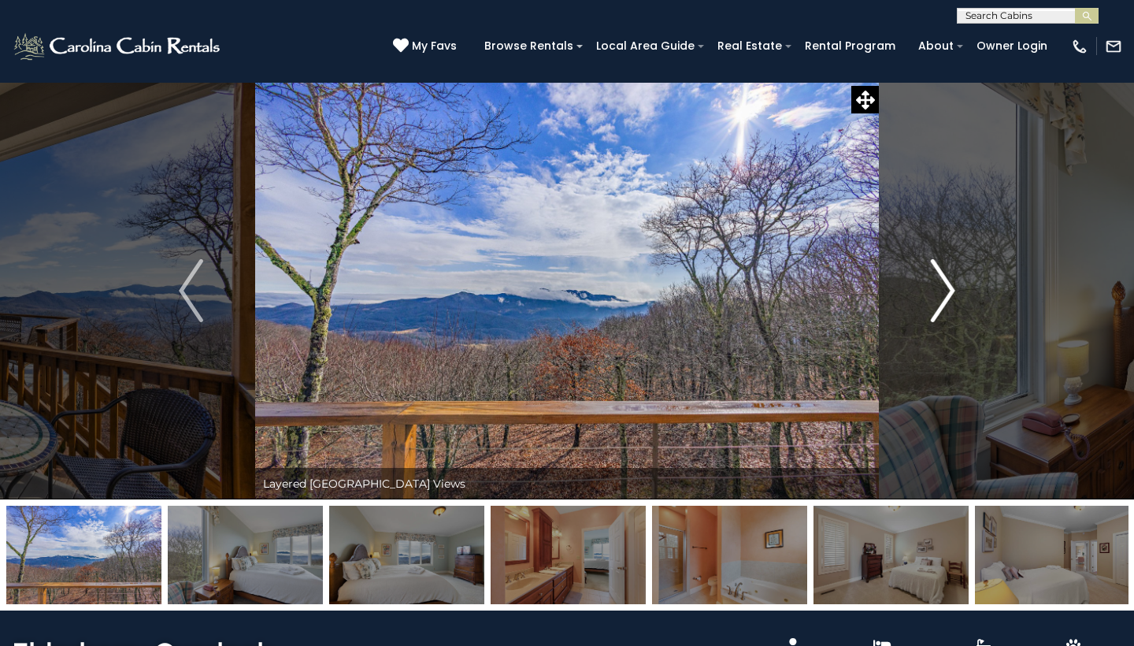
click at [949, 296] on img "Next" at bounding box center [943, 290] width 24 height 63
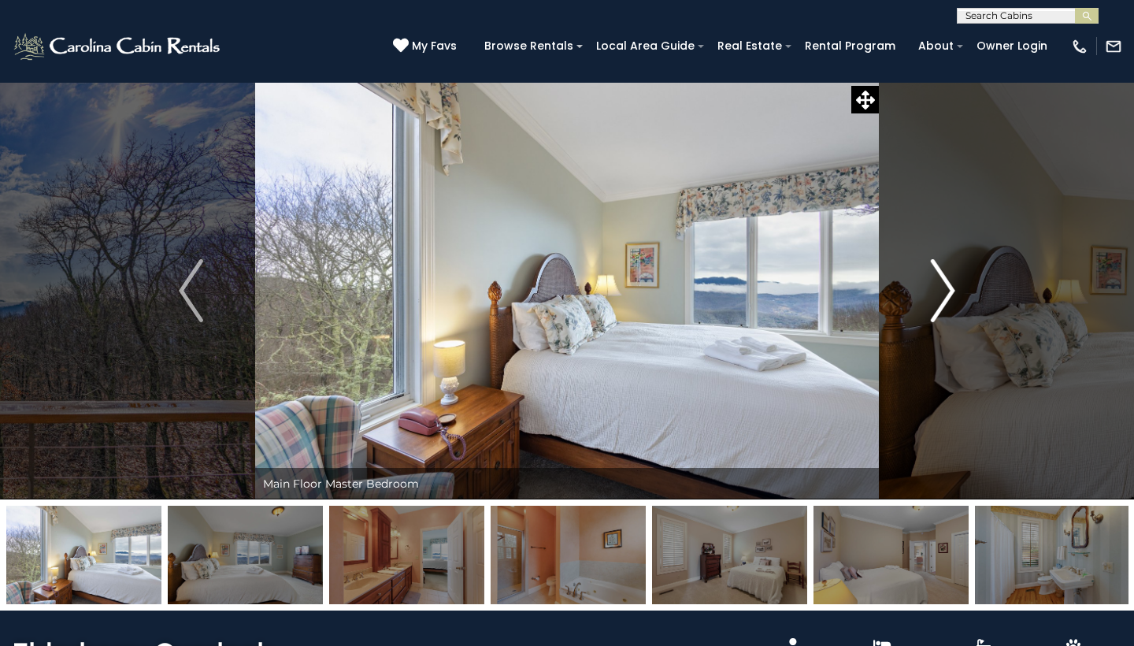
click at [949, 296] on img "Next" at bounding box center [943, 290] width 24 height 63
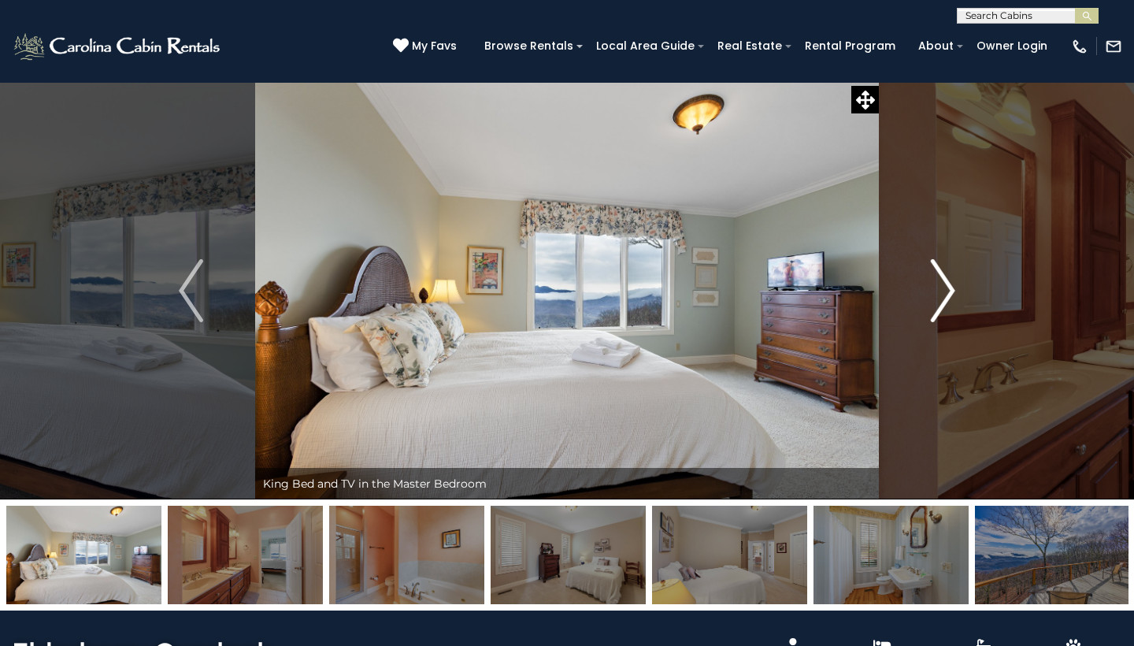
click at [949, 296] on img "Next" at bounding box center [943, 290] width 24 height 63
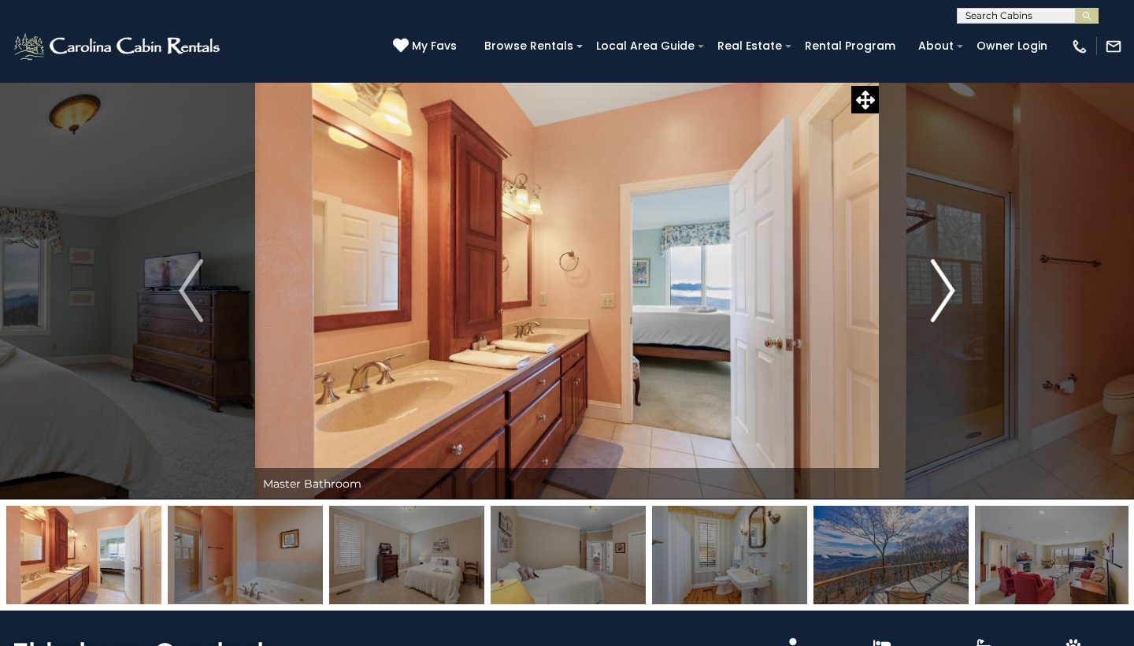
click at [949, 297] on img "Next" at bounding box center [943, 290] width 24 height 63
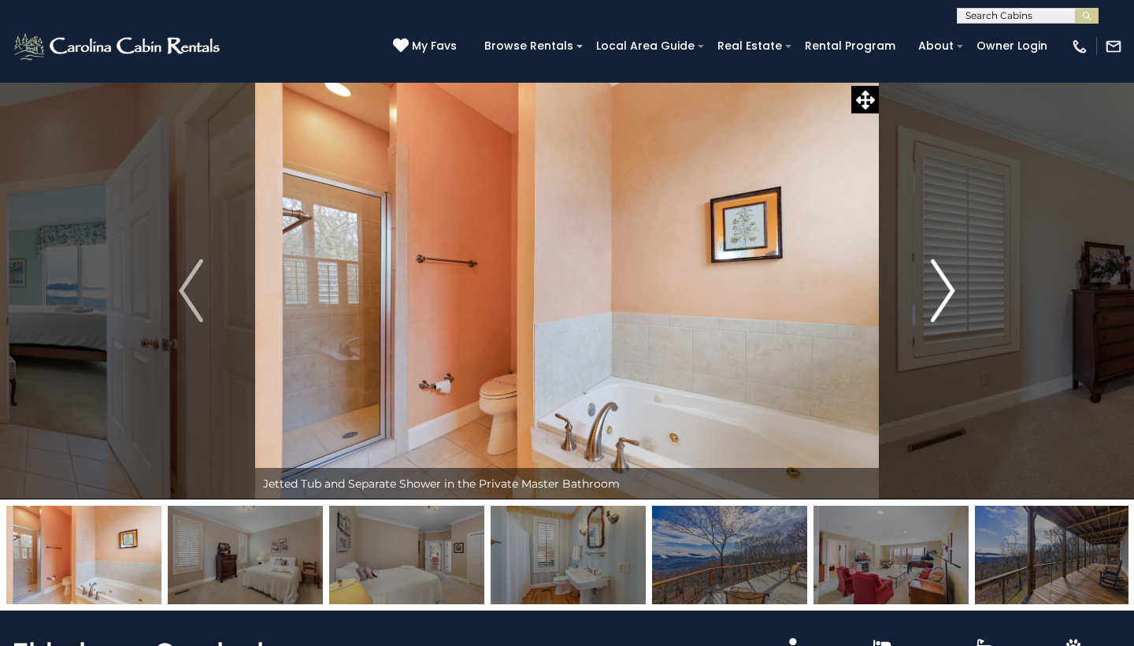
click at [949, 298] on img "Next" at bounding box center [943, 290] width 24 height 63
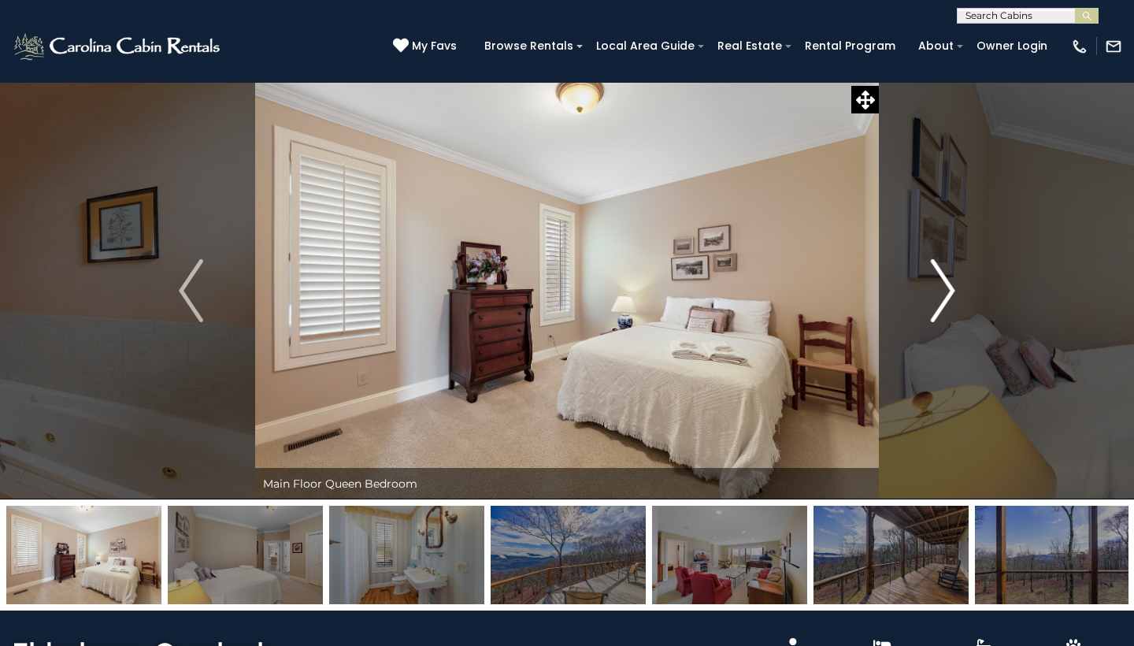
click at [949, 298] on img "Next" at bounding box center [943, 290] width 24 height 63
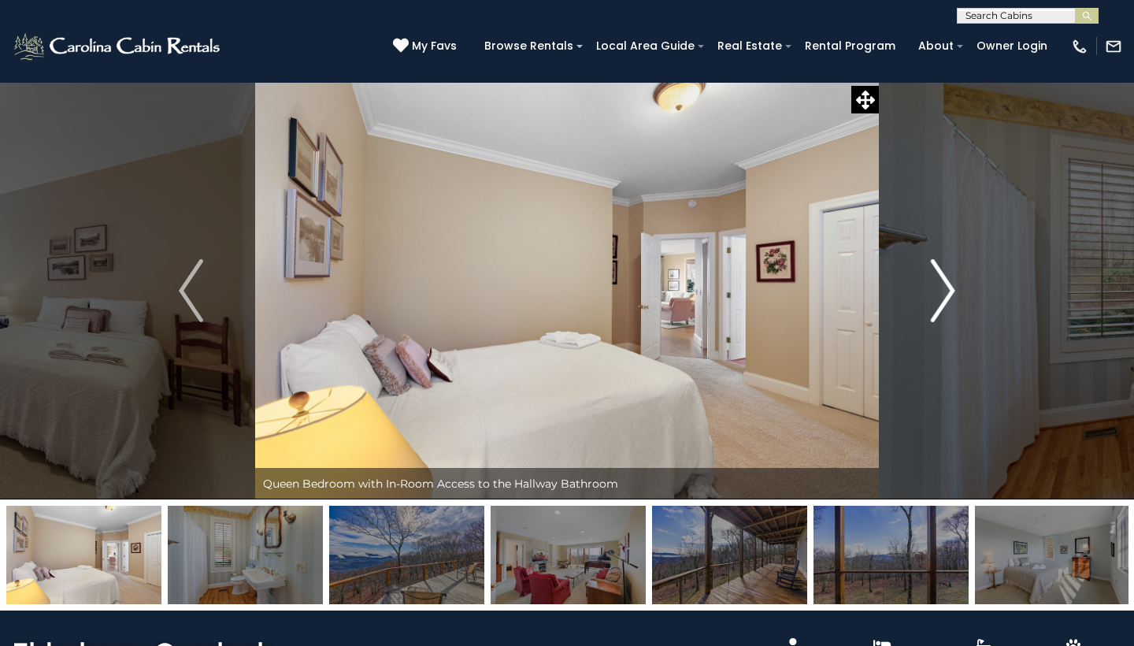
click at [950, 298] on img "Next" at bounding box center [943, 290] width 24 height 63
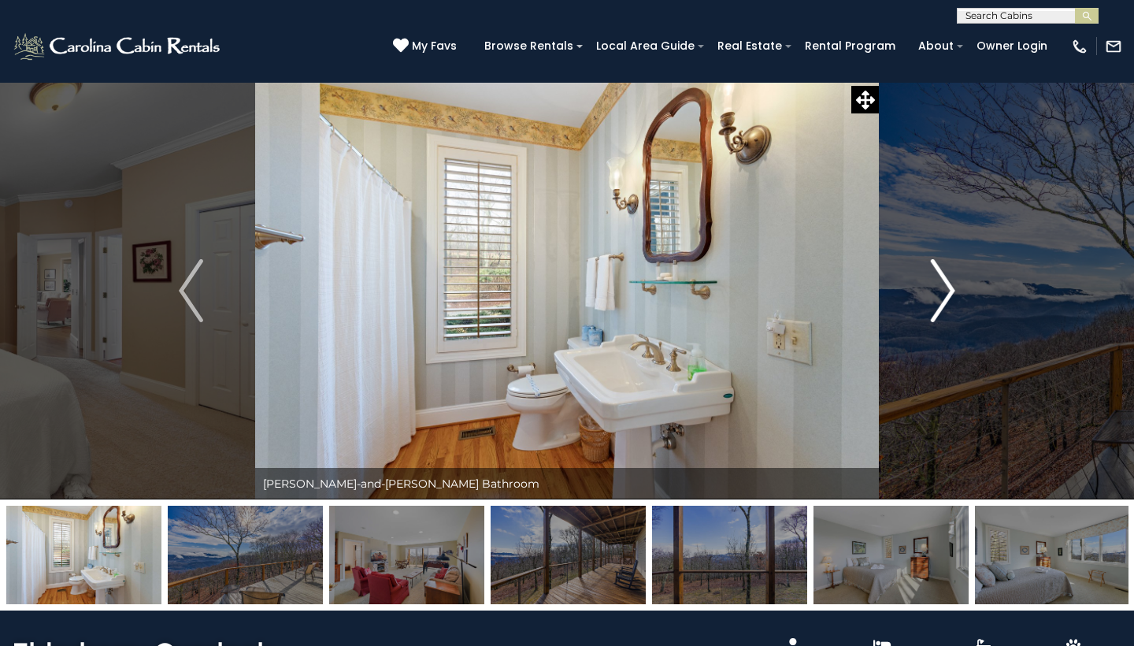
click at [950, 298] on img "Next" at bounding box center [943, 290] width 24 height 63
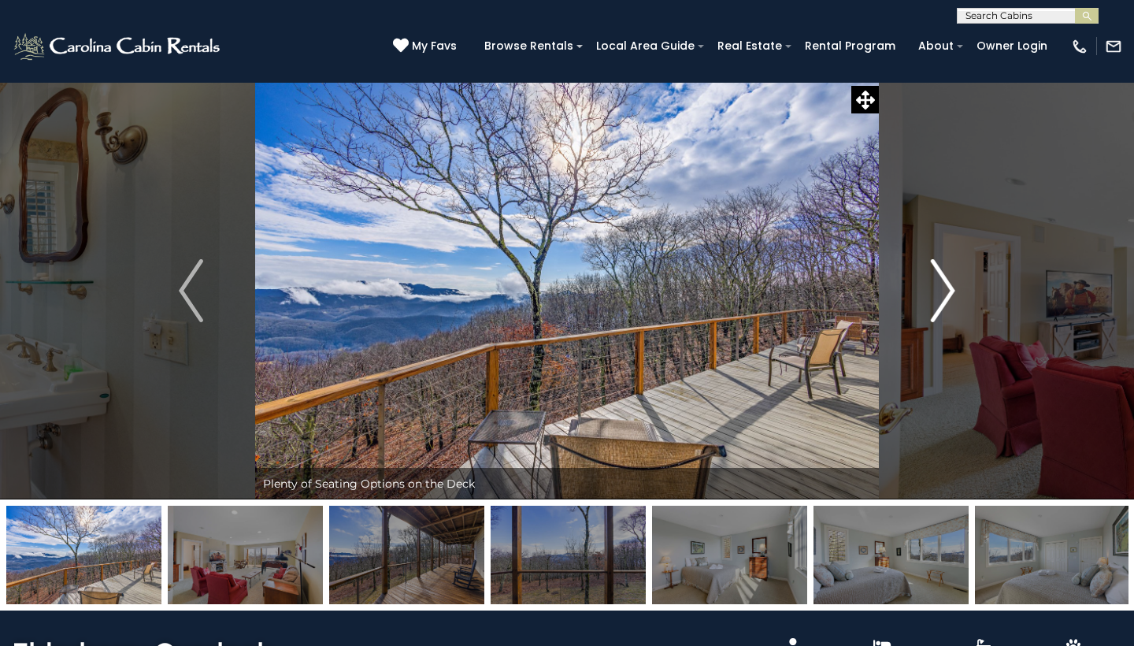
click at [950, 298] on img "Next" at bounding box center [943, 290] width 24 height 63
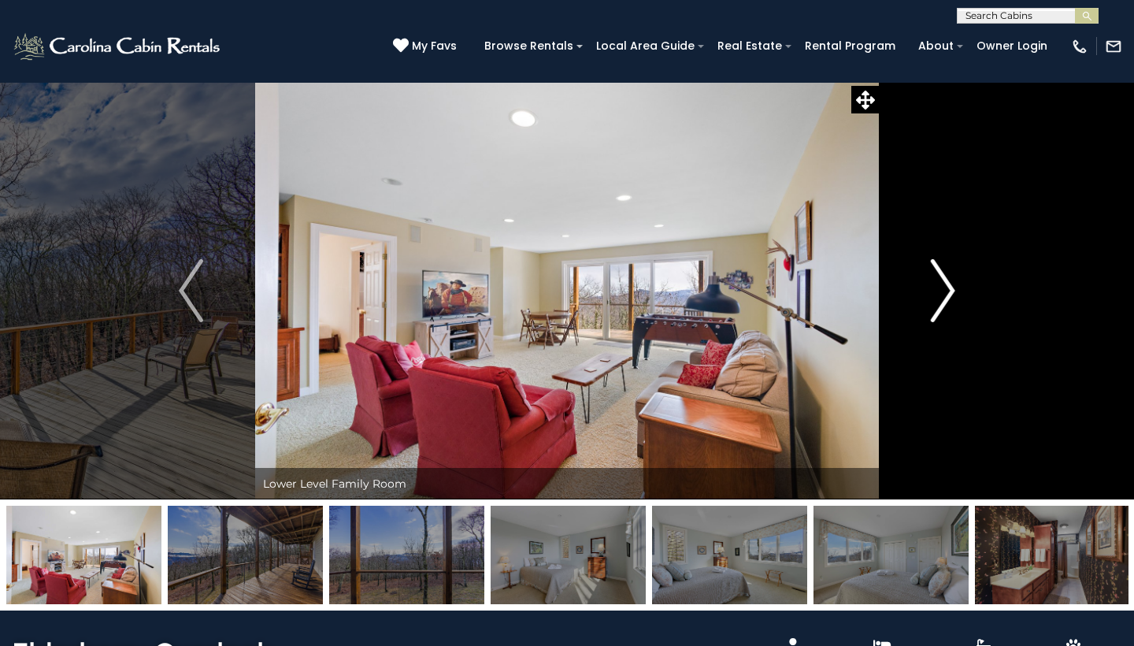
click at [950, 299] on img "Next" at bounding box center [943, 290] width 24 height 63
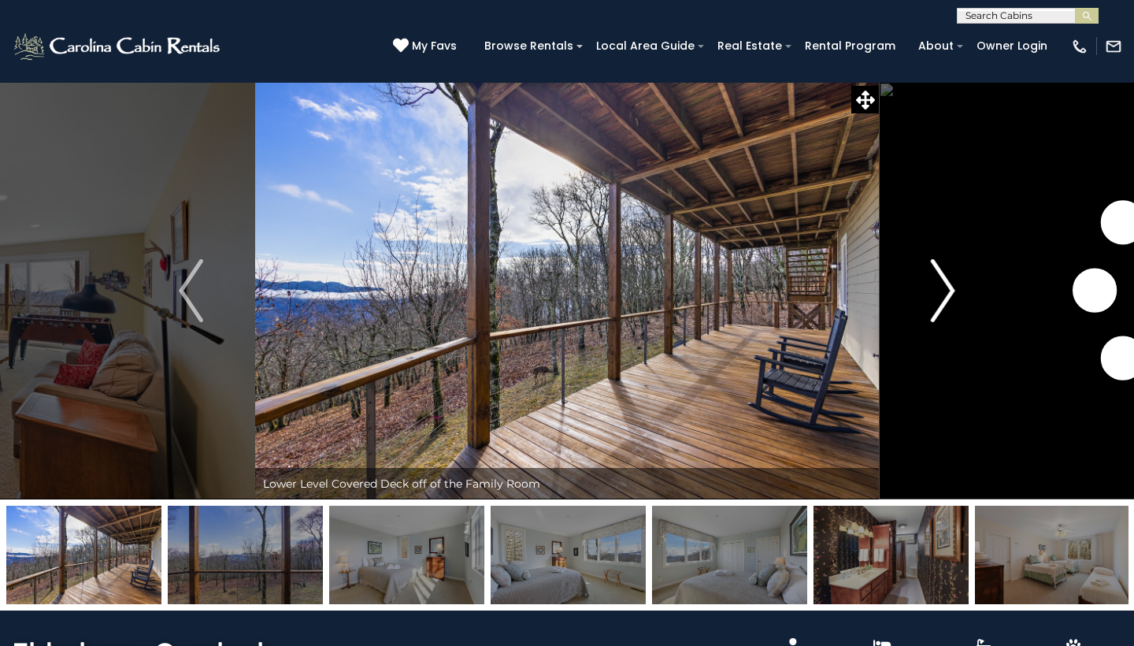
click at [950, 299] on img "Next" at bounding box center [943, 290] width 24 height 63
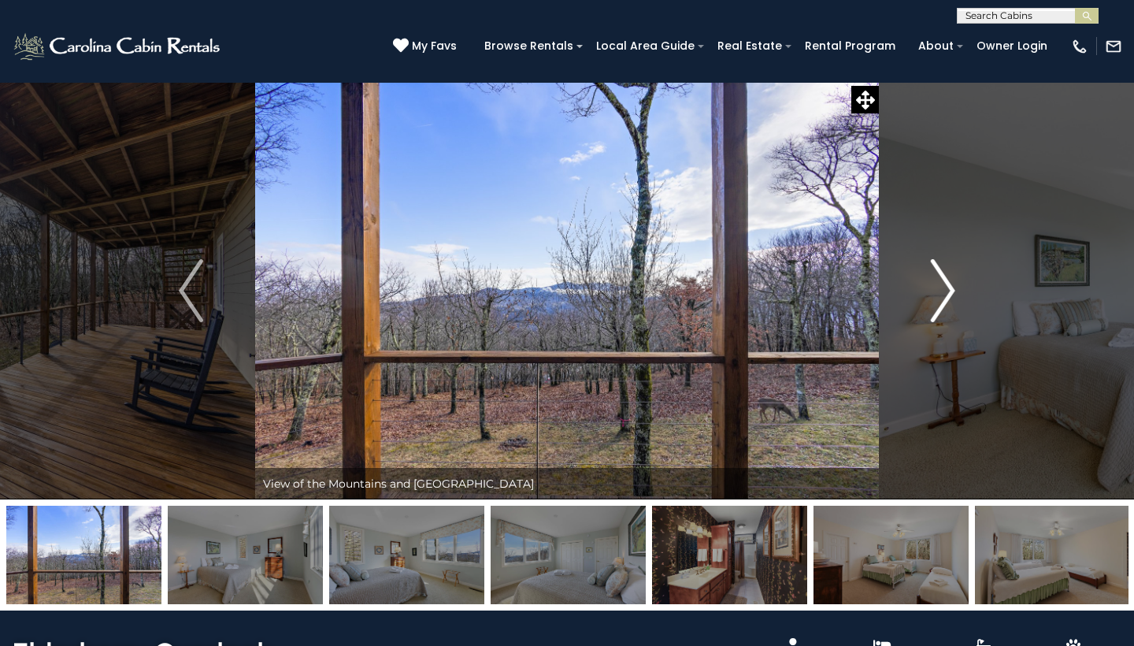
click at [950, 300] on img "Next" at bounding box center [943, 290] width 24 height 63
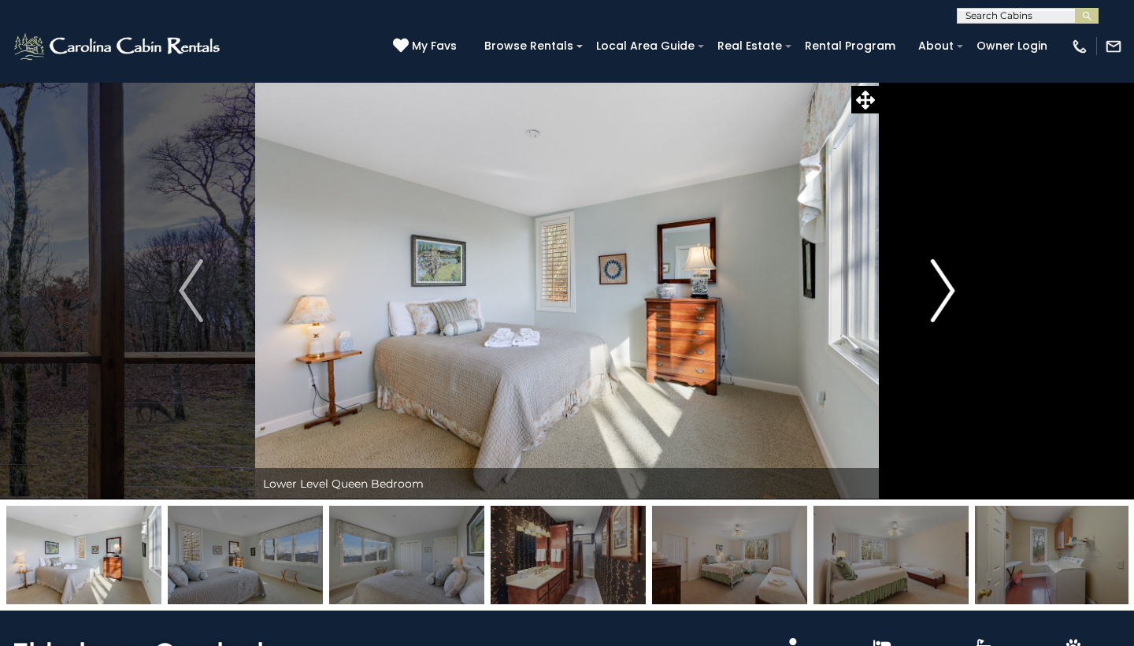
click at [950, 300] on img "Next" at bounding box center [943, 290] width 24 height 63
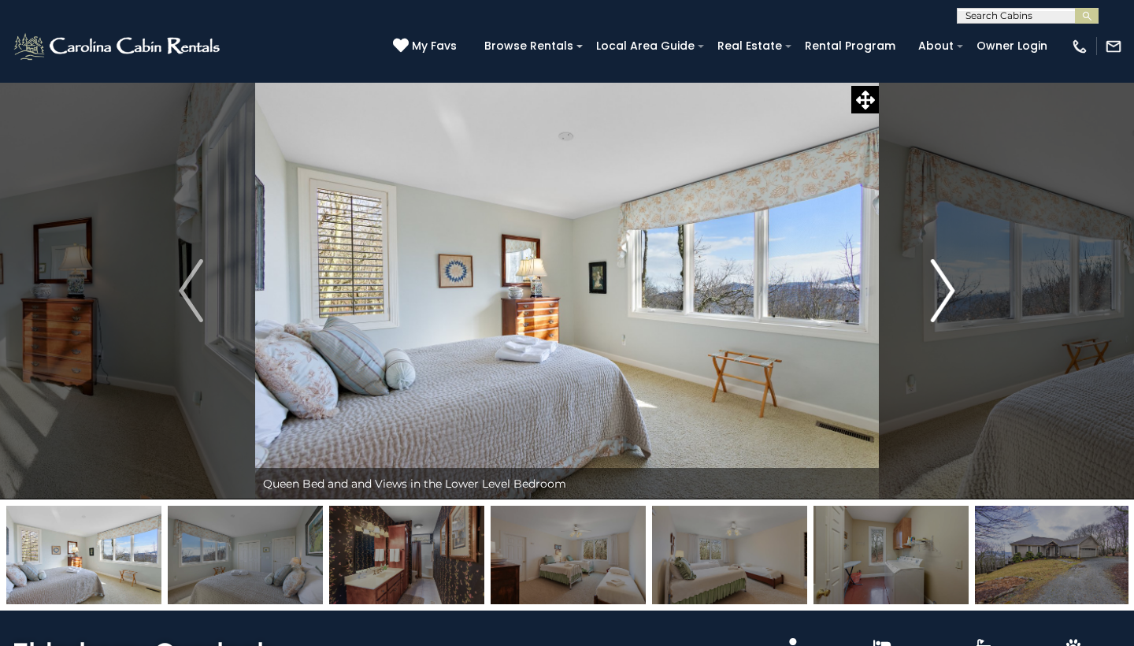
click at [950, 300] on img "Next" at bounding box center [943, 290] width 24 height 63
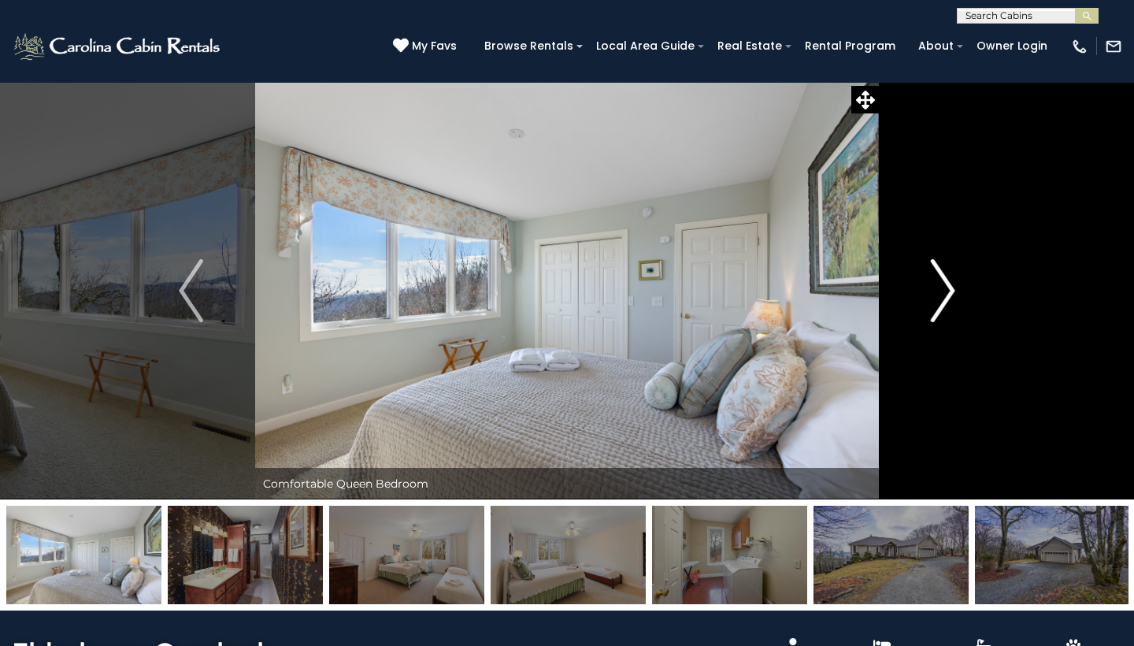
click at [950, 300] on img "Next" at bounding box center [943, 290] width 24 height 63
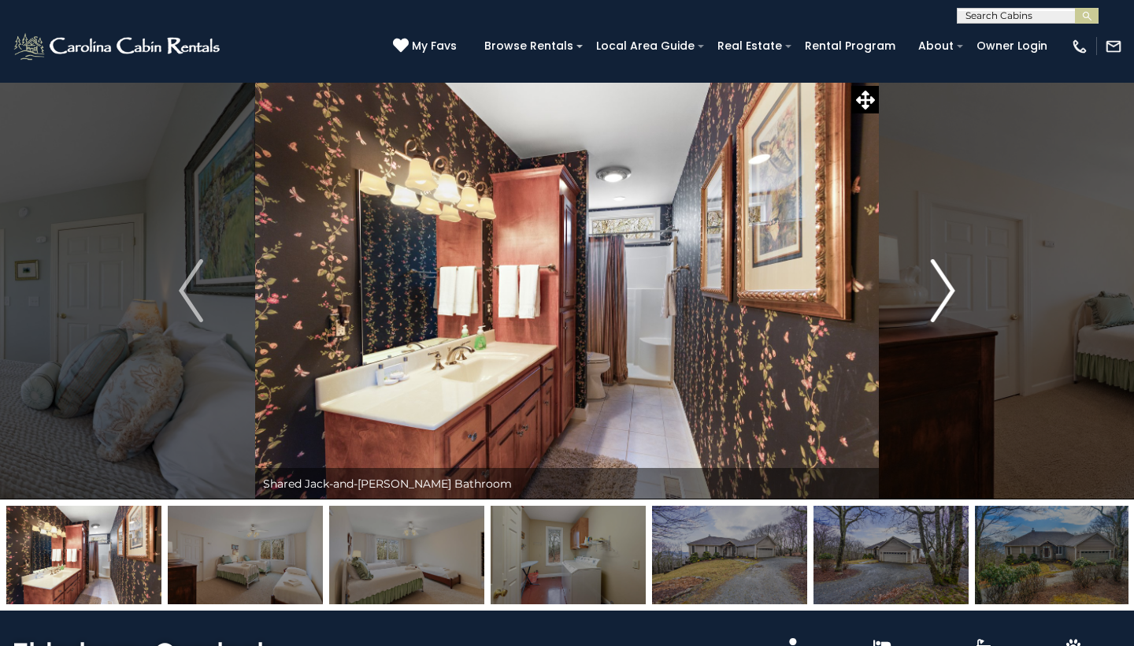
click at [950, 300] on img "Next" at bounding box center [943, 290] width 24 height 63
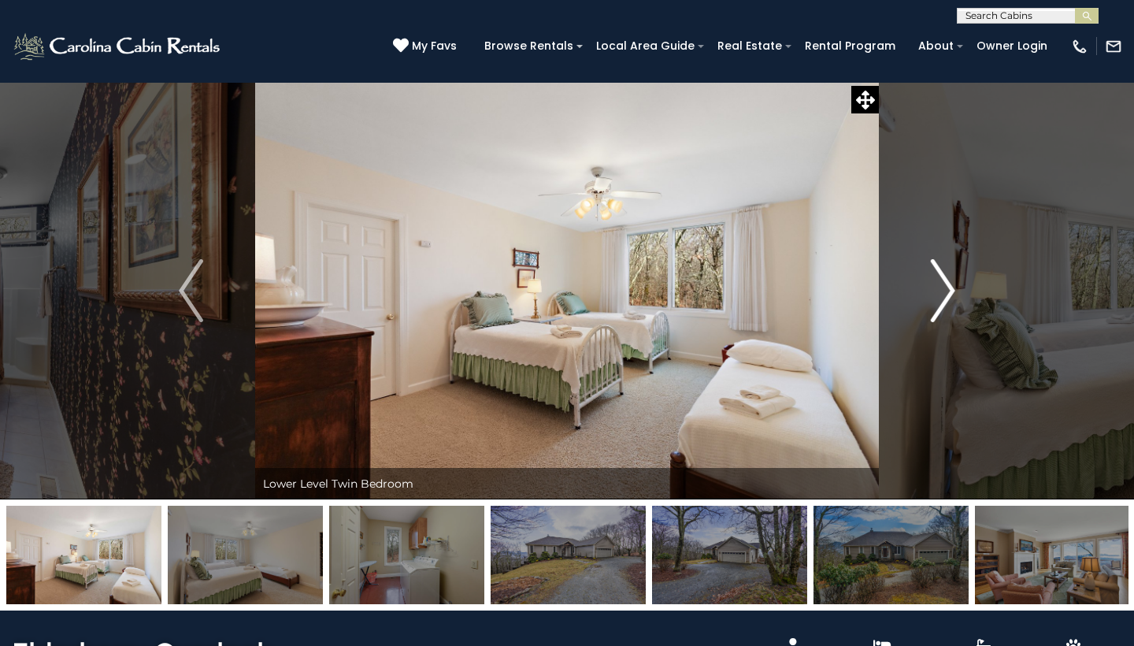
click at [950, 300] on img "Next" at bounding box center [943, 290] width 24 height 63
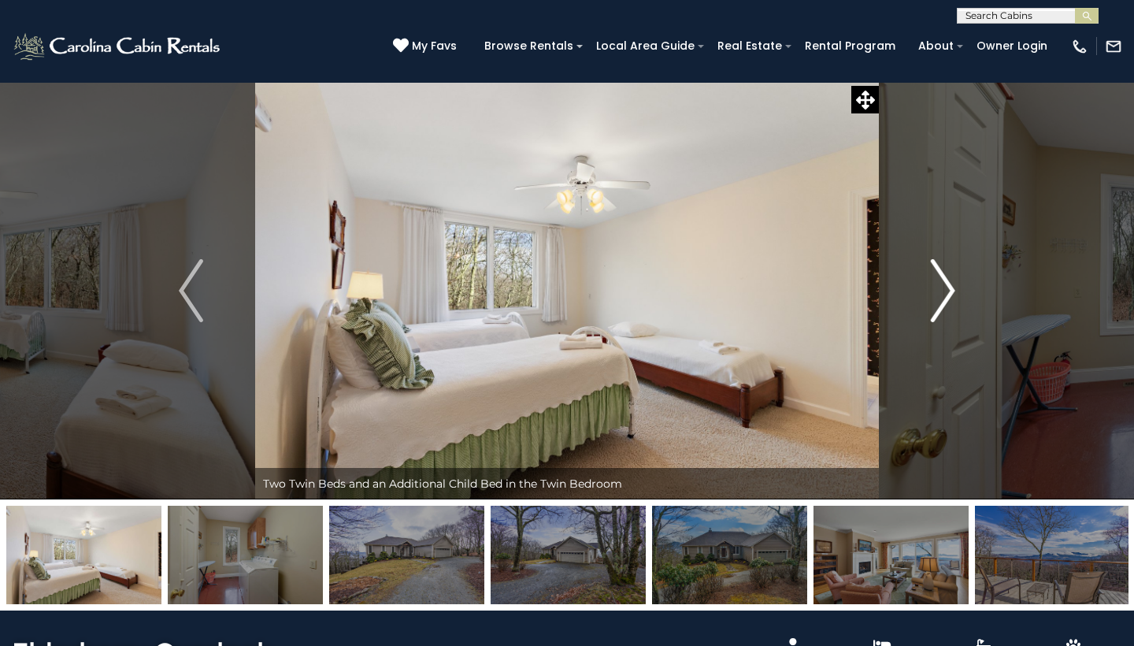
click at [950, 300] on img "Next" at bounding box center [943, 290] width 24 height 63
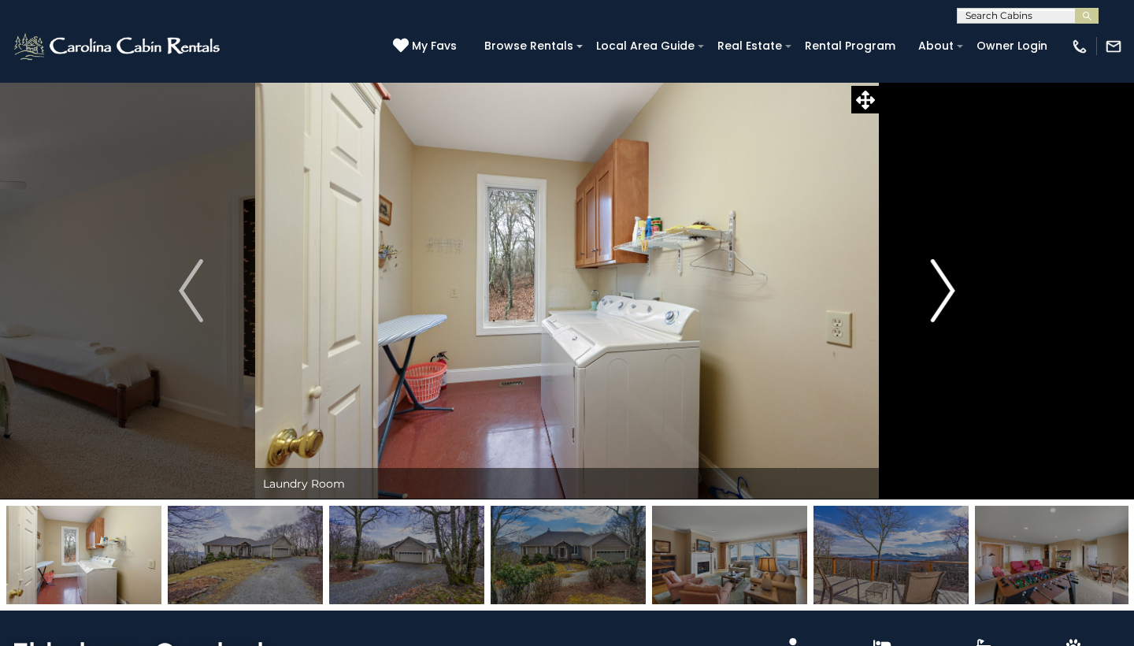
click at [950, 301] on img "Next" at bounding box center [943, 290] width 24 height 63
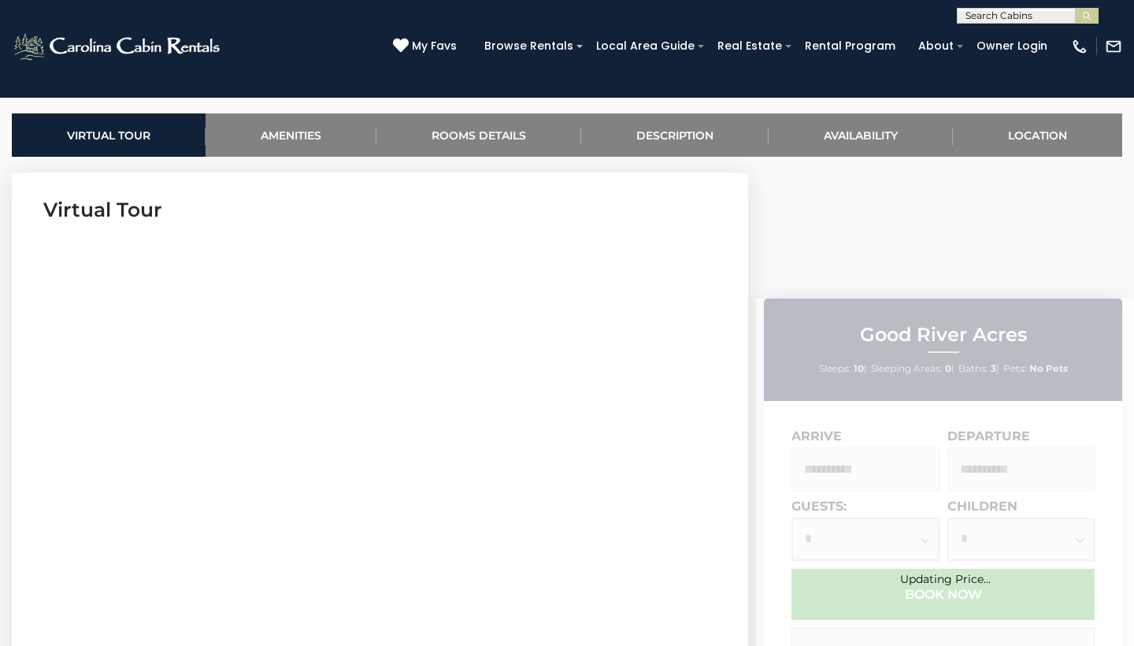
scroll to position [571, 0]
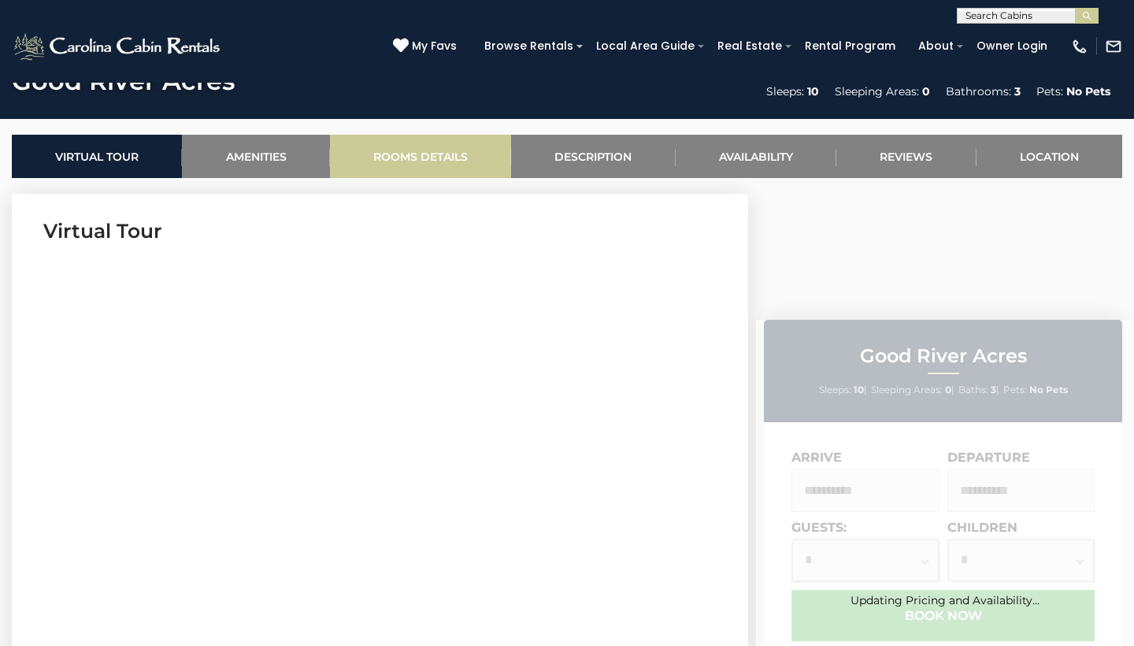
click at [457, 144] on link "Rooms Details" at bounding box center [420, 156] width 181 height 43
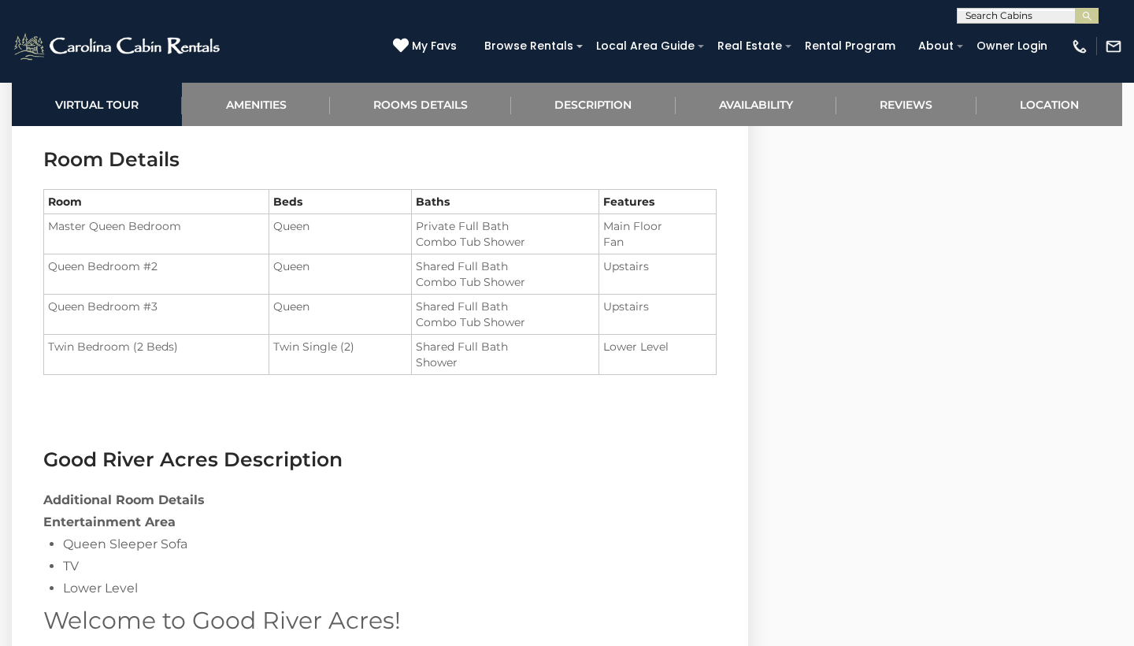
scroll to position [1753, 0]
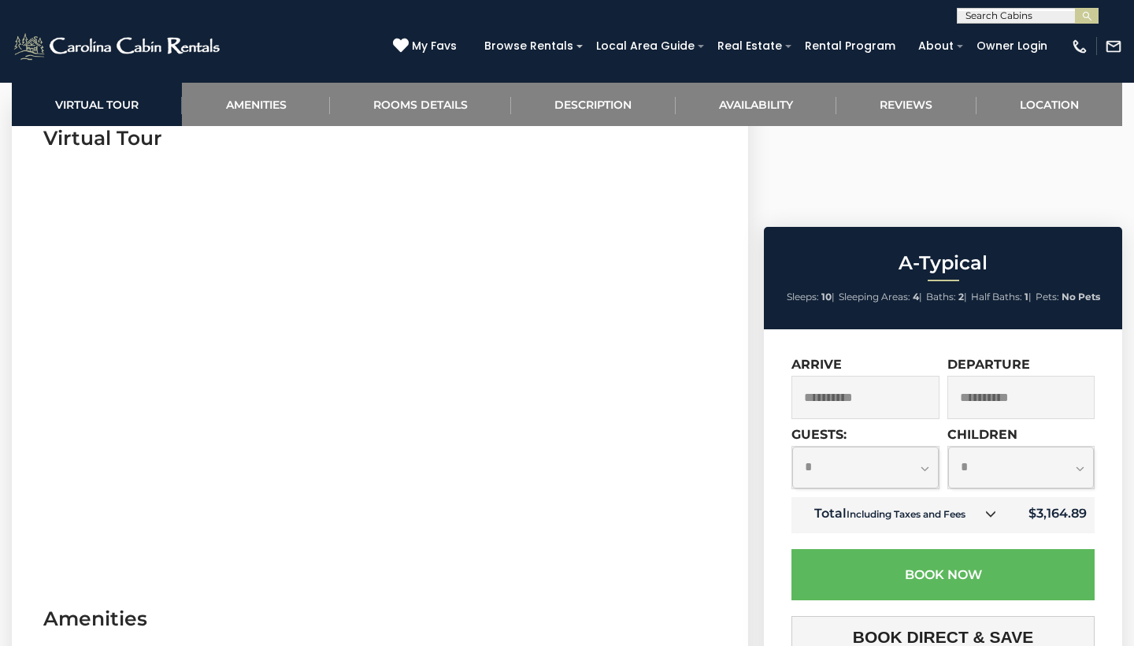
scroll to position [662, 0]
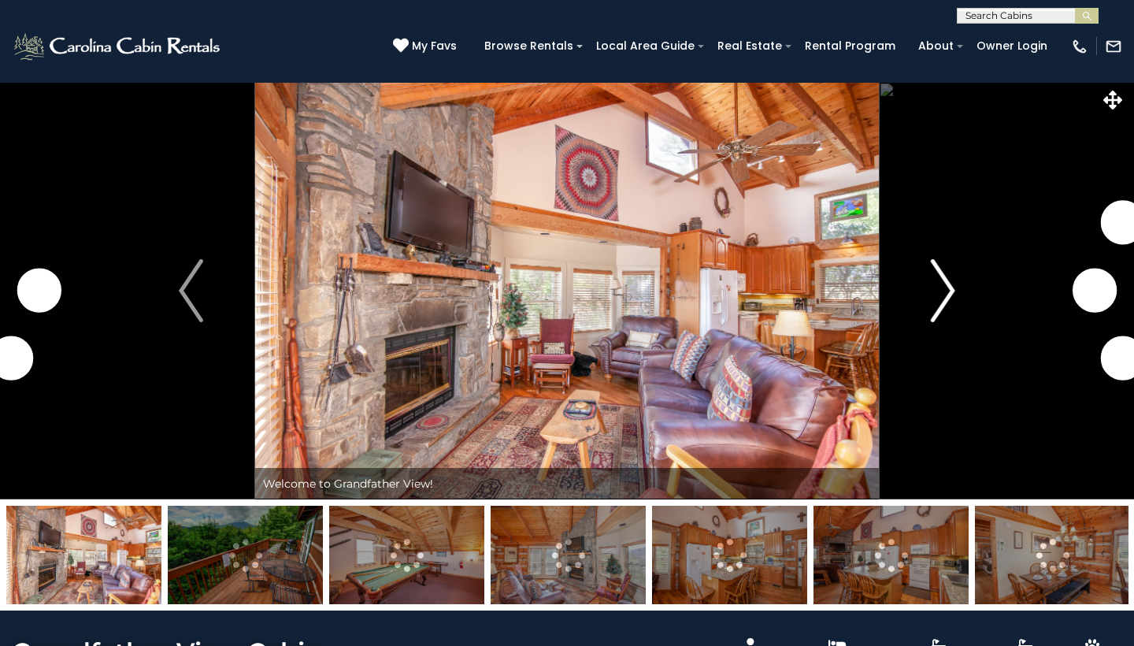
click at [941, 302] on img "Next" at bounding box center [943, 290] width 24 height 63
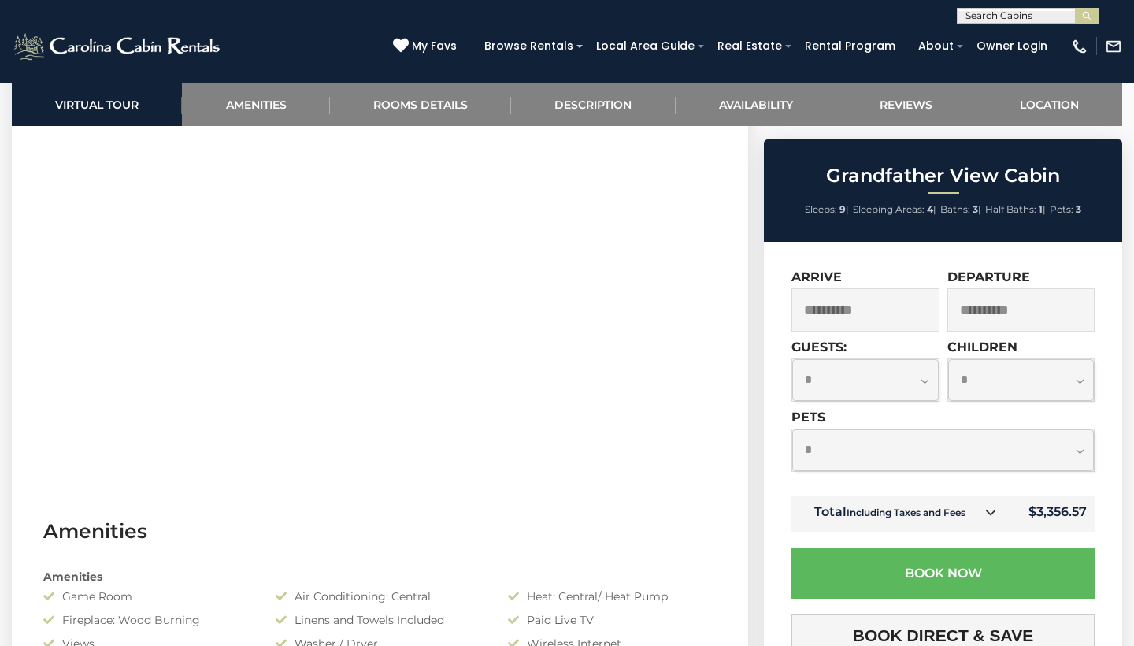
scroll to position [655, 0]
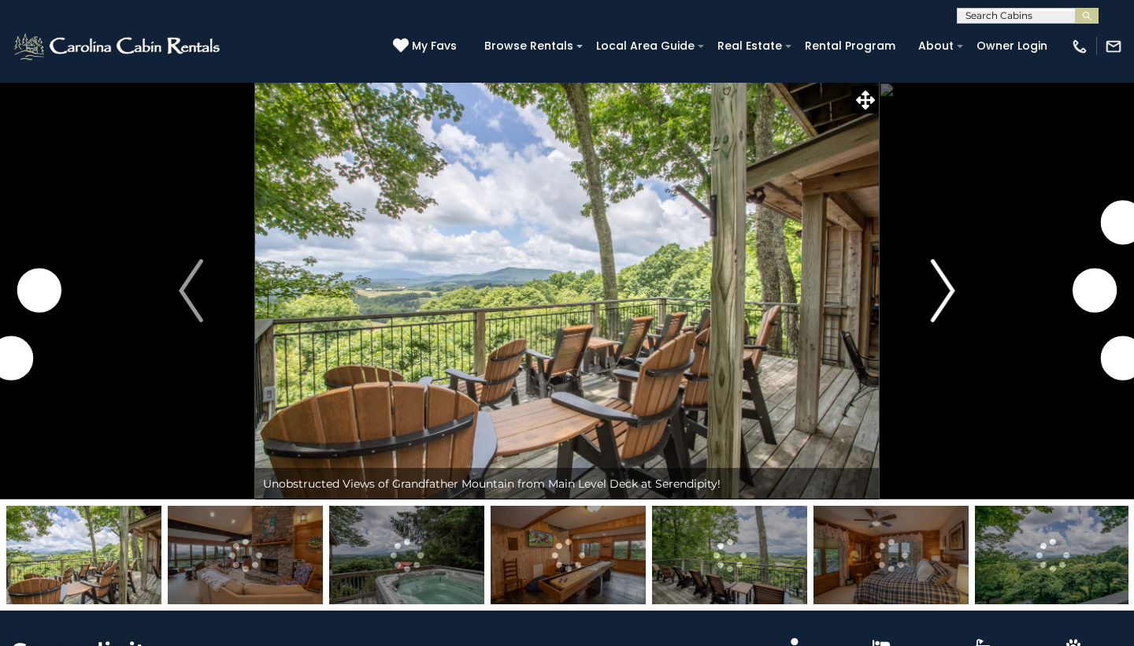
click at [930, 306] on button "Next" at bounding box center [943, 290] width 128 height 417
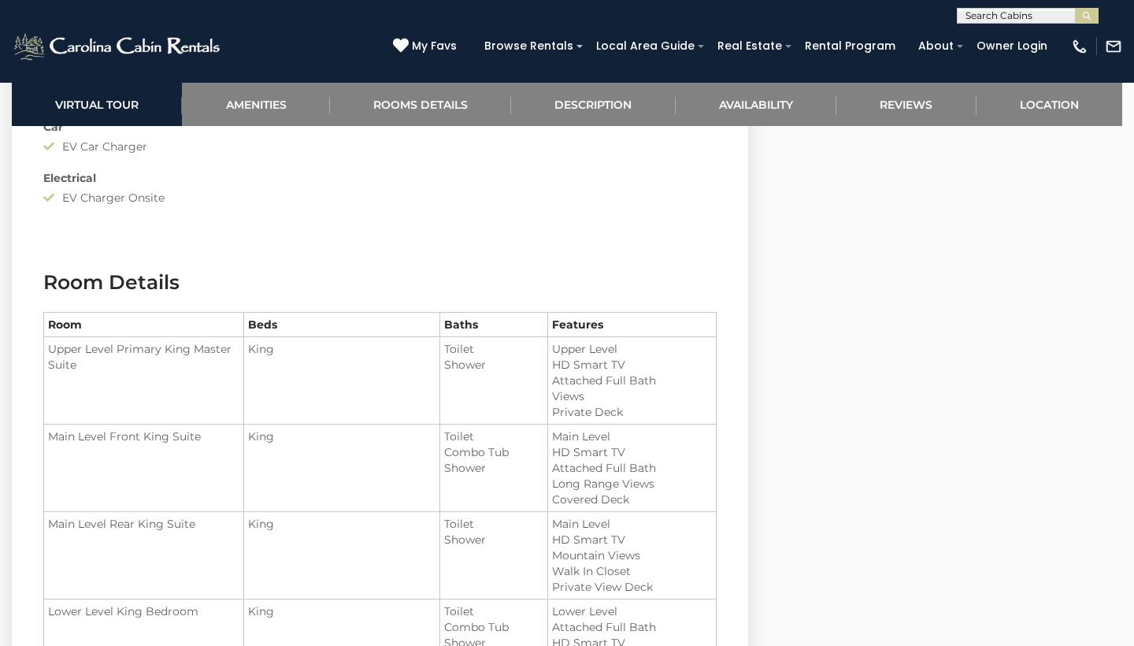
scroll to position [1768, 0]
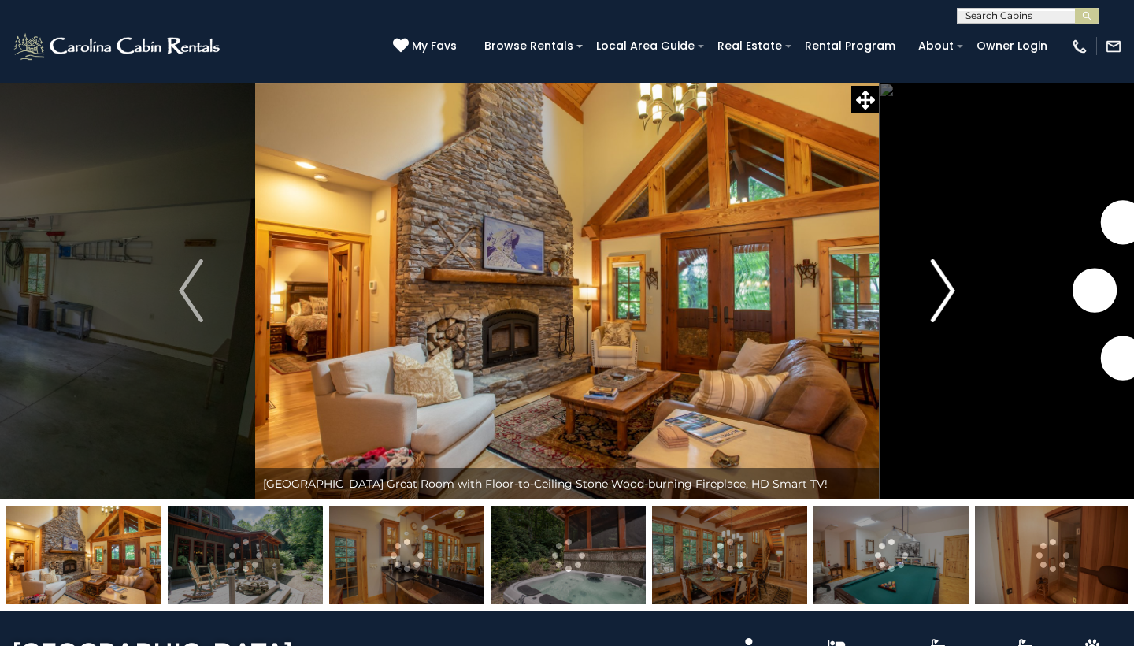
click at [942, 288] on img "Next" at bounding box center [943, 290] width 24 height 63
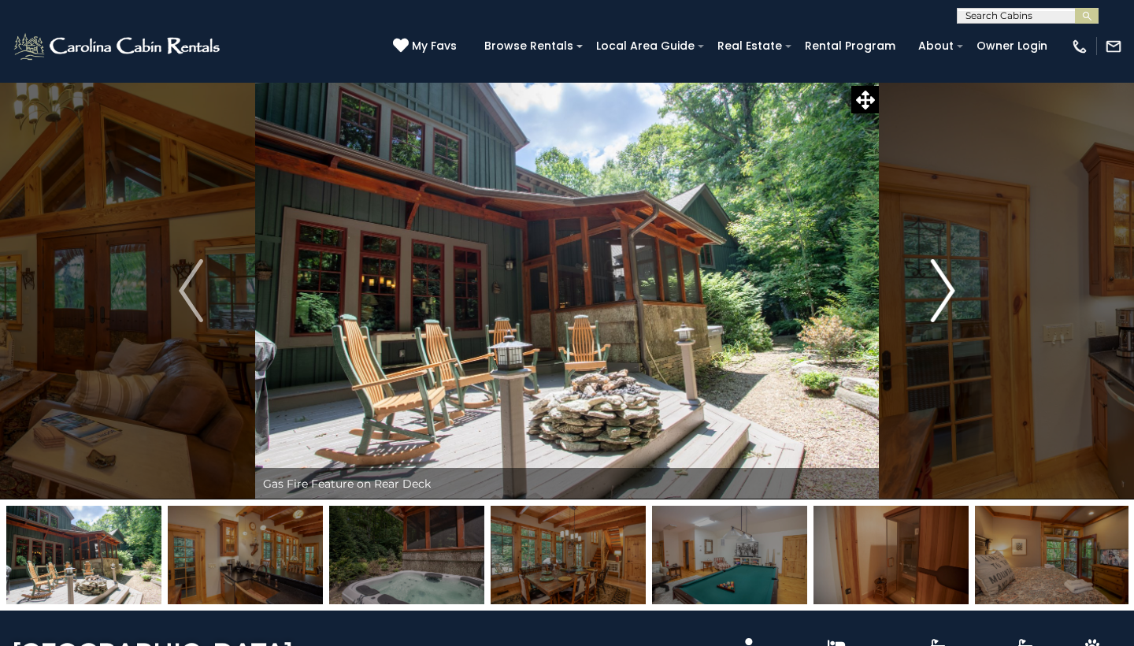
click at [947, 291] on img "Next" at bounding box center [943, 290] width 24 height 63
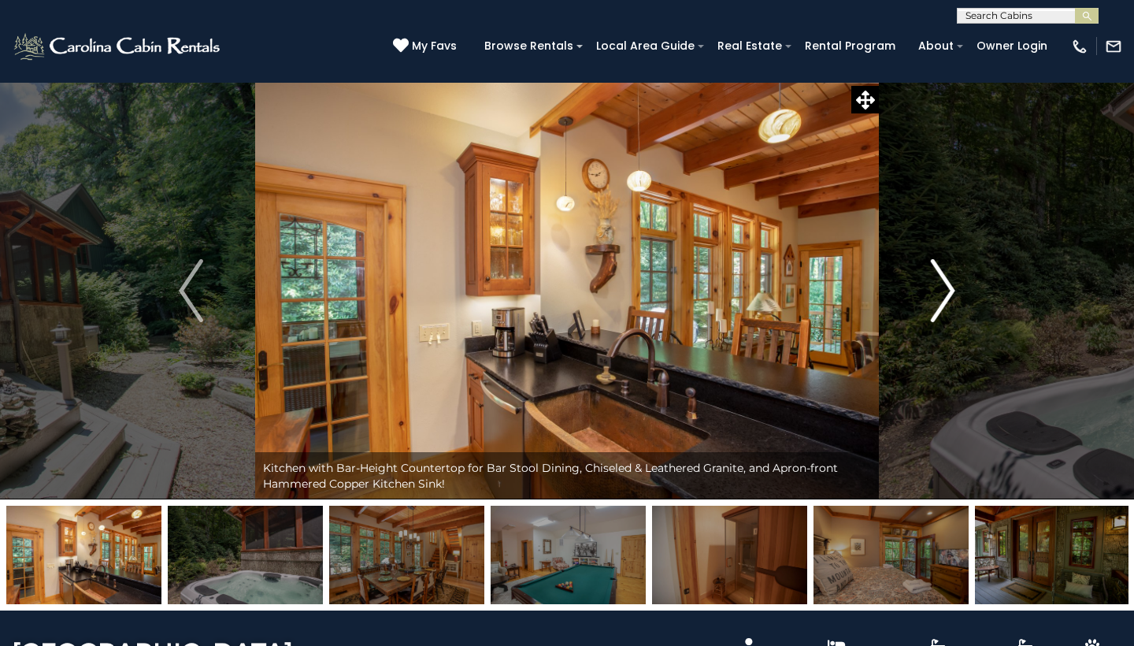
click at [947, 291] on img "Next" at bounding box center [943, 290] width 24 height 63
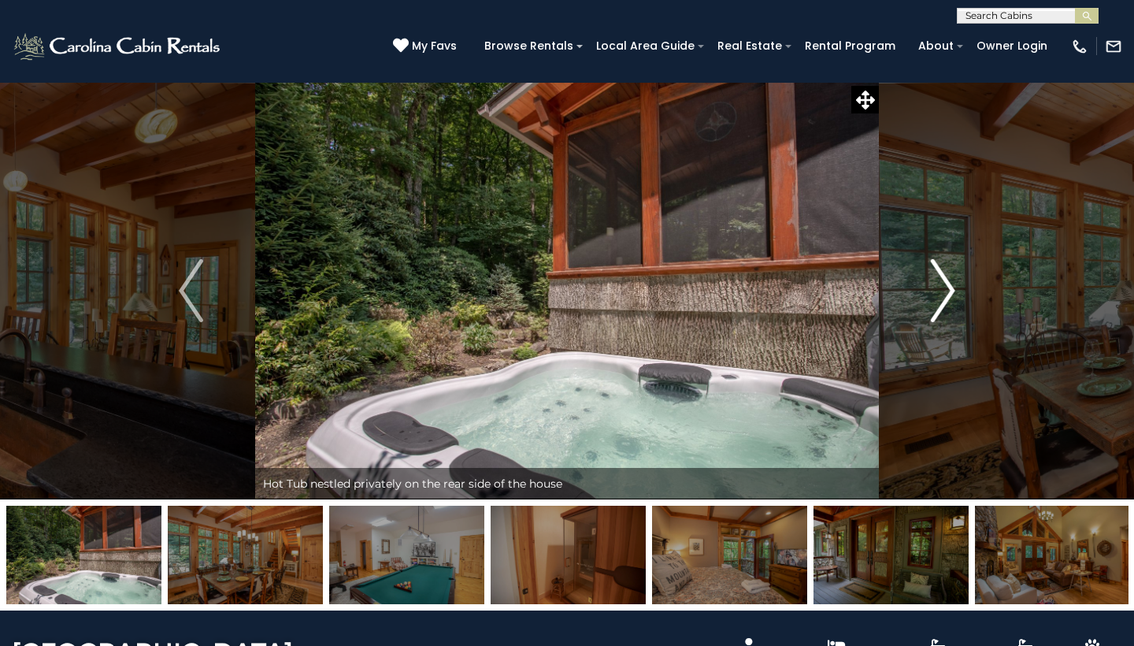
click at [947, 291] on img "Next" at bounding box center [943, 290] width 24 height 63
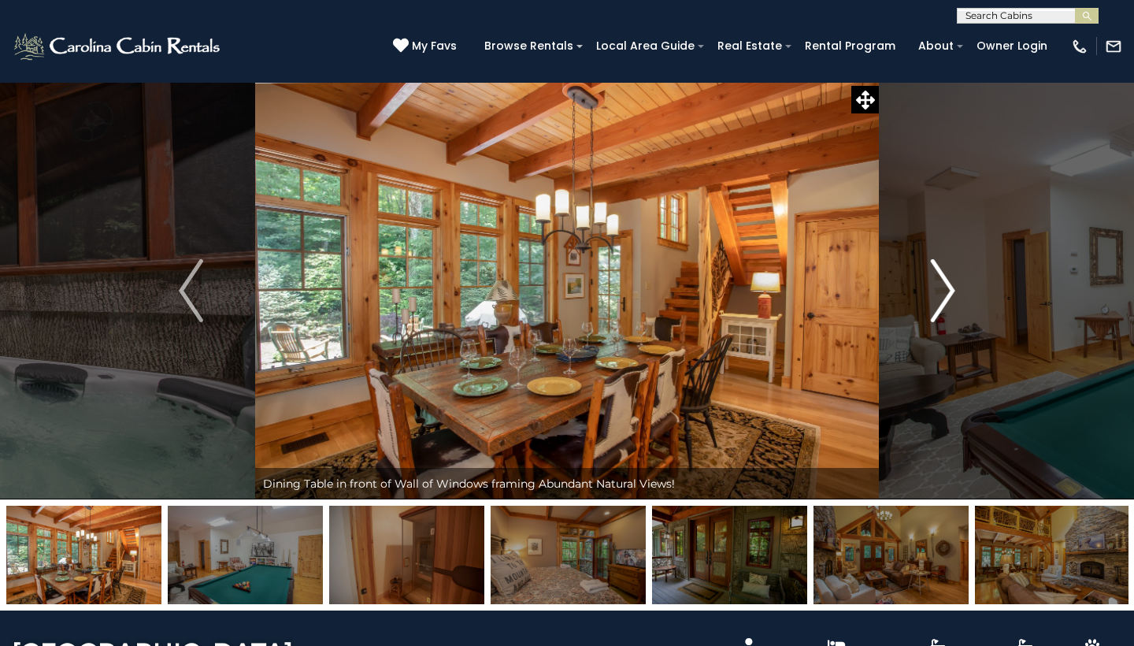
click at [947, 291] on img "Next" at bounding box center [943, 290] width 24 height 63
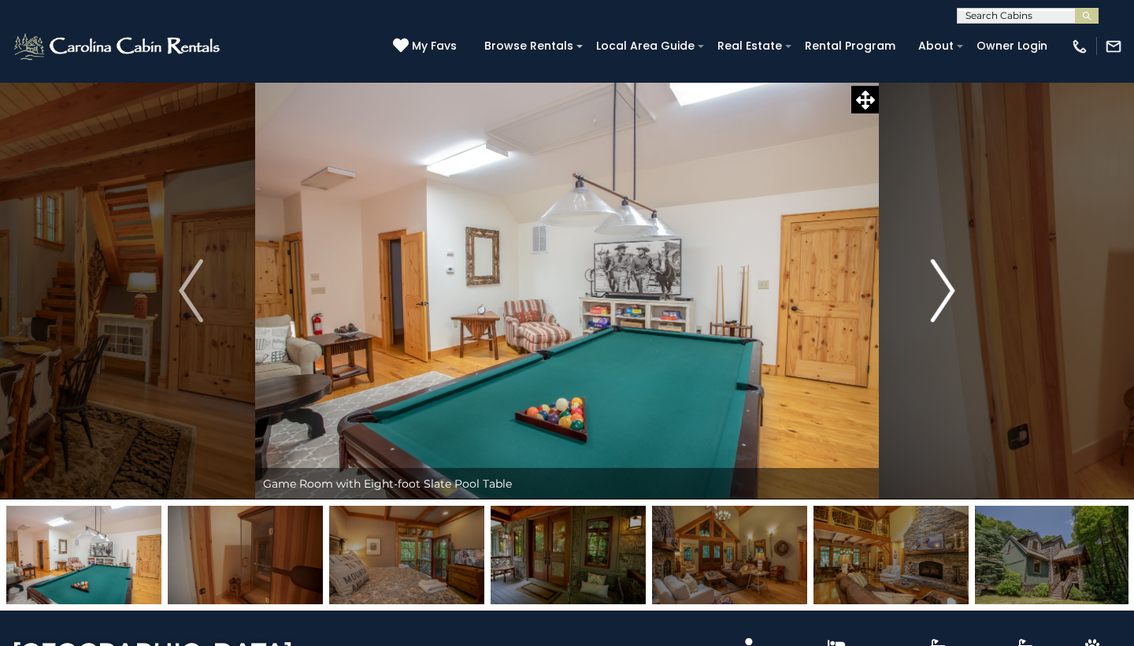
click at [947, 291] on img "Next" at bounding box center [943, 290] width 24 height 63
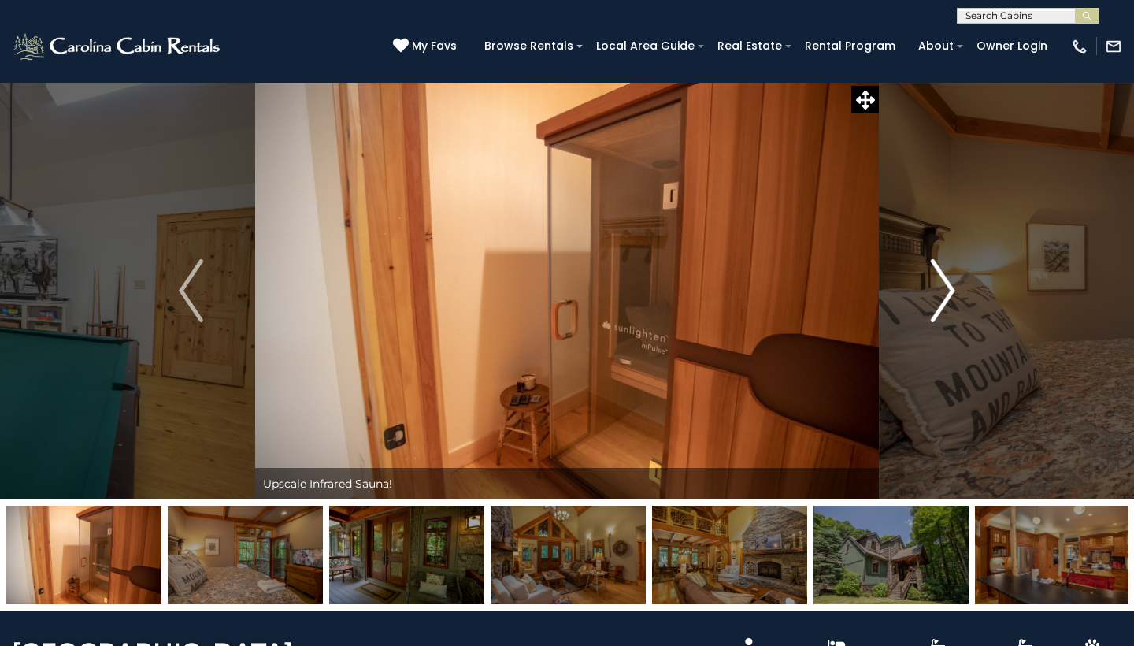
click at [947, 291] on img "Next" at bounding box center [943, 290] width 24 height 63
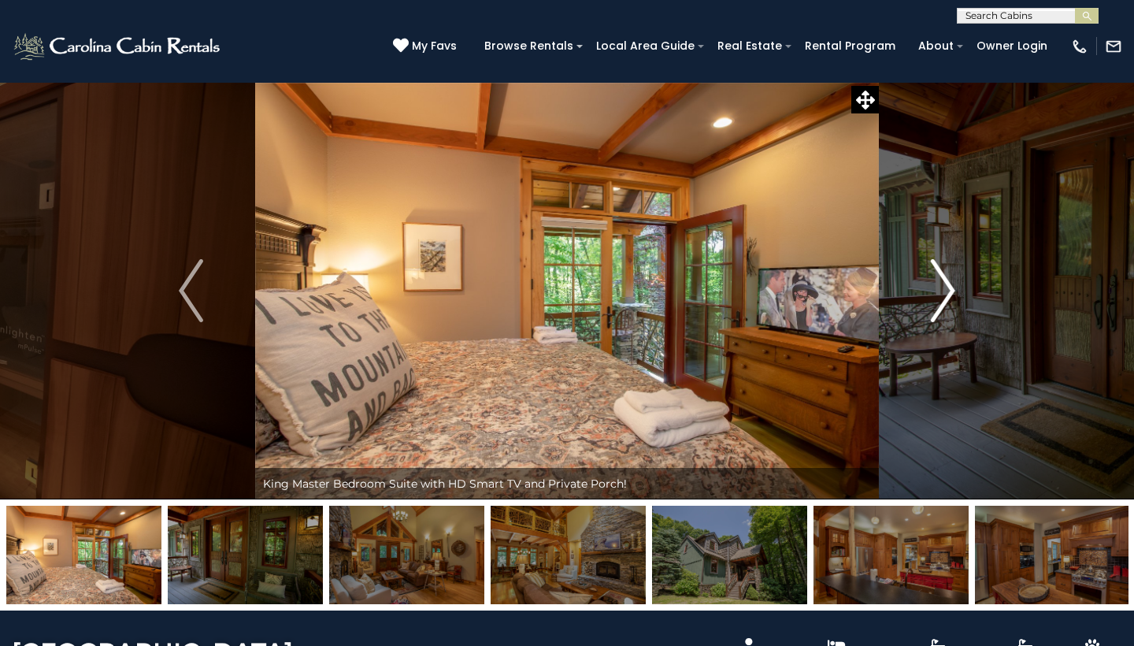
click at [947, 291] on img "Next" at bounding box center [943, 290] width 24 height 63
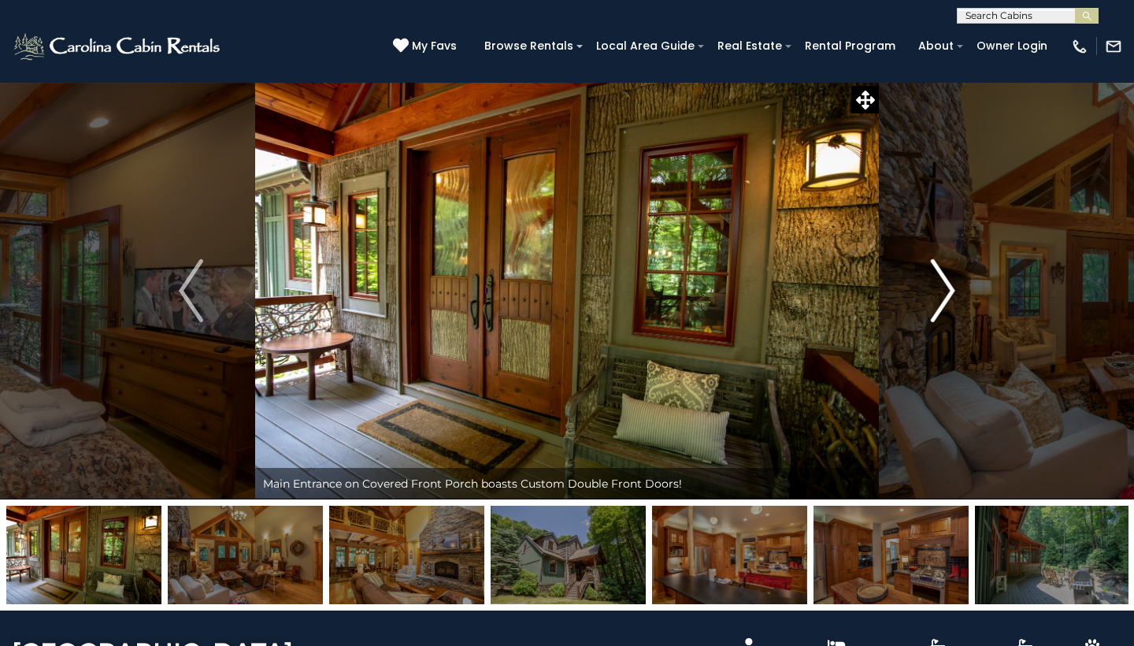
click at [947, 291] on img "Next" at bounding box center [943, 290] width 24 height 63
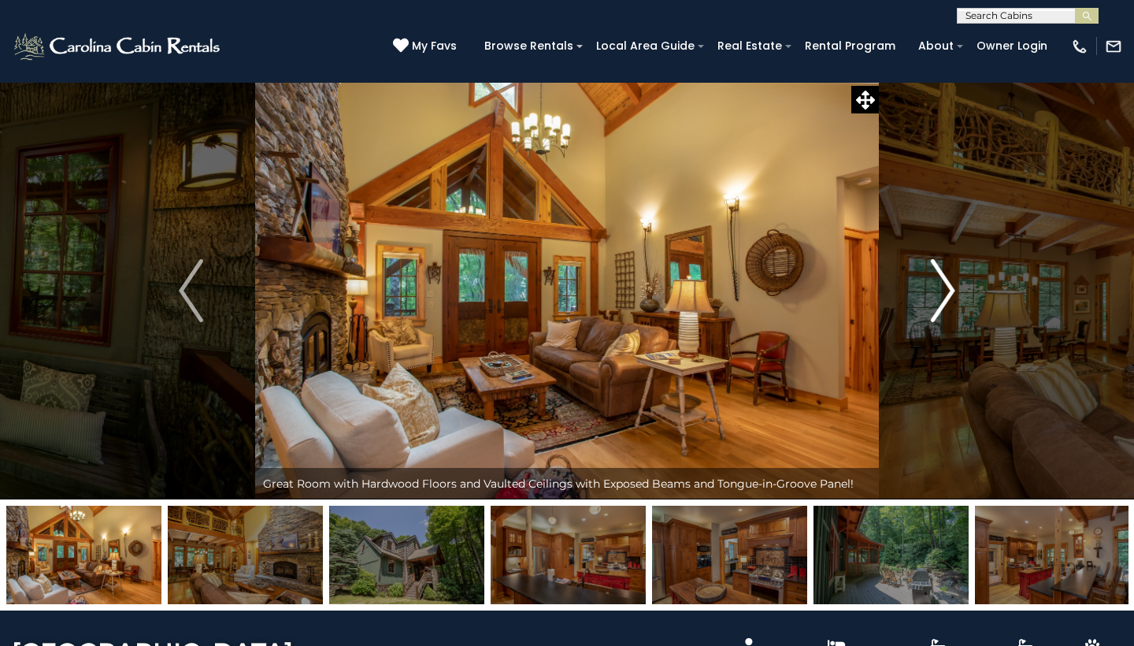
click at [947, 291] on img "Next" at bounding box center [943, 290] width 24 height 63
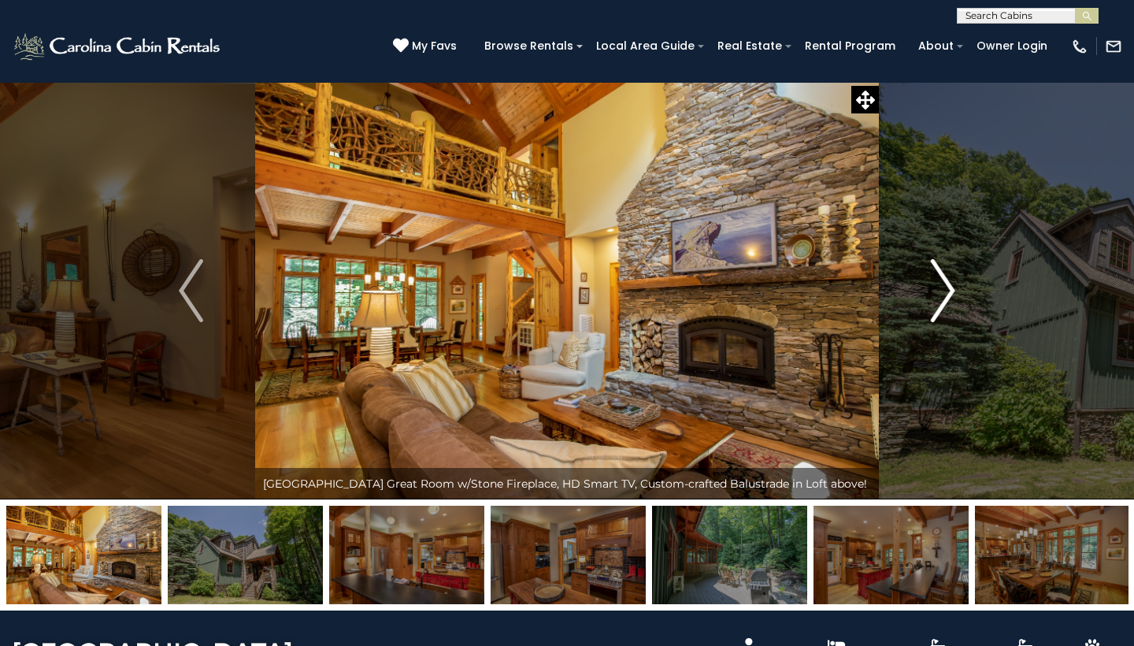
click at [946, 290] on img "Next" at bounding box center [943, 290] width 24 height 63
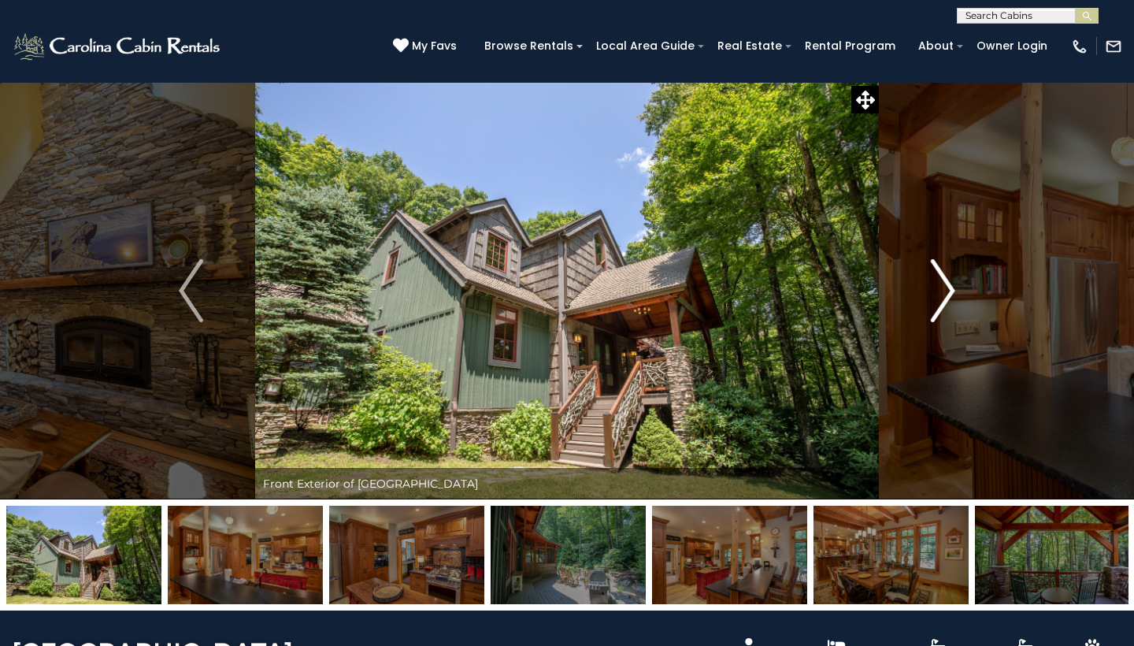
click at [946, 290] on img "Next" at bounding box center [943, 290] width 24 height 63
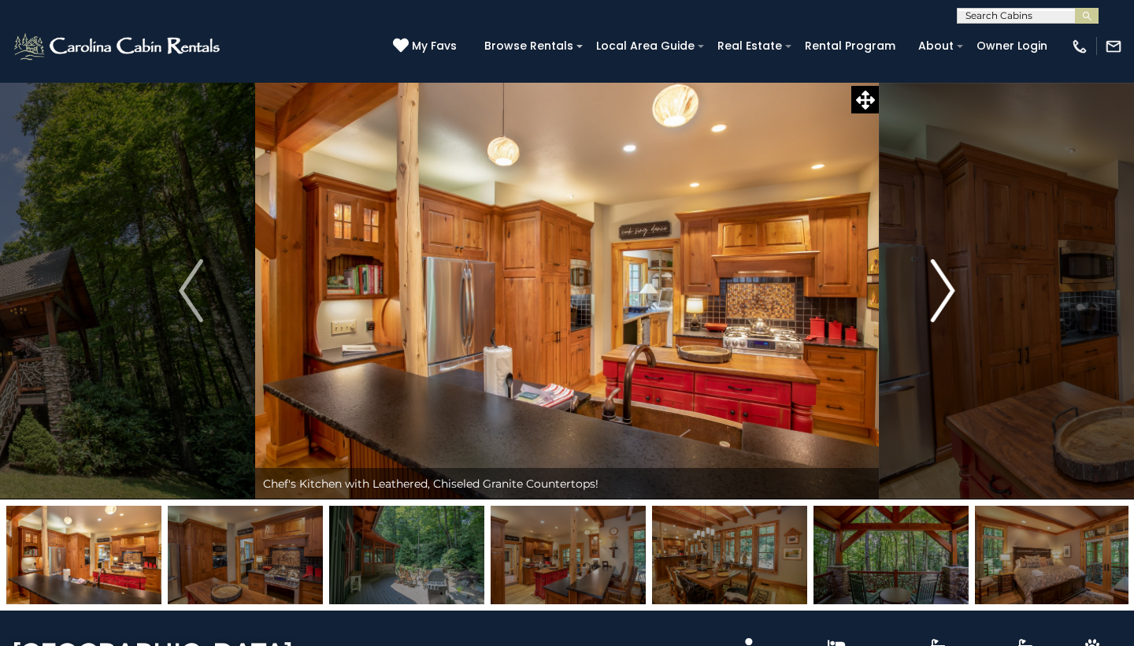
click at [946, 290] on img "Next" at bounding box center [943, 290] width 24 height 63
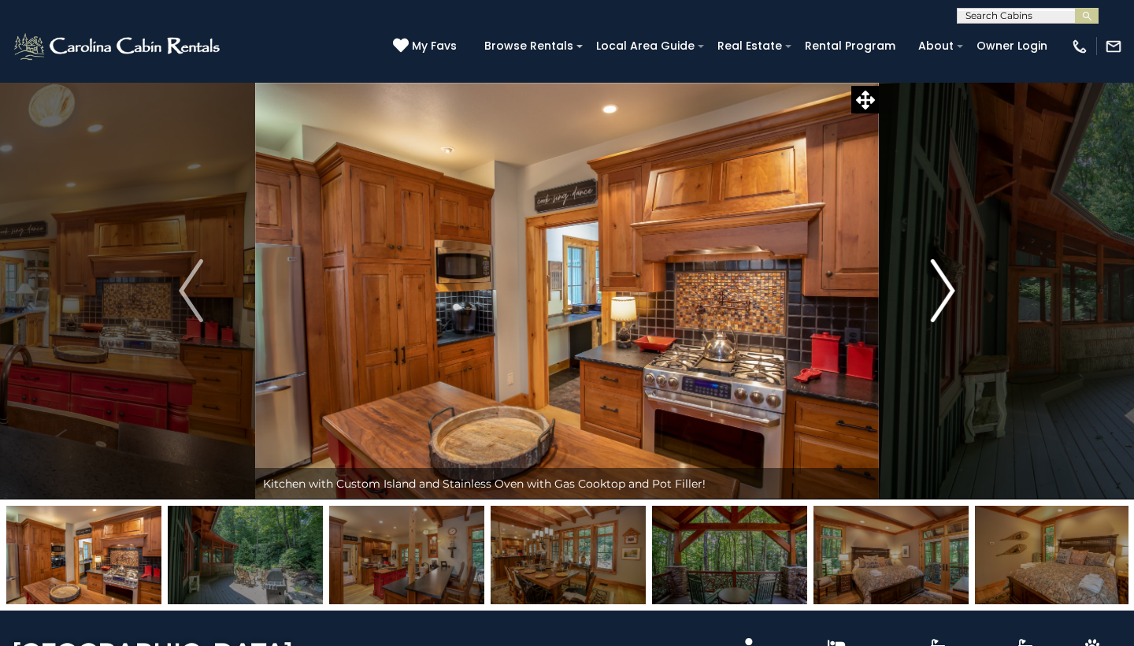
click at [946, 290] on img "Next" at bounding box center [943, 290] width 24 height 63
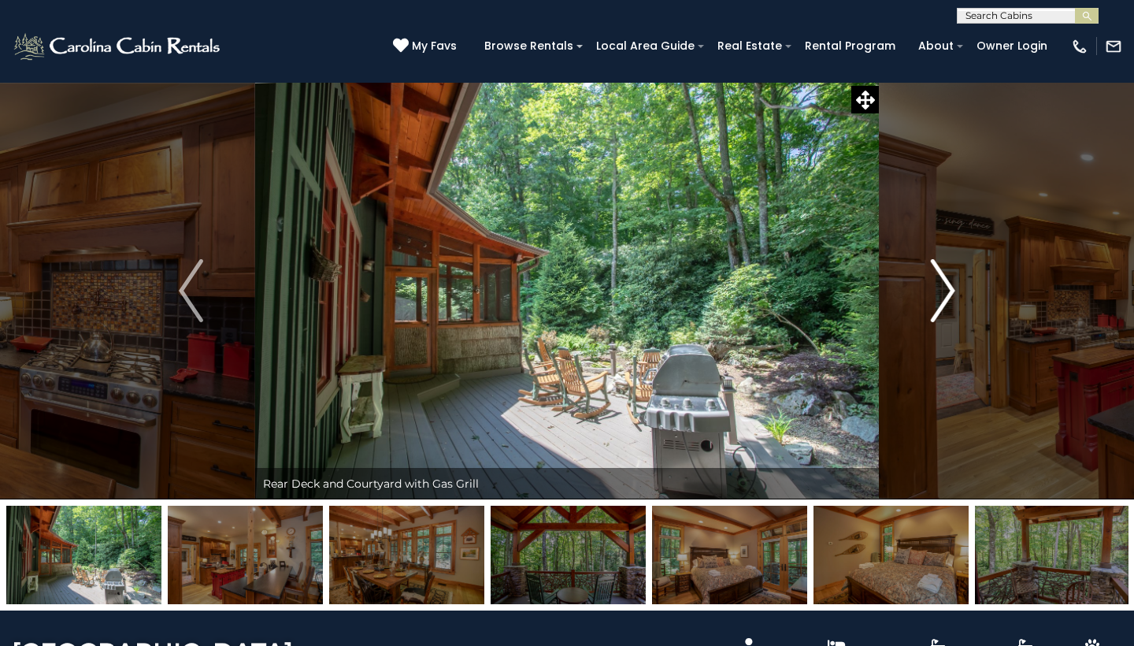
click at [945, 290] on img "Next" at bounding box center [943, 290] width 24 height 63
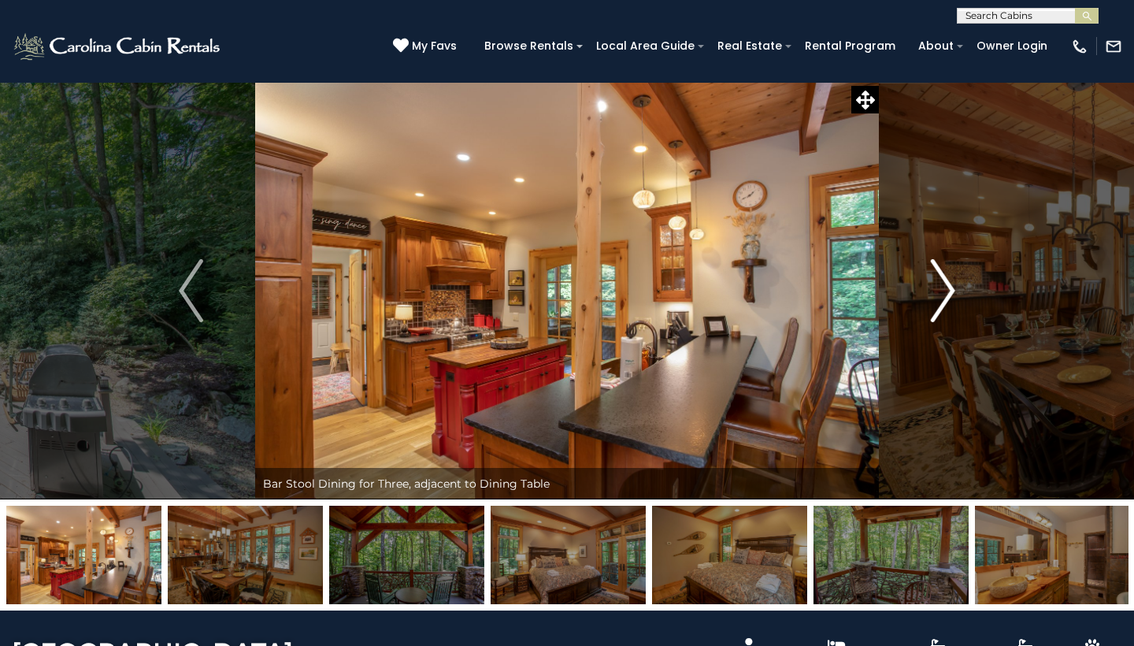
click at [945, 290] on img "Next" at bounding box center [943, 290] width 24 height 63
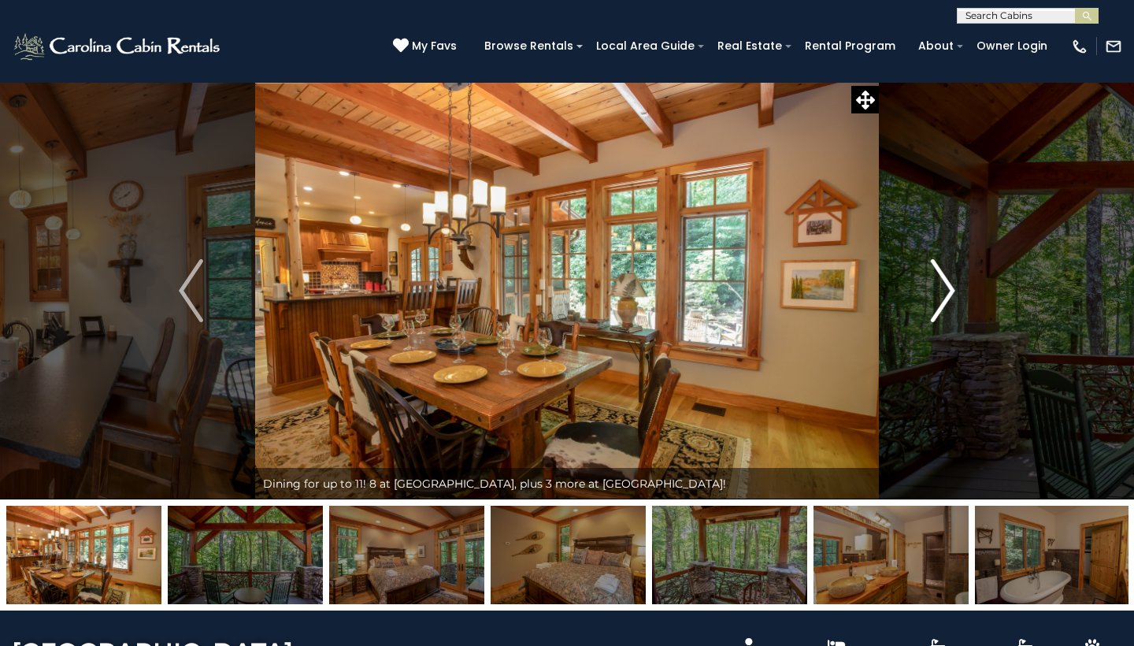
click at [945, 290] on img "Next" at bounding box center [943, 290] width 24 height 63
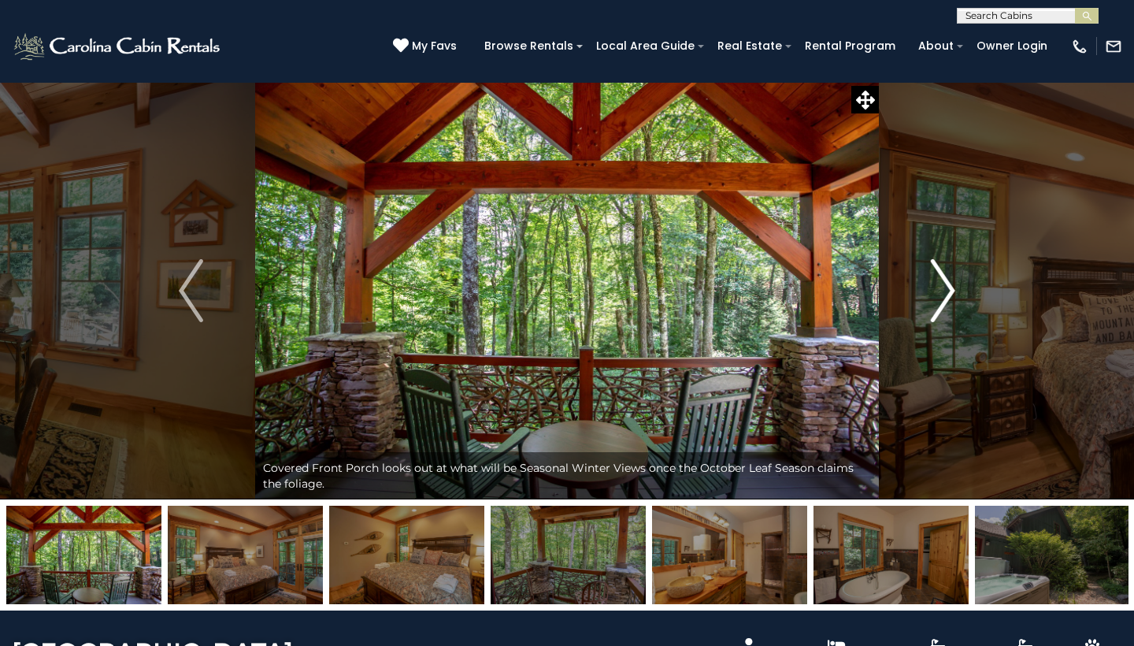
click at [945, 290] on img "Next" at bounding box center [943, 290] width 24 height 63
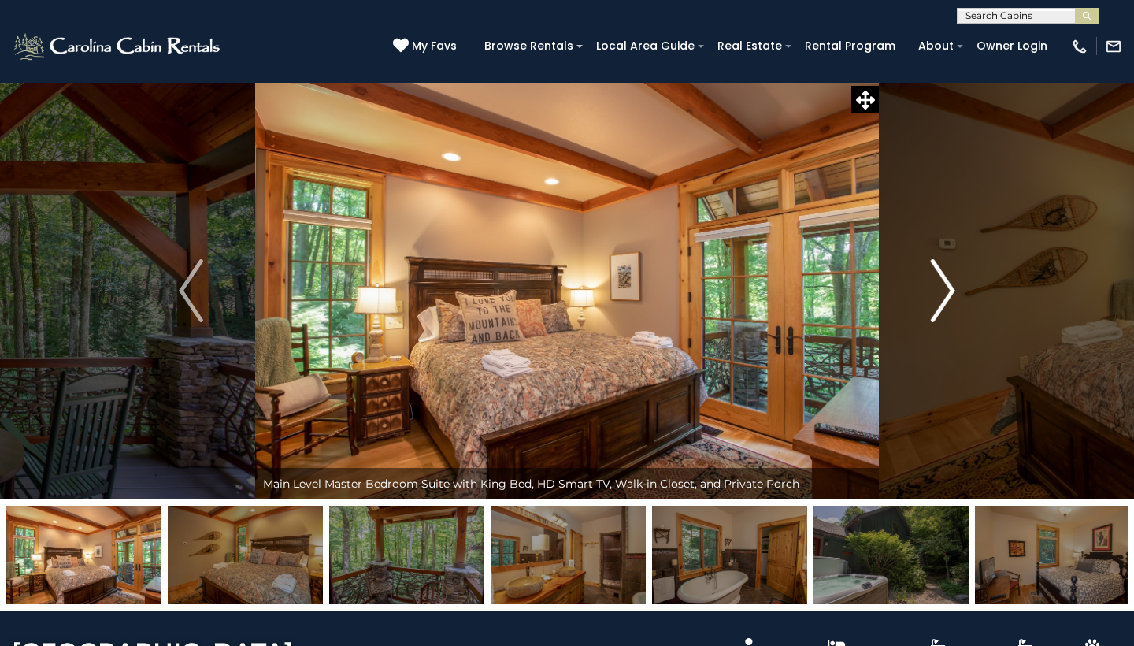
click at [945, 290] on img "Next" at bounding box center [943, 290] width 24 height 63
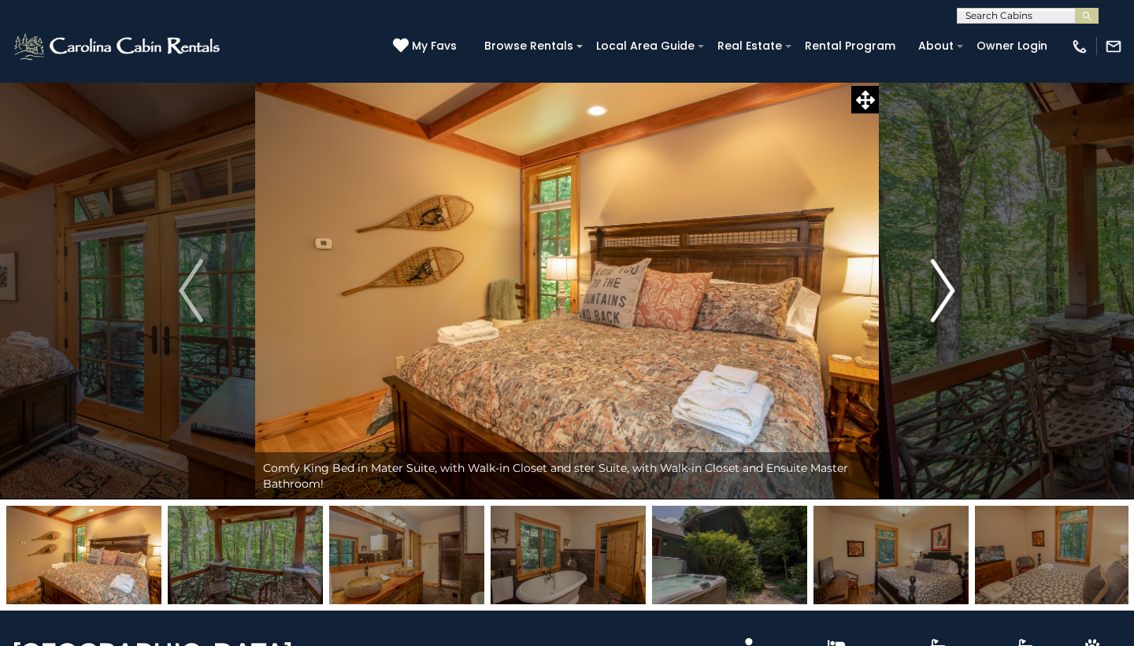
click at [944, 290] on img "Next" at bounding box center [943, 290] width 24 height 63
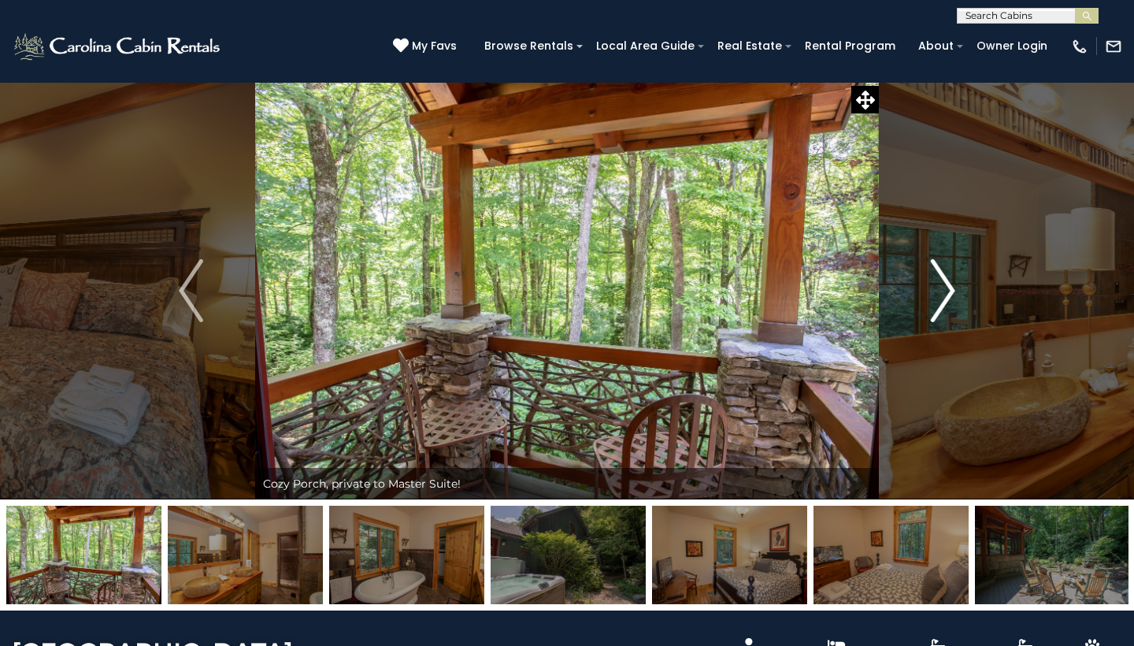
click at [944, 290] on img "Next" at bounding box center [943, 290] width 24 height 63
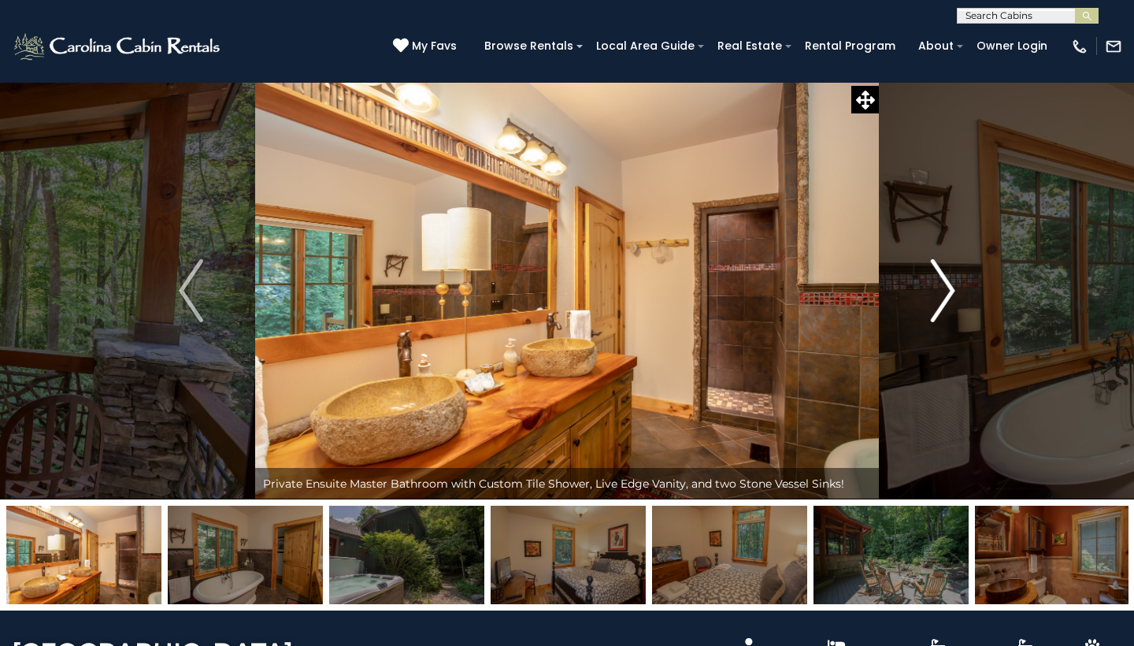
click at [944, 290] on img "Next" at bounding box center [943, 290] width 24 height 63
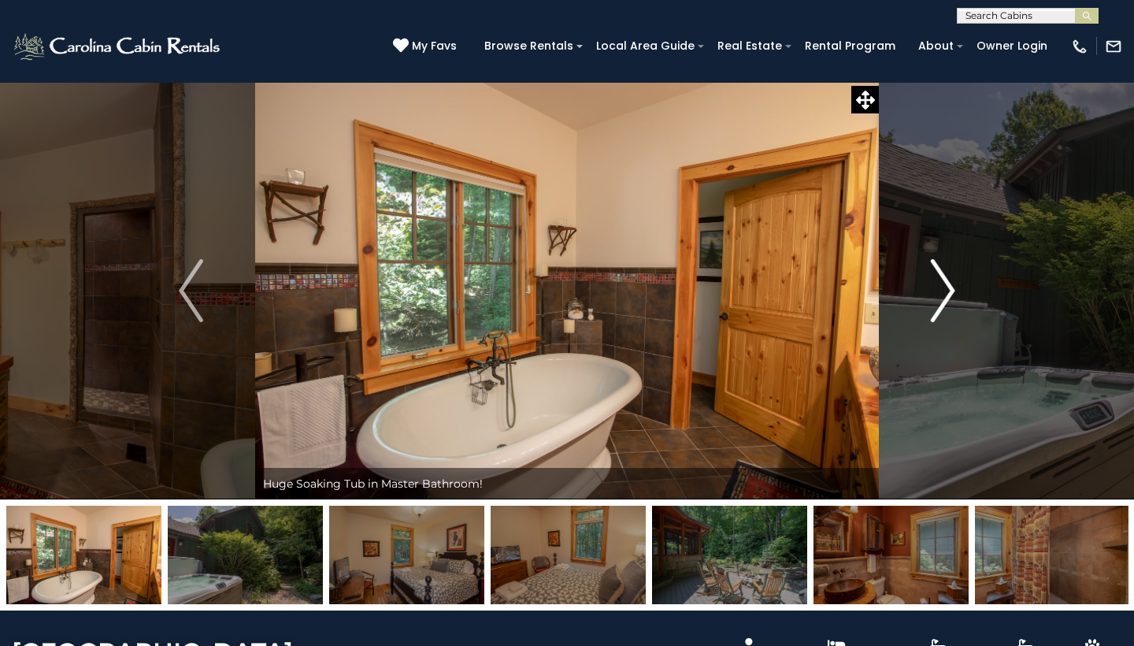
click at [944, 290] on img "Next" at bounding box center [943, 290] width 24 height 63
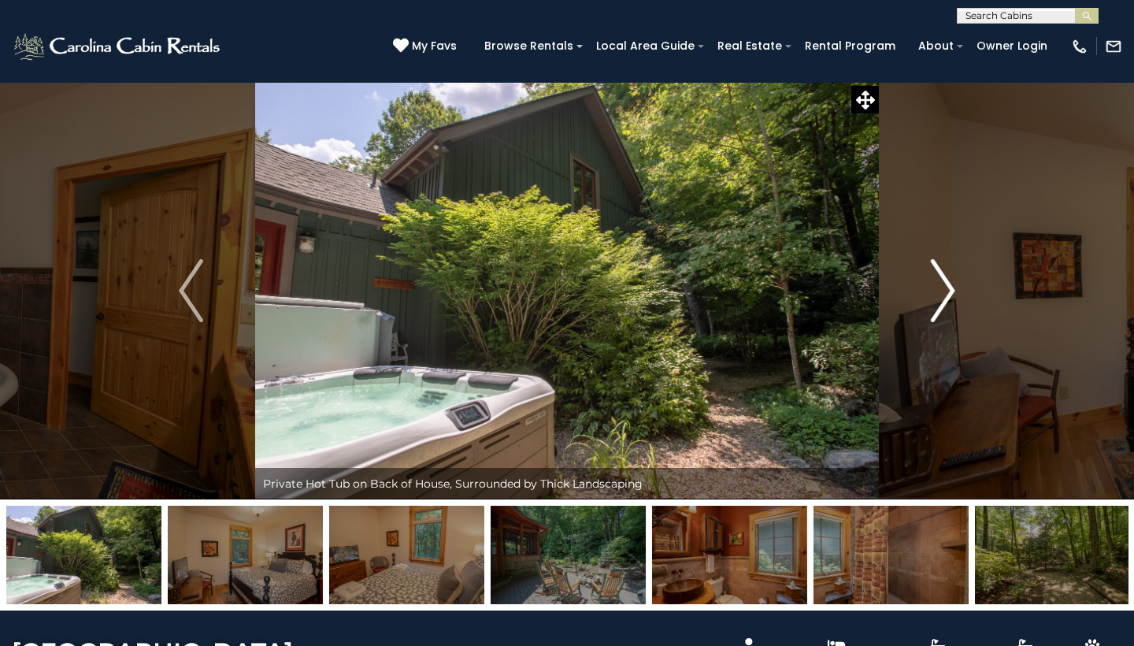
click at [944, 290] on img "Next" at bounding box center [943, 290] width 24 height 63
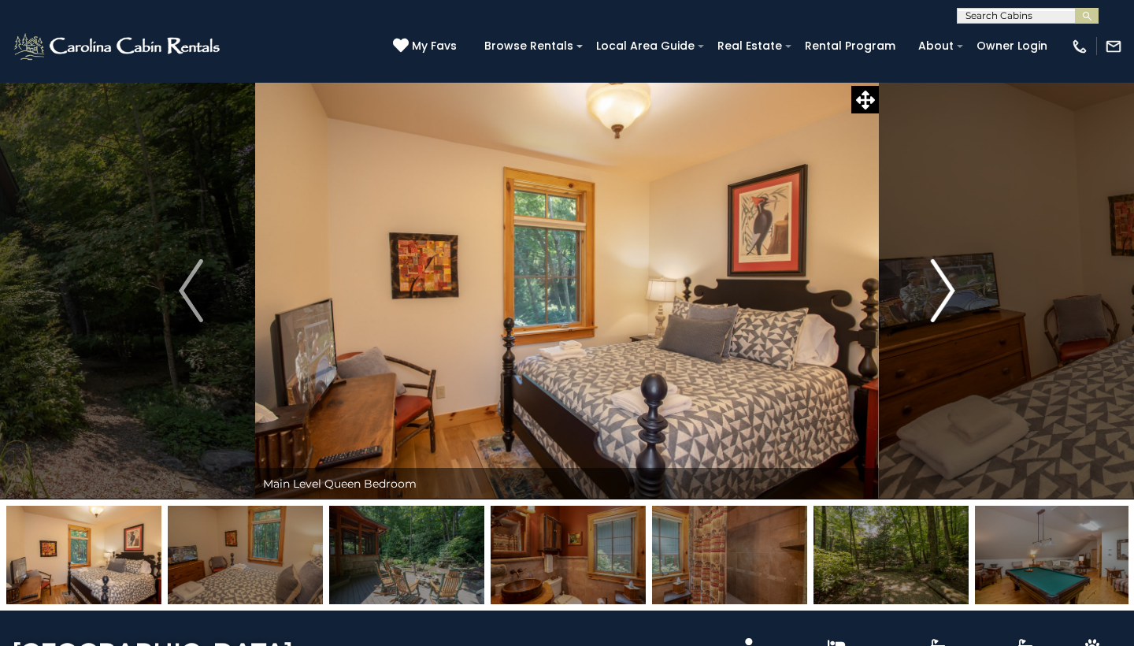
click at [944, 290] on img "Next" at bounding box center [943, 290] width 24 height 63
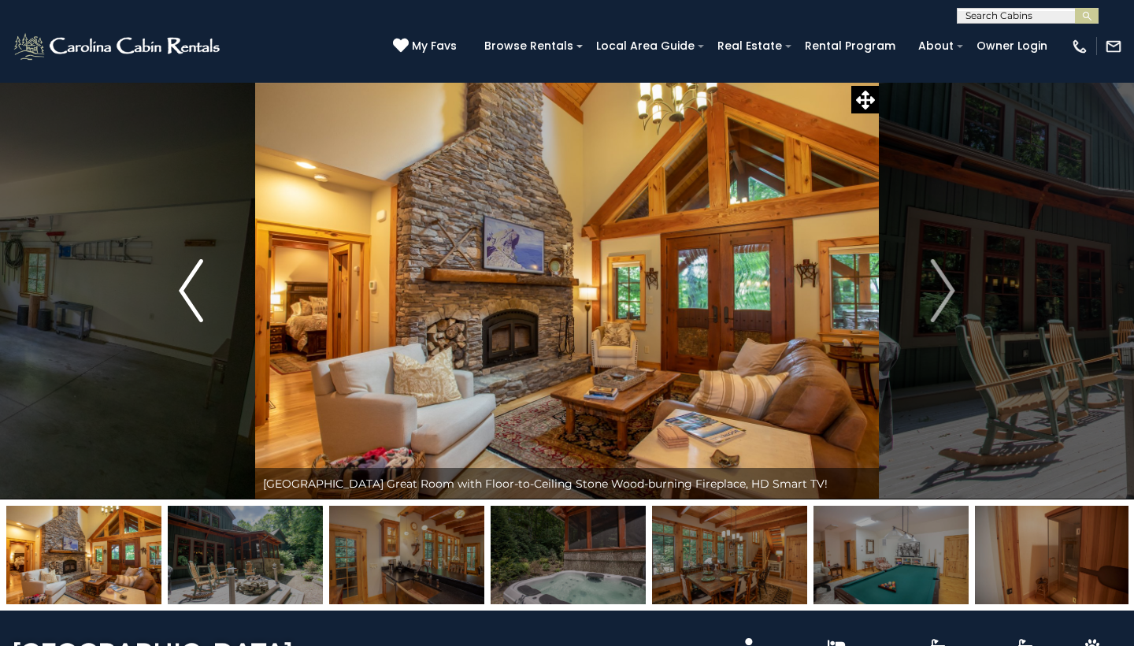
click at [187, 298] on img "Previous" at bounding box center [191, 290] width 24 height 63
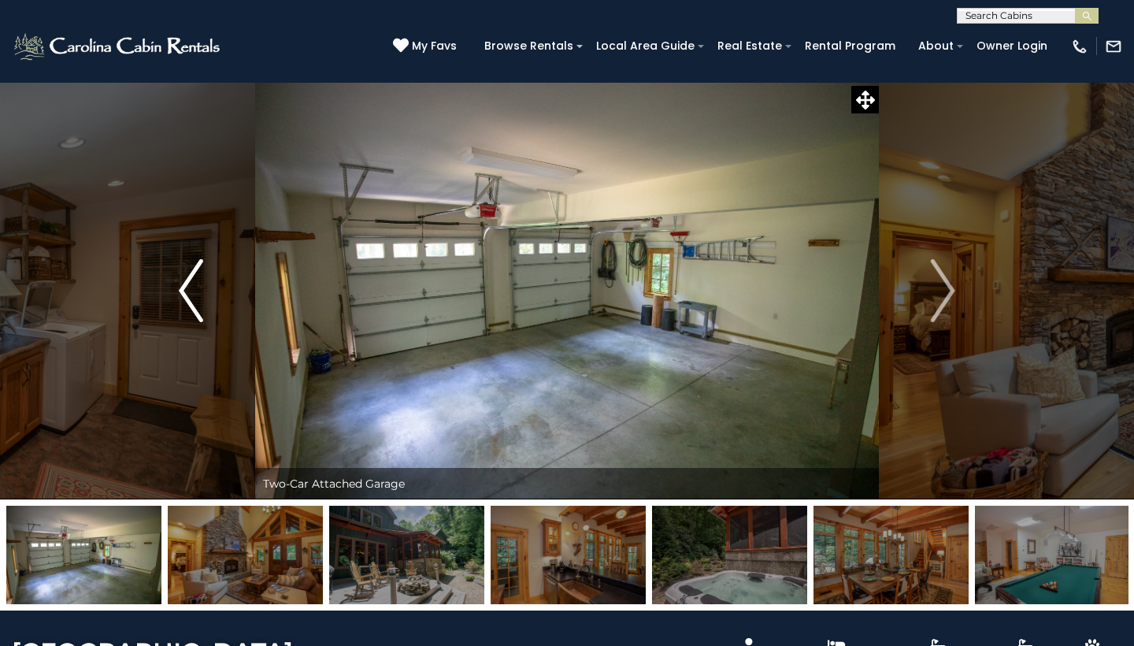
click at [189, 296] on img "Previous" at bounding box center [191, 290] width 24 height 63
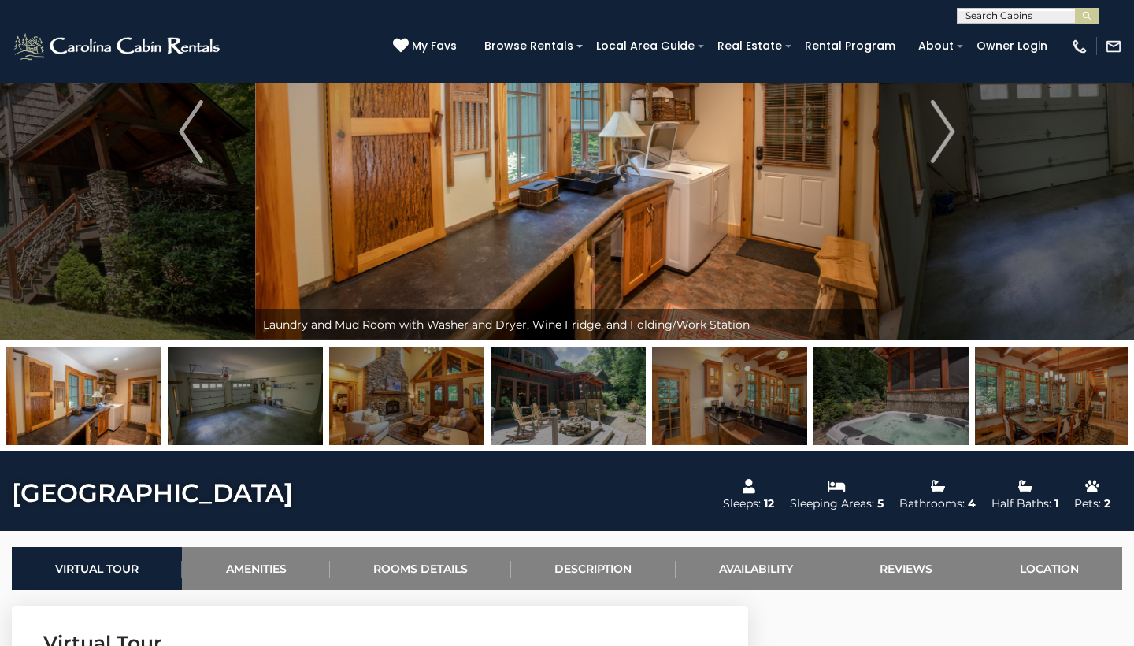
scroll to position [154, 0]
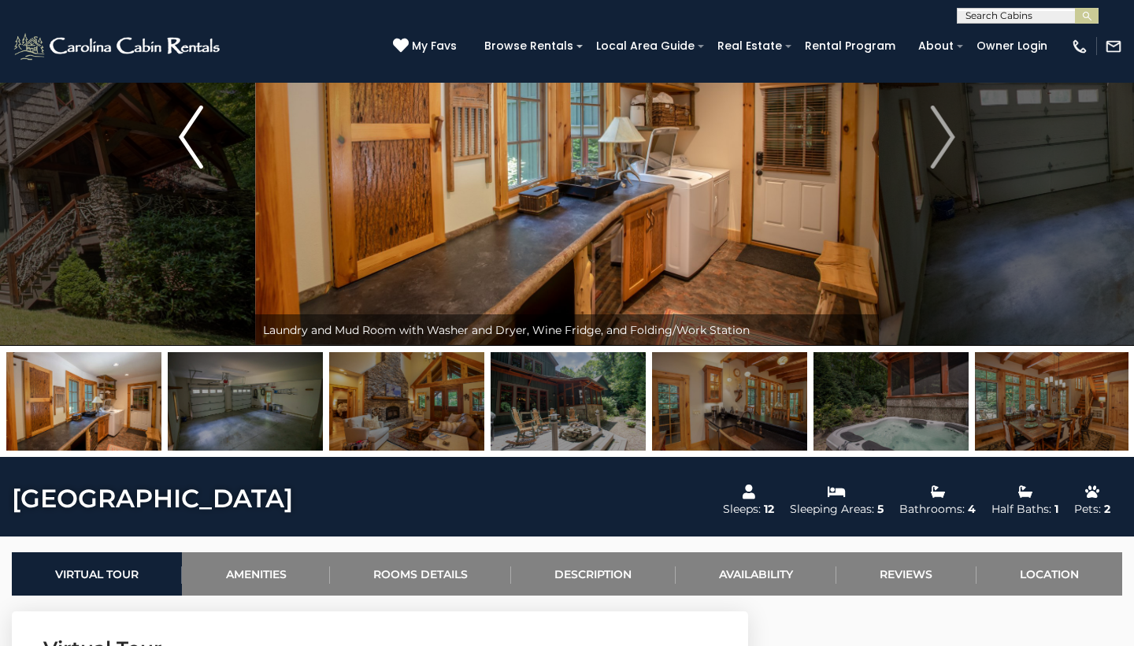
click at [176, 271] on button "Previous" at bounding box center [191, 136] width 128 height 417
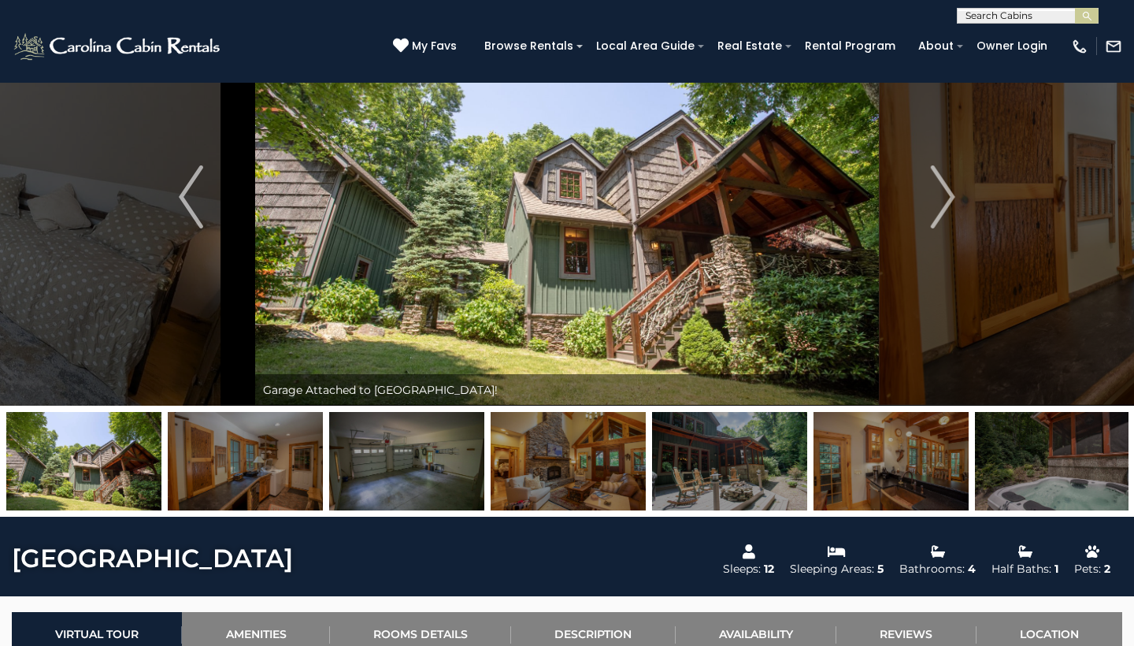
scroll to position [92, 0]
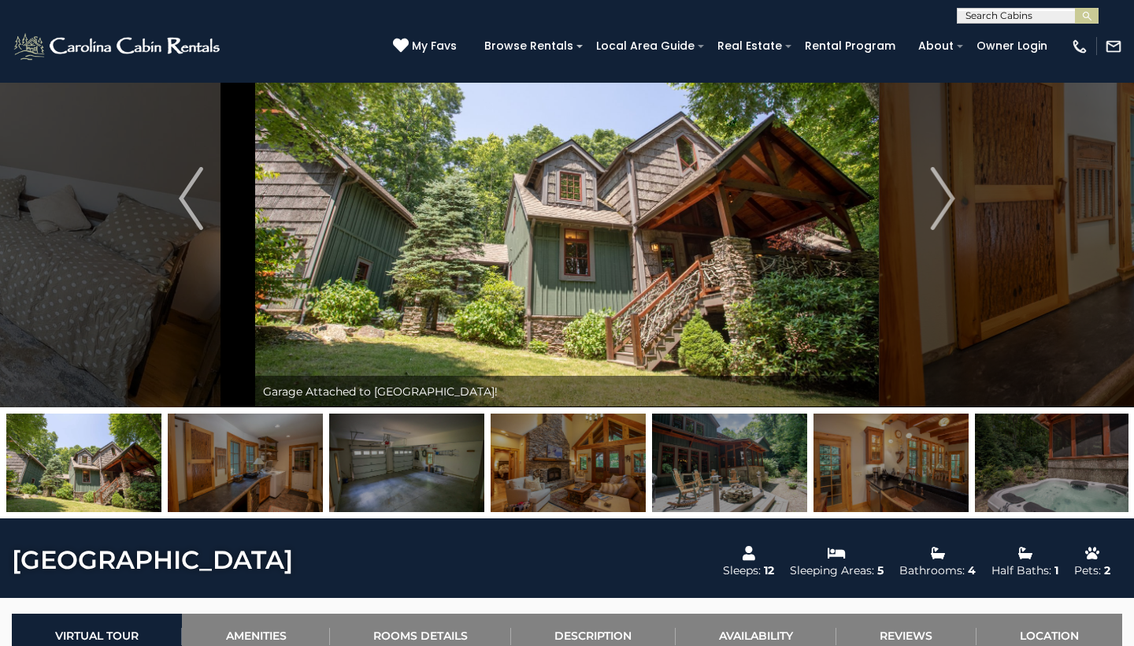
click at [576, 254] on img at bounding box center [567, 198] width 624 height 417
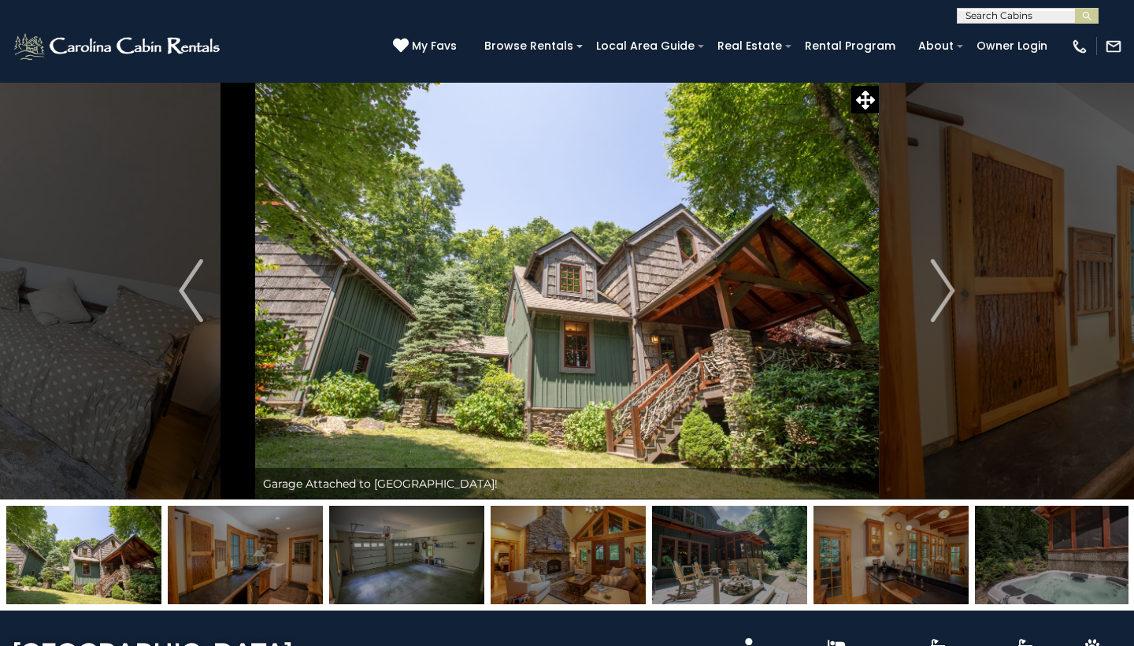
scroll to position [0, 0]
click at [966, 285] on button "Next" at bounding box center [943, 290] width 128 height 417
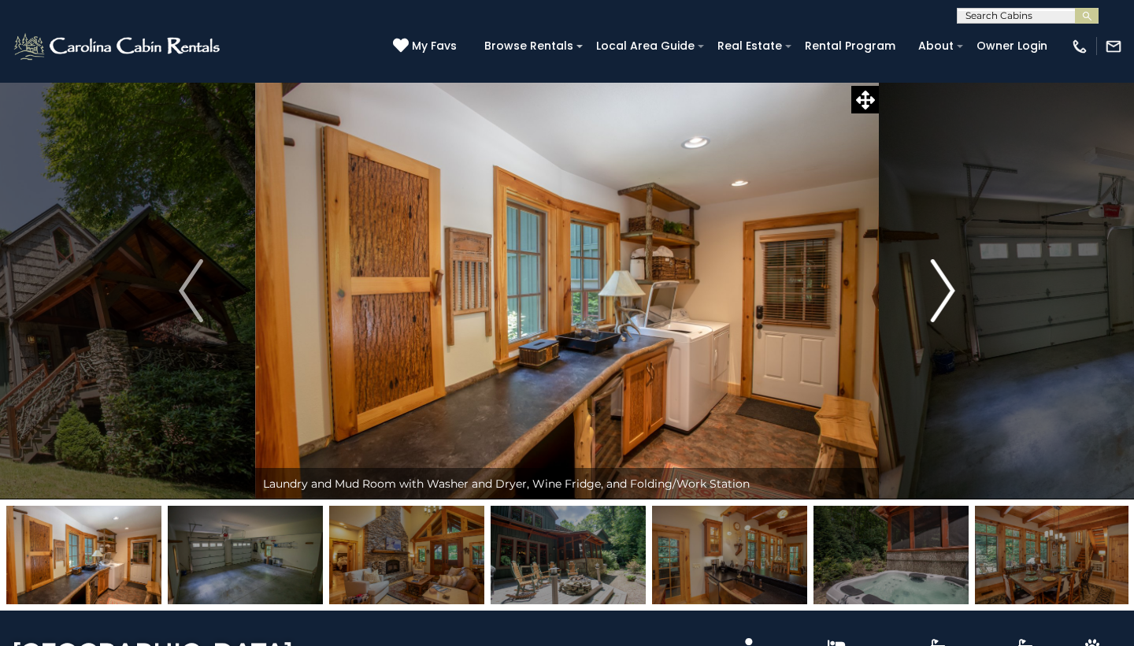
click at [966, 285] on button "Next" at bounding box center [943, 290] width 128 height 417
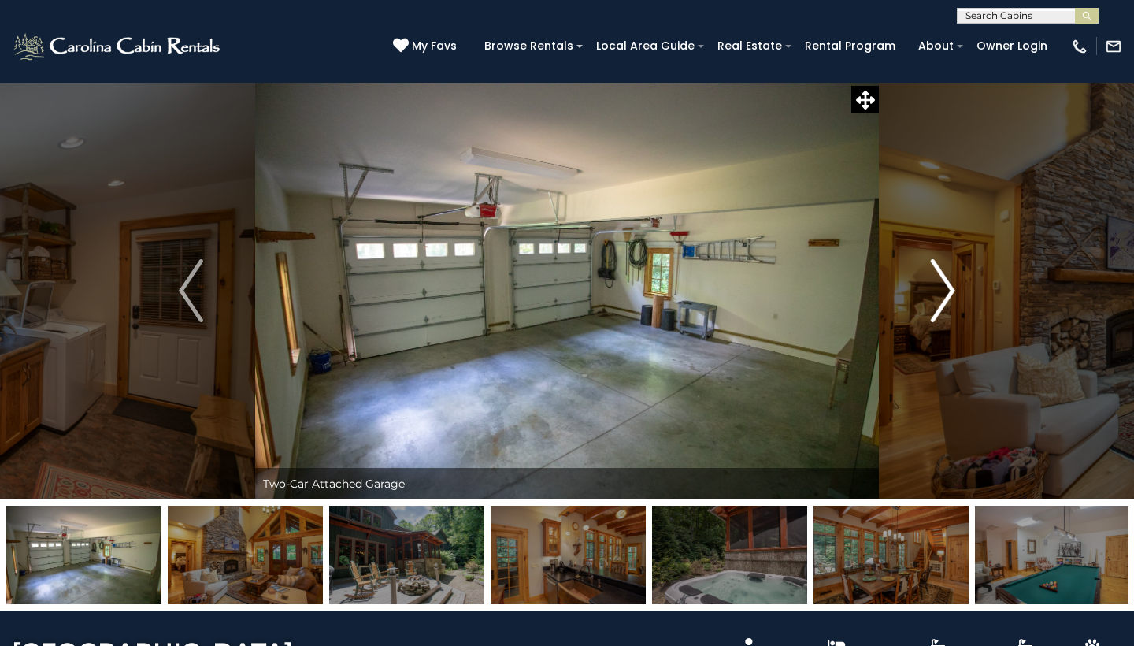
click at [966, 285] on button "Next" at bounding box center [943, 290] width 128 height 417
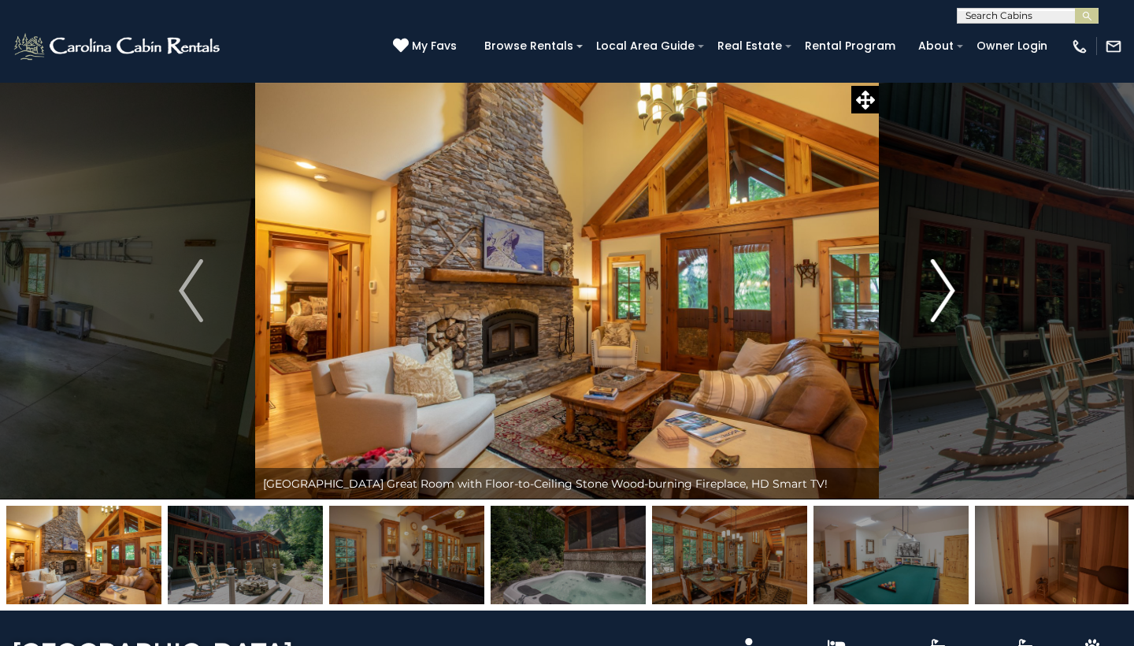
click at [966, 285] on button "Next" at bounding box center [943, 290] width 128 height 417
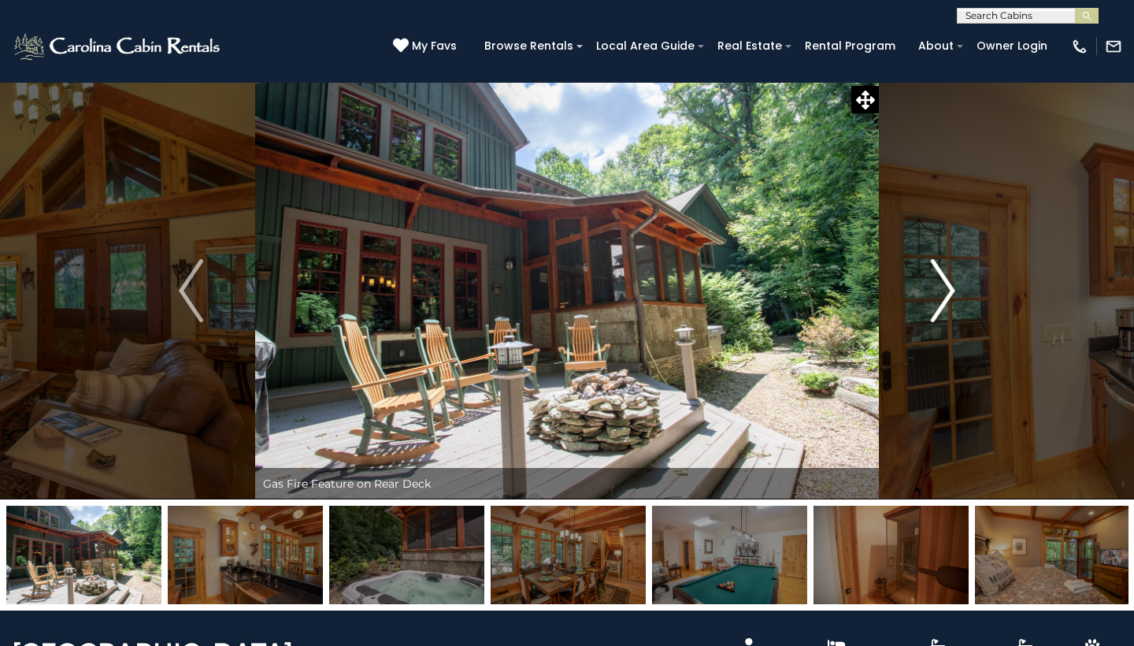
click at [966, 285] on button "Next" at bounding box center [943, 290] width 128 height 417
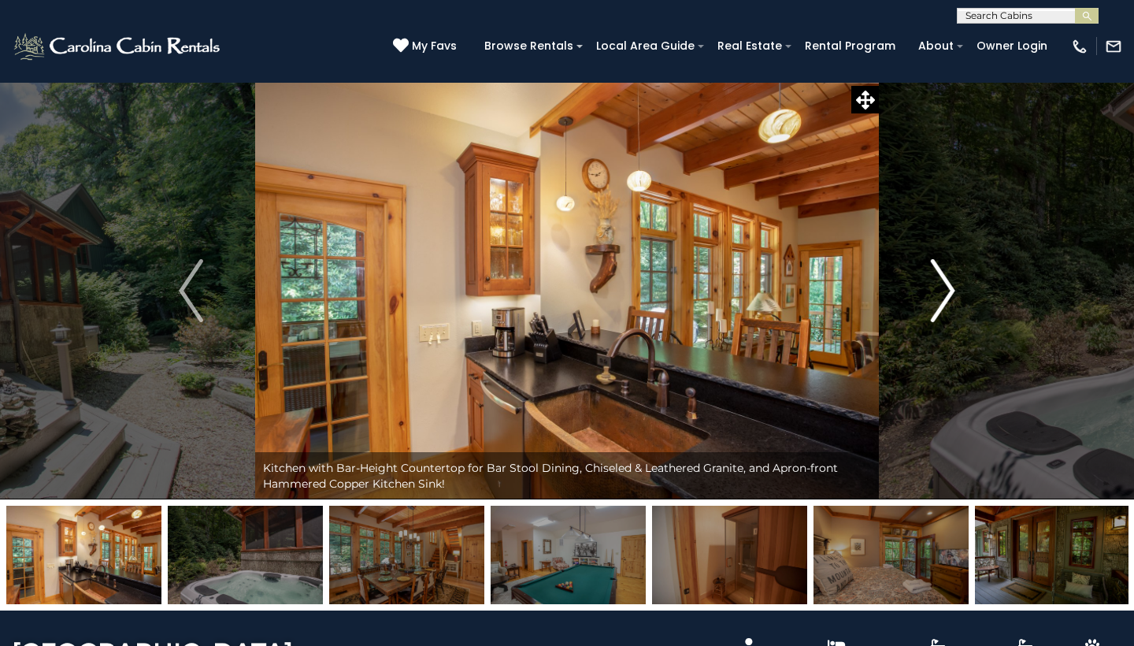
click at [965, 285] on button "Next" at bounding box center [943, 290] width 128 height 417
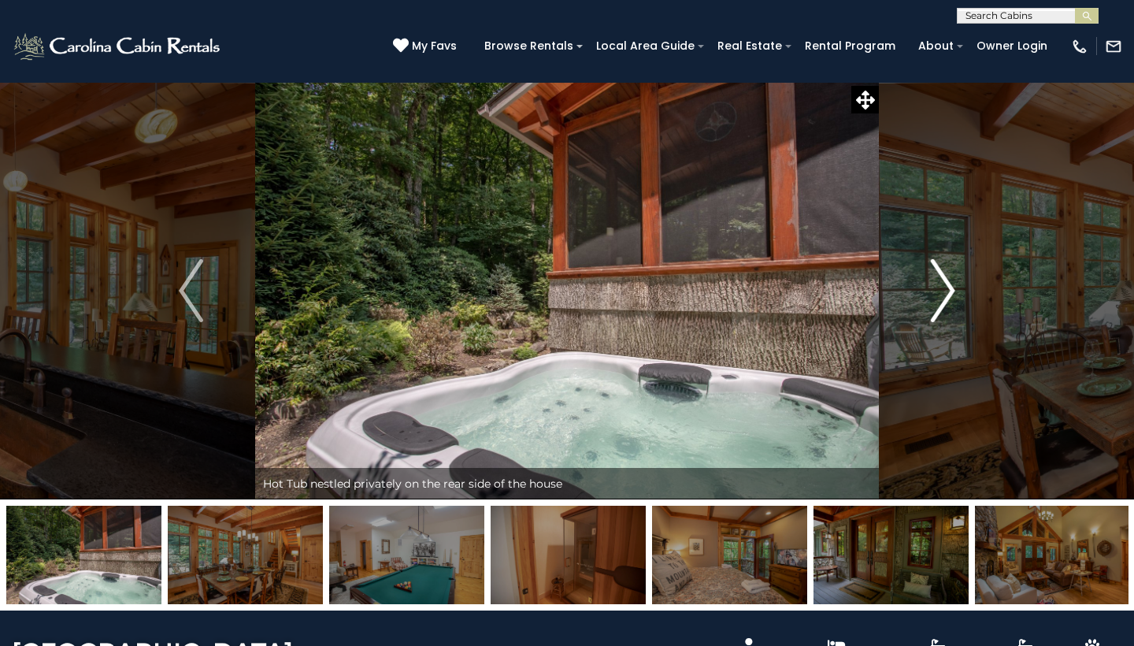
click at [965, 285] on button "Next" at bounding box center [943, 290] width 128 height 417
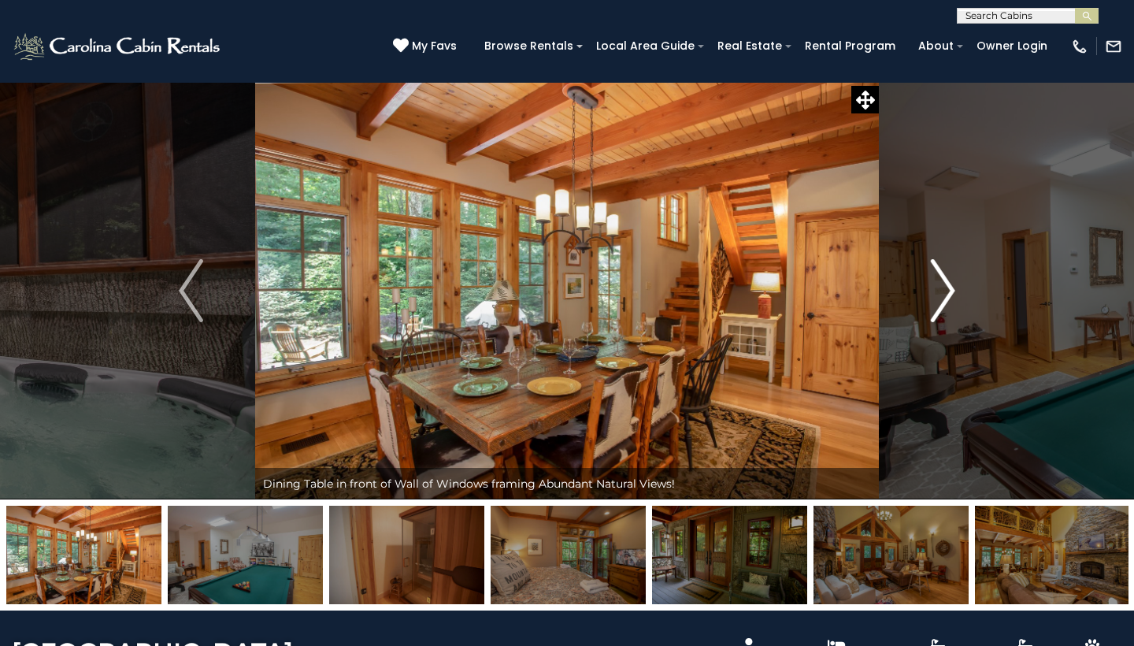
click at [965, 285] on button "Next" at bounding box center [943, 290] width 128 height 417
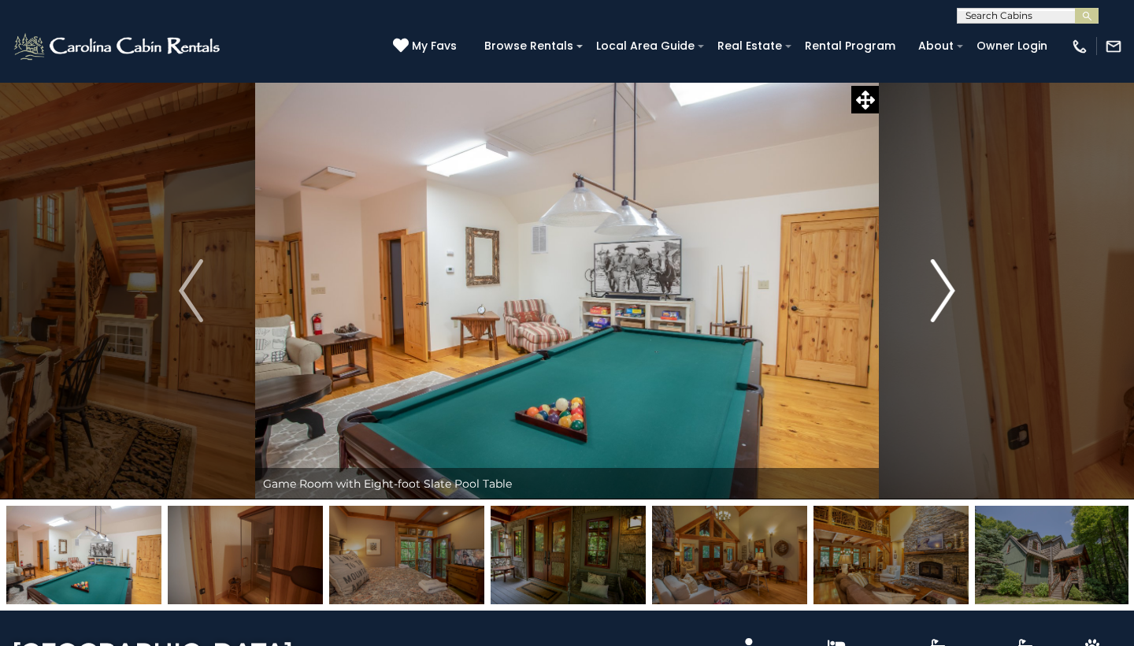
click at [965, 285] on button "Next" at bounding box center [943, 290] width 128 height 417
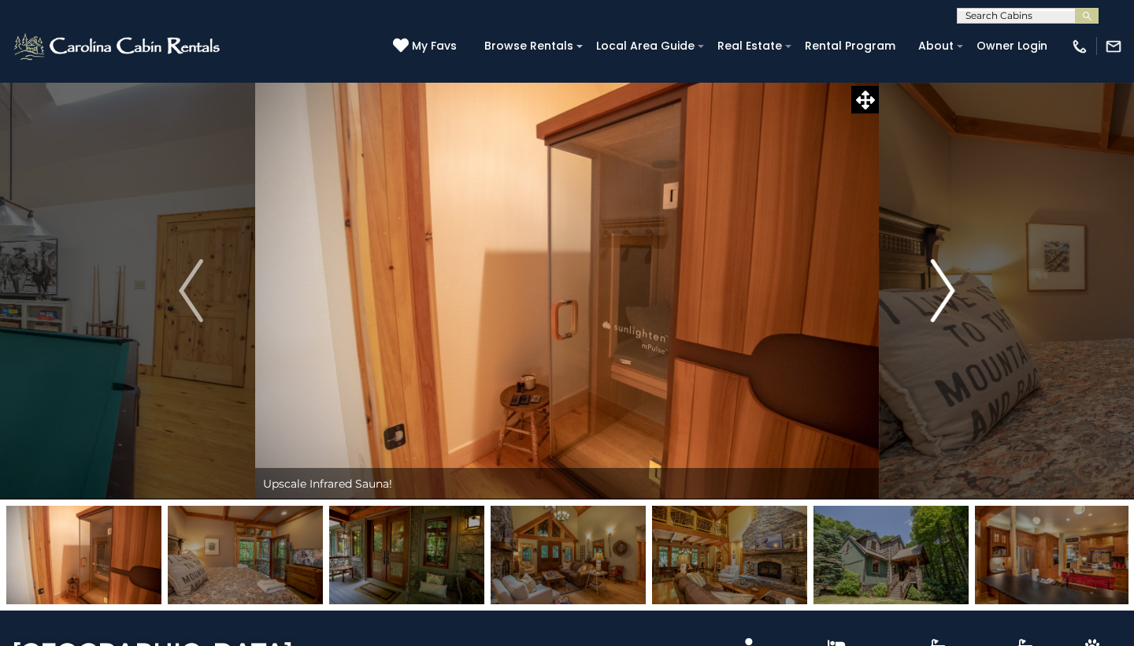
click at [965, 285] on button "Next" at bounding box center [943, 290] width 128 height 417
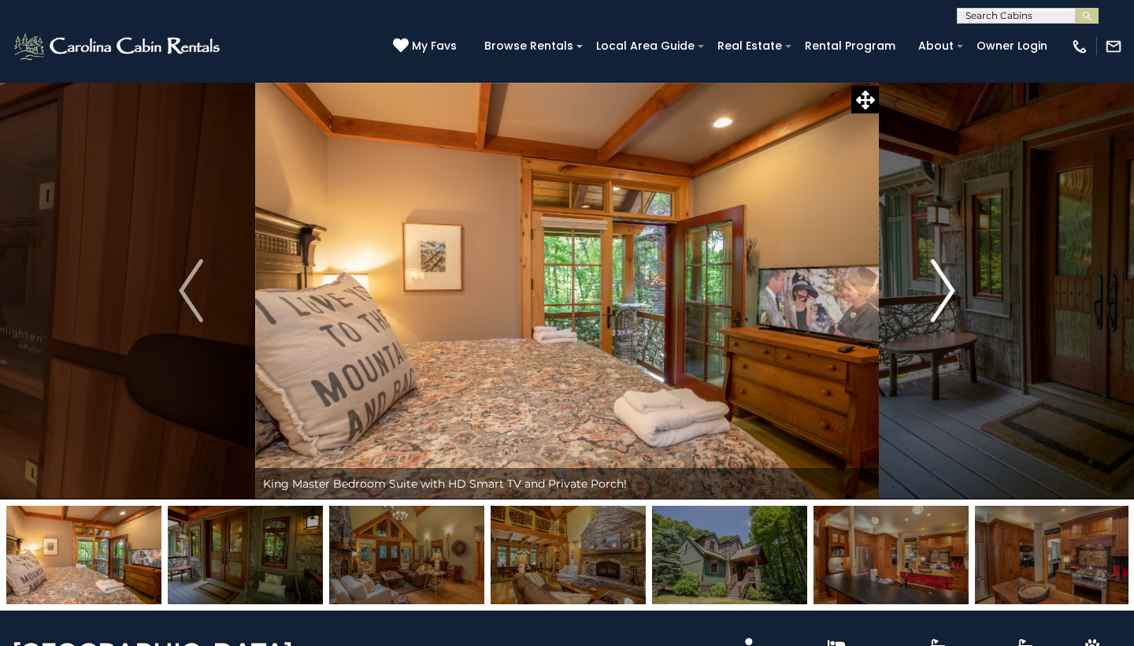
click at [965, 285] on button "Next" at bounding box center [943, 290] width 128 height 417
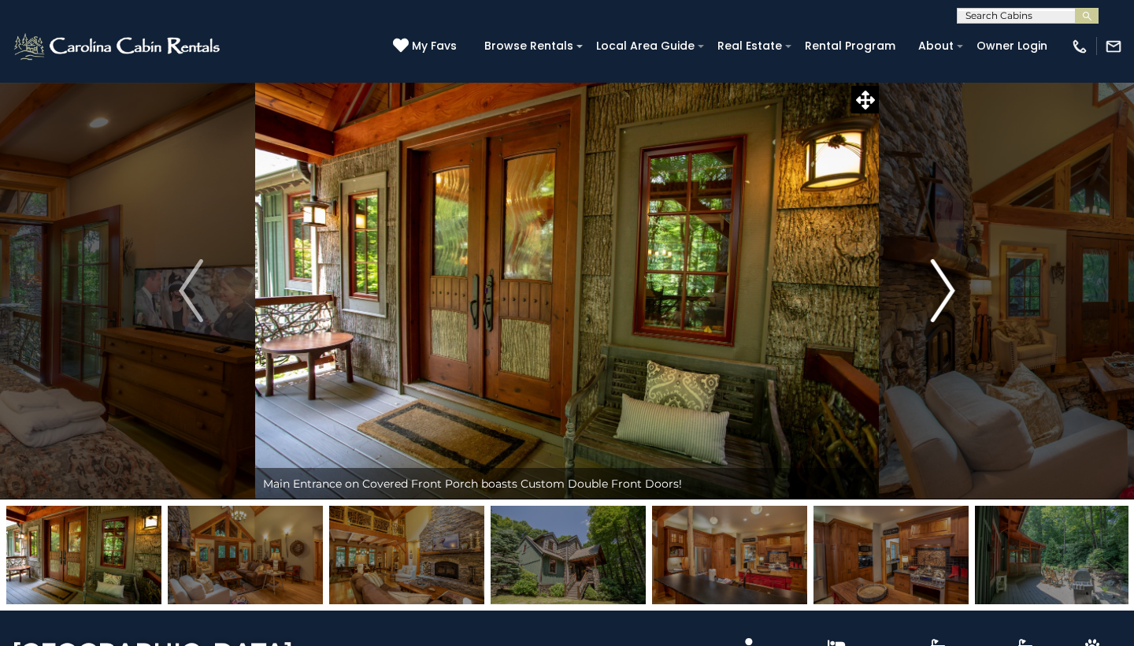
click at [965, 285] on button "Next" at bounding box center [943, 290] width 128 height 417
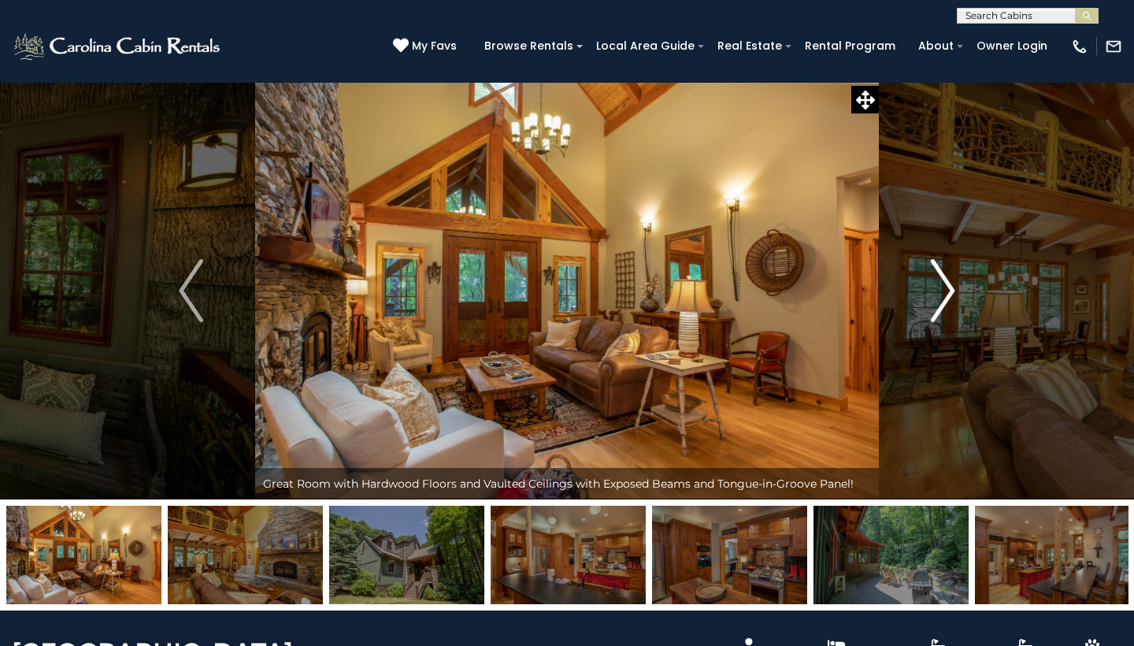
click at [965, 285] on button "Next" at bounding box center [943, 290] width 128 height 417
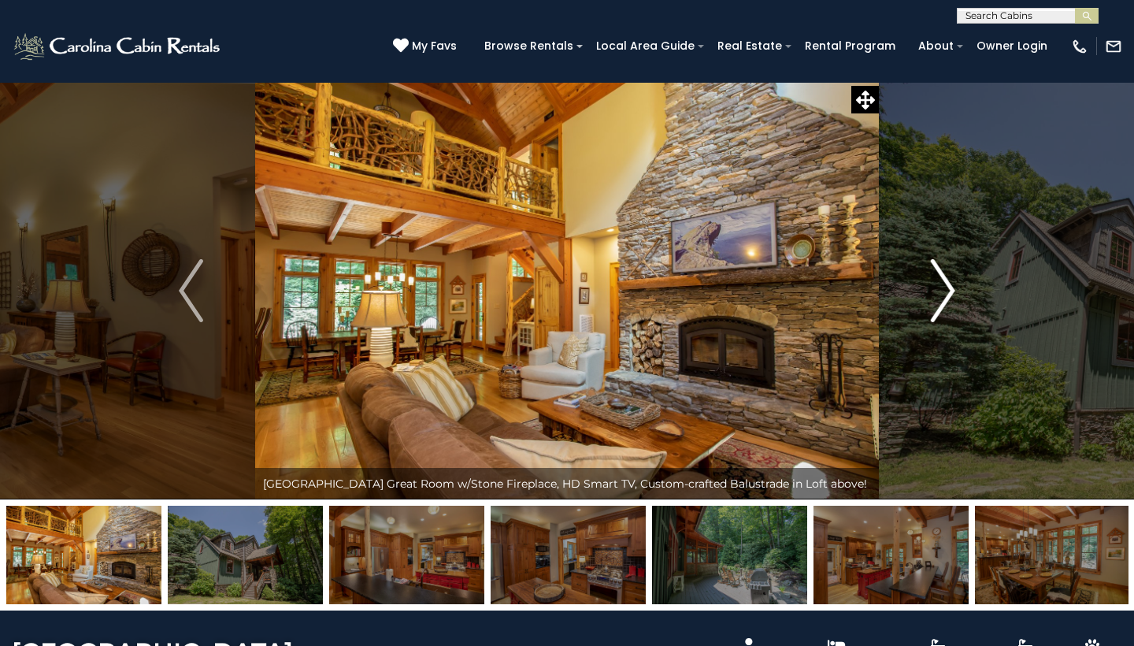
click at [965, 285] on button "Next" at bounding box center [943, 290] width 128 height 417
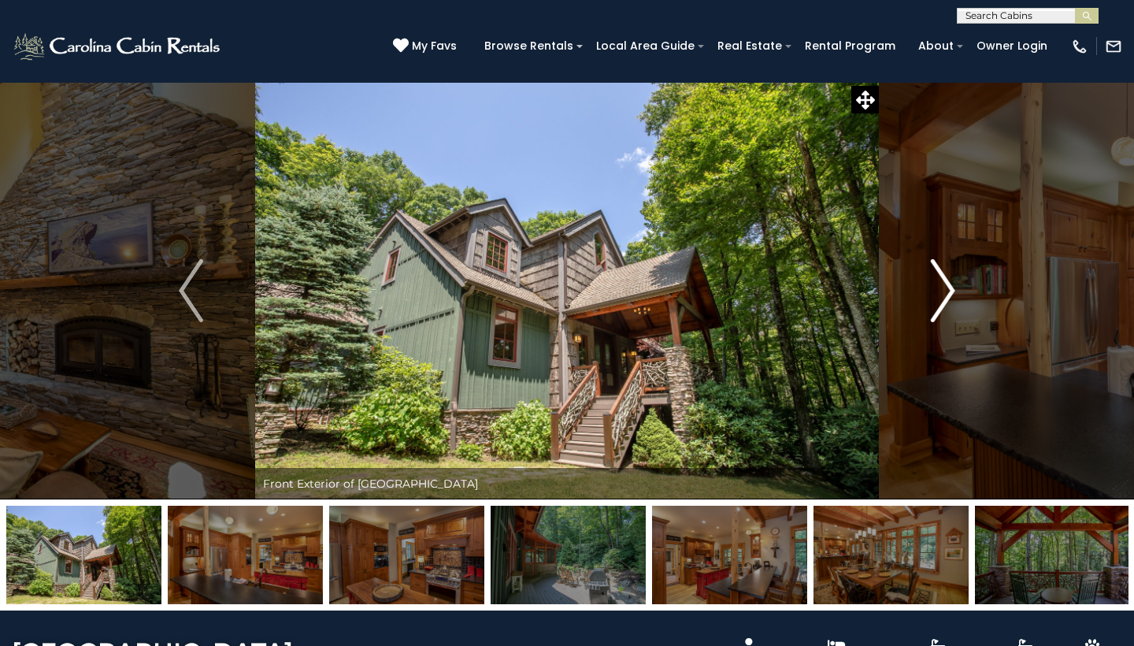
click at [955, 298] on img "Next" at bounding box center [943, 290] width 24 height 63
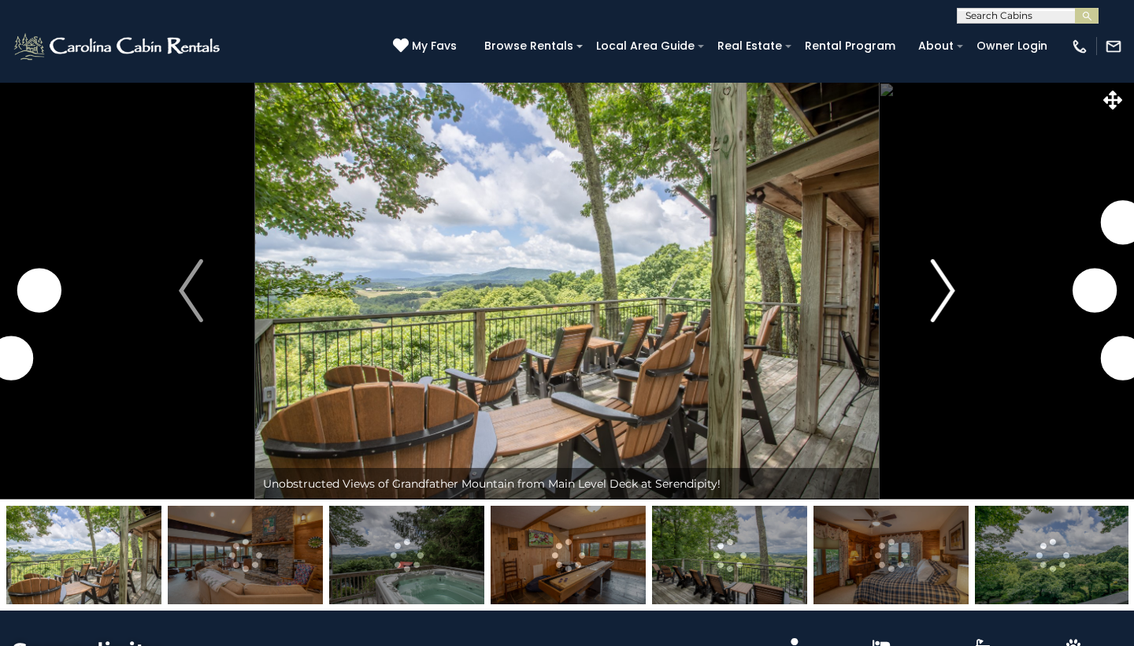
click at [939, 310] on img "Next" at bounding box center [943, 290] width 24 height 63
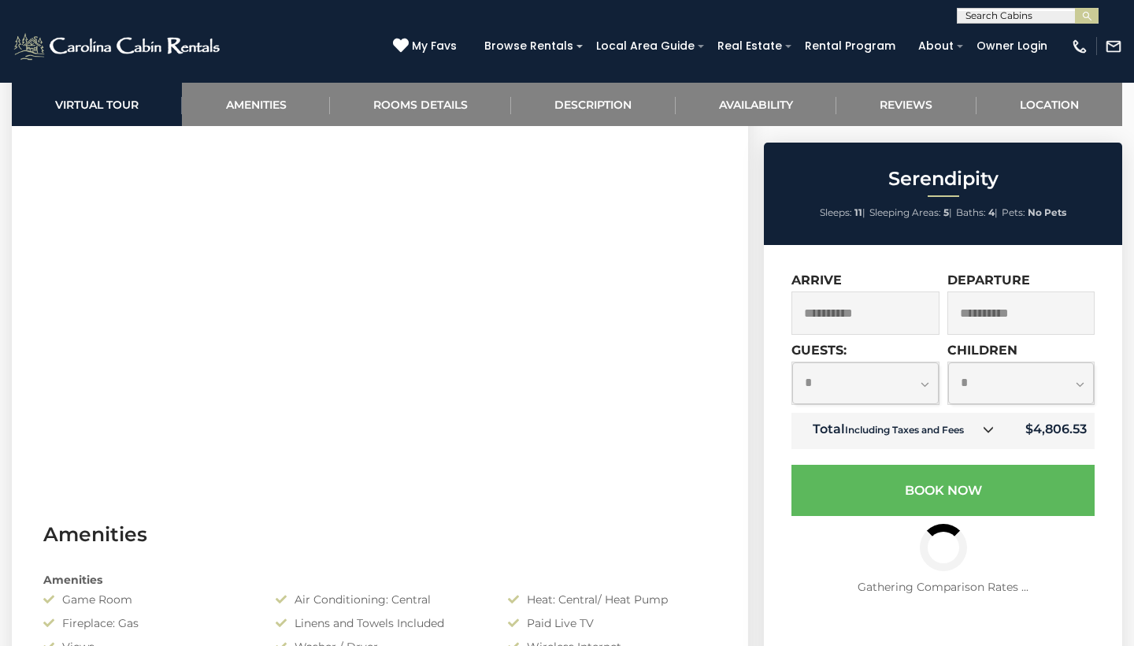
scroll to position [744, 0]
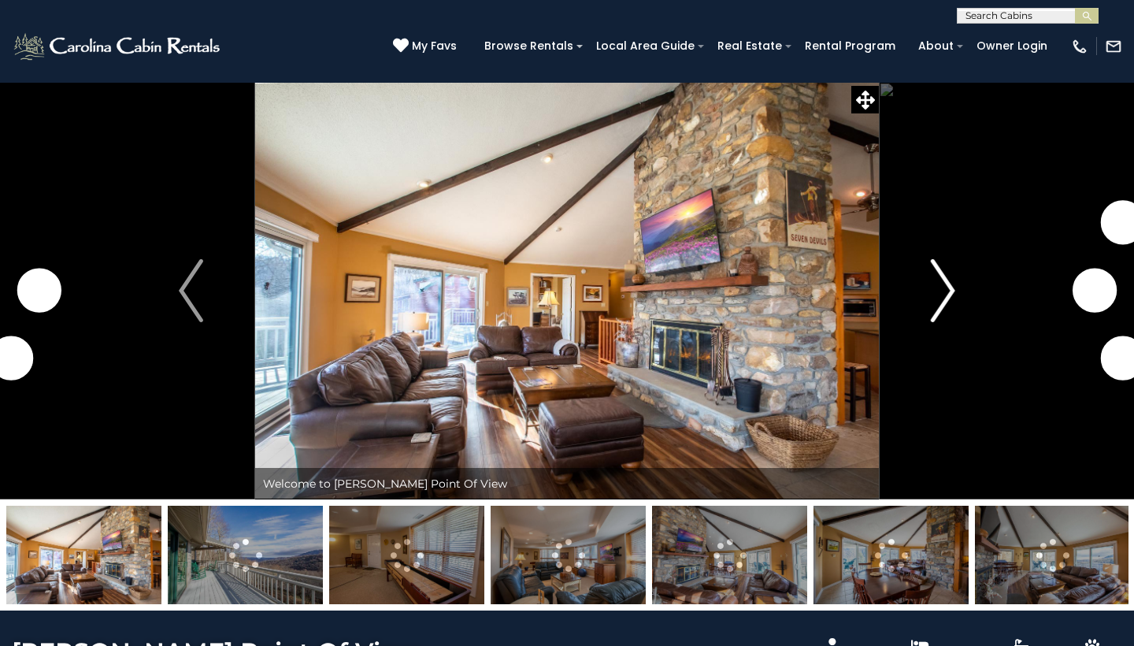
click at [944, 284] on img "Next" at bounding box center [943, 290] width 24 height 63
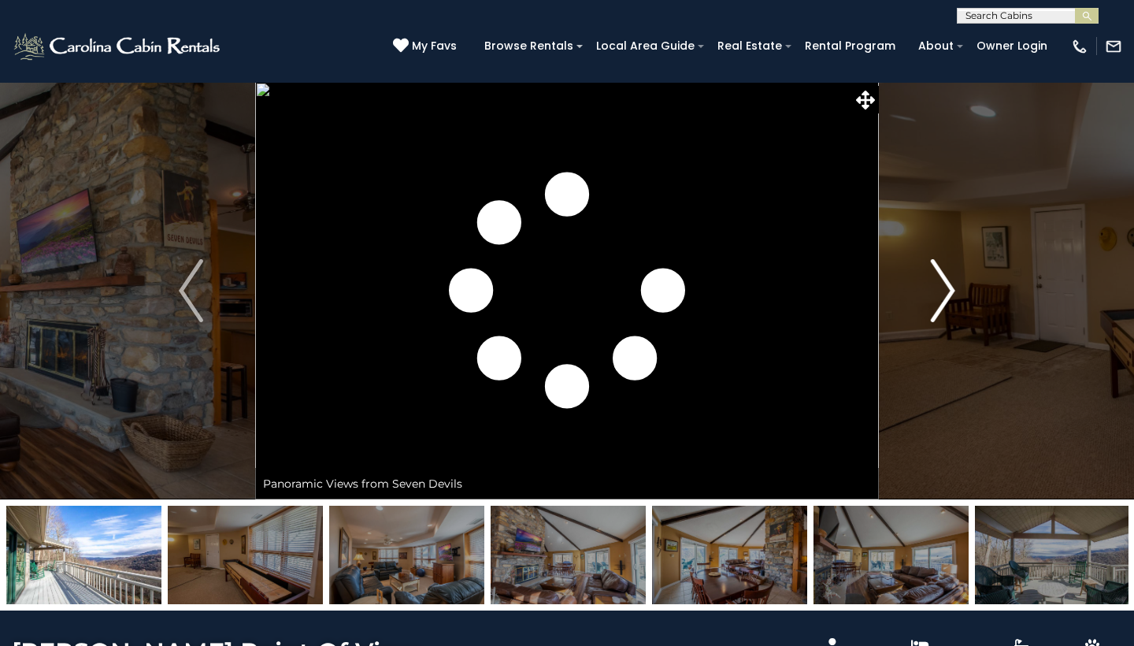
click at [944, 284] on img "Next" at bounding box center [943, 290] width 24 height 63
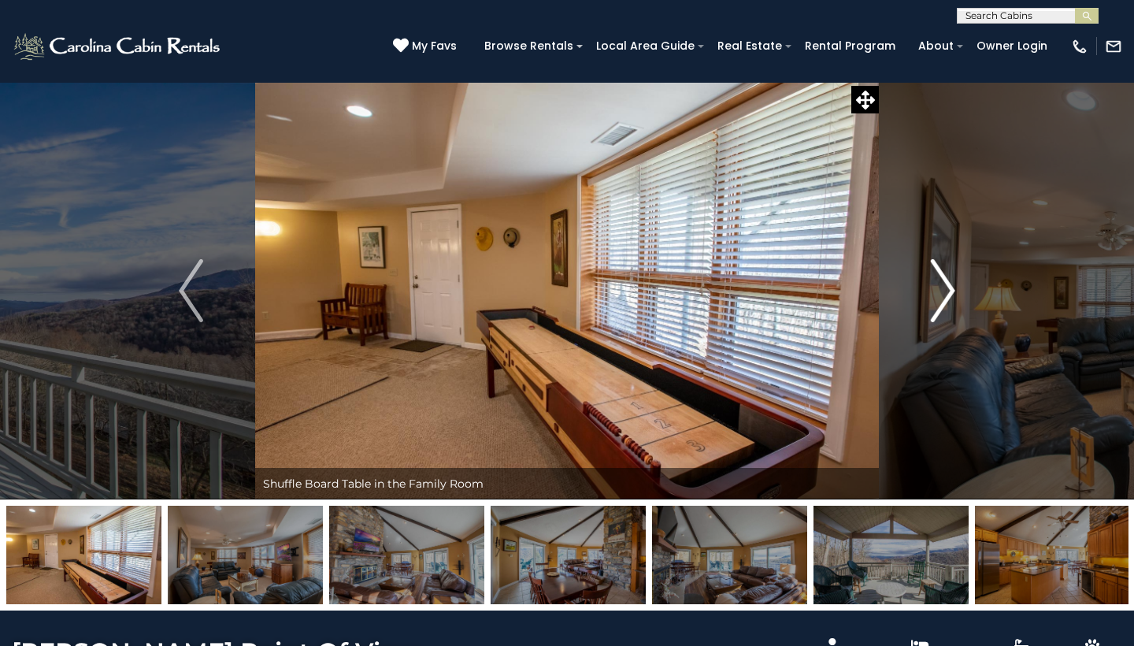
click at [953, 284] on img "Next" at bounding box center [943, 290] width 24 height 63
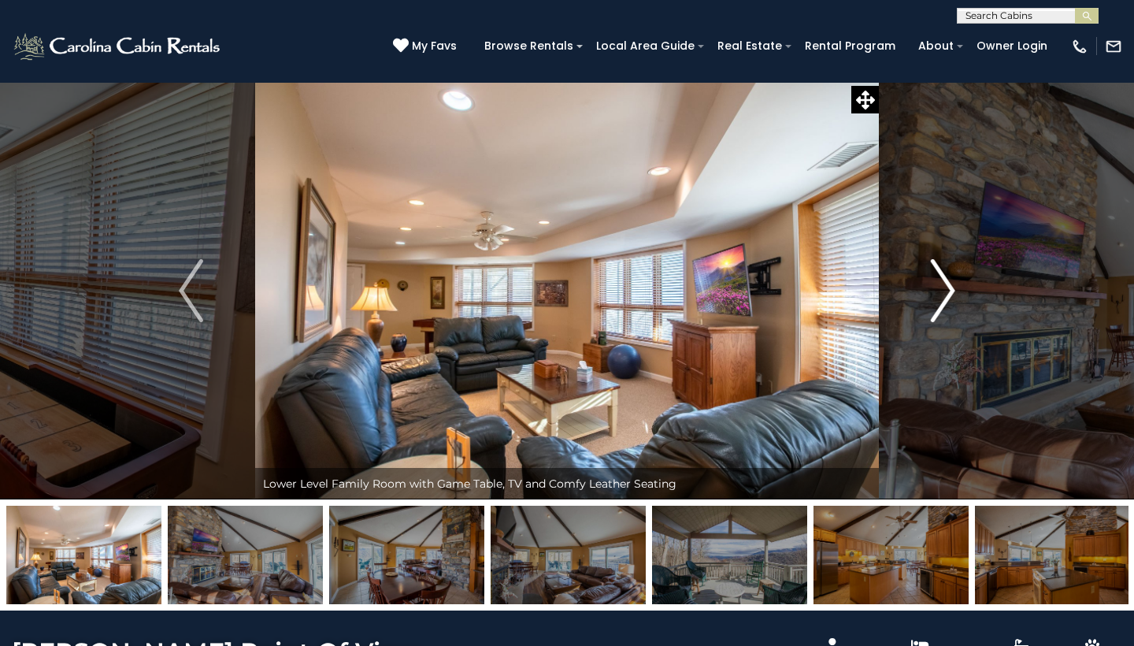
click at [953, 284] on img "Next" at bounding box center [943, 290] width 24 height 63
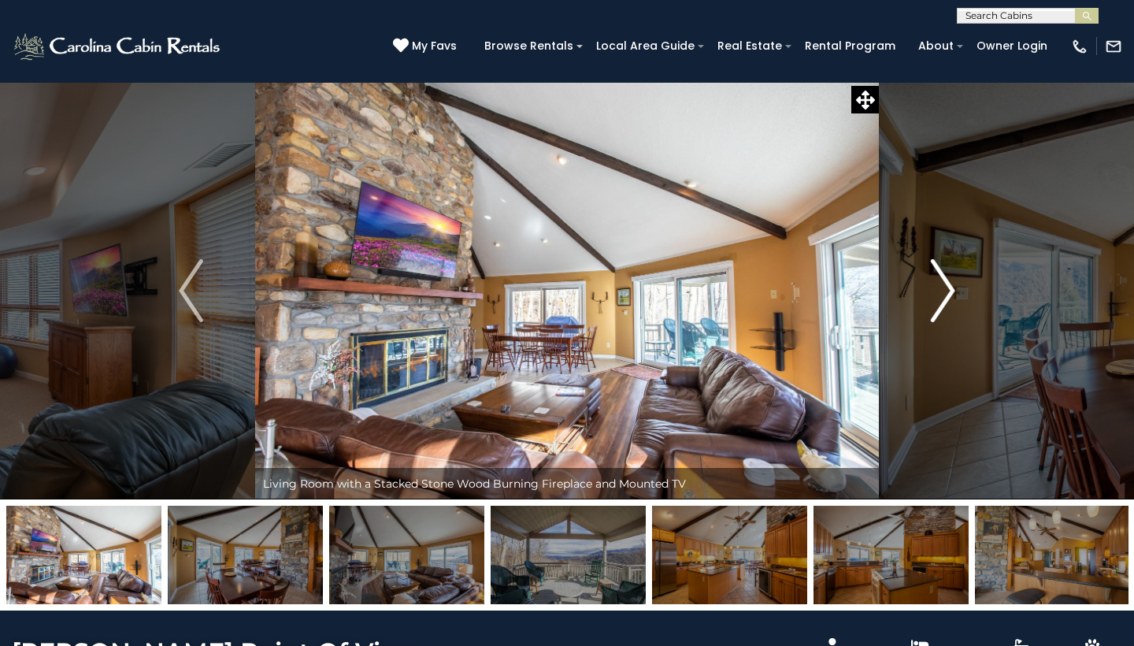
click at [953, 284] on img "Next" at bounding box center [943, 290] width 24 height 63
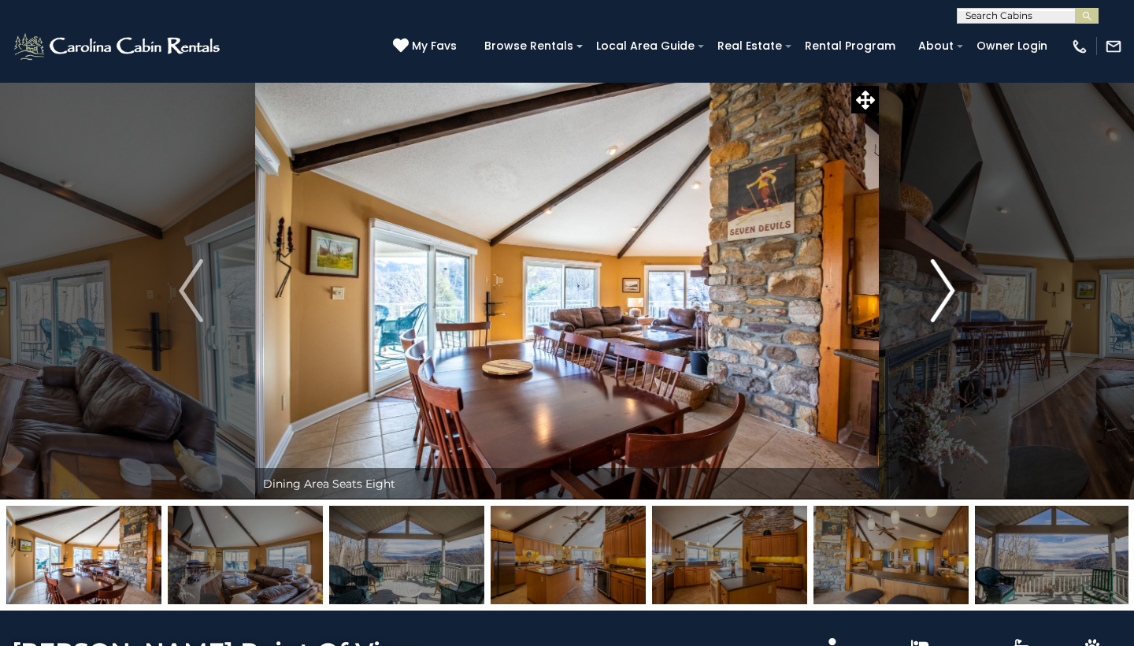
click at [953, 284] on img "Next" at bounding box center [943, 290] width 24 height 63
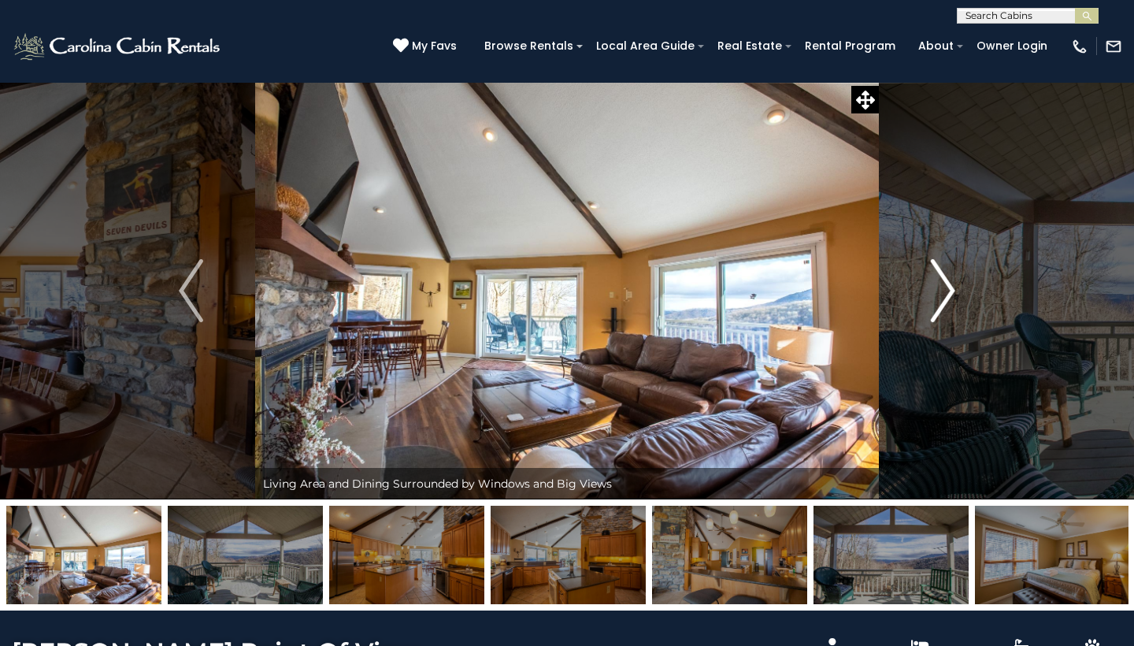
click at [953, 284] on img "Next" at bounding box center [943, 290] width 24 height 63
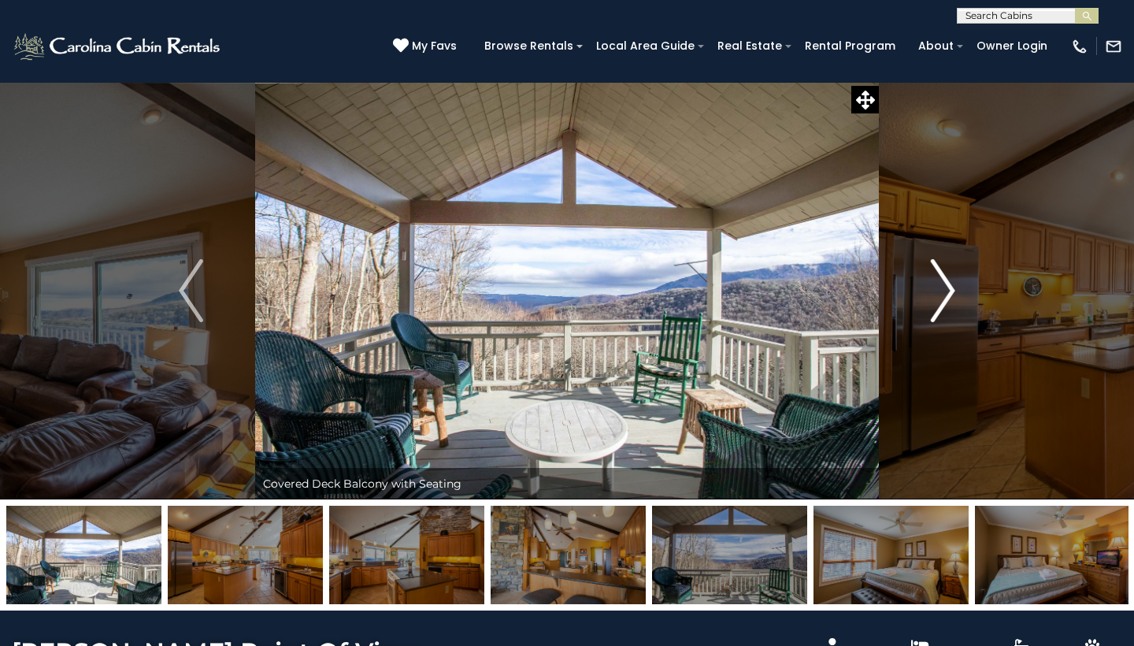
click at [953, 284] on img "Next" at bounding box center [943, 290] width 24 height 63
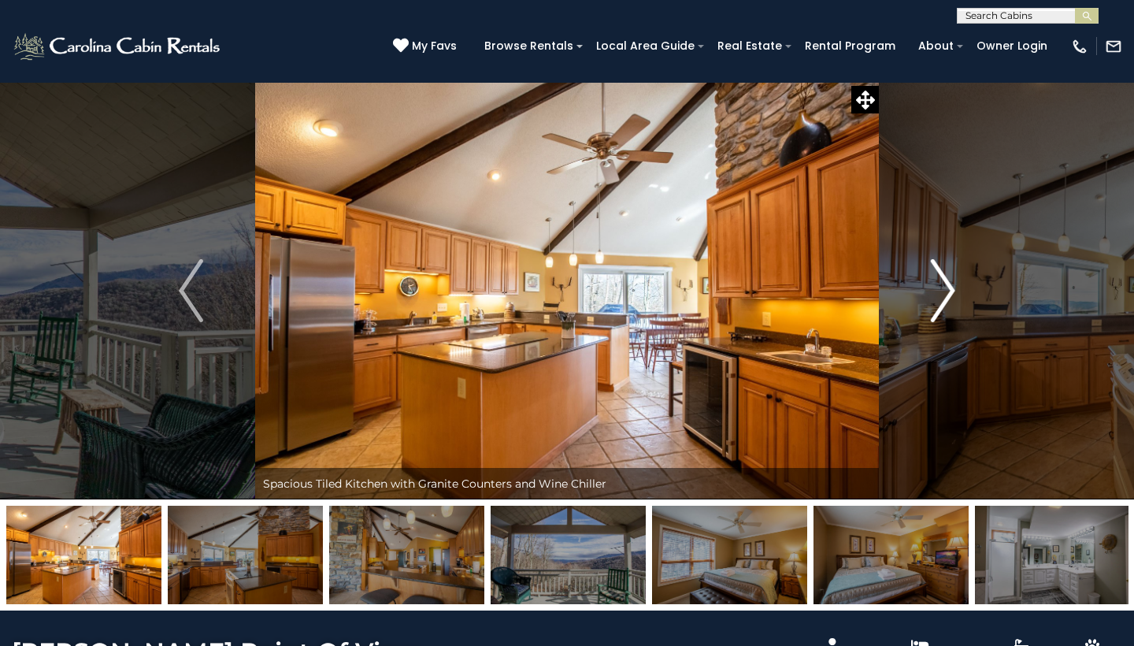
click at [953, 284] on img "Next" at bounding box center [943, 290] width 24 height 63
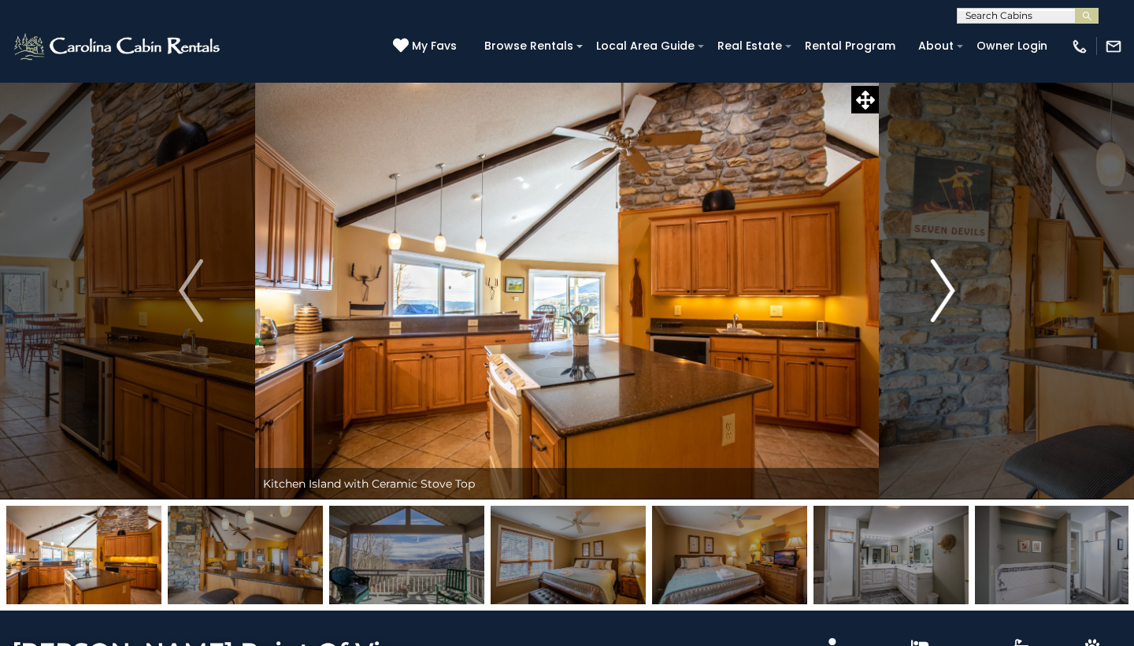
click at [953, 284] on img "Next" at bounding box center [943, 290] width 24 height 63
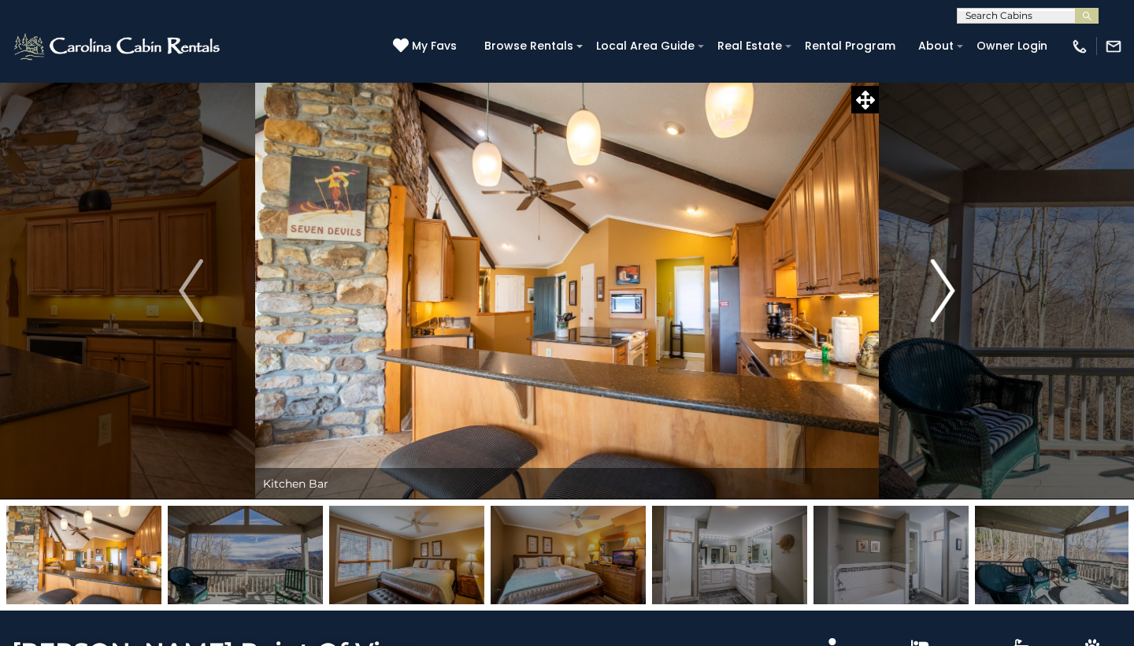
click at [953, 284] on img "Next" at bounding box center [943, 290] width 24 height 63
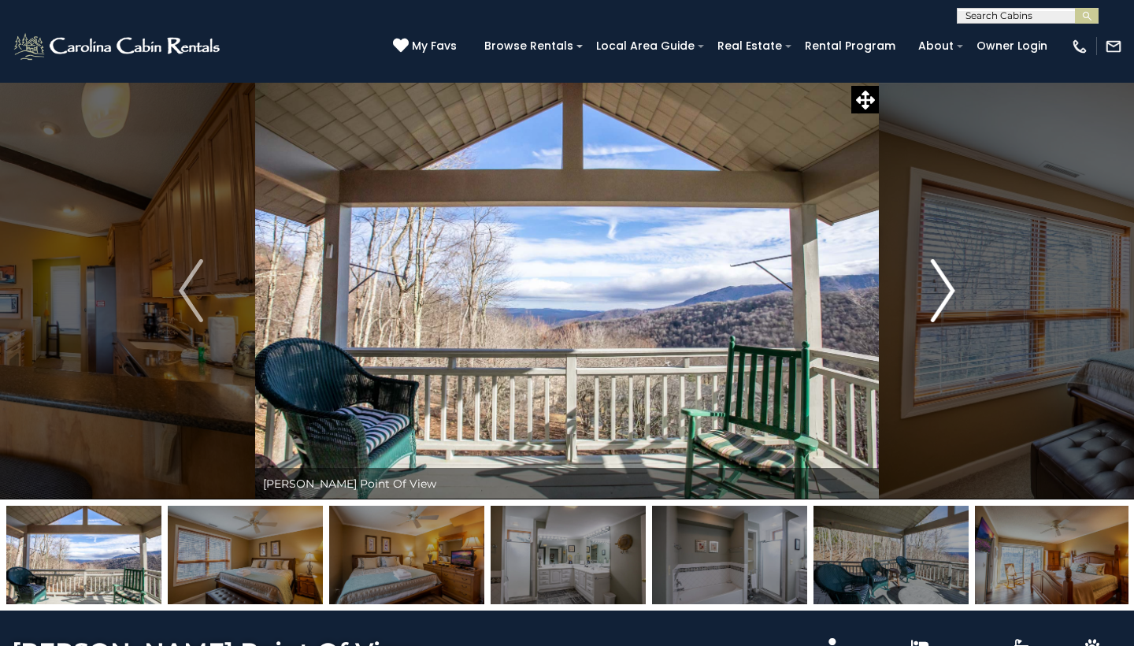
click at [953, 284] on img "Next" at bounding box center [943, 290] width 24 height 63
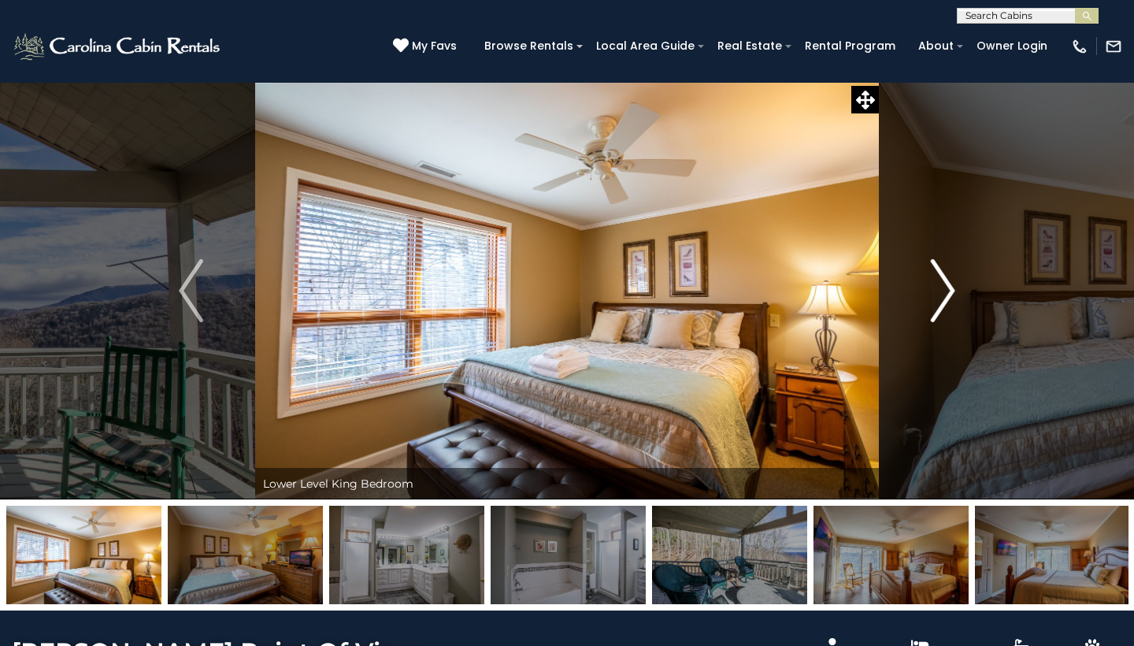
click at [953, 284] on img "Next" at bounding box center [943, 290] width 24 height 63
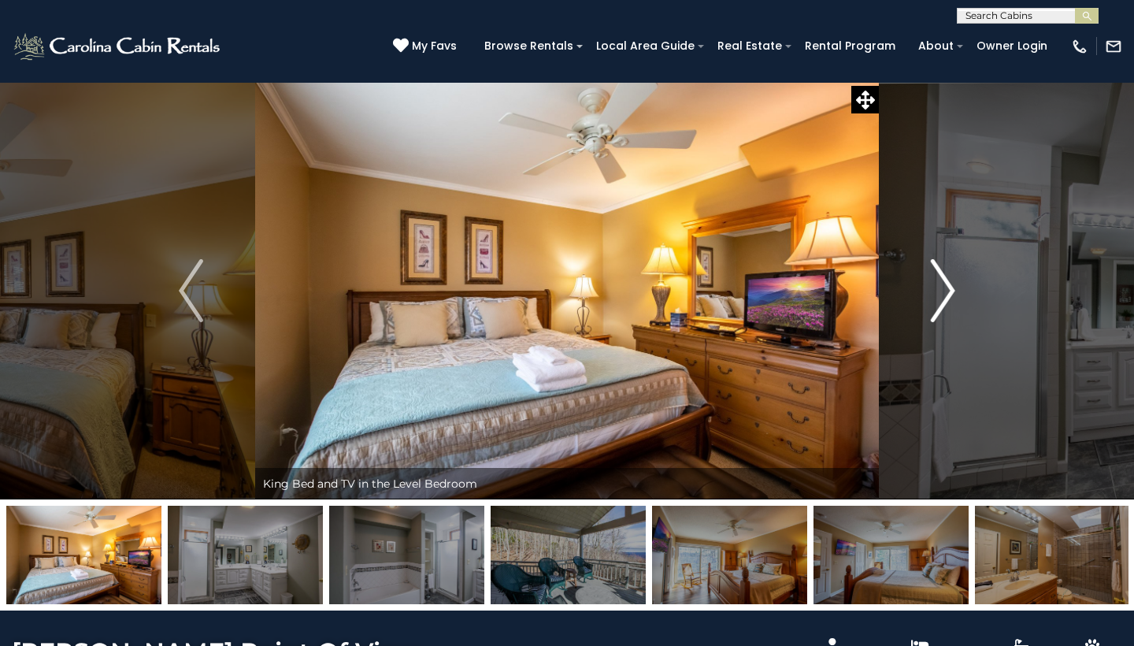
click at [953, 284] on img "Next" at bounding box center [943, 290] width 24 height 63
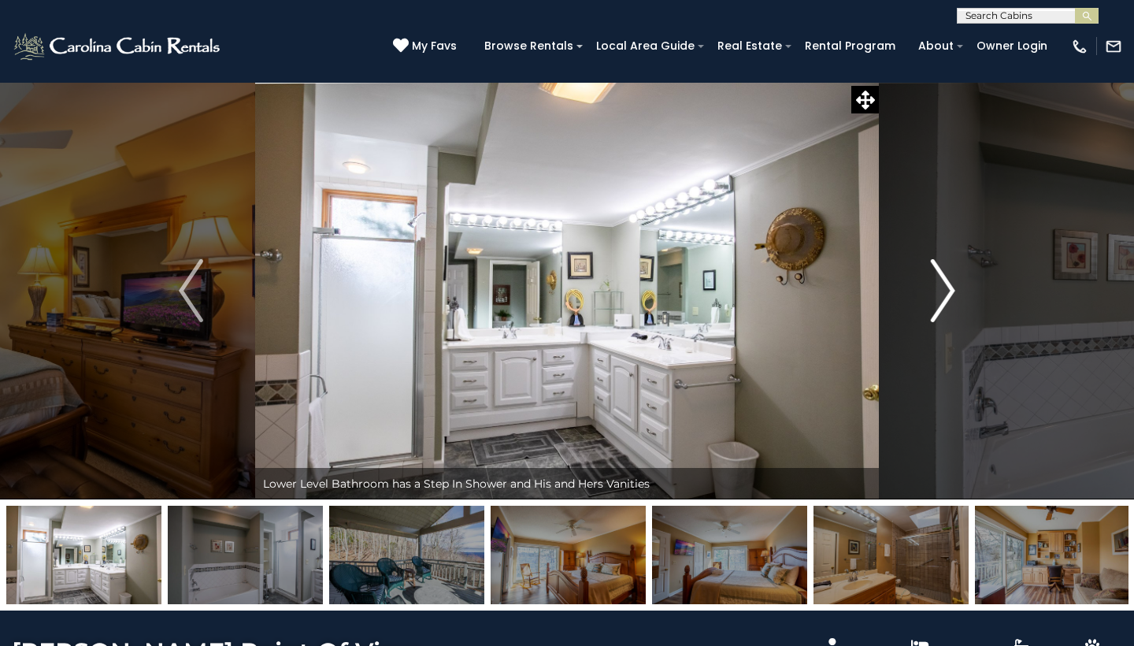
click at [953, 284] on img "Next" at bounding box center [943, 290] width 24 height 63
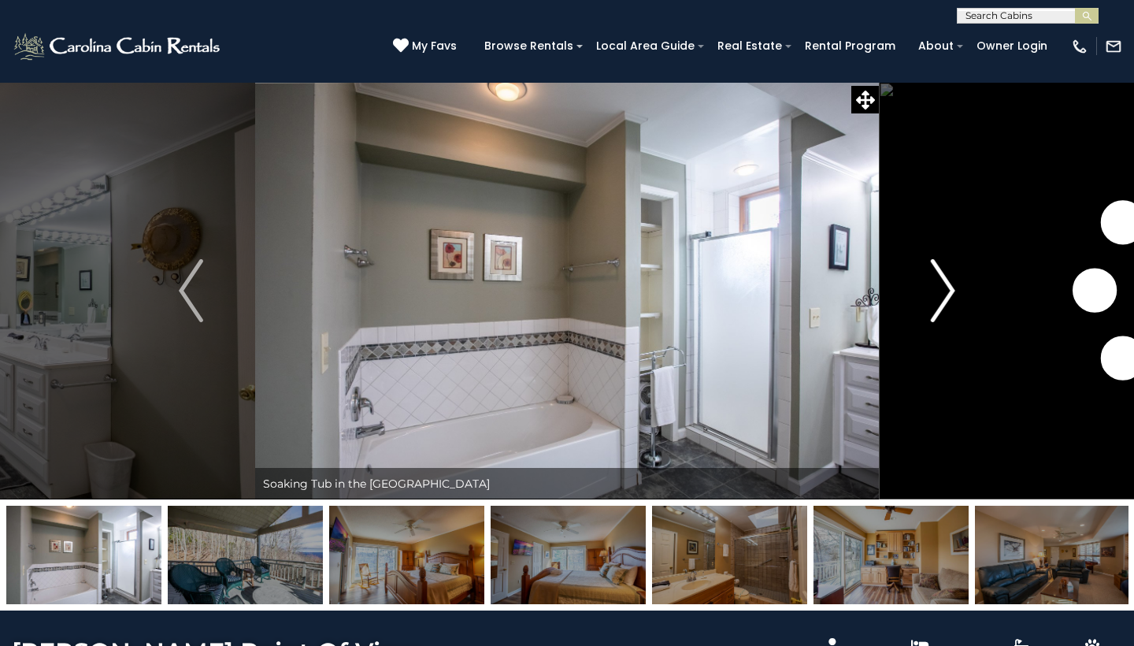
click at [953, 284] on img "Next" at bounding box center [943, 290] width 24 height 63
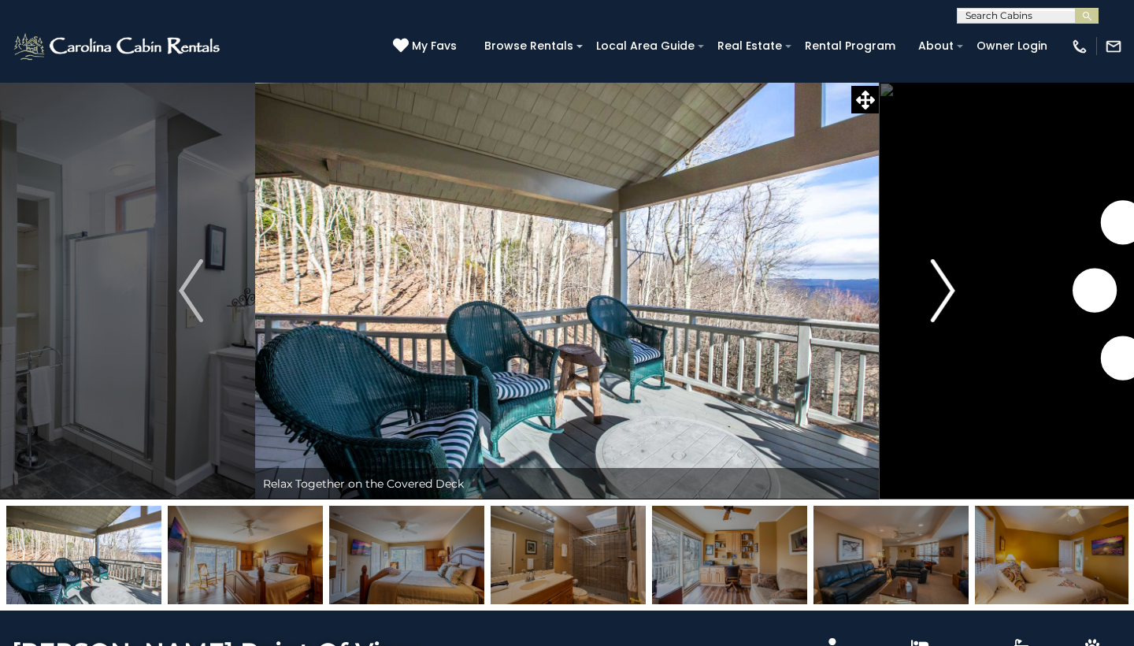
click at [953, 284] on img "Next" at bounding box center [943, 290] width 24 height 63
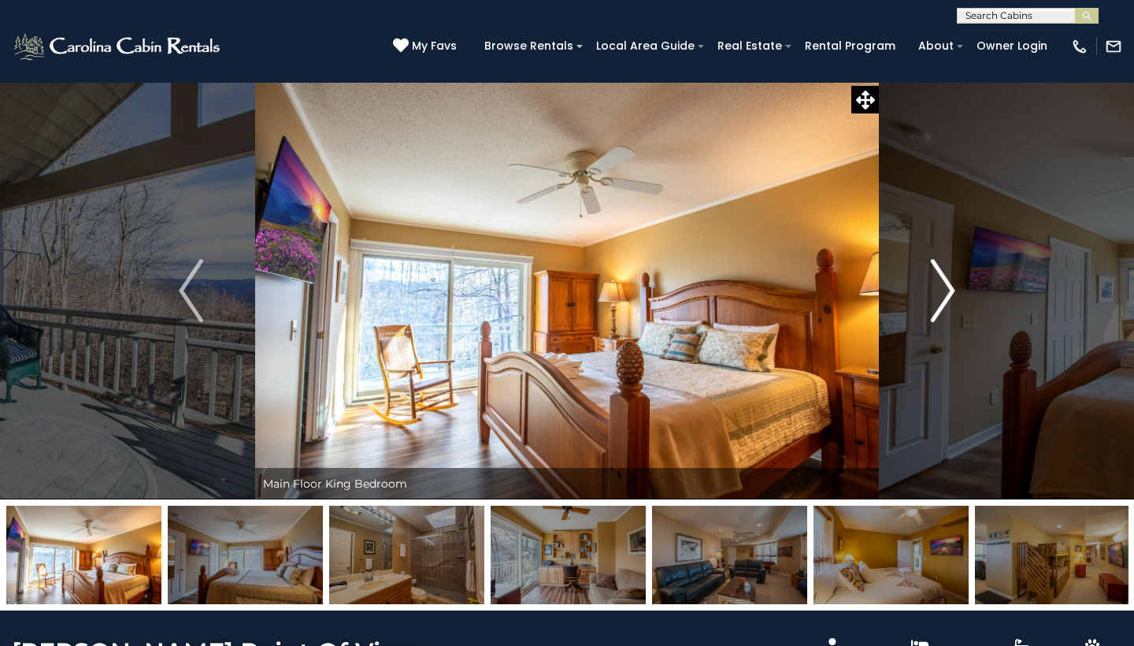
click at [953, 284] on img "Next" at bounding box center [943, 290] width 24 height 63
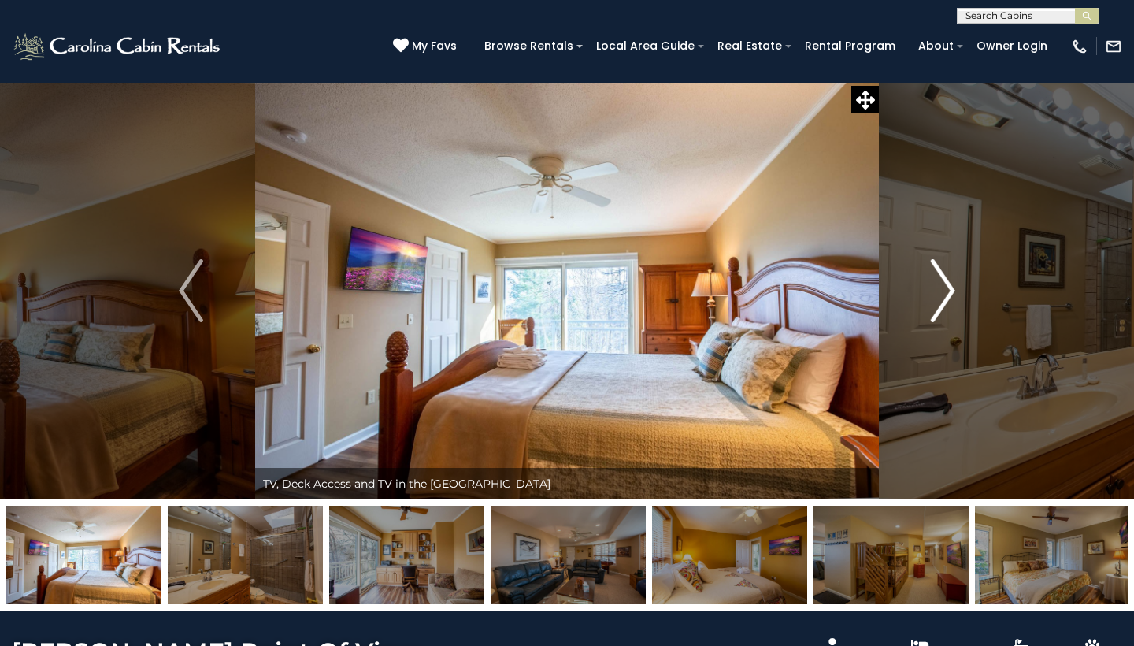
click at [953, 284] on img "Next" at bounding box center [943, 290] width 24 height 63
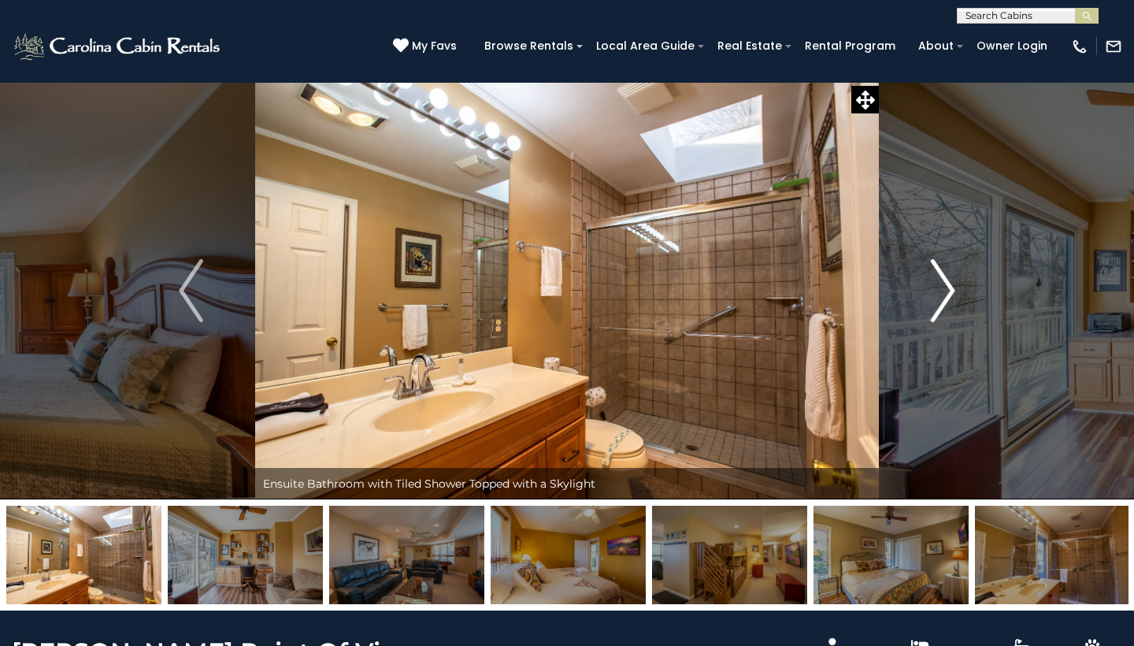
click at [935, 285] on img "Next" at bounding box center [943, 290] width 24 height 63
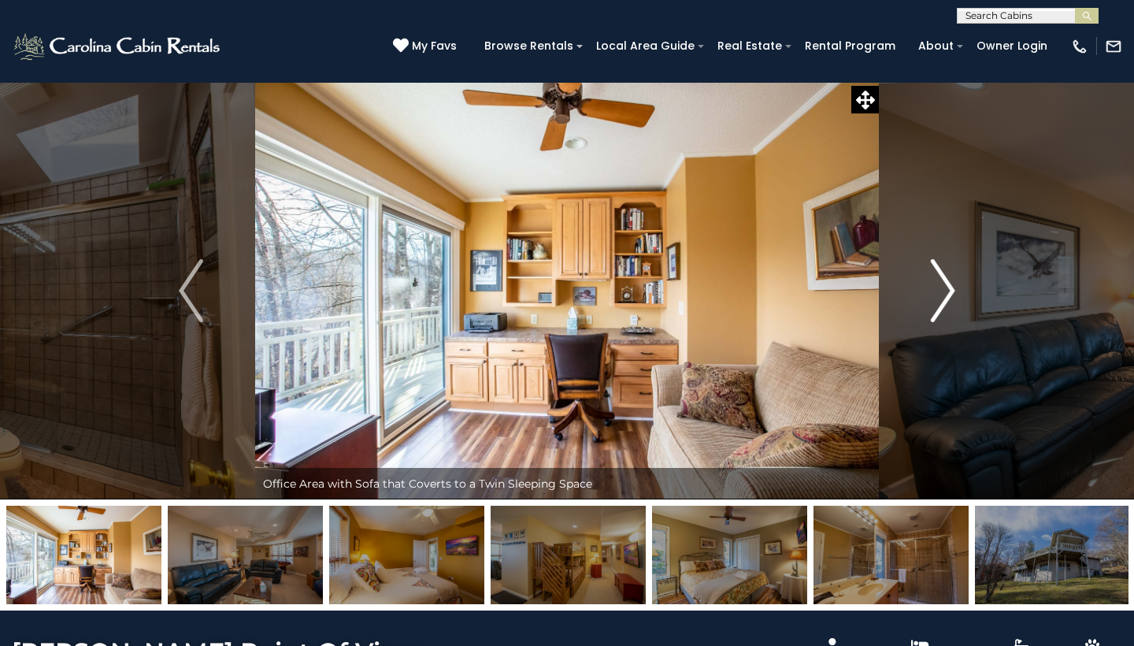
click at [935, 285] on img "Next" at bounding box center [943, 290] width 24 height 63
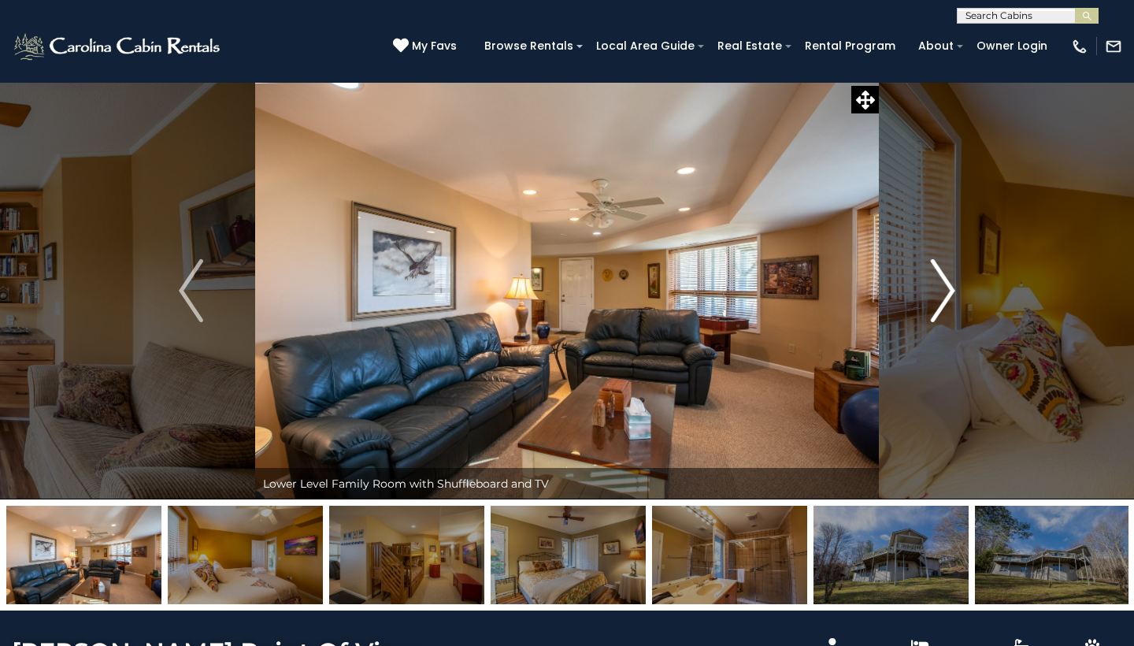
click at [935, 285] on img "Next" at bounding box center [943, 290] width 24 height 63
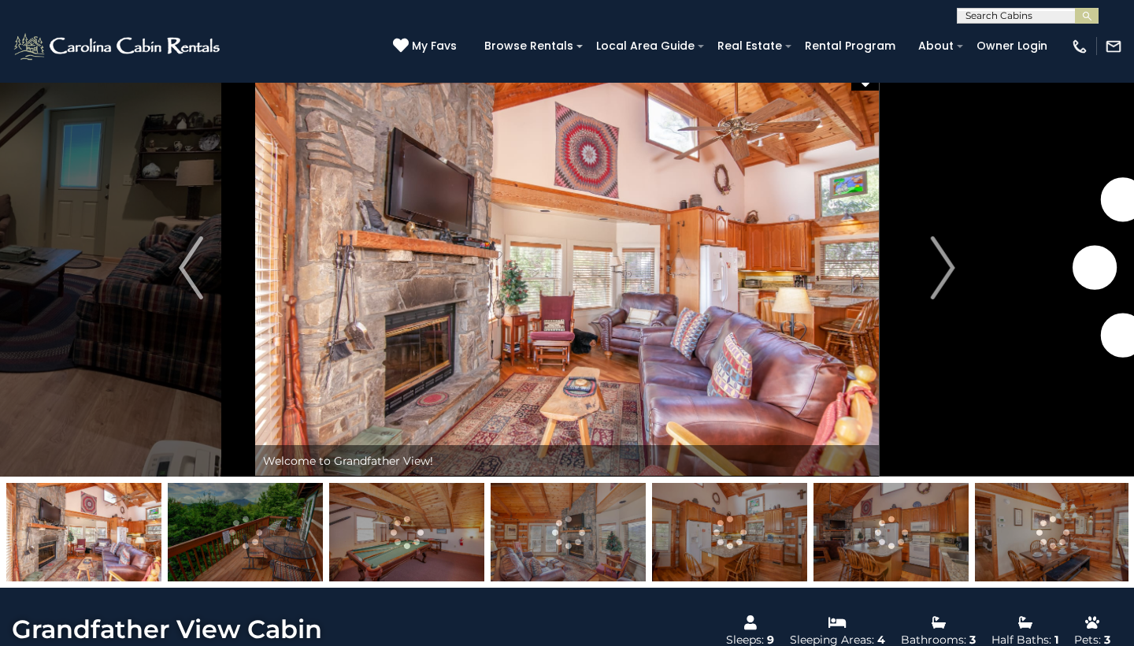
scroll to position [21, 0]
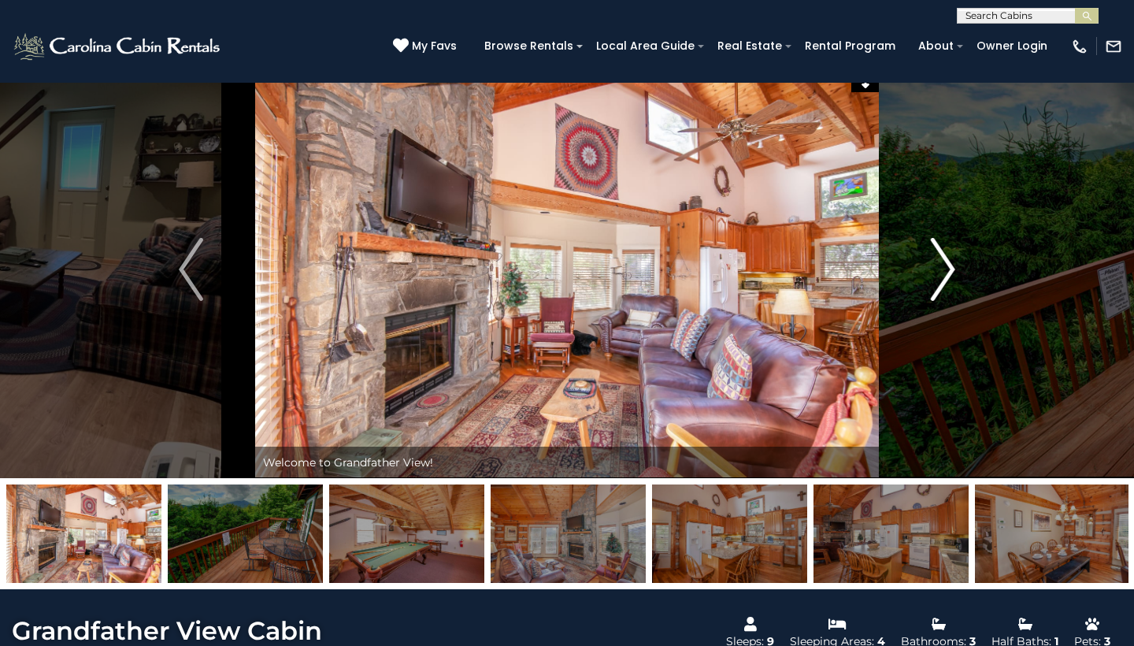
click at [941, 269] on img "Next" at bounding box center [943, 269] width 24 height 63
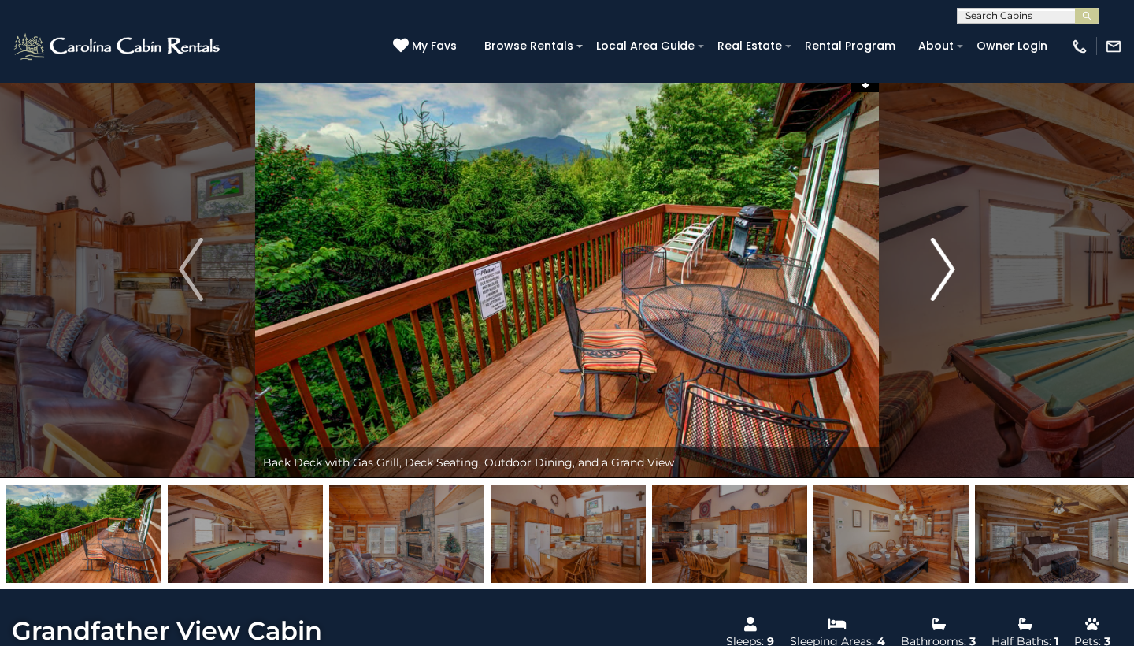
click at [941, 269] on img "Next" at bounding box center [943, 269] width 24 height 63
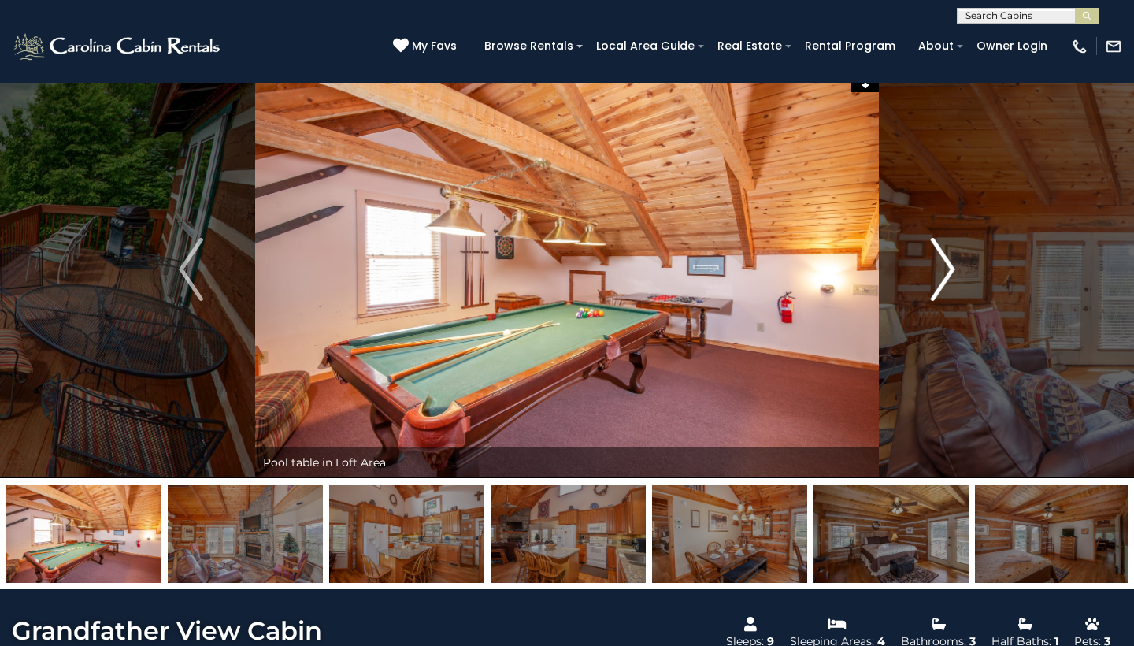
click at [941, 269] on img "Next" at bounding box center [943, 269] width 24 height 63
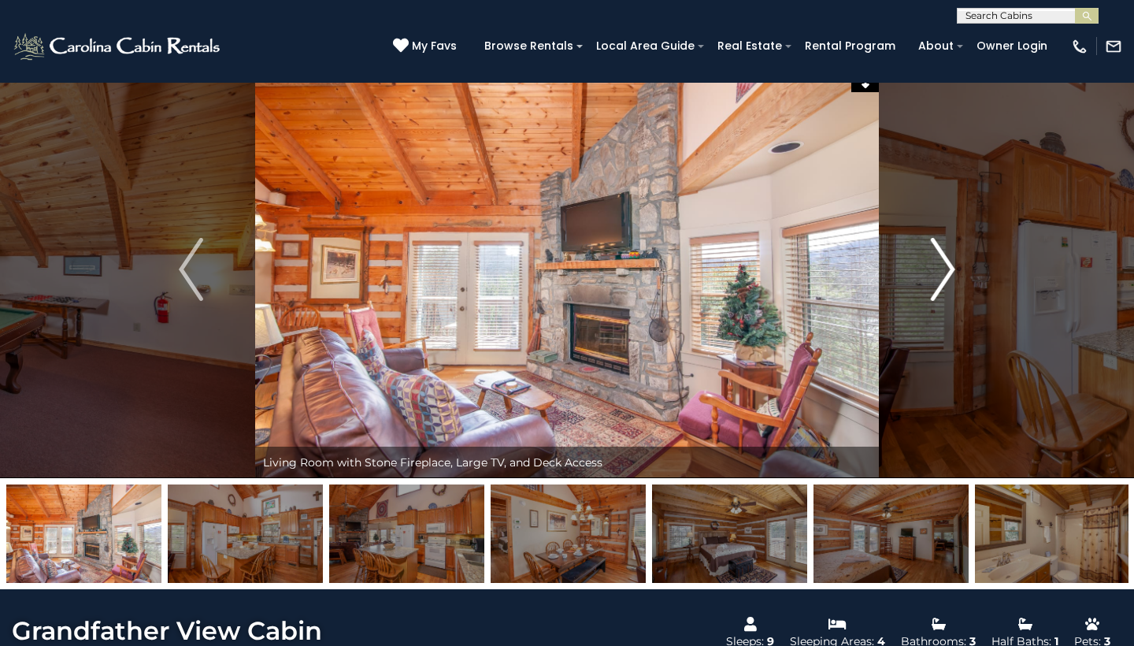
click at [941, 269] on img "Next" at bounding box center [943, 269] width 24 height 63
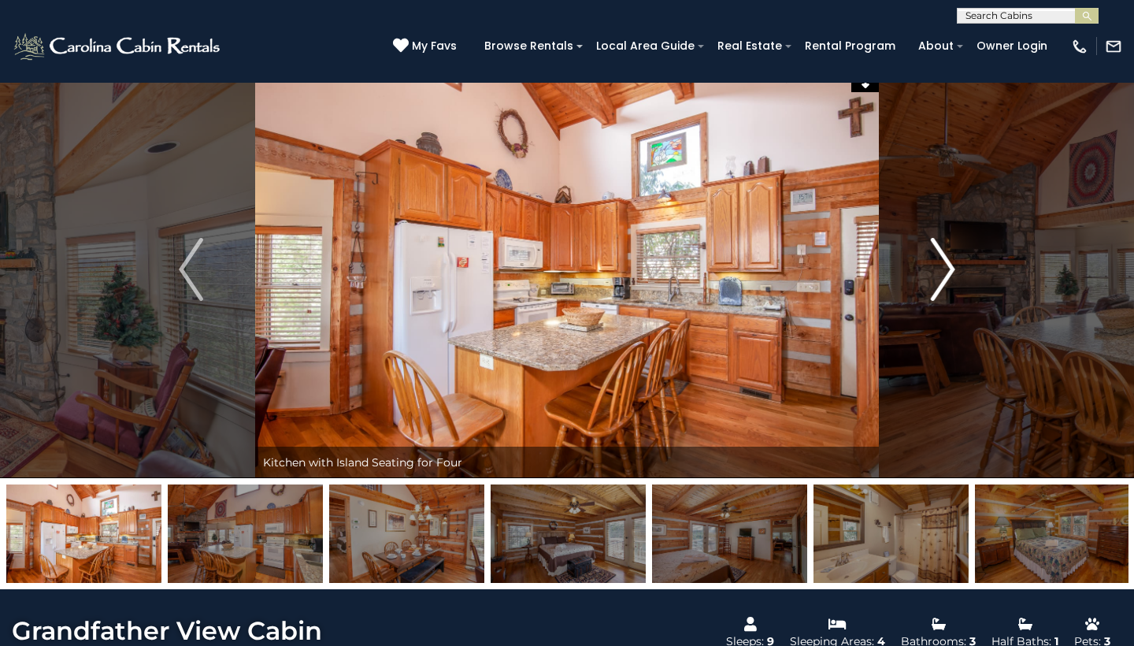
click at [941, 269] on img "Next" at bounding box center [943, 269] width 24 height 63
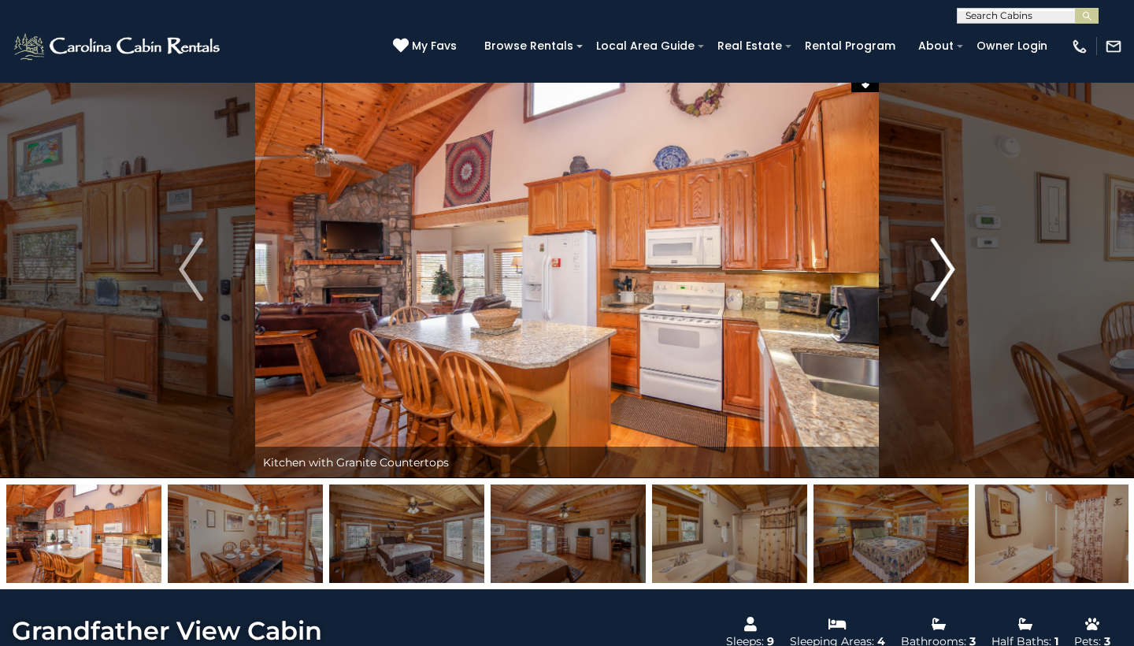
click at [941, 269] on img "Next" at bounding box center [943, 269] width 24 height 63
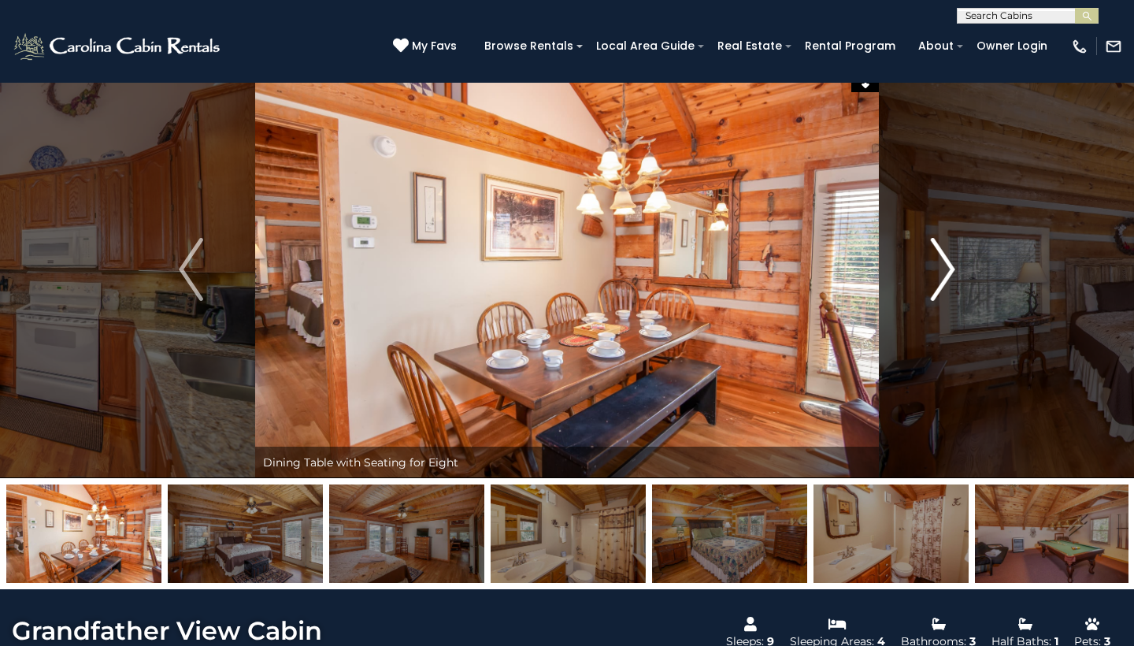
click at [941, 269] on img "Next" at bounding box center [943, 269] width 24 height 63
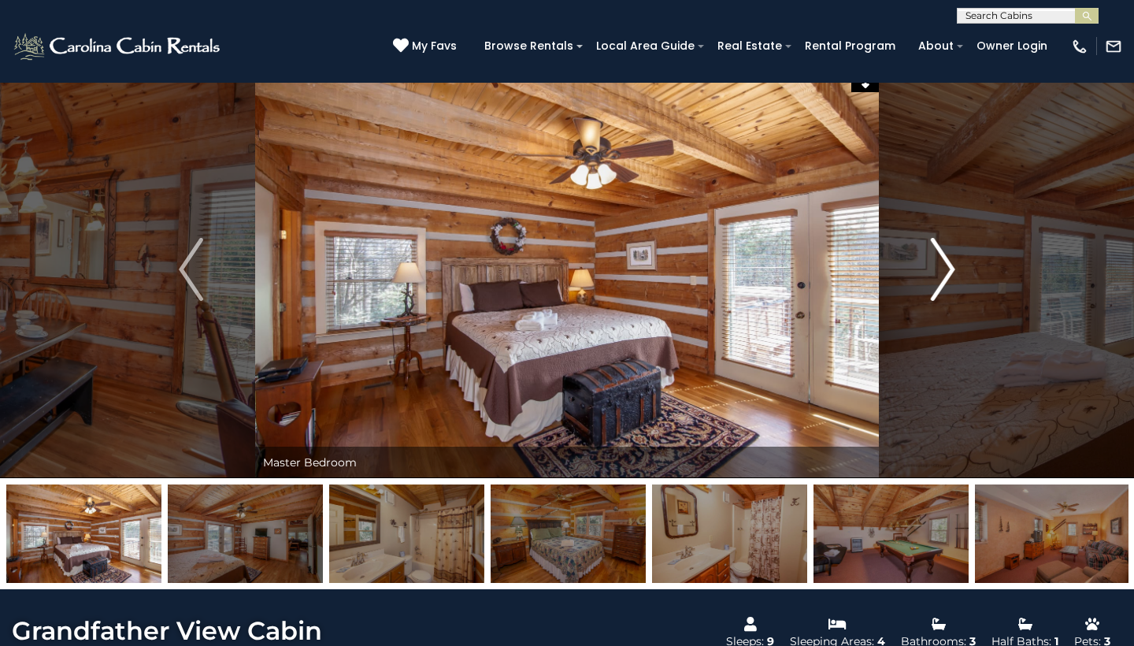
click at [941, 269] on img "Next" at bounding box center [943, 269] width 24 height 63
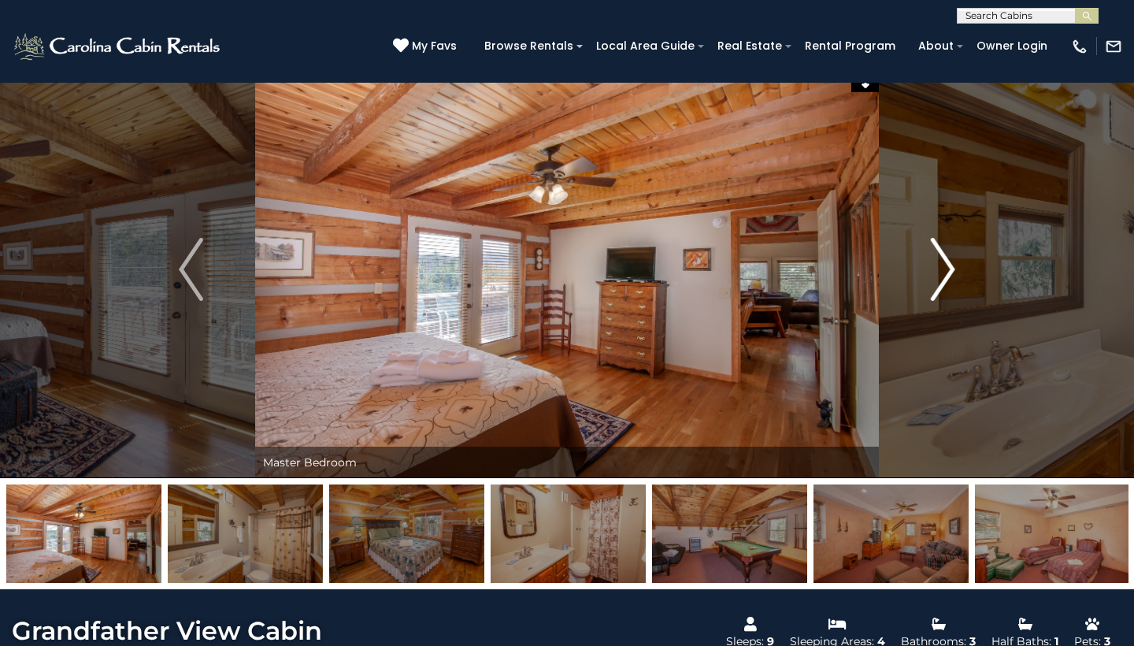
click at [941, 269] on img "Next" at bounding box center [943, 269] width 24 height 63
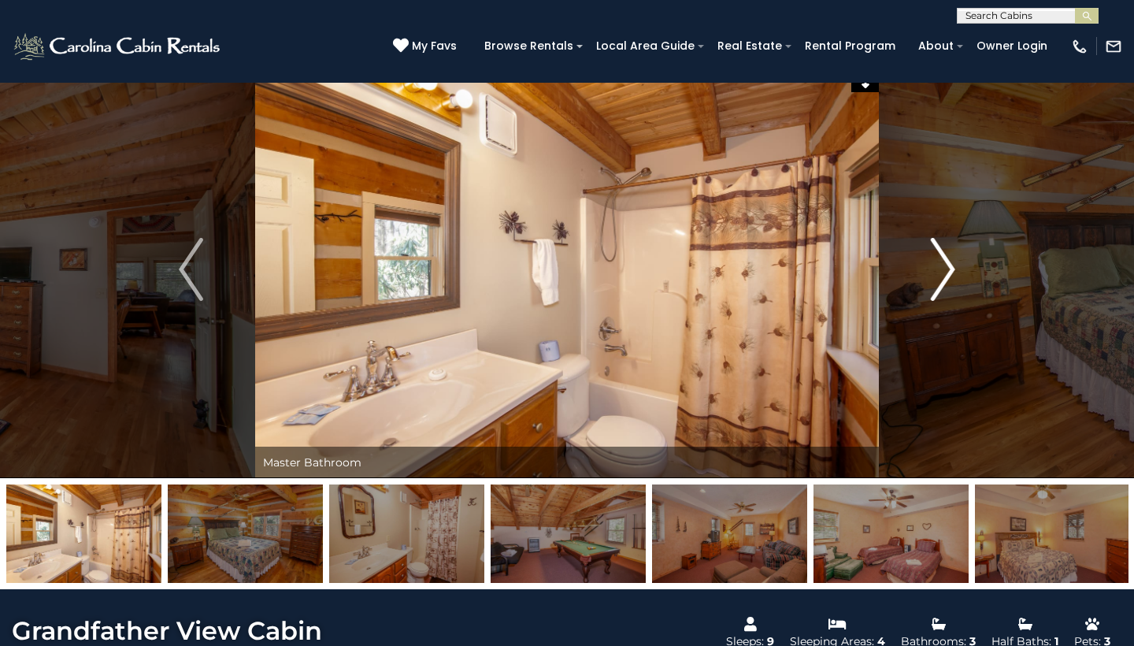
click at [941, 269] on img "Next" at bounding box center [943, 269] width 24 height 63
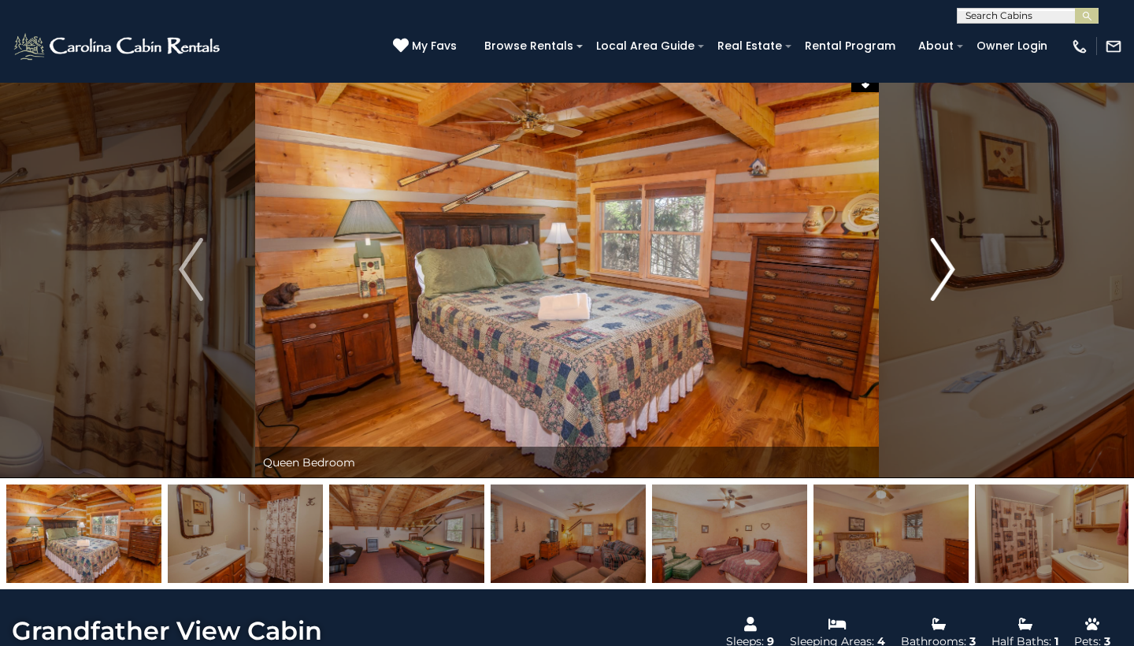
click at [941, 269] on img "Next" at bounding box center [943, 269] width 24 height 63
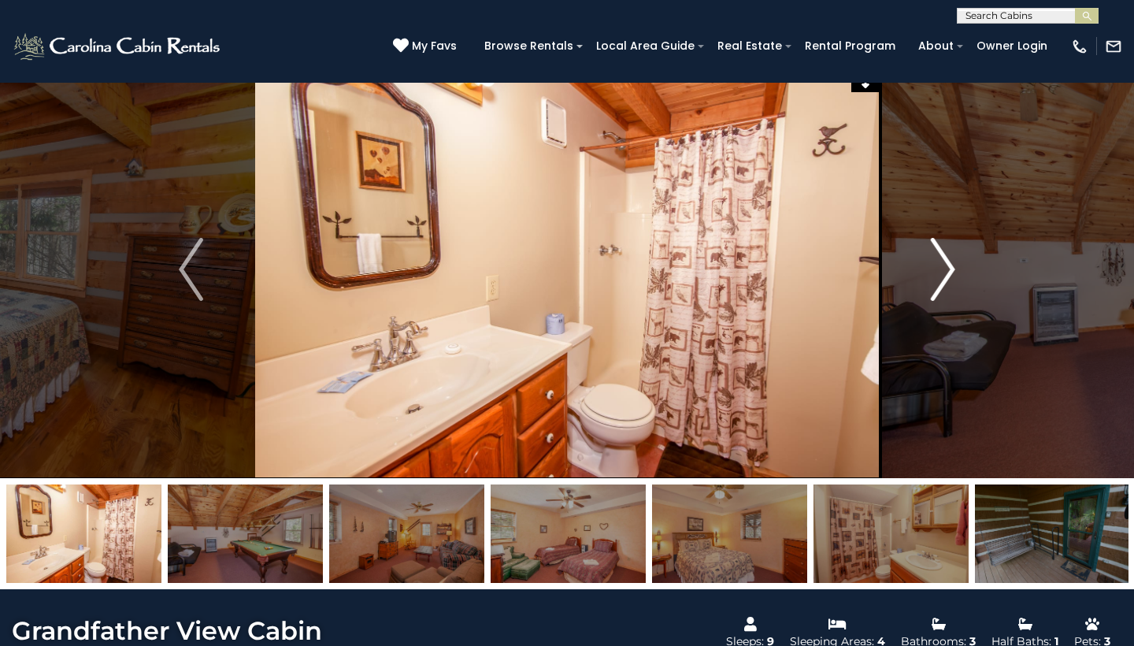
click at [941, 269] on img "Next" at bounding box center [943, 269] width 24 height 63
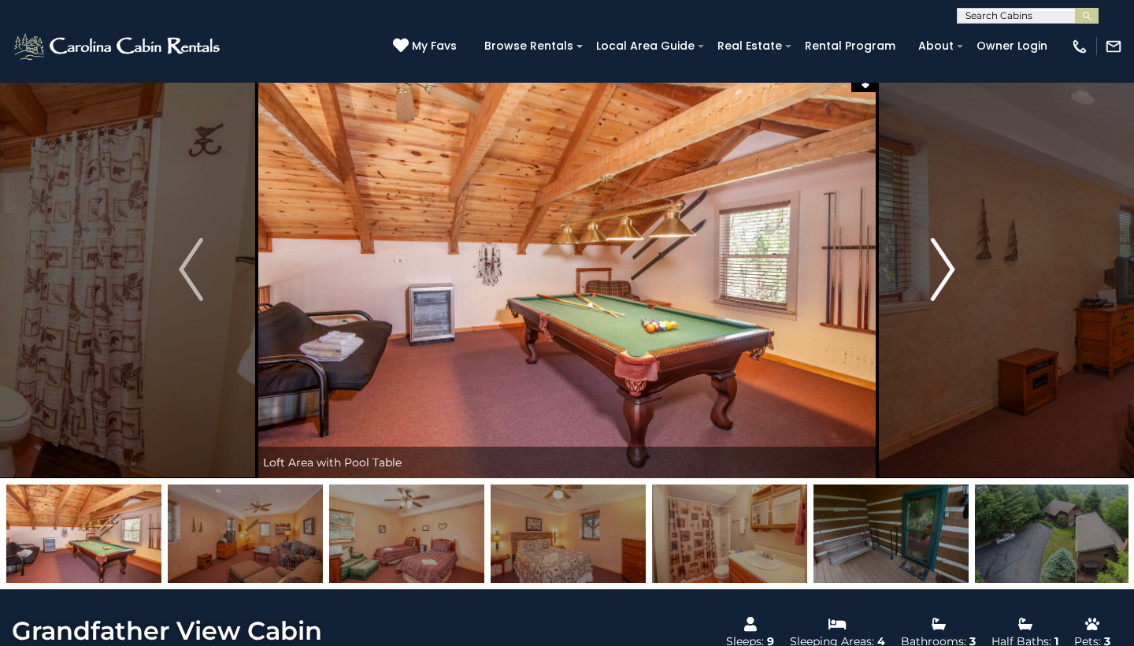
click at [940, 269] on img "Next" at bounding box center [943, 269] width 24 height 63
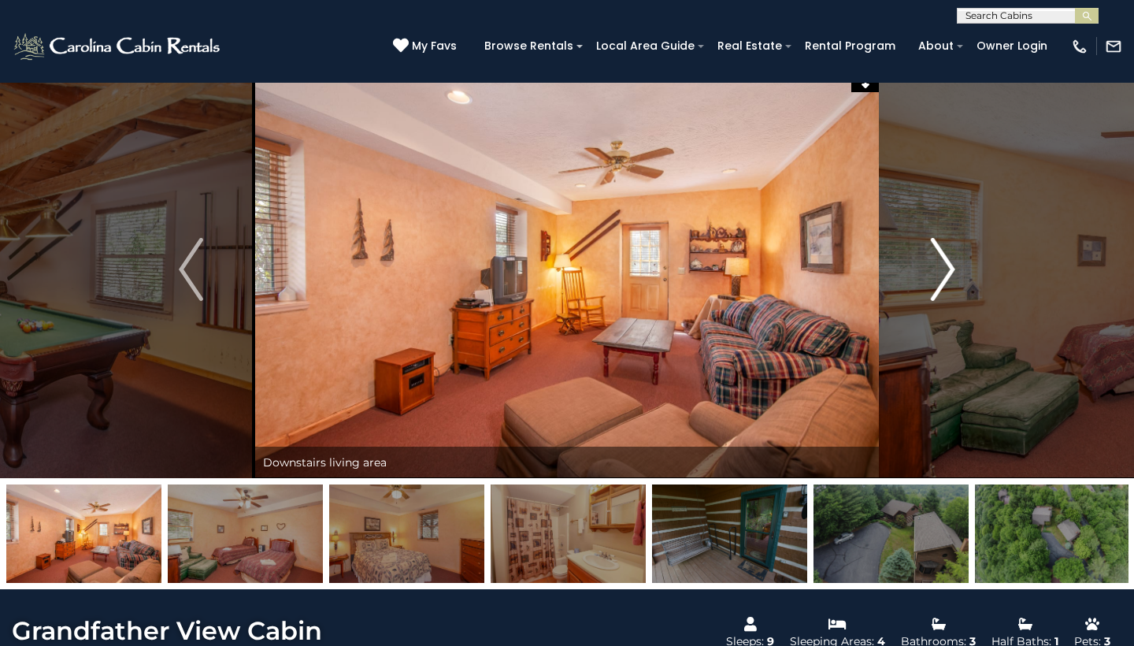
click at [938, 268] on img "Next" at bounding box center [943, 269] width 24 height 63
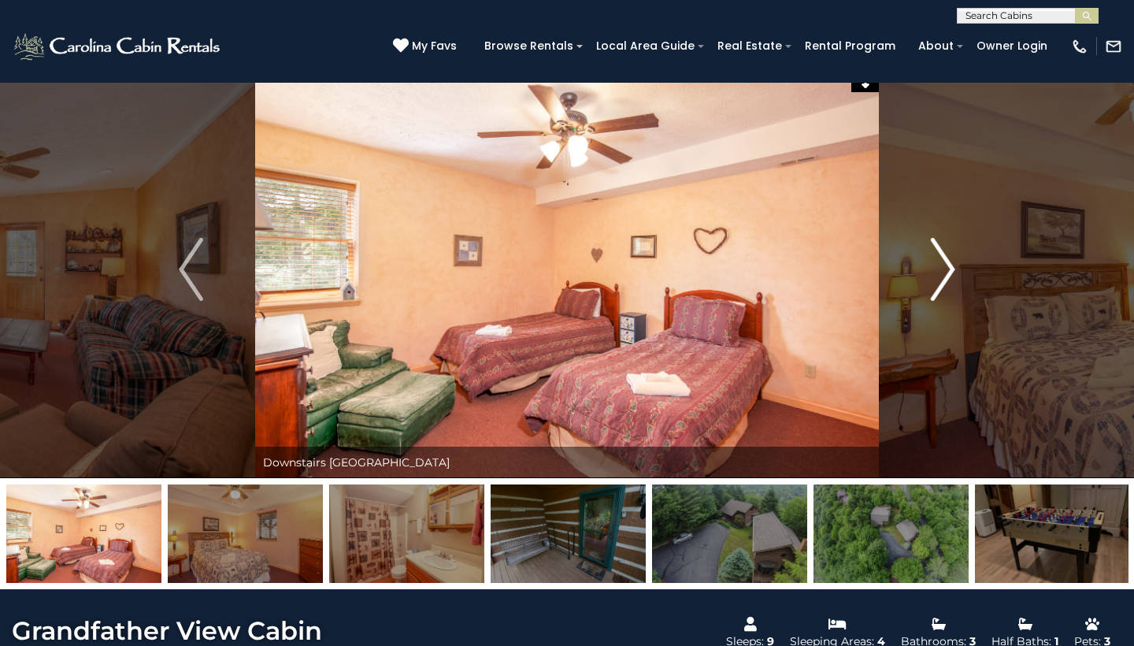
click at [937, 267] on img "Next" at bounding box center [943, 269] width 24 height 63
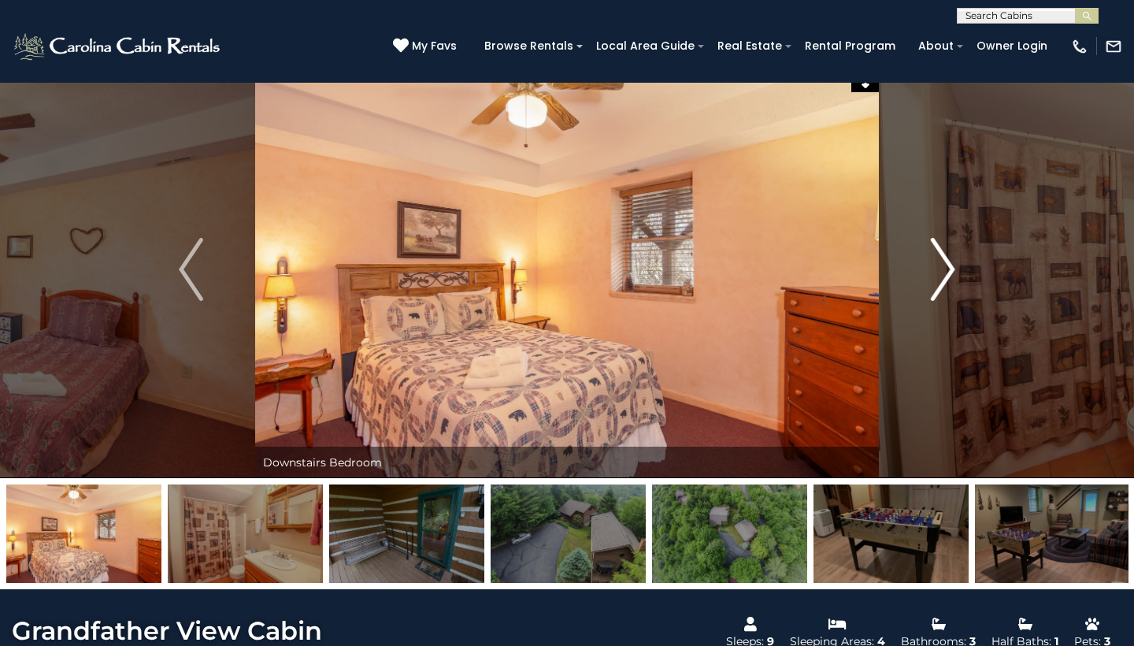
click at [937, 267] on img "Next" at bounding box center [943, 269] width 24 height 63
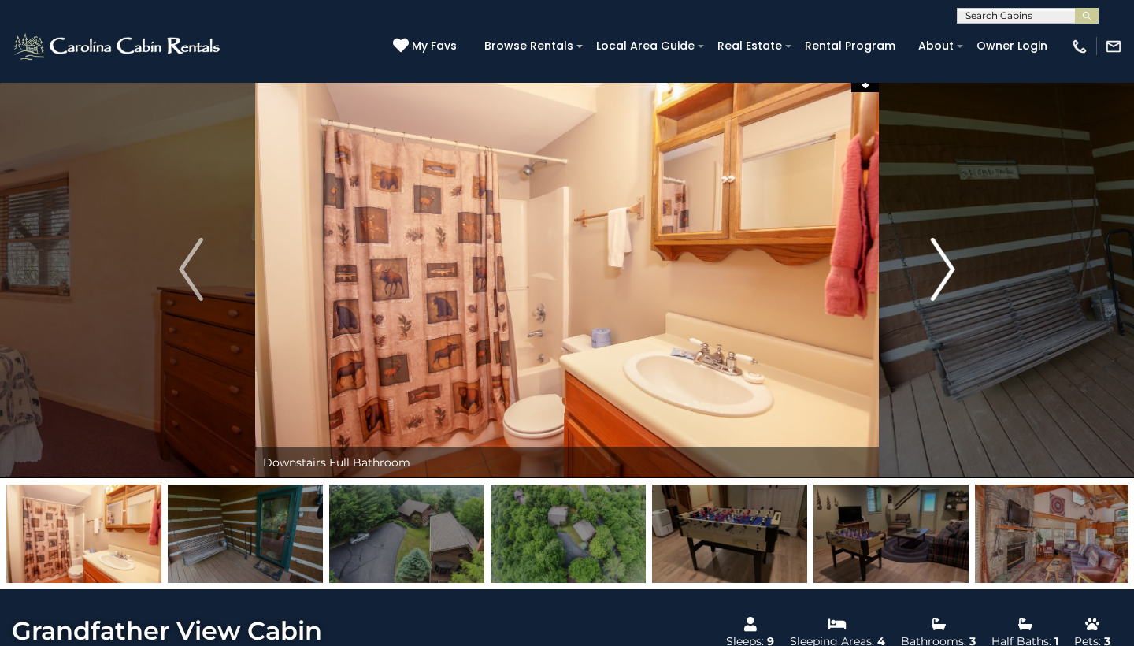
click at [936, 266] on img "Next" at bounding box center [943, 269] width 24 height 63
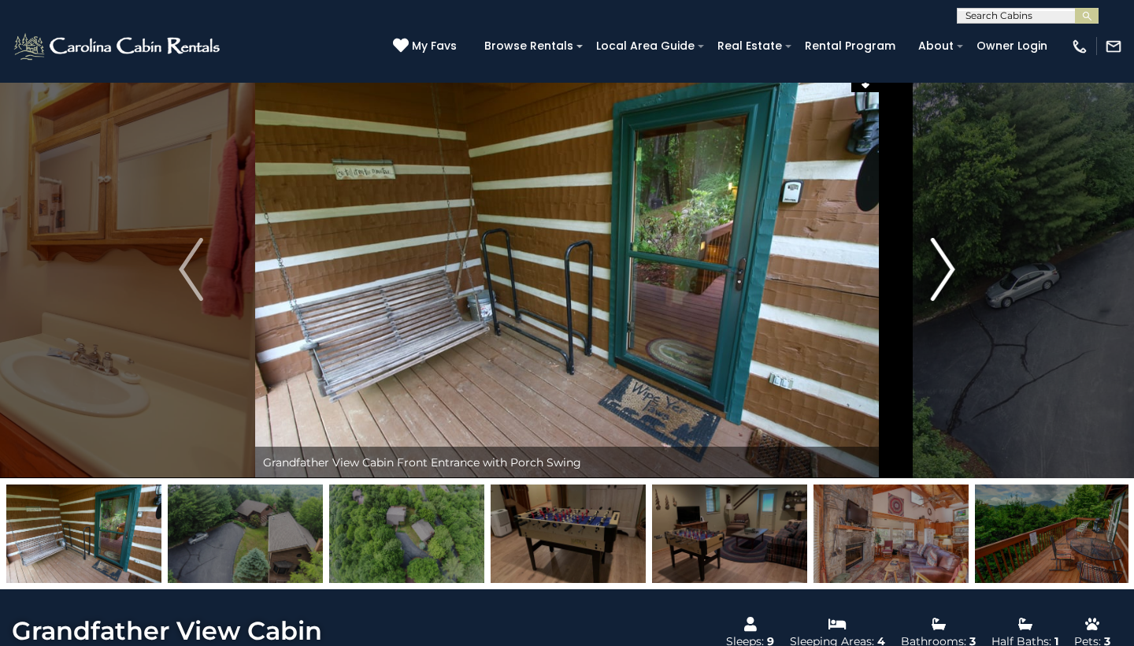
click at [936, 266] on img "Next" at bounding box center [943, 269] width 24 height 63
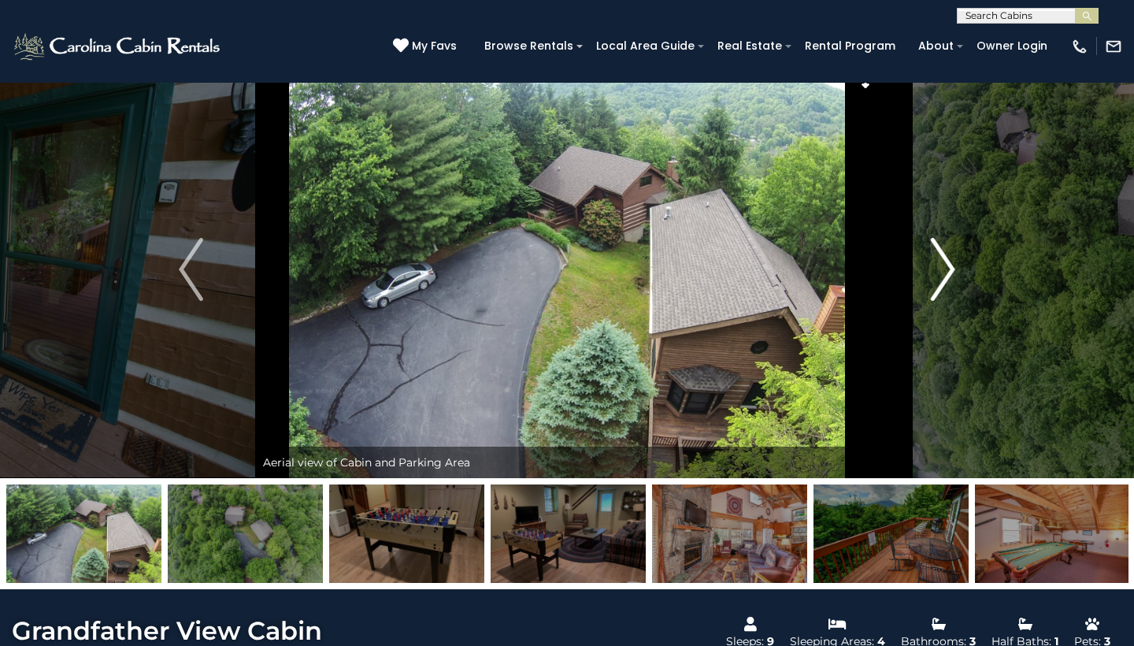
click at [936, 266] on img "Next" at bounding box center [943, 269] width 24 height 63
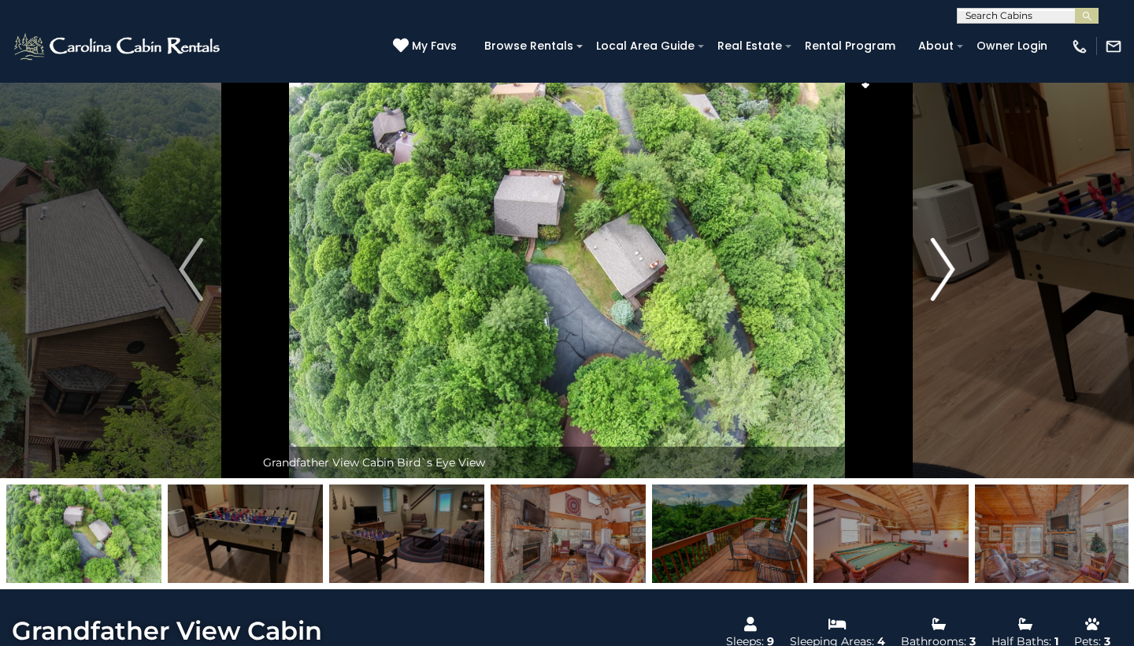
click at [936, 266] on img "Next" at bounding box center [943, 269] width 24 height 63
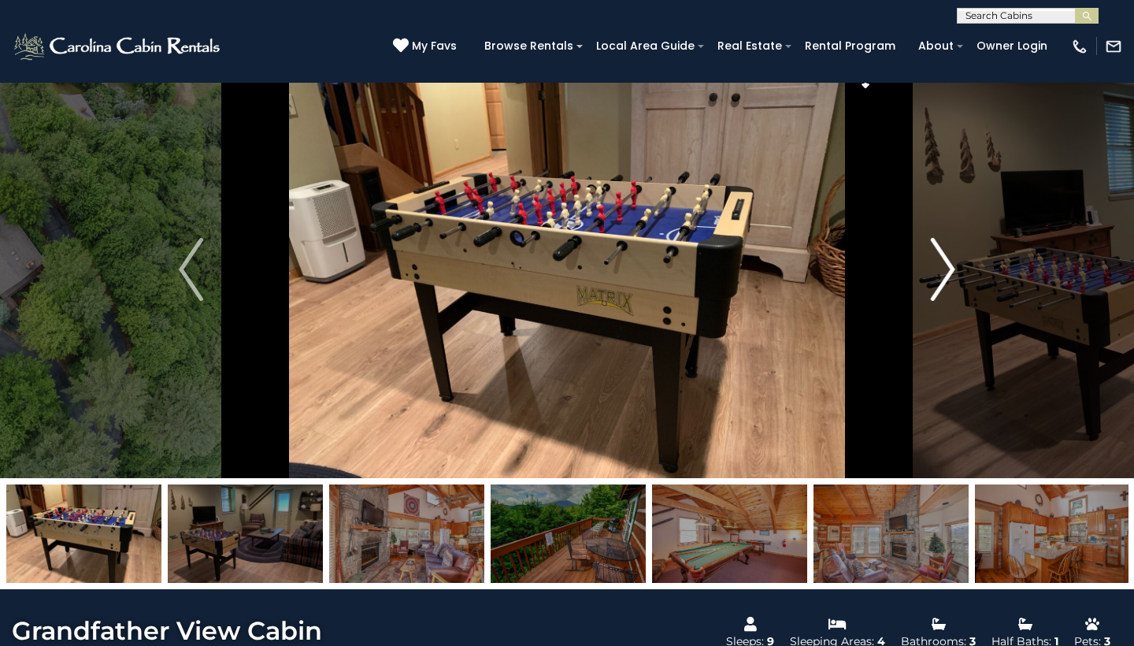
click at [936, 266] on img "Next" at bounding box center [943, 269] width 24 height 63
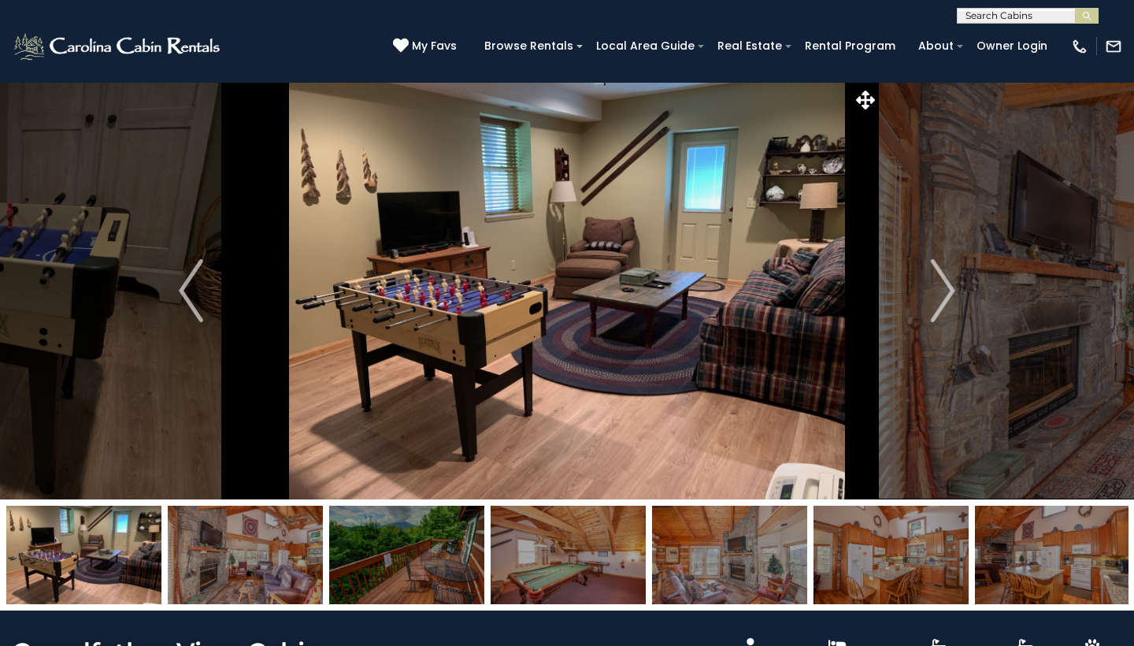
scroll to position [0, 0]
click at [177, 300] on button "Previous" at bounding box center [191, 290] width 128 height 417
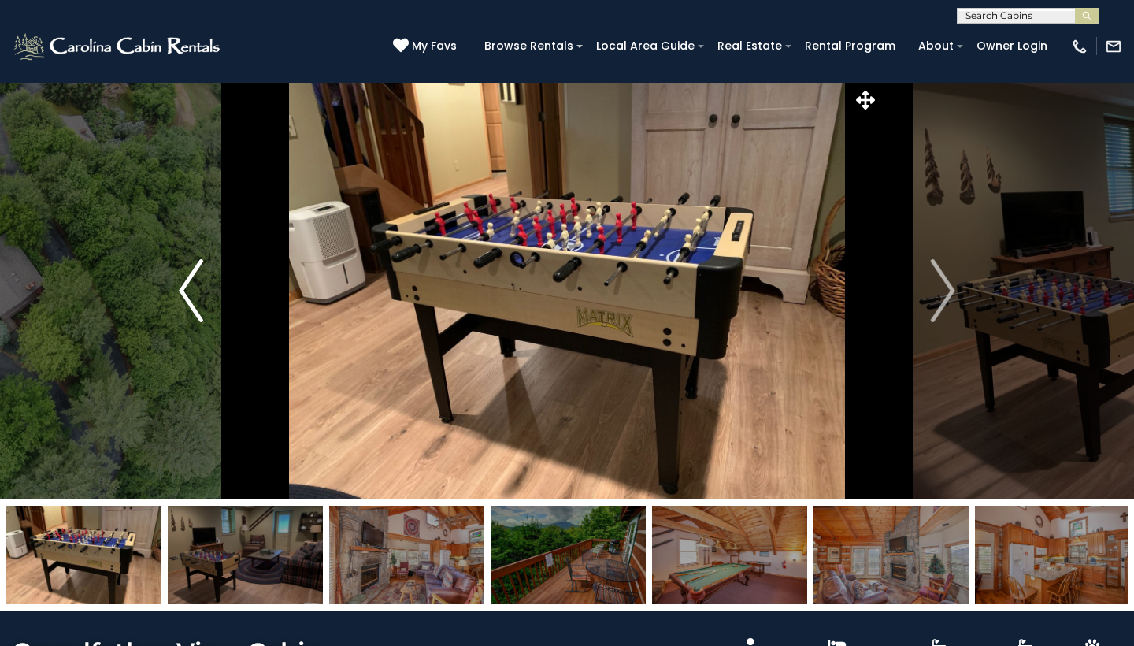
click at [185, 297] on img "Previous" at bounding box center [191, 290] width 24 height 63
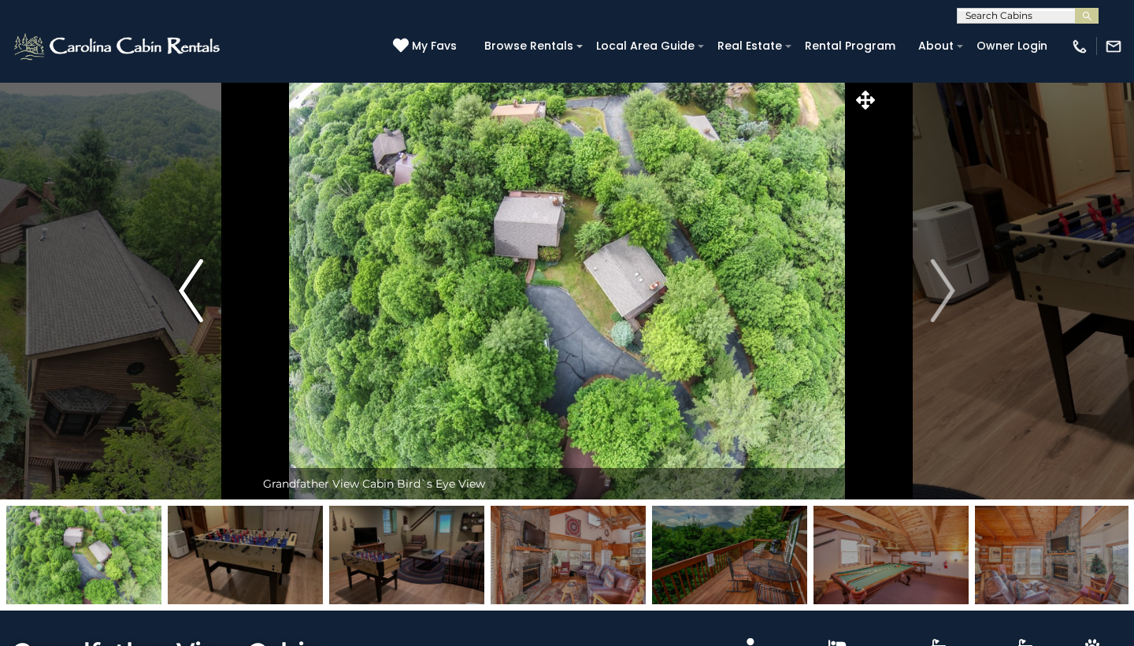
click at [185, 297] on img "Previous" at bounding box center [191, 290] width 24 height 63
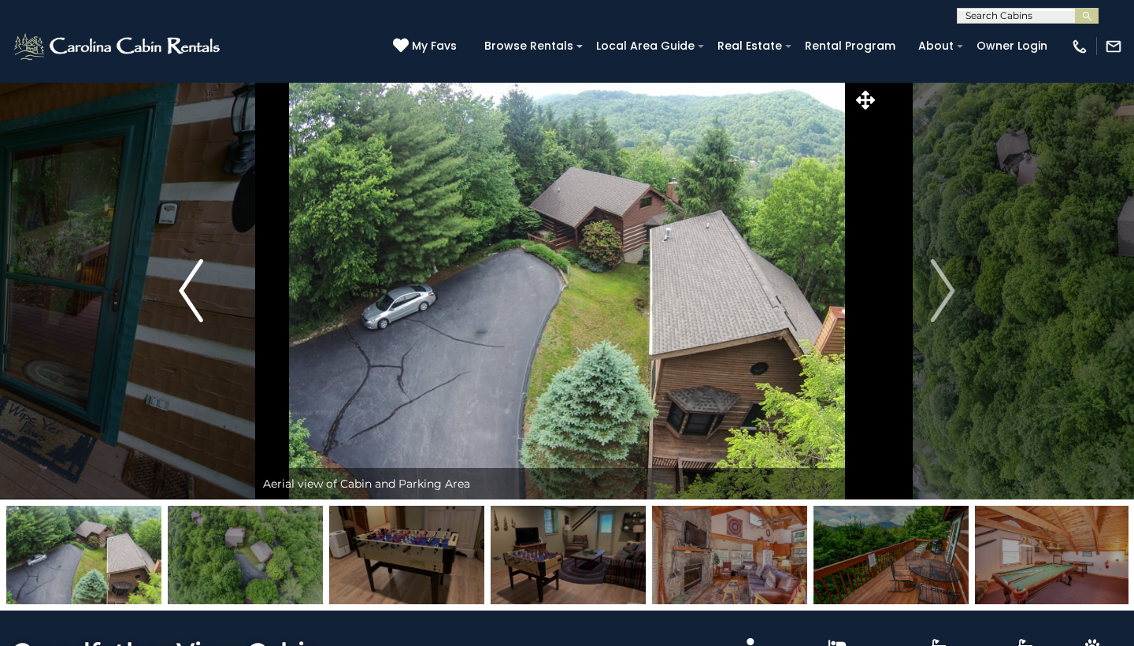
click at [185, 297] on img "Previous" at bounding box center [191, 290] width 24 height 63
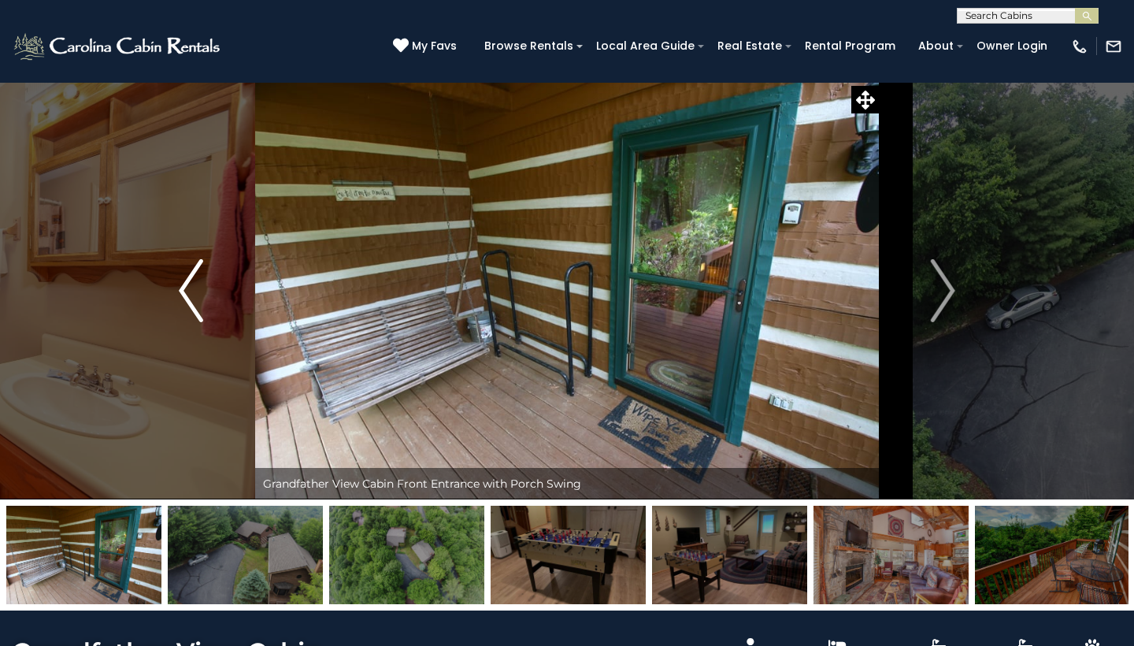
click at [185, 297] on img "Previous" at bounding box center [191, 290] width 24 height 63
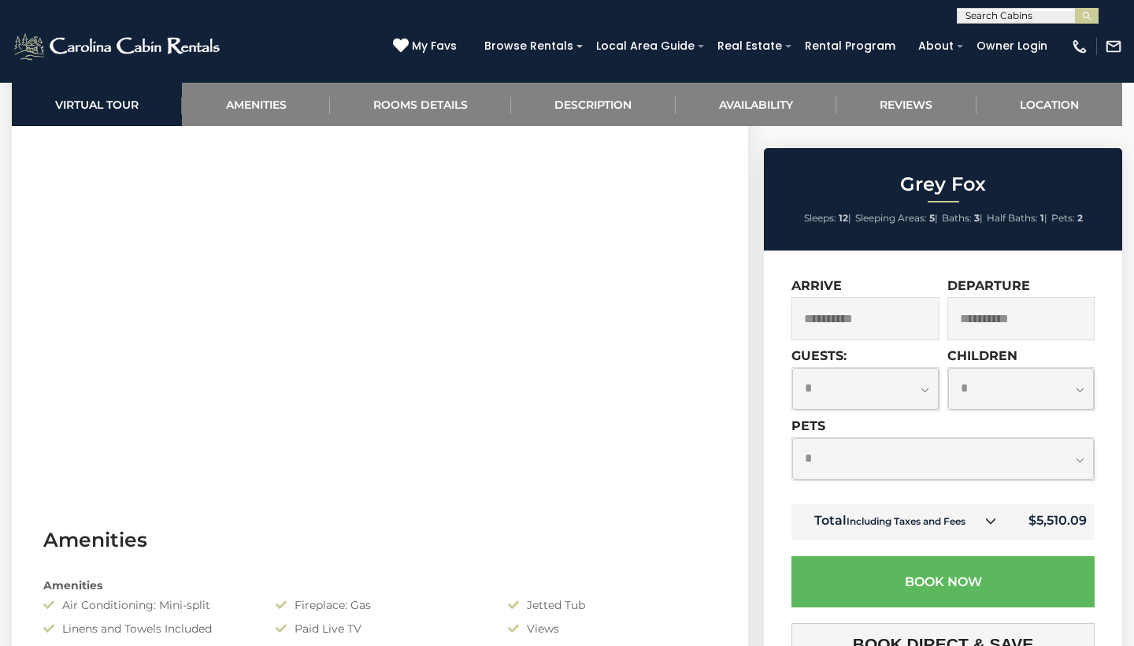
scroll to position [769, 0]
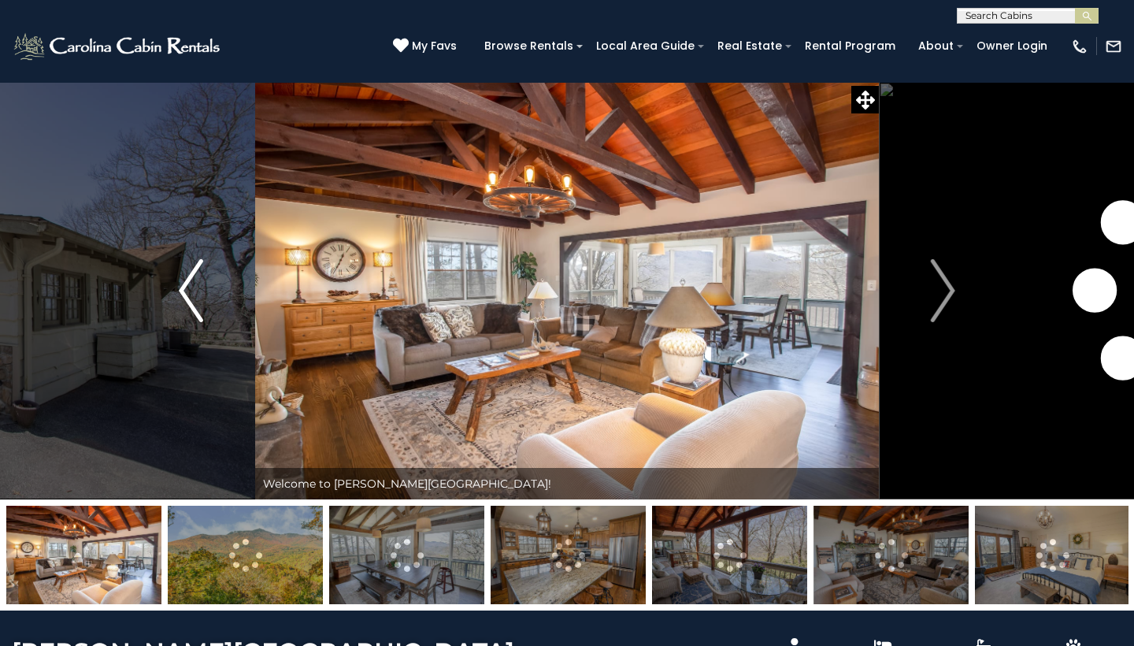
click at [187, 284] on img "Previous" at bounding box center [191, 290] width 24 height 63
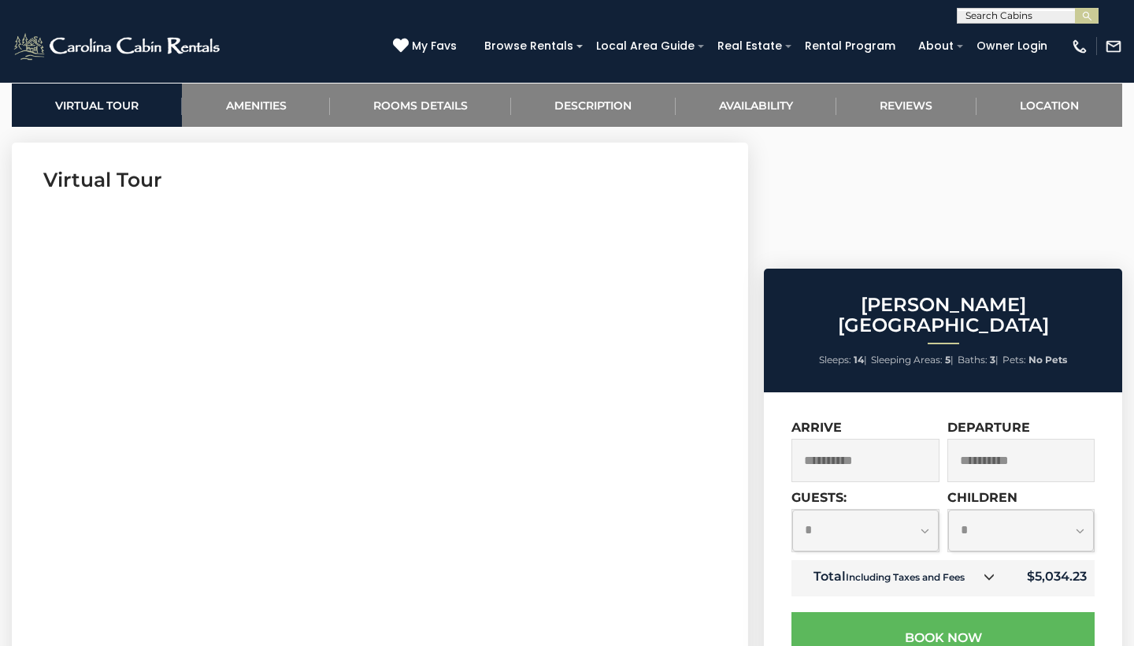
scroll to position [627, 0]
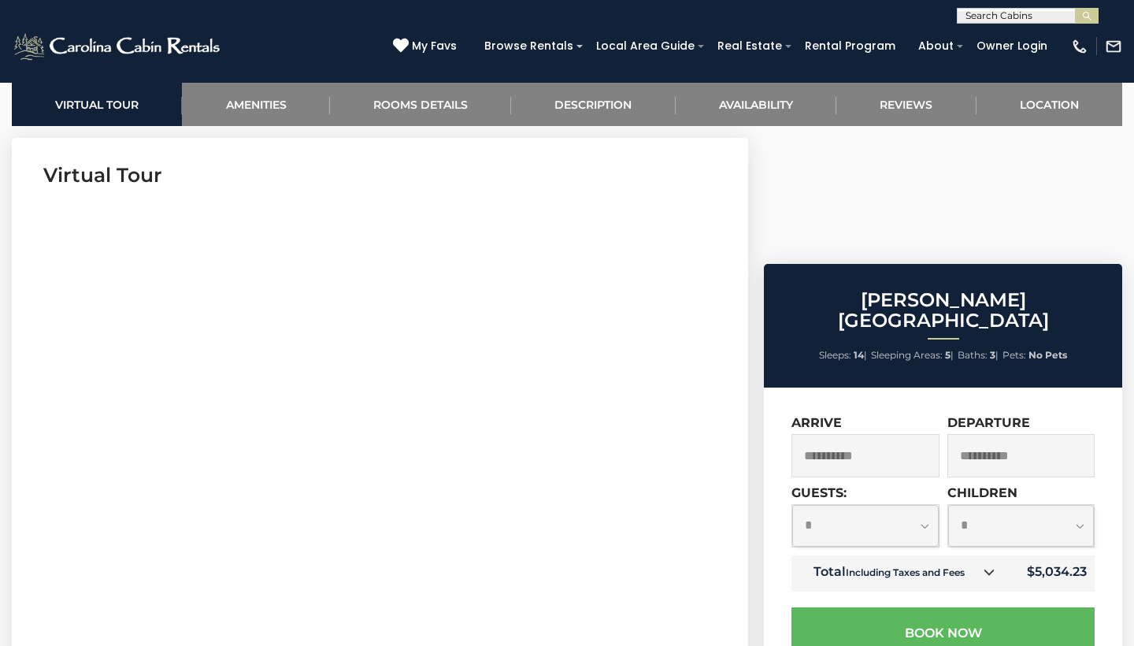
click at [730, 411] on section "Virtual Tour" at bounding box center [380, 378] width 736 height 480
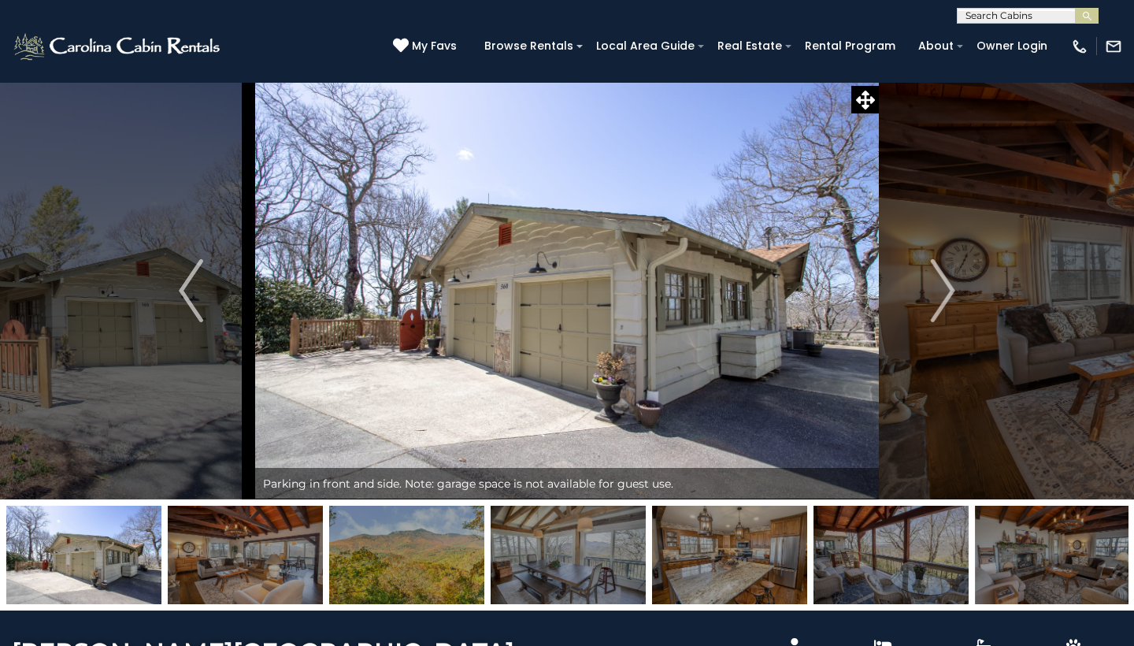
scroll to position [0, 0]
click at [189, 306] on img "Previous" at bounding box center [191, 290] width 24 height 63
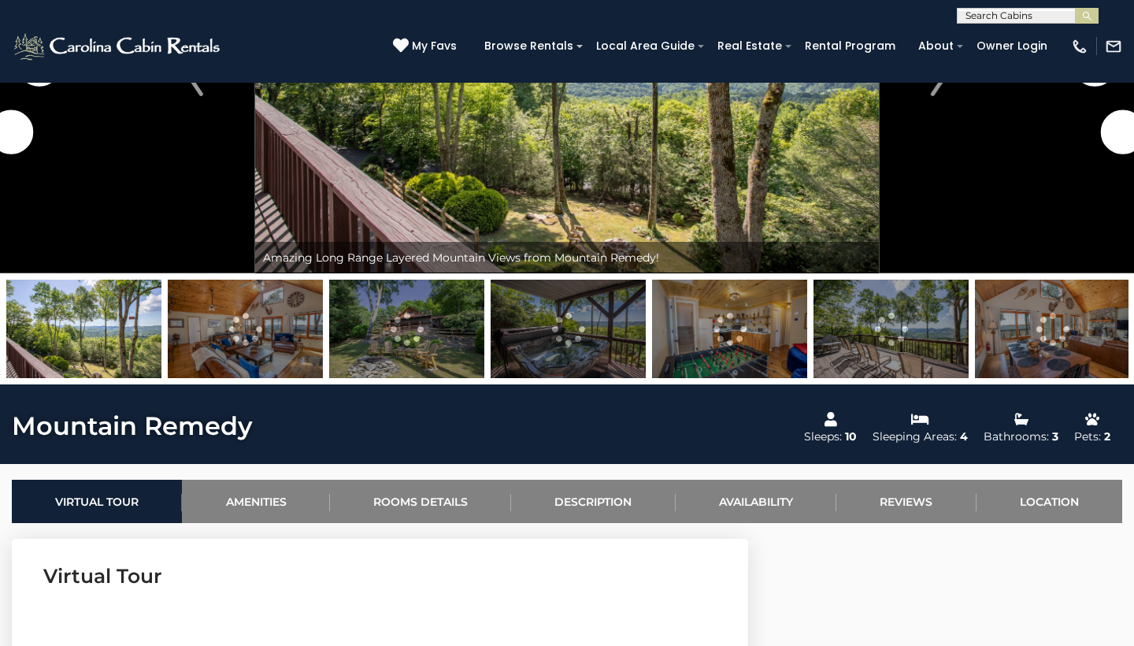
scroll to position [230, 0]
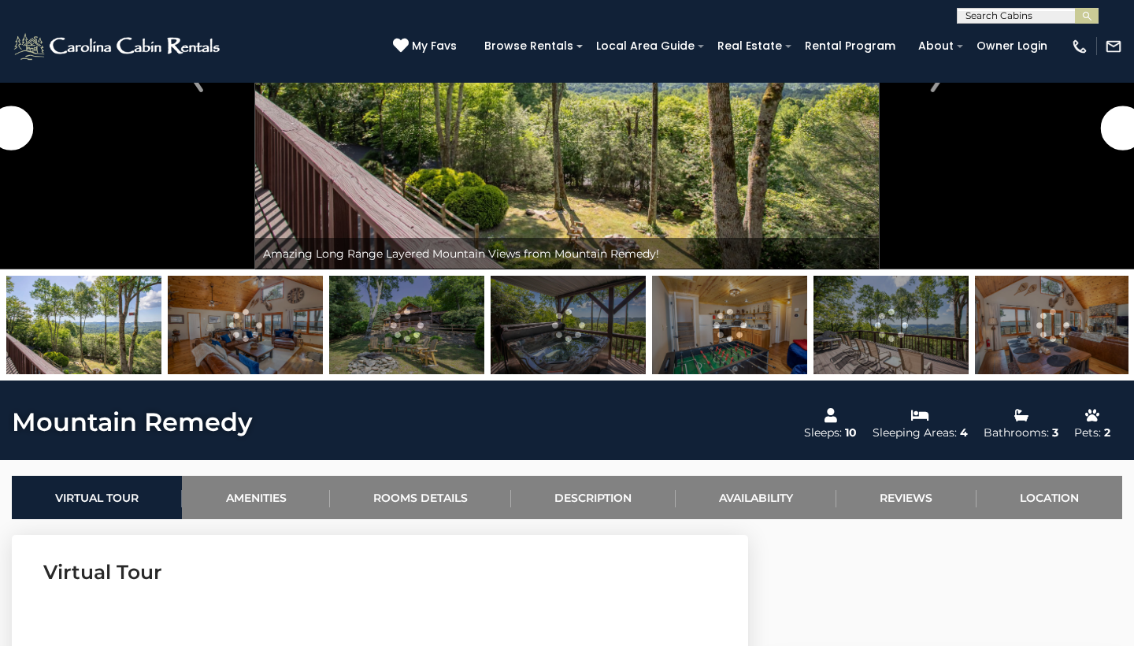
click at [292, 351] on img at bounding box center [245, 325] width 155 height 98
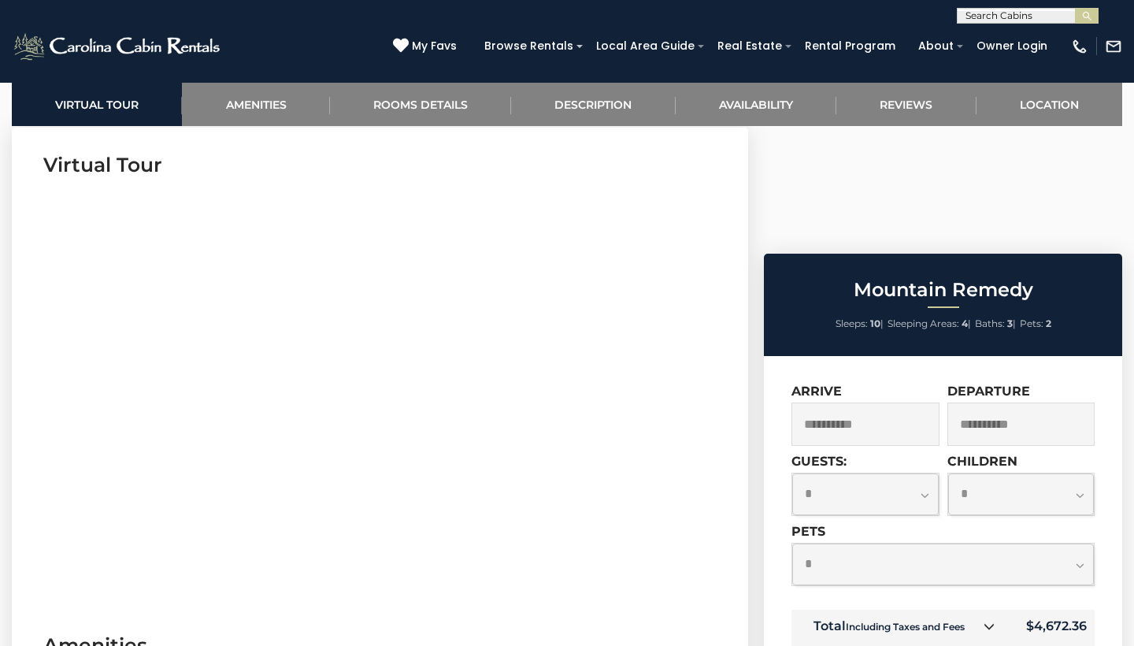
scroll to position [634, 0]
